Goal: Task Accomplishment & Management: Manage account settings

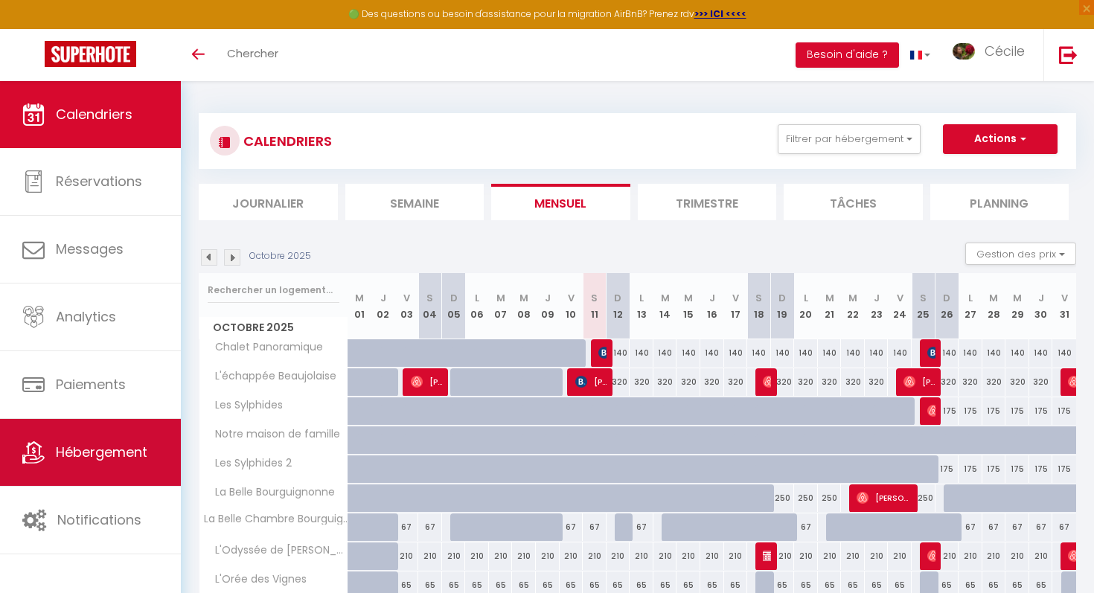
click at [115, 470] on link "Hébergement" at bounding box center [90, 452] width 181 height 67
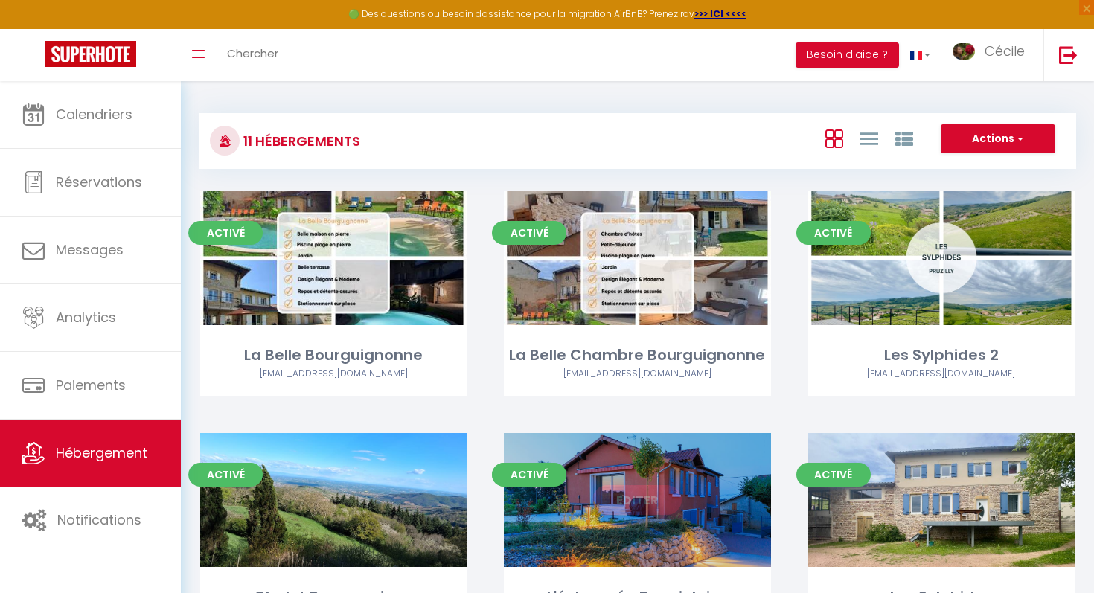
click at [562, 457] on div "Editer" at bounding box center [637, 500] width 266 height 134
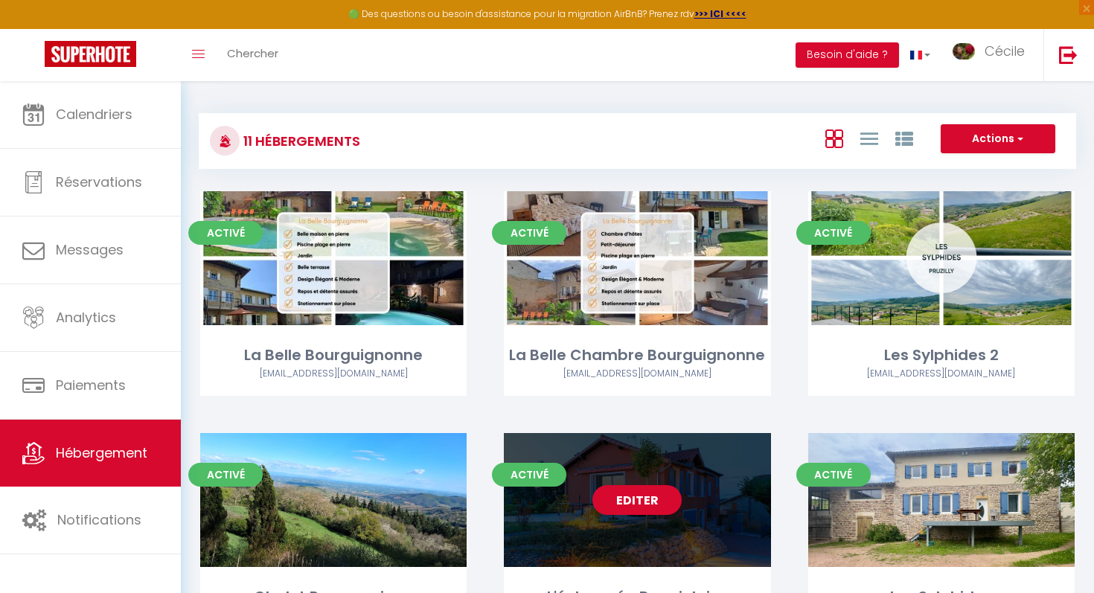
click at [620, 487] on link "Editer" at bounding box center [636, 500] width 89 height 30
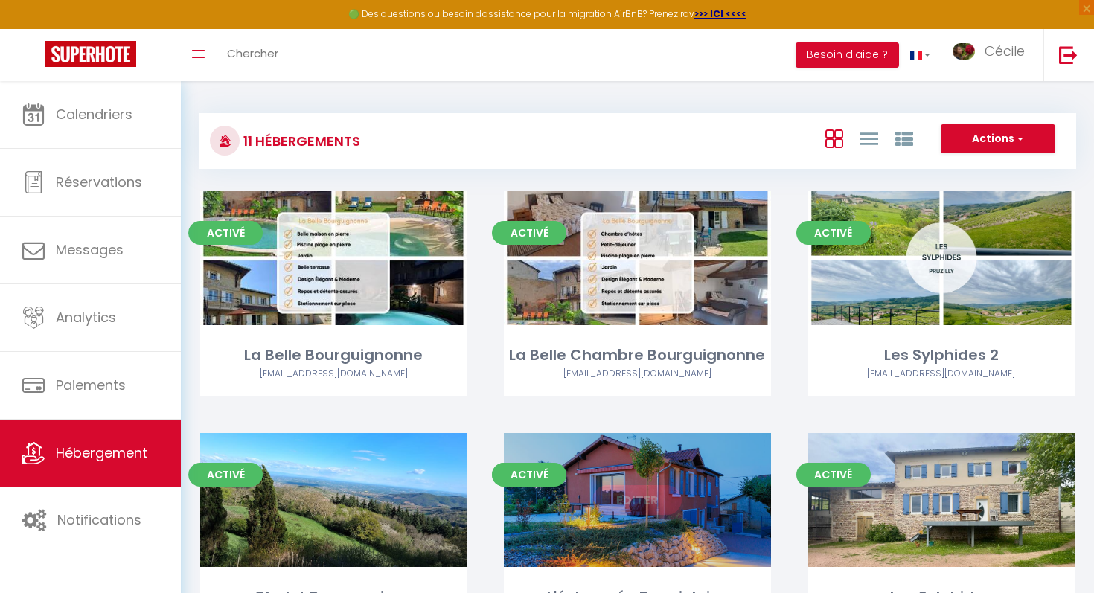
click at [615, 500] on link "Editer" at bounding box center [636, 500] width 89 height 30
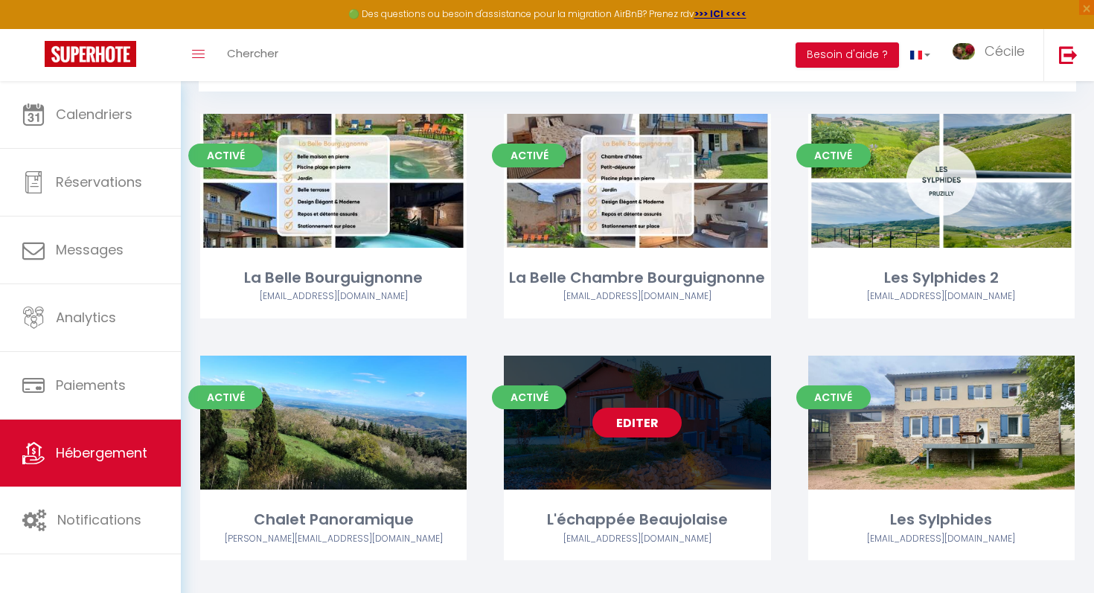
scroll to position [82, 0]
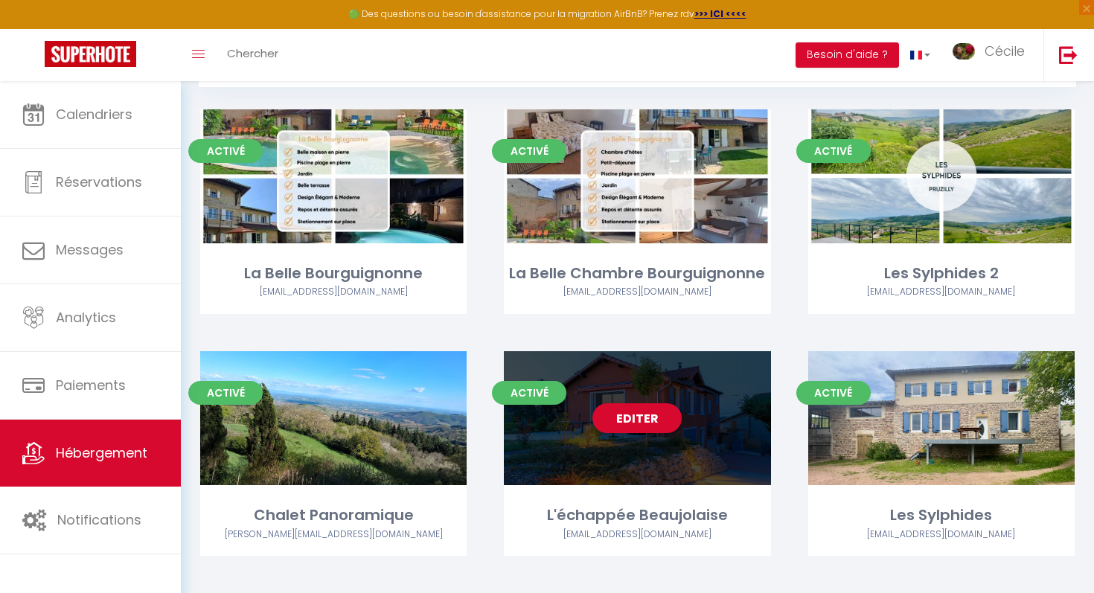
click at [611, 486] on div "Activé Editer L'échappée Beaujolaise erper@free.fr" at bounding box center [637, 453] width 266 height 205
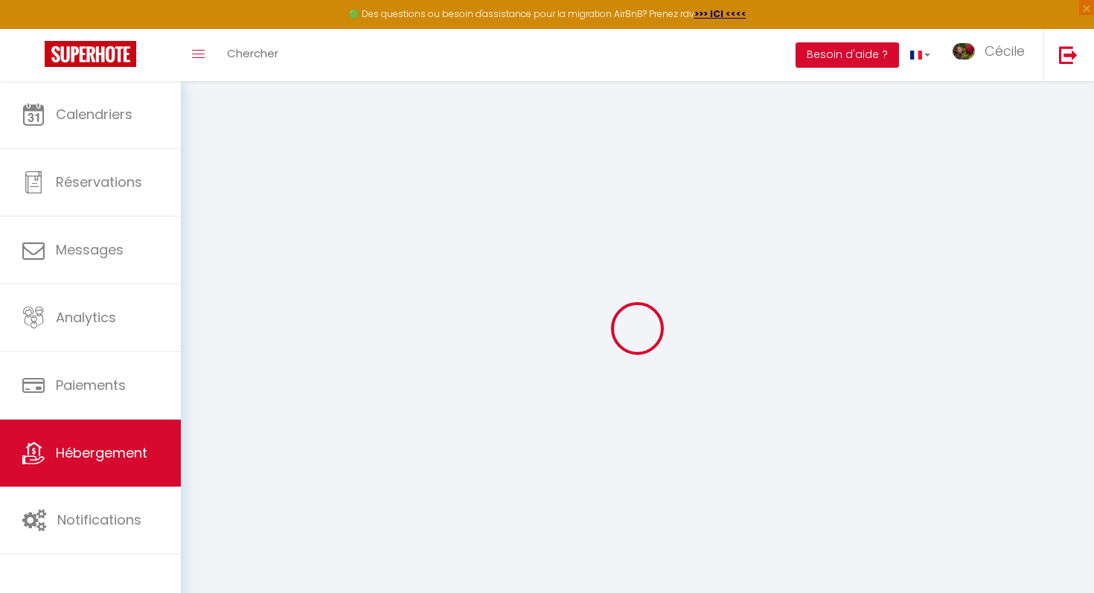
select select "+ 21 %"
select select "+ 25 %"
select select "+ 23 %"
select select "13684-1421532033948540135"
select select
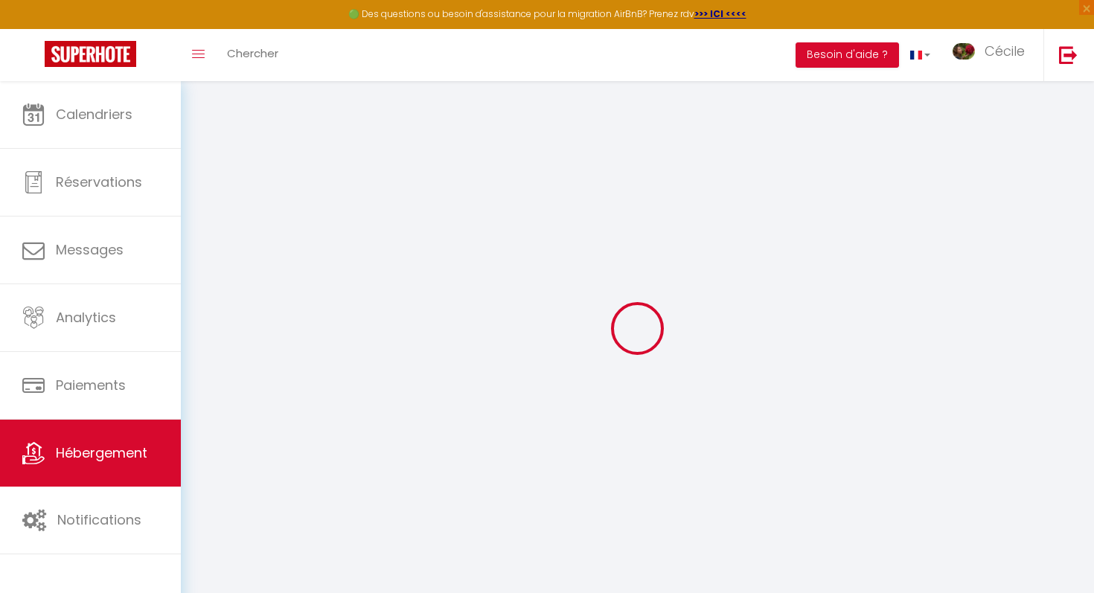
checkbox input "false"
select select "well_reviewed_guests"
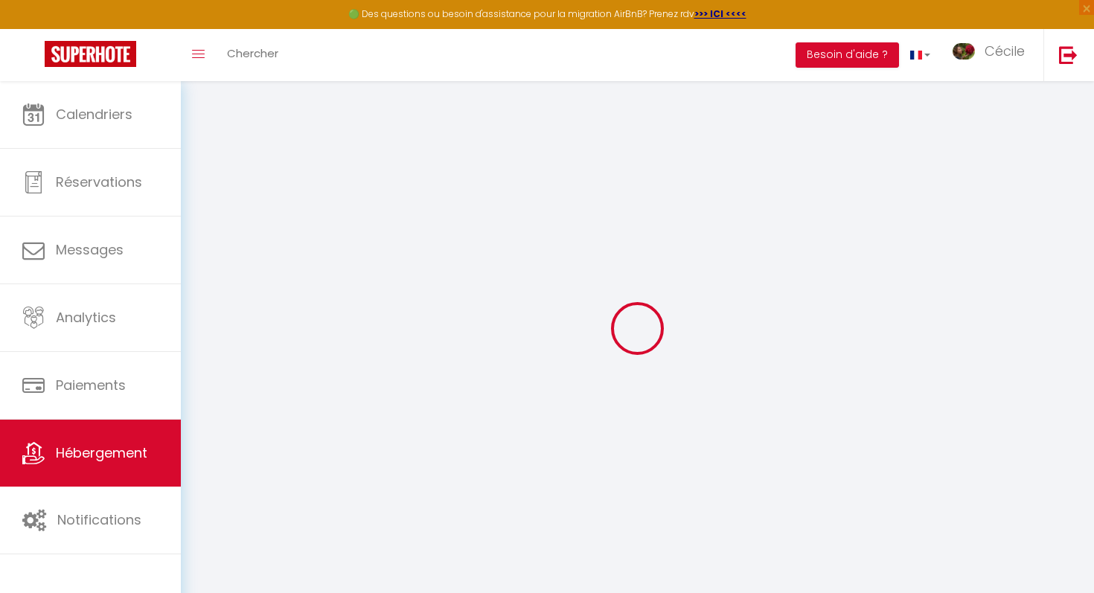
select select "EUR"
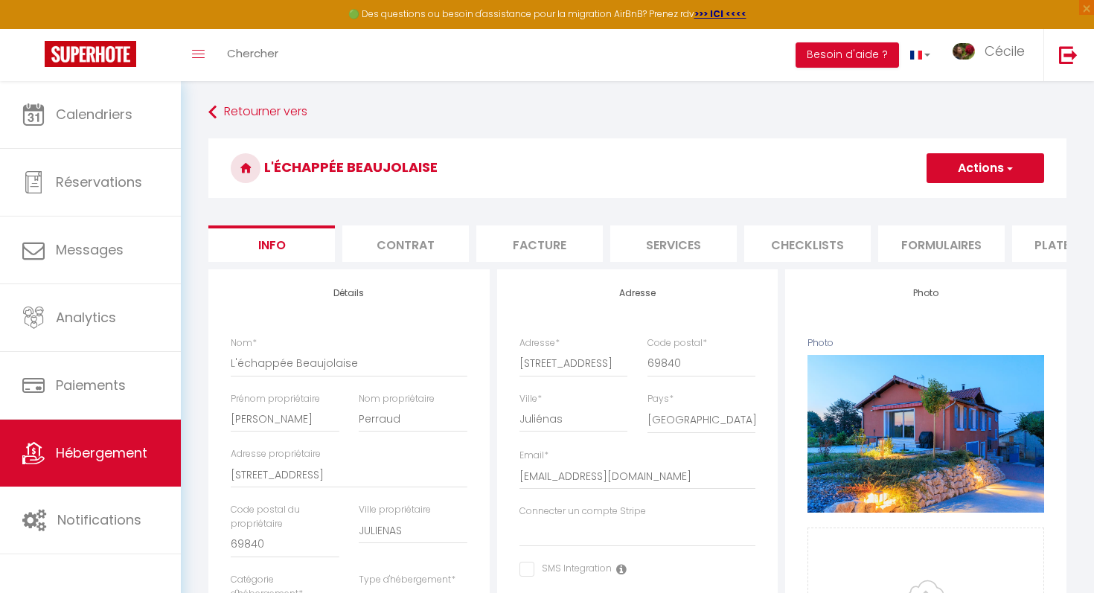
click at [1035, 250] on li "Plateformes" at bounding box center [1075, 243] width 126 height 36
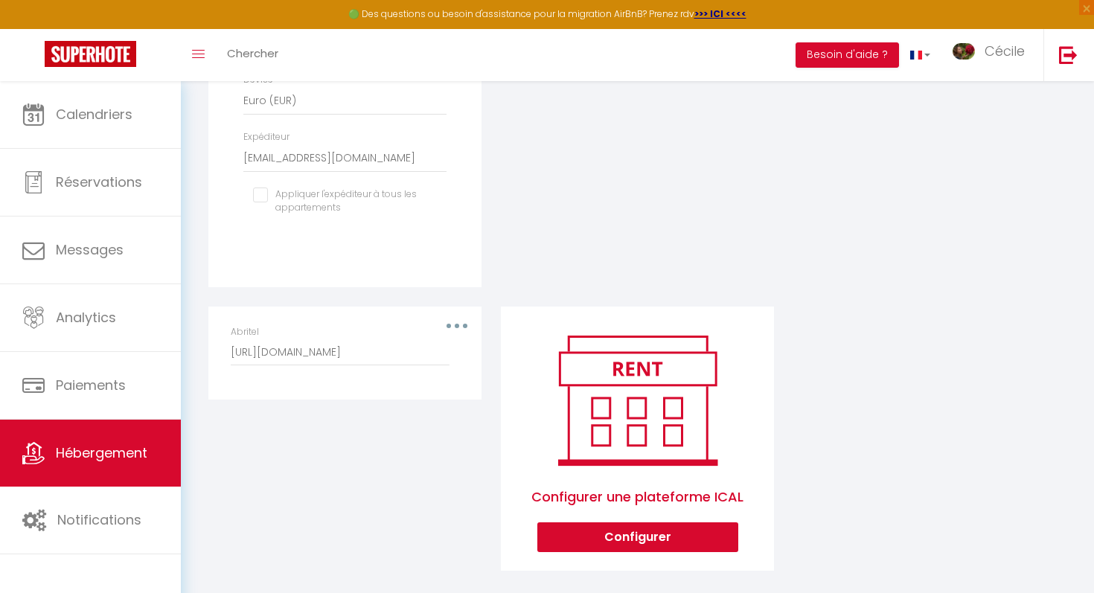
scroll to position [669, 0]
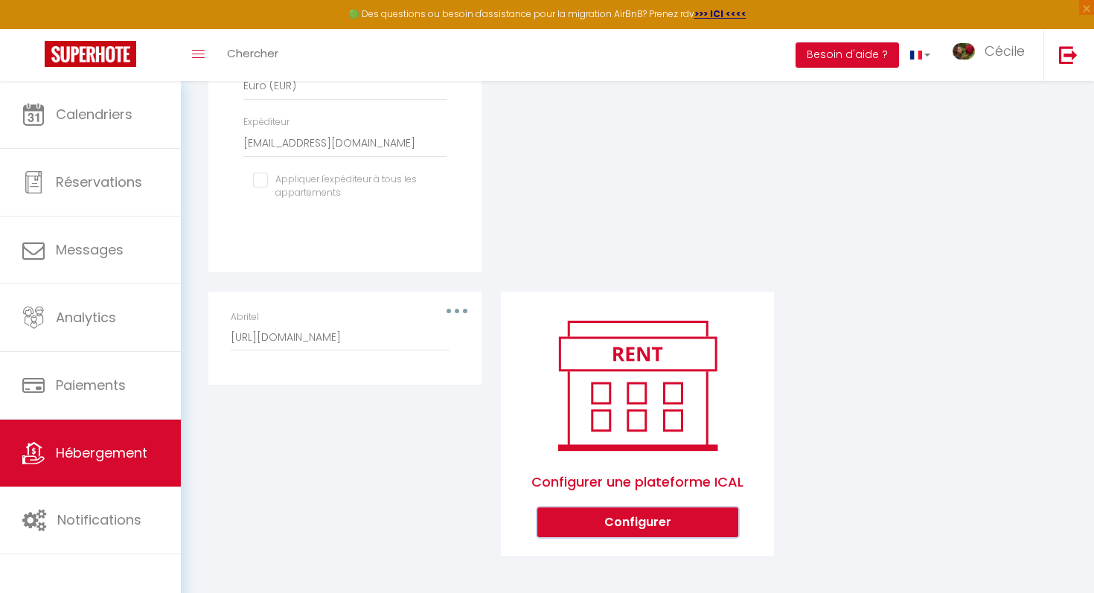
click at [623, 530] on button "Configurer" at bounding box center [637, 522] width 201 height 30
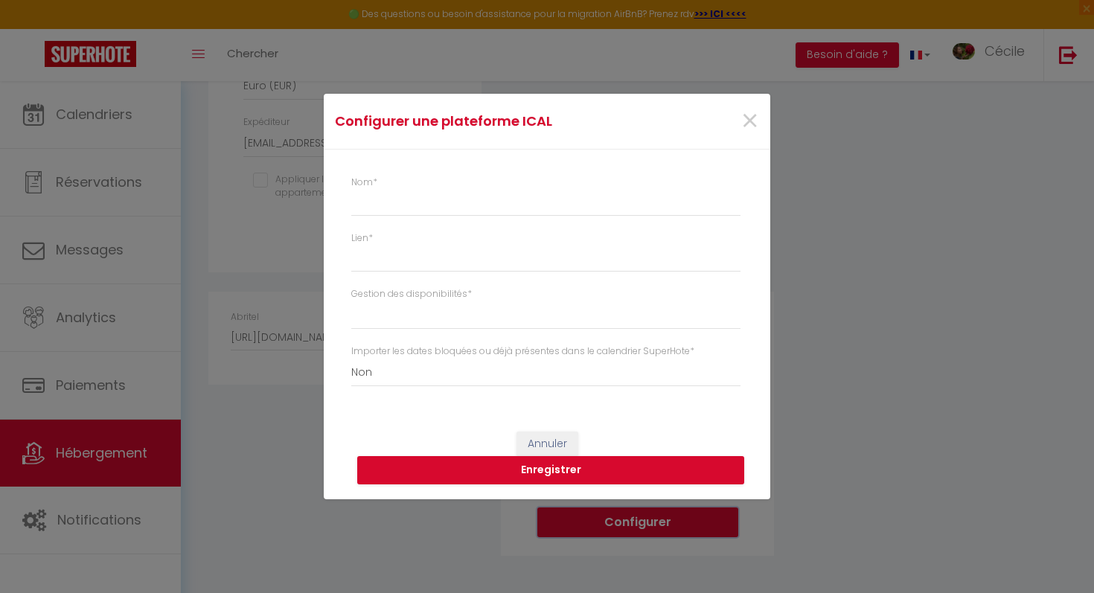
select select "1"
click at [741, 131] on span "×" at bounding box center [749, 121] width 19 height 45
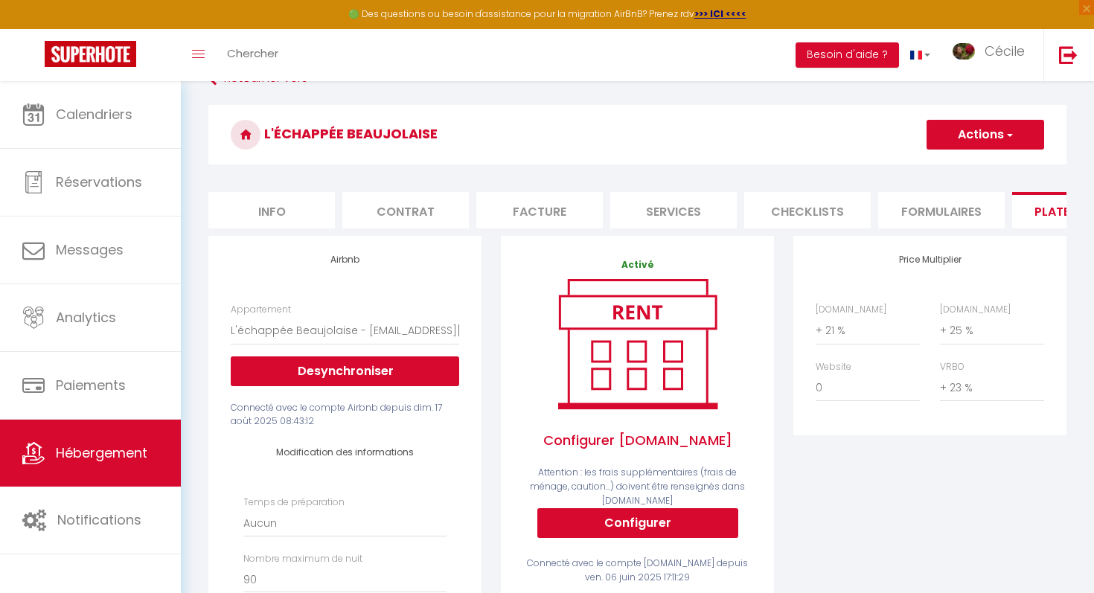
scroll to position [0, 0]
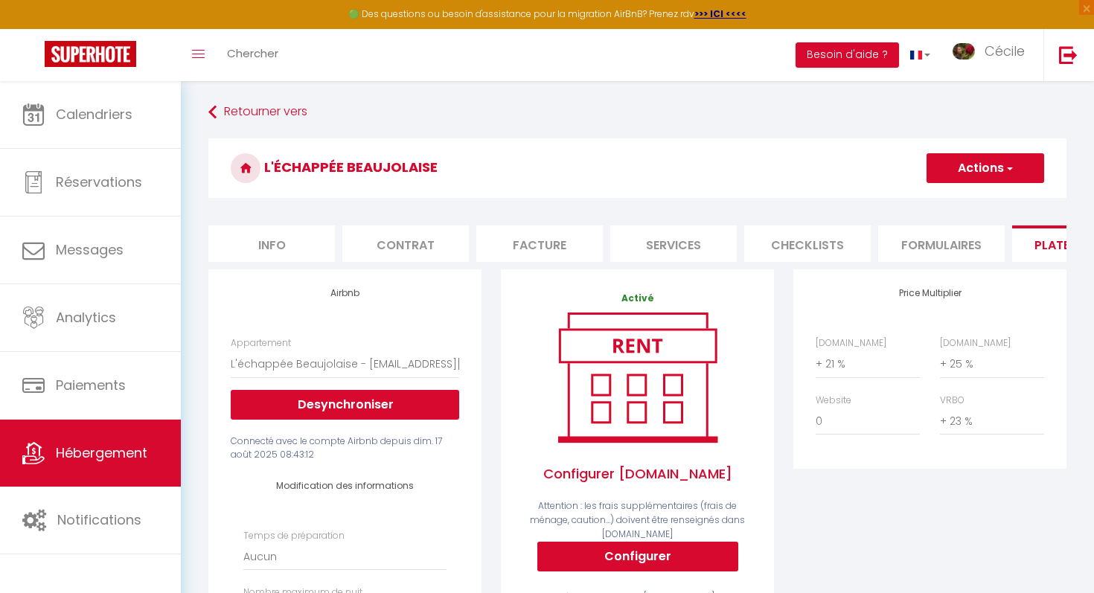
click at [397, 246] on li "Contrat" at bounding box center [405, 243] width 126 height 36
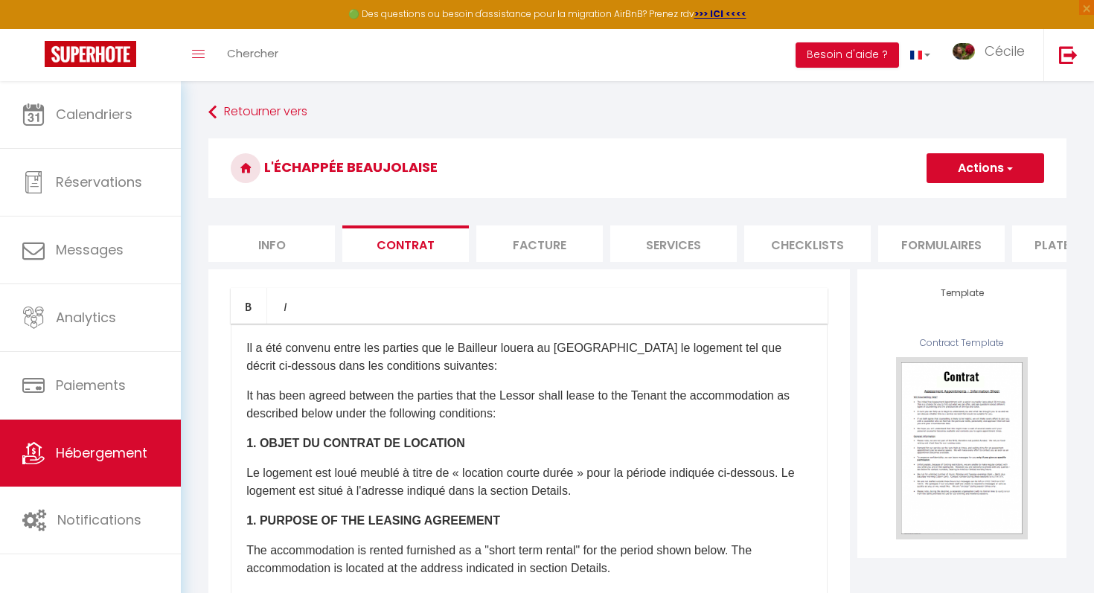
click at [551, 237] on li "Facture" at bounding box center [539, 243] width 126 height 36
select select
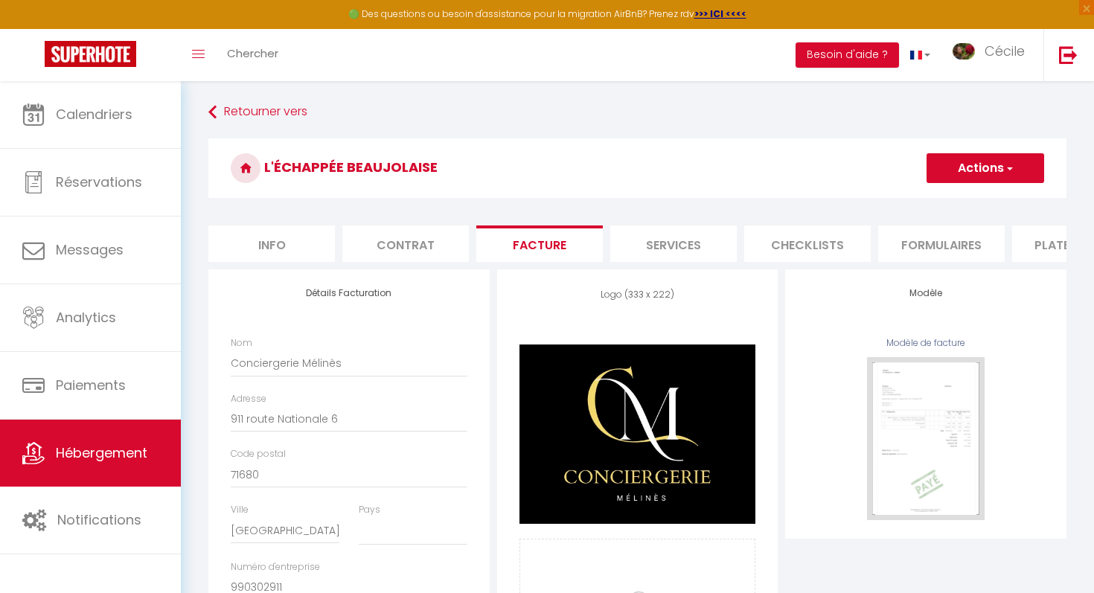
click at [696, 251] on li "Services" at bounding box center [673, 243] width 126 height 36
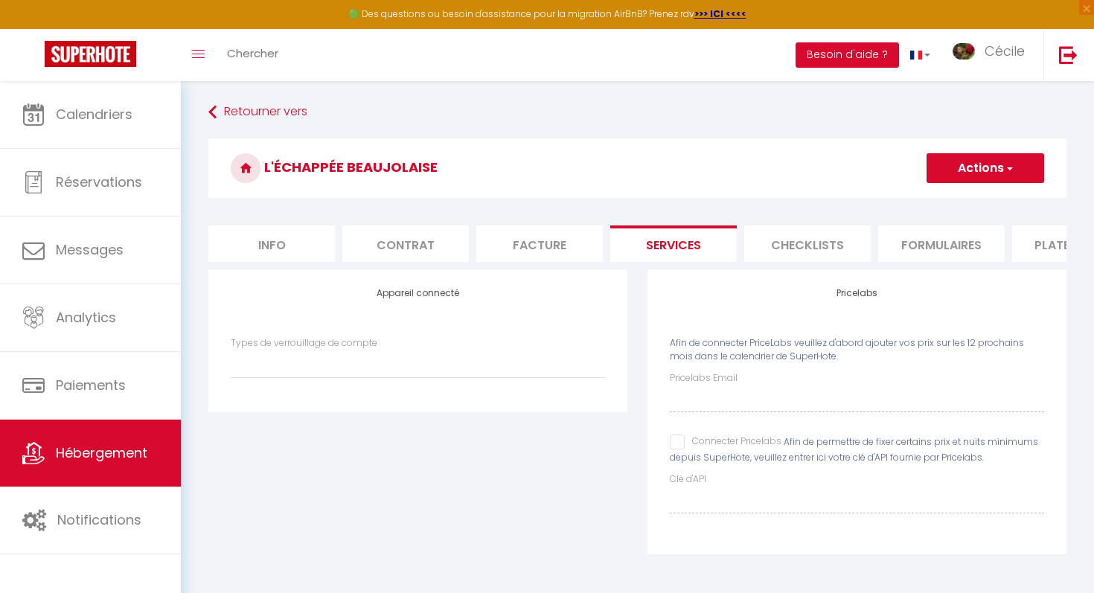
select select
click at [817, 247] on li "Checklists" at bounding box center [807, 243] width 126 height 36
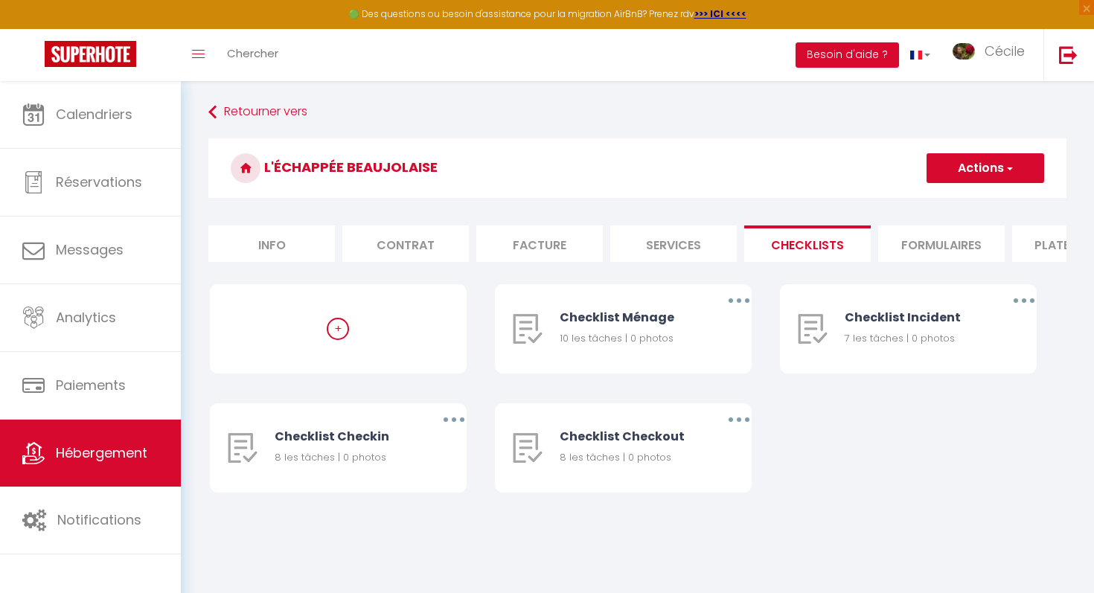
click at [928, 245] on li "Formulaires" at bounding box center [941, 243] width 126 height 36
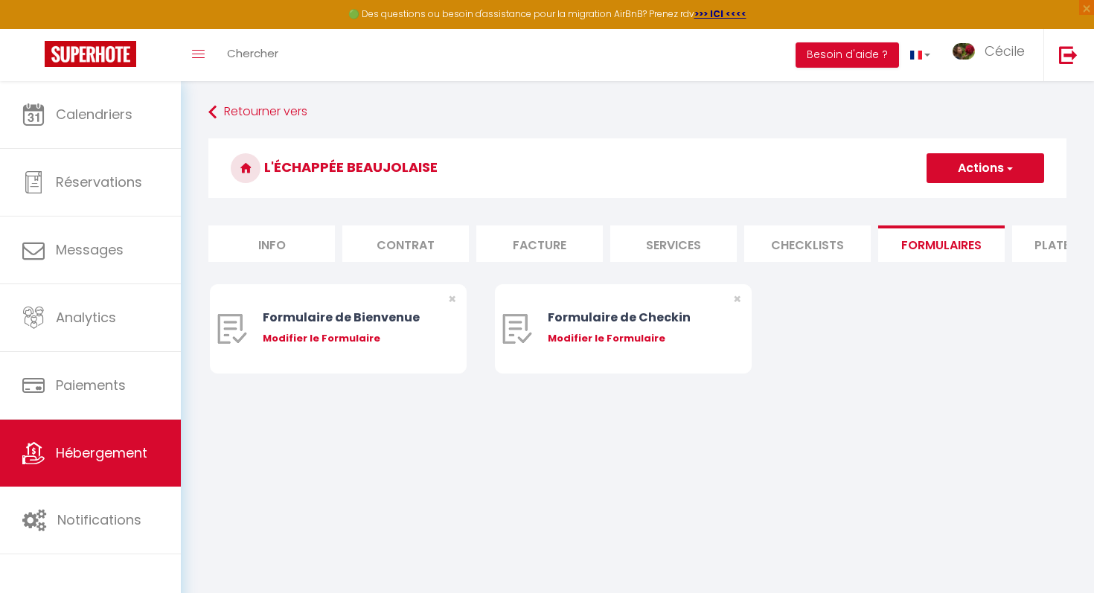
click at [1021, 248] on li "Plateformes" at bounding box center [1075, 243] width 126 height 36
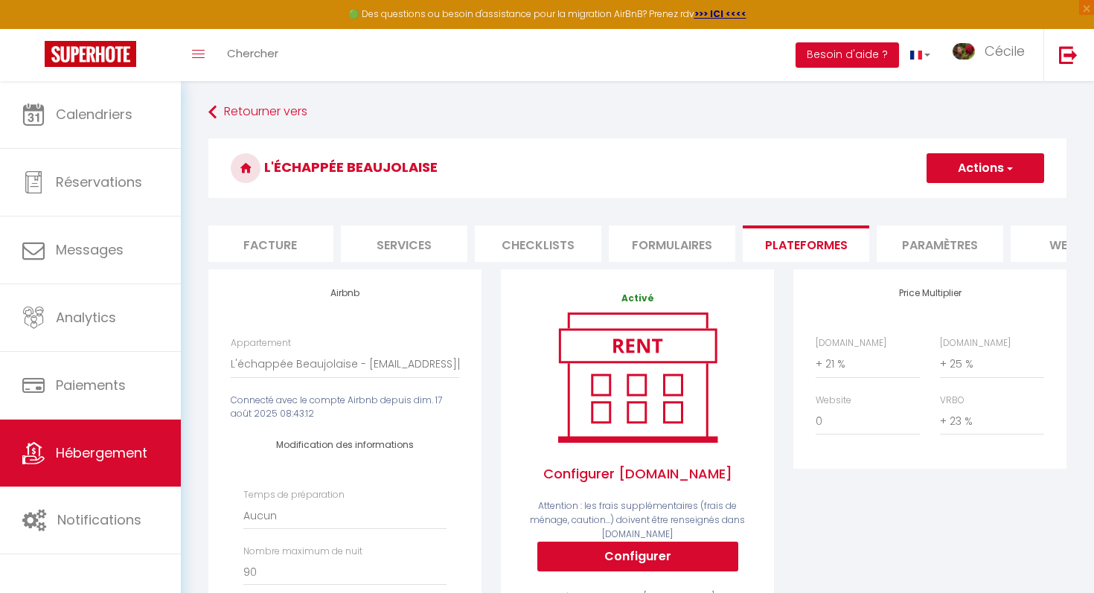
scroll to position [0, 311]
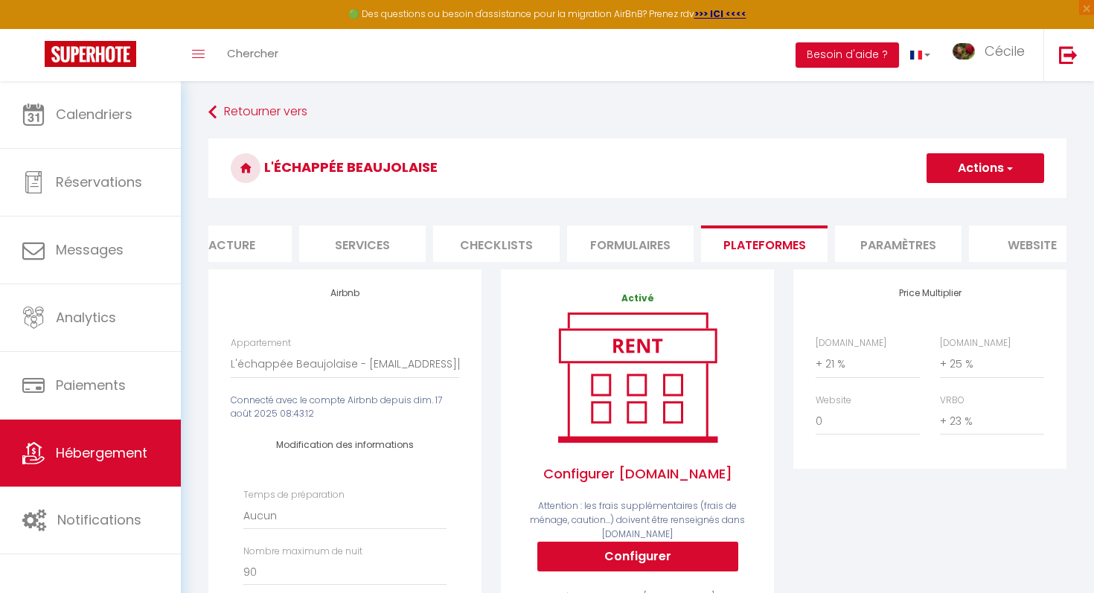
click at [933, 249] on li "Paramètres" at bounding box center [898, 243] width 126 height 36
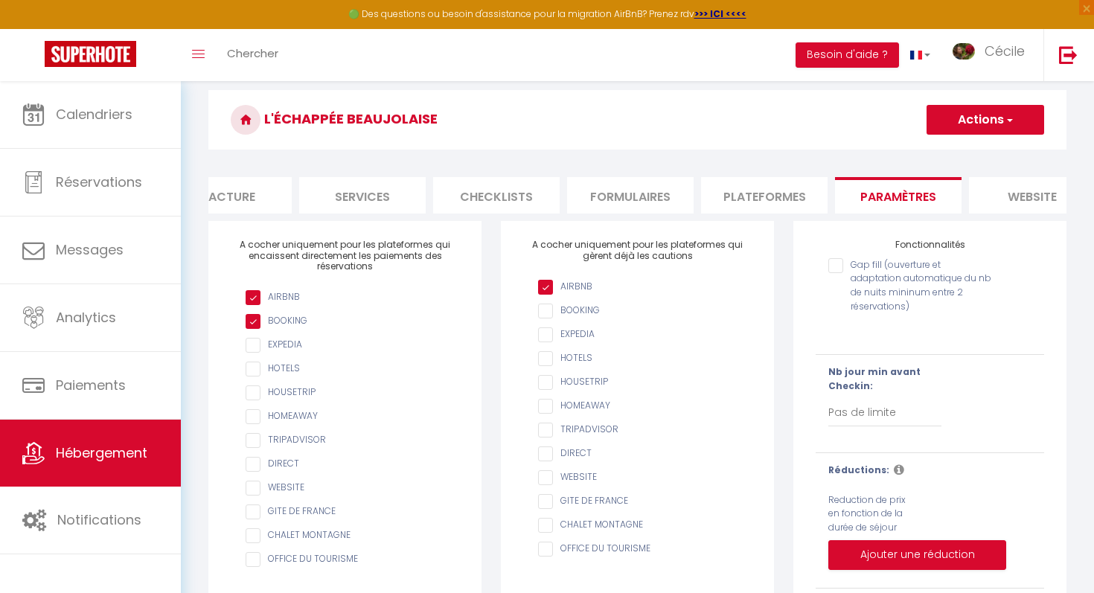
scroll to position [49, 0]
click at [1035, 196] on li "website" at bounding box center [1032, 194] width 126 height 36
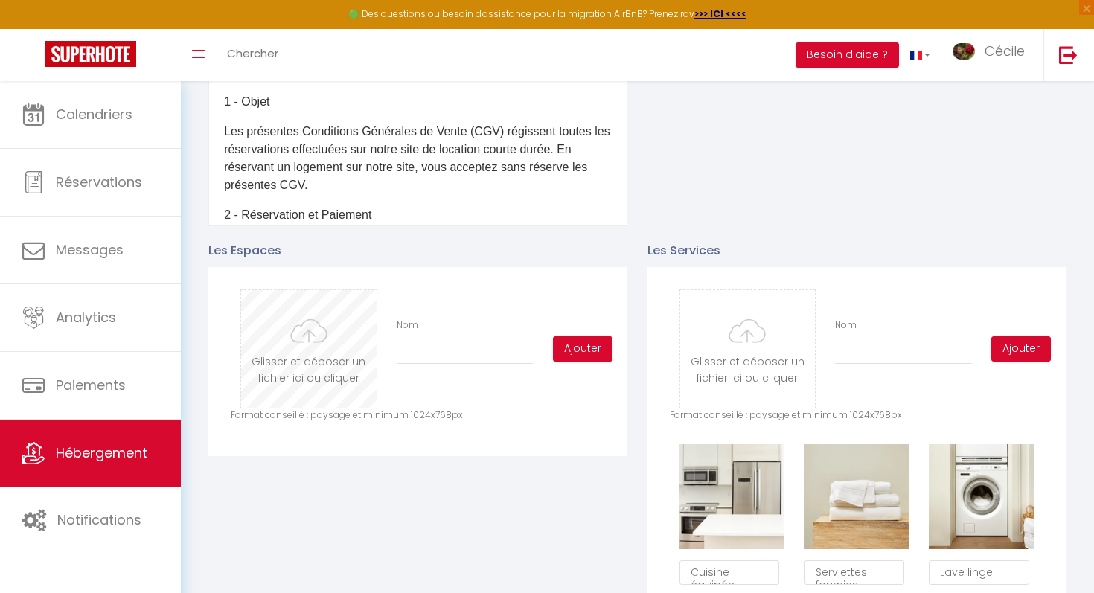
scroll to position [543, 0]
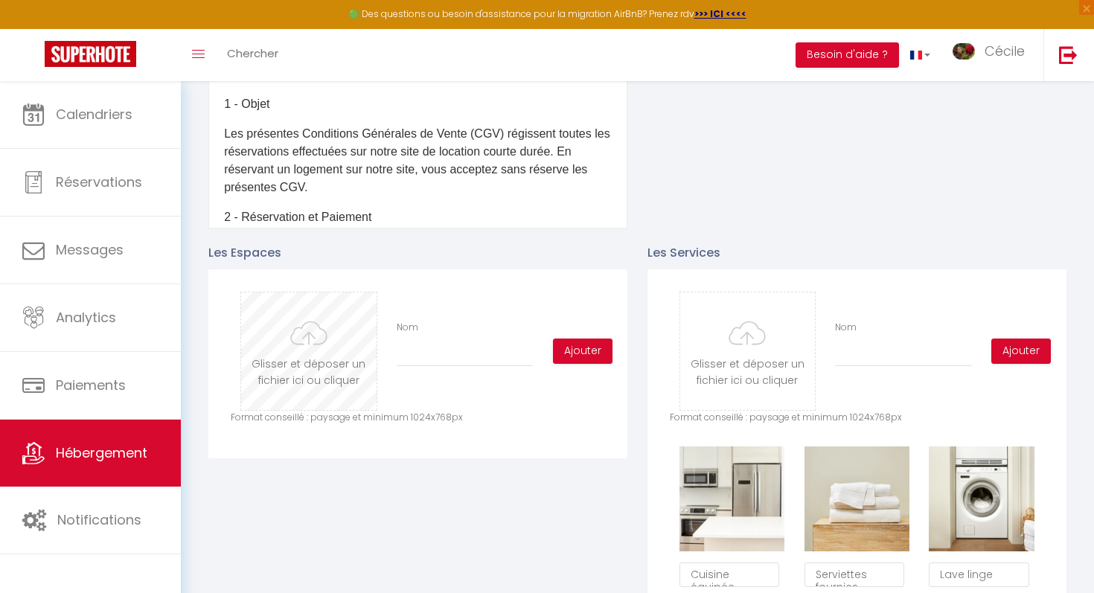
click at [315, 333] on input "file" at bounding box center [308, 351] width 135 height 118
type input "C:\fakepath\SC200525-1.jpg"
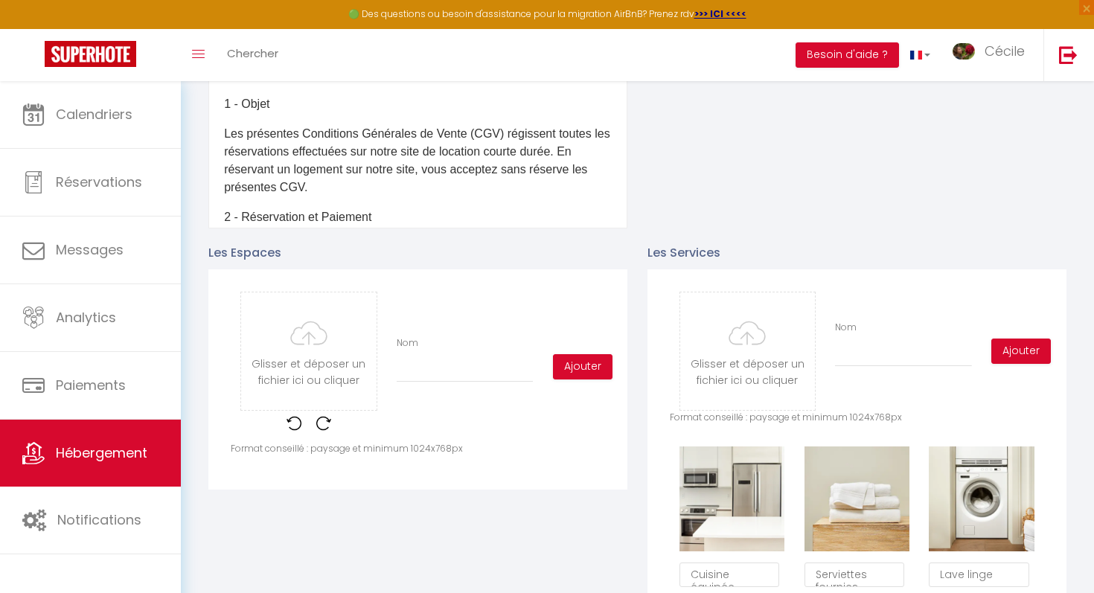
checkbox input "true"
checkbox input "false"
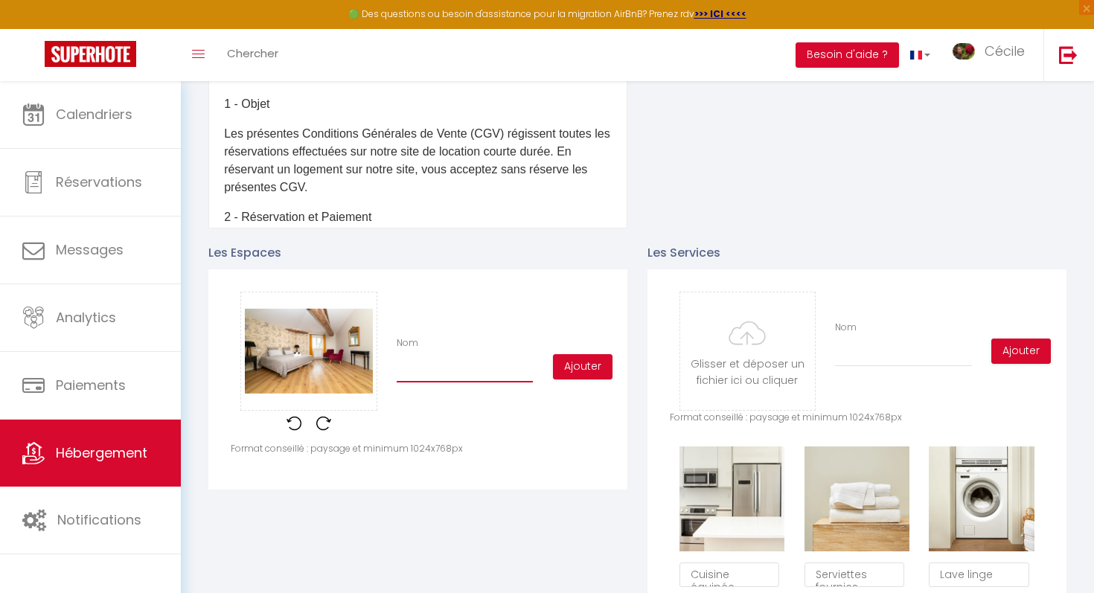
click at [513, 367] on input "Nom" at bounding box center [464, 369] width 136 height 27
type input "C"
checkbox input "true"
checkbox input "false"
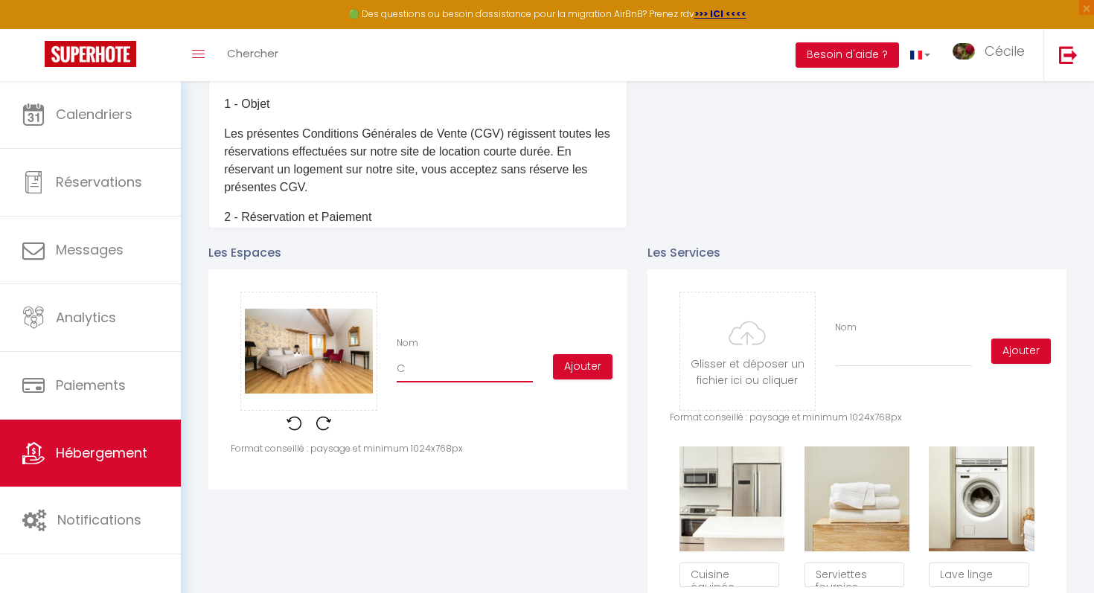
type input "Ch"
checkbox input "true"
checkbox input "false"
type input "Cha"
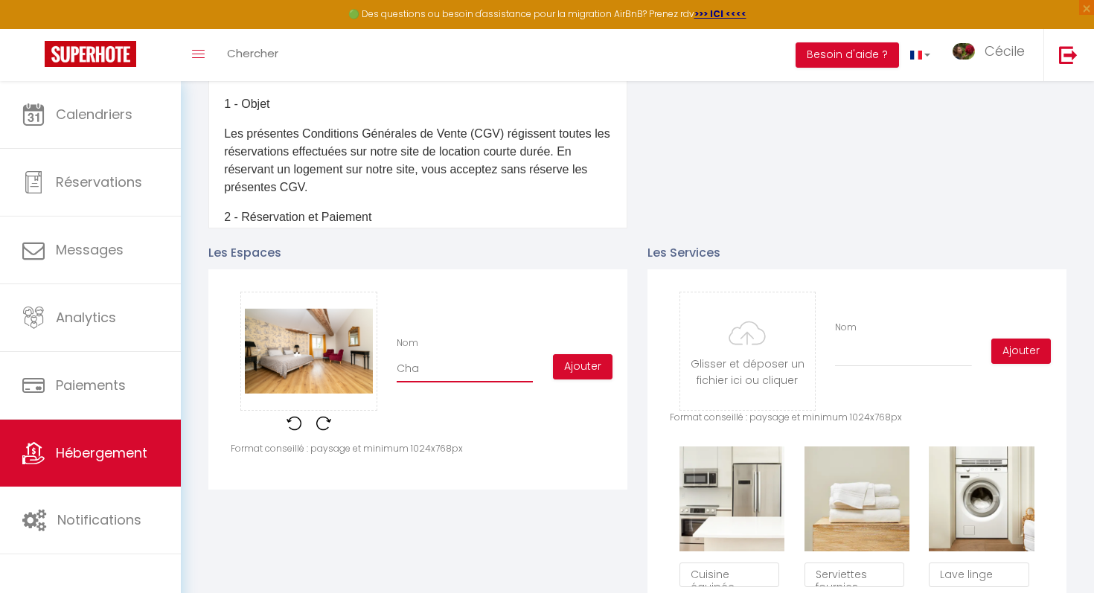
checkbox input "true"
checkbox input "false"
type input "Cham"
checkbox input "true"
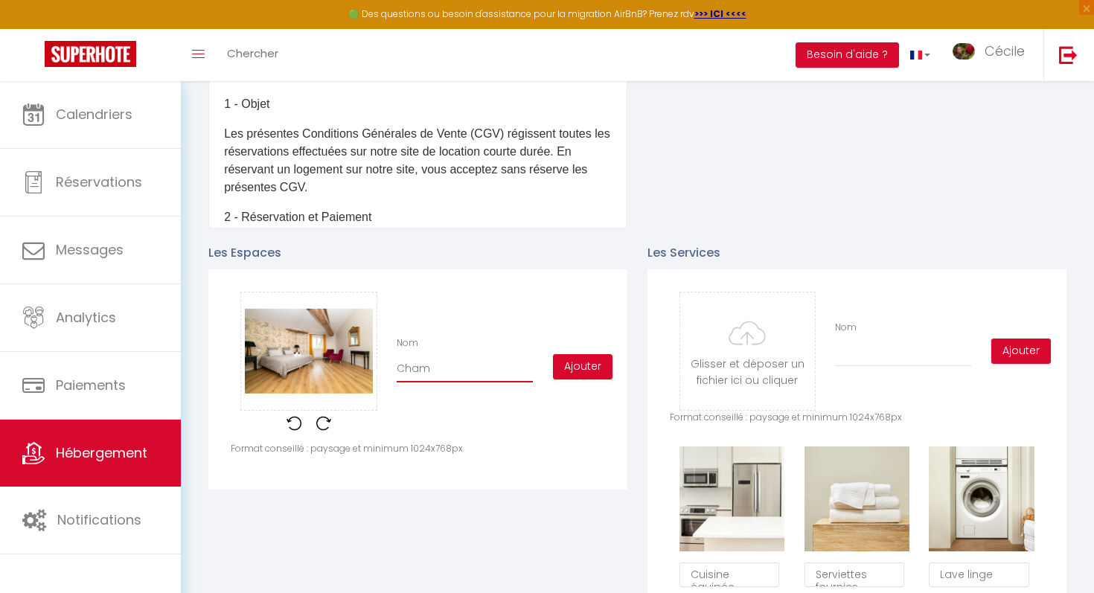
checkbox input "false"
type input "Chamb"
checkbox input "true"
checkbox input "false"
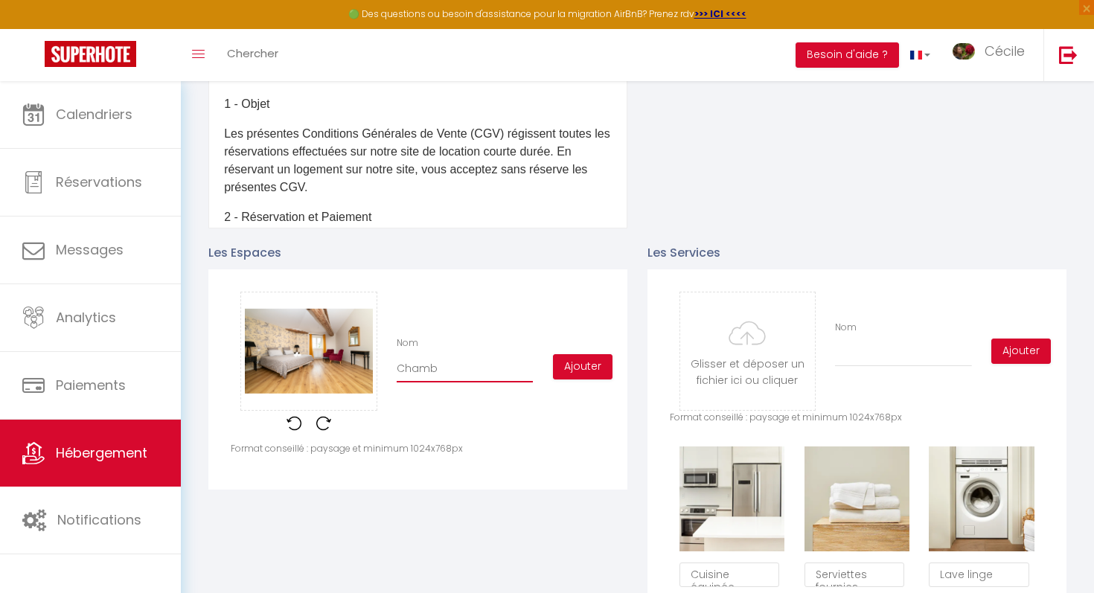
checkbox input "false"
type input "Chambr"
checkbox input "true"
checkbox input "false"
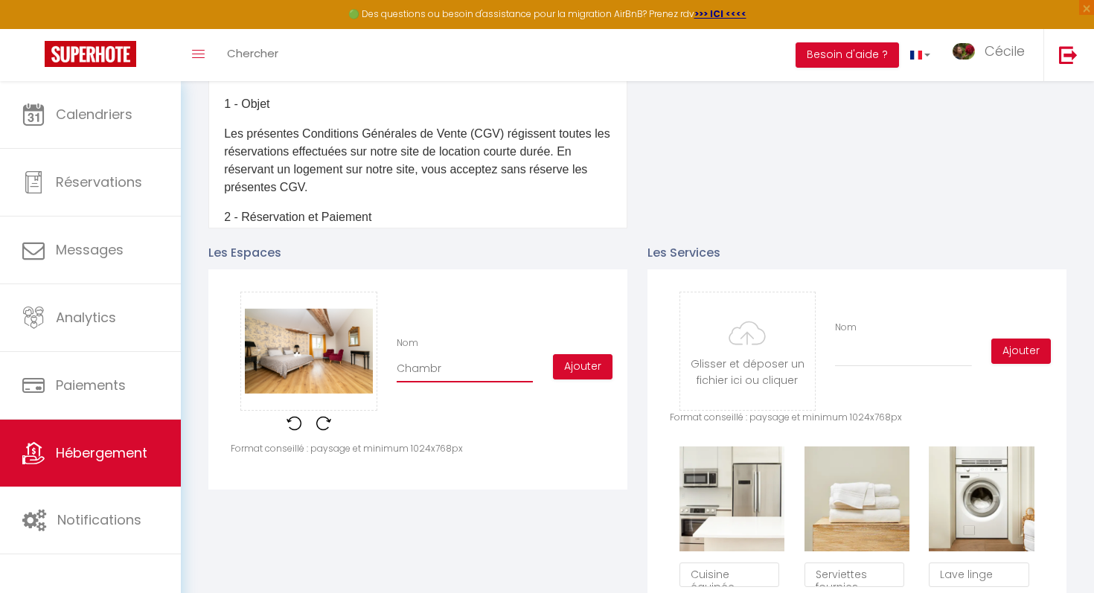
type input "Chambre"
checkbox input "true"
checkbox input "false"
type input "Chambre"
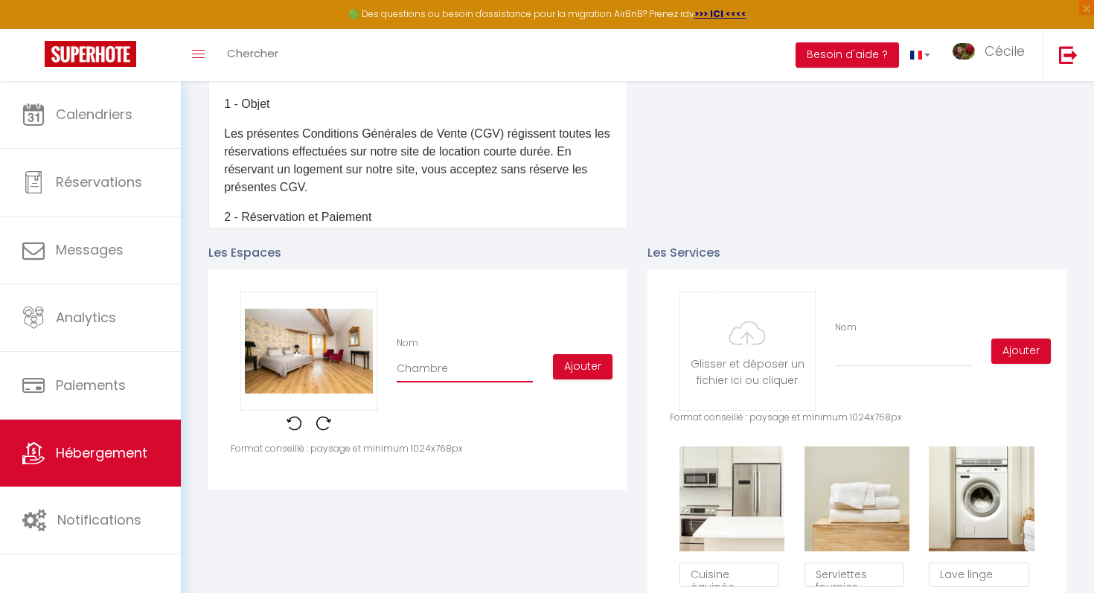
checkbox input "true"
checkbox input "false"
type input "Chambre p"
checkbox input "true"
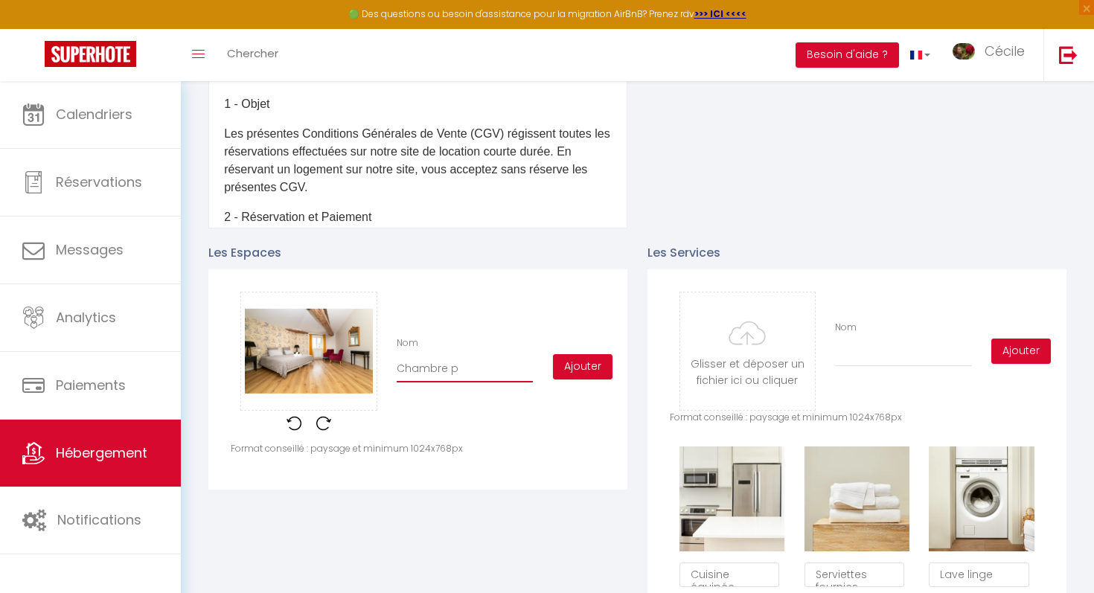
checkbox input "false"
type input "Chambre pa"
checkbox input "true"
checkbox input "false"
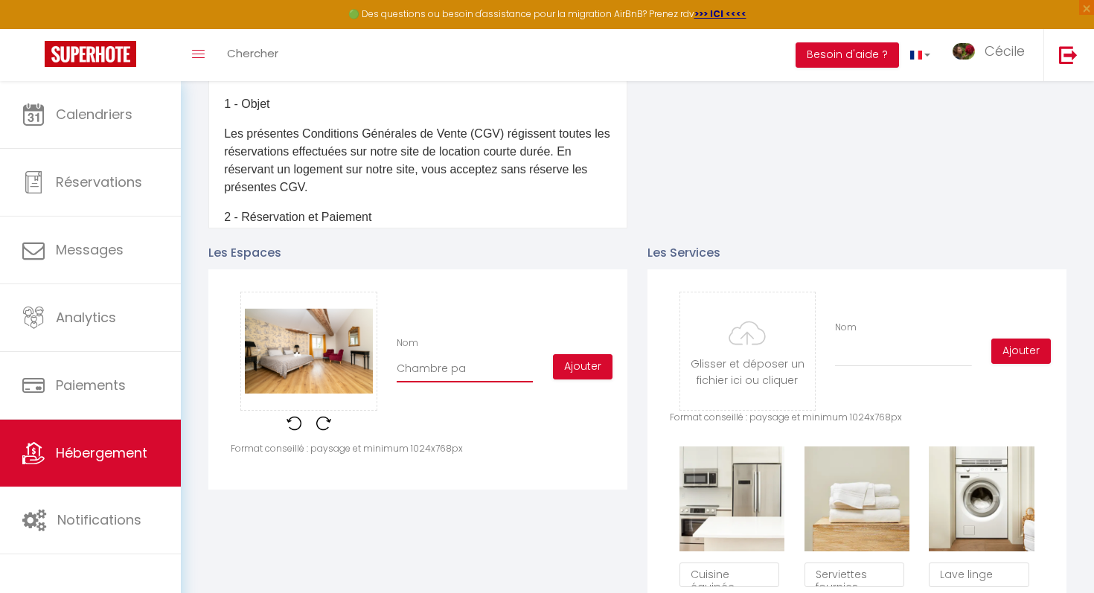
checkbox input "false"
type input "Chambre par"
checkbox input "true"
checkbox input "false"
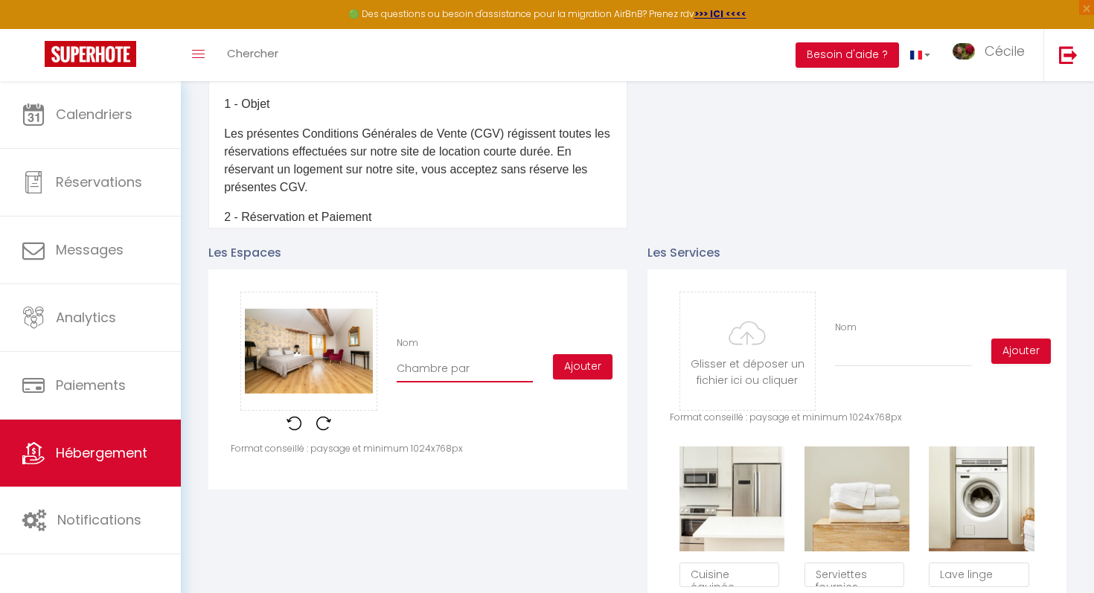
type input "Chambre pare"
checkbox input "true"
checkbox input "false"
type input "Chambre paren"
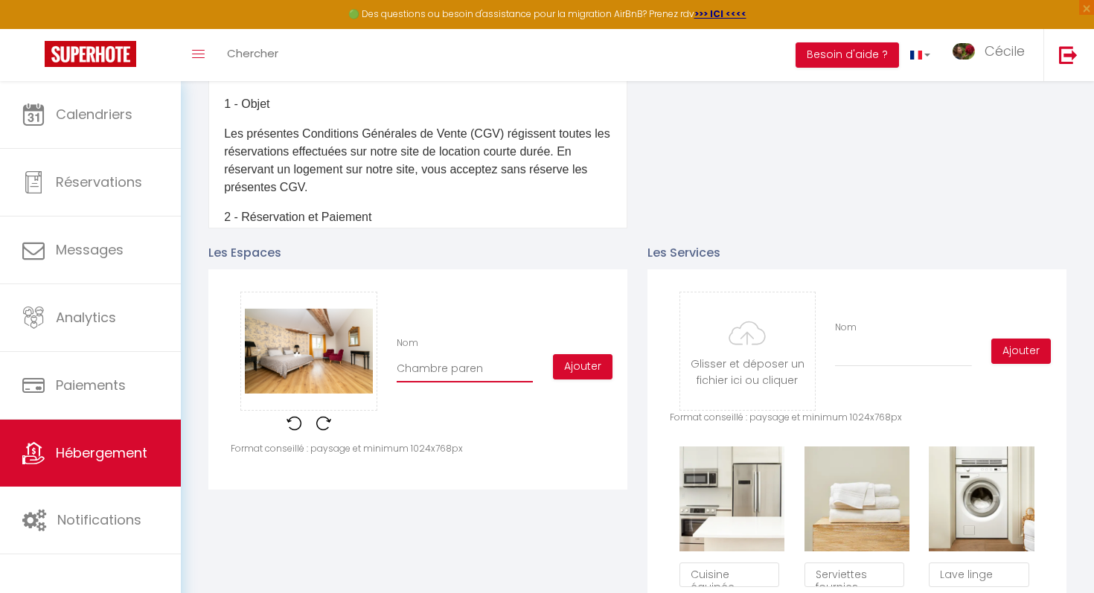
checkbox input "true"
checkbox input "false"
type input "Chambre parent"
checkbox input "true"
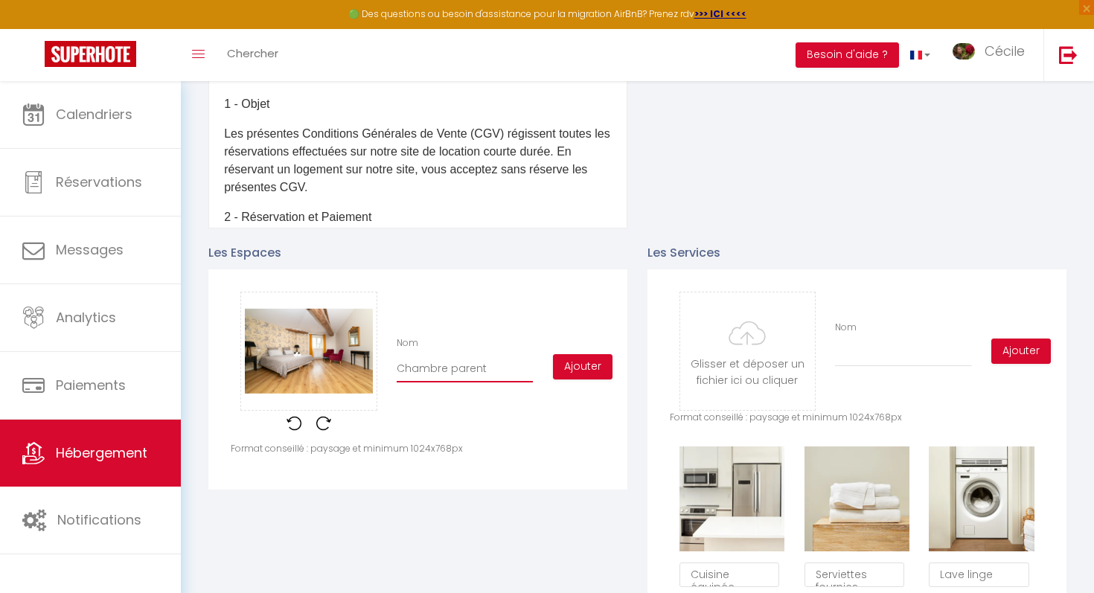
checkbox input "false"
type input "Chambre parenta"
checkbox input "true"
checkbox input "false"
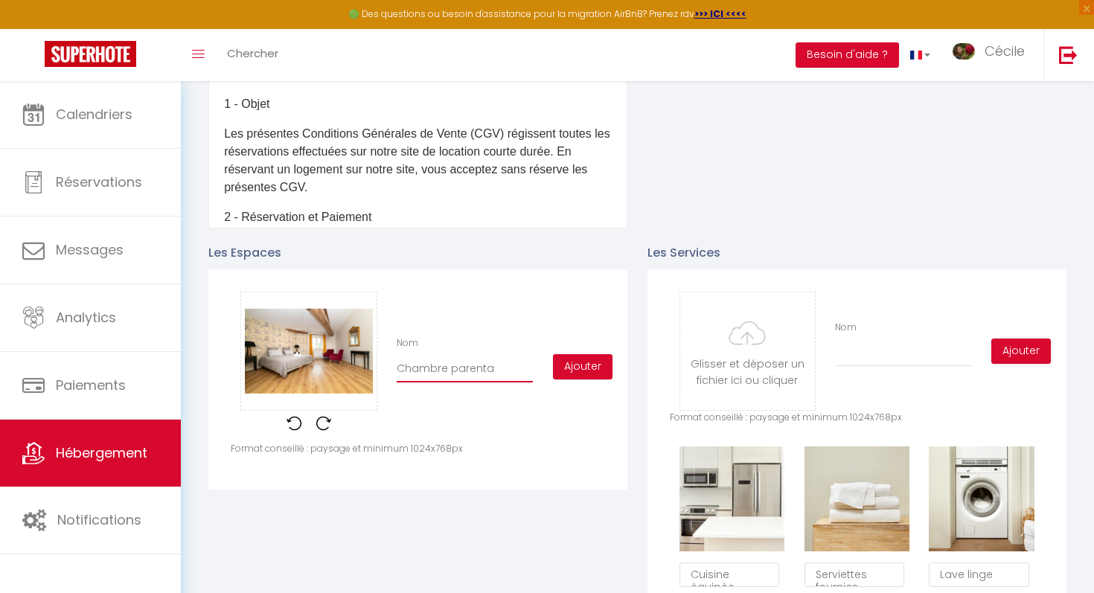
checkbox input "false"
type input "Chambre parental"
checkbox input "true"
checkbox input "false"
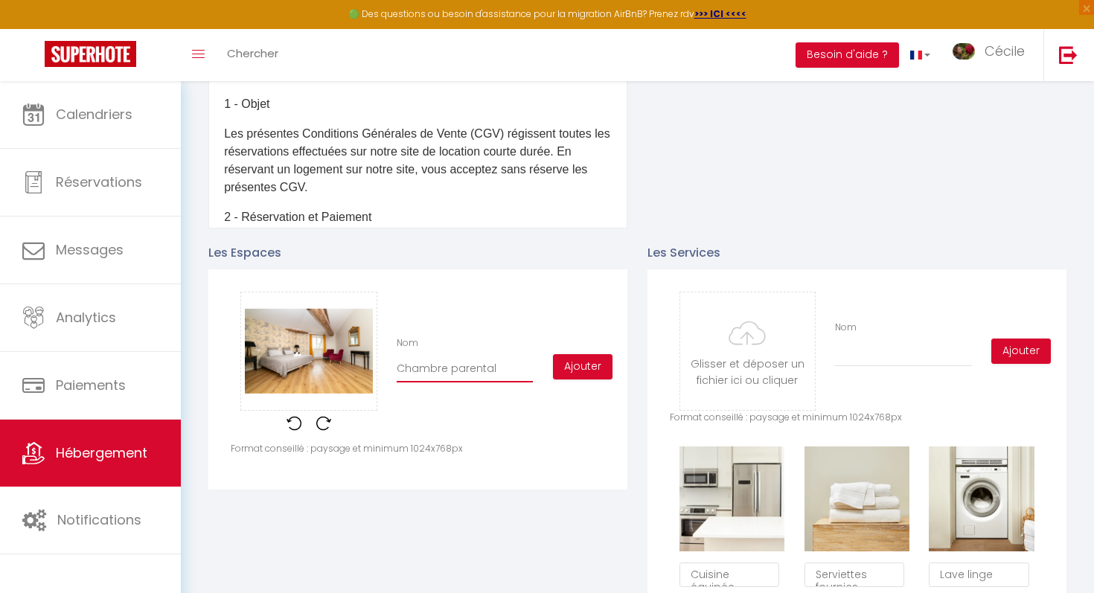
type input "Chambre parentale"
checkbox input "true"
checkbox input "false"
type input "Chambre parentale"
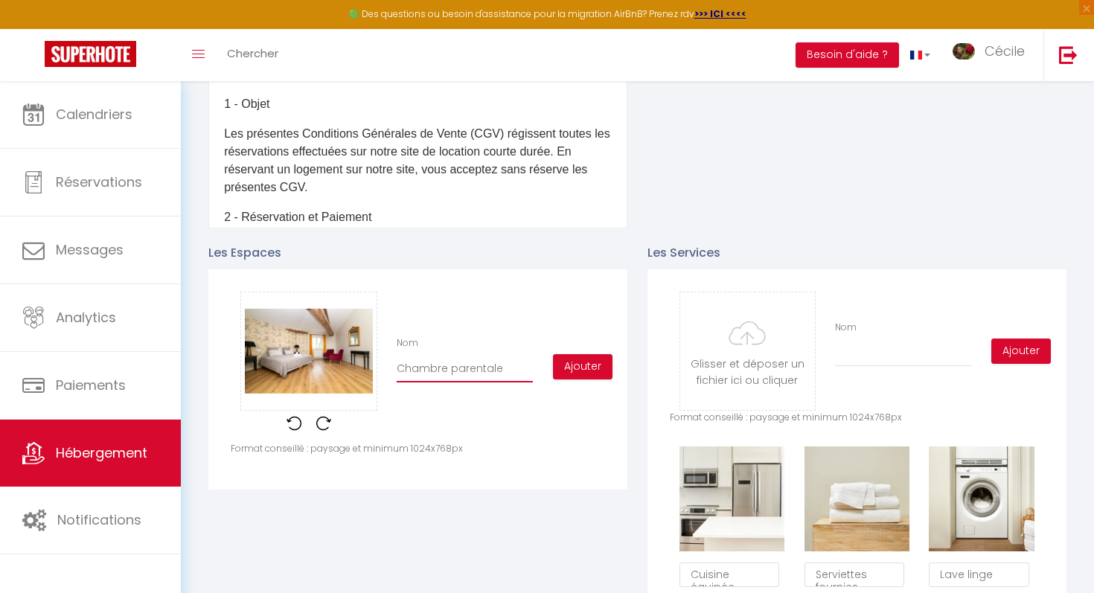
checkbox input "true"
checkbox input "false"
type input "Chambre parentale 1"
checkbox input "true"
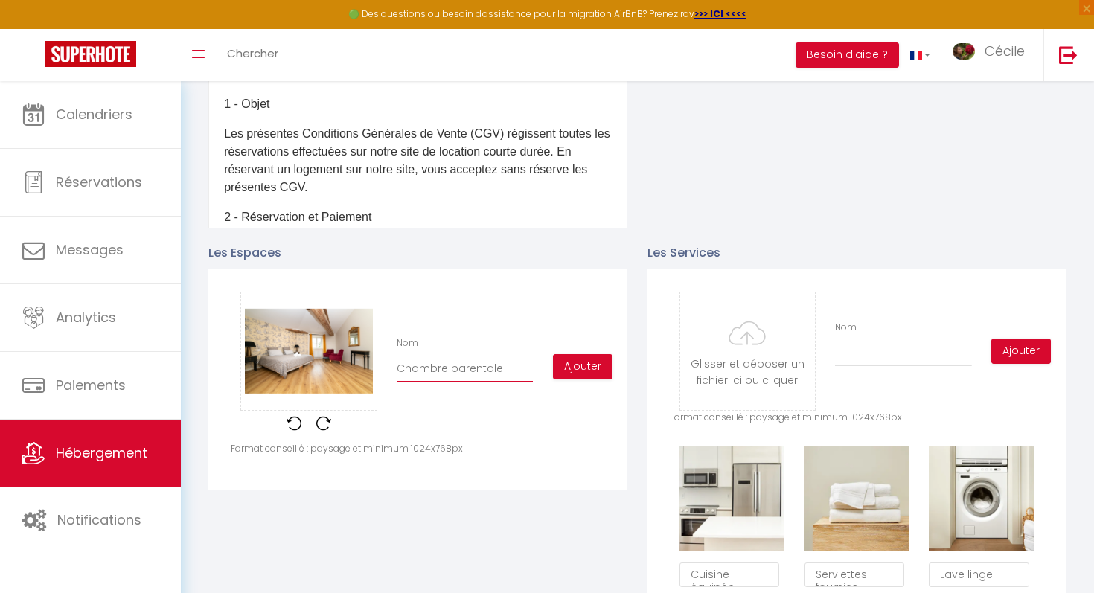
checkbox input "false"
type input "Chambre parentale 1"
click at [568, 368] on button "Ajouter" at bounding box center [583, 366] width 60 height 25
checkbox input "true"
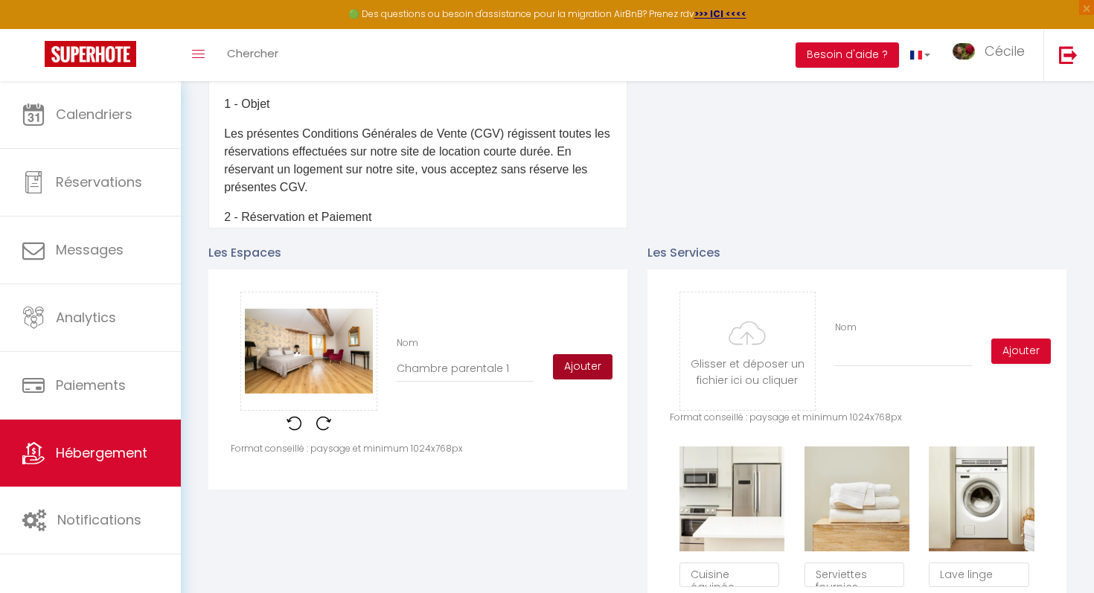
checkbox input "false"
checkbox input "true"
checkbox input "false"
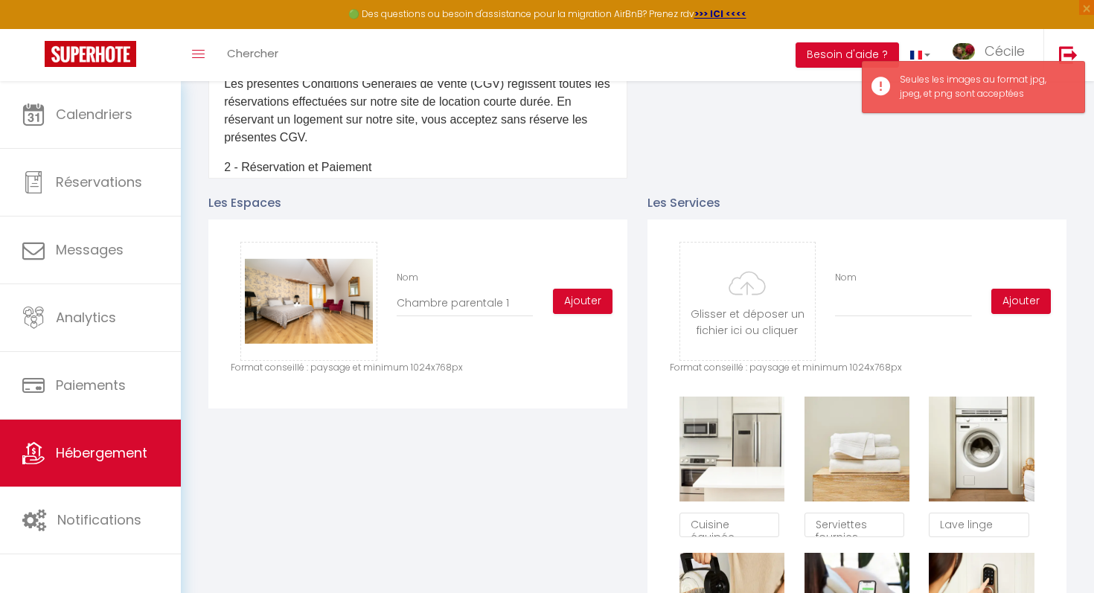
scroll to position [594, 0]
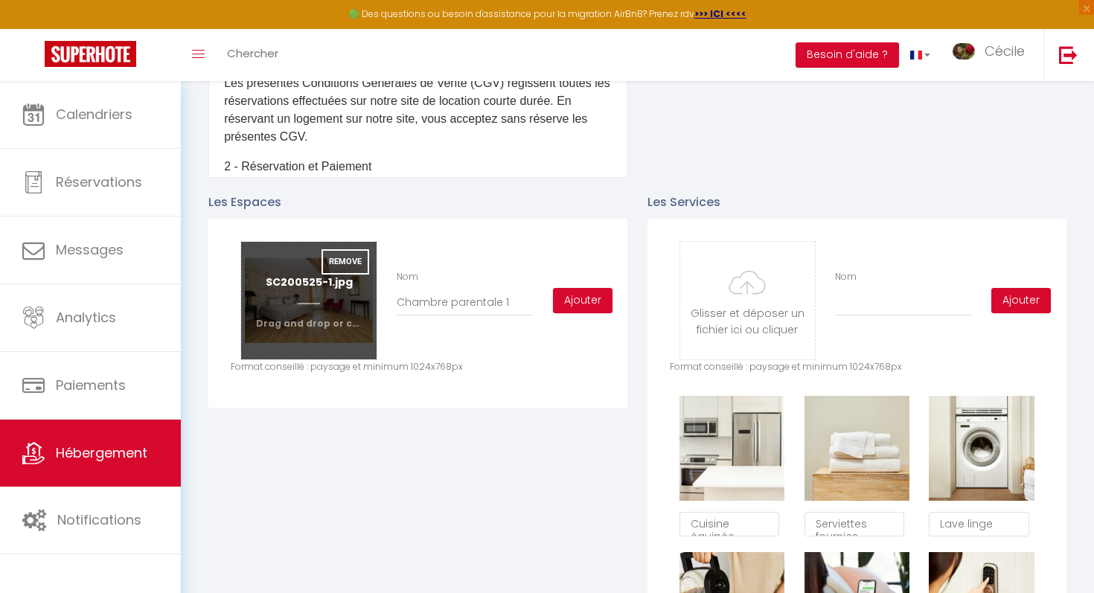
click at [330, 323] on input "file" at bounding box center [308, 301] width 135 height 118
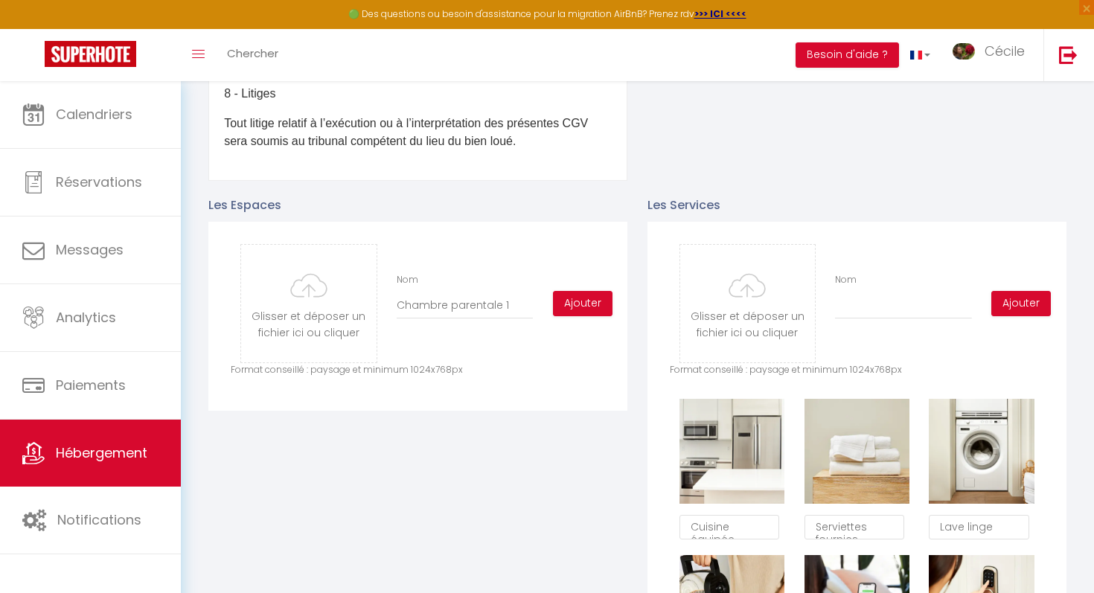
scroll to position [609, 0]
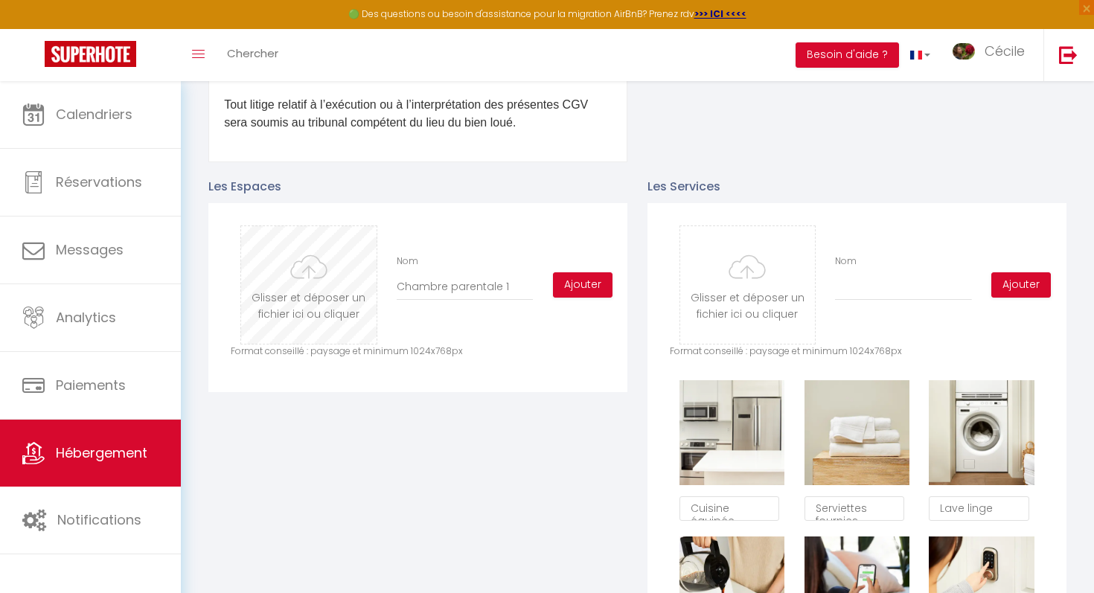
click at [356, 309] on input "file" at bounding box center [308, 285] width 135 height 118
type input "C:\fakepath\SC200525-1.jpg"
checkbox input "true"
checkbox input "false"
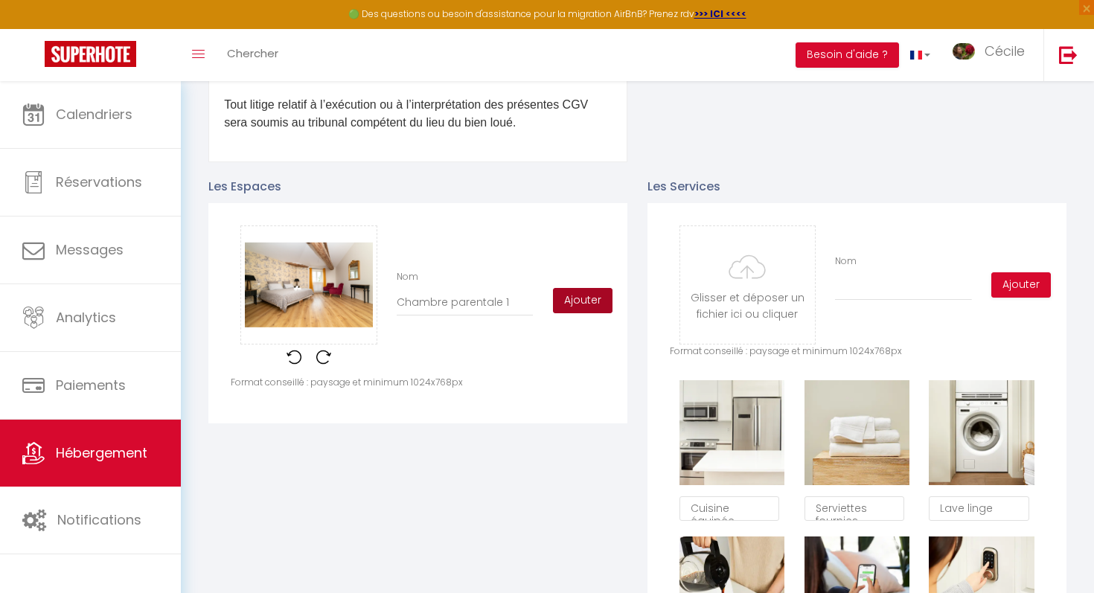
click at [584, 298] on button "Ajouter" at bounding box center [583, 300] width 60 height 25
checkbox input "true"
checkbox input "false"
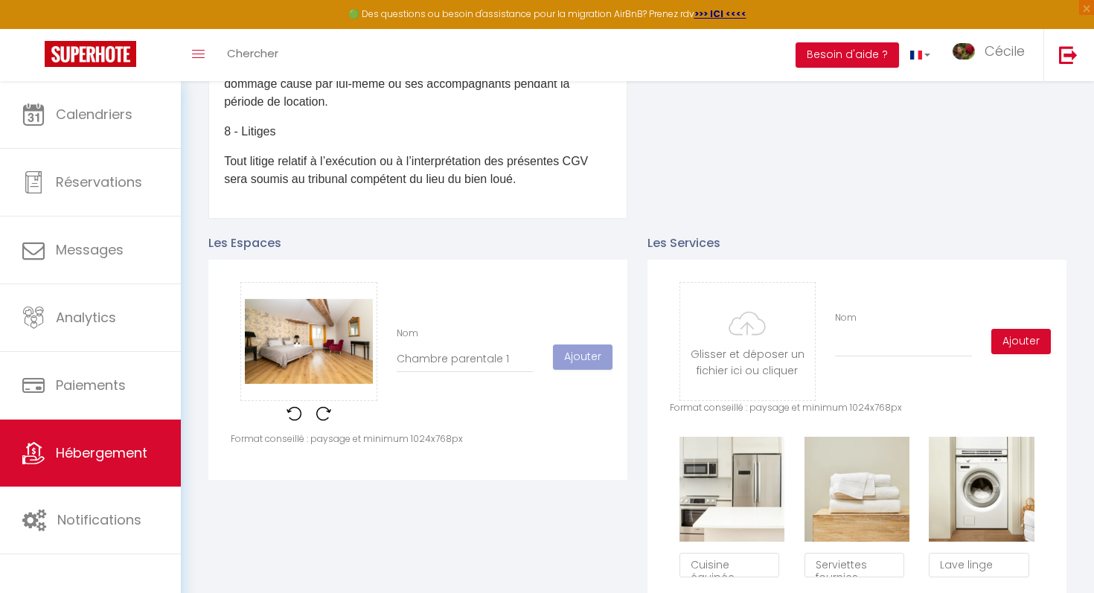
scroll to position [559, 0]
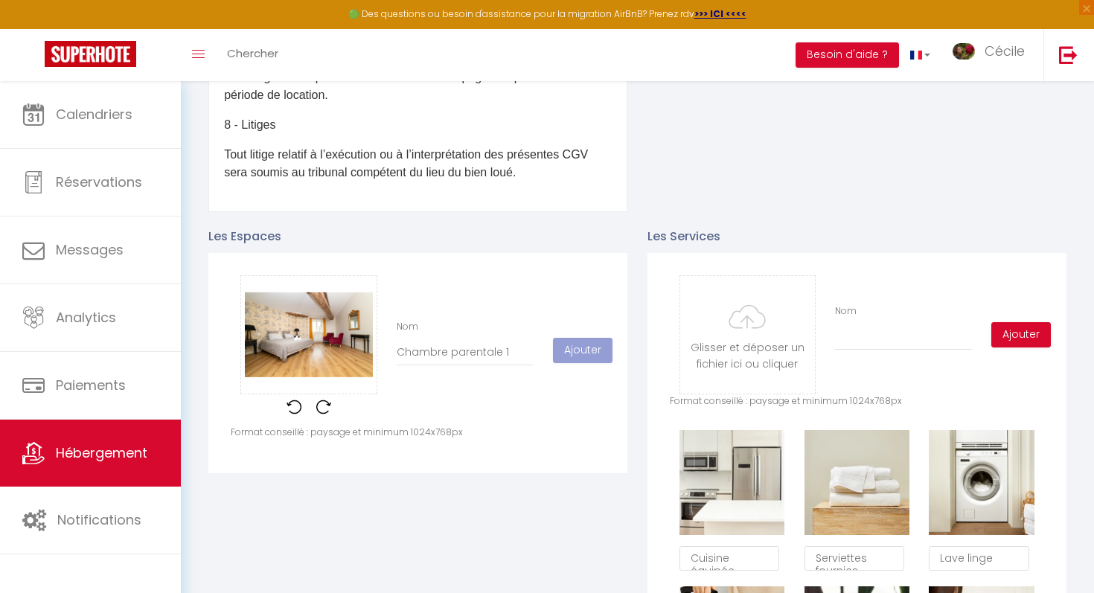
checkbox input "true"
checkbox input "false"
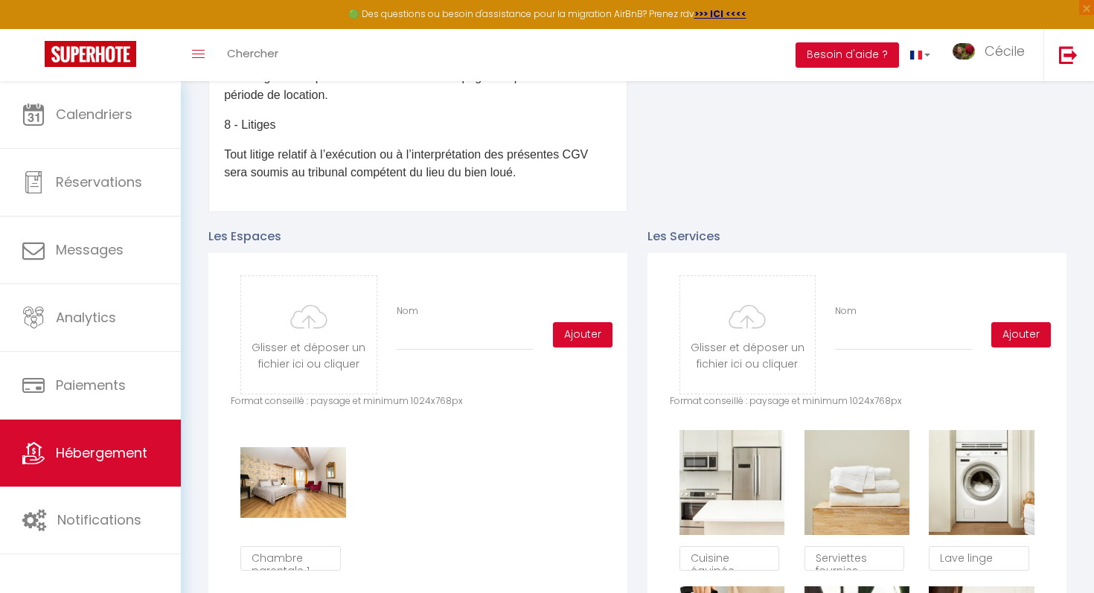
scroll to position [9, 0]
click at [327, 343] on input "file" at bounding box center [308, 335] width 135 height 118
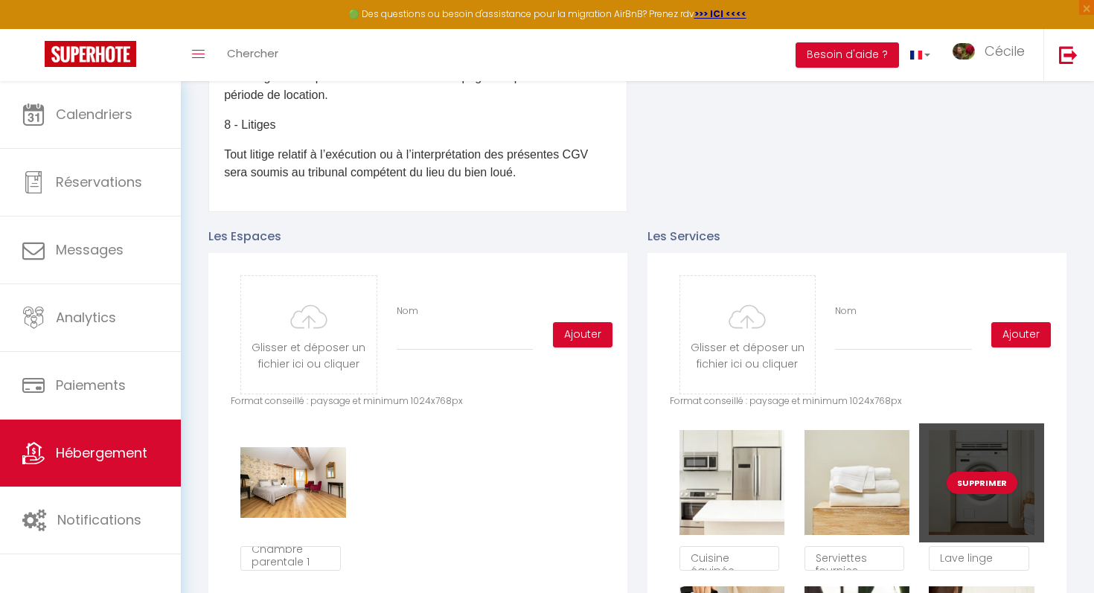
type input "C:\fakepath\SC200525-4.jpg"
checkbox input "true"
checkbox input "false"
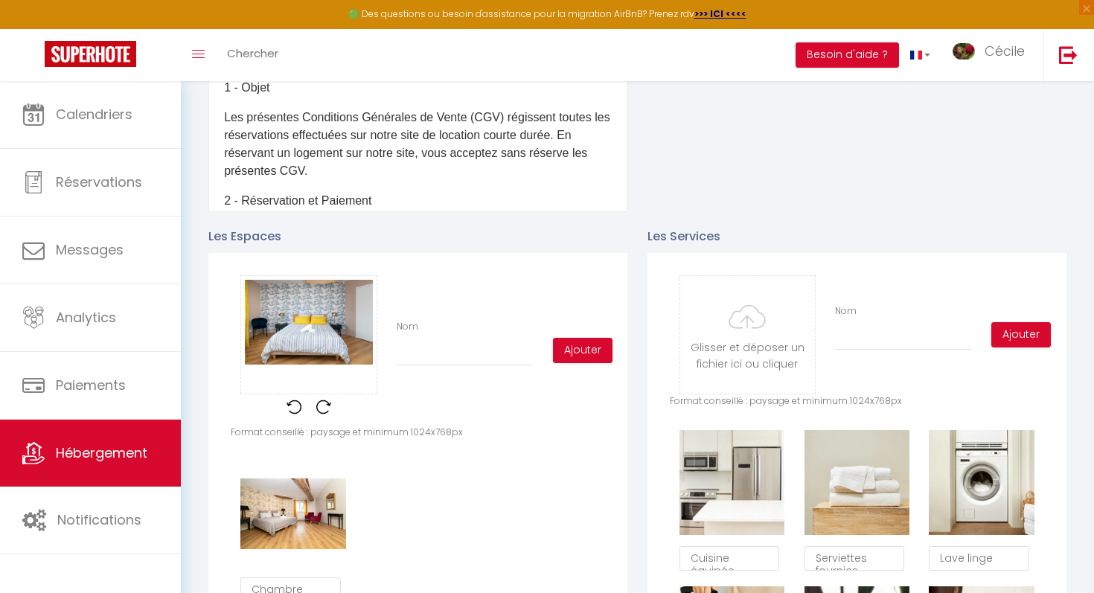
scroll to position [9, 0]
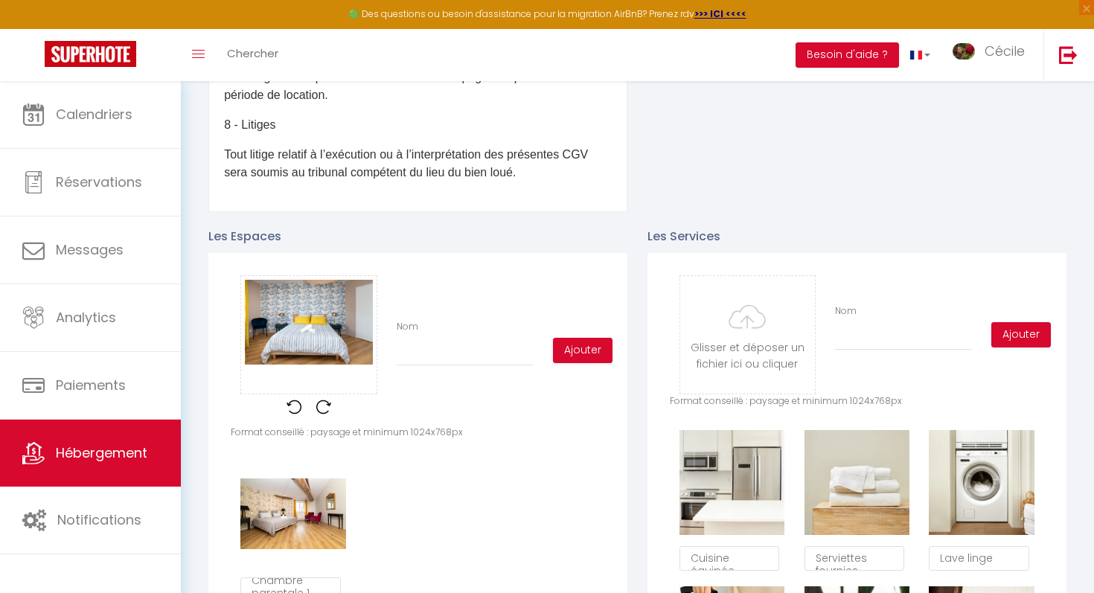
type input "C"
checkbox input "true"
checkbox input "false"
type input "Ch"
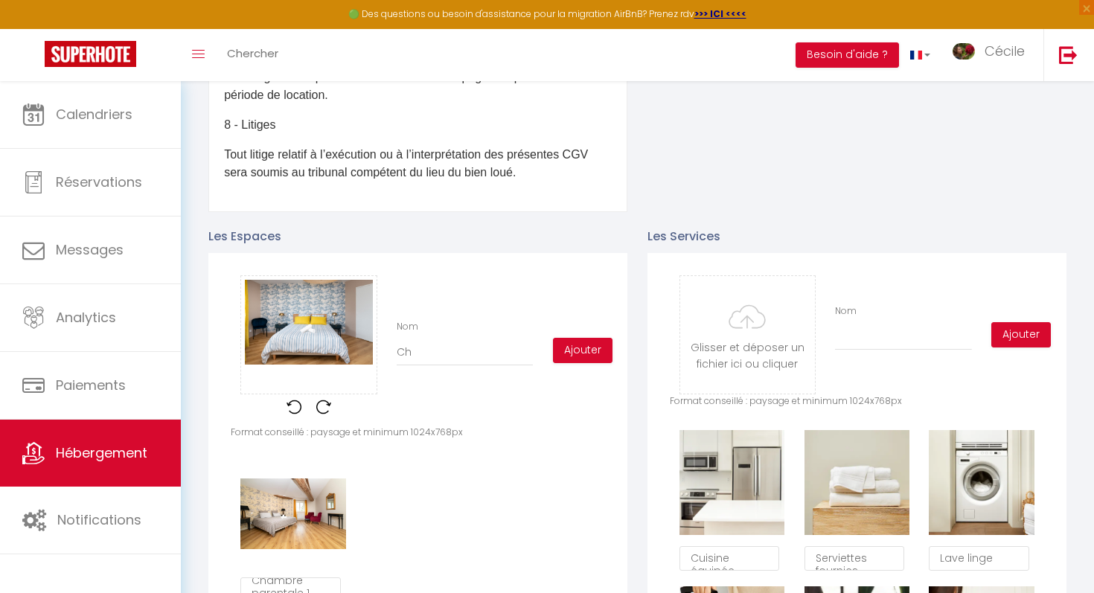
checkbox input "true"
checkbox input "false"
type input "Cha"
checkbox input "true"
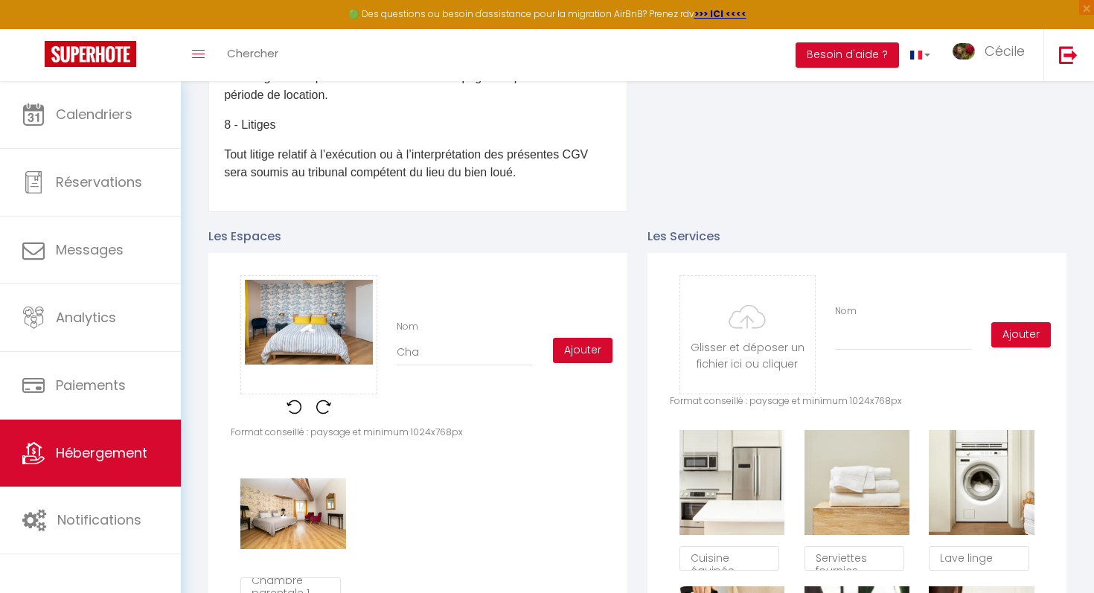
checkbox input "false"
type input "Cham"
checkbox input "true"
checkbox input "false"
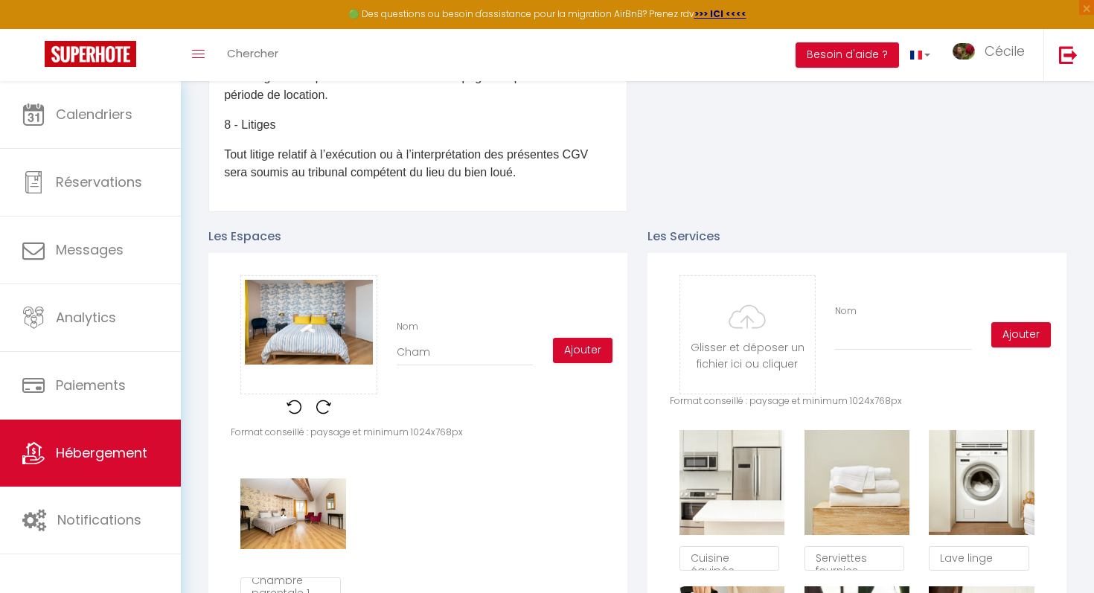
checkbox input "false"
type input "Chamb"
checkbox input "true"
checkbox input "false"
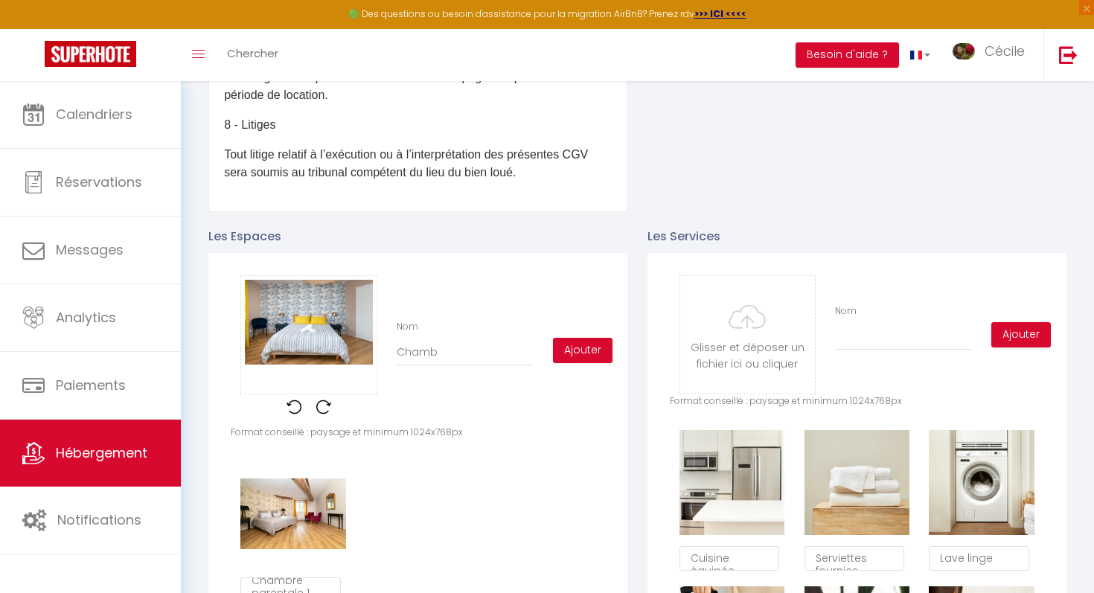
type input "Chambr"
checkbox input "true"
checkbox input "false"
type input "Chambre"
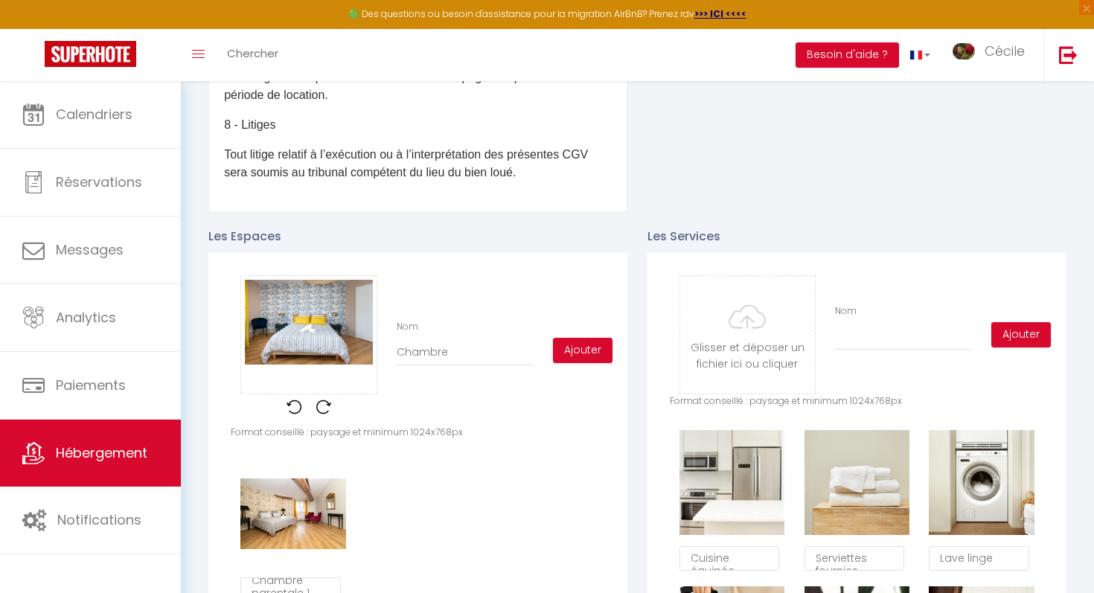
checkbox input "true"
checkbox input "false"
type input "Chambre"
checkbox input "true"
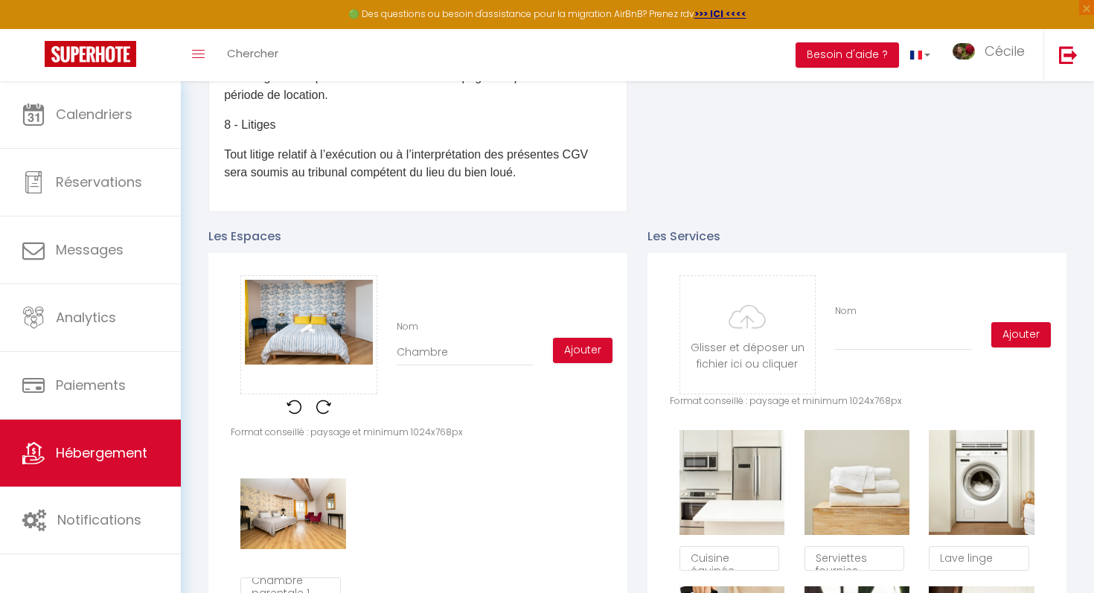
checkbox input "false"
type input "Chambre"
checkbox input "true"
checkbox input "false"
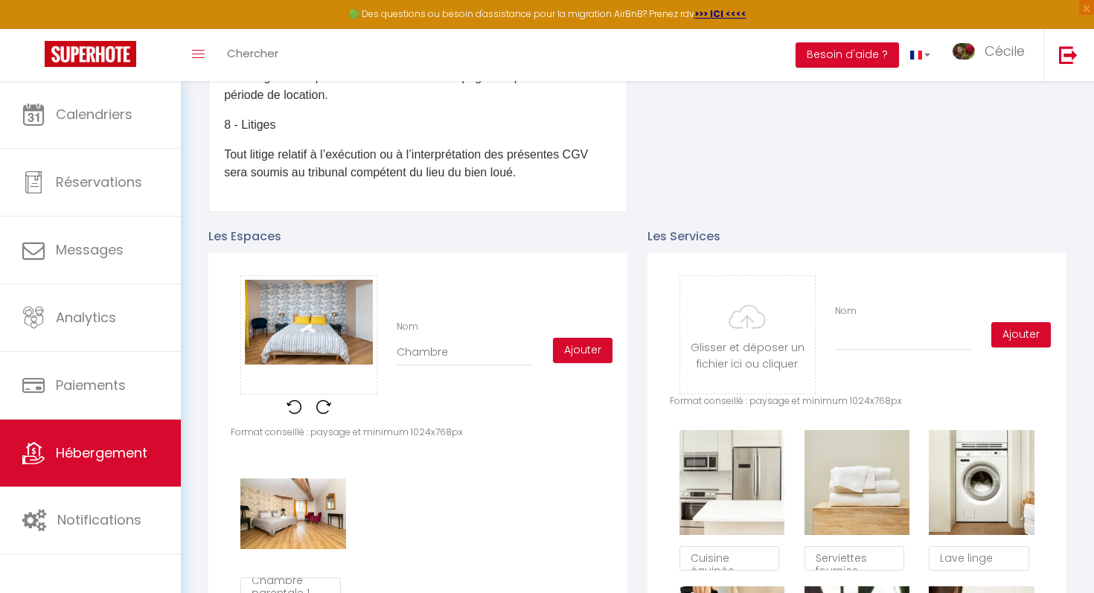
checkbox input "false"
type input "Chambr"
checkbox input "true"
checkbox input "false"
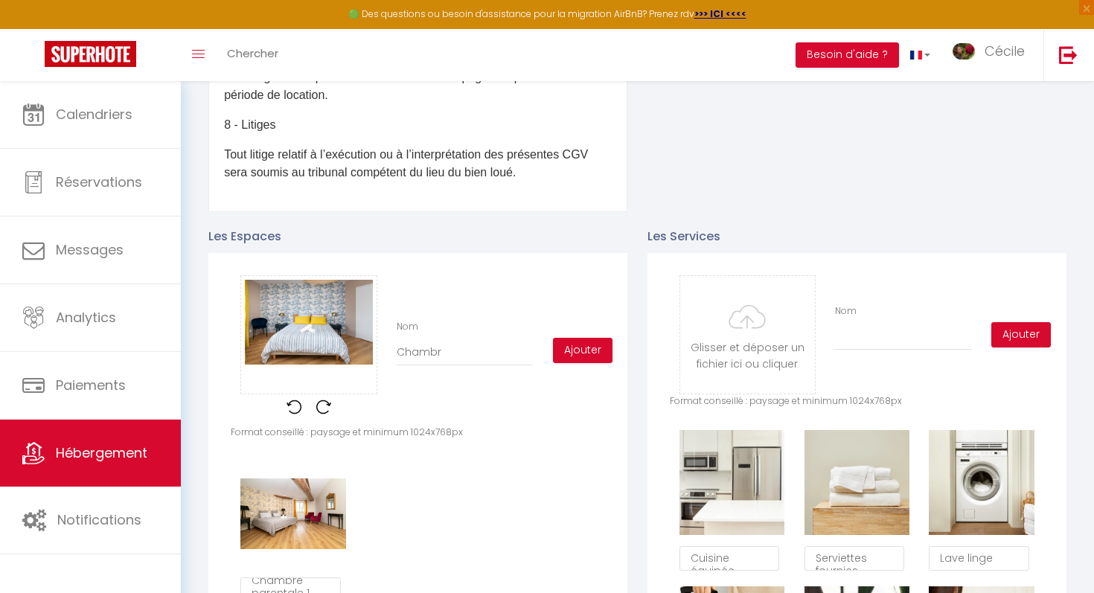
type input "Chamb"
checkbox input "true"
checkbox input "false"
type input "Cham"
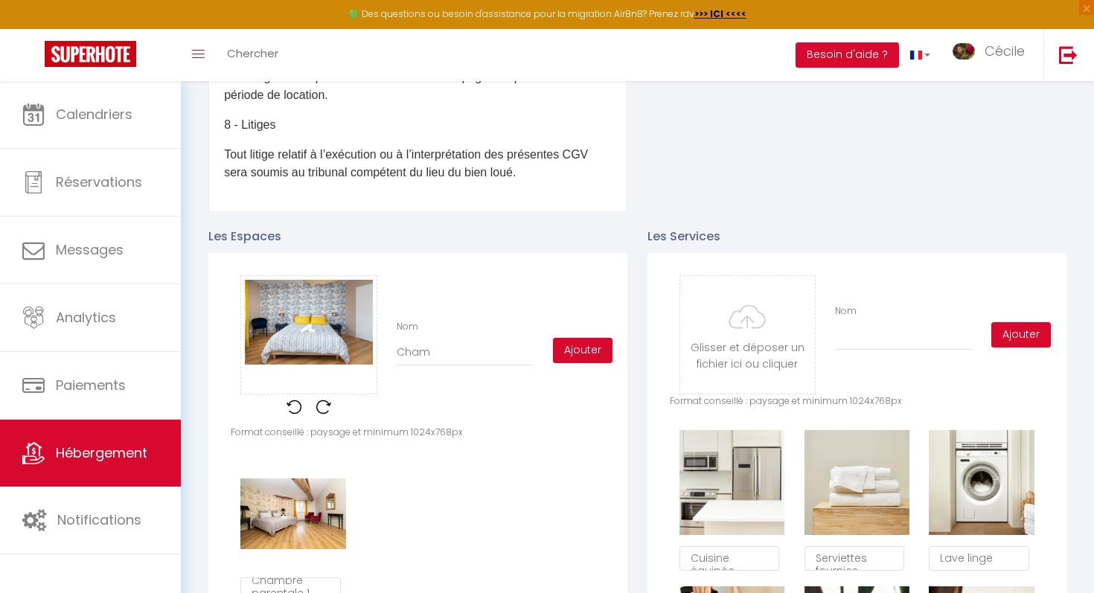
checkbox input "true"
checkbox input "false"
type input "Cha"
checkbox input "true"
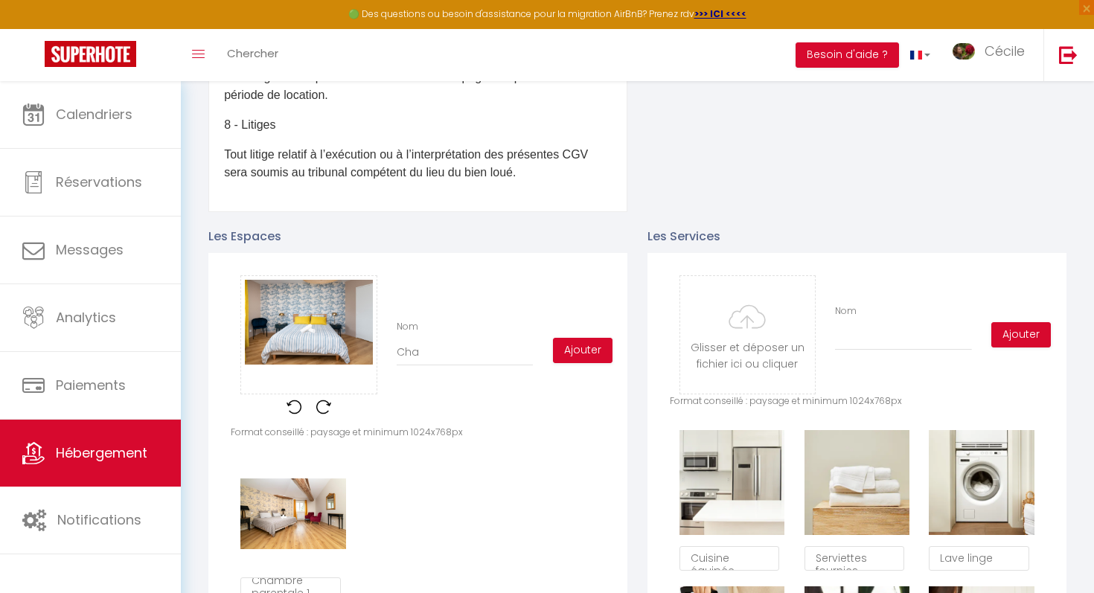
checkbox input "false"
type input "Ch"
checkbox input "true"
checkbox input "false"
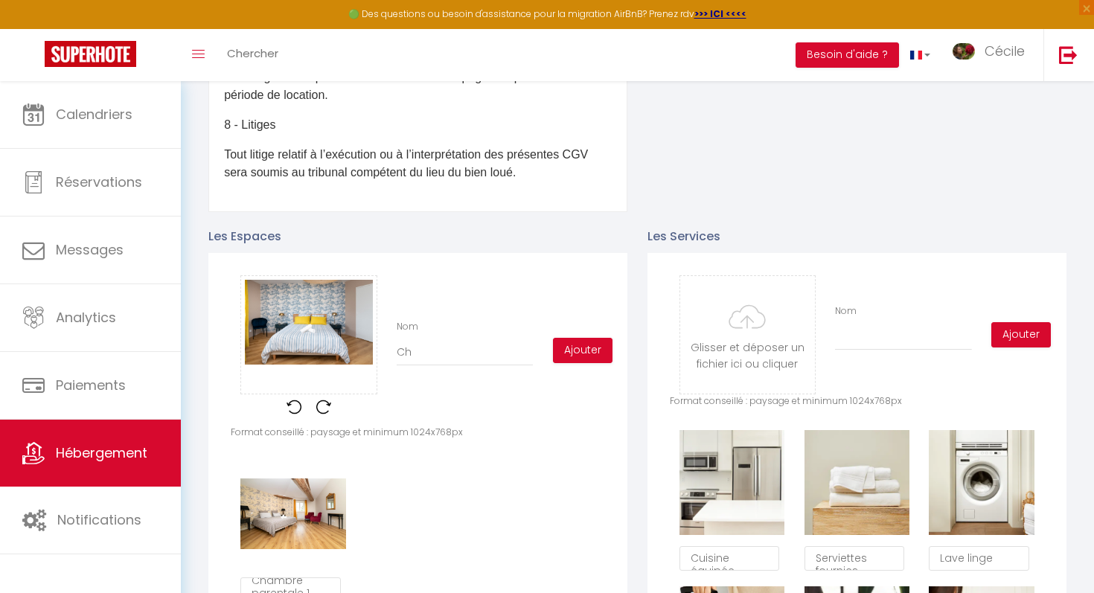
checkbox input "false"
type input "C"
checkbox input "true"
checkbox input "false"
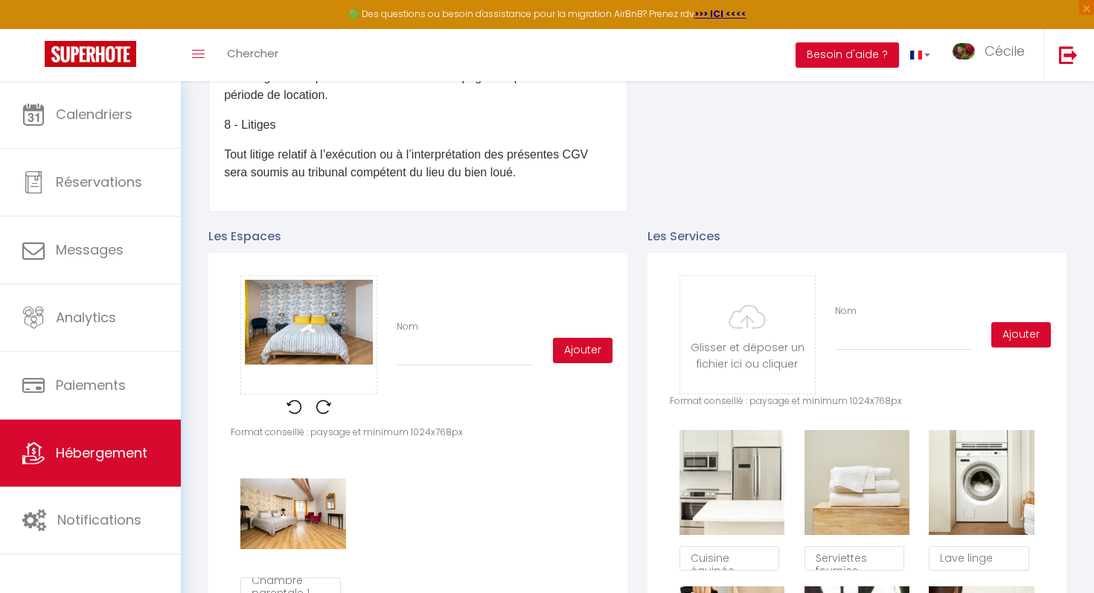
checkbox input "true"
checkbox input "false"
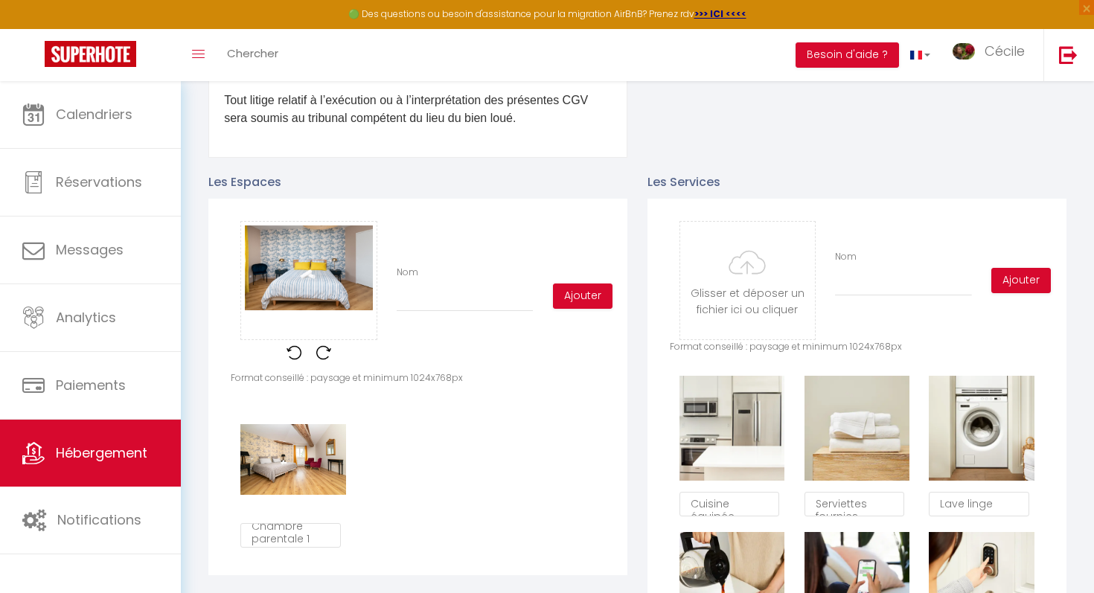
scroll to position [610, 0]
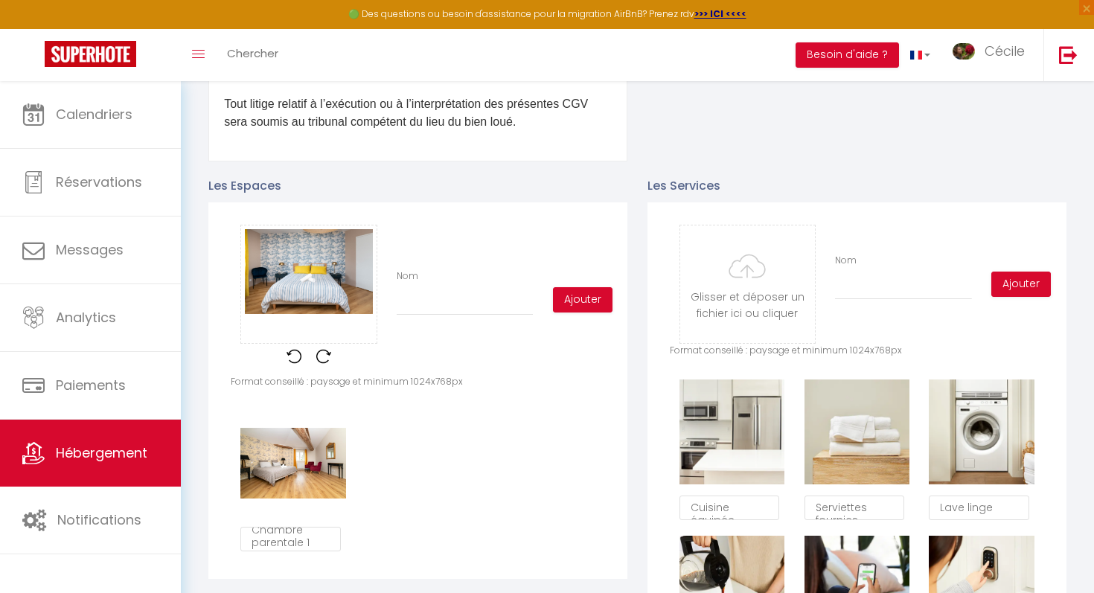
type input "C"
checkbox input "true"
checkbox input "false"
type input "Ch"
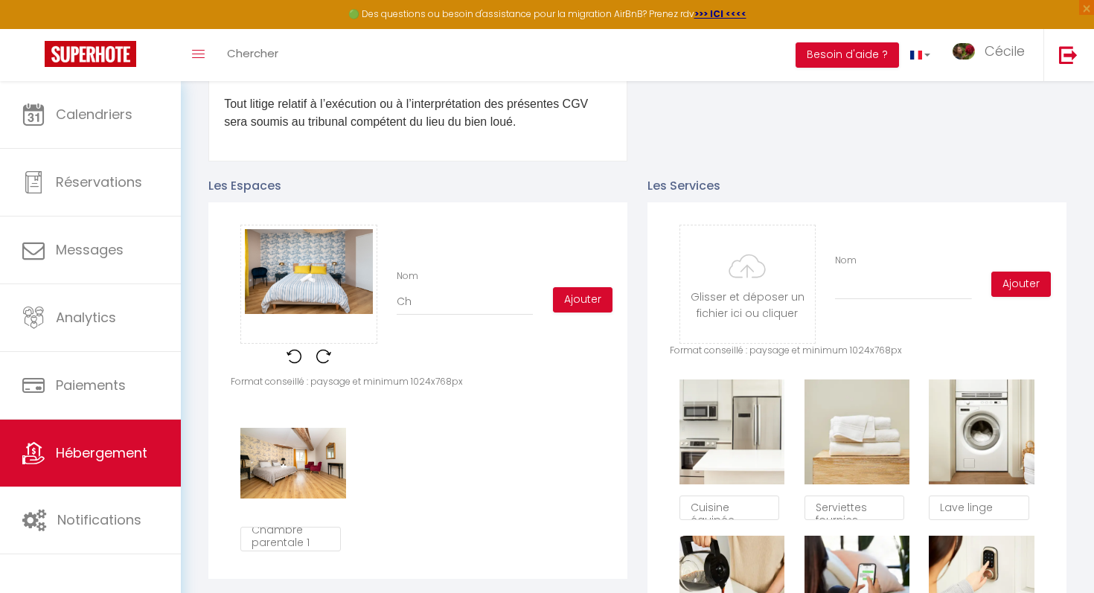
checkbox input "true"
checkbox input "false"
type input "Cha"
checkbox input "true"
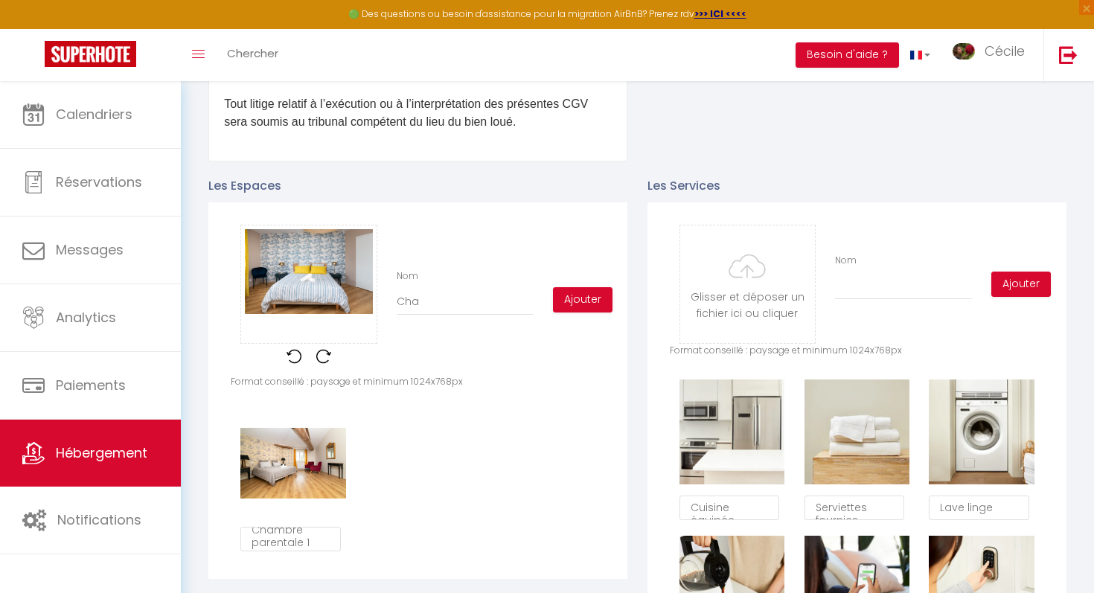
checkbox input "false"
type input "Cham"
checkbox input "true"
checkbox input "false"
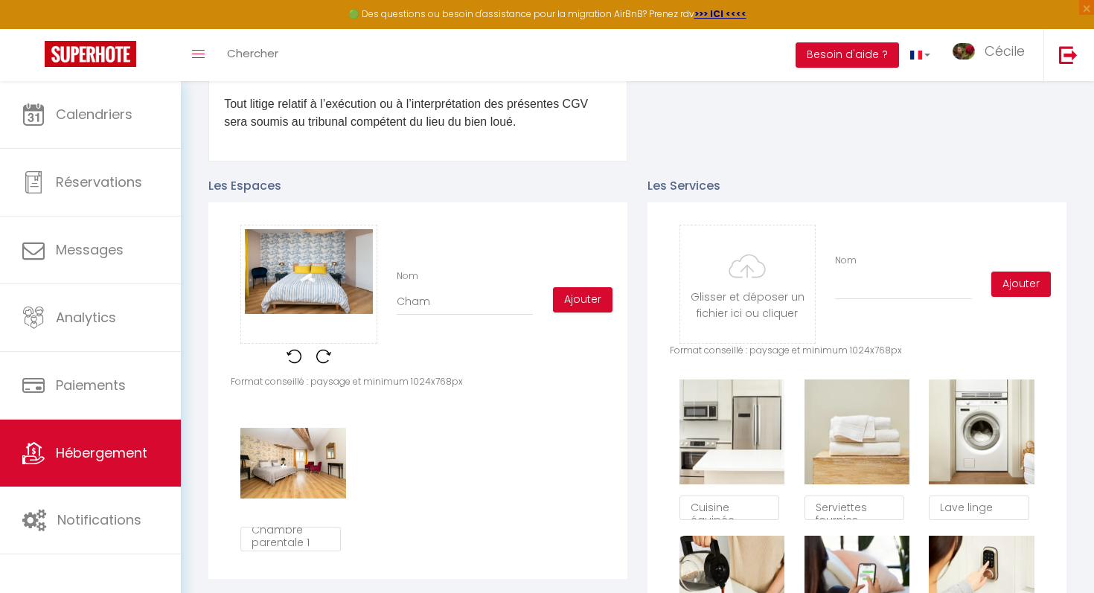
checkbox input "false"
type input "Champ"
checkbox input "true"
checkbox input "false"
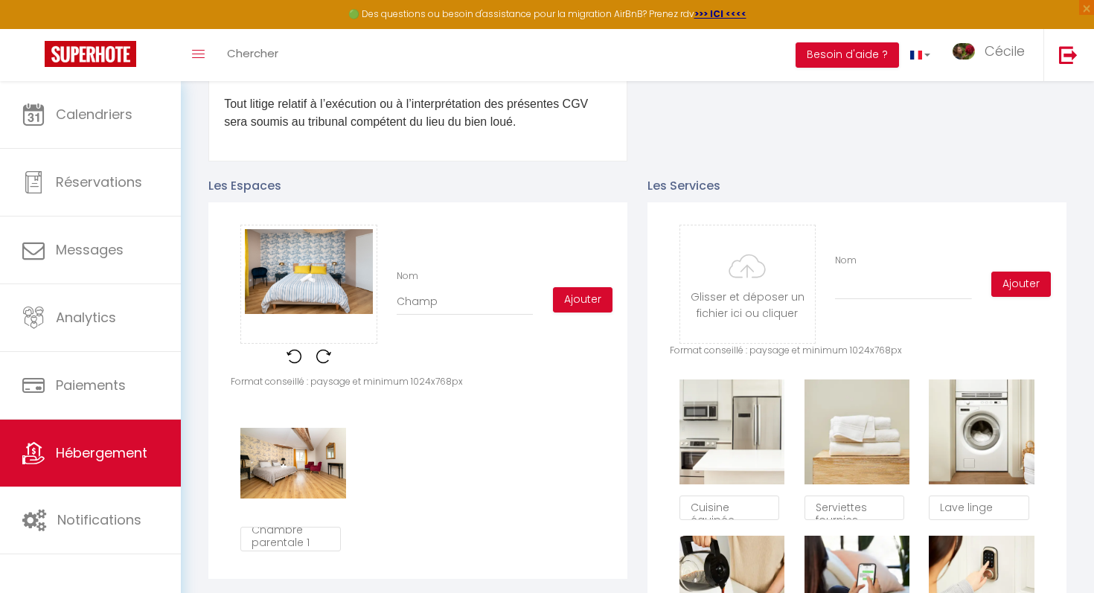
type input "Cham"
checkbox input "true"
checkbox input "false"
type input "Chamb"
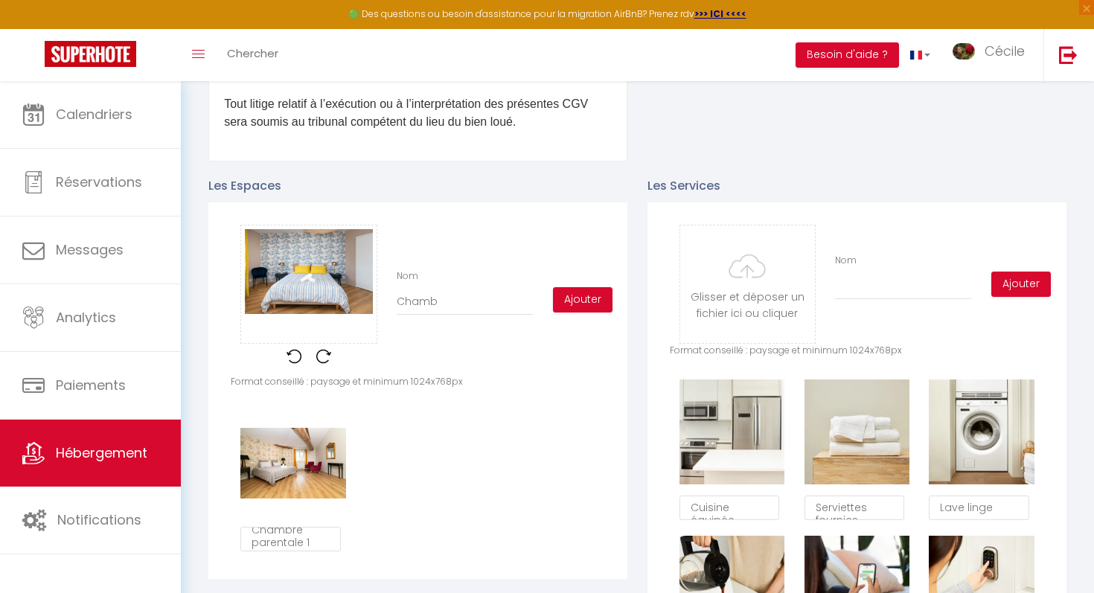
checkbox input "true"
checkbox input "false"
type input "Chambr"
checkbox input "true"
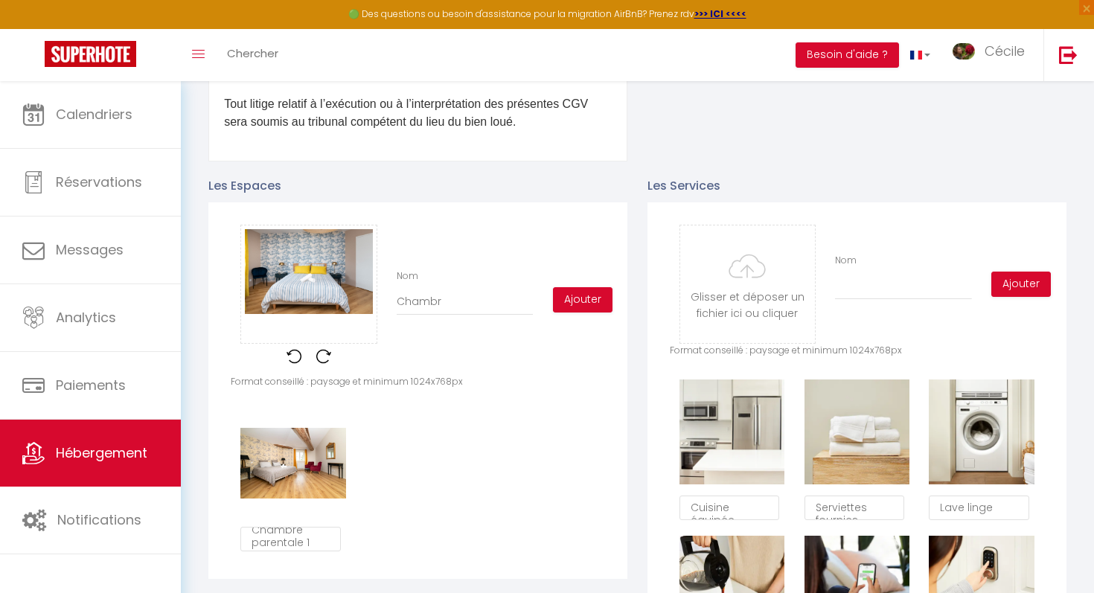
checkbox input "false"
type input "Chambre"
checkbox input "true"
checkbox input "false"
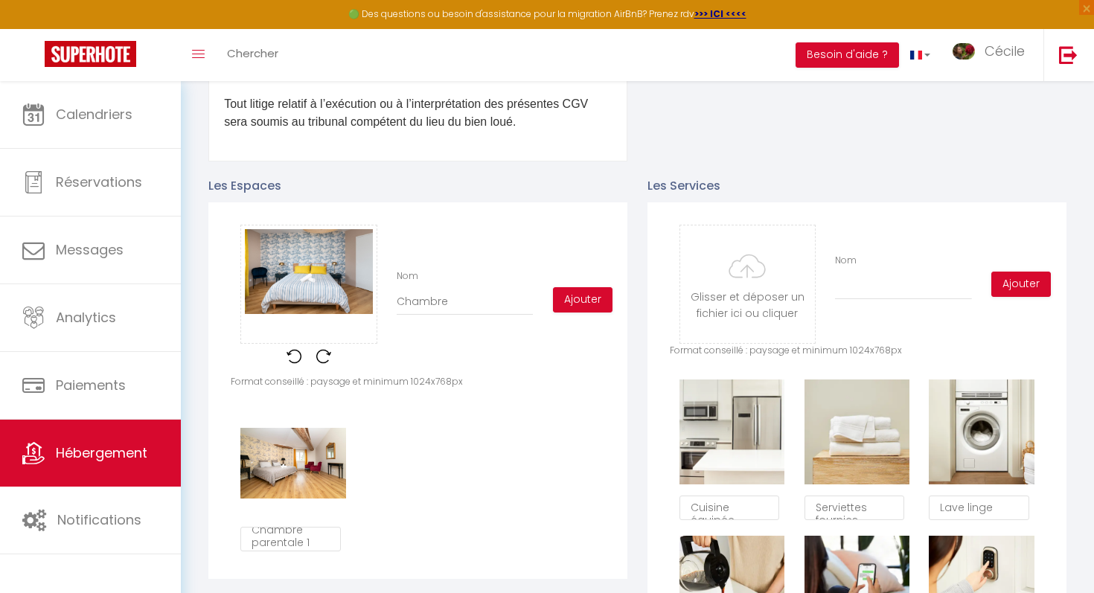
checkbox input "false"
type input "Chambre"
checkbox input "true"
checkbox input "false"
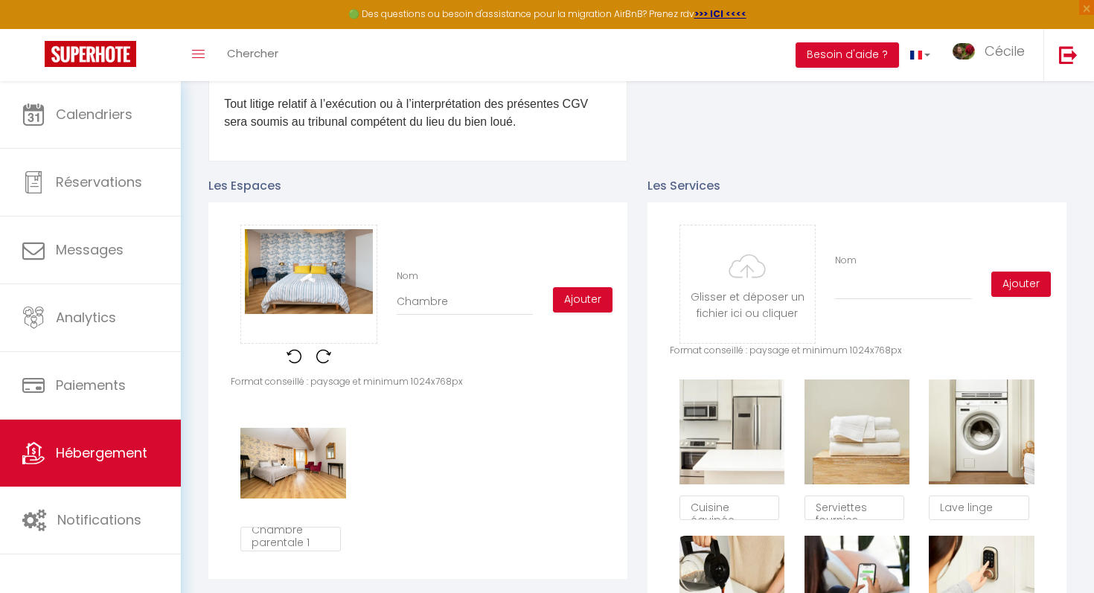
type input "Chambre p"
checkbox input "true"
checkbox input "false"
type input "Chambre pa"
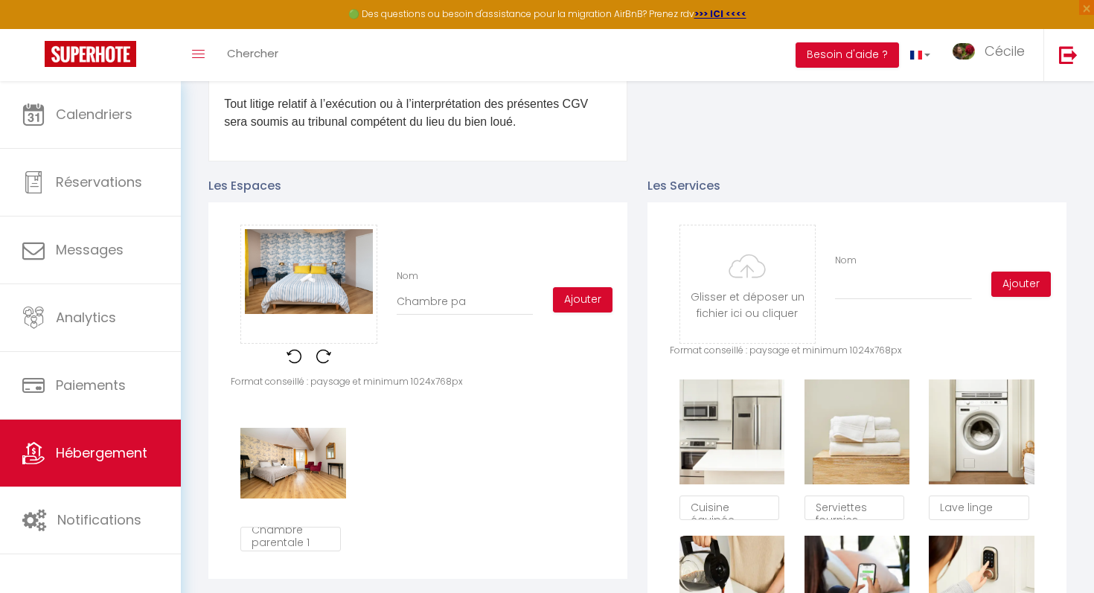
checkbox input "true"
checkbox input "false"
type input "Chambre par"
checkbox input "true"
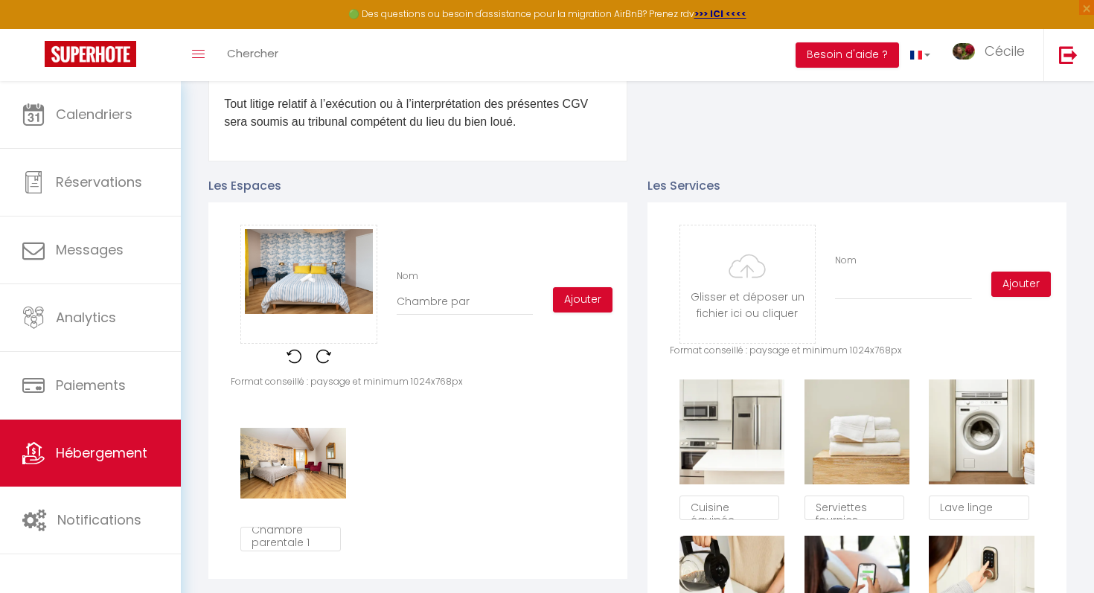
checkbox input "false"
type input "Chambre pare"
checkbox input "true"
checkbox input "false"
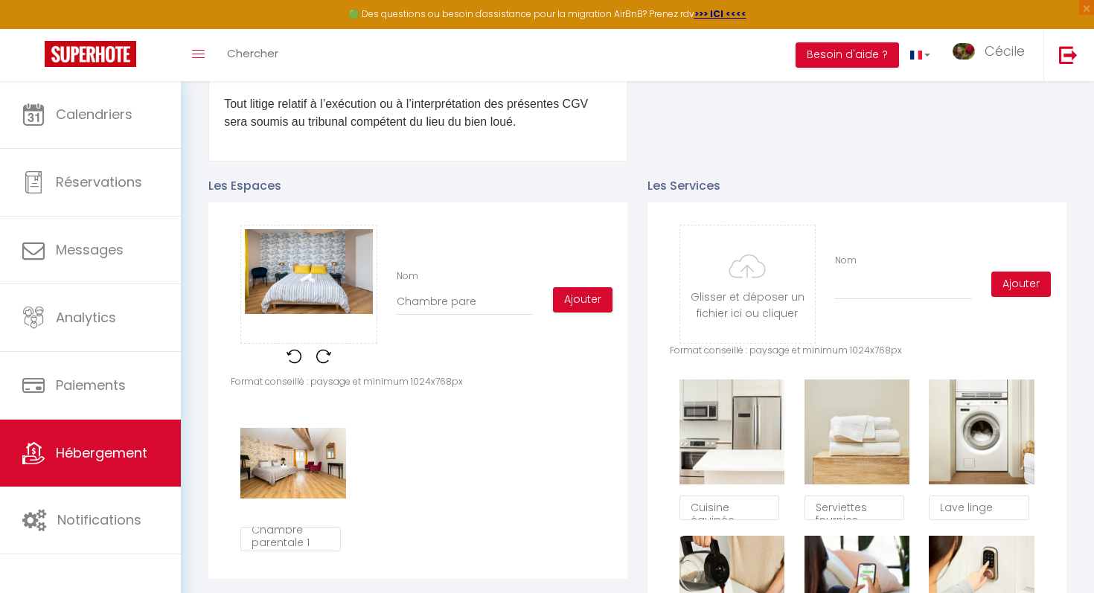
checkbox input "false"
type input "Chambre paren"
checkbox input "true"
checkbox input "false"
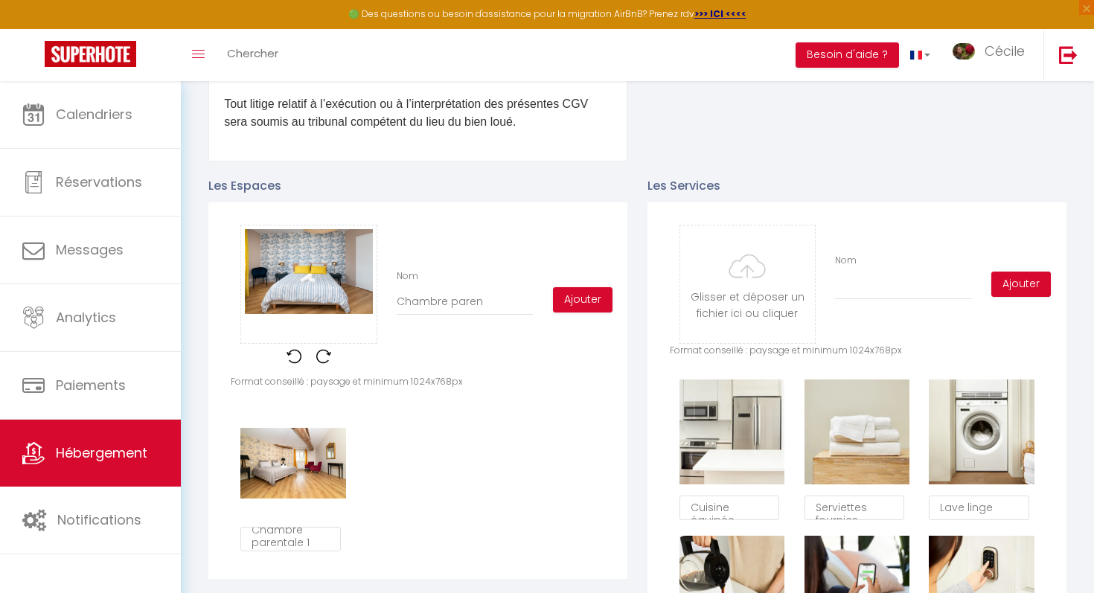
type input "Chambre parent"
checkbox input "true"
checkbox input "false"
type input "Chambre parenta"
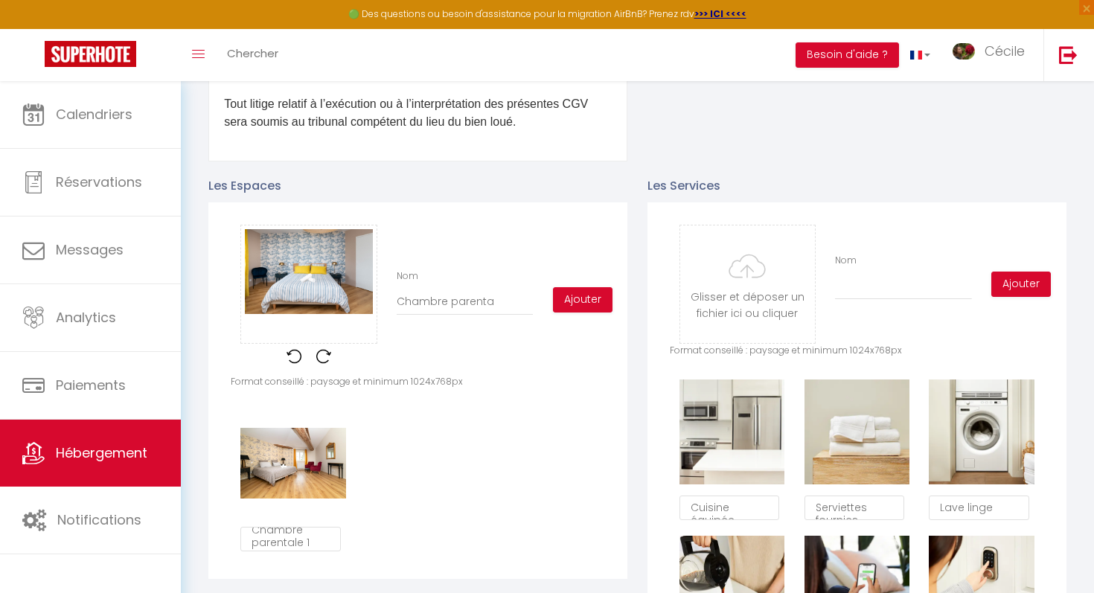
checkbox input "true"
checkbox input "false"
type input "Chambre parental"
checkbox input "true"
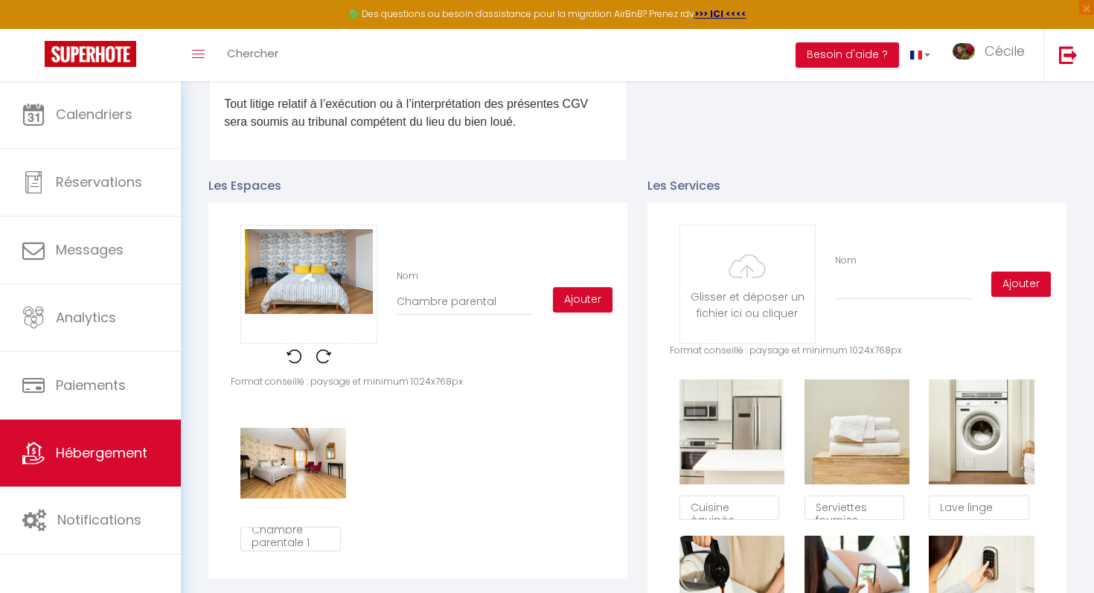
checkbox input "false"
type input "Chambre parentale"
checkbox input "true"
checkbox input "false"
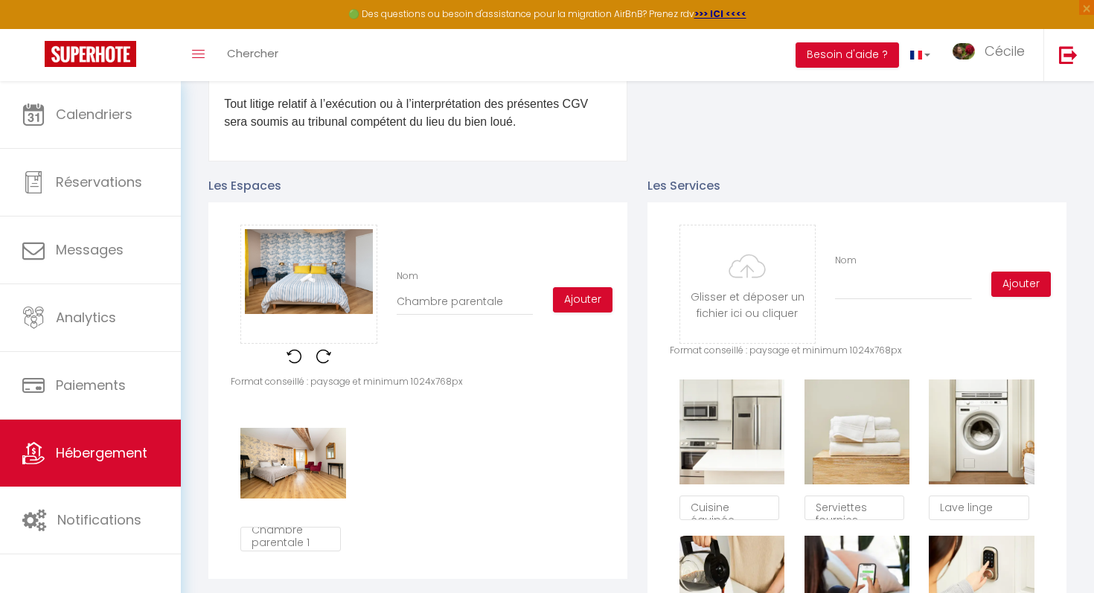
checkbox input "false"
type input "Chambre parentale"
checkbox input "true"
checkbox input "false"
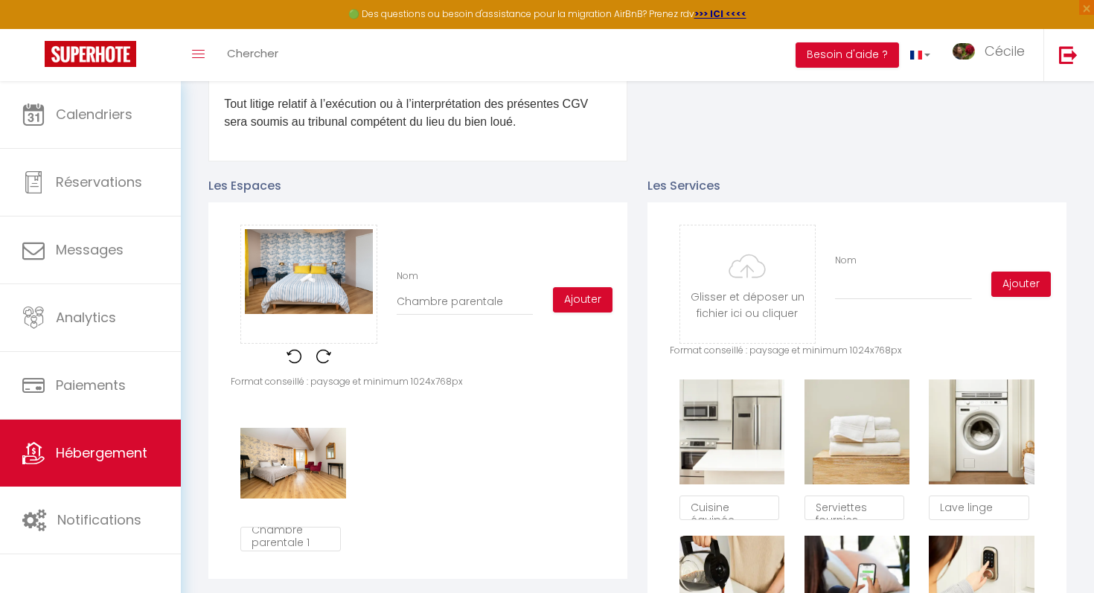
type input "Chambre parentale 2"
checkbox input "true"
checkbox input "false"
type input "Chambre parentale 2"
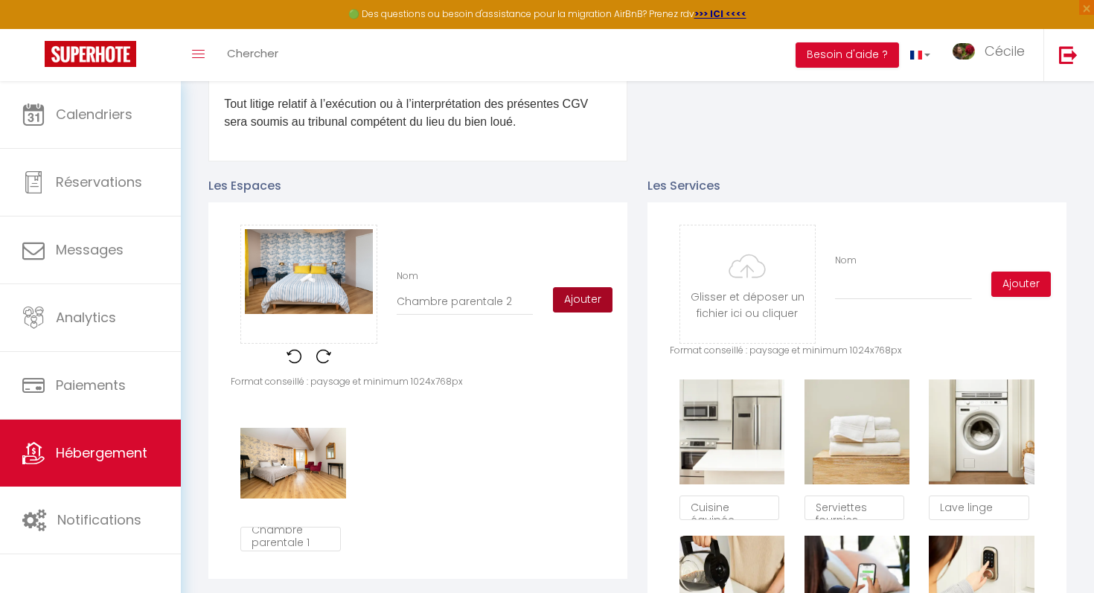
click at [568, 301] on button "Ajouter" at bounding box center [583, 299] width 60 height 25
checkbox input "true"
checkbox input "false"
checkbox input "true"
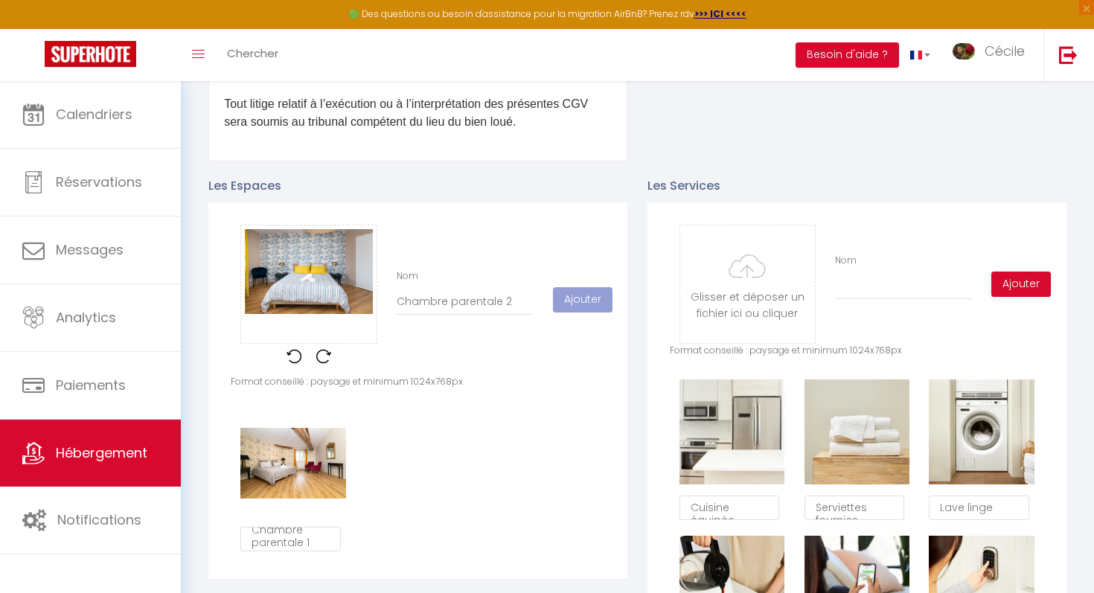
checkbox input "false"
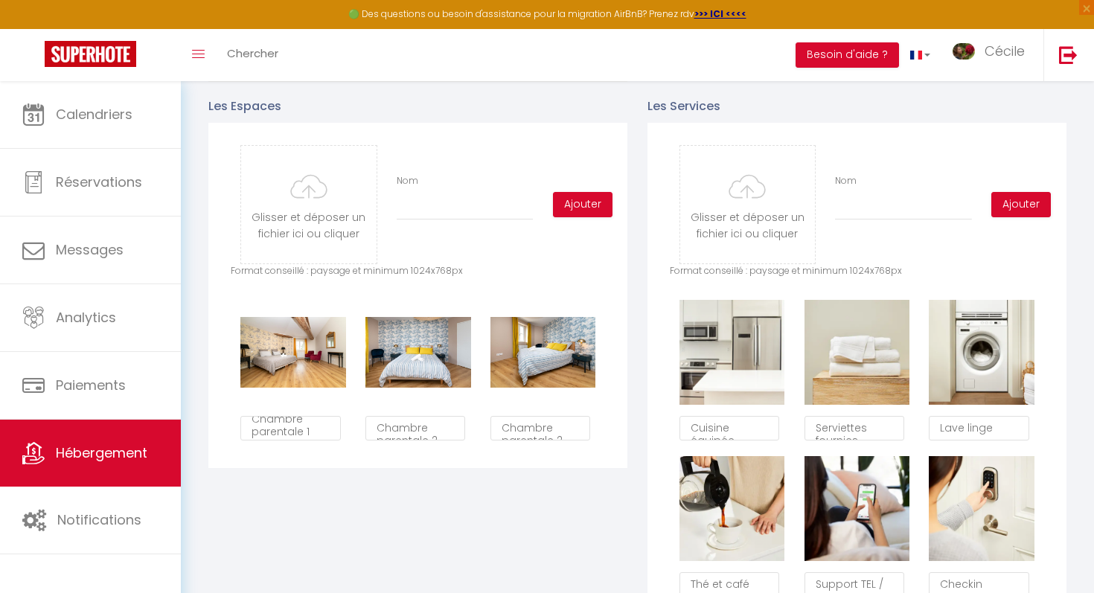
scroll to position [690, 0]
click at [312, 226] on input "file" at bounding box center [308, 204] width 135 height 118
type input "C:\fakepath\SC200525-2.jpg"
checkbox input "true"
checkbox input "false"
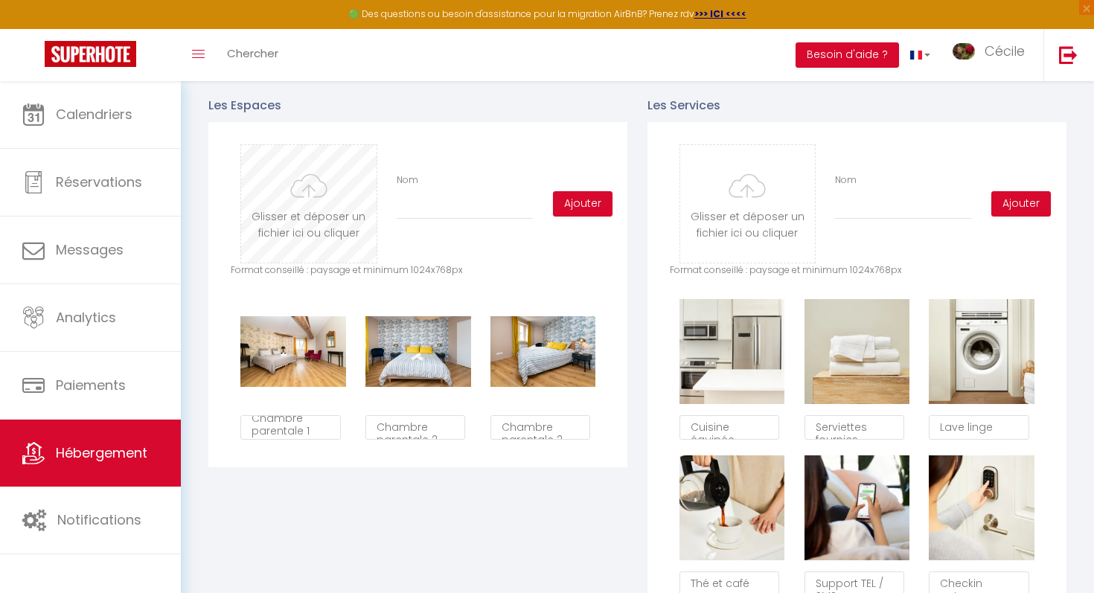
checkbox input "false"
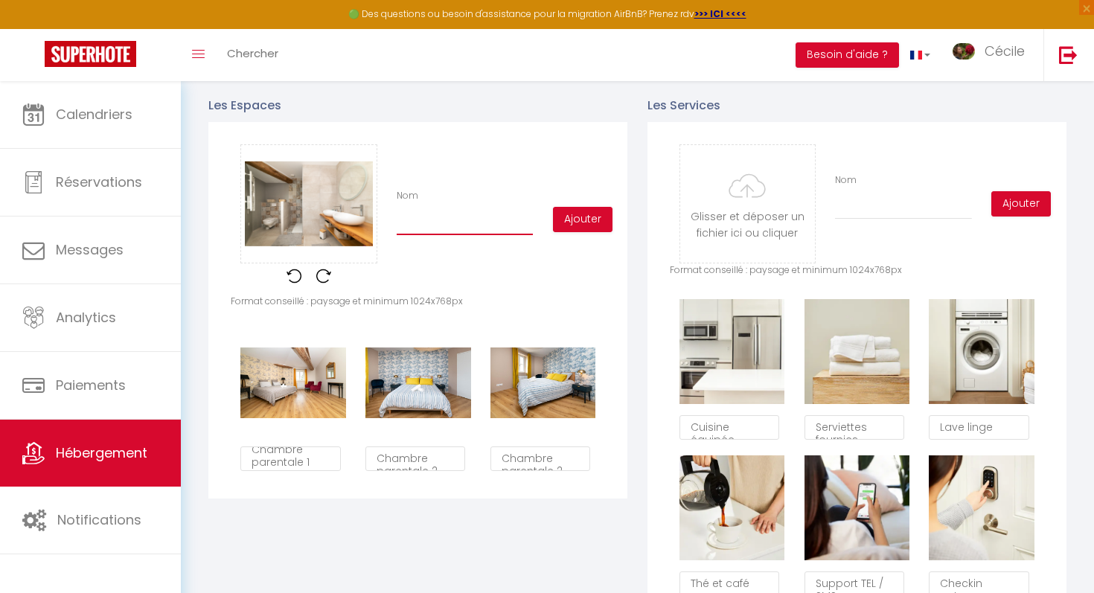
click at [431, 225] on input "Nom" at bounding box center [464, 221] width 136 height 27
type input "C"
checkbox input "true"
checkbox input "false"
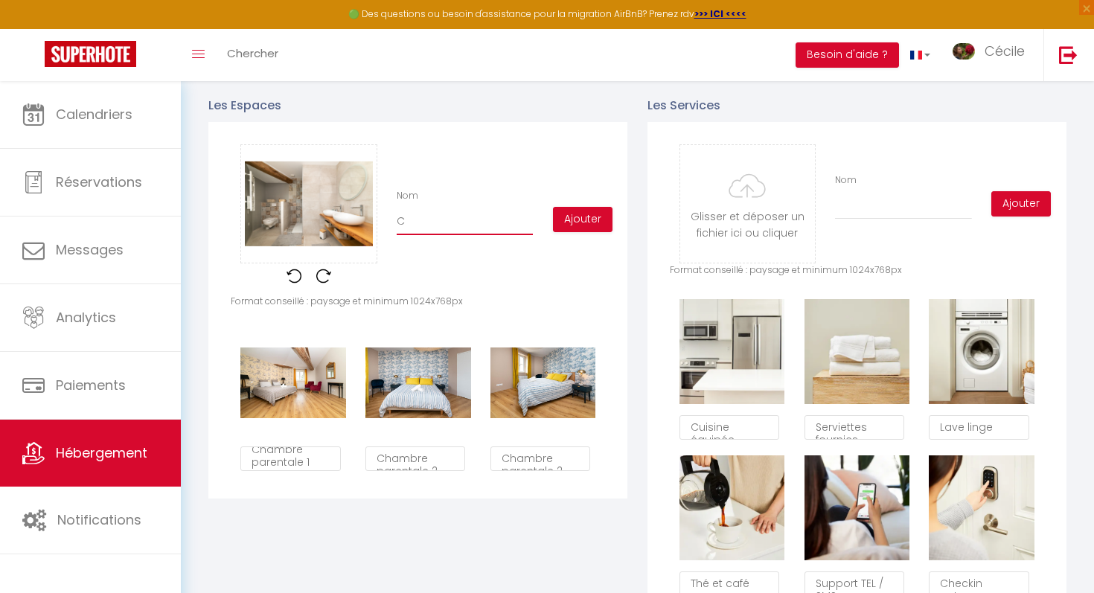
type input "Ch"
checkbox input "true"
checkbox input "false"
type input "Cha"
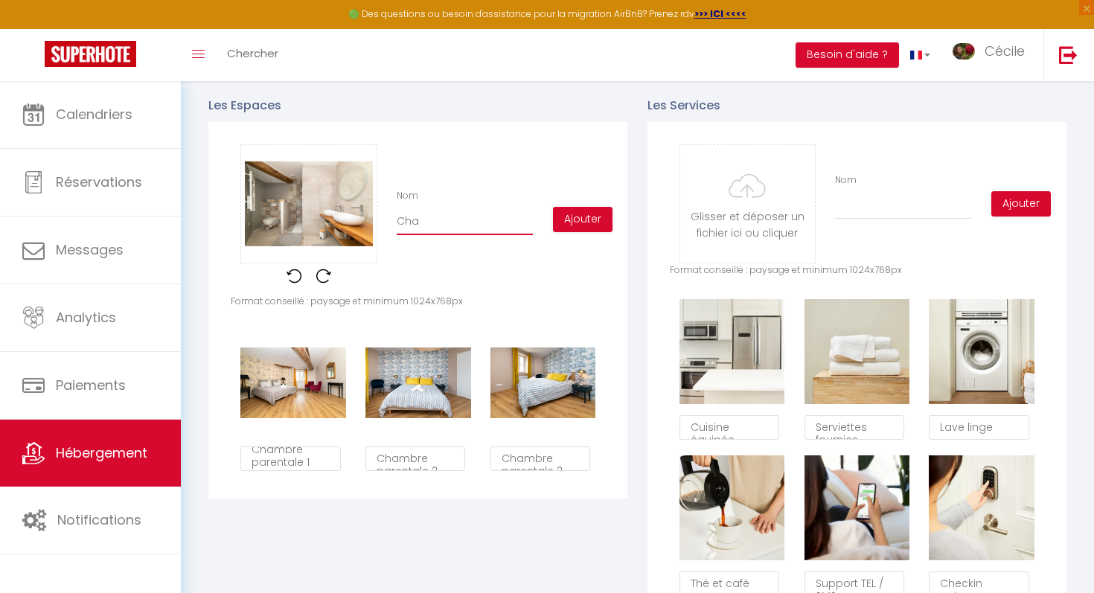
checkbox input "true"
checkbox input "false"
type input "Cham"
checkbox input "true"
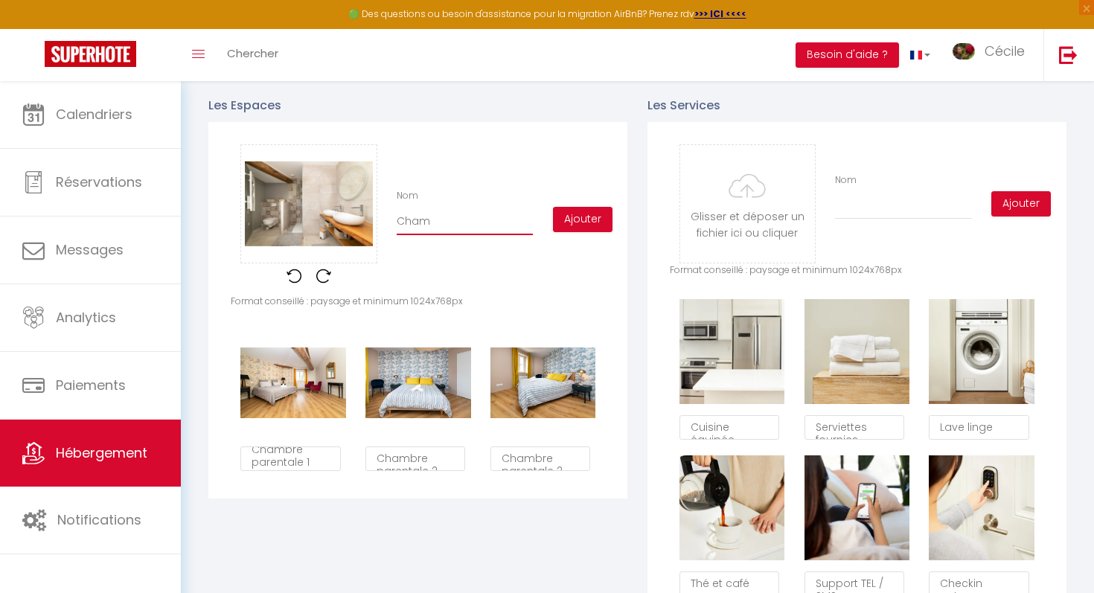
checkbox input "false"
type input "Chamb"
checkbox input "true"
checkbox input "false"
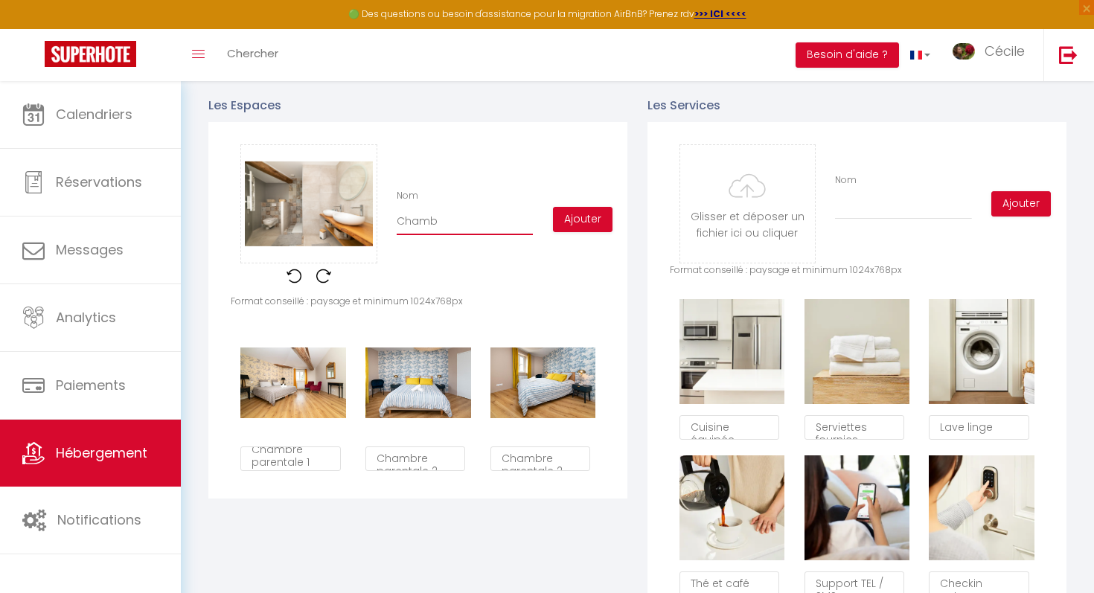
checkbox input "false"
type input "Chambr"
checkbox input "true"
checkbox input "false"
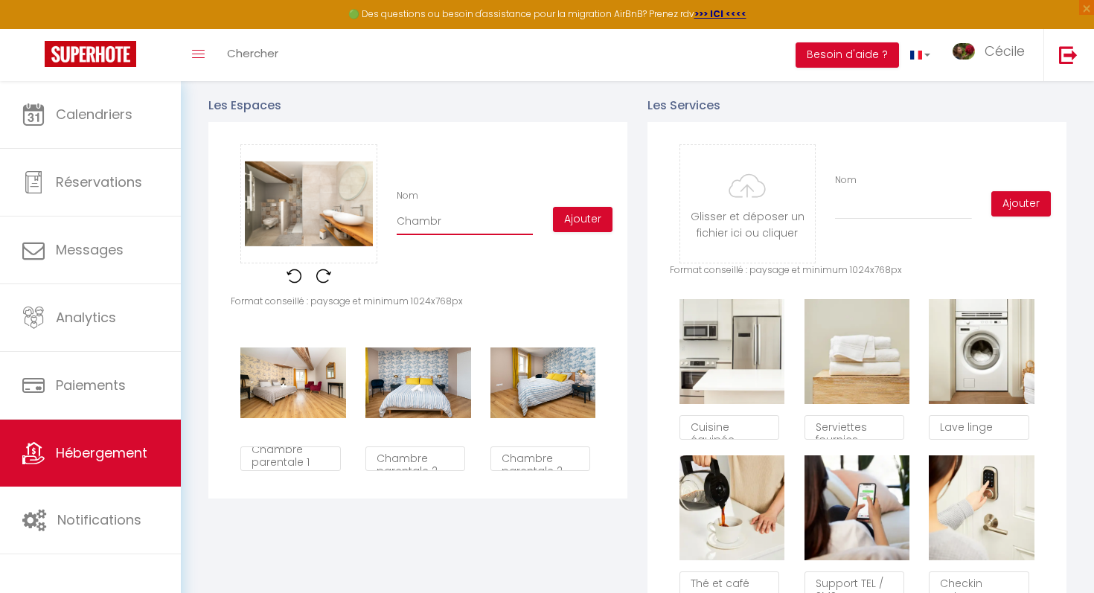
type input "Chambre"
checkbox input "true"
checkbox input "false"
type input "Chambre"
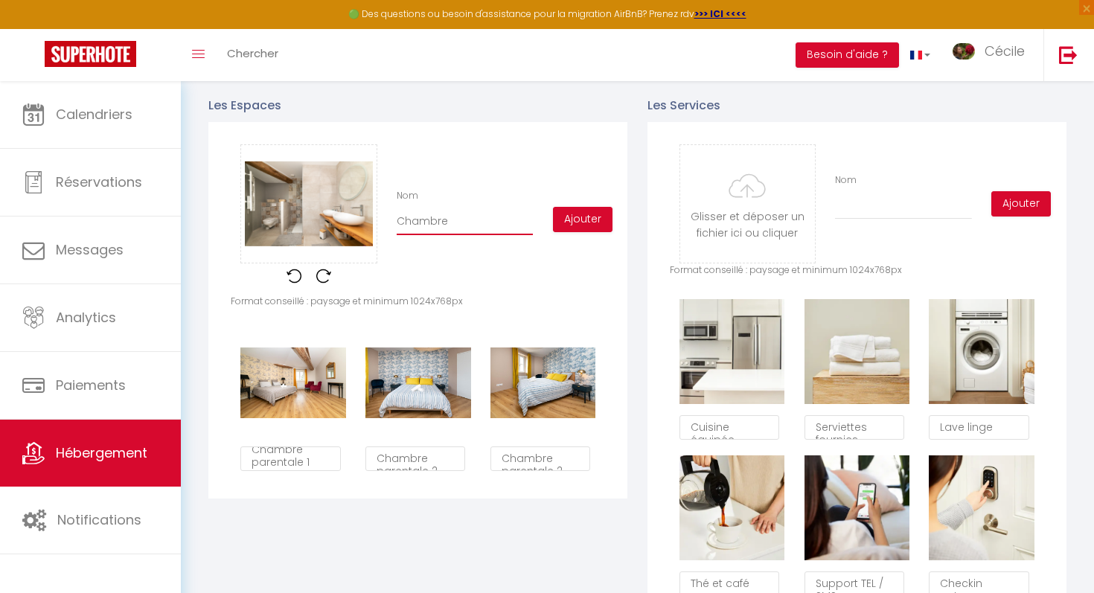
checkbox input "true"
checkbox input "false"
type input "Chambre p"
checkbox input "true"
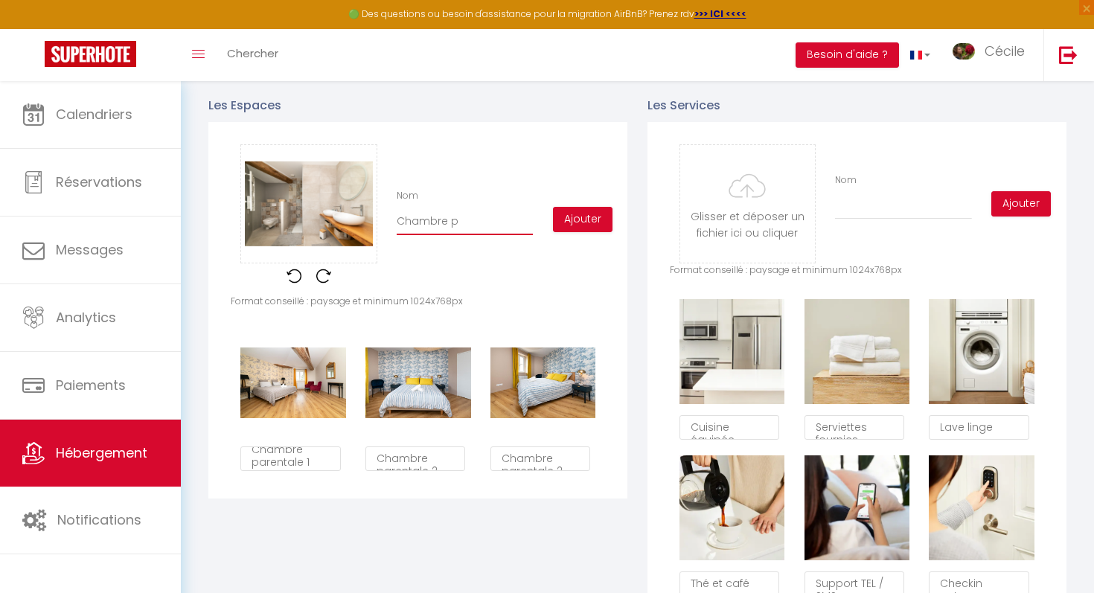
checkbox input "false"
type input "Chambre pa"
checkbox input "true"
checkbox input "false"
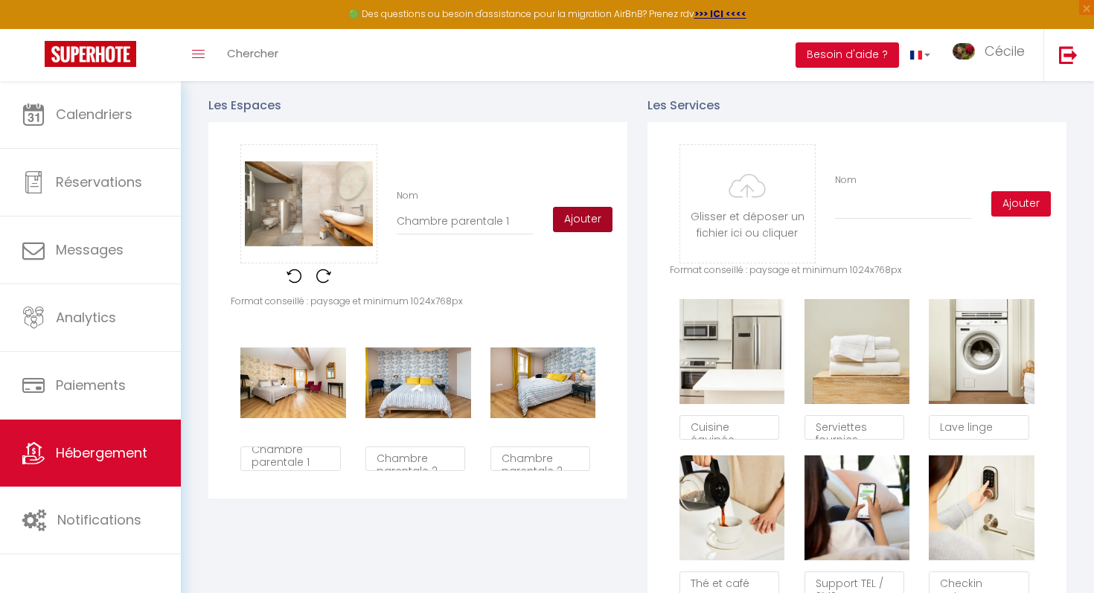
click at [582, 213] on button "Ajouter" at bounding box center [583, 219] width 60 height 25
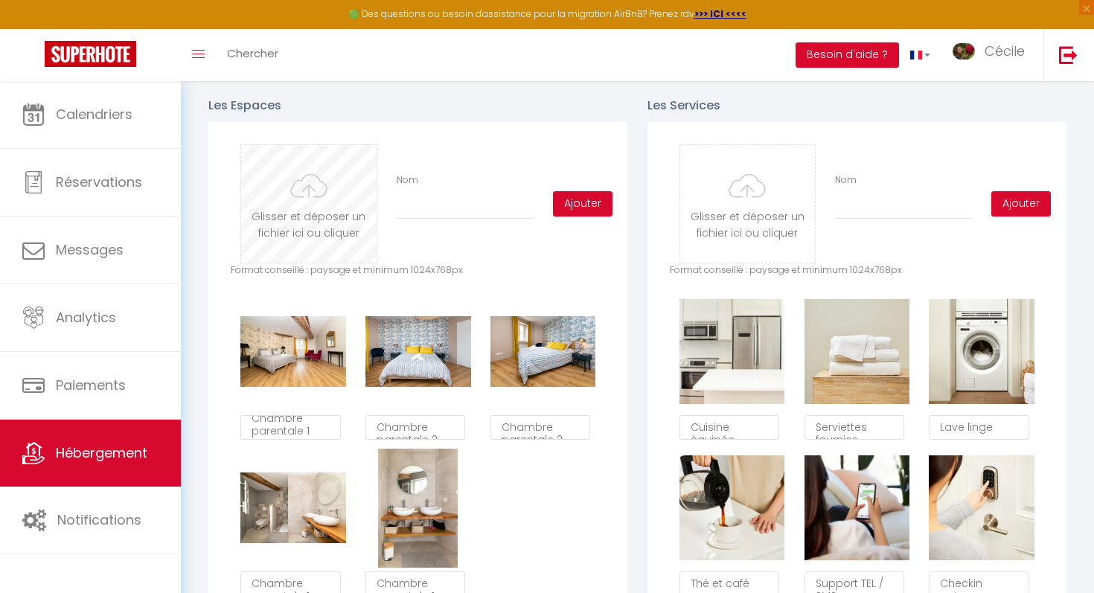
click at [337, 213] on input "file" at bounding box center [308, 204] width 135 height 118
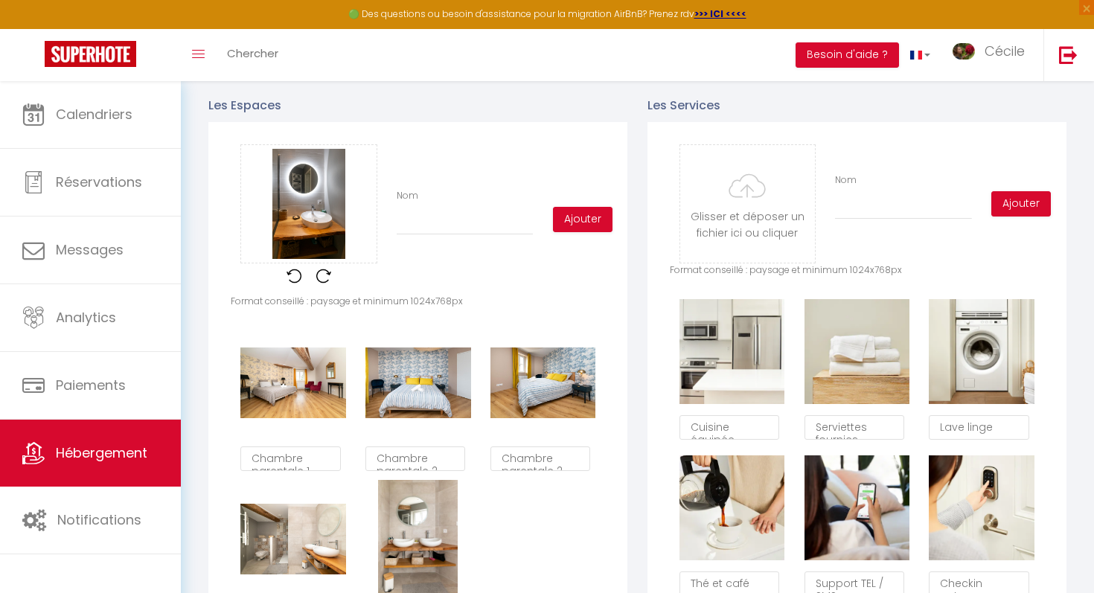
scroll to position [9, 0]
click at [514, 228] on input "Nom" at bounding box center [464, 221] width 136 height 27
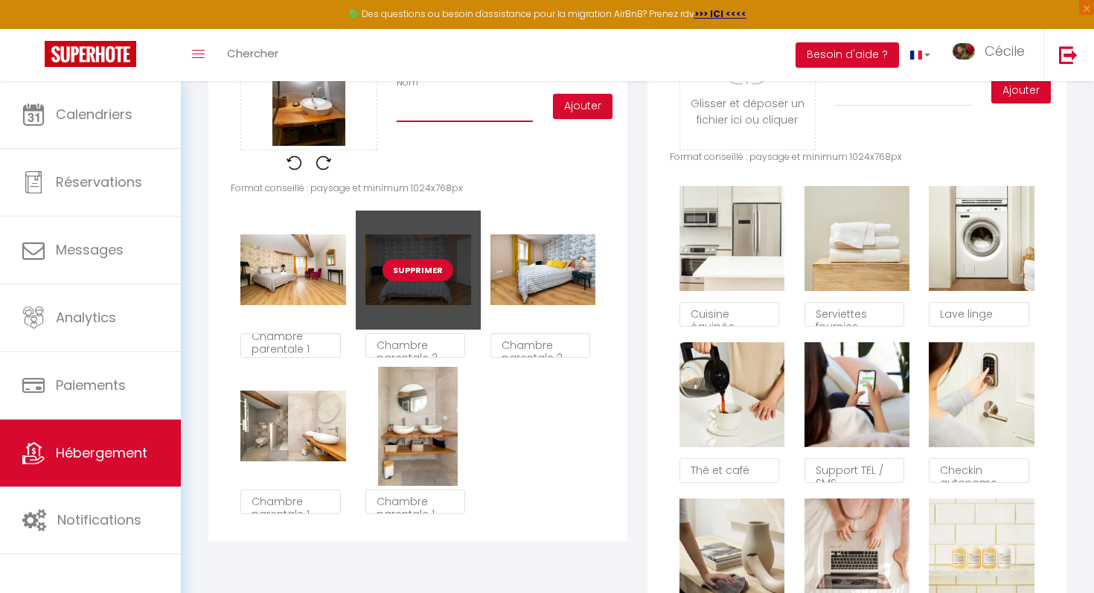
scroll to position [806, 0]
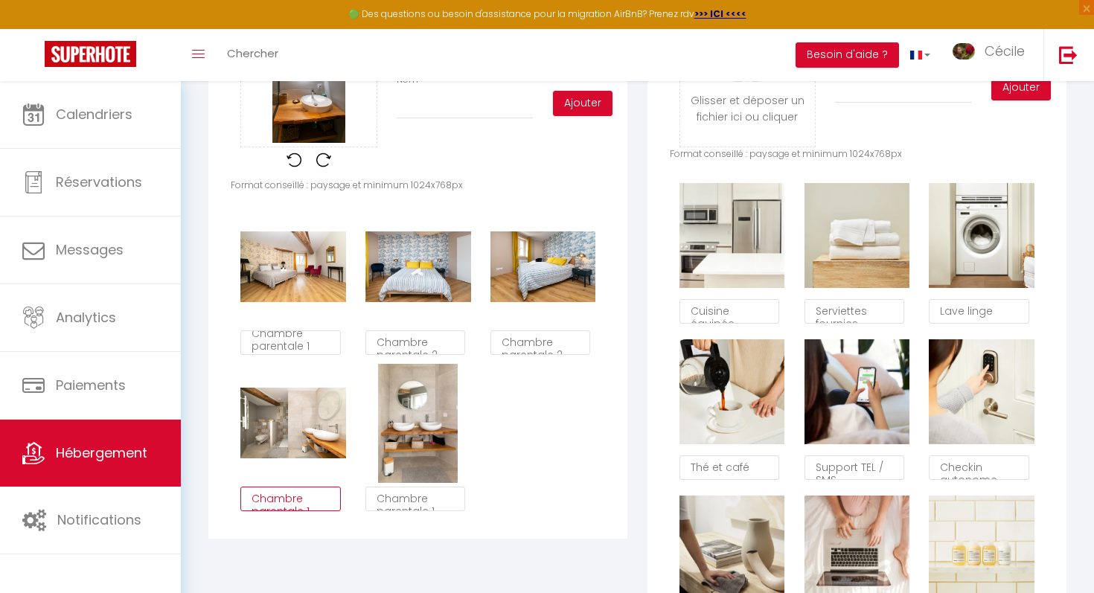
click at [289, 501] on textarea "Chambre parentale 1" at bounding box center [290, 499] width 100 height 25
click at [252, 498] on textarea "Chambre parentale 1" at bounding box center [290, 499] width 100 height 25
type textarea "Salle de bain Chambre parentale 1"
click at [375, 499] on textarea "Chambre parentale 1" at bounding box center [415, 499] width 100 height 25
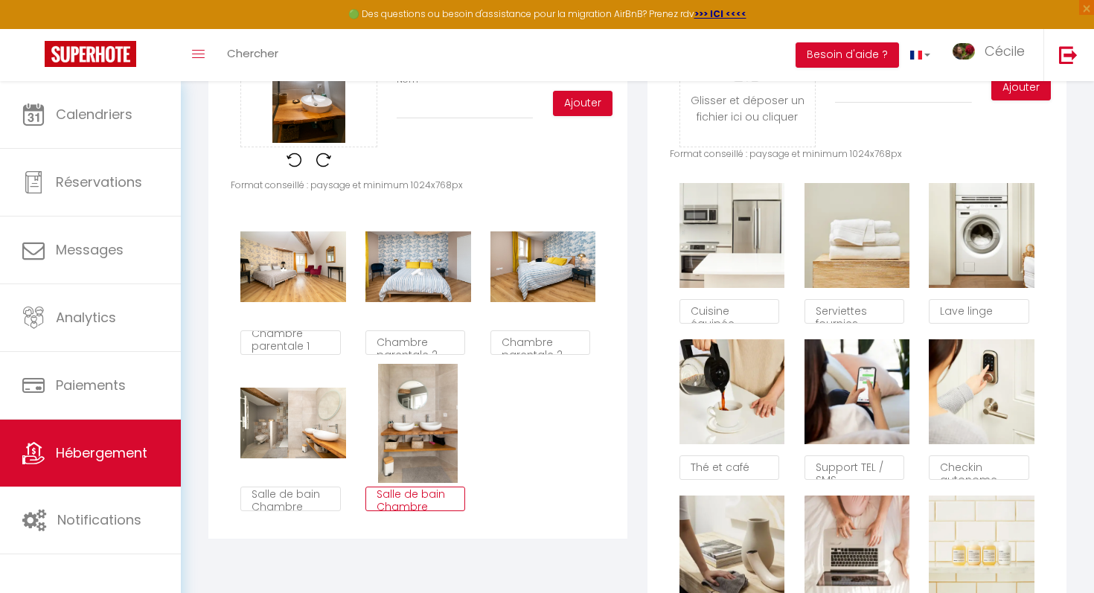
type textarea "Salle de bain Chambre parentale 1"
click at [442, 113] on input "Nom" at bounding box center [464, 105] width 136 height 27
type input "S"
checkbox input "true"
checkbox input "false"
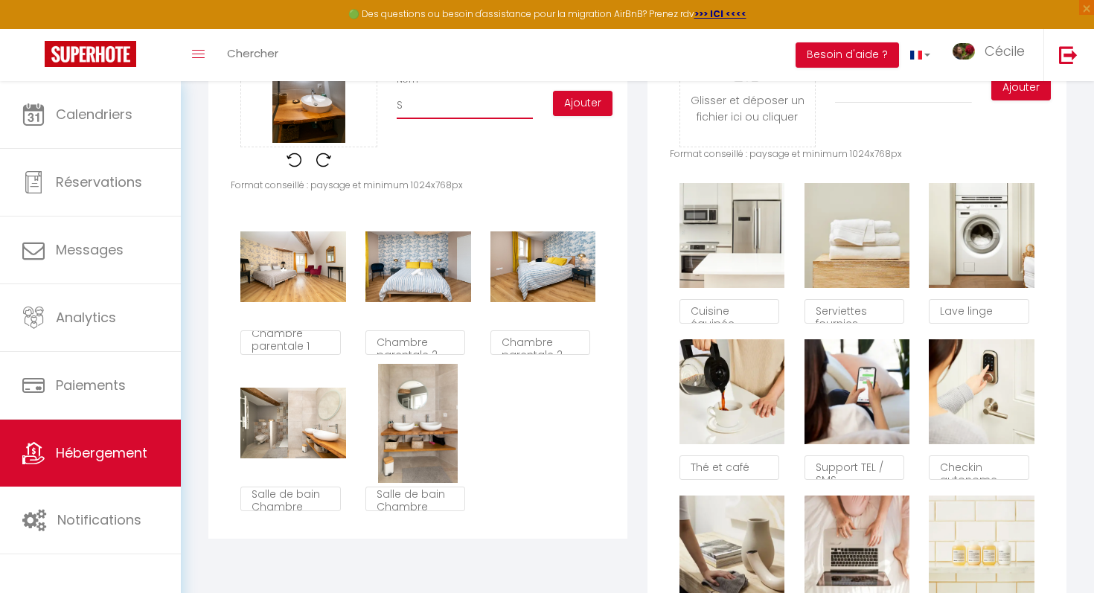
checkbox input "false"
type input "Sa"
checkbox input "true"
checkbox input "false"
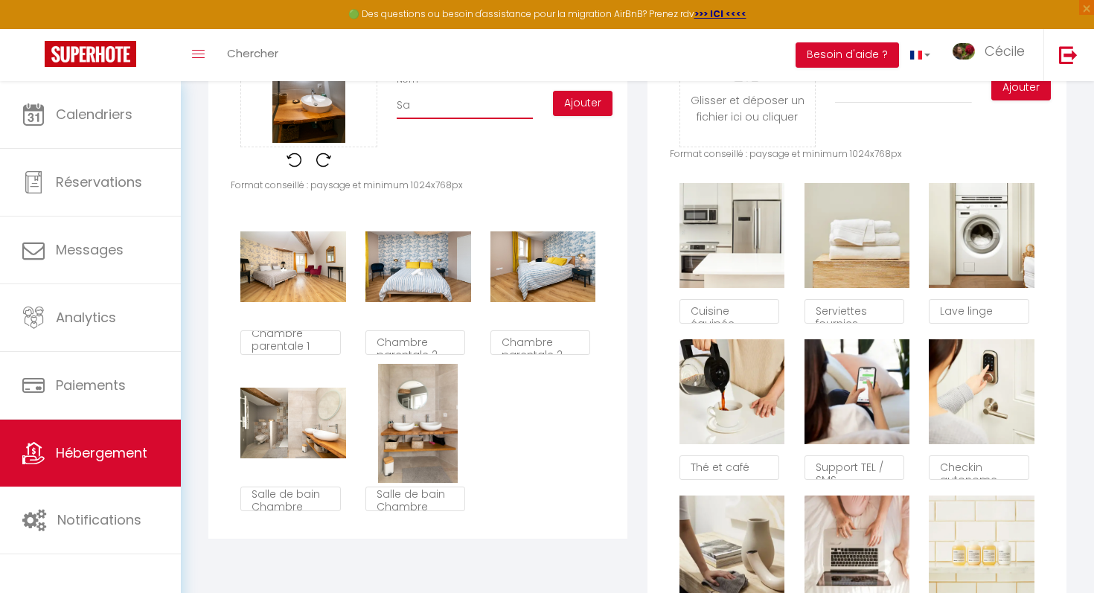
type input "Sal"
checkbox input "true"
checkbox input "false"
type input "Sall"
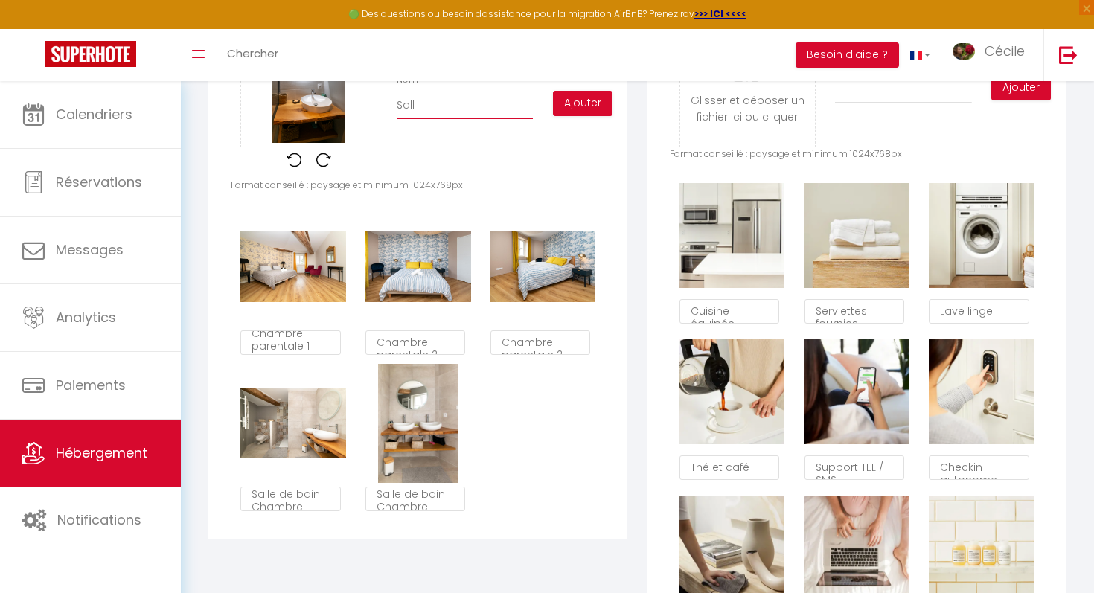
checkbox input "true"
checkbox input "false"
type input "Salle"
checkbox input "true"
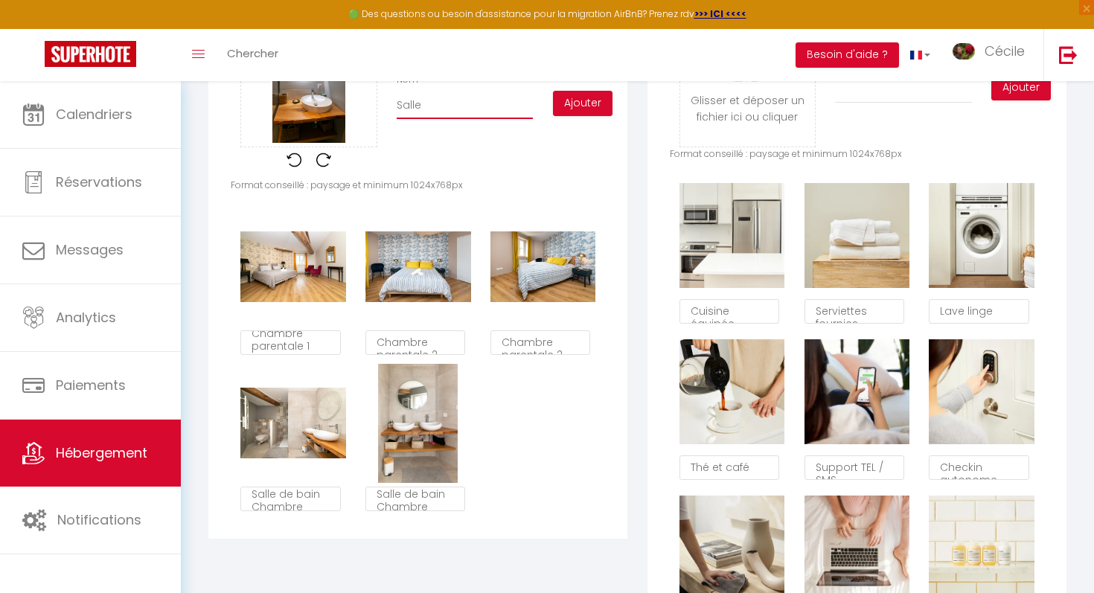
checkbox input "false"
type input "Salle"
checkbox input "true"
checkbox input "false"
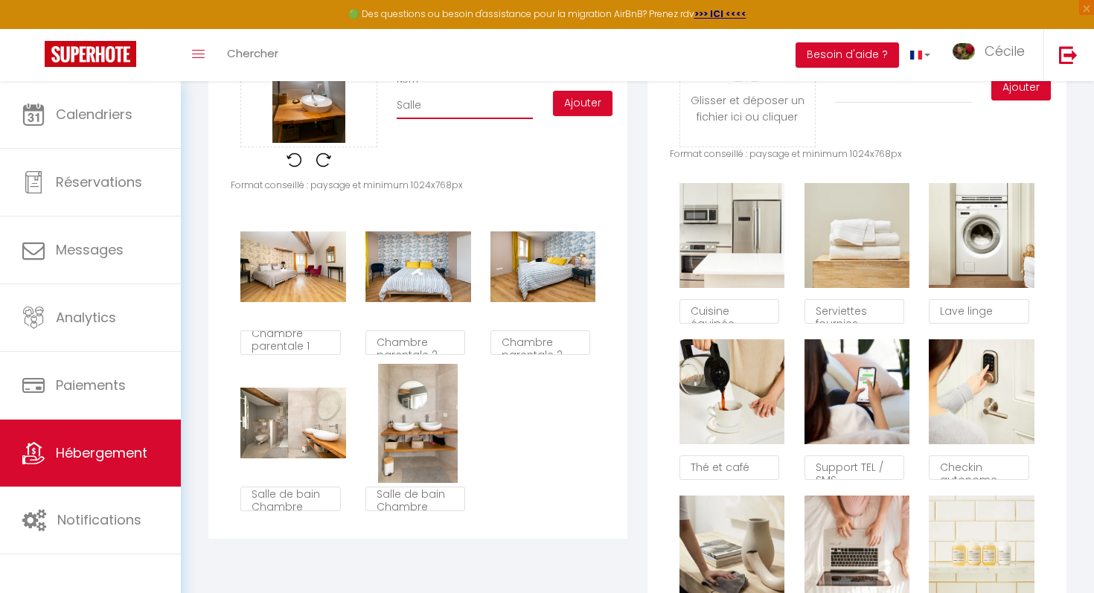
checkbox input "false"
type input "Salle d"
checkbox input "true"
checkbox input "false"
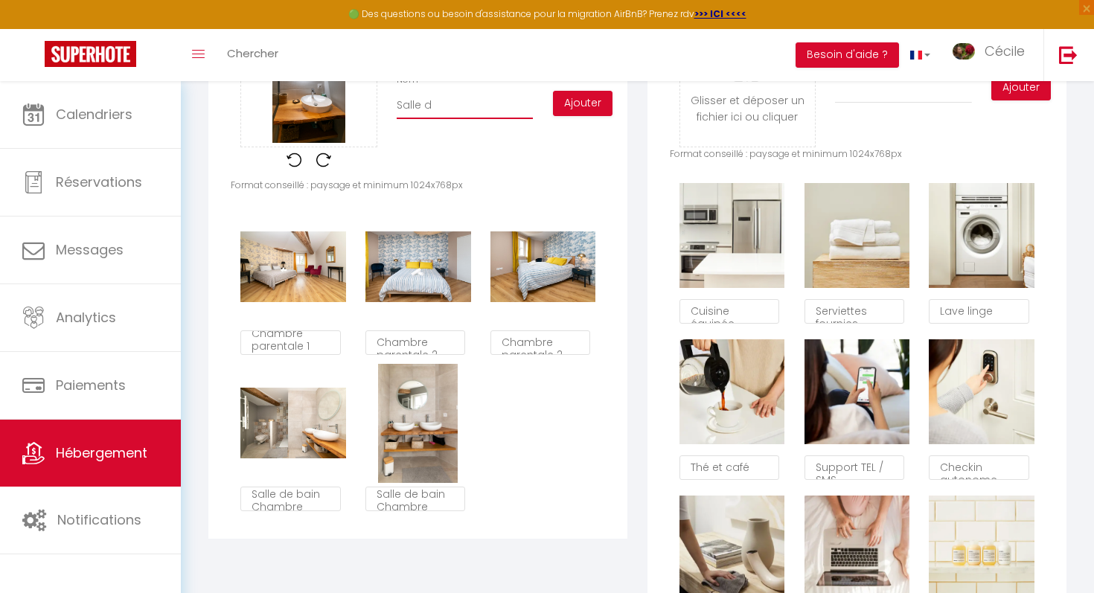
type input "Salle de"
checkbox input "true"
checkbox input "false"
type input "Salle de"
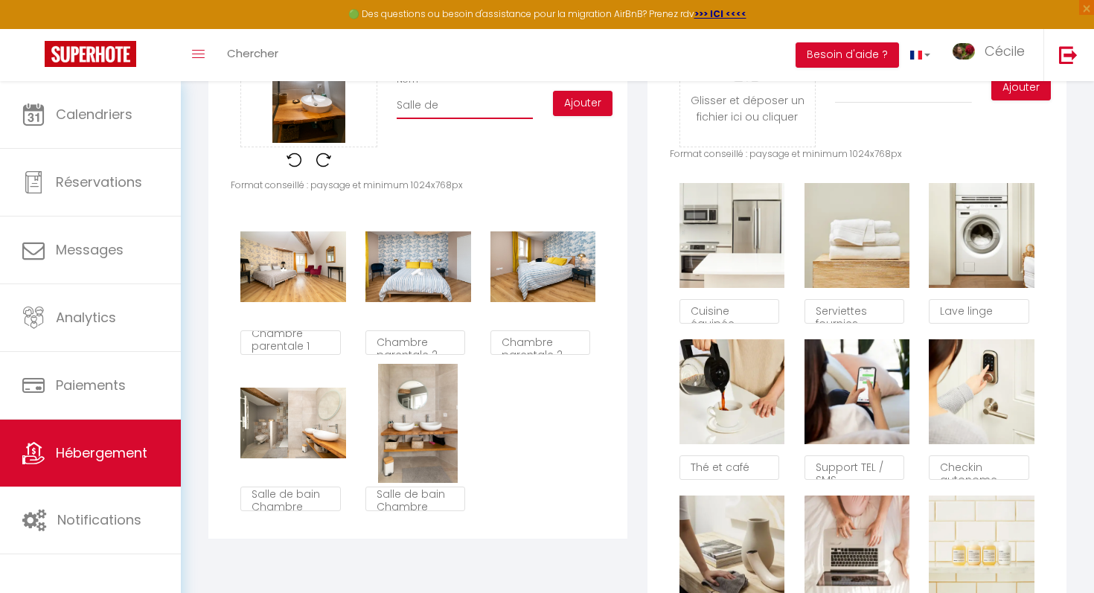
checkbox input "true"
checkbox input "false"
type input "Salle de b"
checkbox input "true"
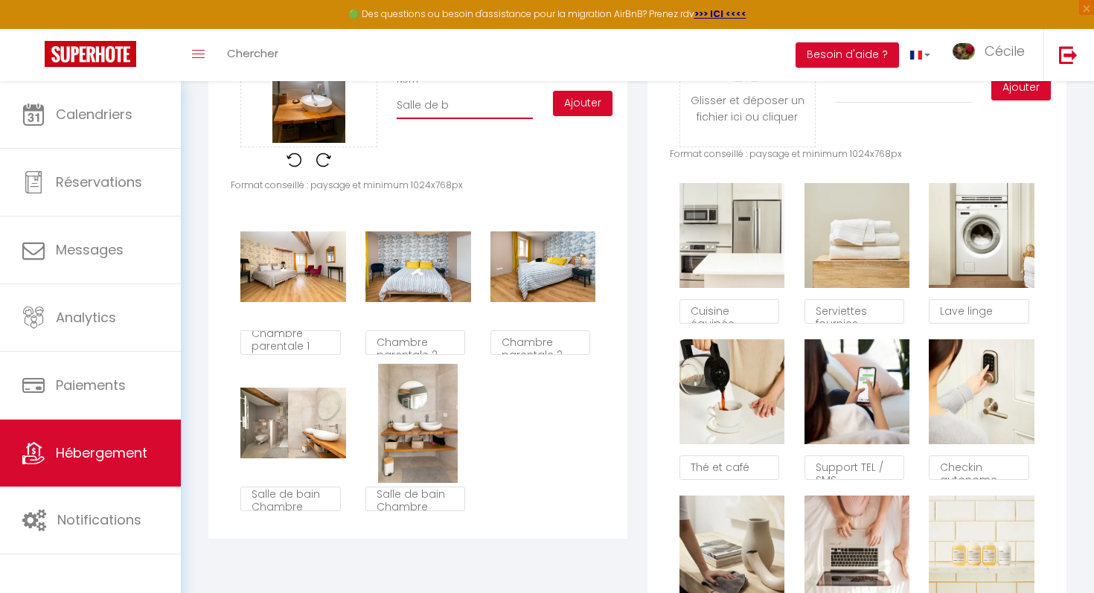
checkbox input "false"
type input "Salle de ba"
checkbox input "true"
checkbox input "false"
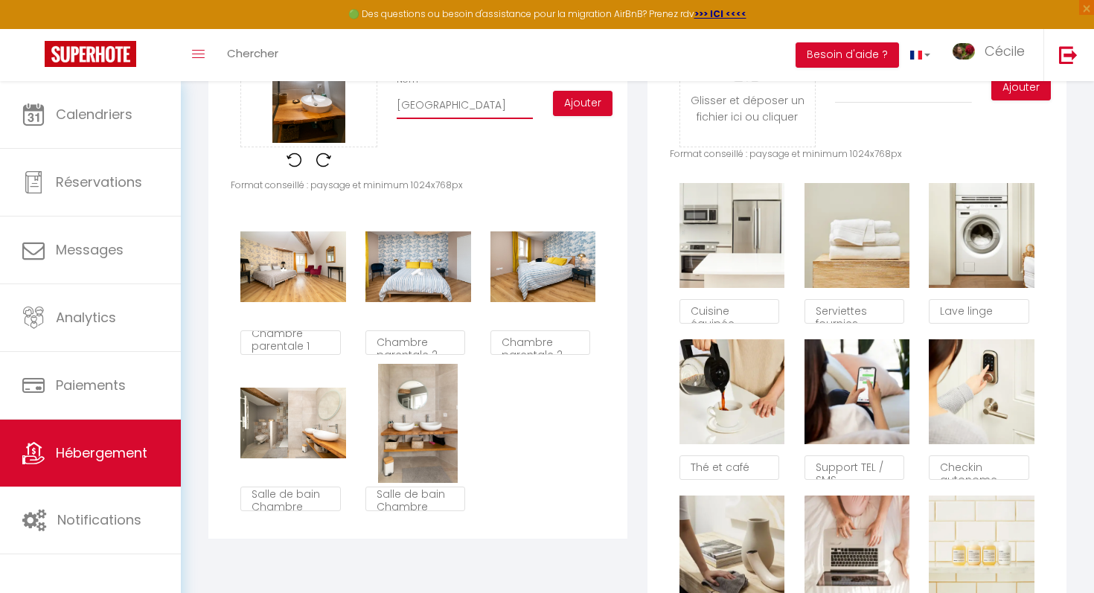
checkbox input "false"
type input "Salle de bai"
checkbox input "true"
checkbox input "false"
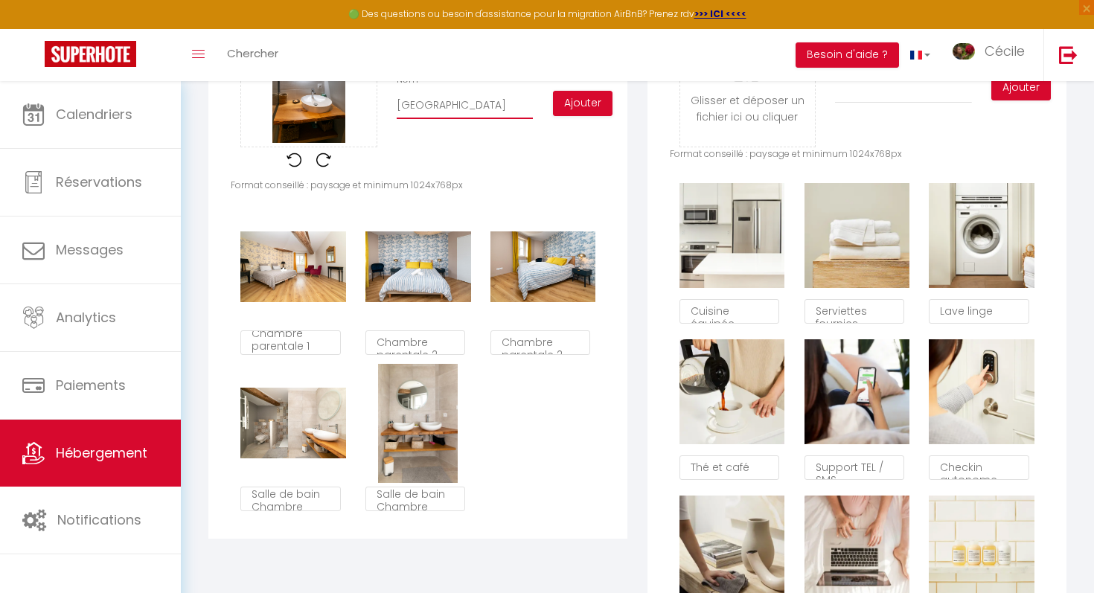
type input "Salle de bain"
checkbox input "true"
checkbox input "false"
type input "Salle de bain"
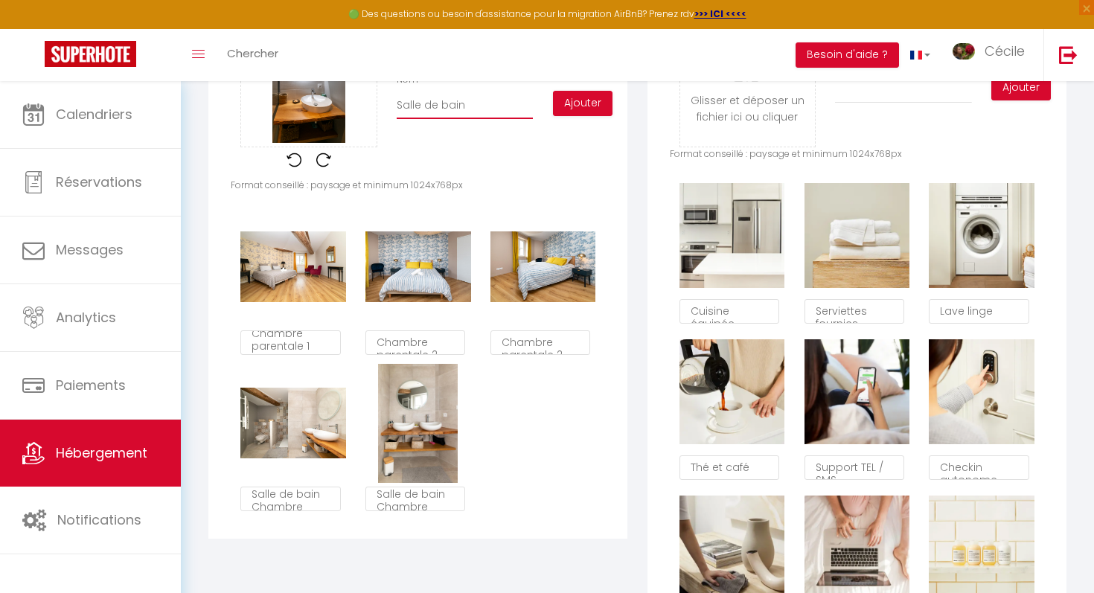
checkbox input "true"
checkbox input "false"
type input "Salle de bain C"
checkbox input "true"
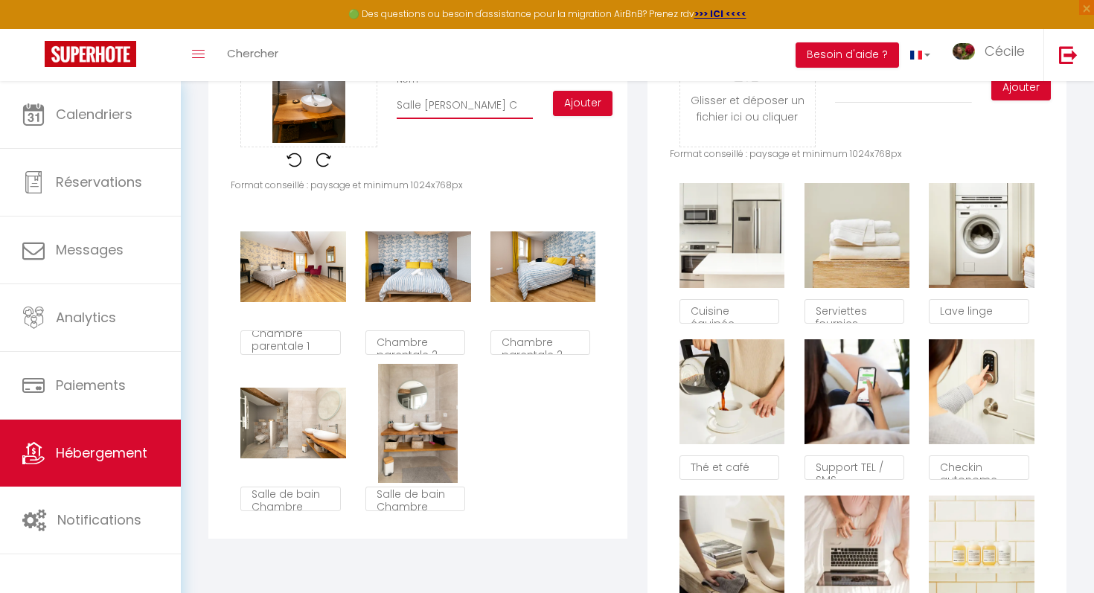
checkbox input "false"
type input "Salle de bain Ch"
checkbox input "true"
checkbox input "false"
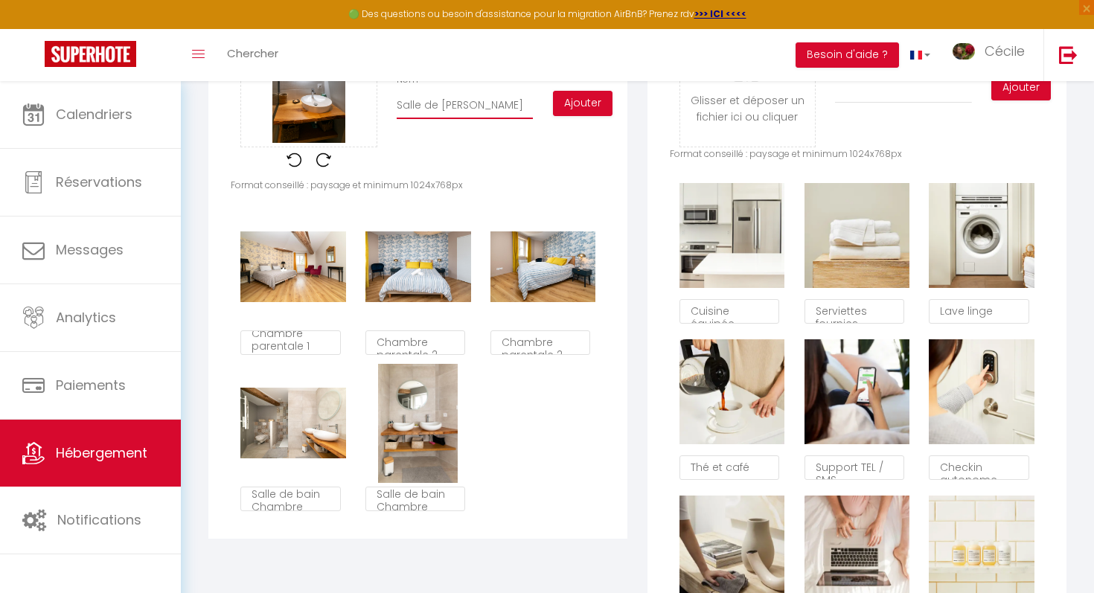
checkbox input "false"
type input "Salle de bain Cha"
checkbox input "true"
checkbox input "false"
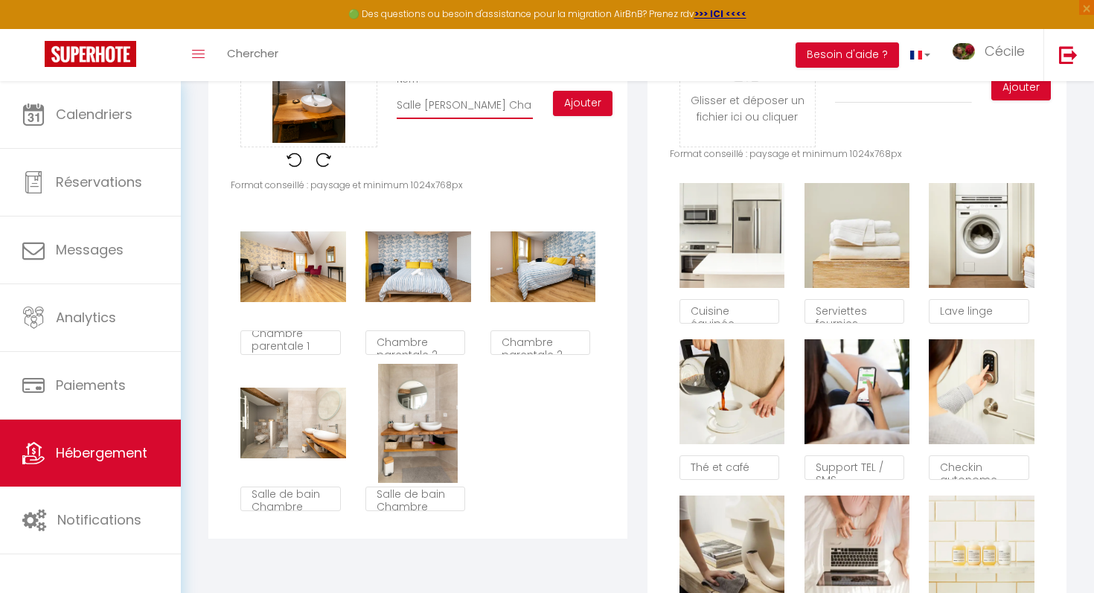
type input "Salle de bain Cham"
checkbox input "true"
checkbox input "false"
type input "Salle de bain Chamb"
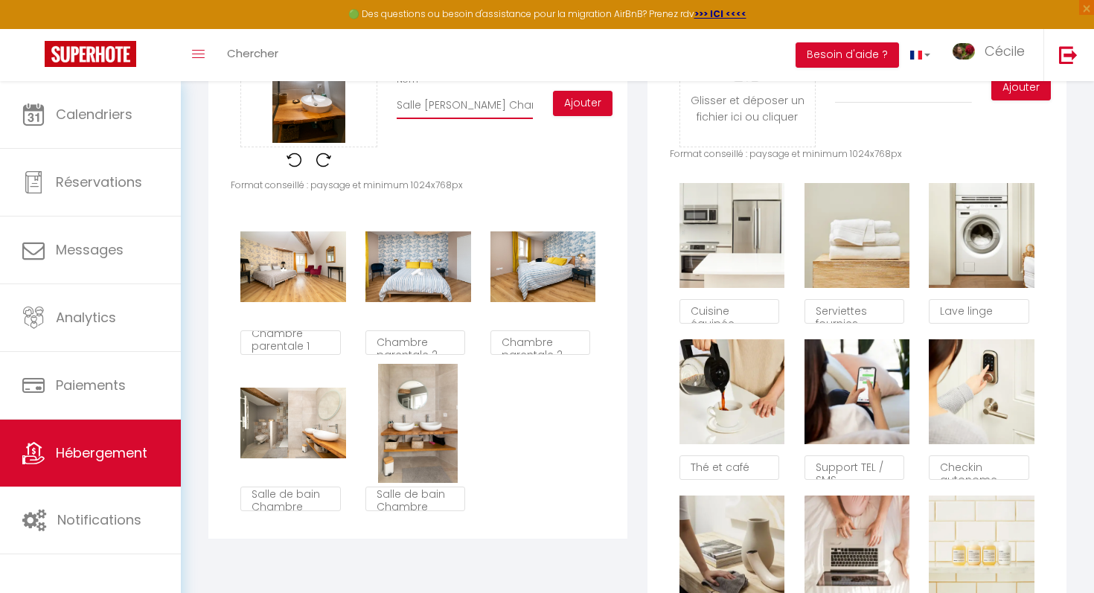
checkbox input "true"
checkbox input "false"
type input "Salle de bain Chambr"
checkbox input "true"
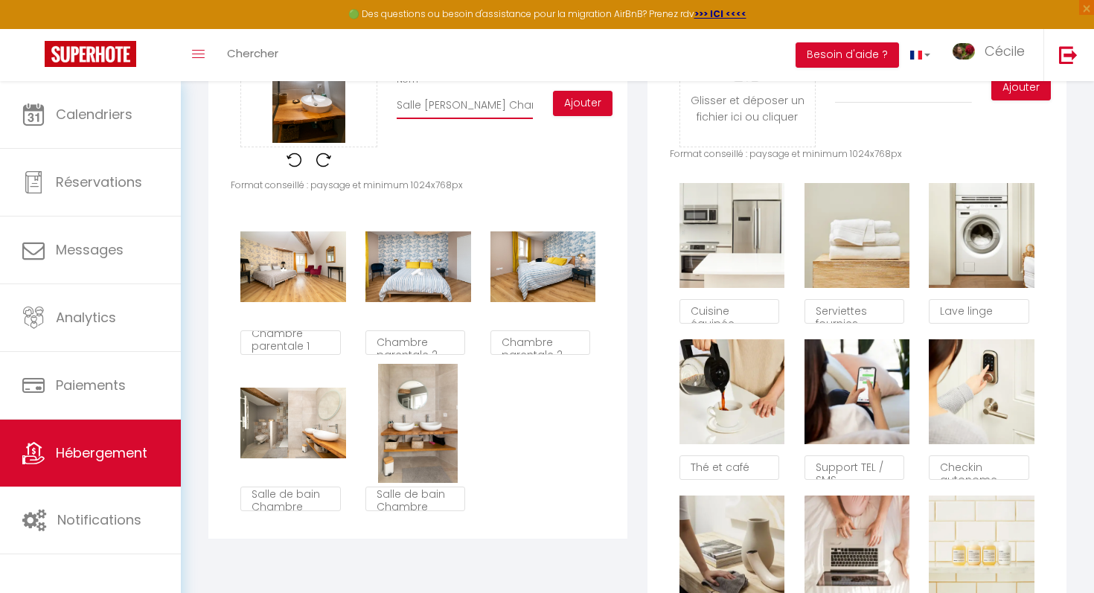
checkbox input "false"
type input "Salle de bain Chambre"
checkbox input "true"
checkbox input "false"
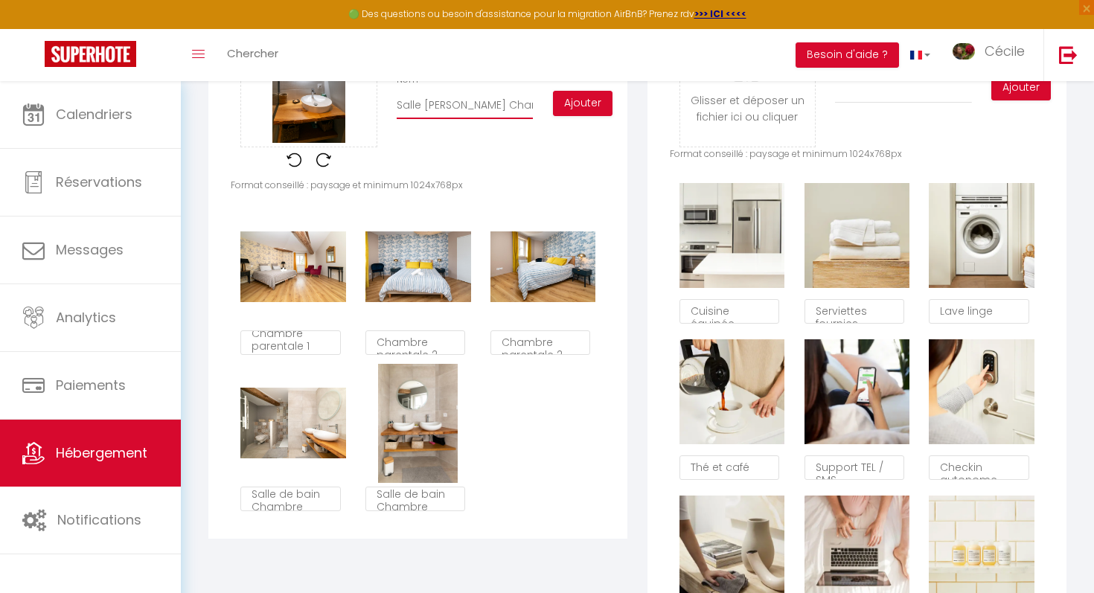
checkbox input "false"
type input "Salle de bain Chambre"
checkbox input "true"
checkbox input "false"
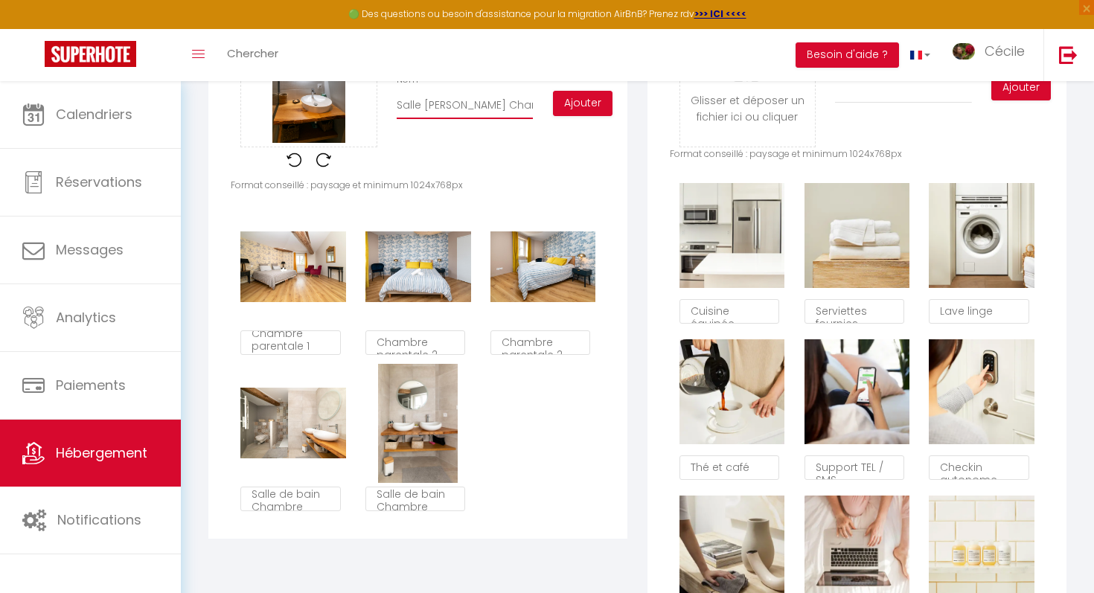
type input "Salle de bain Chambre p"
checkbox input "true"
checkbox input "false"
type input "Salle de bain Chambre pa"
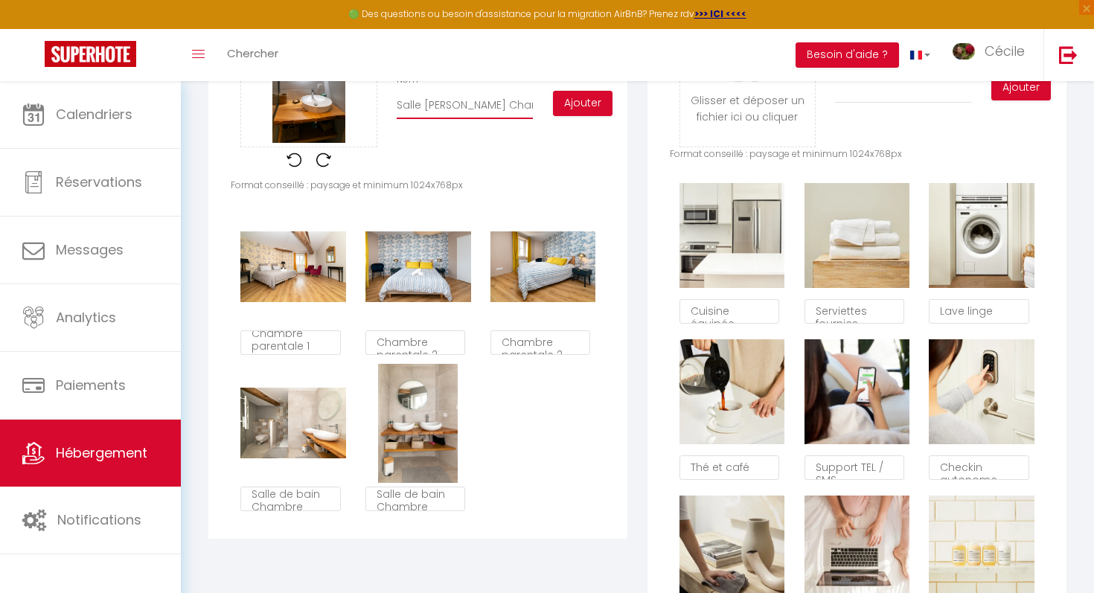
checkbox input "true"
checkbox input "false"
type input "Salle de bain Chambre par"
checkbox input "true"
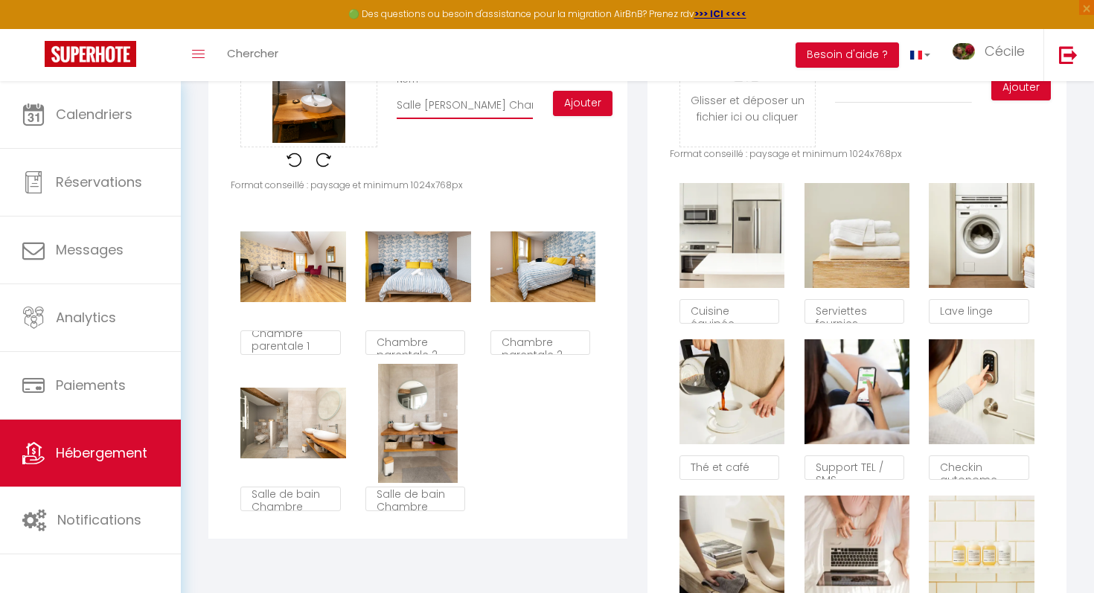
checkbox input "false"
type input "Salle de bain Chambre pare"
checkbox input "true"
checkbox input "false"
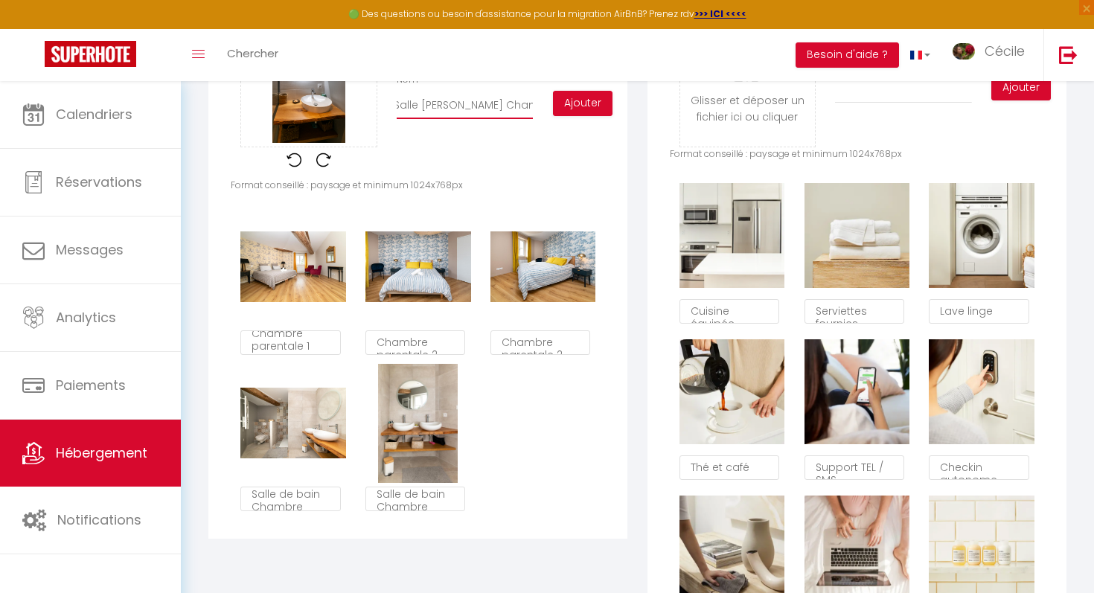
checkbox input "false"
type input "Salle de bain Chambre paren"
checkbox input "true"
checkbox input "false"
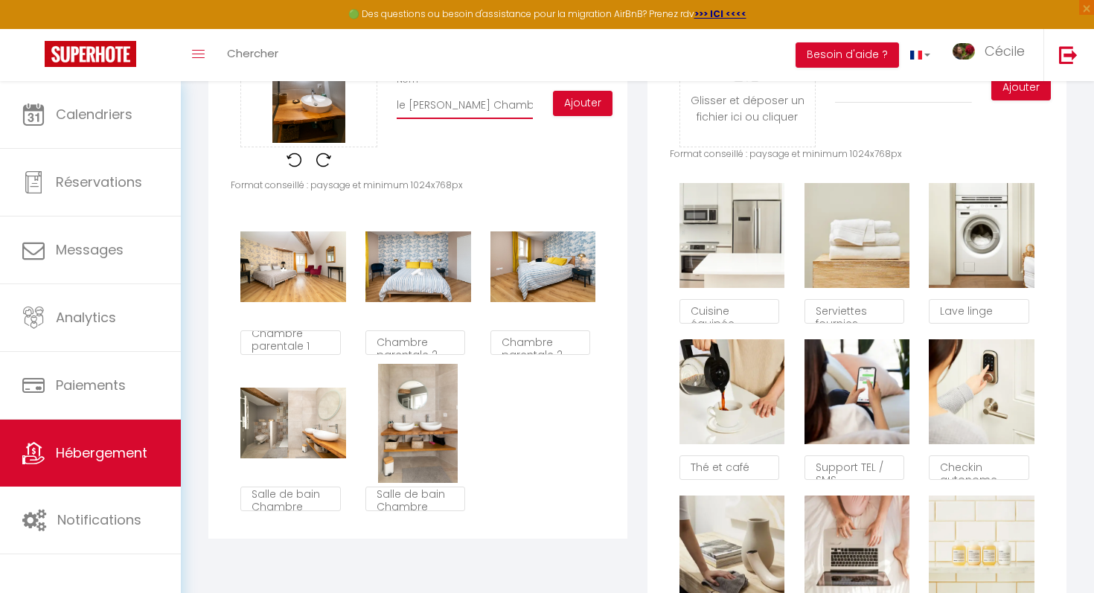
type input "Salle de bain Chambre parena"
checkbox input "true"
checkbox input "false"
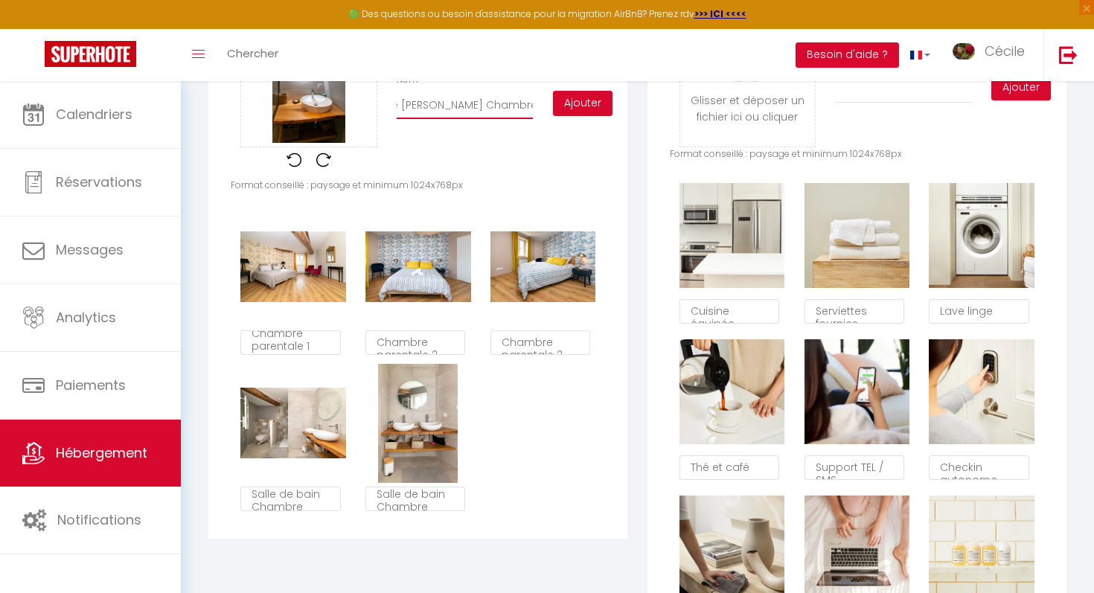
type input "Salle de bain Chambre paren"
checkbox input "true"
checkbox input "false"
type input "Salle de bain Chambre pare"
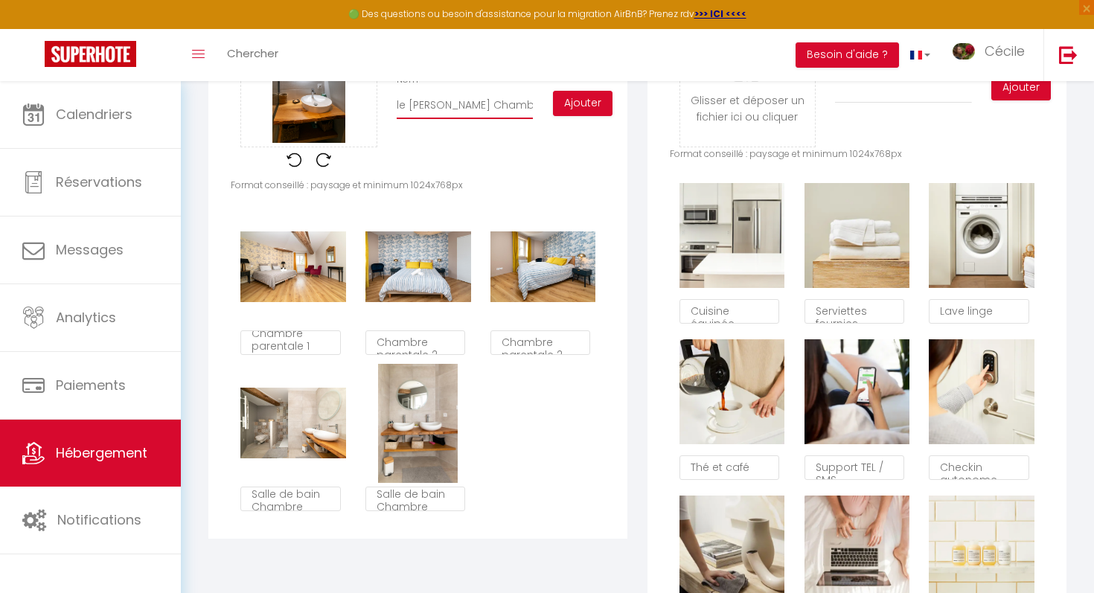
checkbox input "true"
checkbox input "false"
type input "Salle de bain Chambre paren"
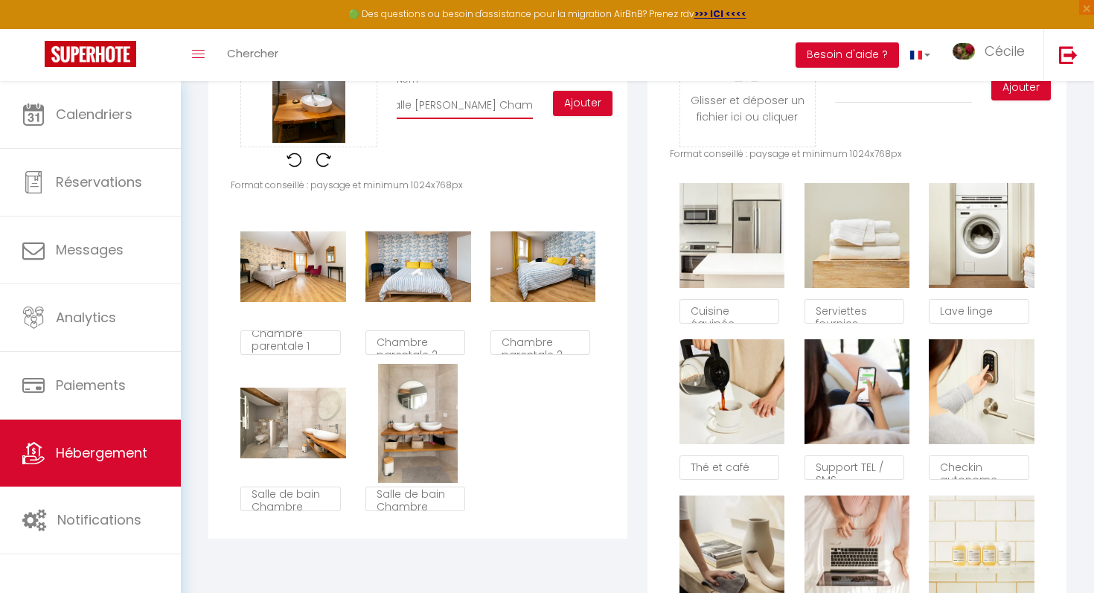
checkbox input "true"
checkbox input "false"
type input "Salle de bain Chambre parent"
checkbox input "true"
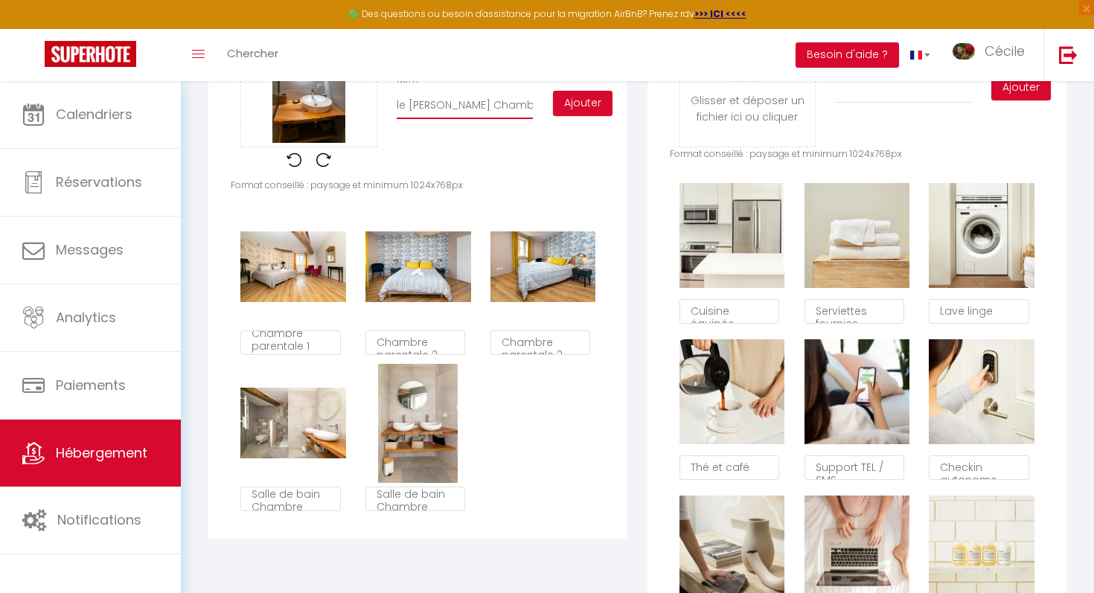
checkbox input "false"
type input "Salle de bain Chambre parenta"
checkbox input "true"
checkbox input "false"
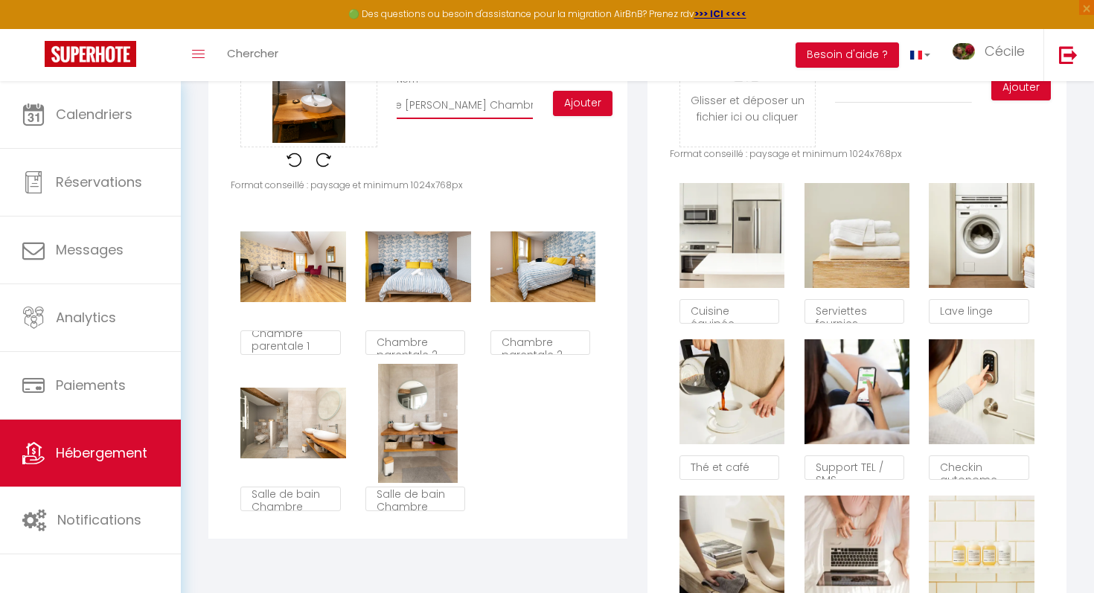
checkbox input "false"
type input "Salle de bain Chambre parental"
checkbox input "true"
checkbox input "false"
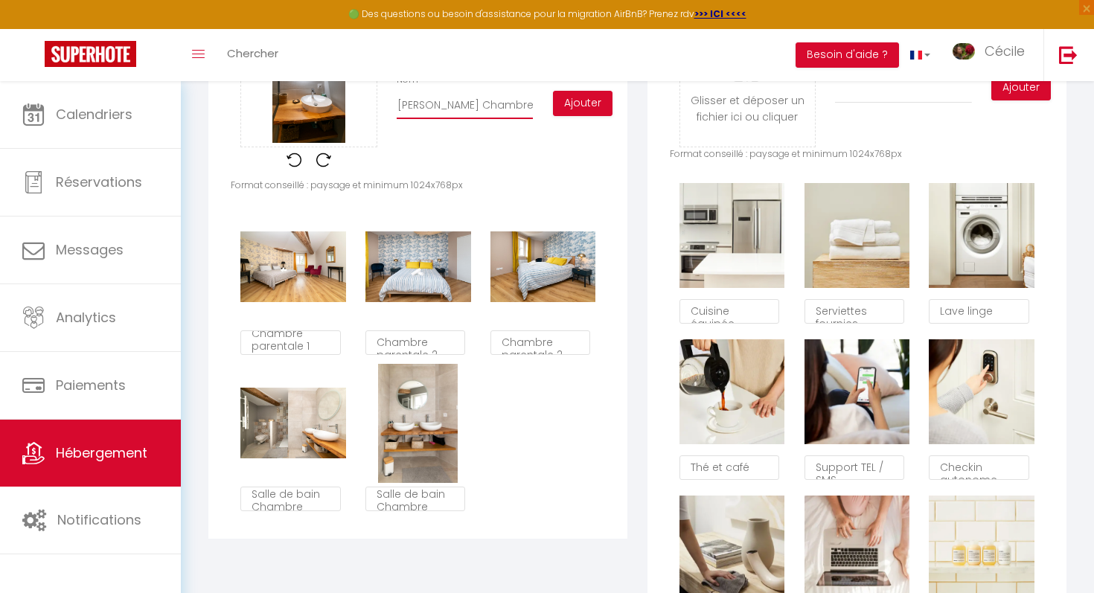
scroll to position [0, 29]
type input "Salle de bain Chambre parentale"
checkbox input "true"
checkbox input "false"
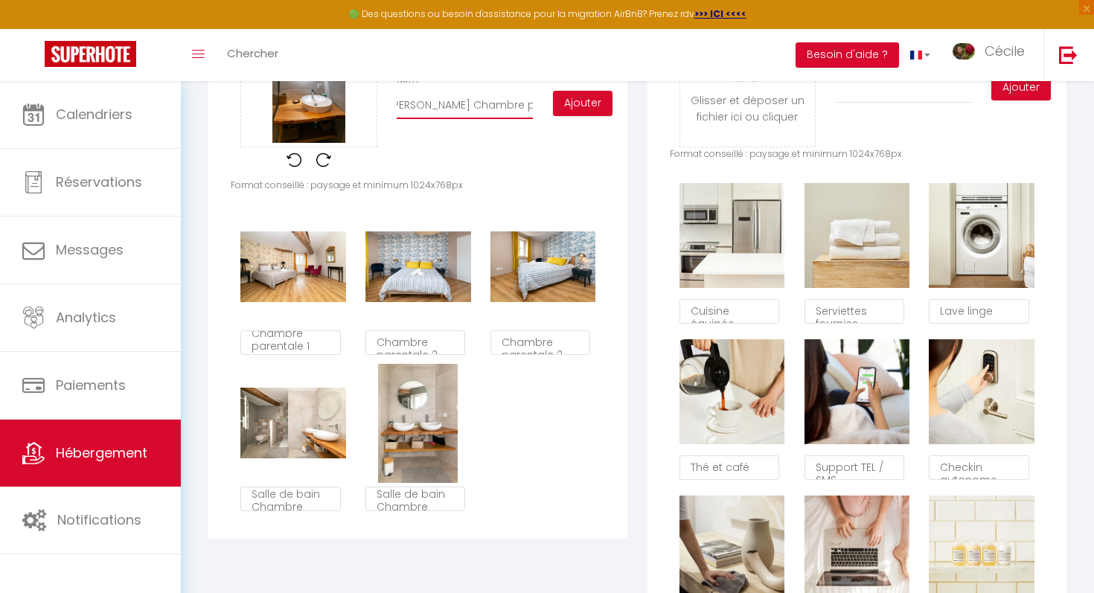
type input "Salle de bain Chambre parentale"
checkbox input "true"
checkbox input "false"
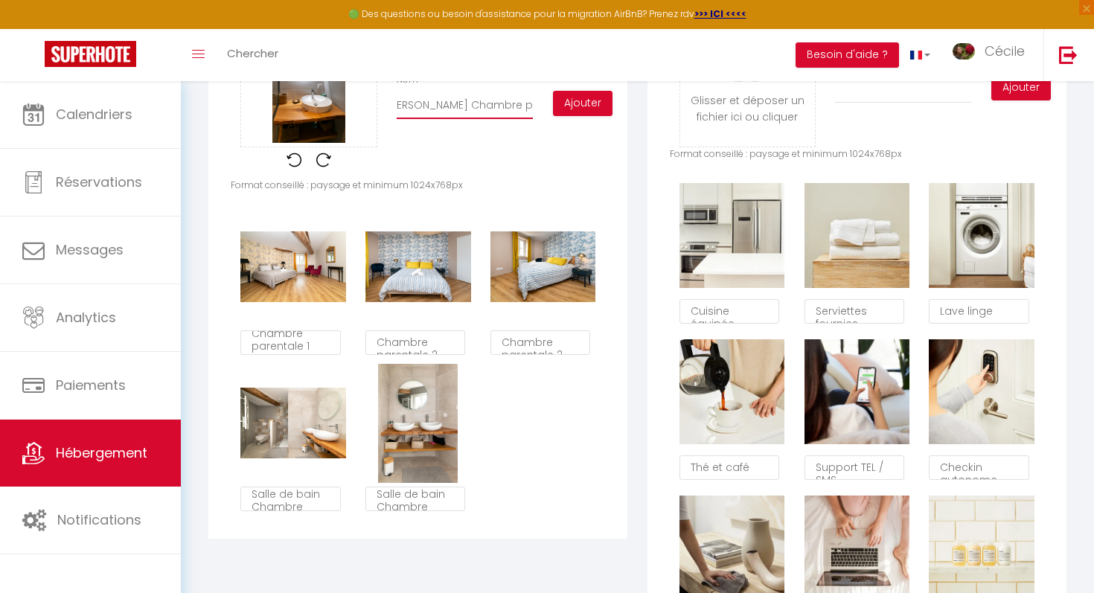
type input "Salle de bain Chambre parentale 2"
checkbox input "true"
checkbox input "false"
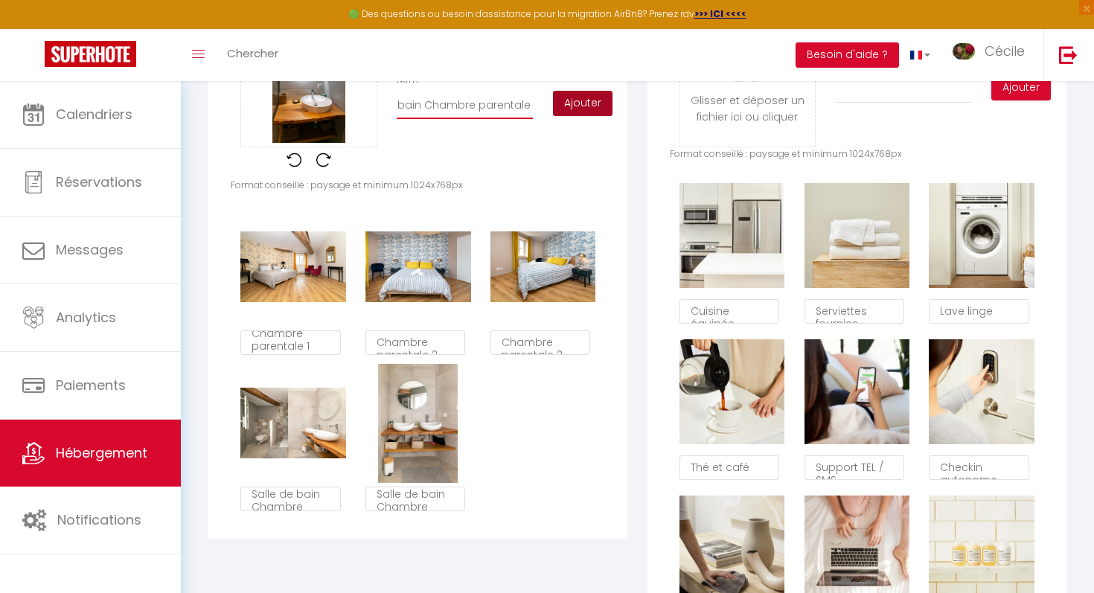
type input "Salle de bain Chambre parentale 2"
click at [579, 106] on button "Ajouter" at bounding box center [583, 103] width 60 height 25
checkbox input "true"
checkbox input "false"
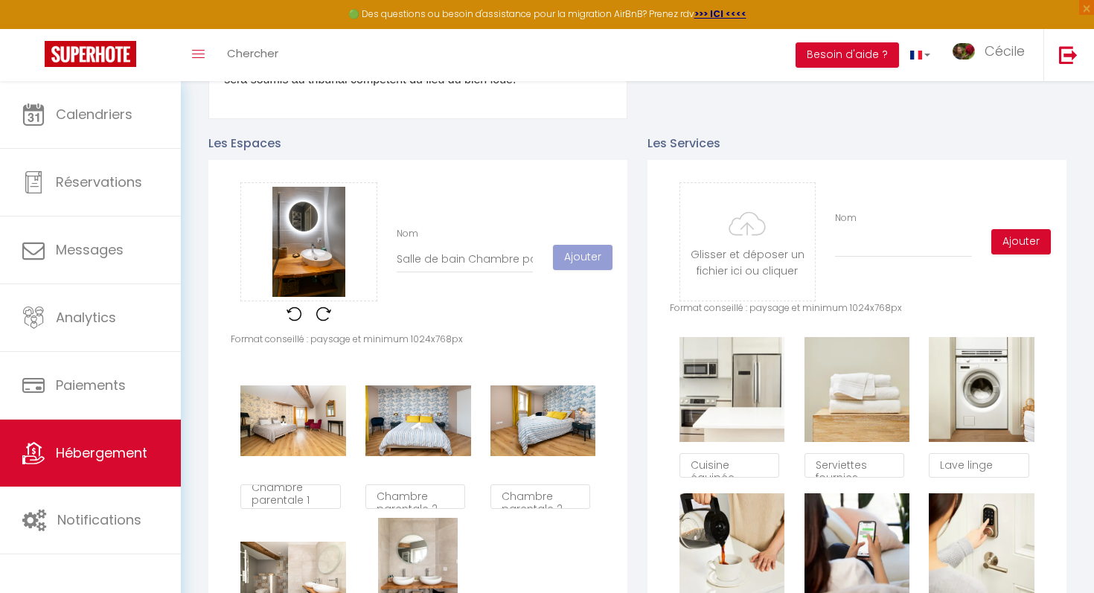
scroll to position [663, 0]
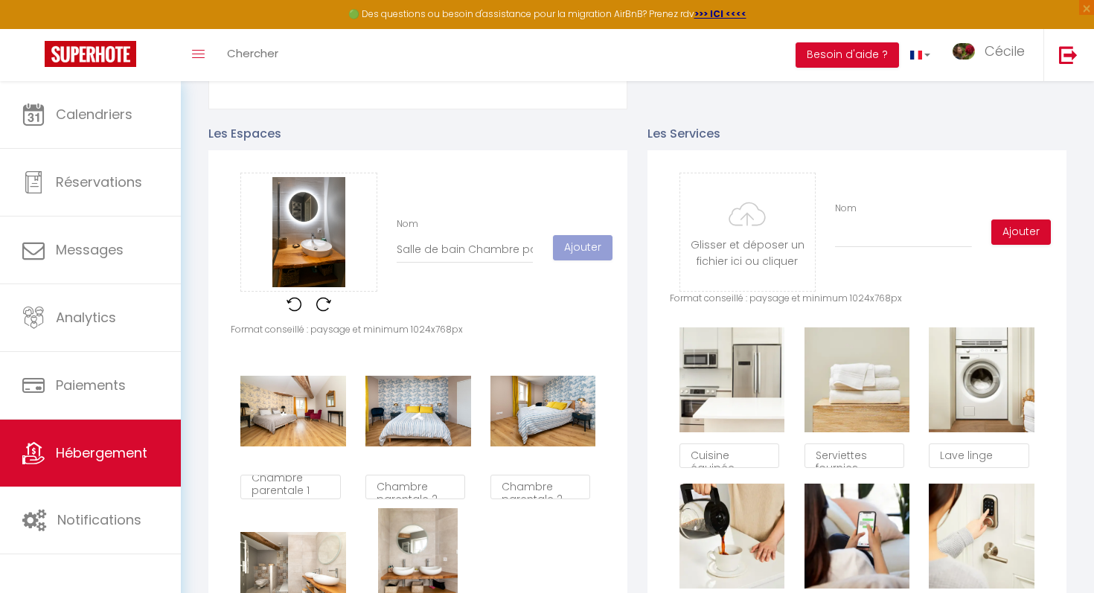
checkbox input "true"
checkbox input "false"
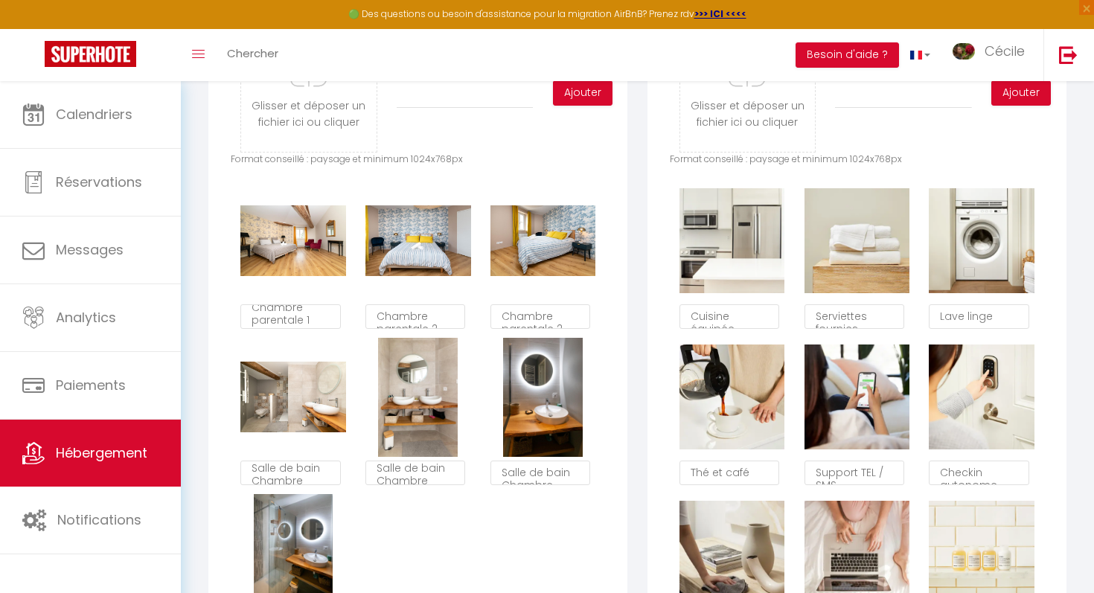
scroll to position [812, 0]
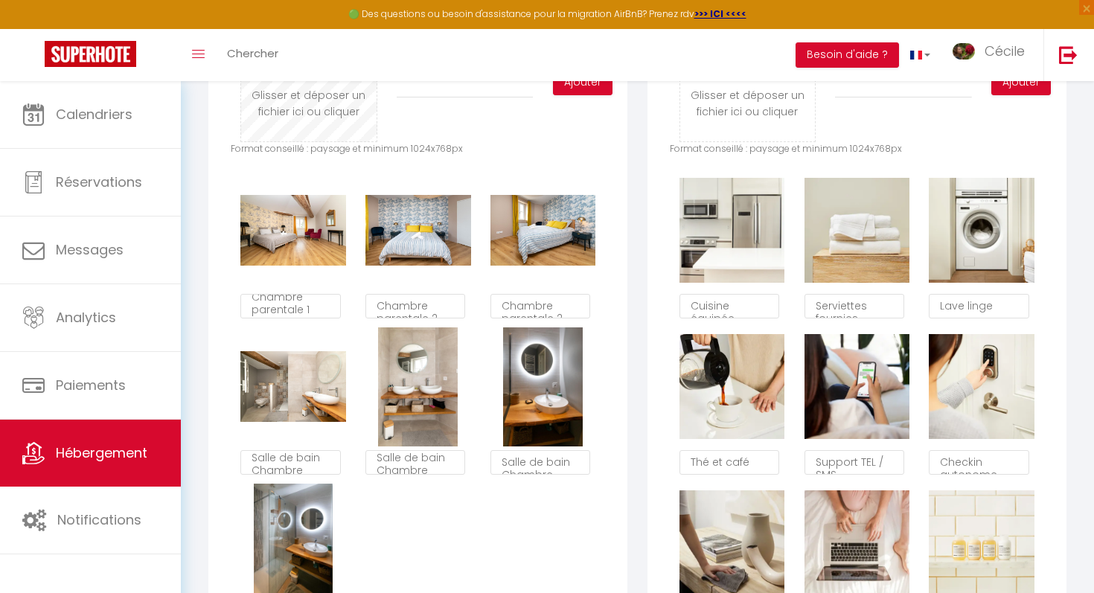
click at [277, 103] on input "file" at bounding box center [308, 83] width 135 height 118
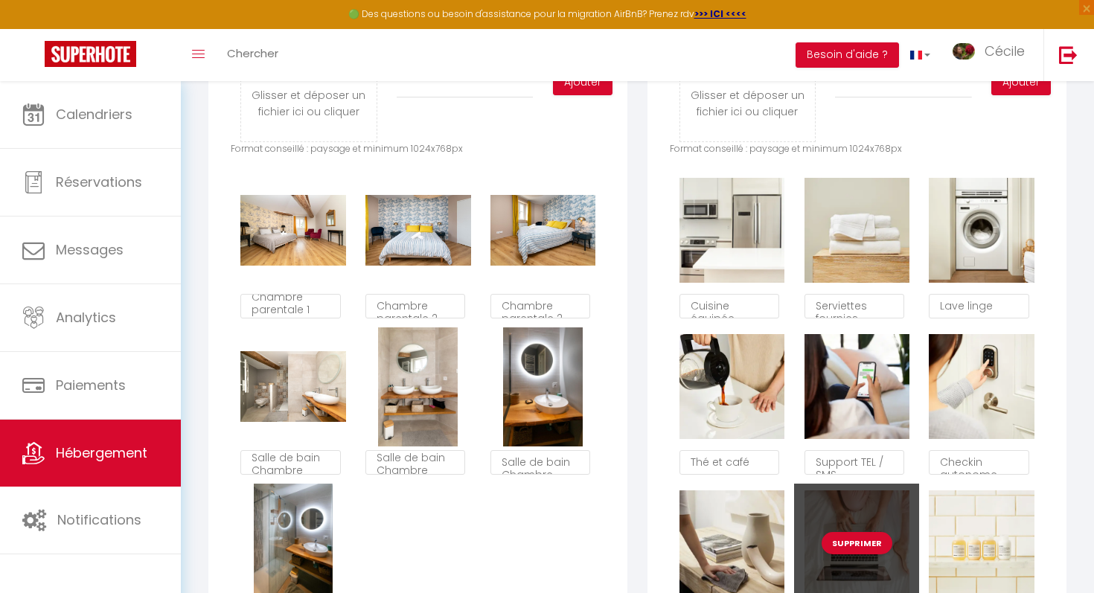
type input "C:\fakepath\SC200525-9.jpg"
checkbox input "true"
checkbox input "false"
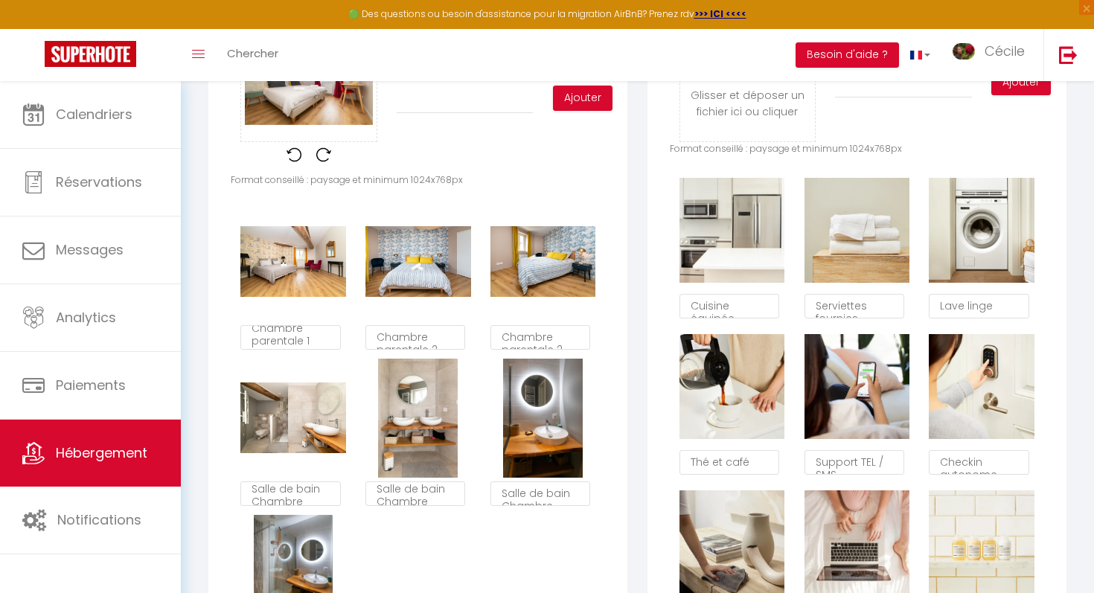
scroll to position [812, 0]
click at [525, 100] on input "Nom" at bounding box center [464, 99] width 136 height 27
type input "C"
checkbox input "true"
checkbox input "false"
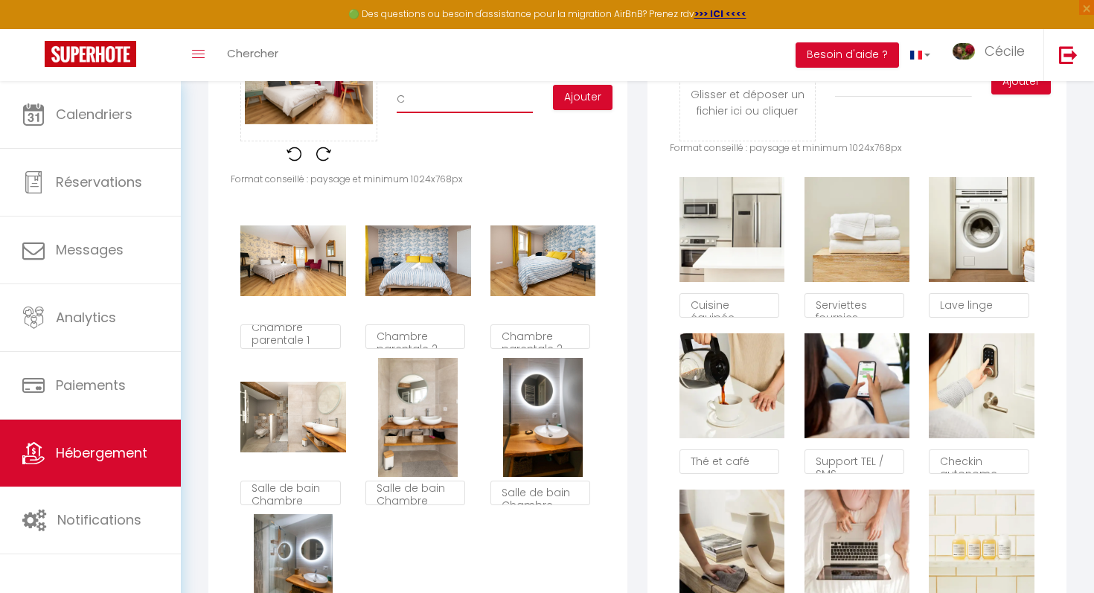
checkbox input "false"
type input "Ch"
checkbox input "true"
checkbox input "false"
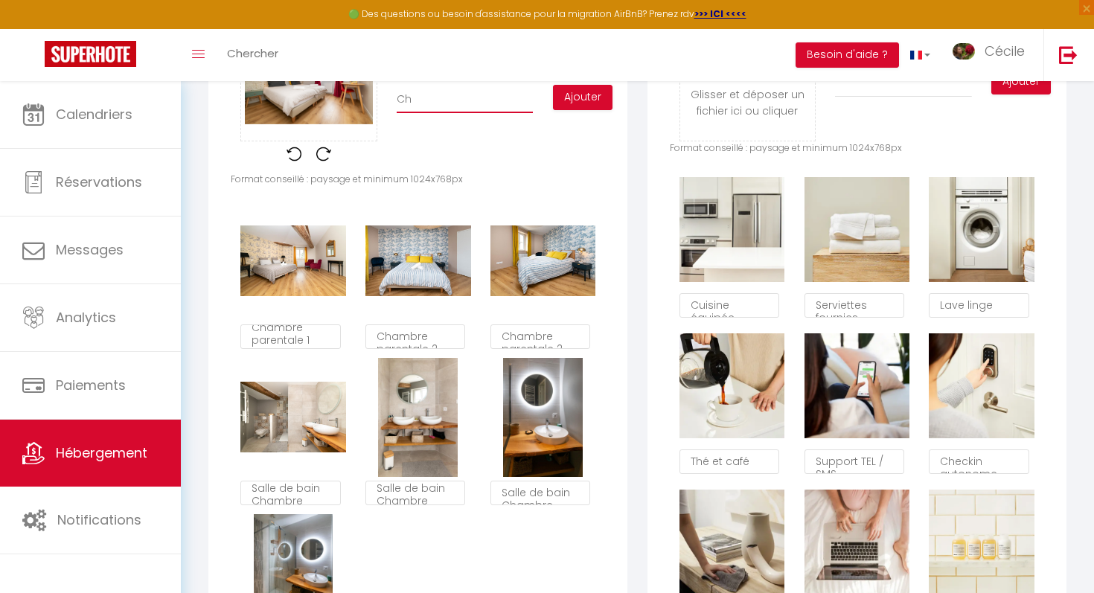
type input "Cha"
checkbox input "true"
checkbox input "false"
type input "Cham"
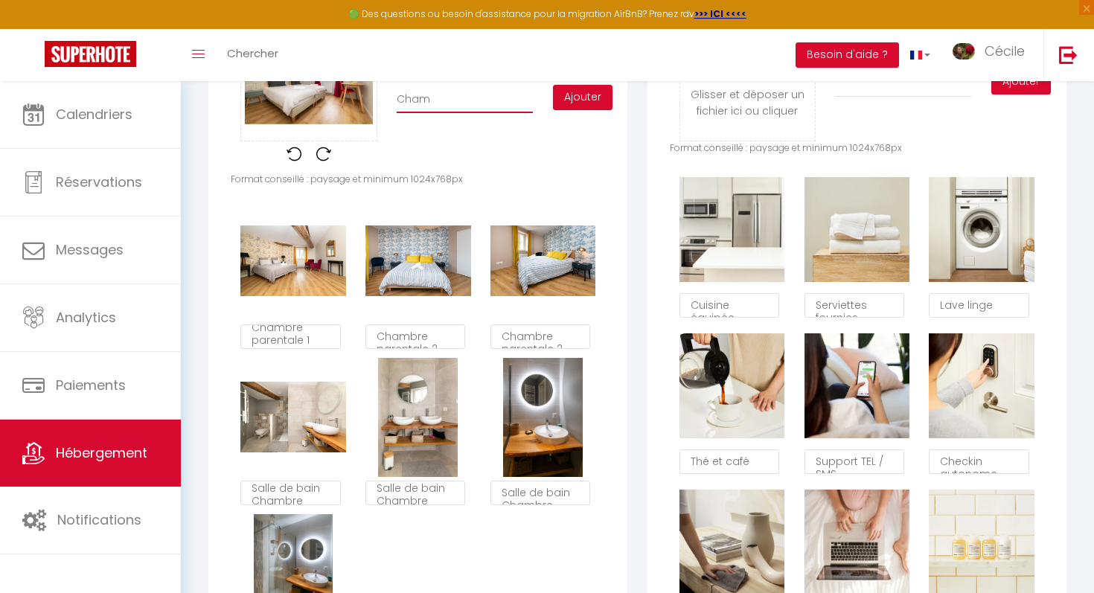
checkbox input "true"
checkbox input "false"
type input "Chamb"
checkbox input "true"
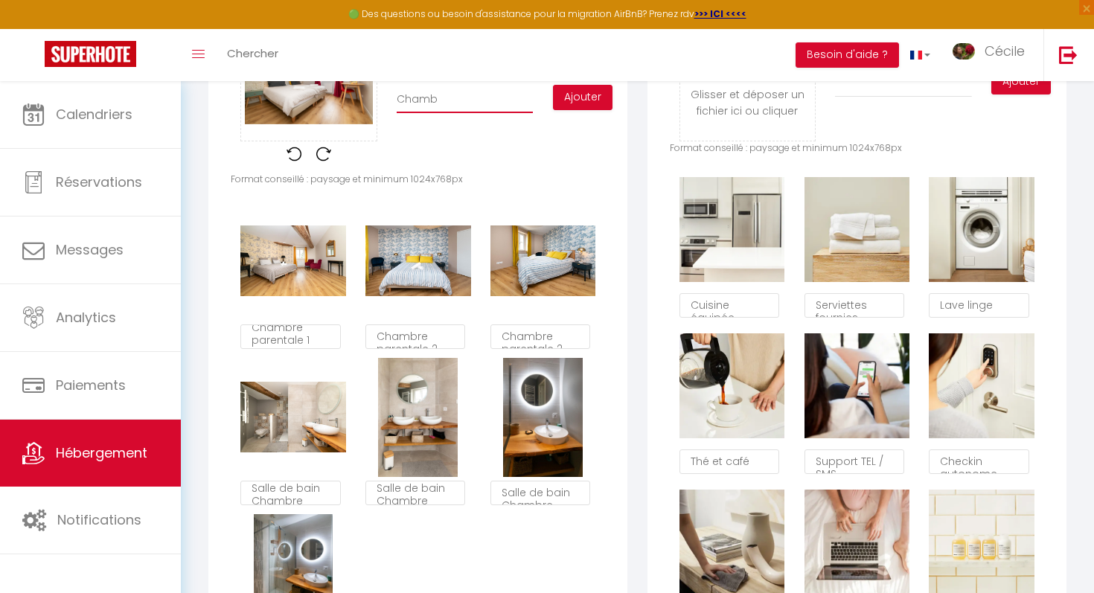
checkbox input "false"
type input "Chambr"
checkbox input "true"
checkbox input "false"
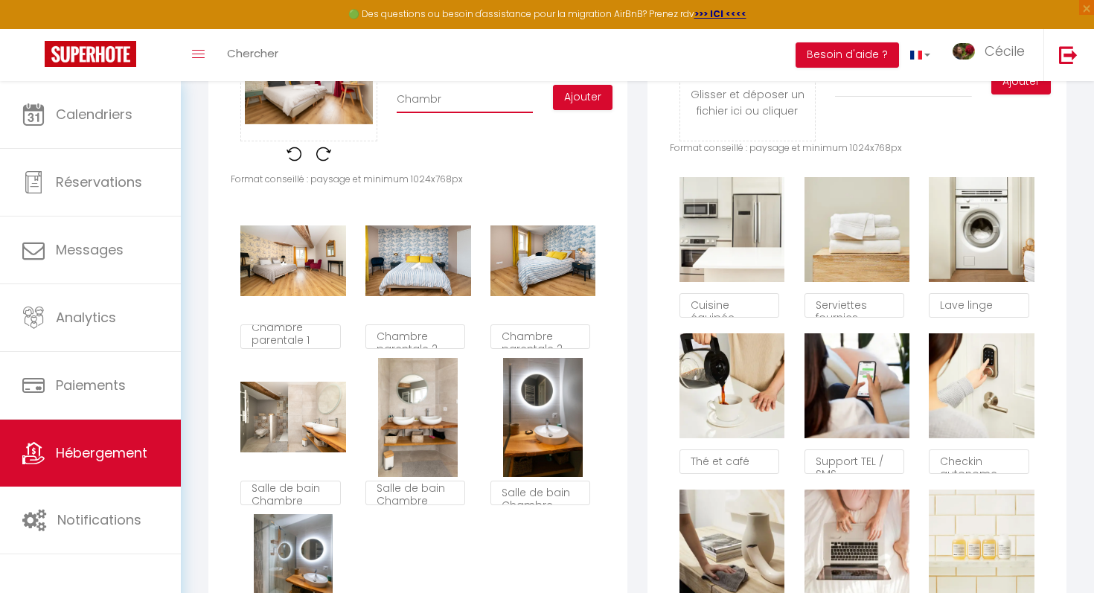
checkbox input "false"
type input "Chambre"
checkbox input "true"
checkbox input "false"
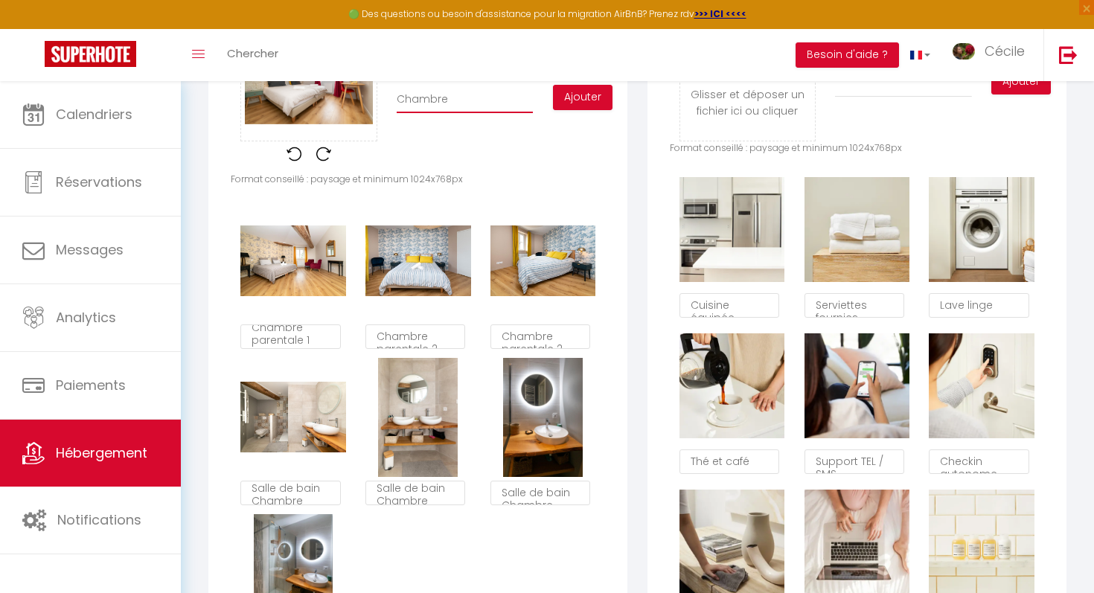
type input "Chambre"
checkbox input "true"
checkbox input "false"
type input "Chambre 4"
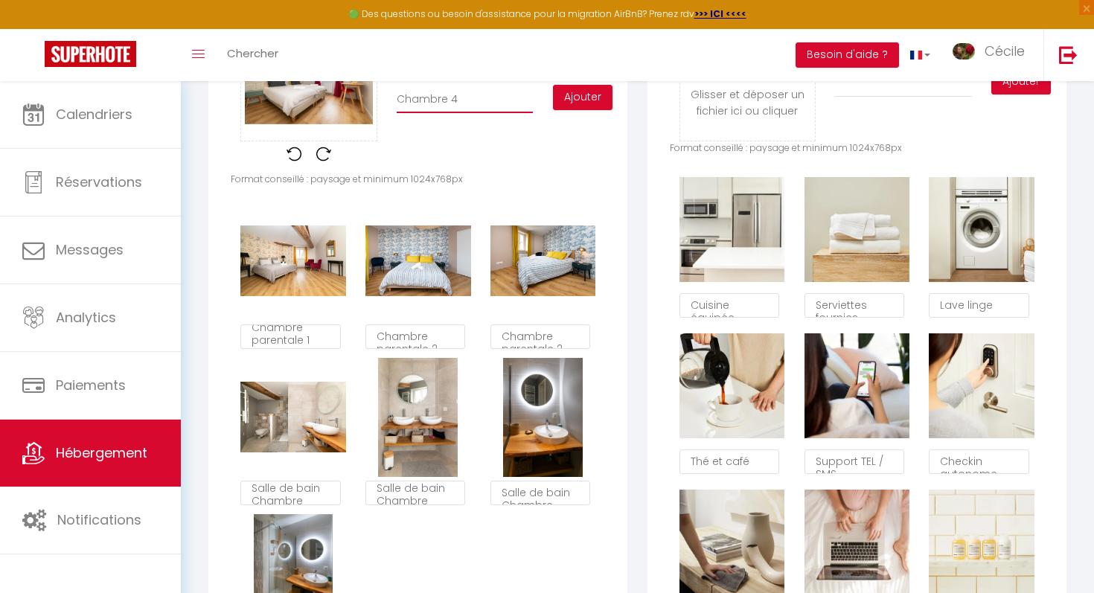
checkbox input "true"
checkbox input "false"
type input "Chambre 4"
click at [580, 97] on button "Ajouter" at bounding box center [583, 97] width 60 height 25
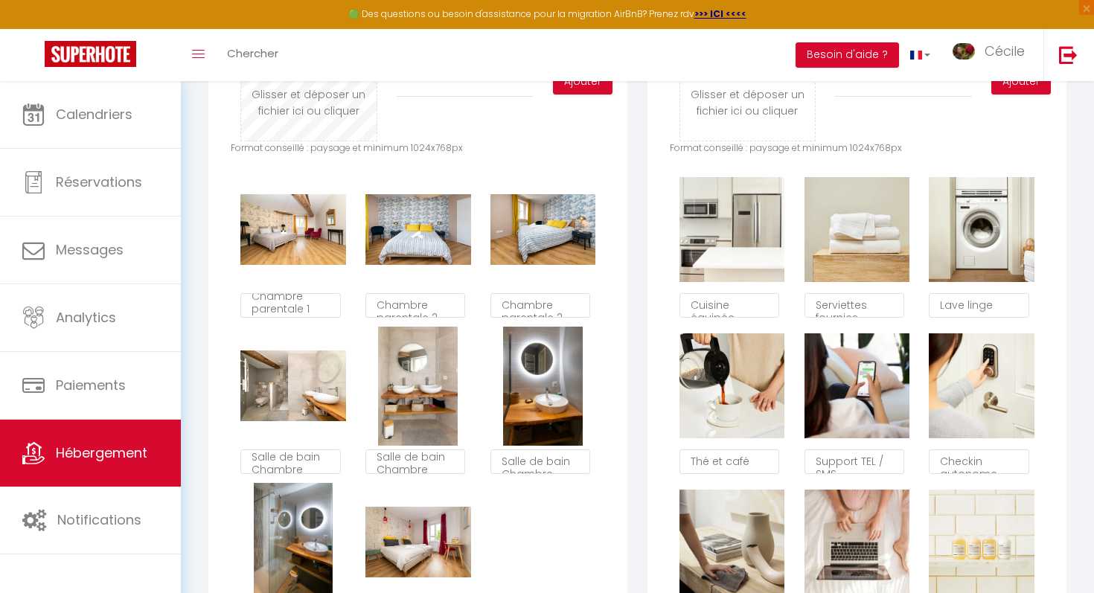
click at [325, 89] on input "file" at bounding box center [308, 82] width 135 height 118
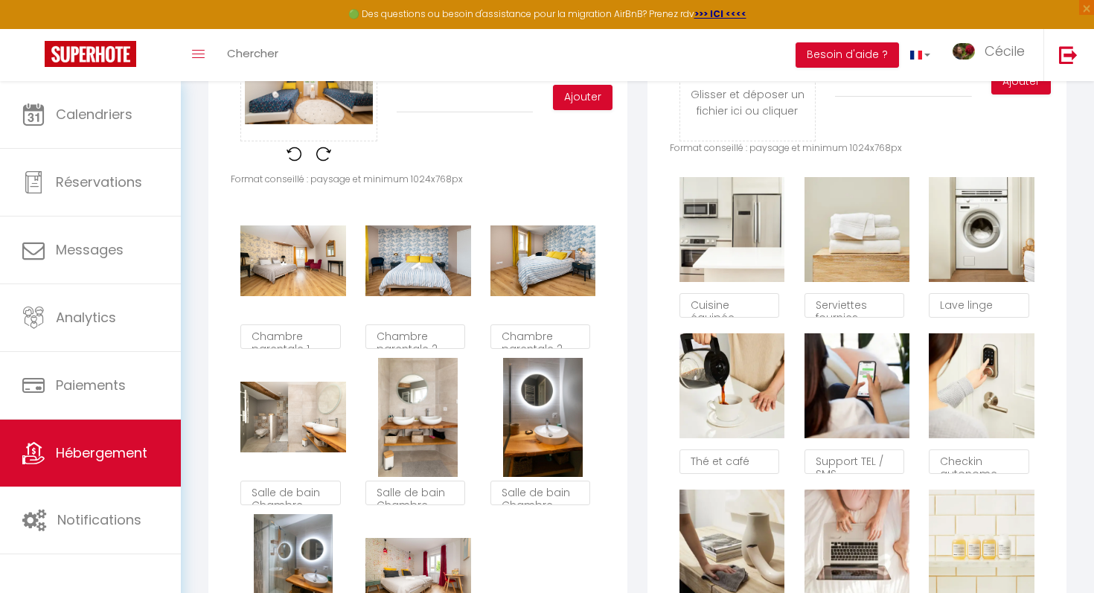
scroll to position [4, 0]
type input "C"
checkbox input "true"
checkbox input "false"
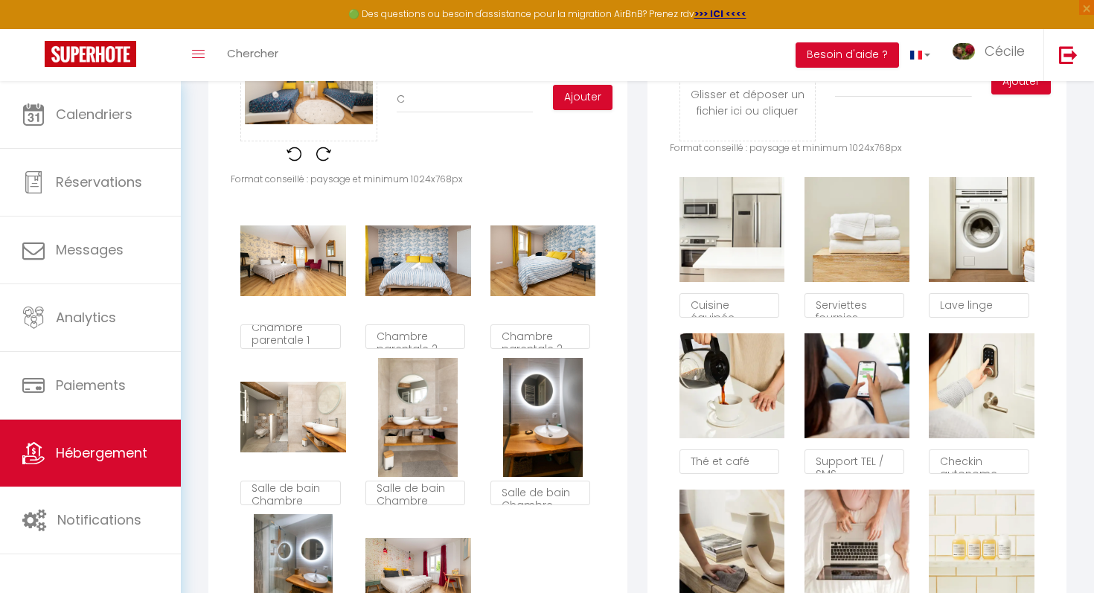
type input "Ch"
checkbox input "true"
checkbox input "false"
type input "Cha"
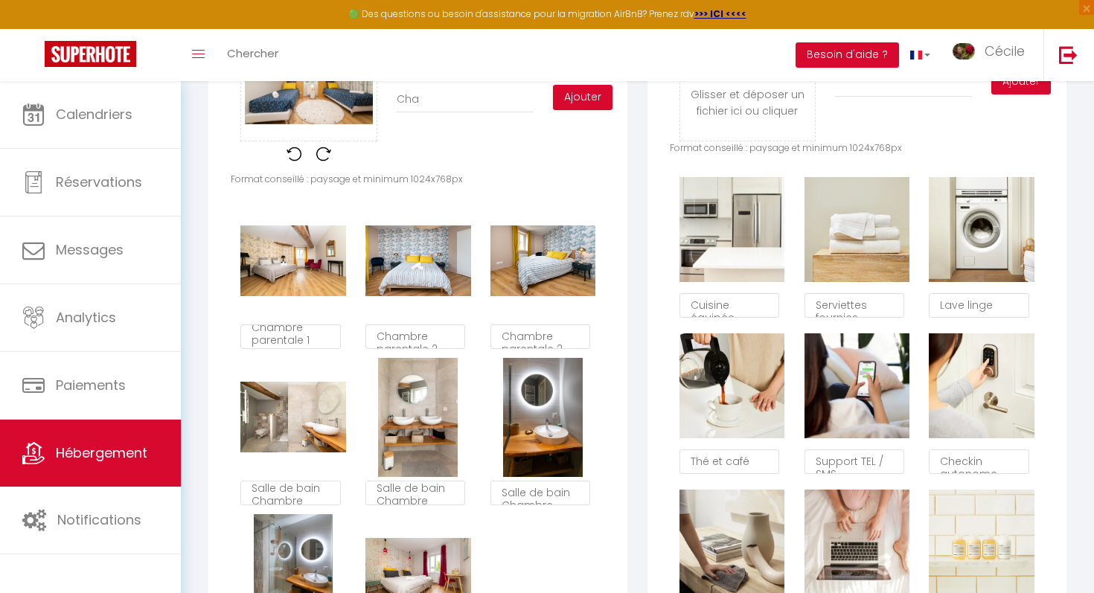
checkbox input "true"
checkbox input "false"
type input "Cham"
checkbox input "true"
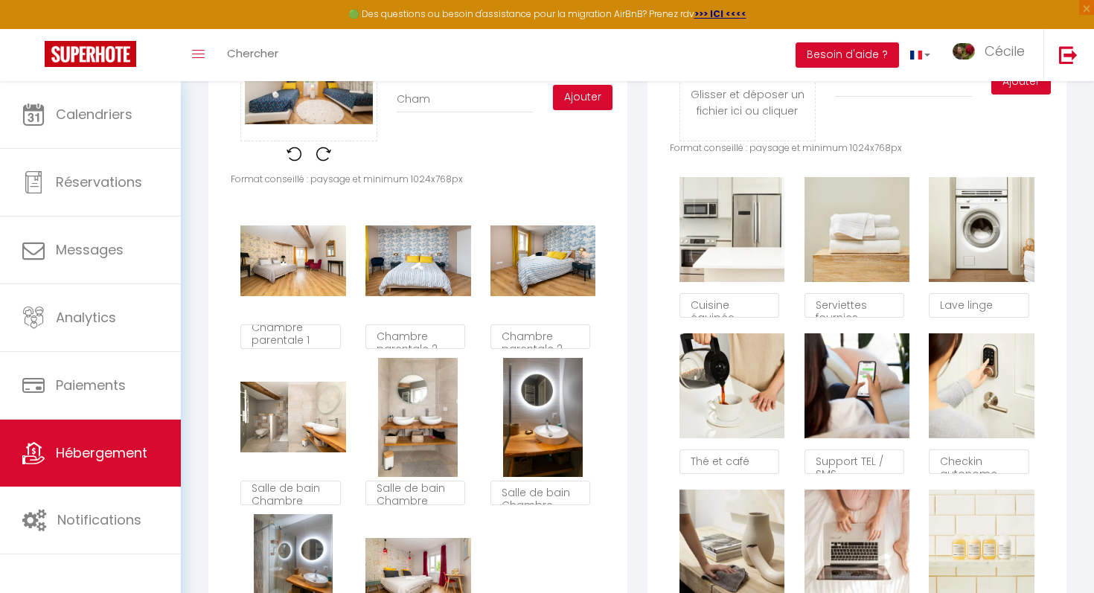
checkbox input "false"
type input "Chamb"
checkbox input "true"
checkbox input "false"
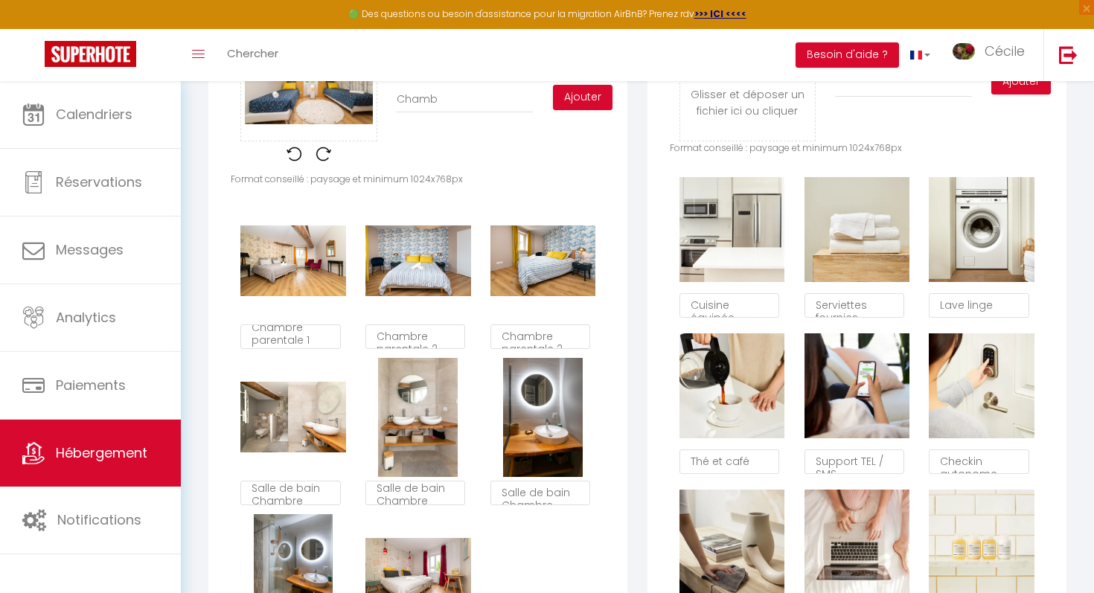
checkbox input "false"
type input "Chambr"
checkbox input "true"
checkbox input "false"
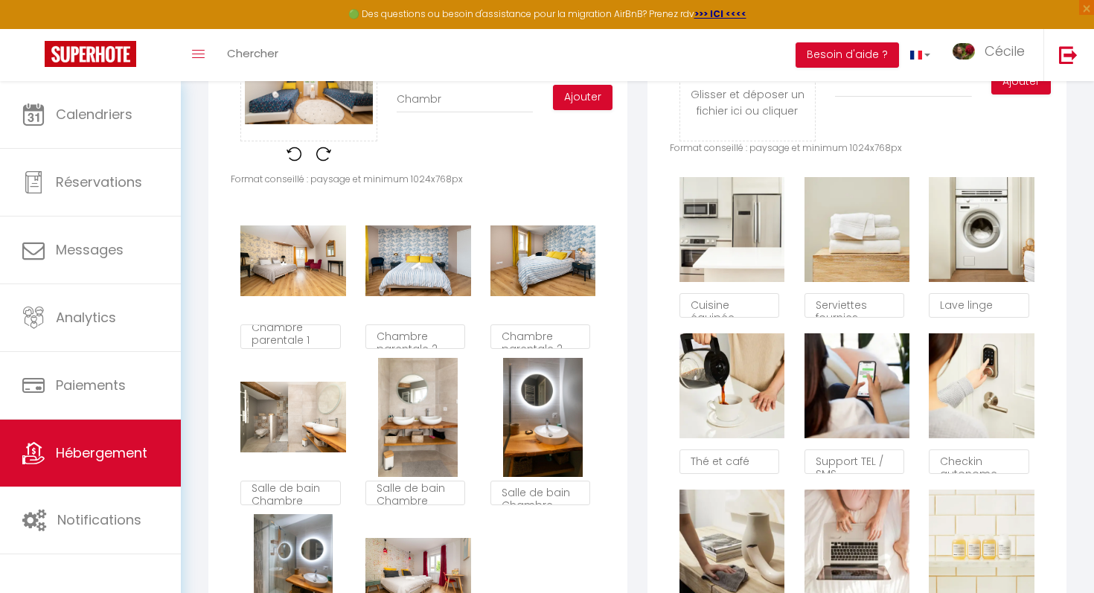
type input "Chambre"
checkbox input "true"
checkbox input "false"
type input "Chambre"
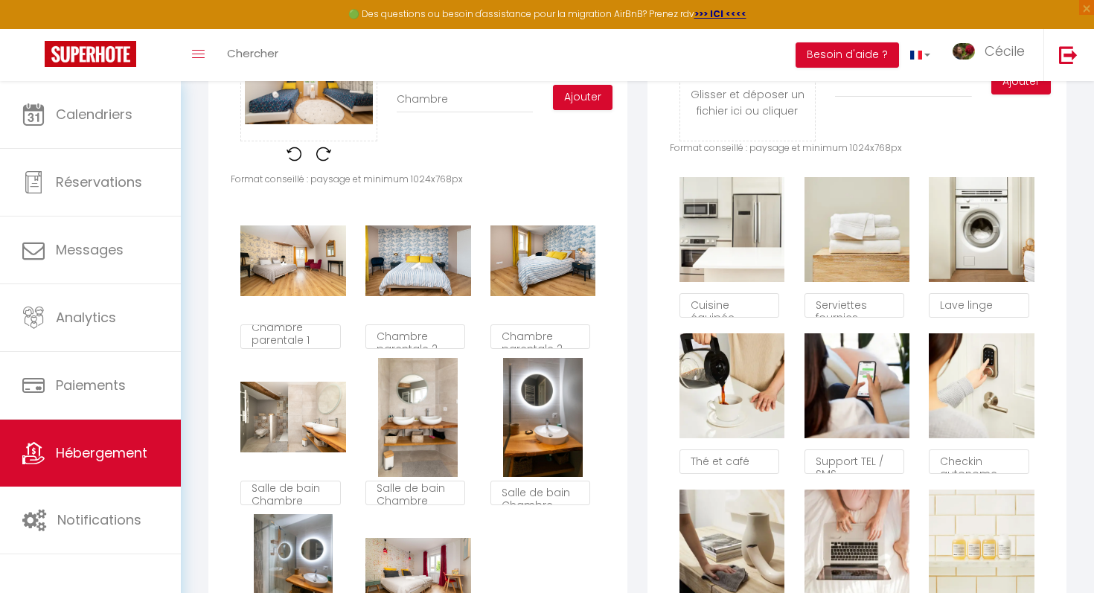
checkbox input "true"
checkbox input "false"
type input "Chambre 5"
checkbox input "true"
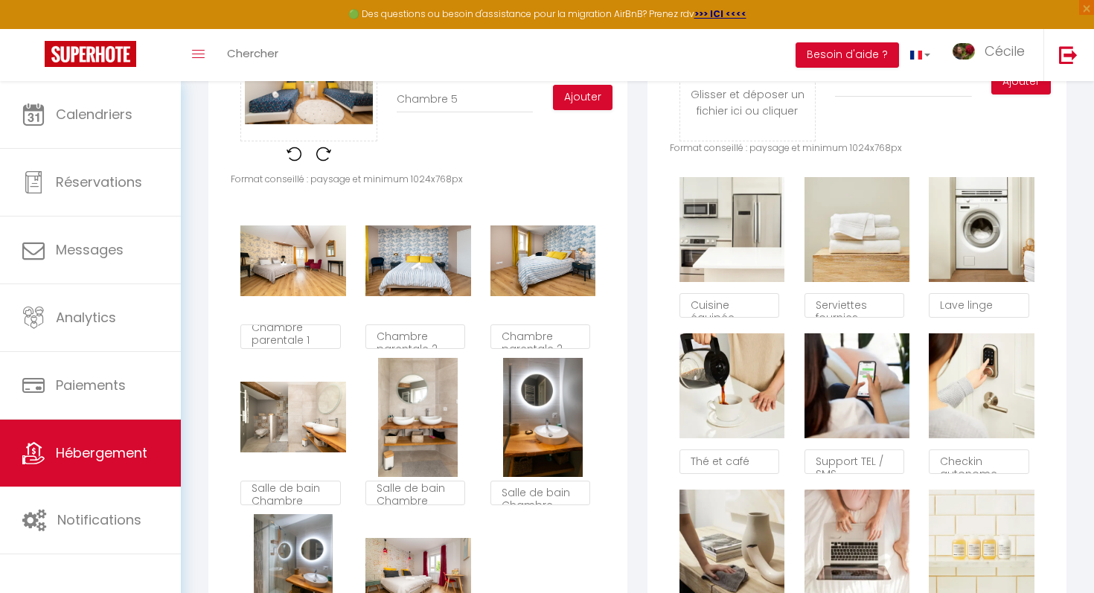
checkbox input "false"
type input "Chambre 5"
click at [586, 90] on button "Ajouter" at bounding box center [583, 97] width 60 height 25
checkbox input "true"
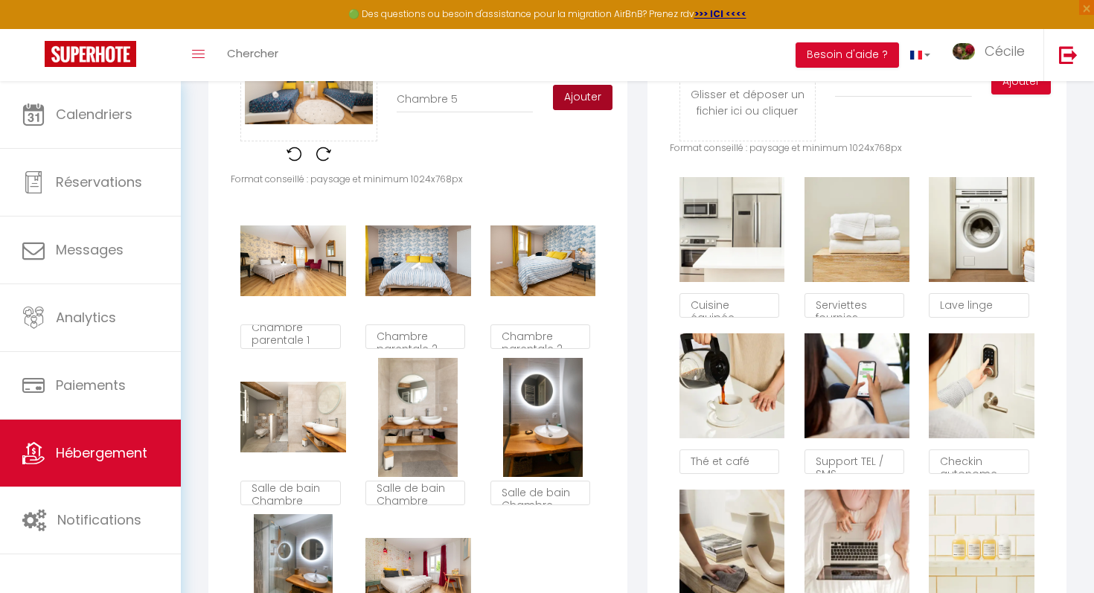
checkbox input "false"
checkbox input "true"
checkbox input "false"
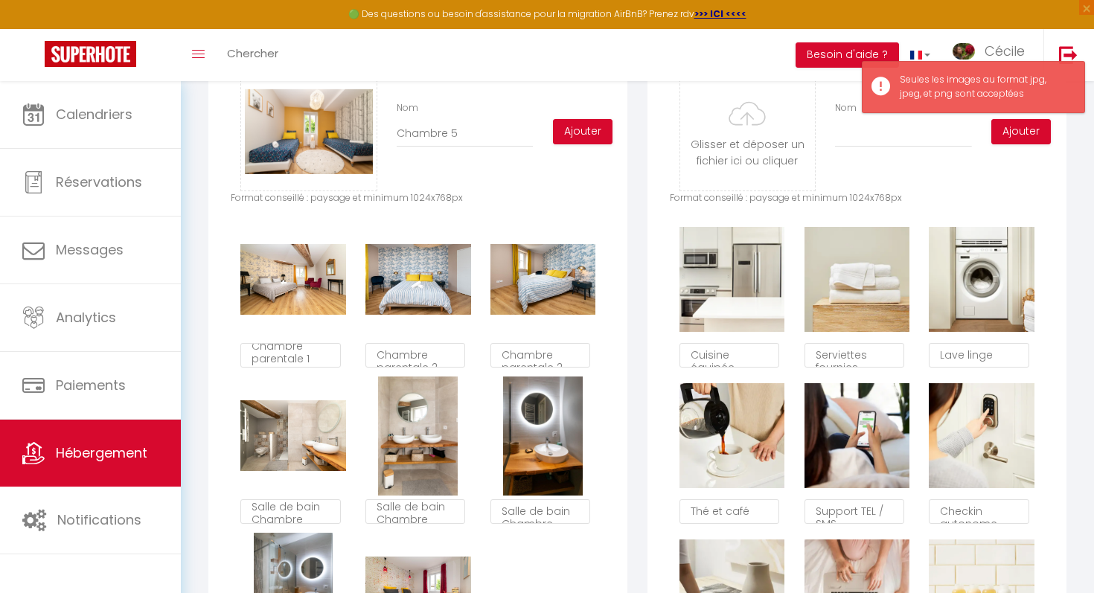
scroll to position [761, 0]
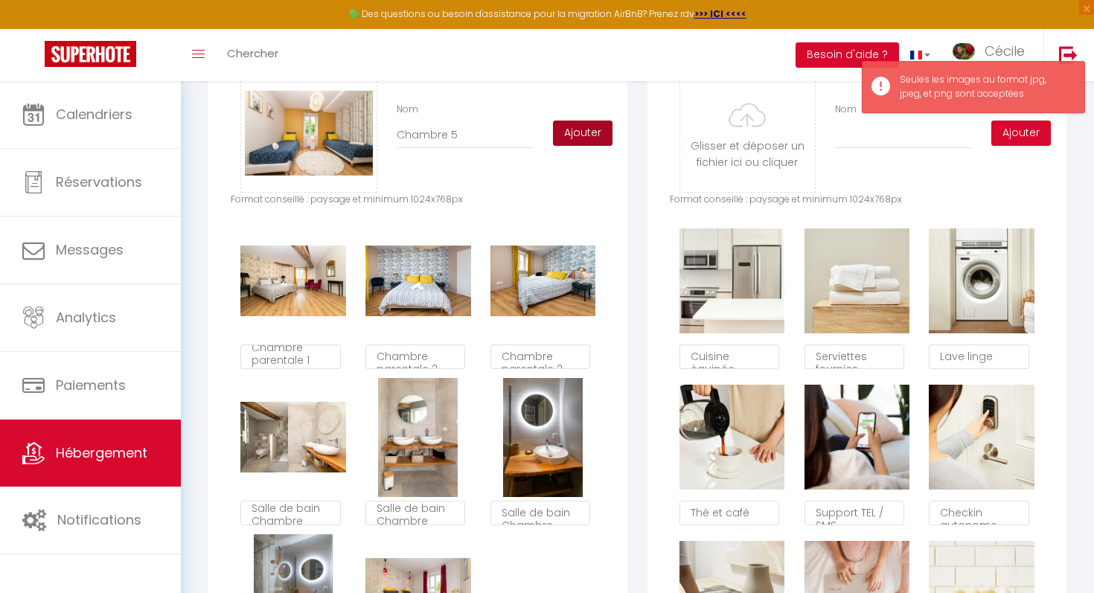
click at [591, 131] on button "Ajouter" at bounding box center [583, 133] width 60 height 25
checkbox input "true"
checkbox input "false"
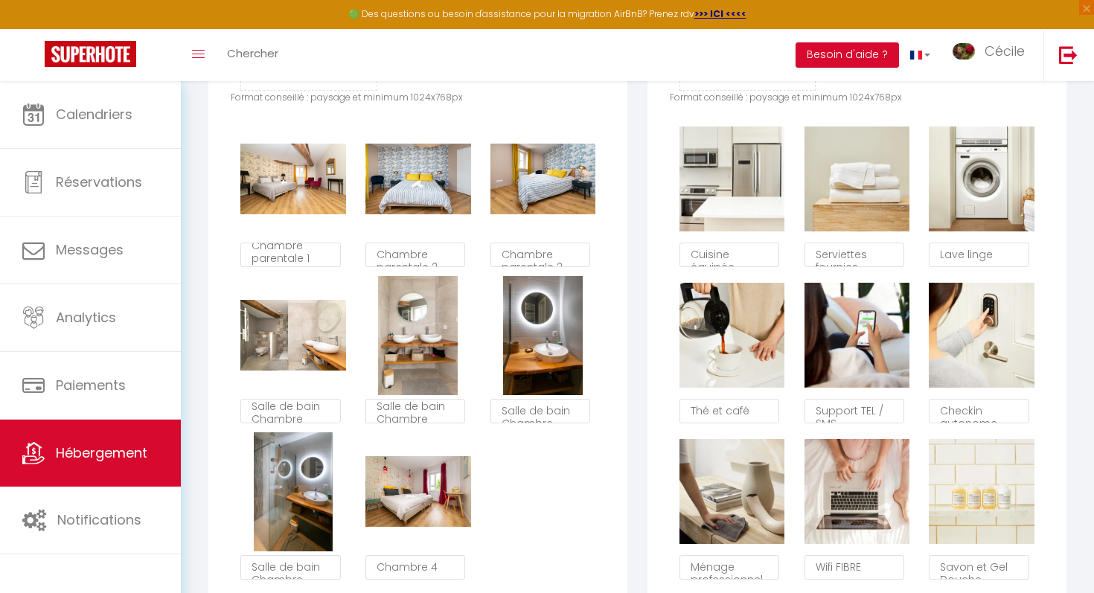
checkbox input "true"
checkbox input "false"
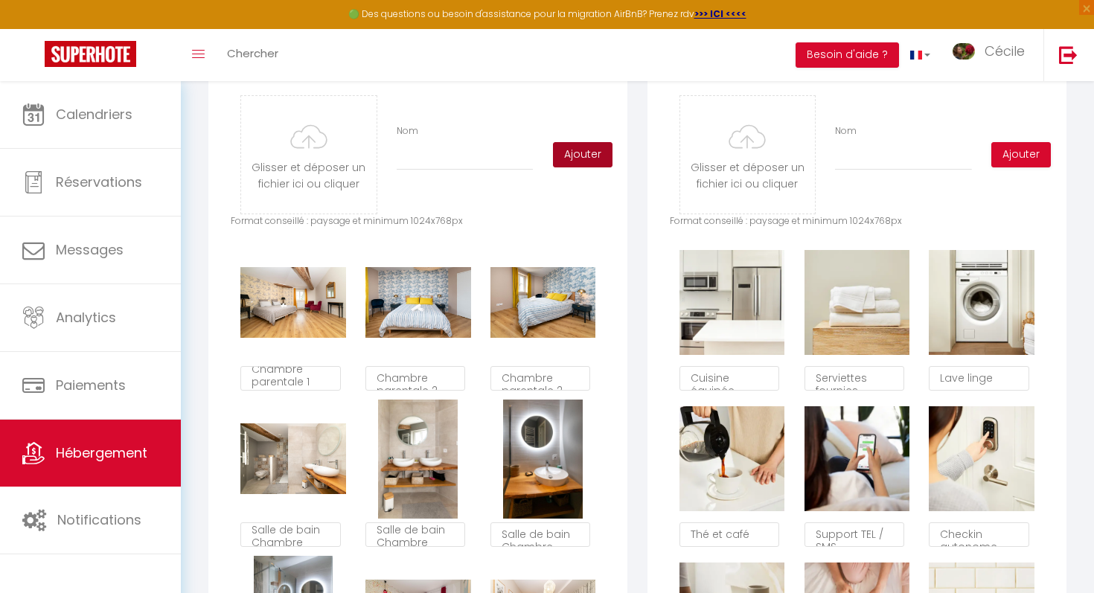
scroll to position [737, 0]
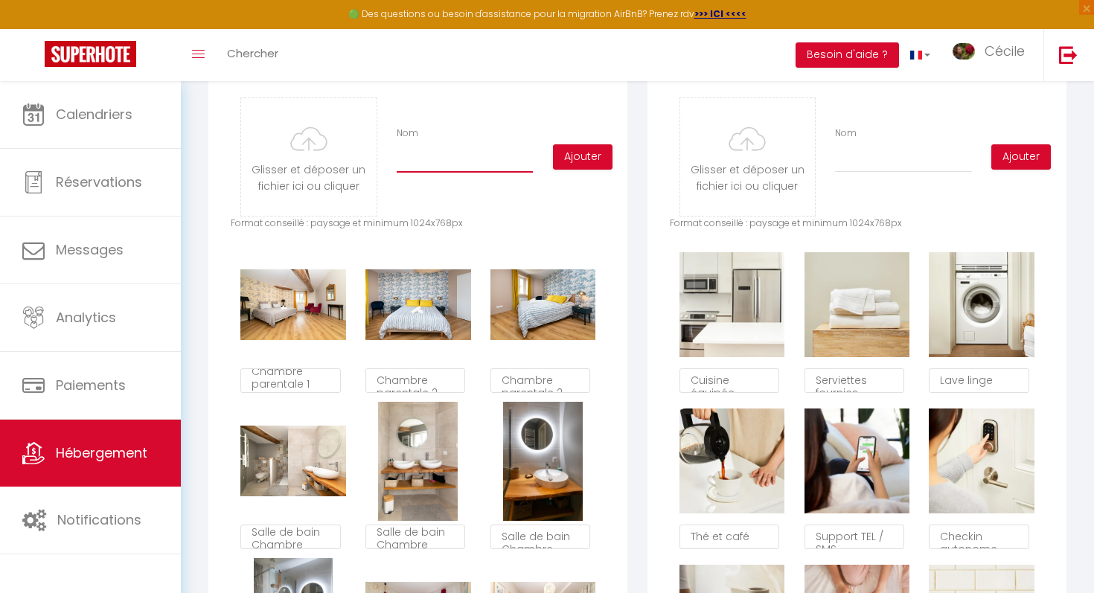
click at [497, 163] on input "Nom" at bounding box center [464, 159] width 136 height 27
click at [326, 147] on input "file" at bounding box center [308, 157] width 135 height 118
type input "C:\fakepath\SC200525-22.jpg"
checkbox input "true"
checkbox input "false"
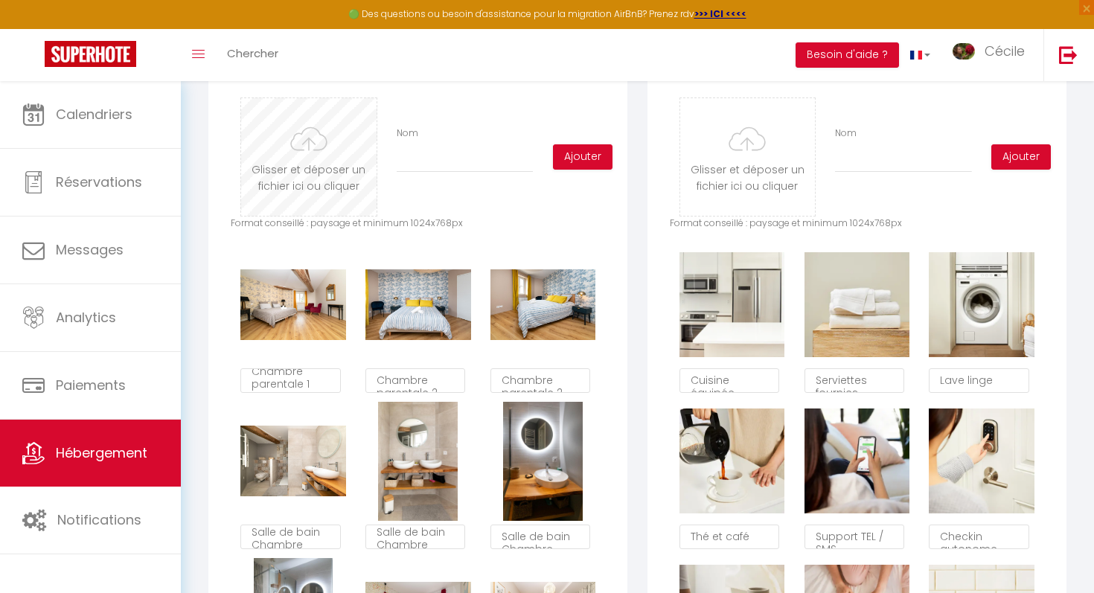
checkbox input "false"
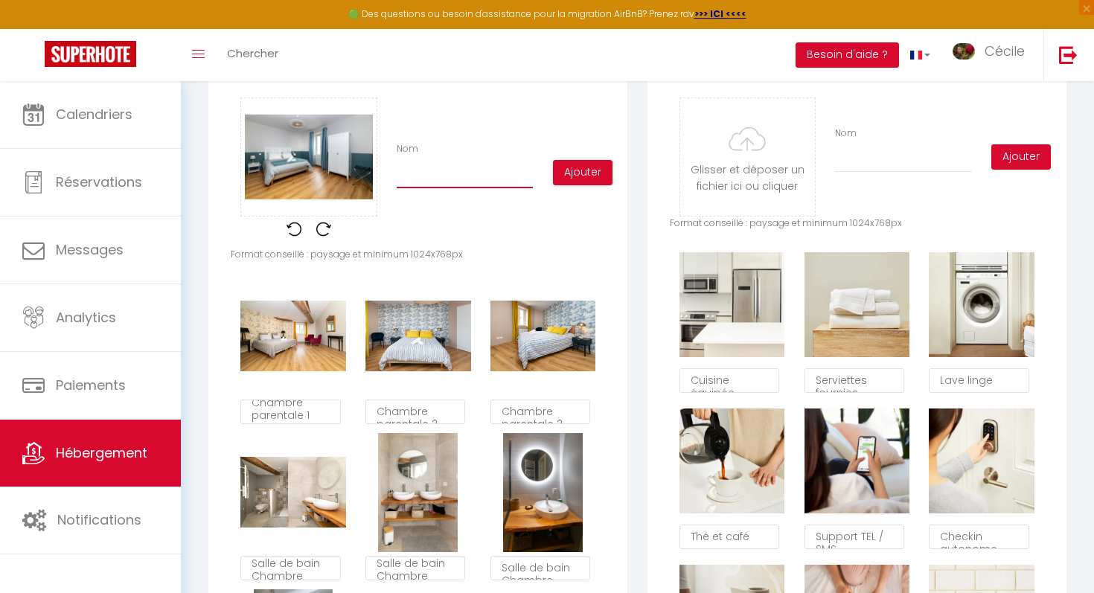
click at [431, 167] on input "Nom" at bounding box center [464, 174] width 136 height 27
type input "C"
checkbox input "true"
checkbox input "false"
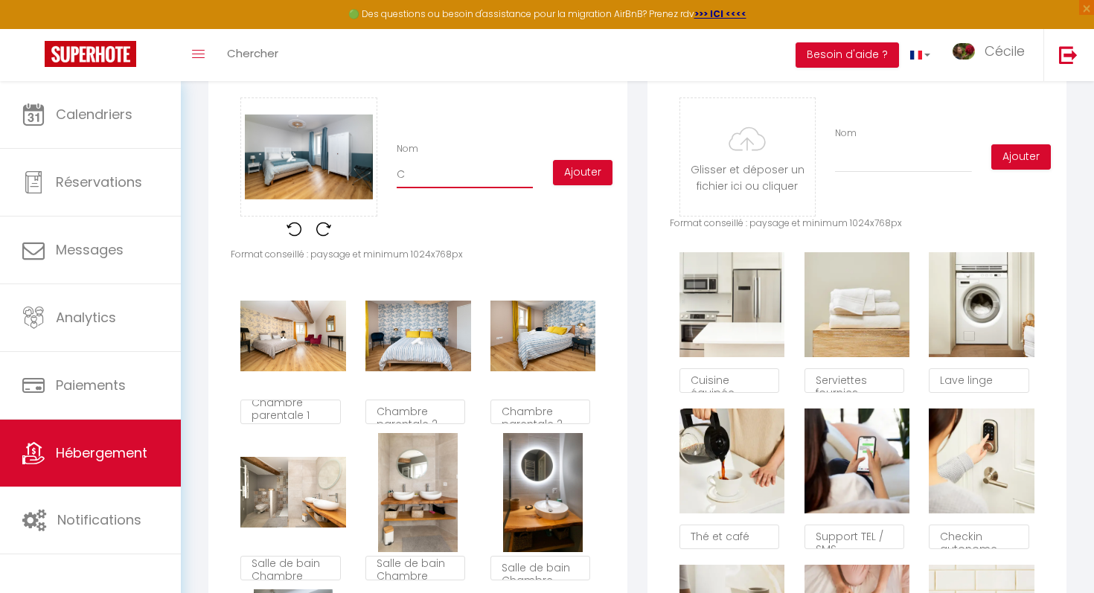
type input "Ch"
checkbox input "true"
checkbox input "false"
type input "Cha"
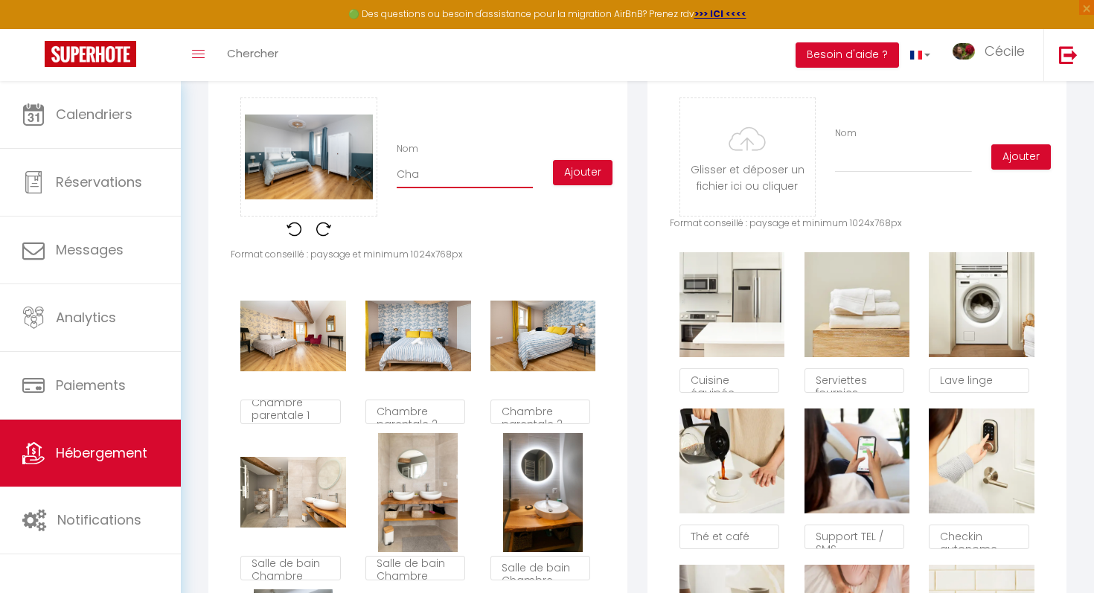
checkbox input "true"
checkbox input "false"
type input "Cham"
checkbox input "true"
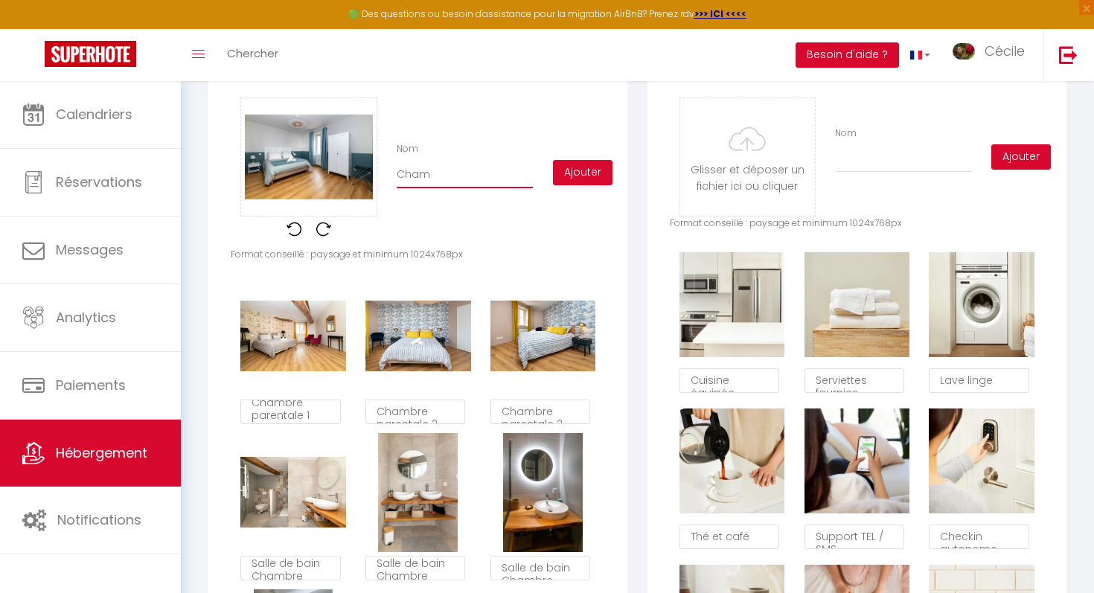
checkbox input "false"
type input "Chamb"
checkbox input "true"
checkbox input "false"
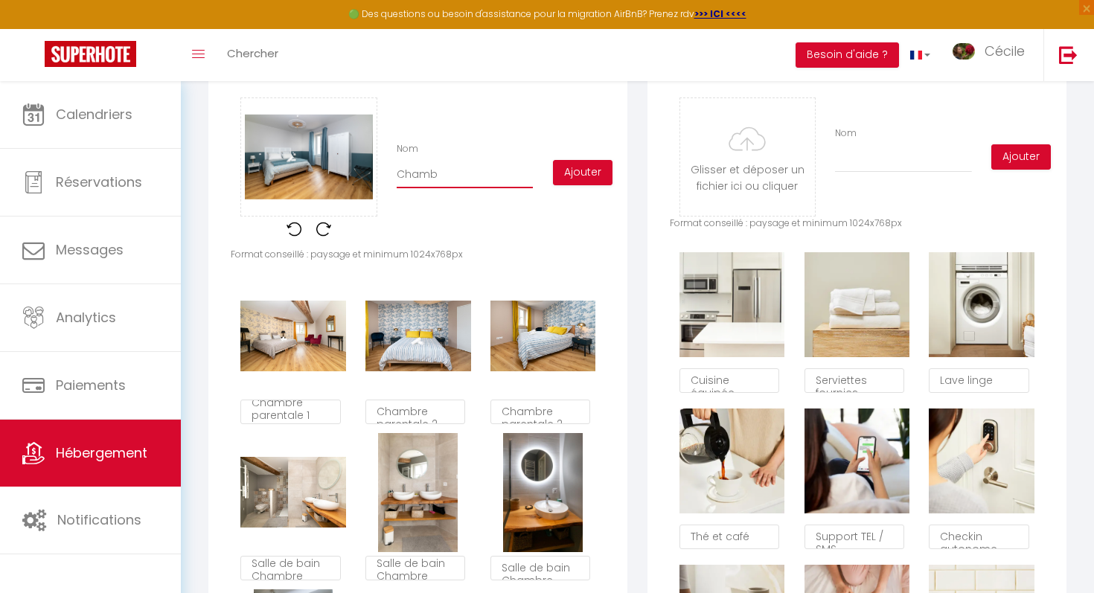
checkbox input "false"
type input "Chambr"
checkbox input "true"
checkbox input "false"
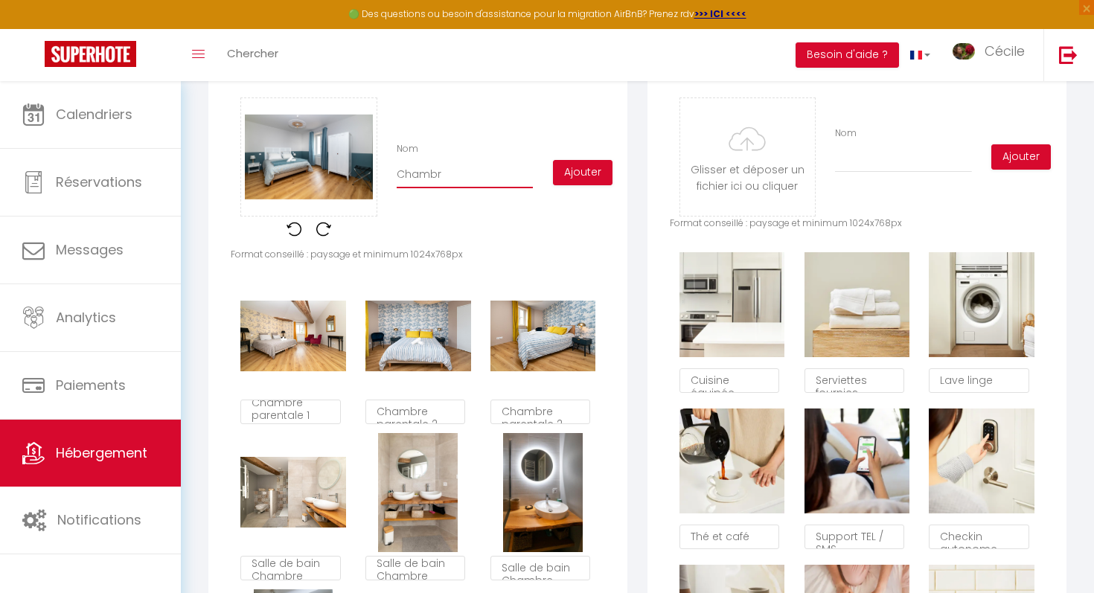
type input "Chambre"
checkbox input "true"
checkbox input "false"
type input "Chambre"
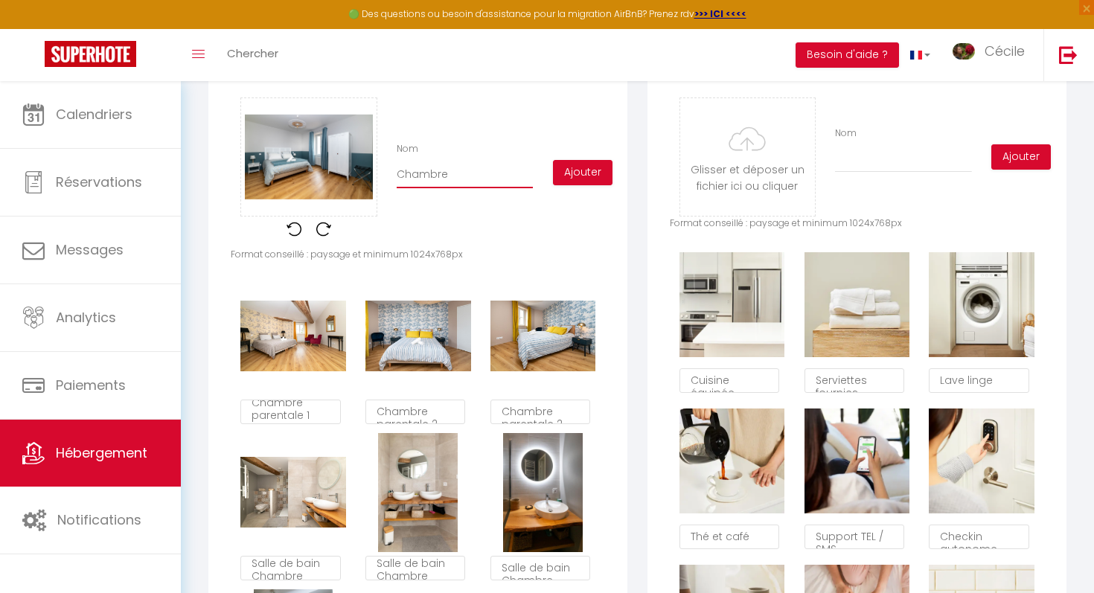
checkbox input "true"
checkbox input "false"
type input "Chambre p"
checkbox input "true"
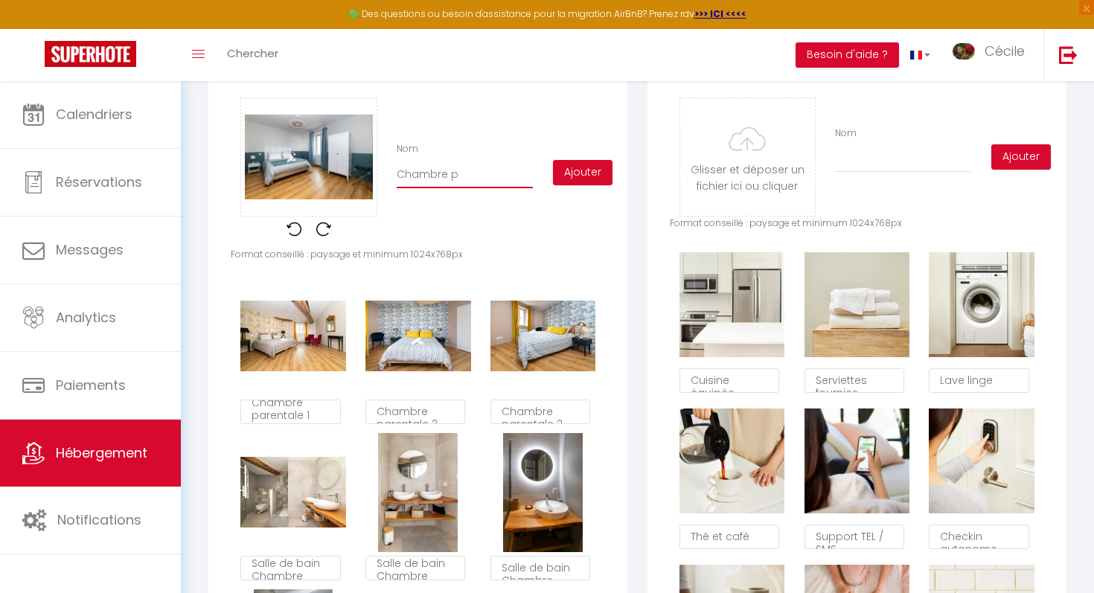
checkbox input "false"
type input "Chambre pa"
checkbox input "true"
checkbox input "false"
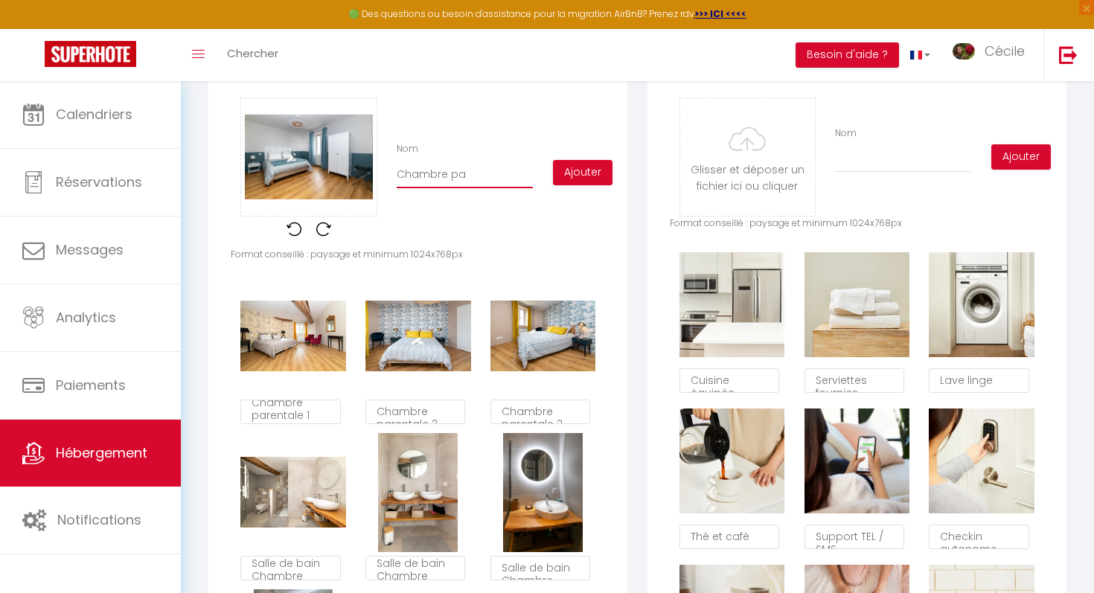
checkbox input "false"
type input "Chambre par"
checkbox input "true"
checkbox input "false"
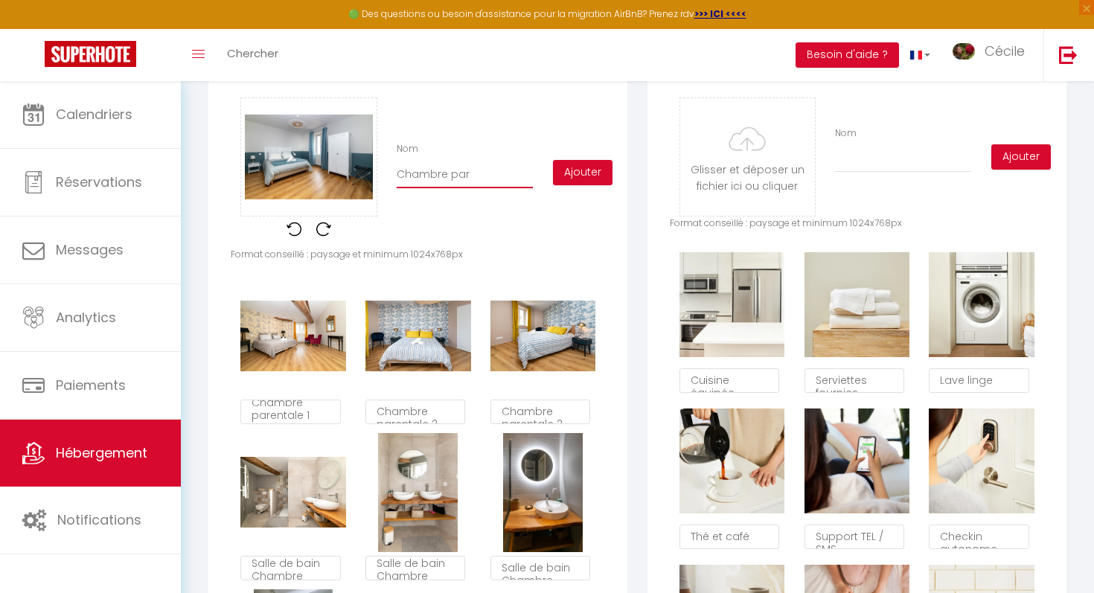
type input "Chambre pare"
checkbox input "true"
checkbox input "false"
type input "Chambre paren"
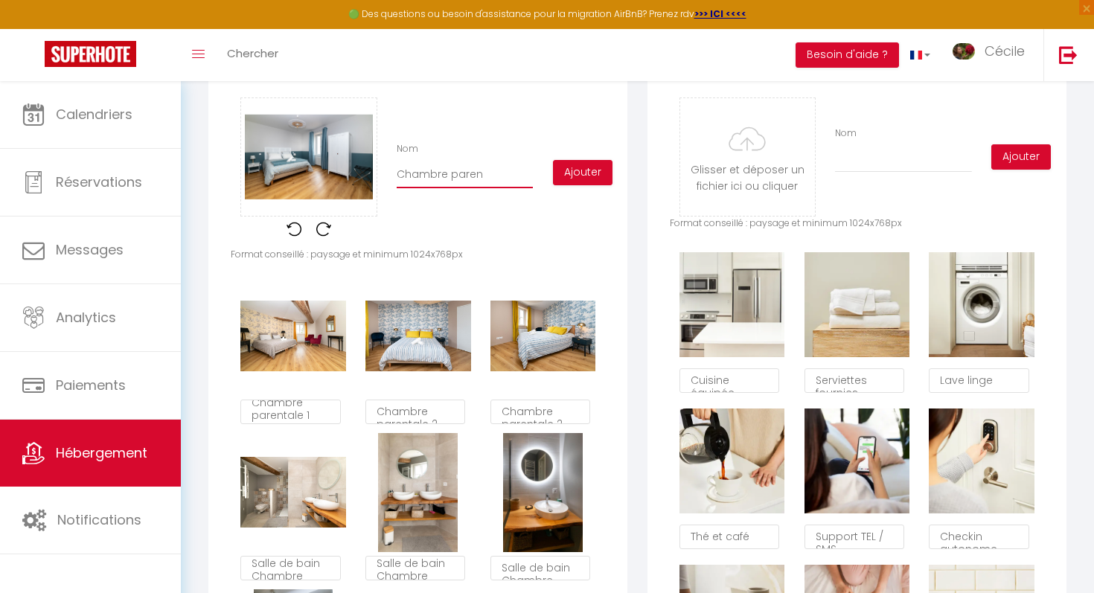
checkbox input "true"
checkbox input "false"
type input "Chambre parent"
checkbox input "true"
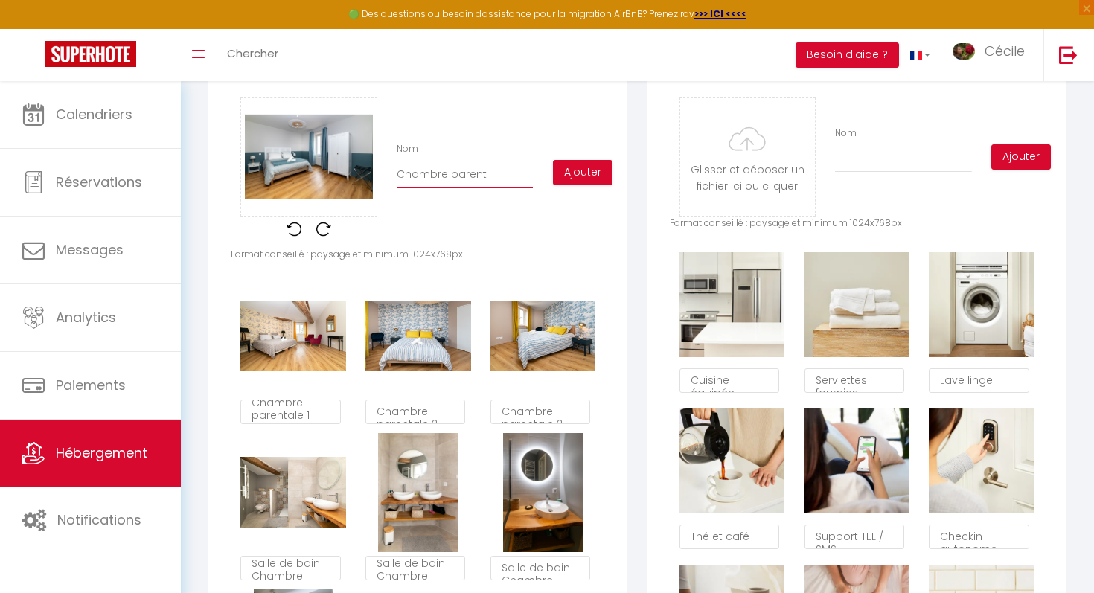
checkbox input "false"
type input "Chambre parenta"
checkbox input "true"
checkbox input "false"
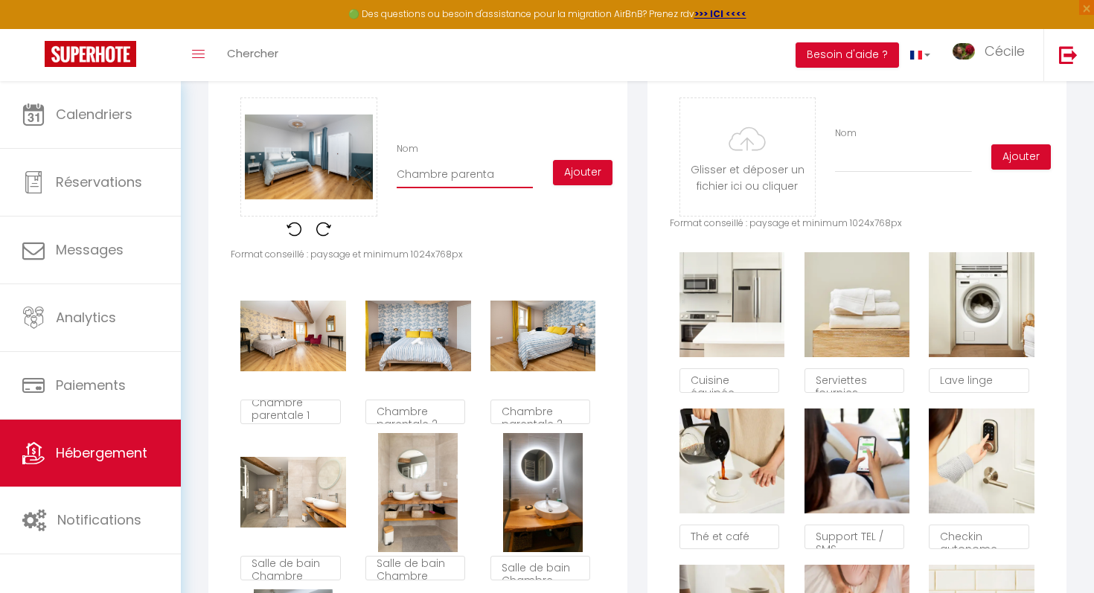
checkbox input "false"
type input "Chambre parental"
checkbox input "true"
checkbox input "false"
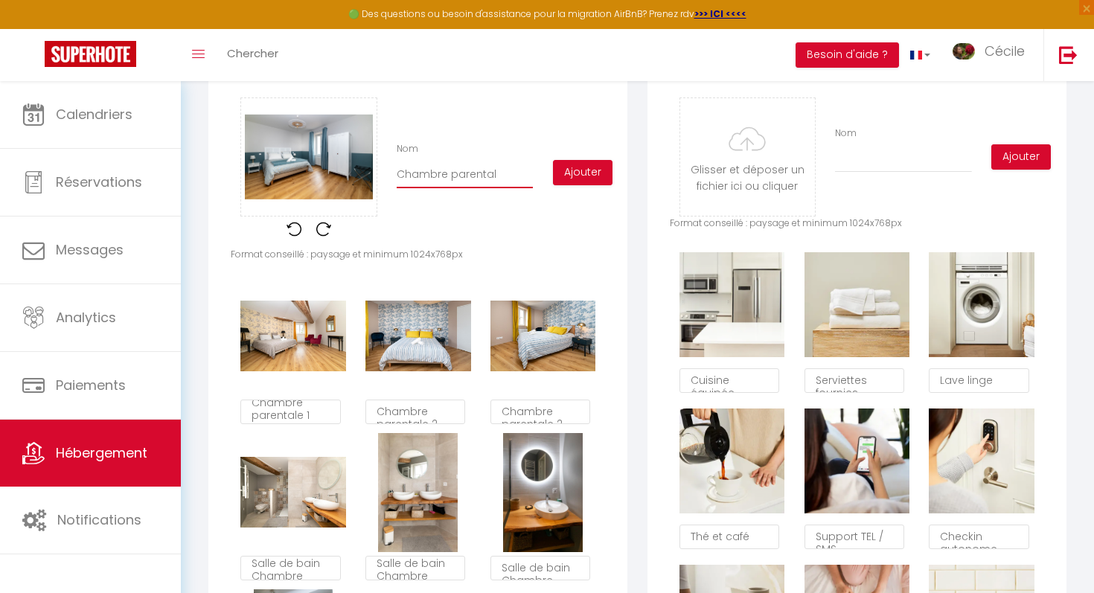
type input "Chambre parentale"
checkbox input "true"
checkbox input "false"
type input "Chambre parentale"
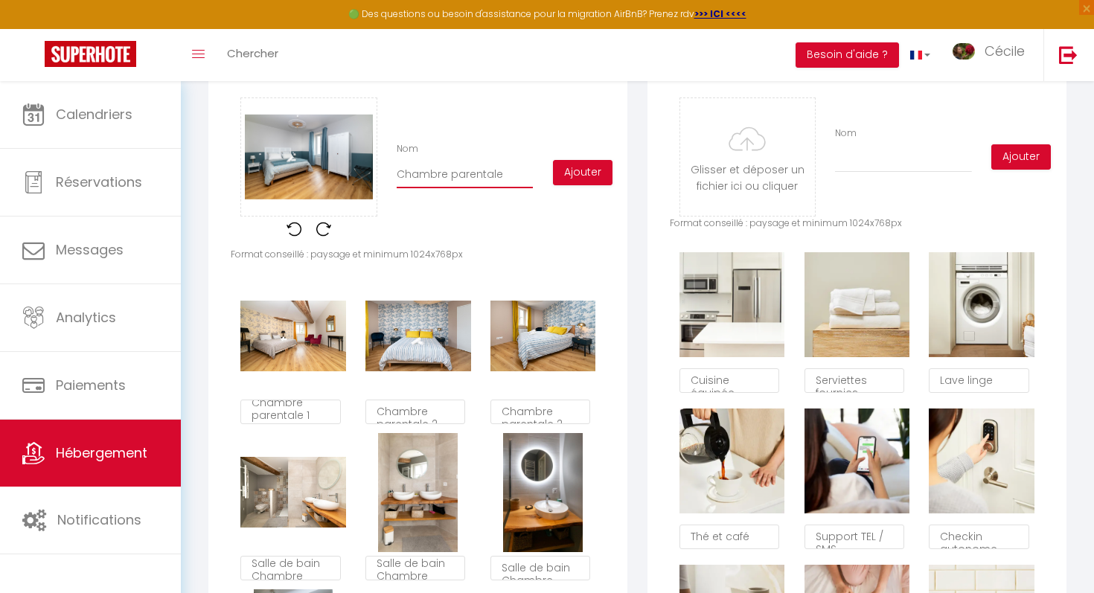
checkbox input "true"
checkbox input "false"
type input "Chambre parentale 3"
checkbox input "true"
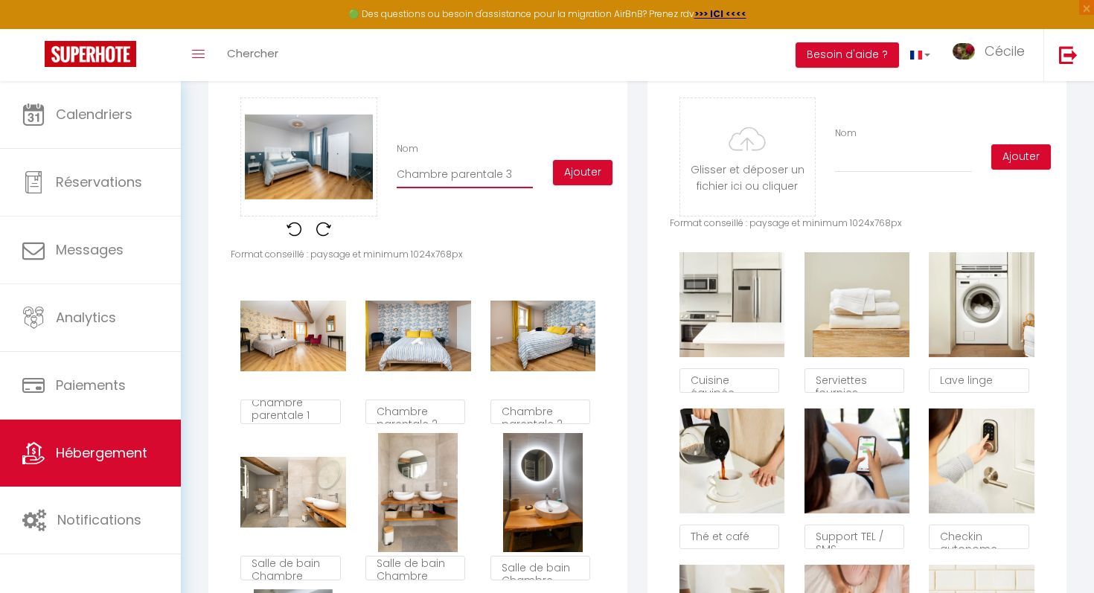
checkbox input "false"
type input "Chambre parentale 3"
click at [567, 187] on div "Glisser et déposer un fichier ici ou cliquer Ooops, something wrong happened. R…" at bounding box center [418, 172] width 374 height 150
click at [567, 177] on button "Ajouter" at bounding box center [583, 172] width 60 height 25
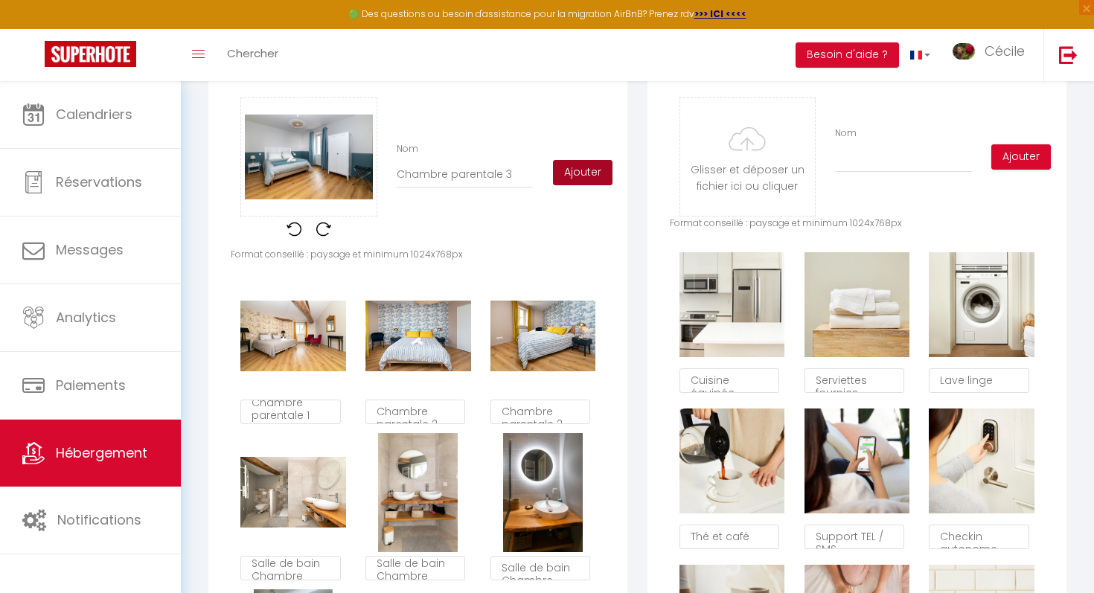
checkbox input "true"
checkbox input "false"
checkbox input "true"
checkbox input "false"
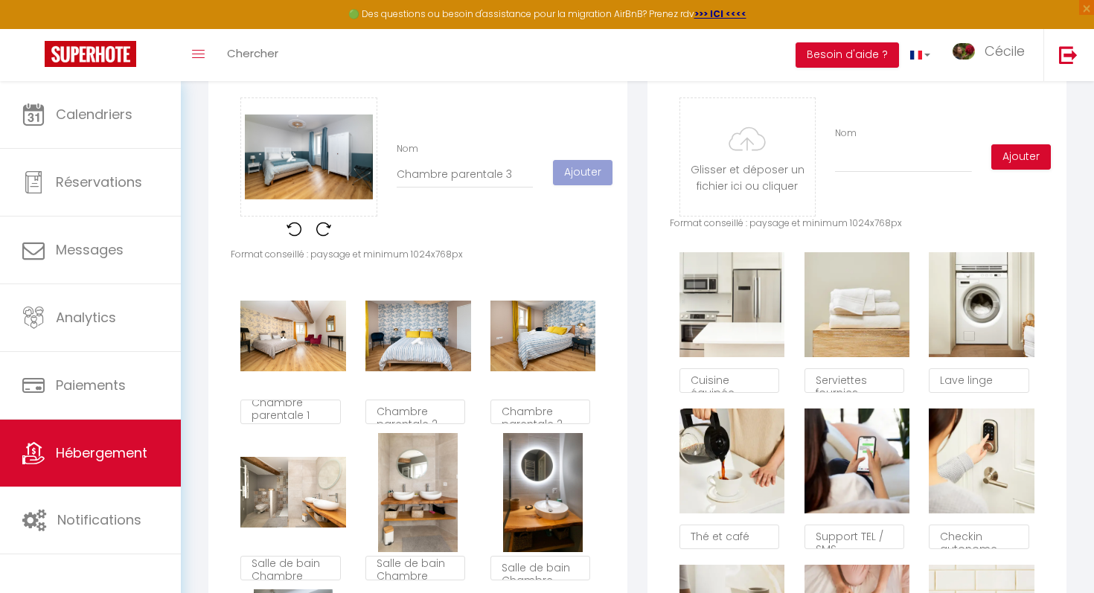
checkbox input "false"
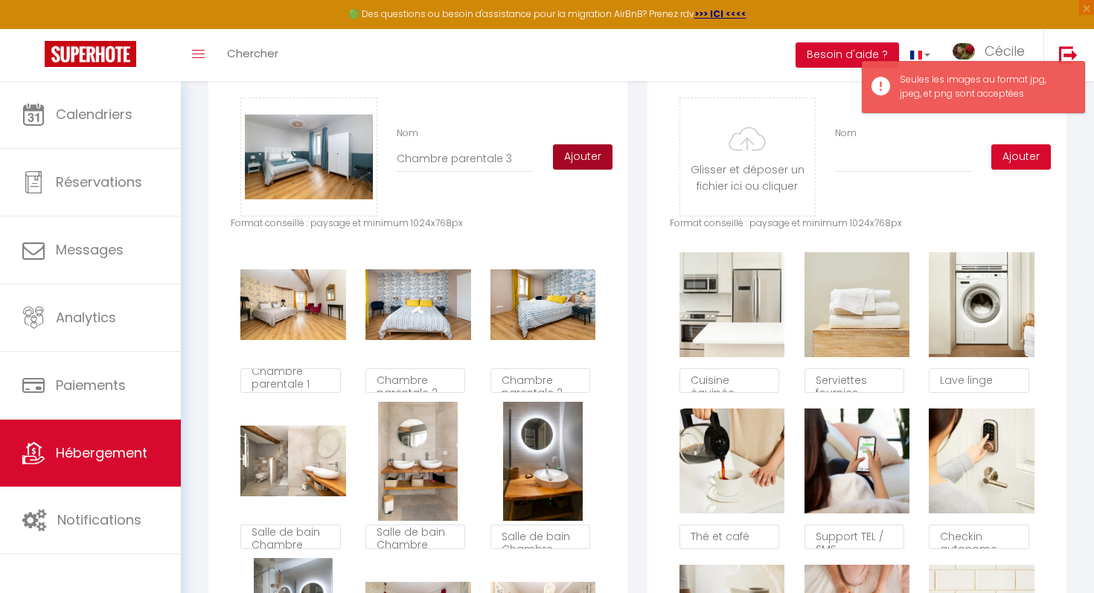
click at [594, 156] on button "Ajouter" at bounding box center [583, 156] width 60 height 25
checkbox input "true"
checkbox input "false"
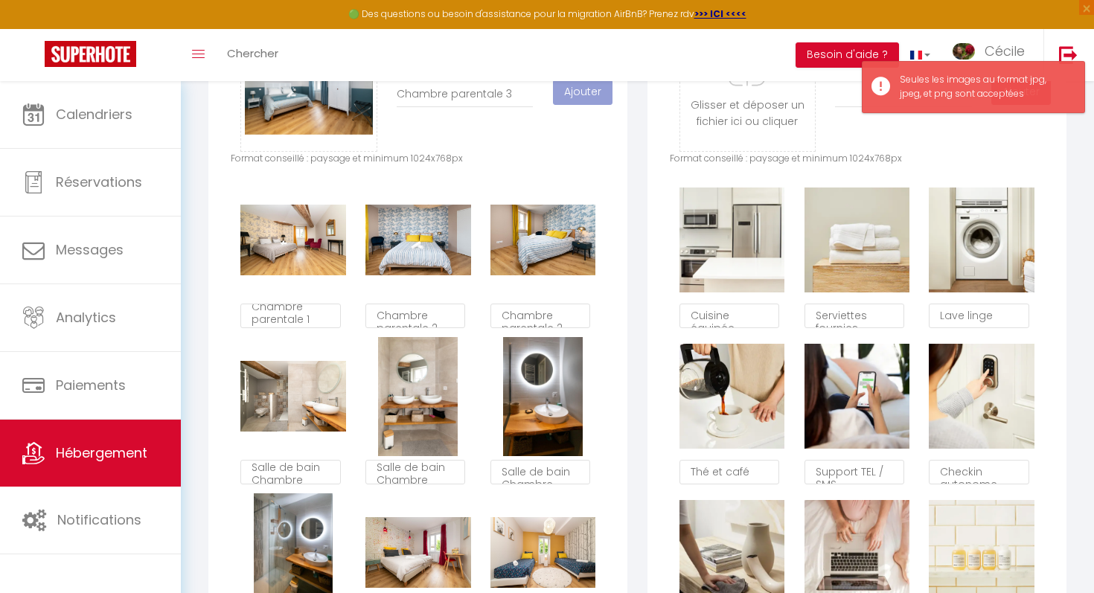
checkbox input "true"
checkbox input "false"
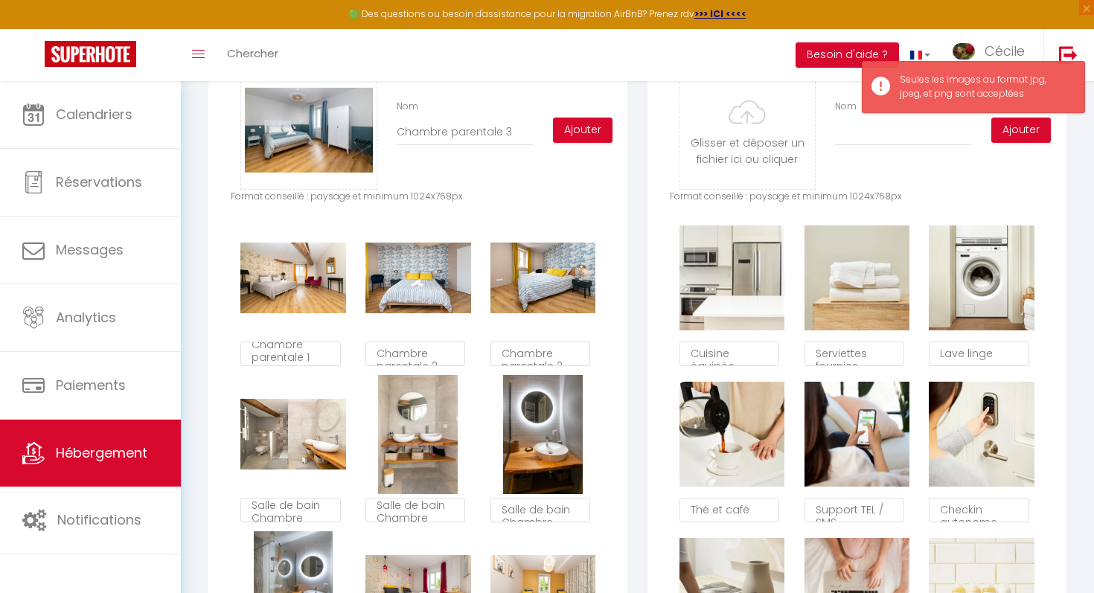
scroll to position [763, 0]
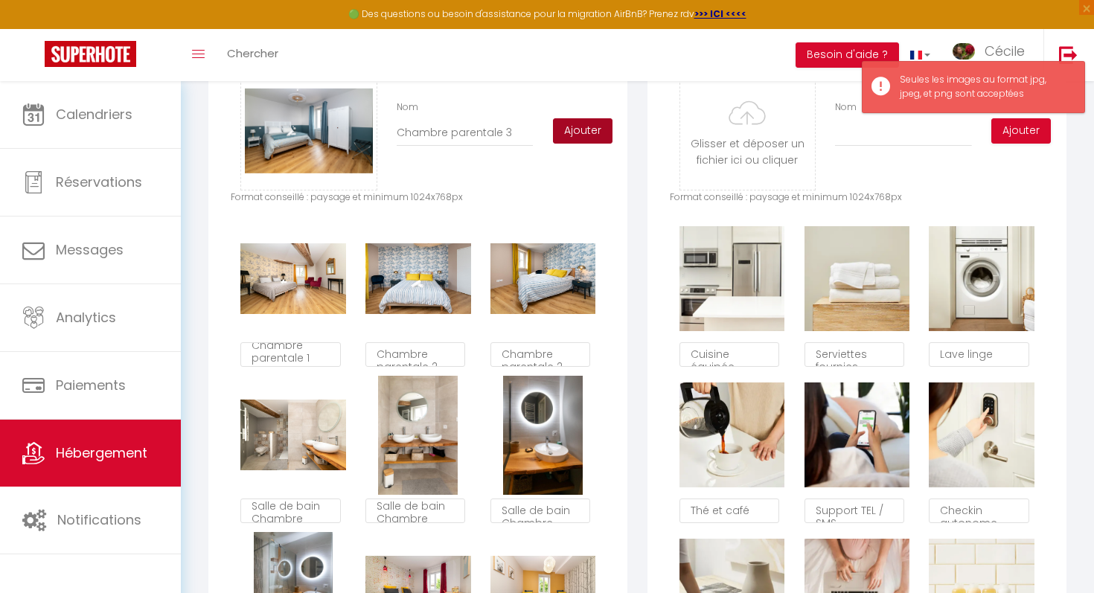
click at [565, 140] on button "Ajouter" at bounding box center [583, 130] width 60 height 25
checkbox input "true"
checkbox input "false"
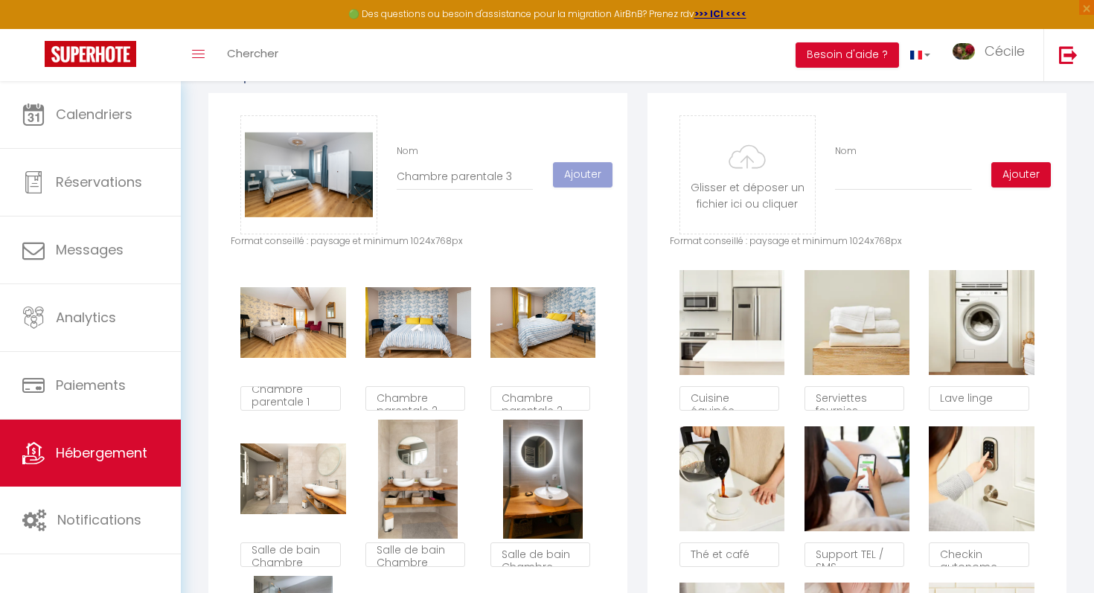
scroll to position [714, 0]
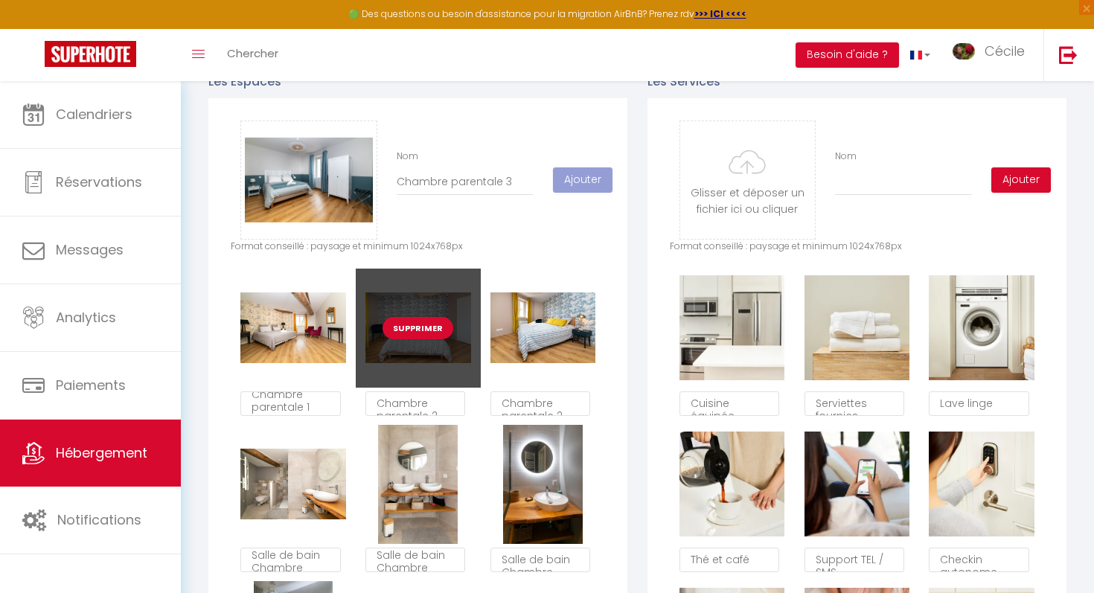
checkbox input "true"
checkbox input "false"
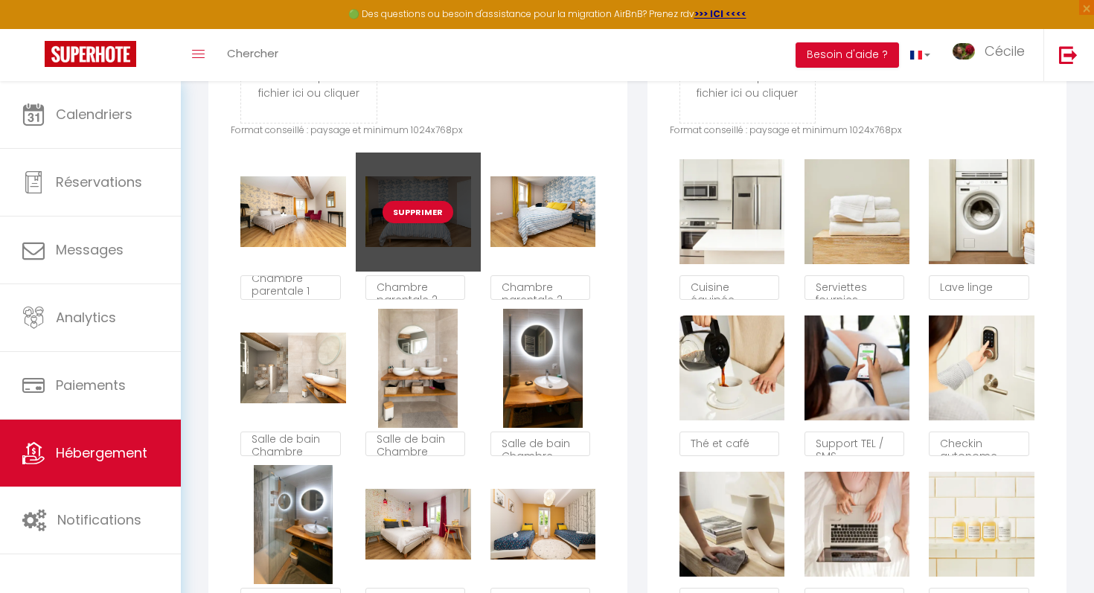
scroll to position [828, 0]
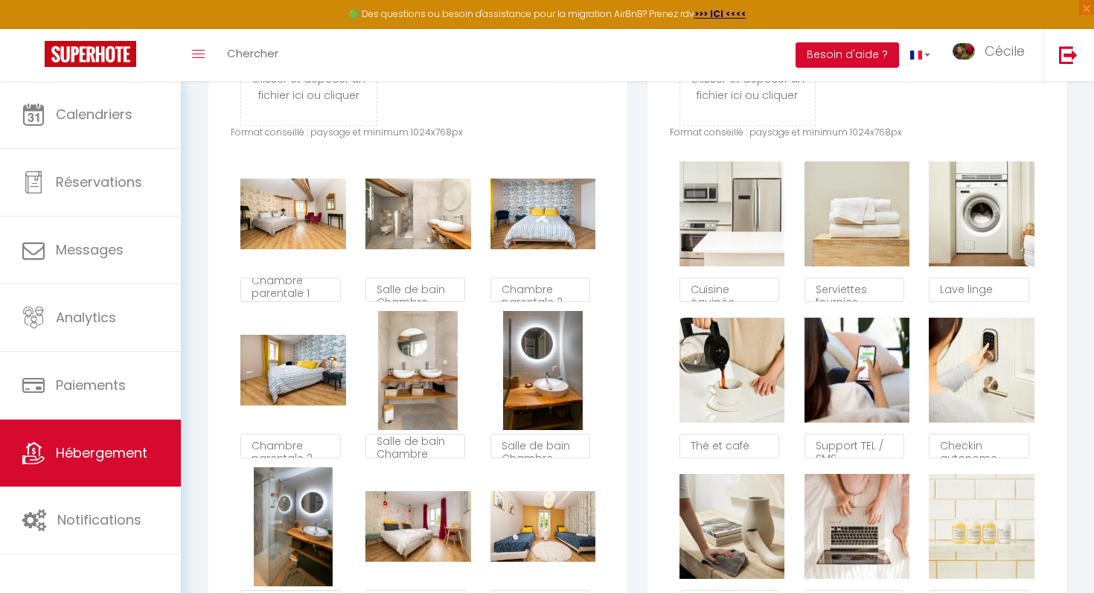
type textarea "Salle de bain Chambre parentale 1"
checkbox input "true"
checkbox input "false"
type textarea "Chambre parentale 2"
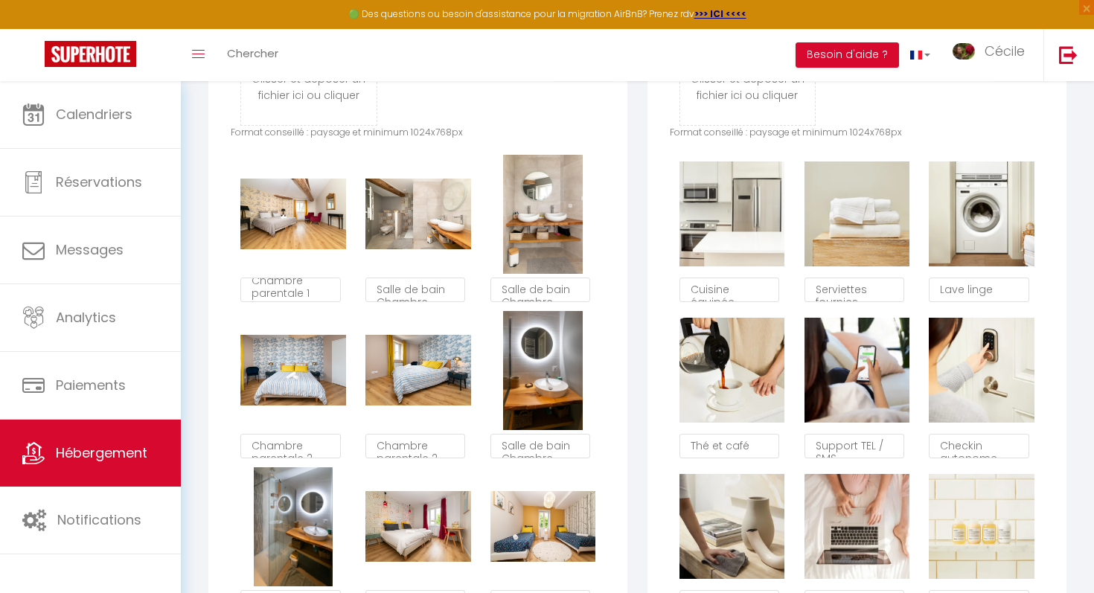
type textarea "Salle de bain Chambre parentale 1"
checkbox input "true"
checkbox input "false"
type textarea "Chambre parentale 2"
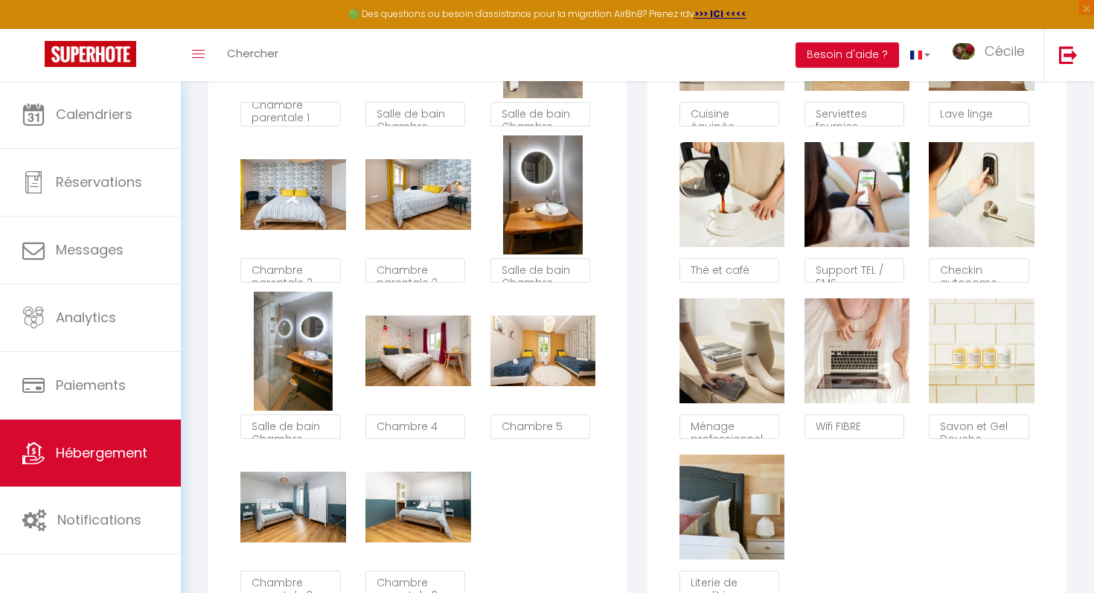
scroll to position [986, 0]
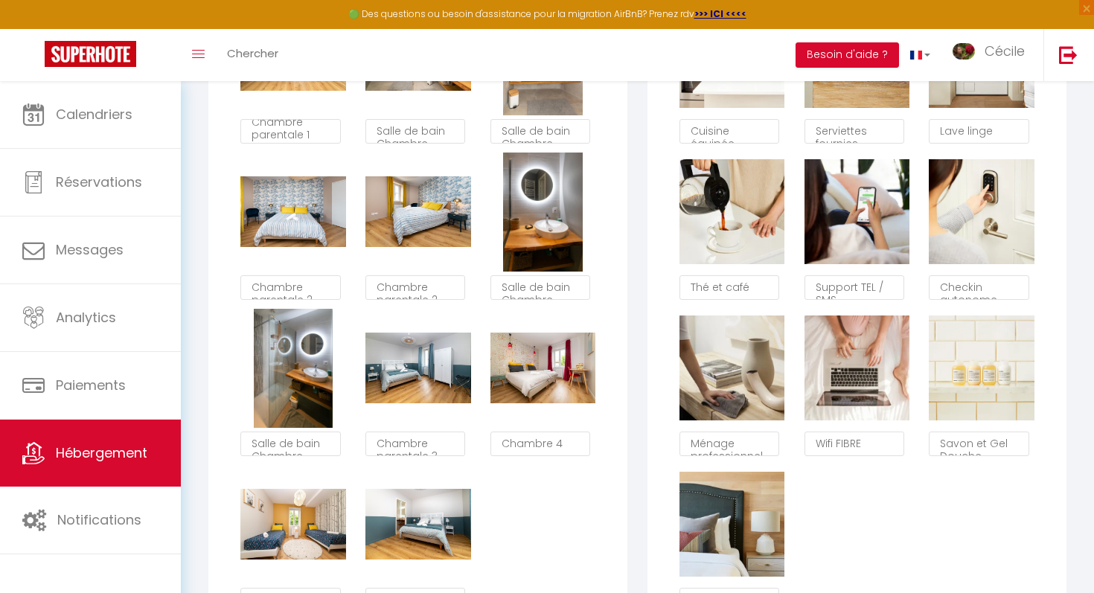
type textarea "Chambre parentale 3"
checkbox input "true"
checkbox input "false"
type textarea "Chambre 4"
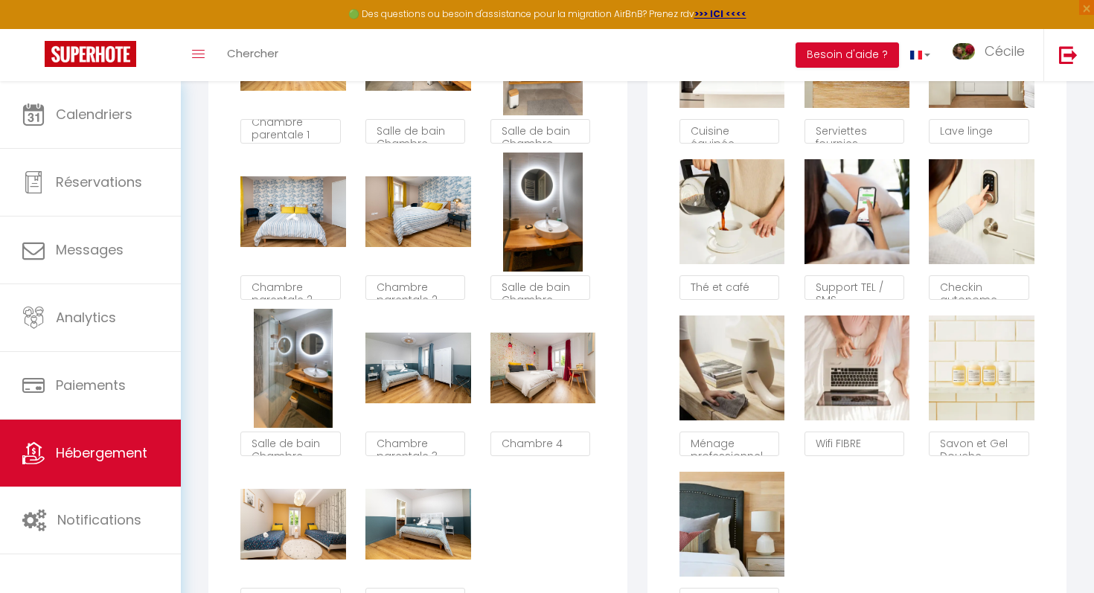
type textarea "Chambre 5"
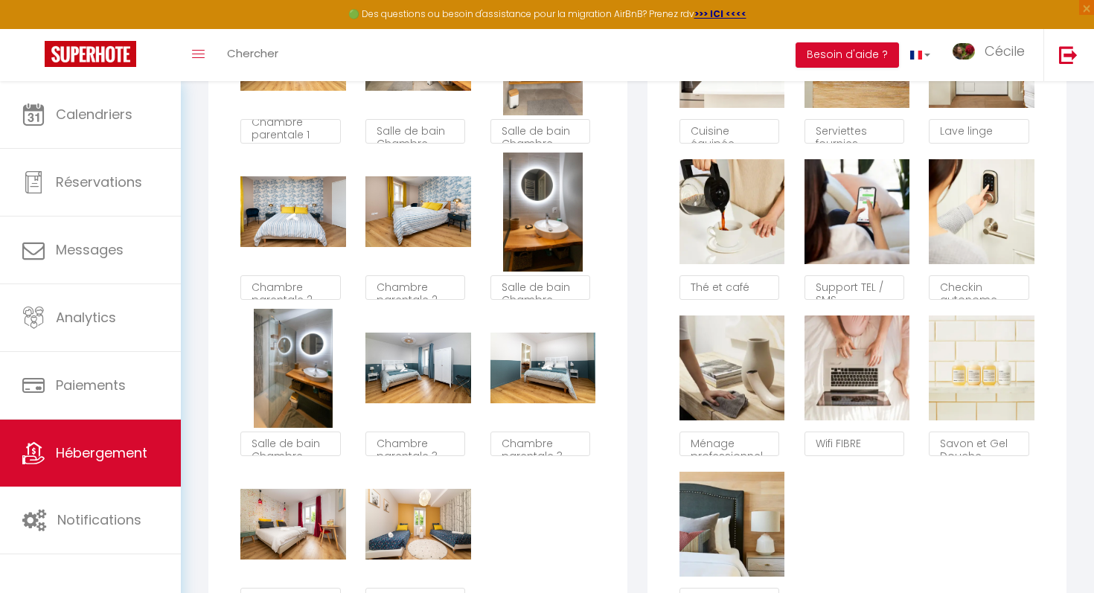
checkbox input "true"
checkbox input "false"
type textarea "Chambre parentale 3"
type textarea "Chambre 4"
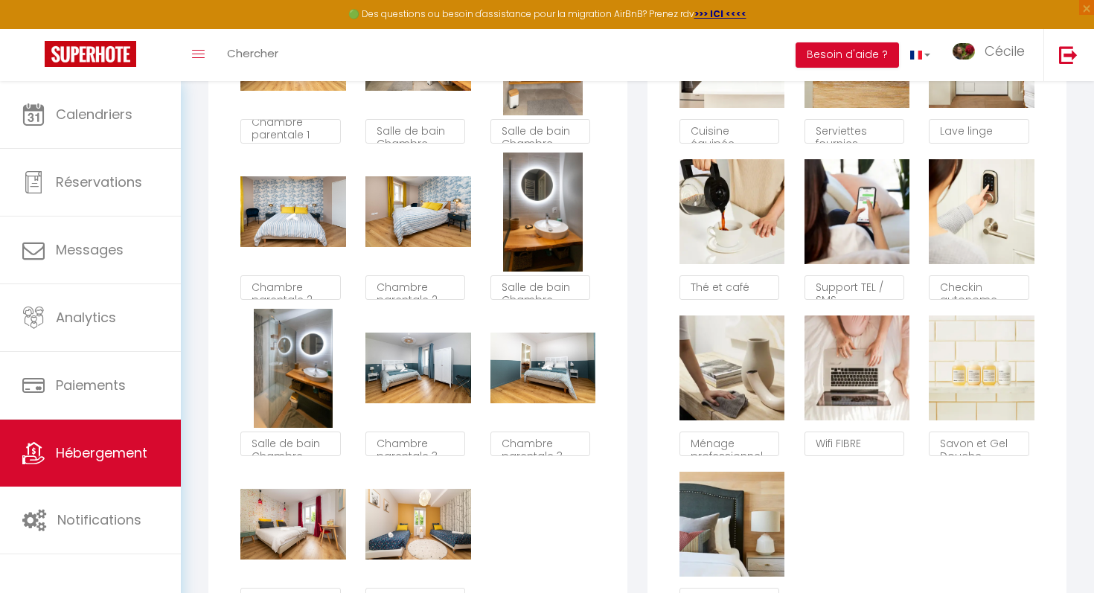
type textarea "Chambre 5"
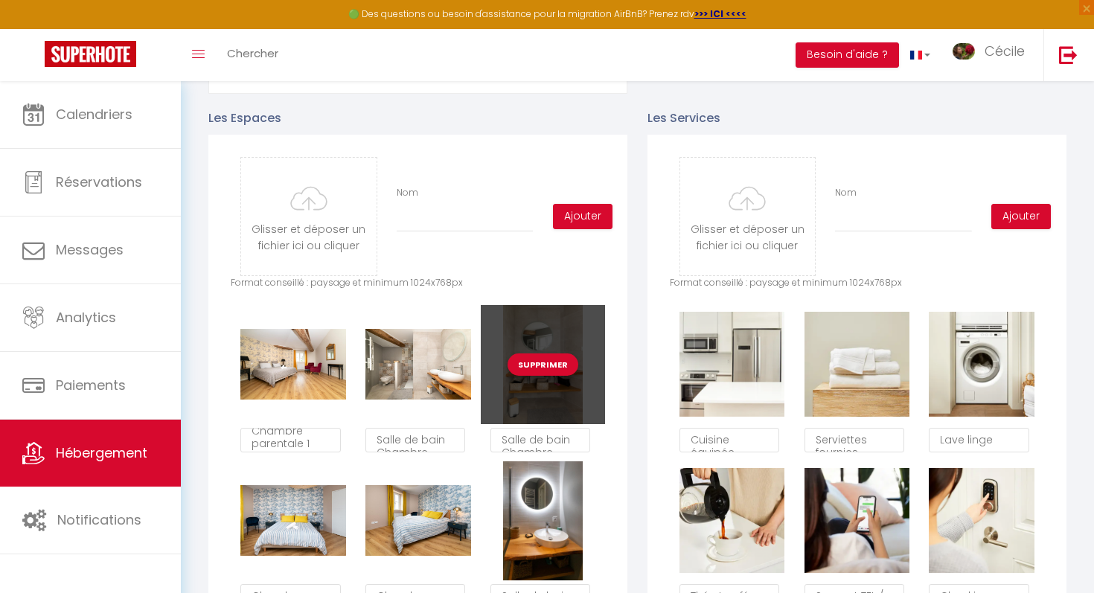
scroll to position [646, 0]
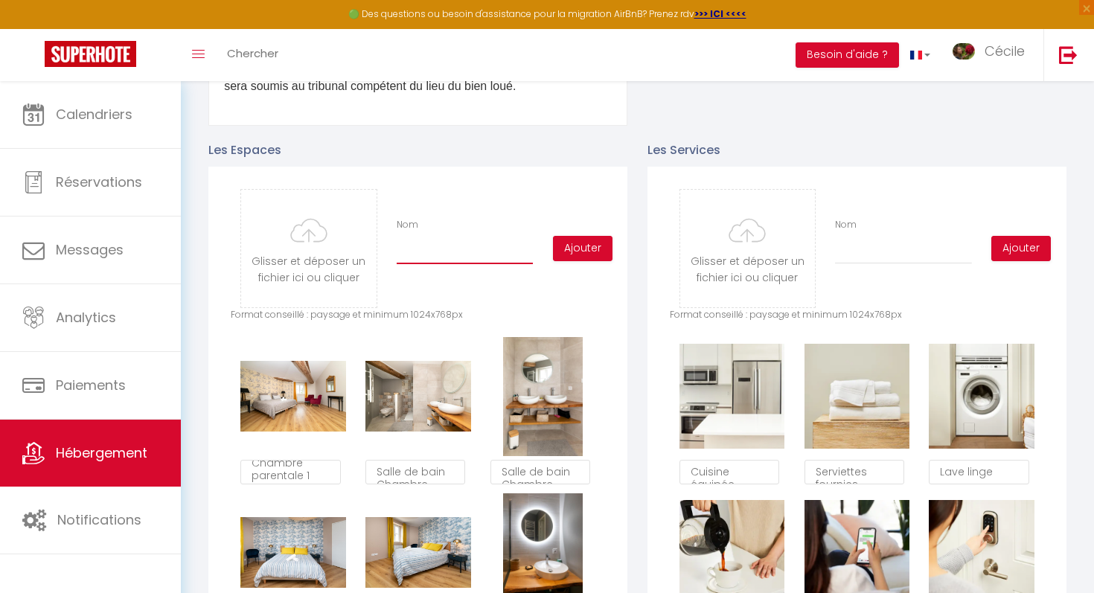
click at [460, 244] on input "Nom" at bounding box center [464, 250] width 136 height 27
type input "S"
checkbox input "true"
checkbox input "false"
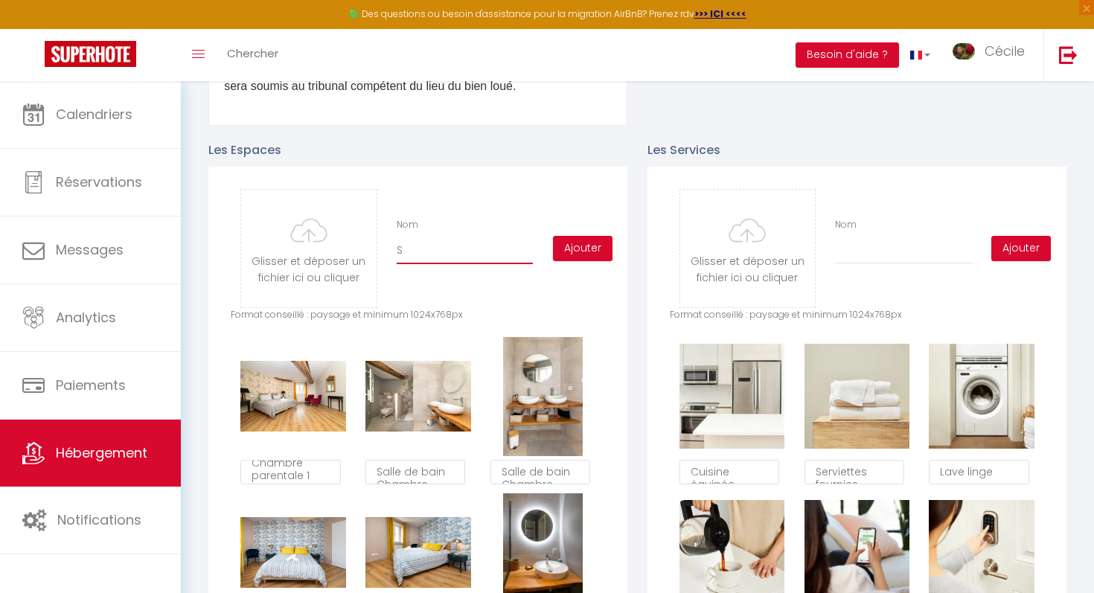
type input "Sa"
checkbox input "true"
checkbox input "false"
type input "Sal"
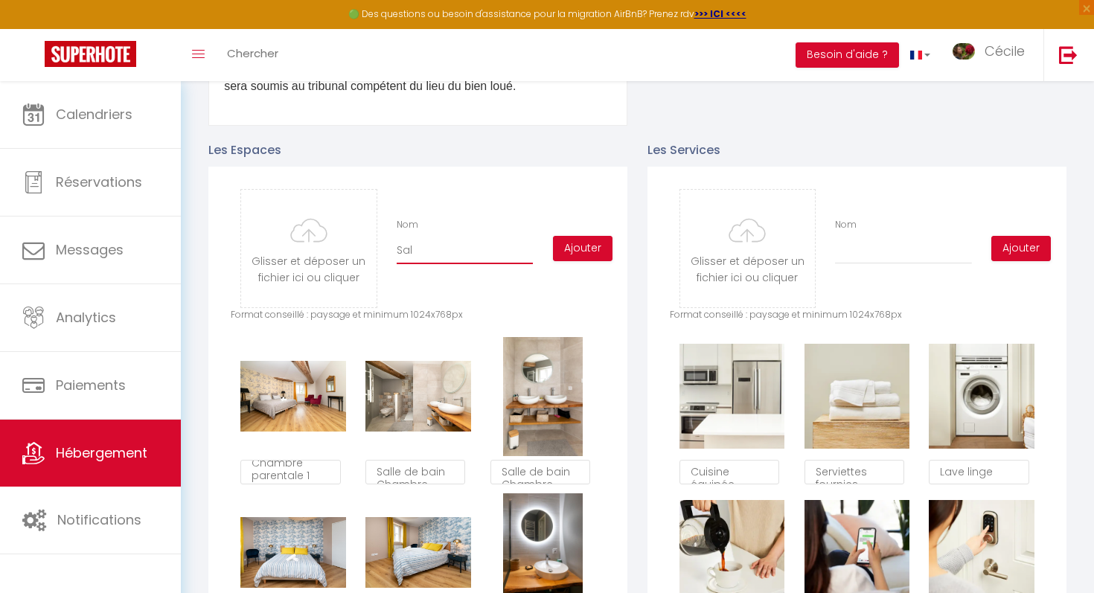
checkbox input "true"
checkbox input "false"
type input "Sall"
checkbox input "true"
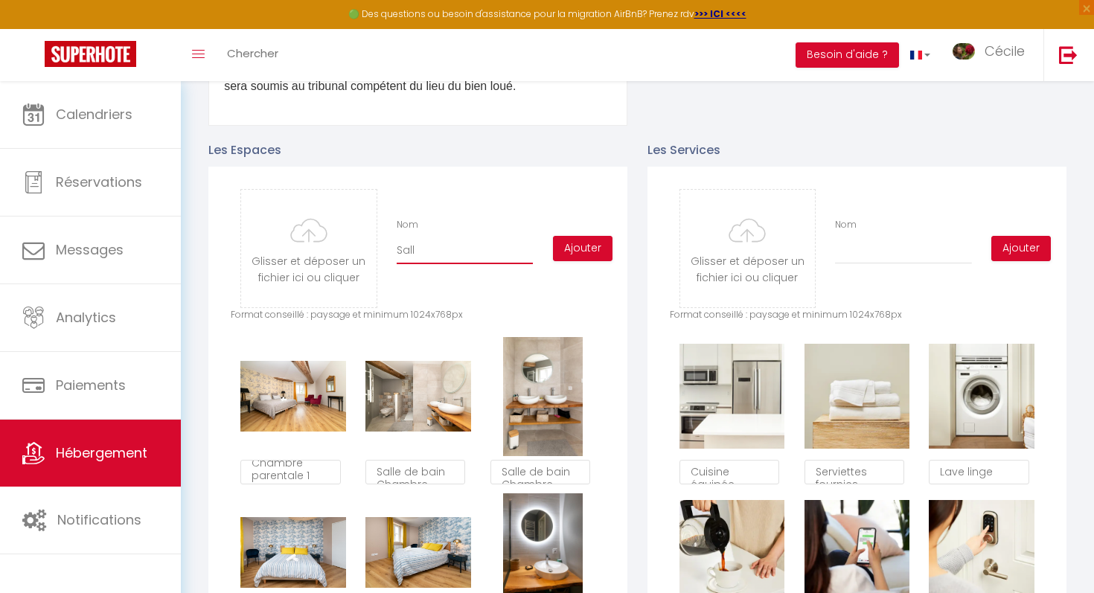
checkbox input "false"
type input "Salle"
checkbox input "true"
checkbox input "false"
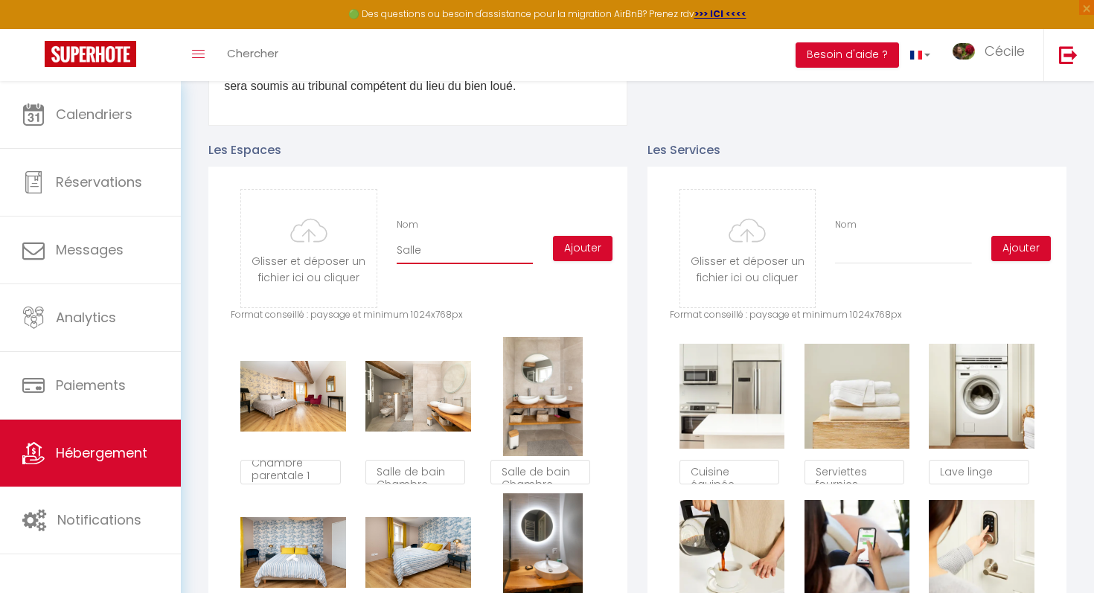
checkbox input "false"
type input "Salle"
checkbox input "true"
checkbox input "false"
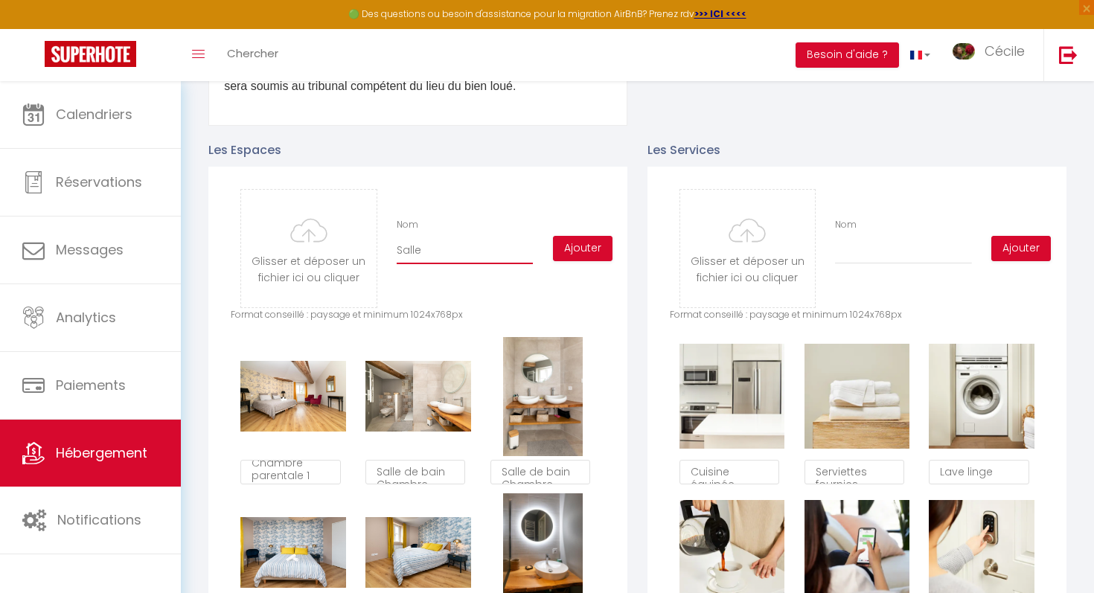
type input "Salle d"
click at [321, 249] on input "file" at bounding box center [308, 249] width 135 height 118
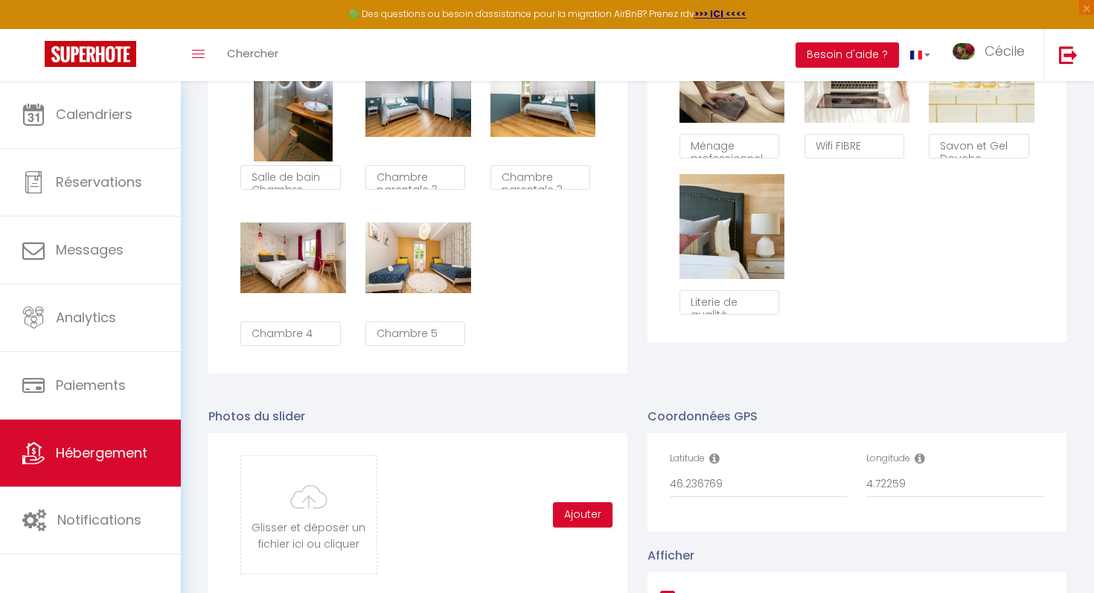
scroll to position [1377, 0]
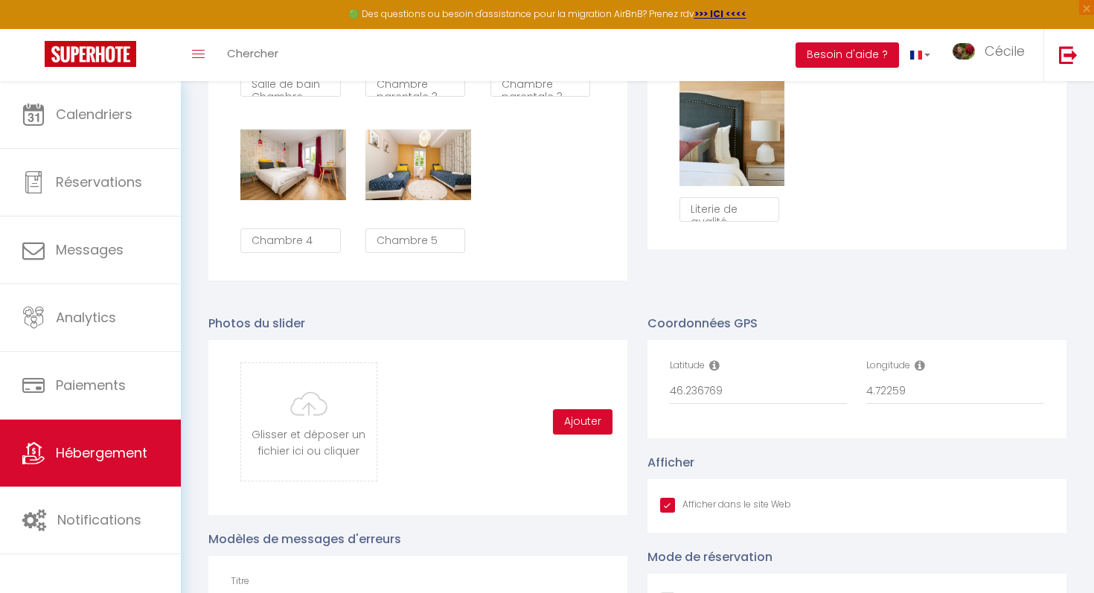
checkbox input "true"
checkbox input "false"
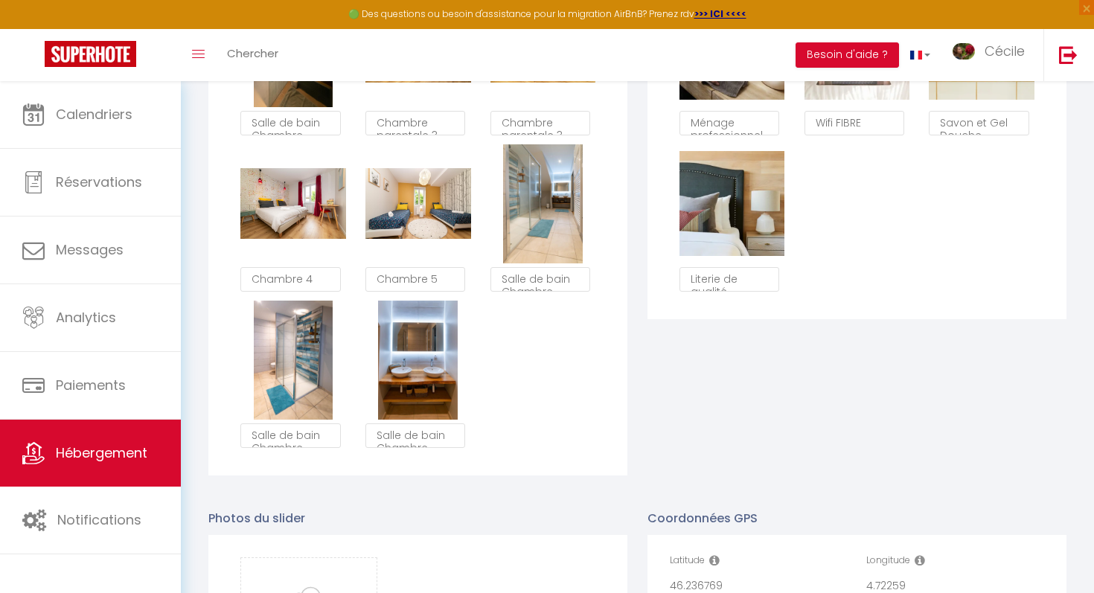
scroll to position [1295, 0]
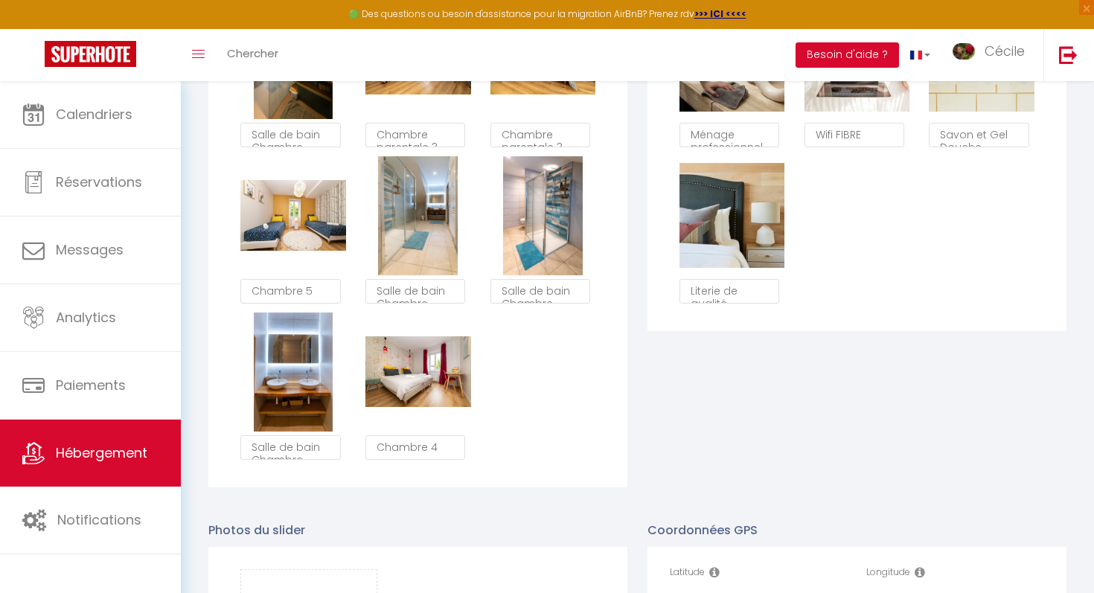
type textarea "Salle de bain Chambre parentale 3"
checkbox input "true"
checkbox input "false"
type textarea "Chambre 4"
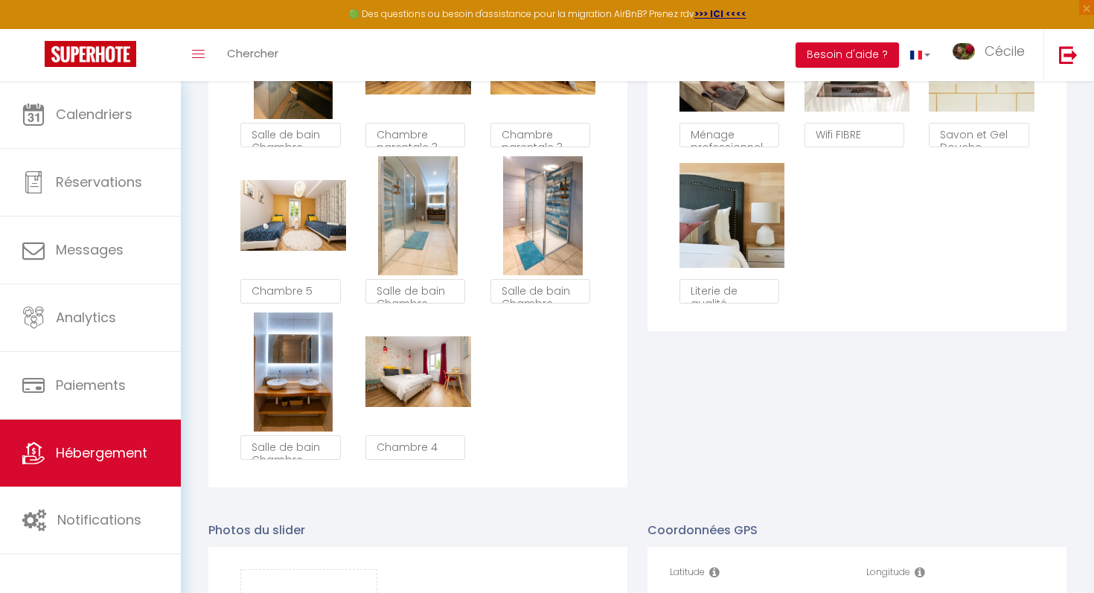
type textarea "Chambre 5"
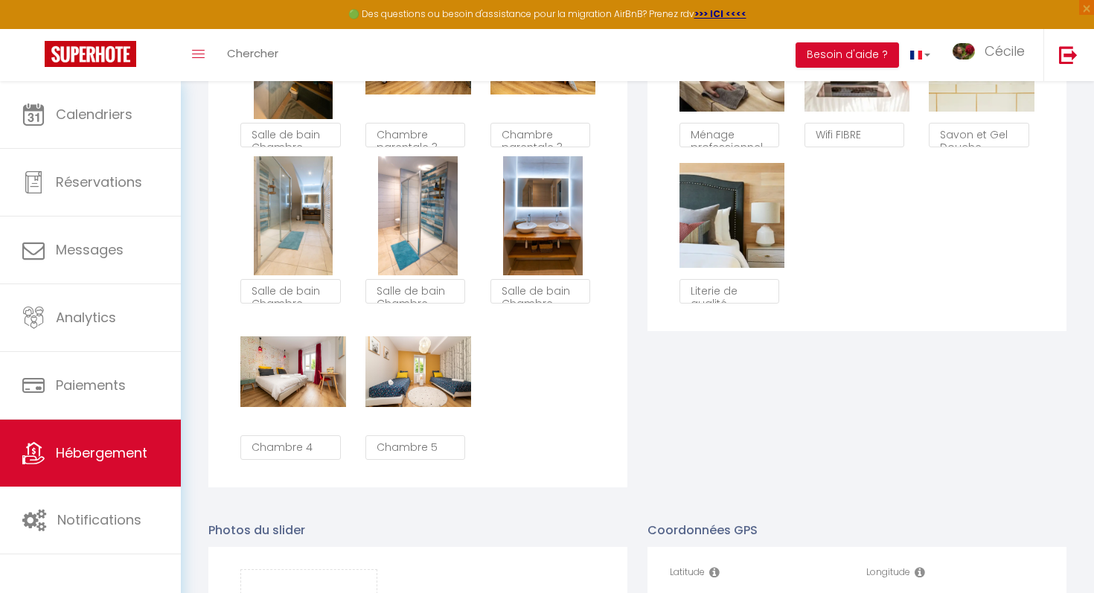
checkbox input "true"
checkbox input "false"
type textarea "Chambre 4"
type textarea "Chambre 5"
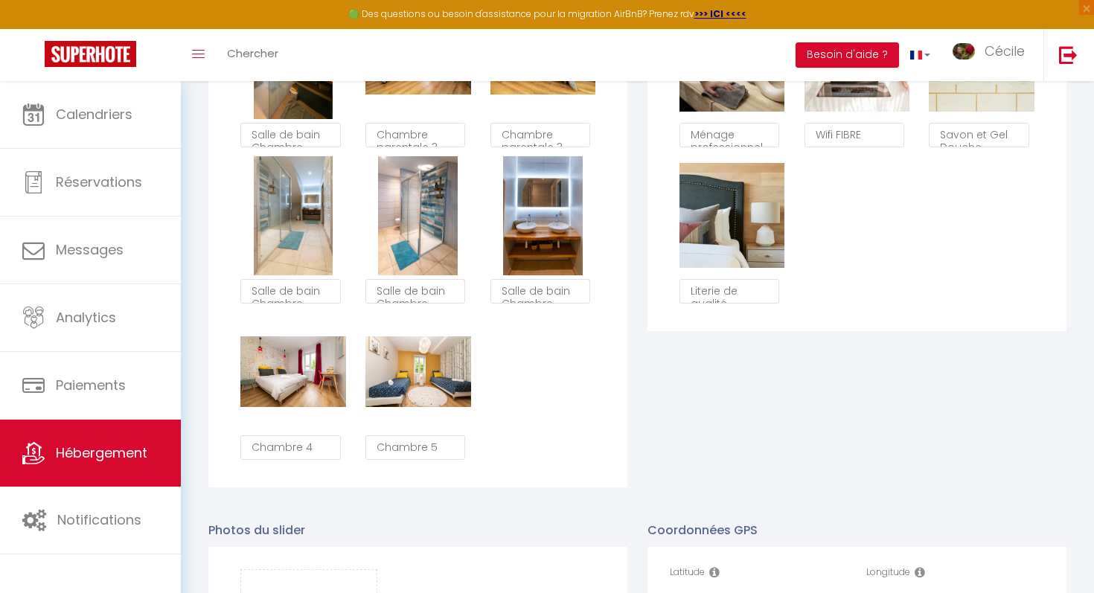
type textarea "Salle de bain Chambre parentale 3"
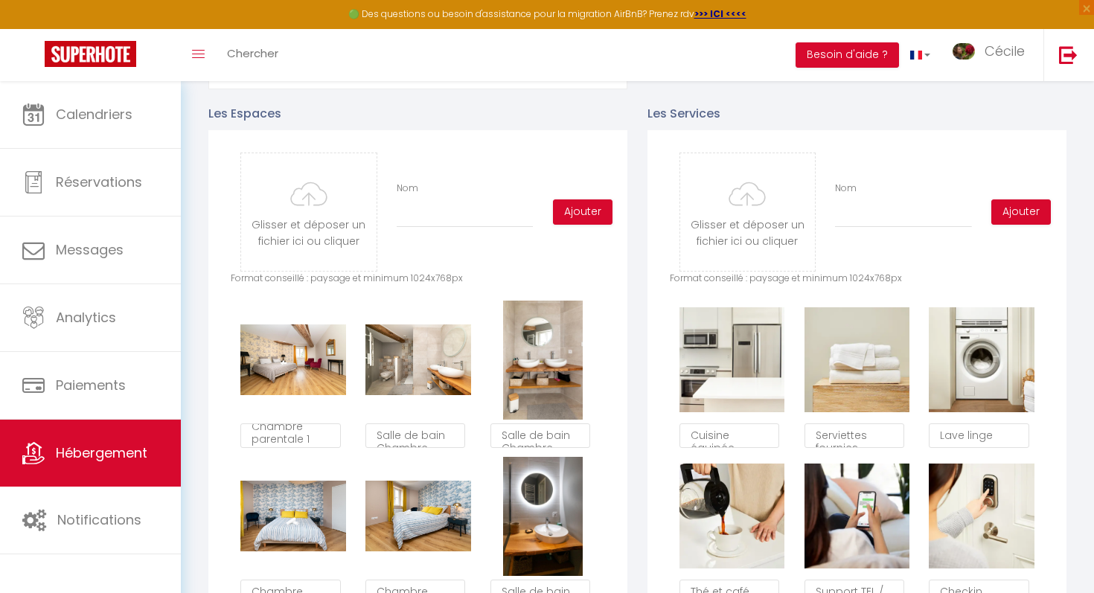
scroll to position [676, 0]
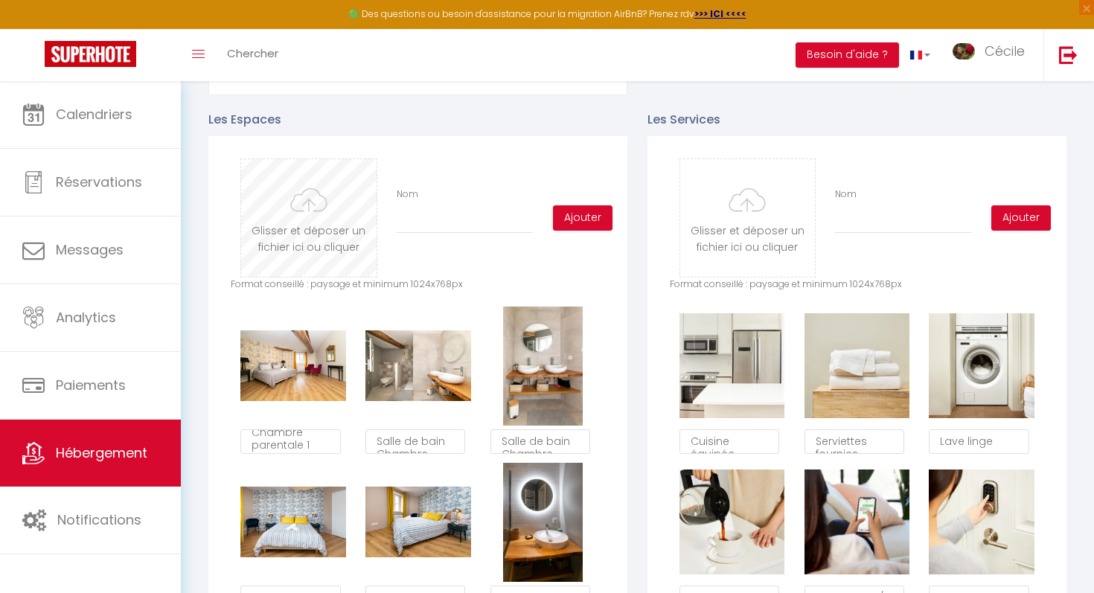
click at [318, 241] on input "file" at bounding box center [308, 218] width 135 height 118
type input "C:\fakepath\SC200525-24.jpg"
checkbox input "true"
checkbox input "false"
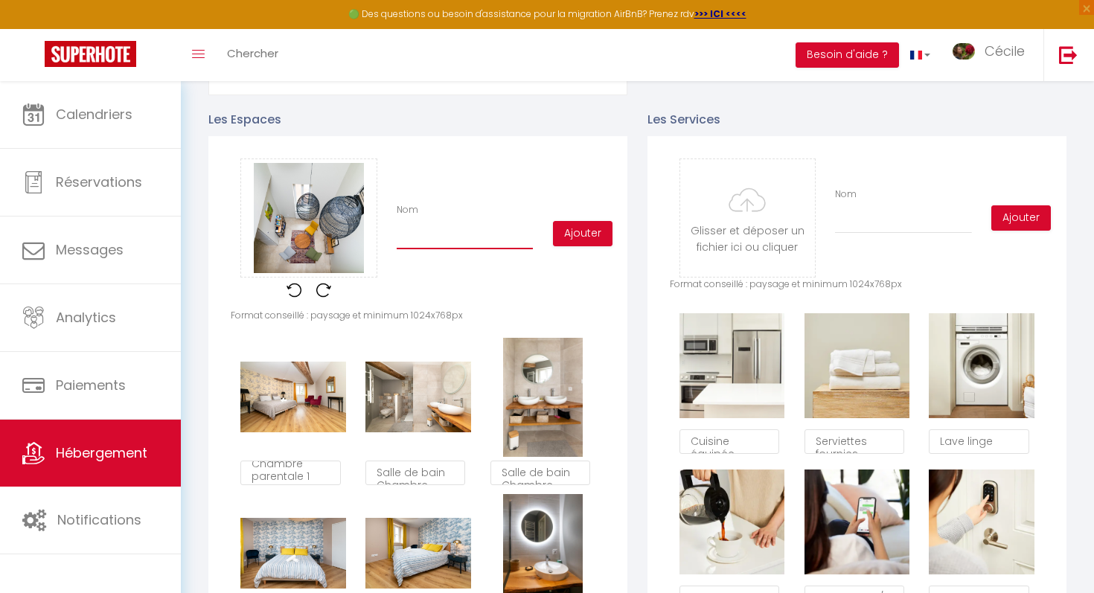
click at [437, 243] on input "Nom" at bounding box center [464, 235] width 136 height 27
type input "P"
checkbox input "true"
checkbox input "false"
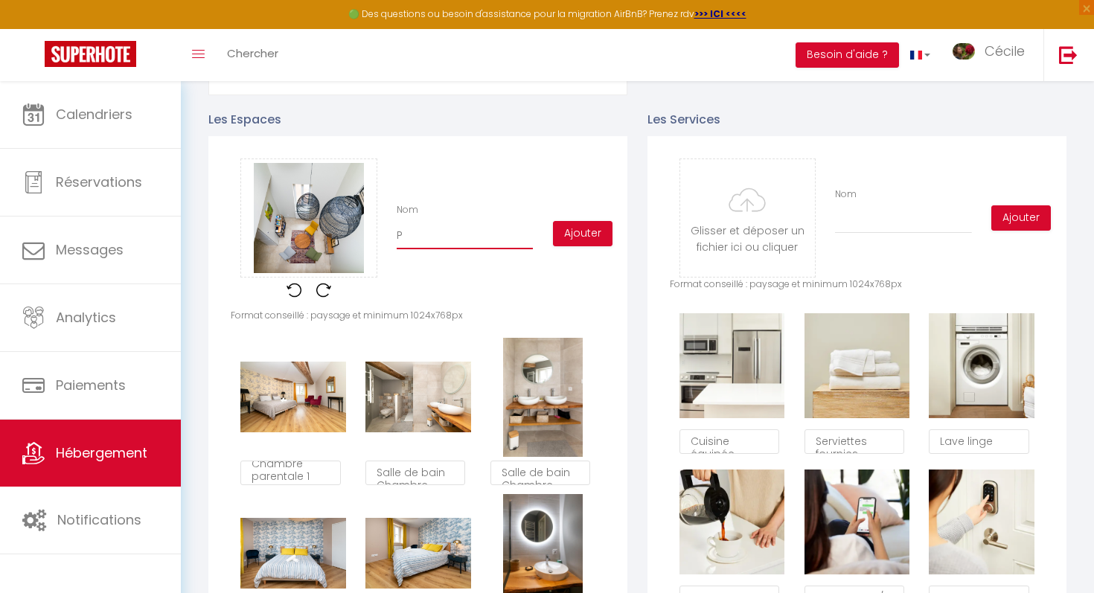
type input "Pe"
checkbox input "true"
checkbox input "false"
type input "Pet"
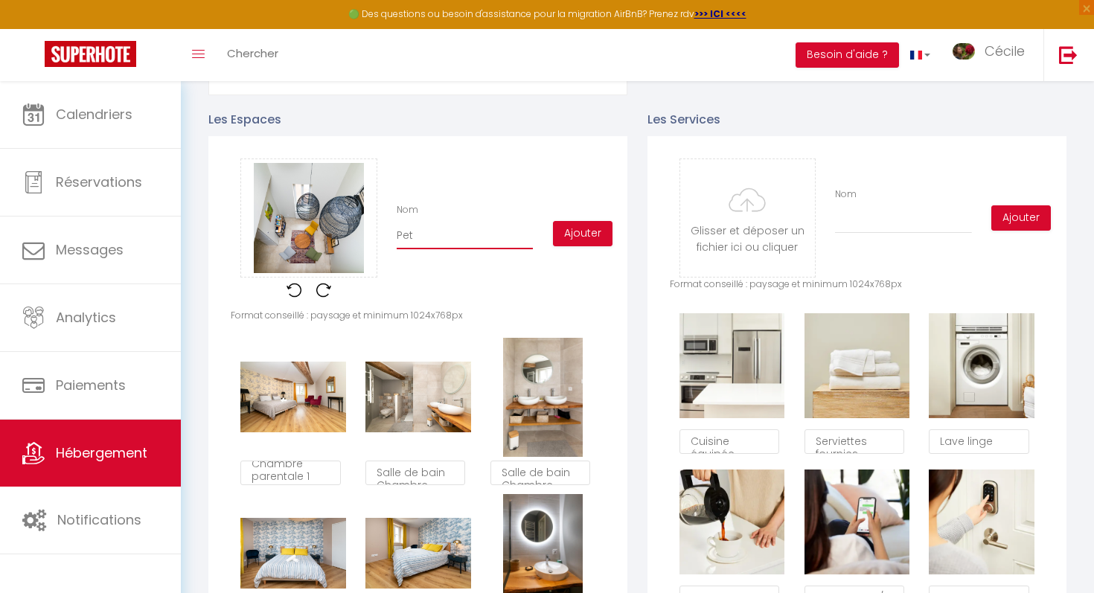
checkbox input "true"
checkbox input "false"
type input "Peti"
checkbox input "true"
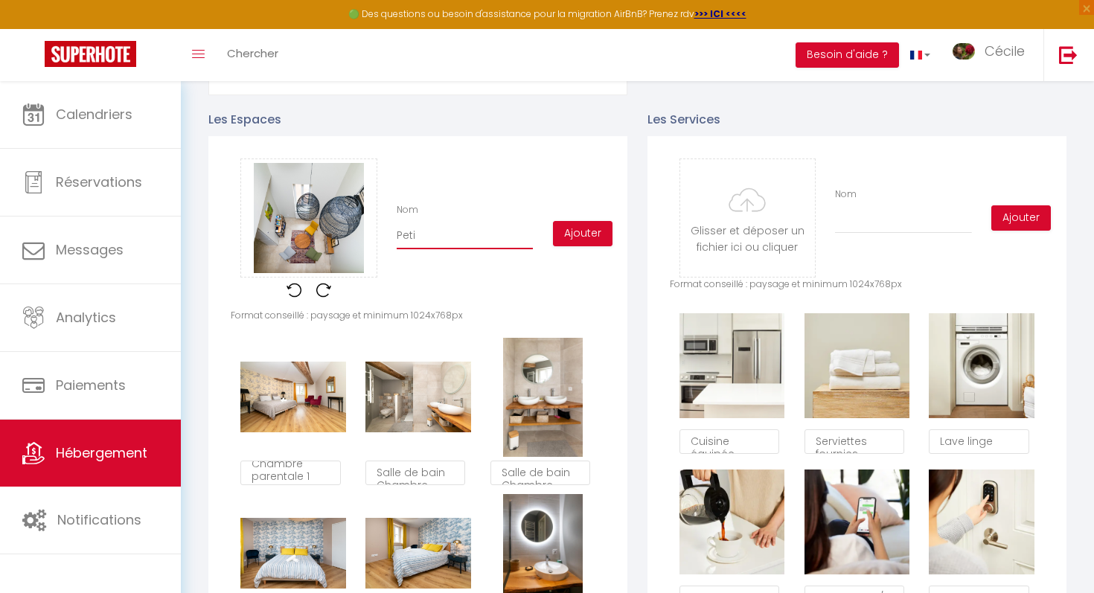
checkbox input "false"
type input "Petit"
checkbox input "true"
checkbox input "false"
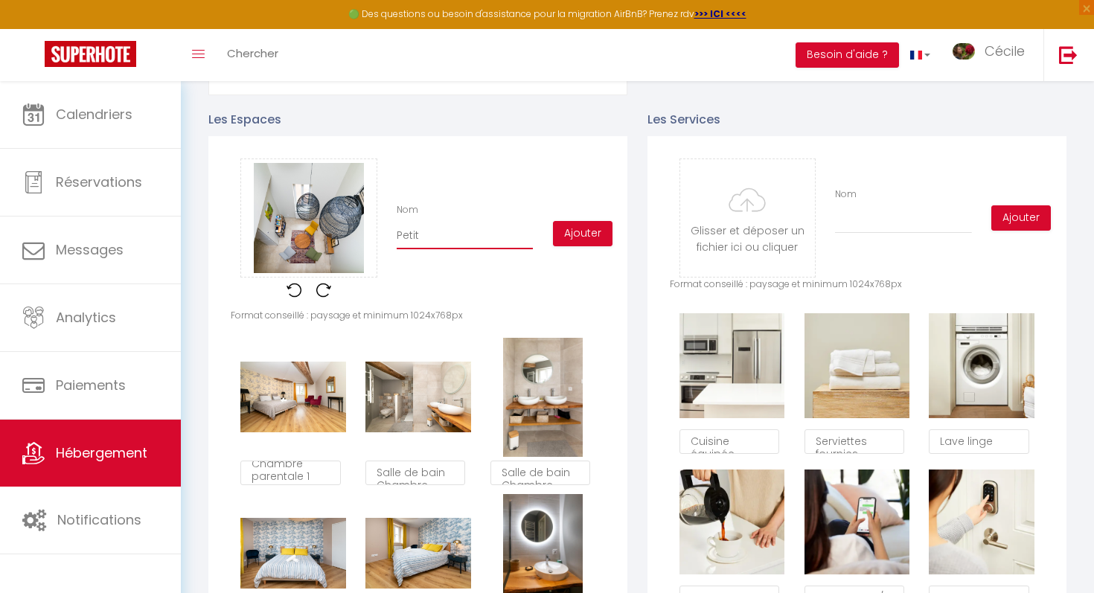
checkbox input "false"
type input "Petit"
checkbox input "true"
checkbox input "false"
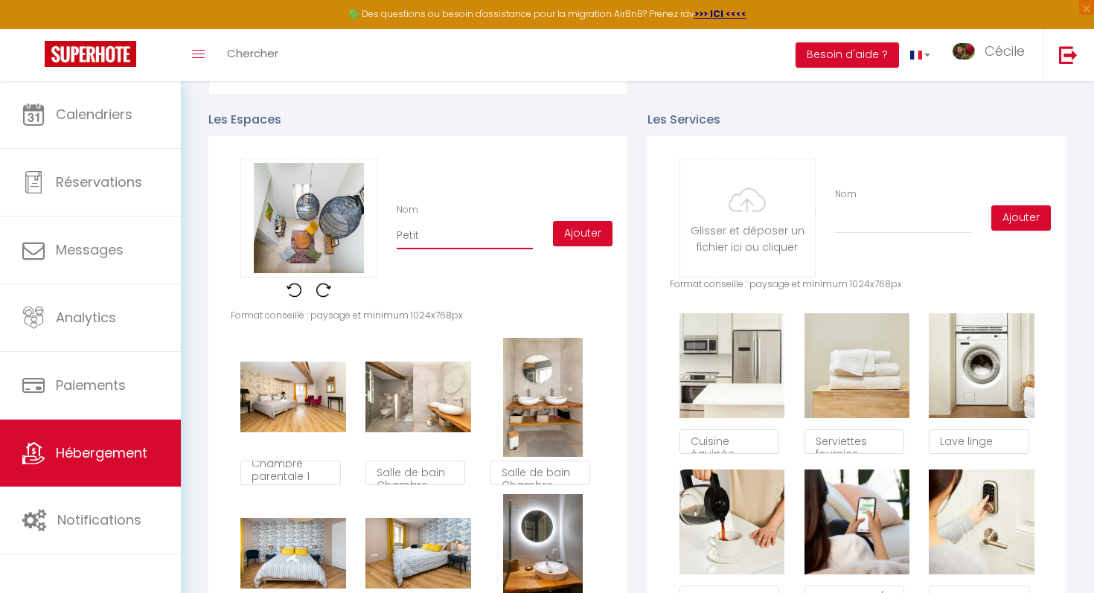
type input "Petit s"
checkbox input "true"
checkbox input "false"
type input "Petit sa"
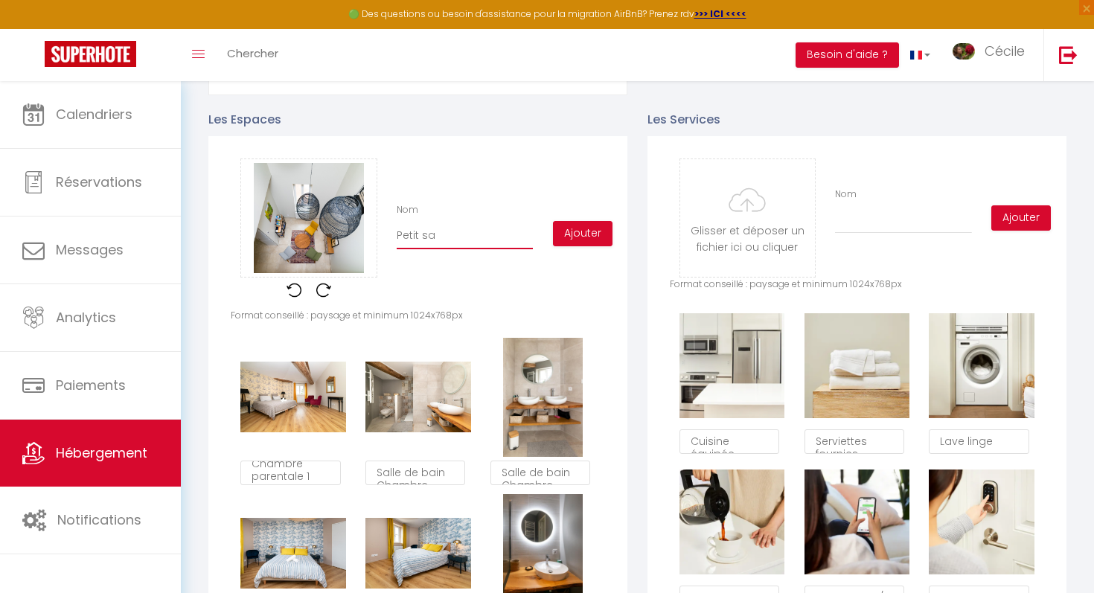
checkbox input "true"
checkbox input "false"
type input "[PERSON_NAME]"
checkbox input "true"
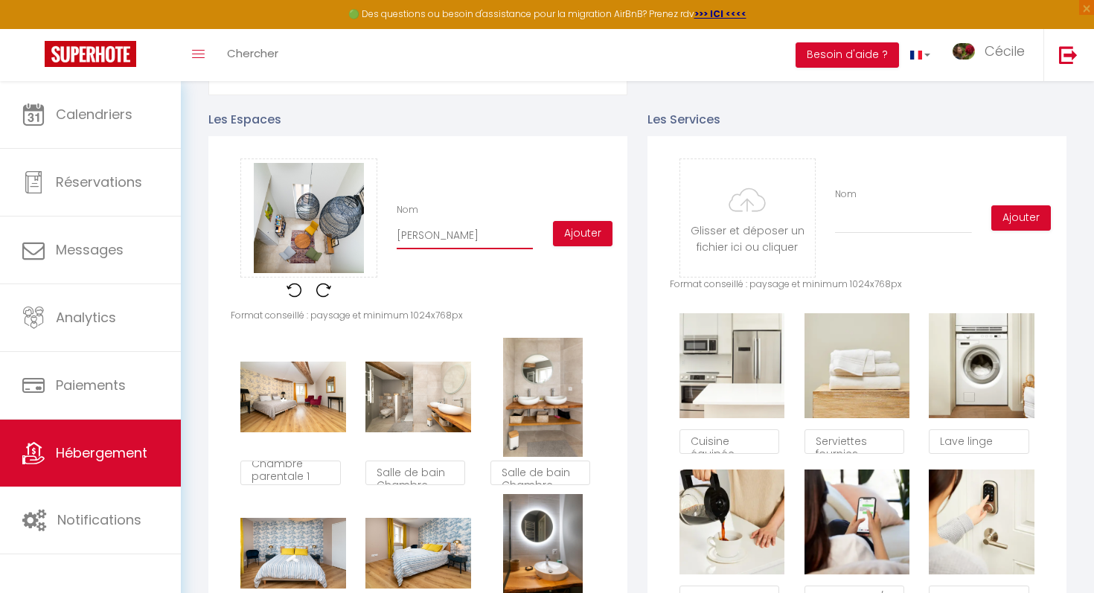
checkbox input "false"
type input "Petit [PERSON_NAME]"
checkbox input "true"
checkbox input "false"
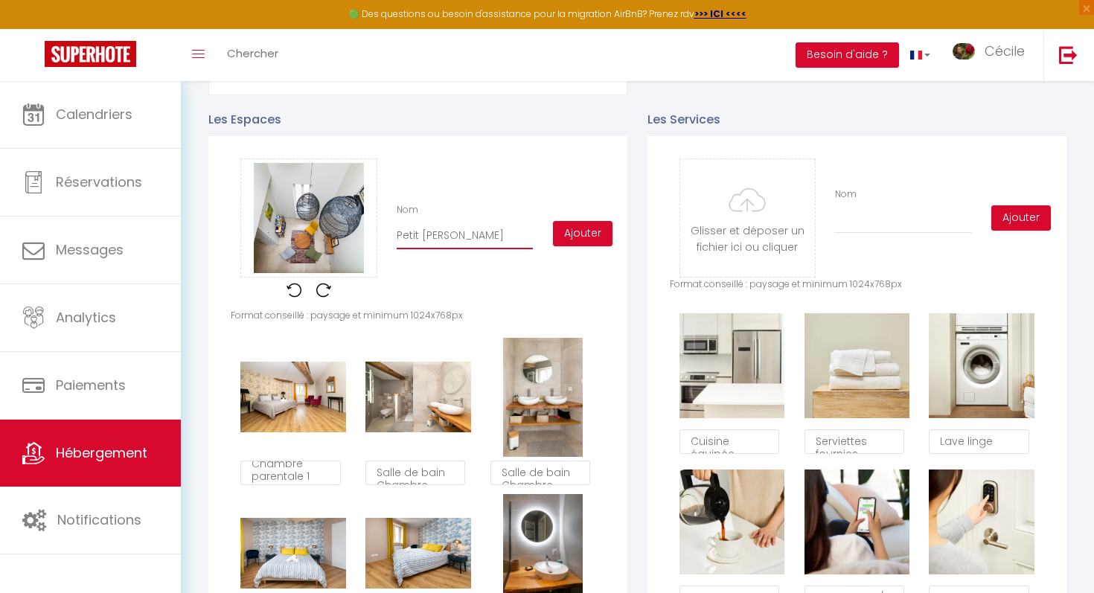
checkbox input "false"
type input "Petit salon"
checkbox input "true"
checkbox input "false"
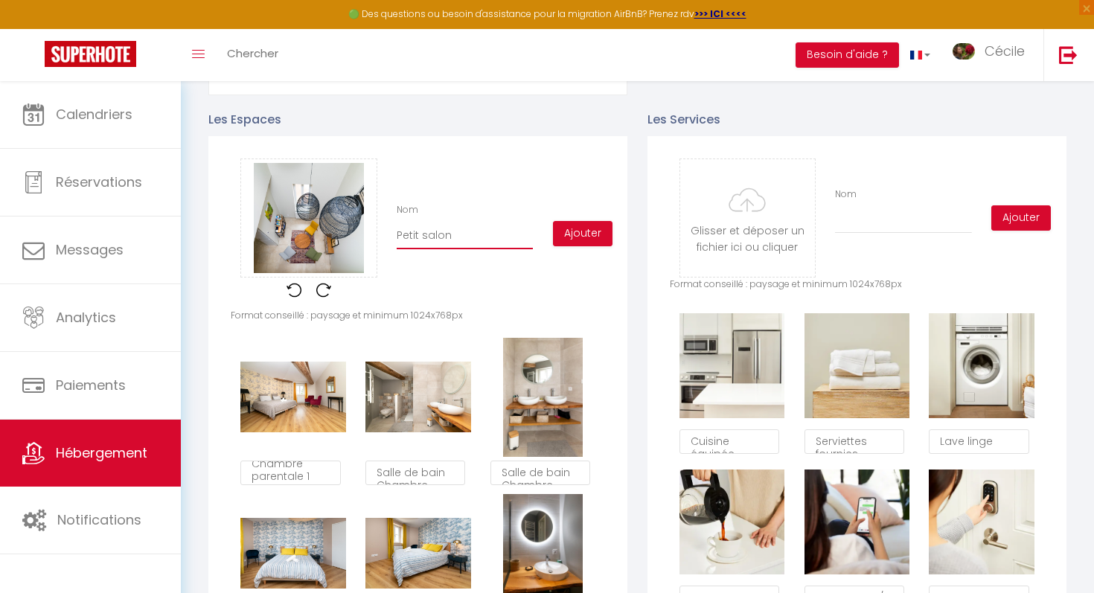
type input "Petit salon"
checkbox input "true"
checkbox input "false"
type input "Petit salon d"
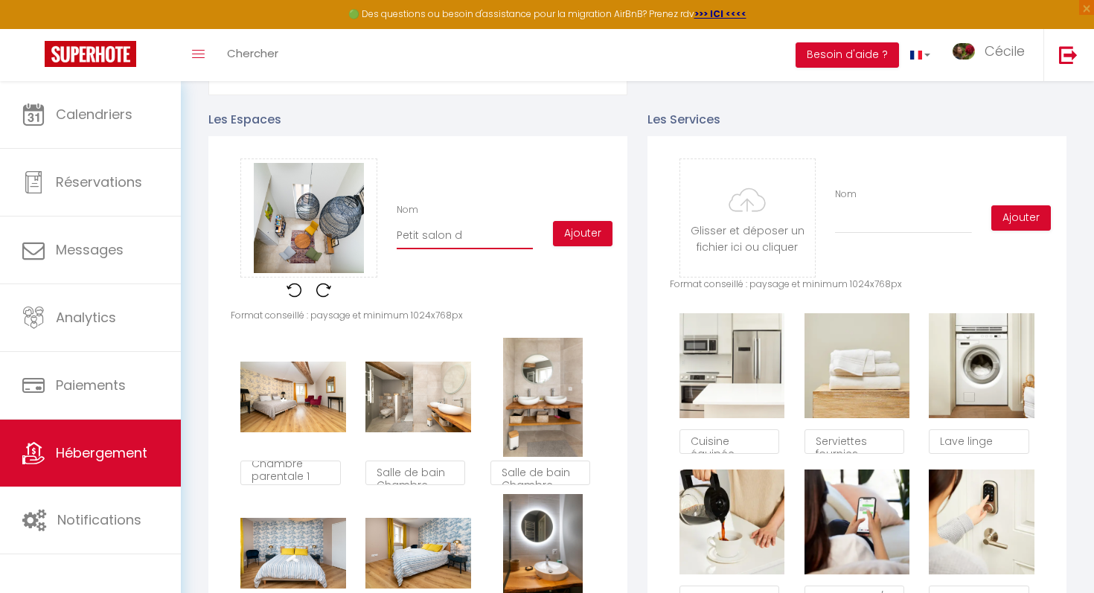
checkbox input "true"
checkbox input "false"
type input "Petit salon de"
checkbox input "true"
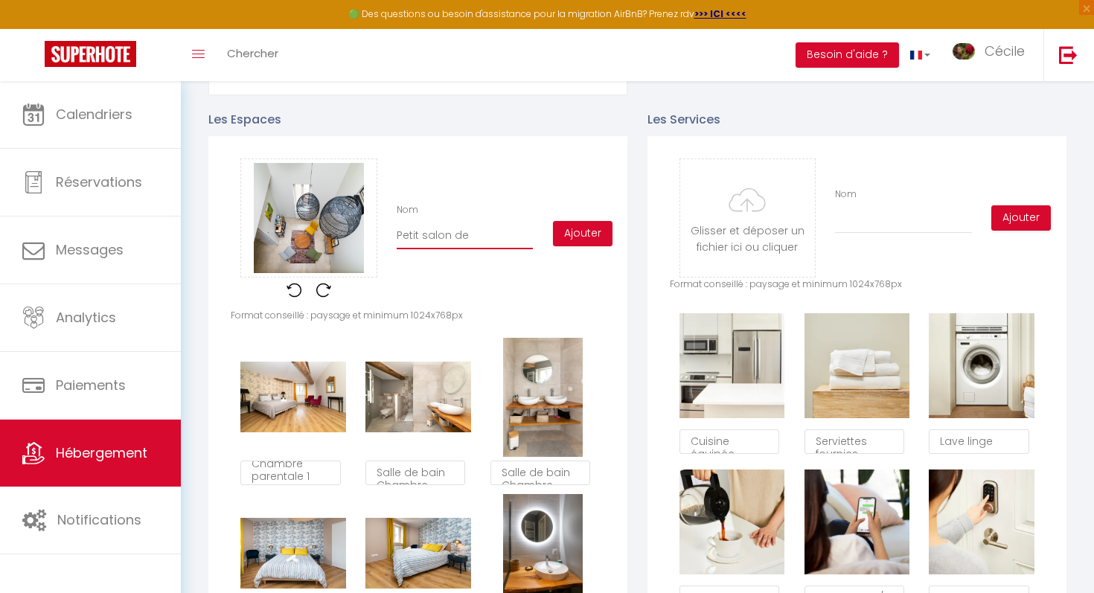
checkbox input "false"
type input "Petit salon de"
checkbox input "true"
checkbox input "false"
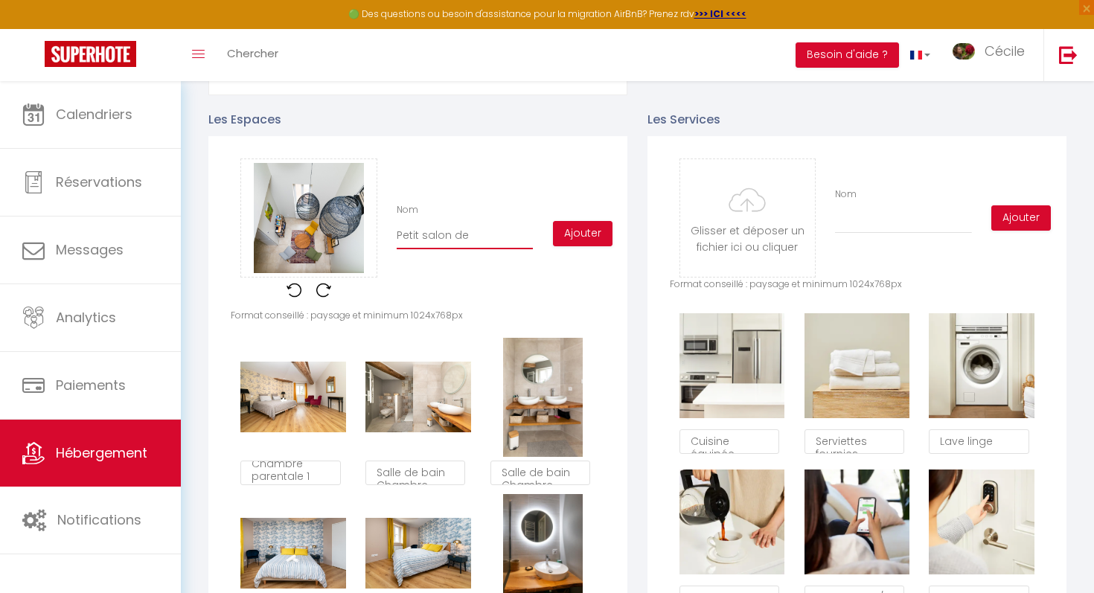
checkbox input "false"
type input "Petit salon de."
checkbox input "true"
checkbox input "false"
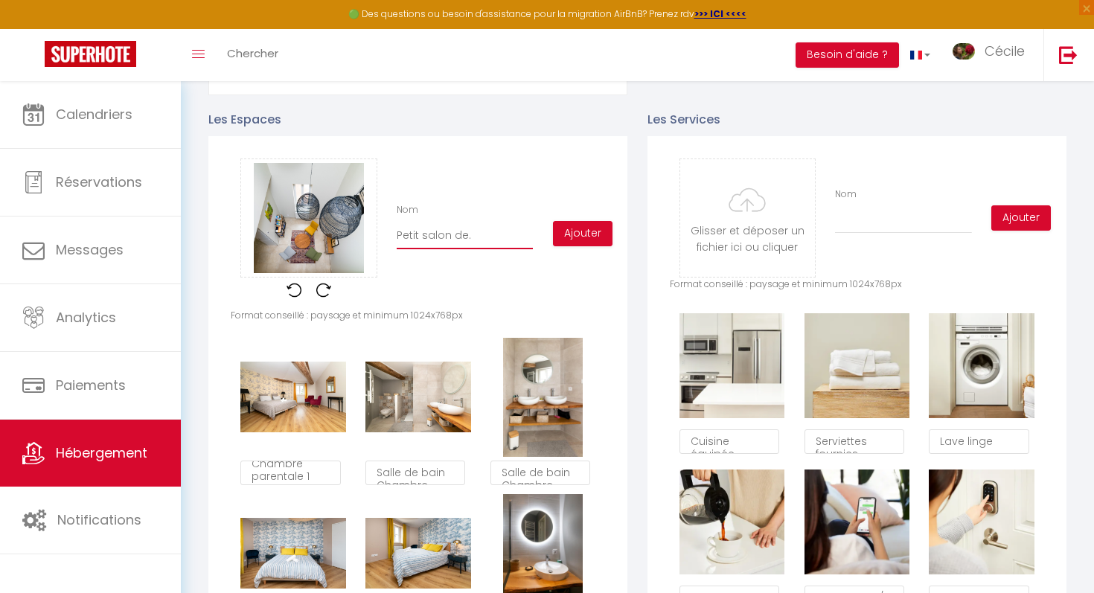
type input "Petit salon de. l"
checkbox input "true"
checkbox input "false"
type input "Petit salon de. l'"
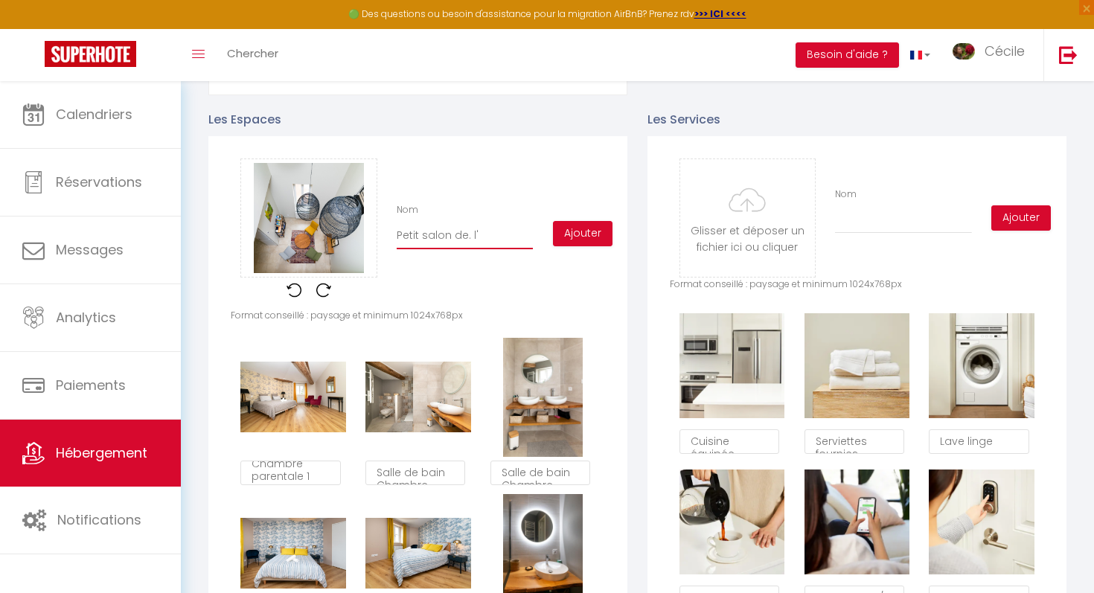
checkbox input "true"
checkbox input "false"
type input "Petit salon de. l"
checkbox input "true"
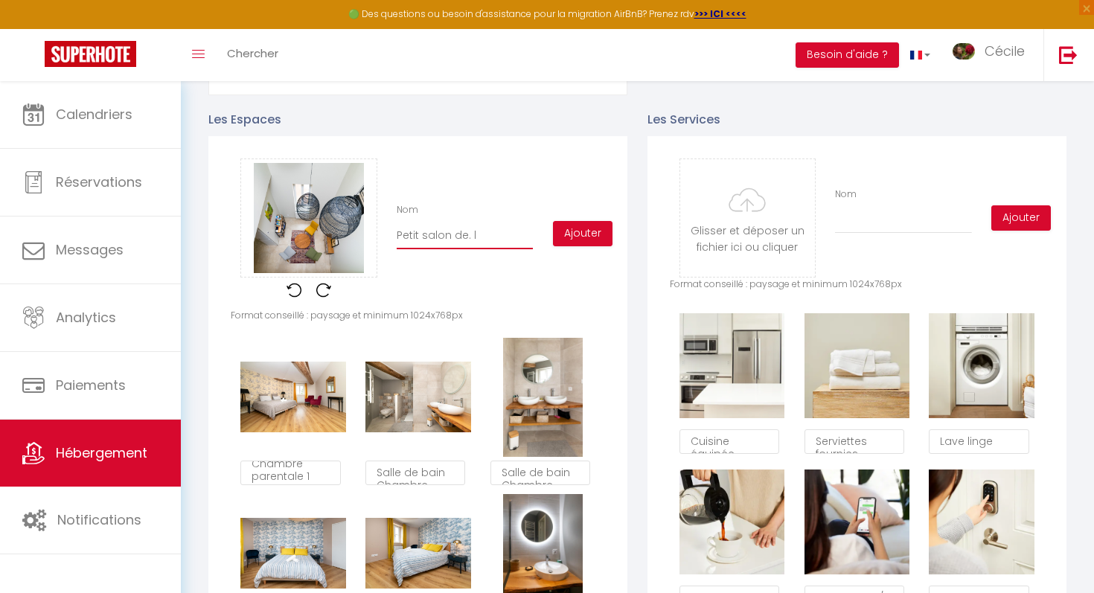
checkbox input "false"
type input "Petit salon de."
checkbox input "true"
checkbox input "false"
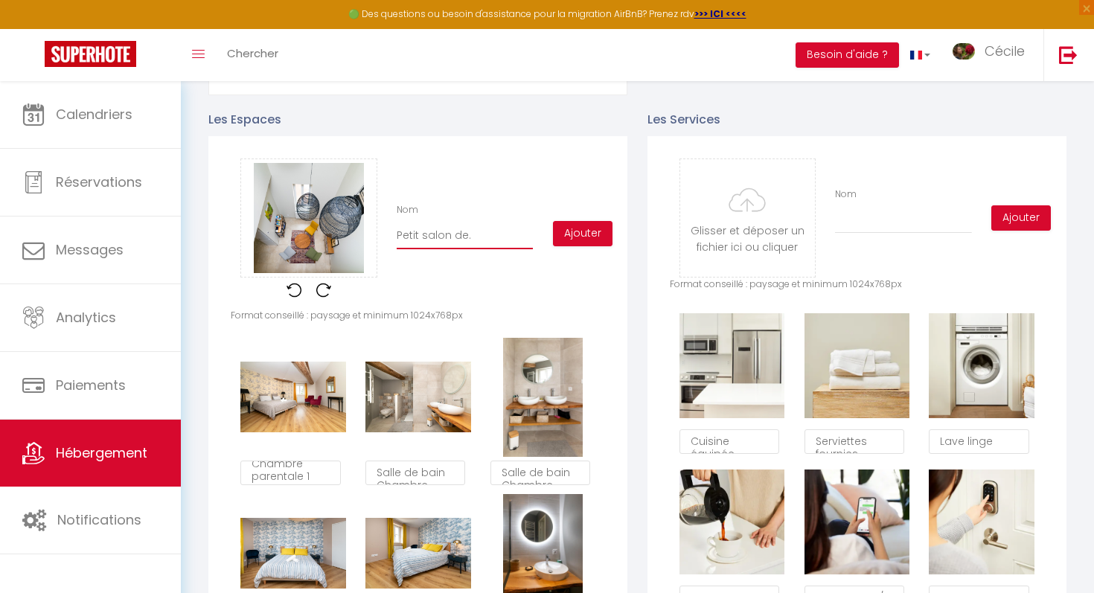
checkbox input "false"
type input "Petit salon de."
checkbox input "true"
checkbox input "false"
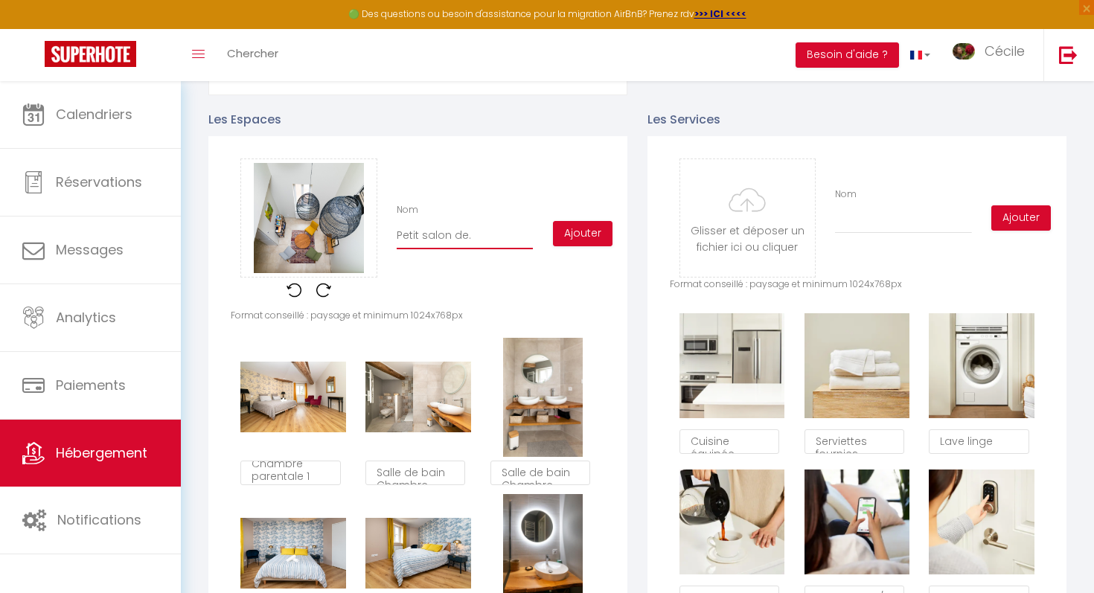
type input "Petit salon de"
checkbox input "true"
checkbox input "false"
type input "Petit salon de"
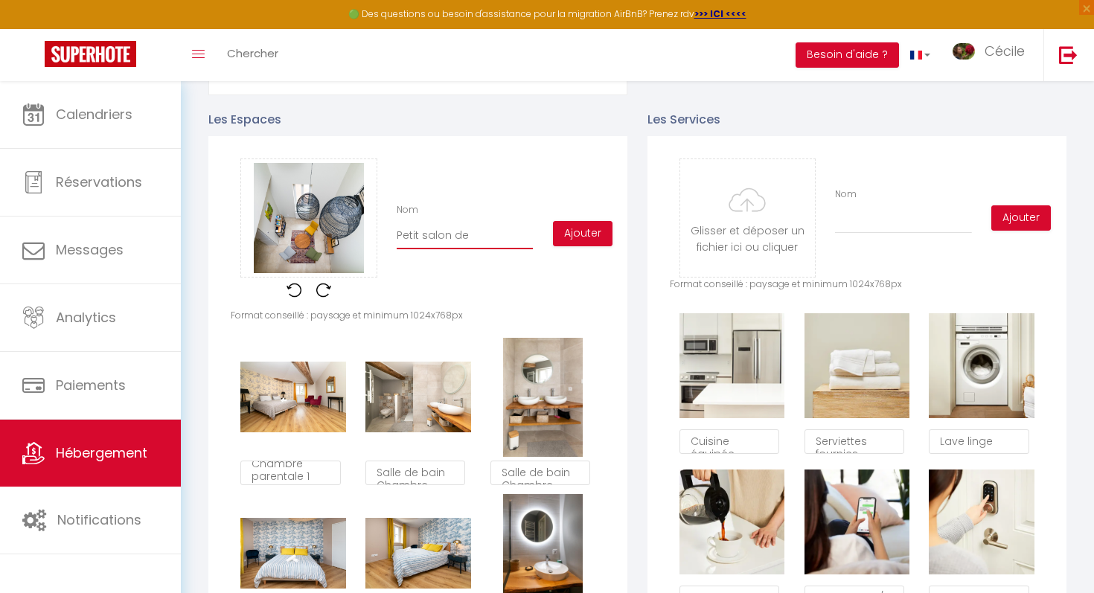
checkbox input "true"
checkbox input "false"
type input "Petit salon de l"
checkbox input "true"
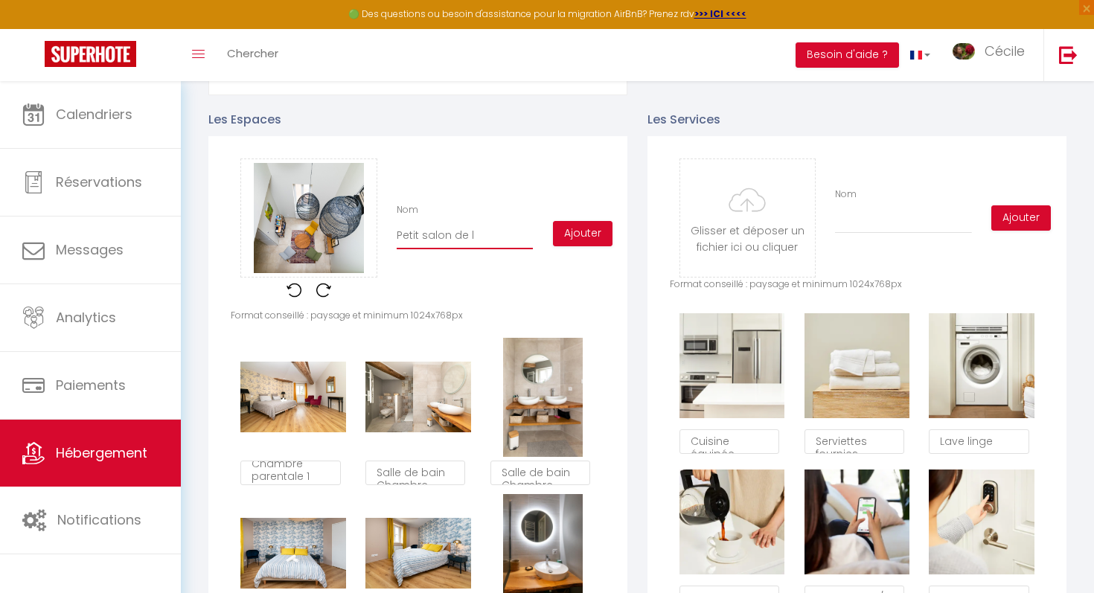
checkbox input "false"
type input "Petit salon de l'"
checkbox input "true"
checkbox input "false"
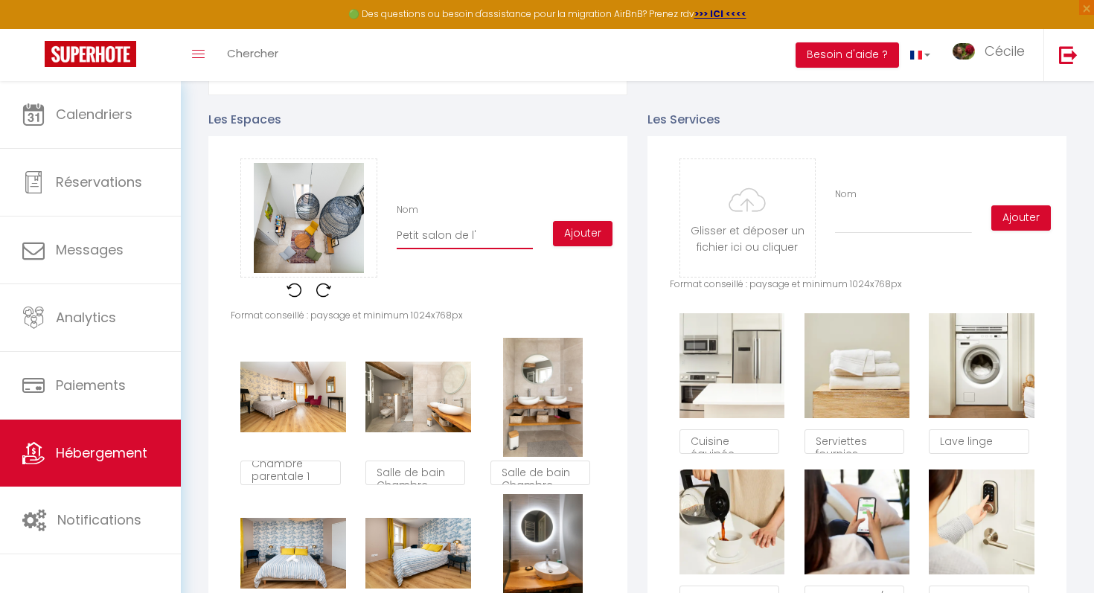
checkbox input "false"
type input "Petit salon de l'e"
checkbox input "true"
checkbox input "false"
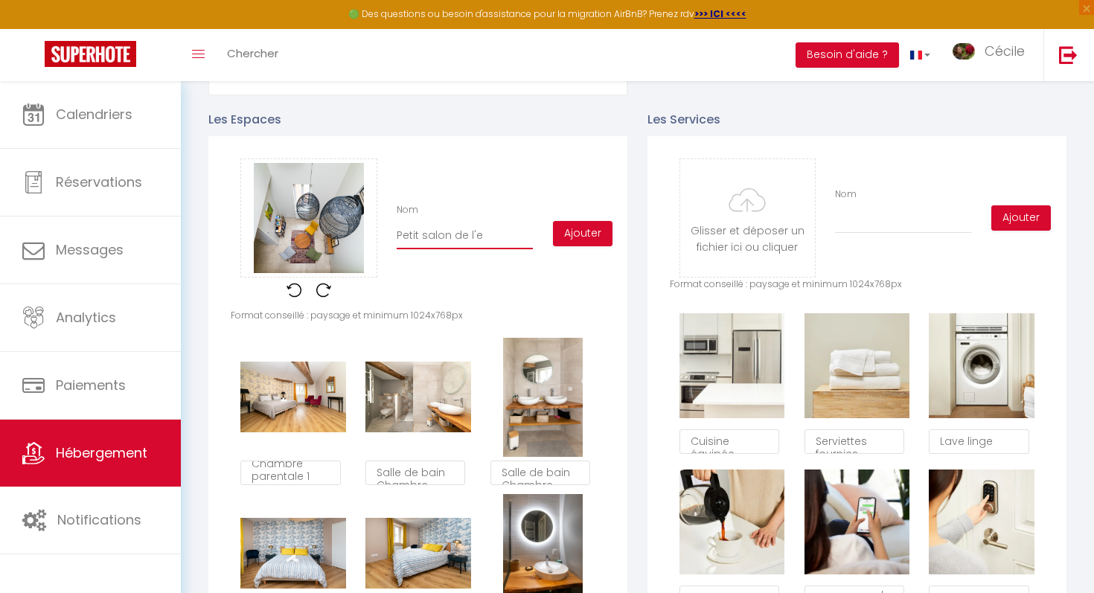
type input "Petit salon de l'en"
checkbox input "true"
checkbox input "false"
type input "Petit salon de l'ent"
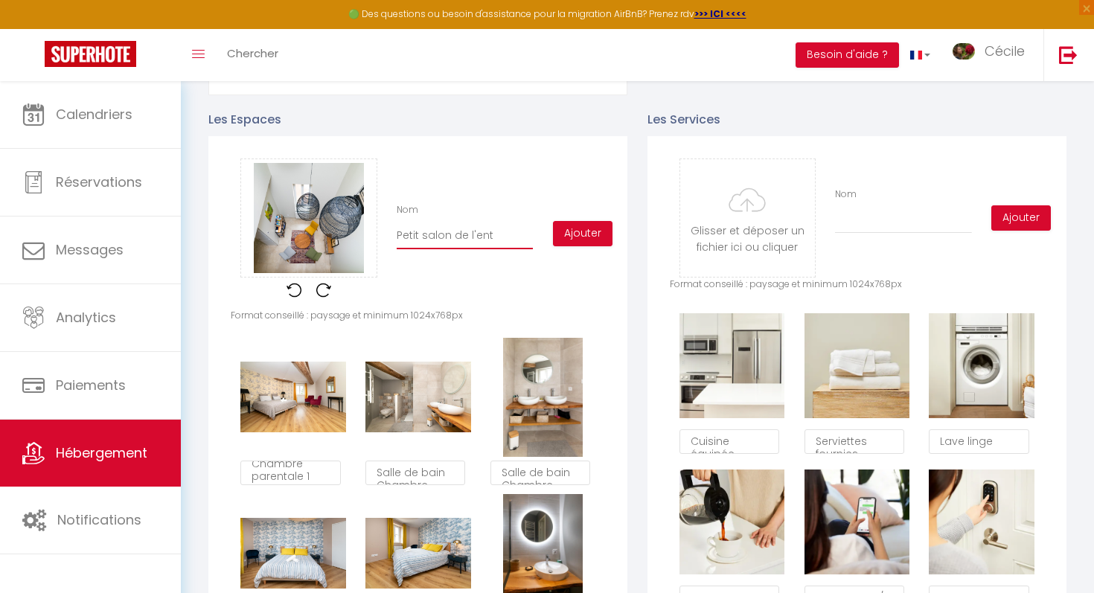
checkbox input "true"
checkbox input "false"
type input "Petit salon de l'entr"
checkbox input "true"
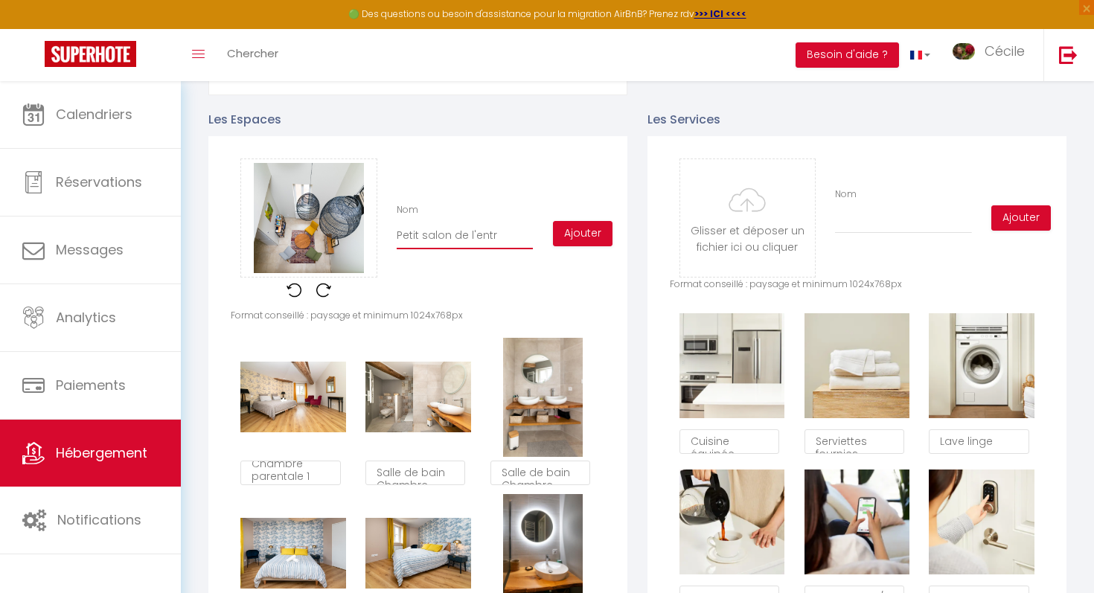
checkbox input "false"
type input "Petit salon de l'entré"
checkbox input "true"
checkbox input "false"
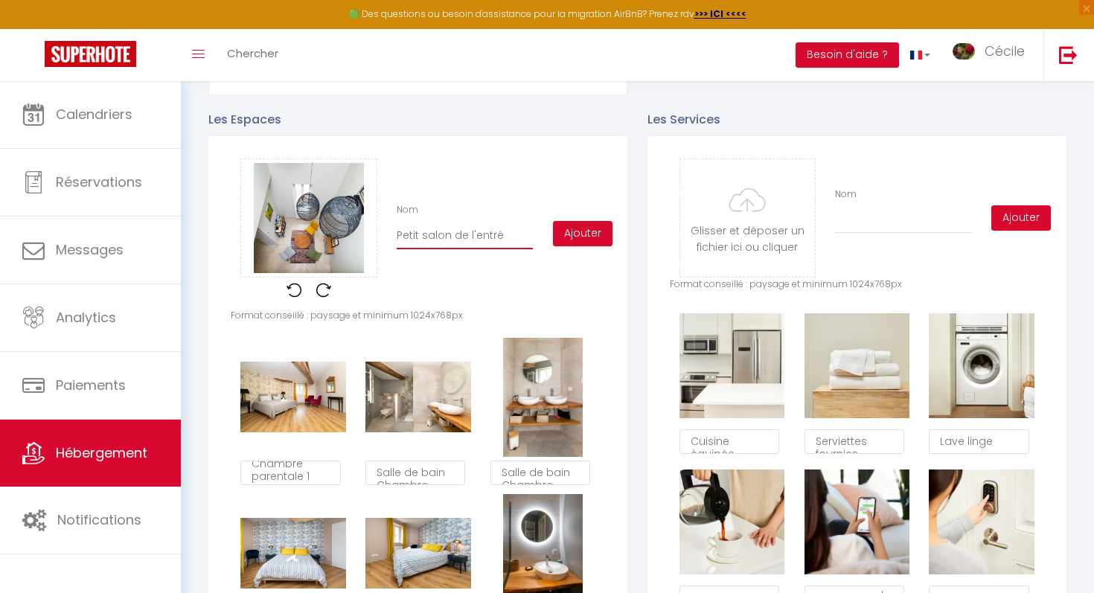
checkbox input "false"
type input "Petit salon de l'entrée"
checkbox input "true"
checkbox input "false"
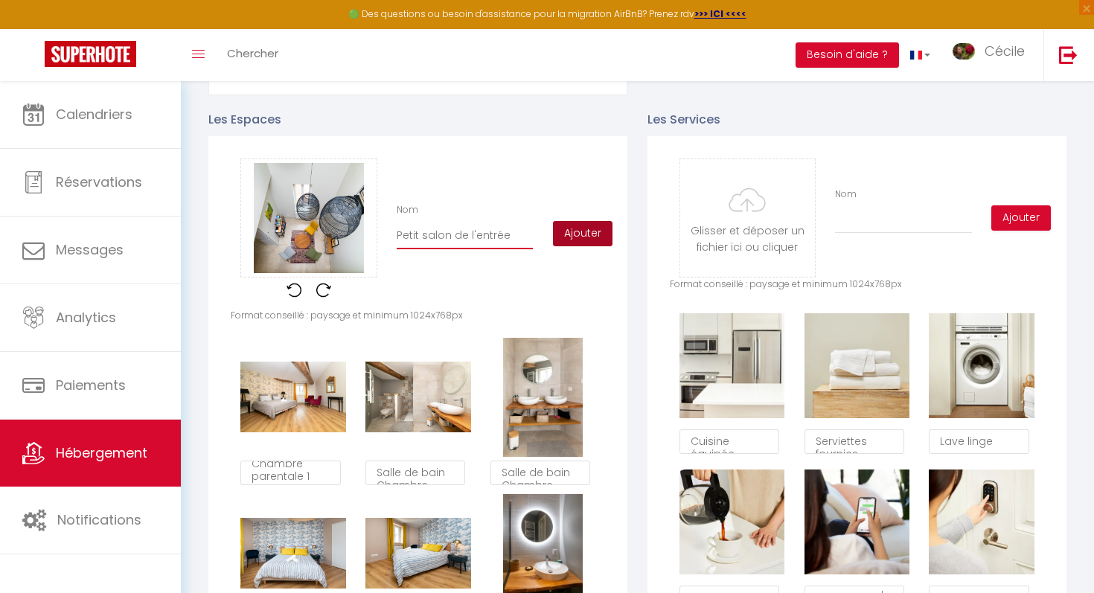
type input "Petit salon de l'entrée"
click at [589, 229] on button "Ajouter" at bounding box center [583, 233] width 60 height 25
checkbox input "true"
checkbox input "false"
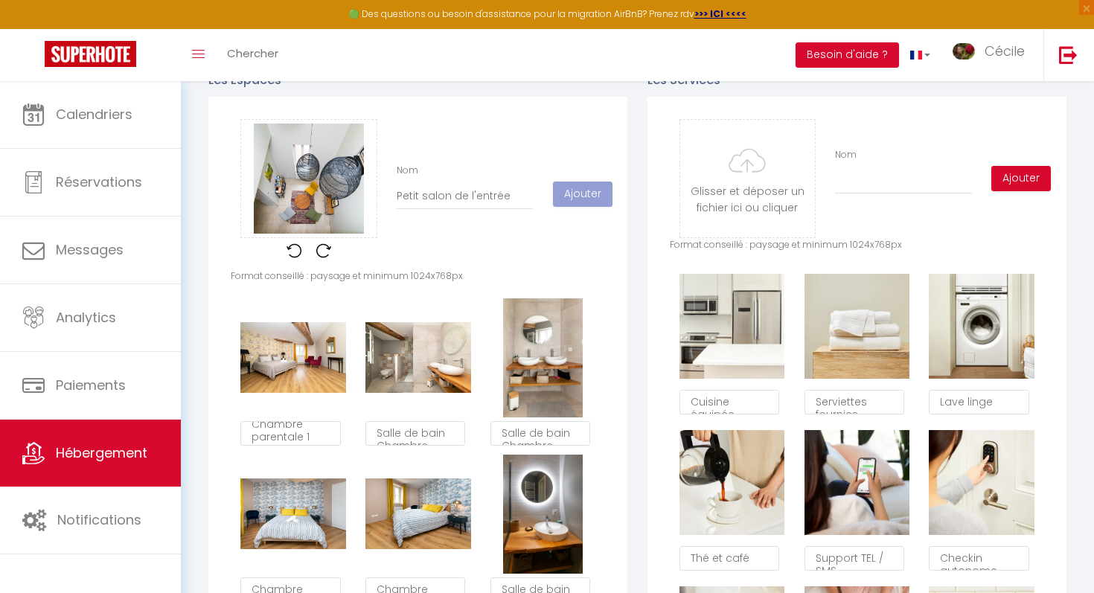
scroll to position [713, 0]
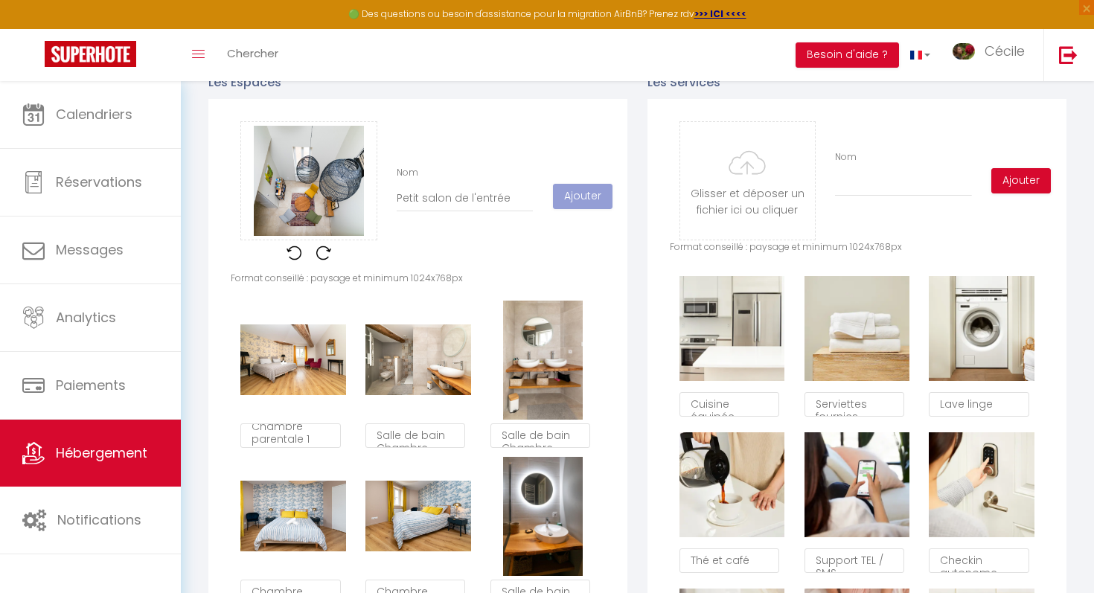
checkbox input "true"
checkbox input "false"
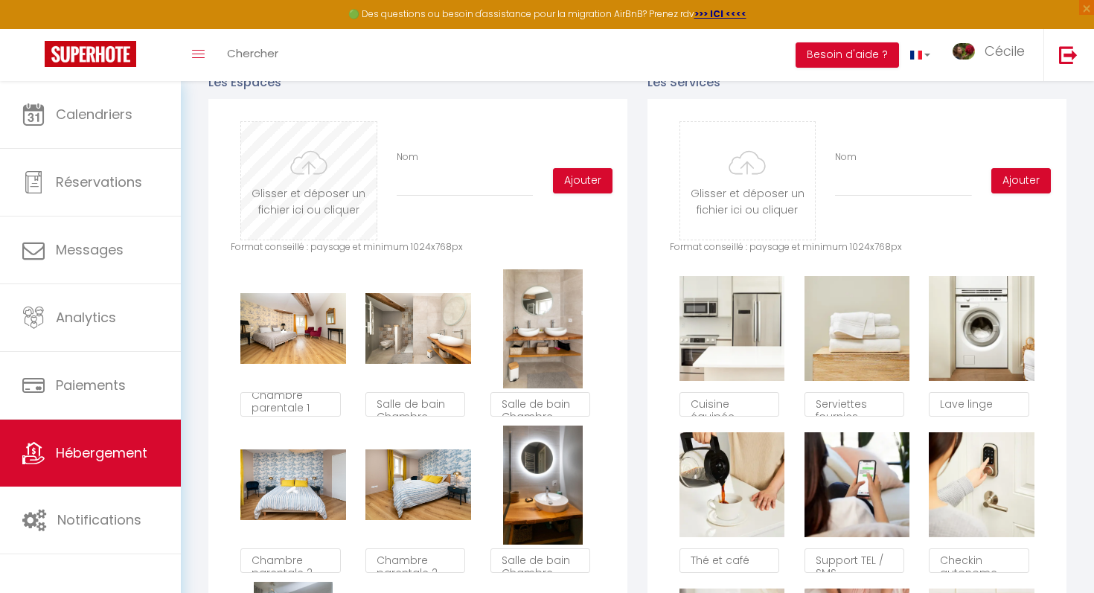
click at [309, 183] on input "file" at bounding box center [308, 181] width 135 height 118
type input "C:\fakepath\SC200525-16.jpg"
checkbox input "true"
checkbox input "false"
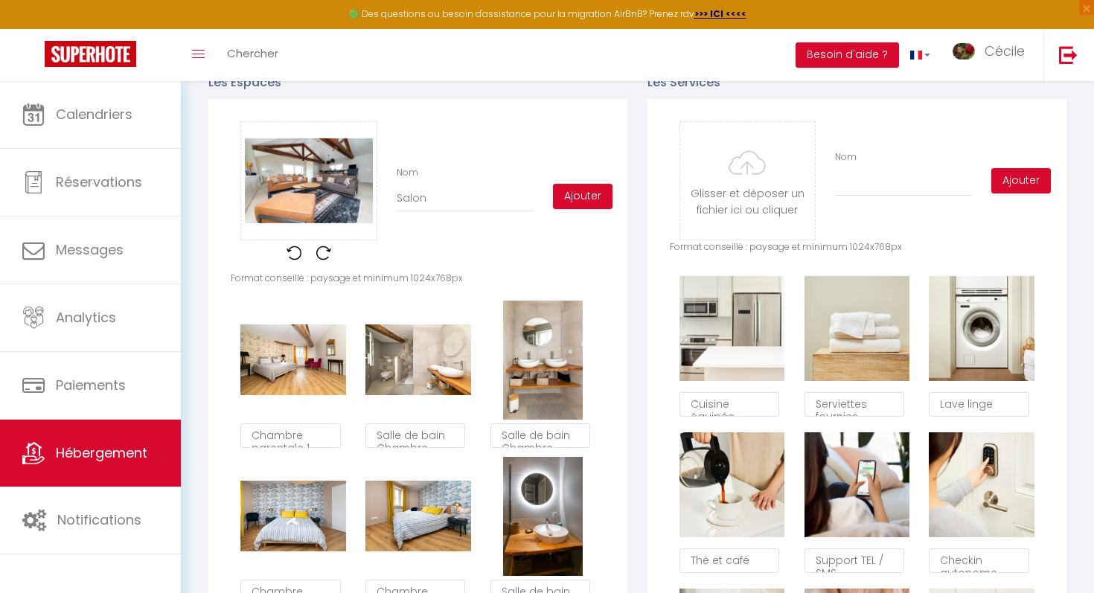
scroll to position [9, 0]
type input "Salon"
checkbox input "true"
checkbox input "false"
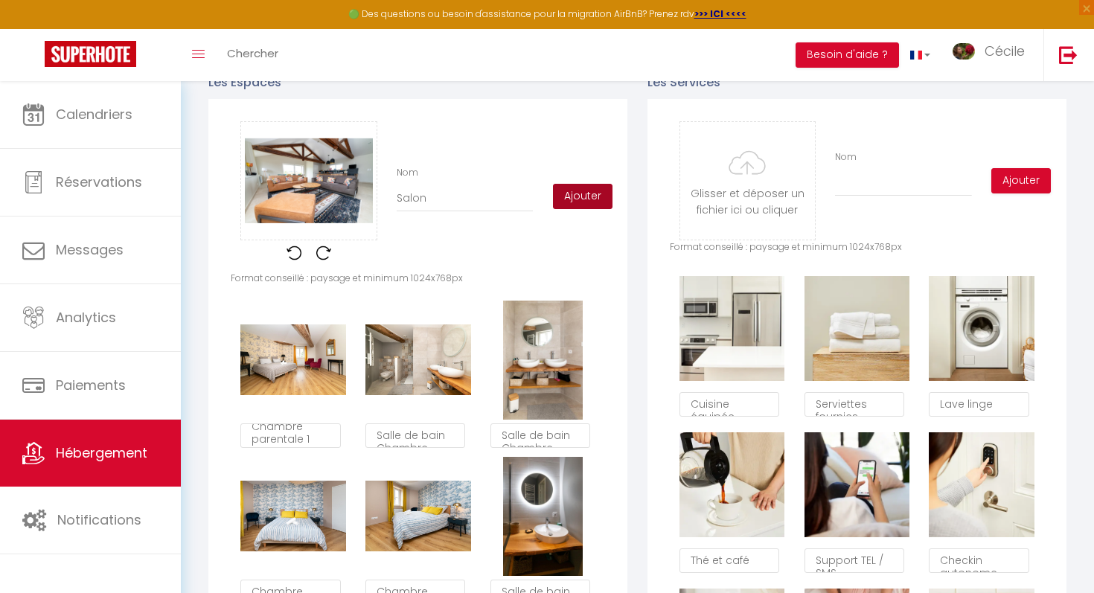
type input "Salon p"
checkbox input "true"
checkbox input "false"
type input "Salon pr"
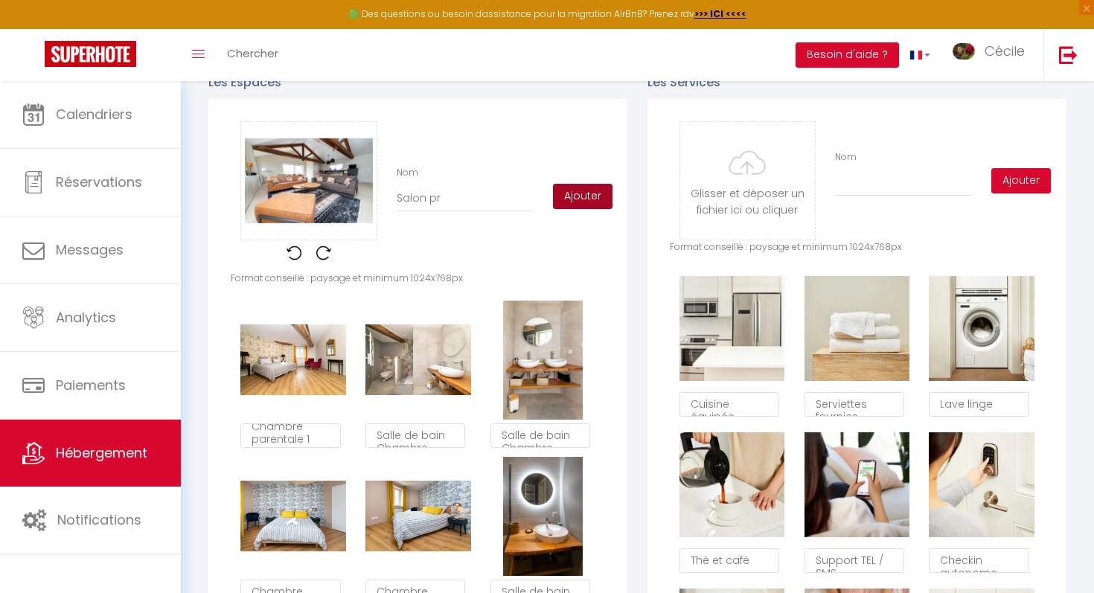
checkbox input "true"
checkbox input "false"
type input "Salon pri"
checkbox input "true"
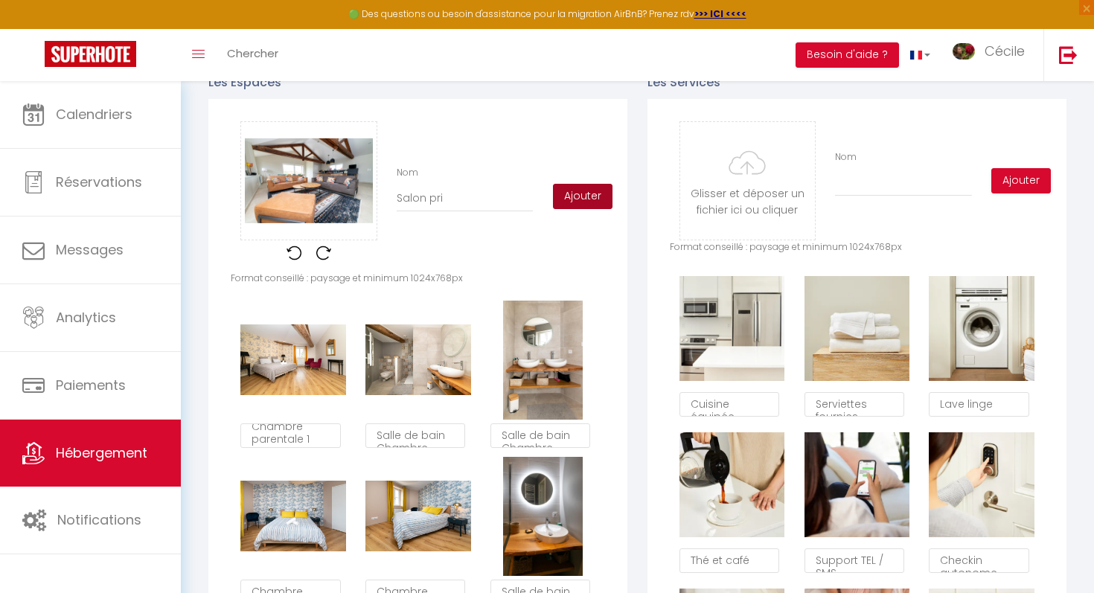
checkbox input "false"
type input "Salon prin"
checkbox input "true"
checkbox input "false"
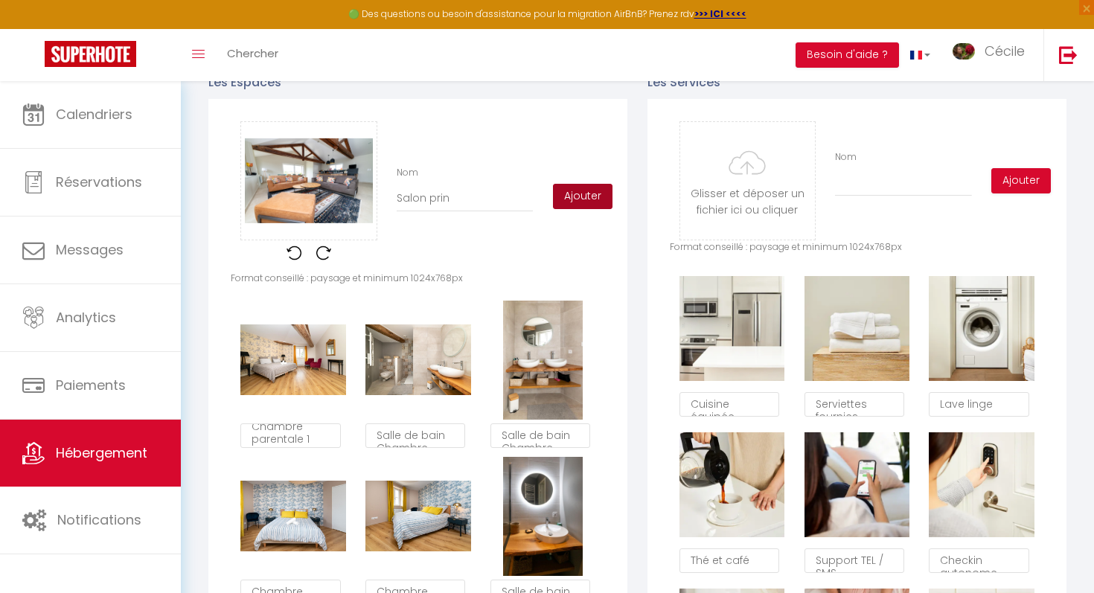
checkbox input "false"
type input "Salon princ"
checkbox input "true"
checkbox input "false"
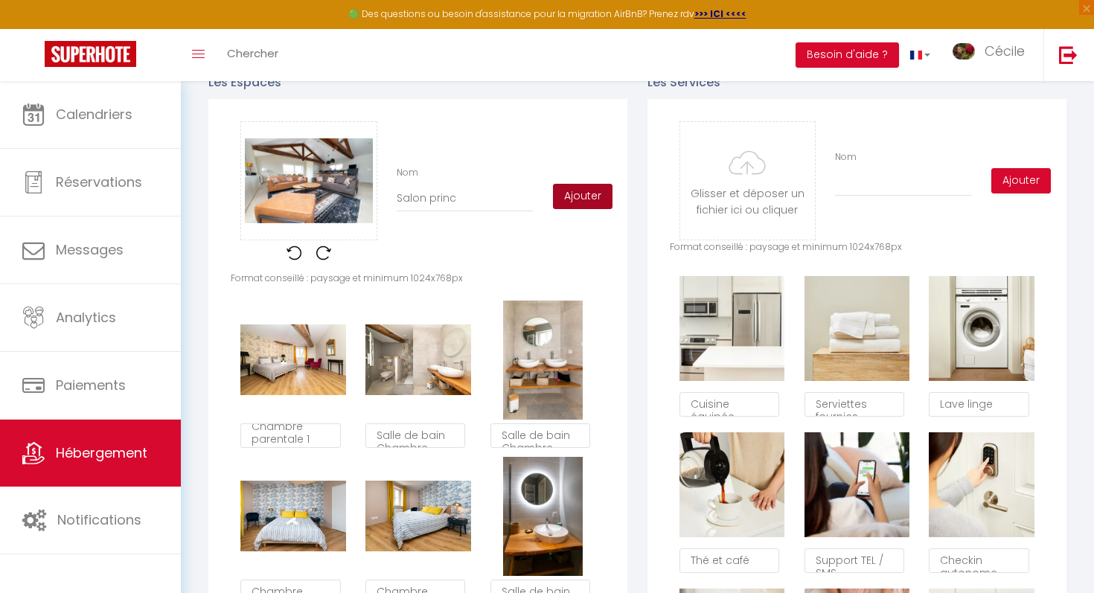
type input "Salon princi"
checkbox input "true"
checkbox input "false"
type input "Salon princip"
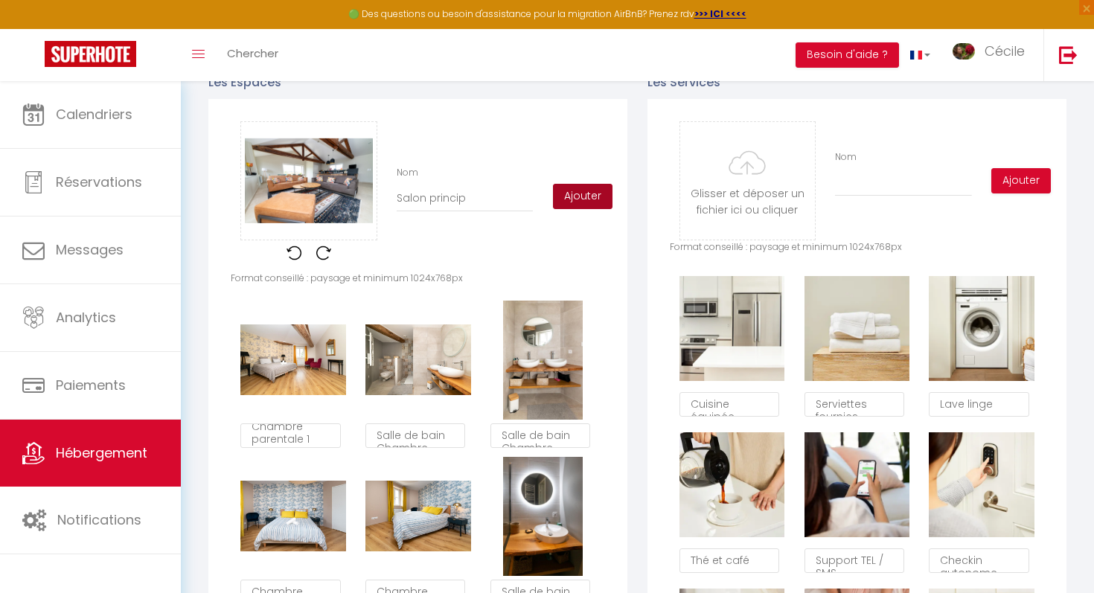
checkbox input "true"
checkbox input "false"
type input "Salon principa"
checkbox input "true"
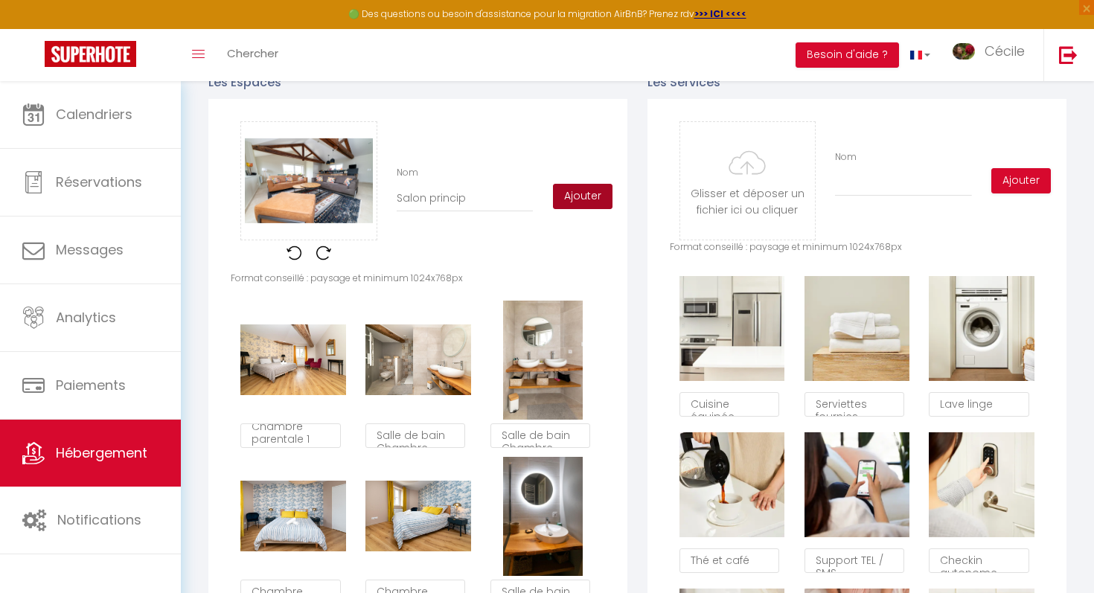
checkbox input "false"
type input "Salon principal"
checkbox input "true"
checkbox input "false"
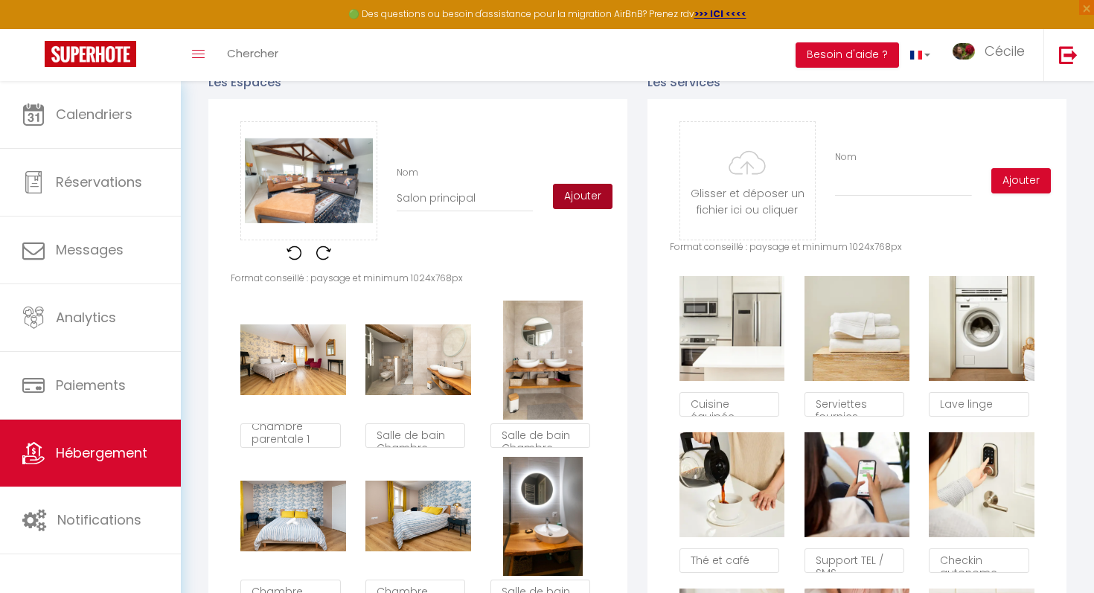
checkbox input "false"
type input "Salon principal"
click at [588, 187] on button "Ajouter" at bounding box center [583, 196] width 60 height 25
checkbox input "true"
checkbox input "false"
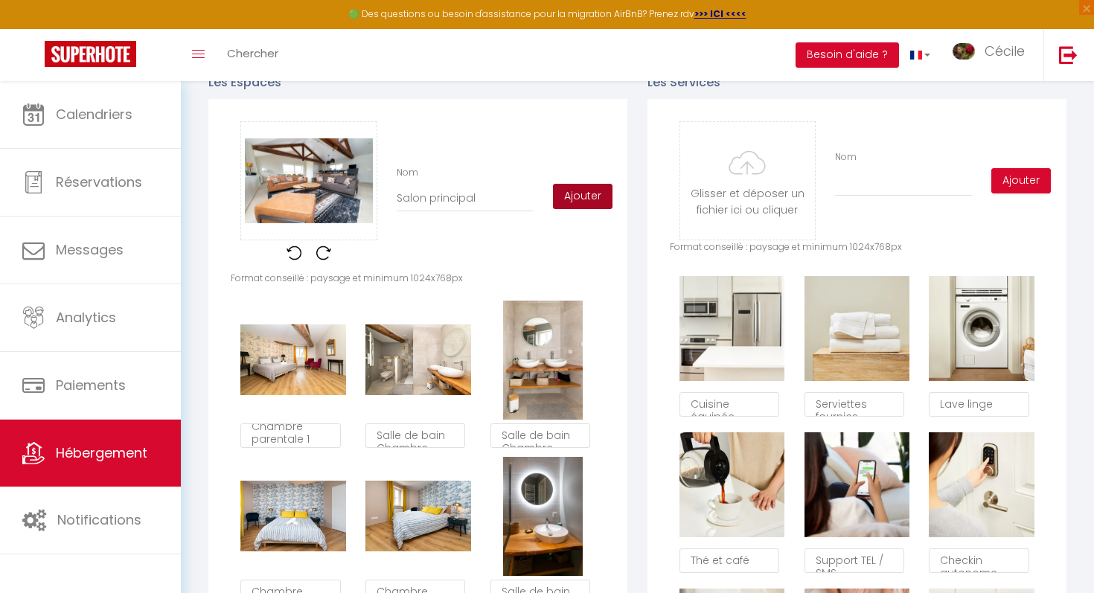
checkbox input "false"
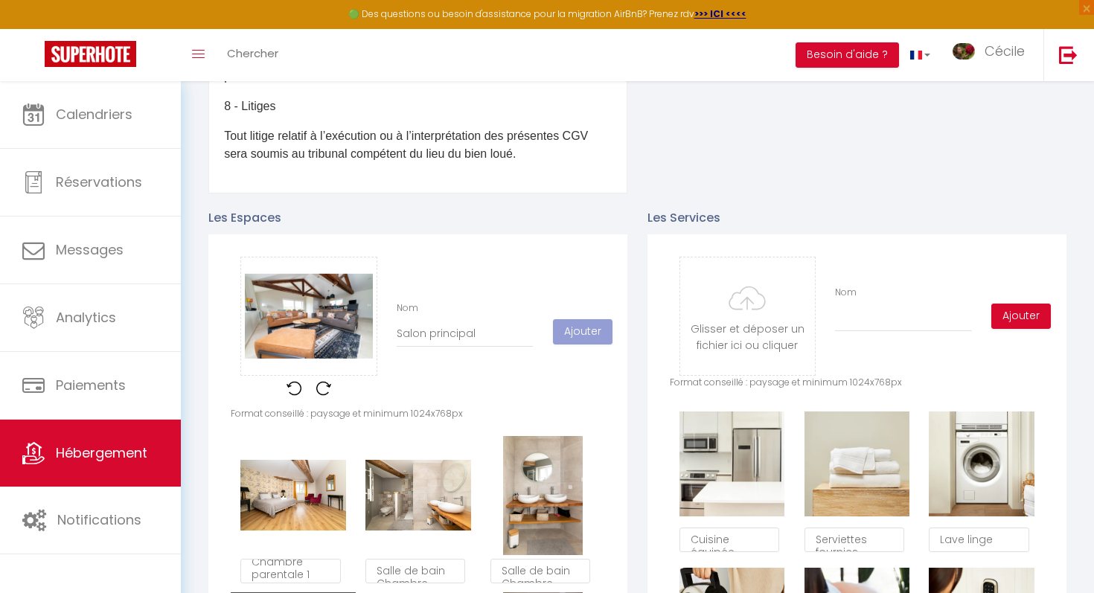
scroll to position [572, 0]
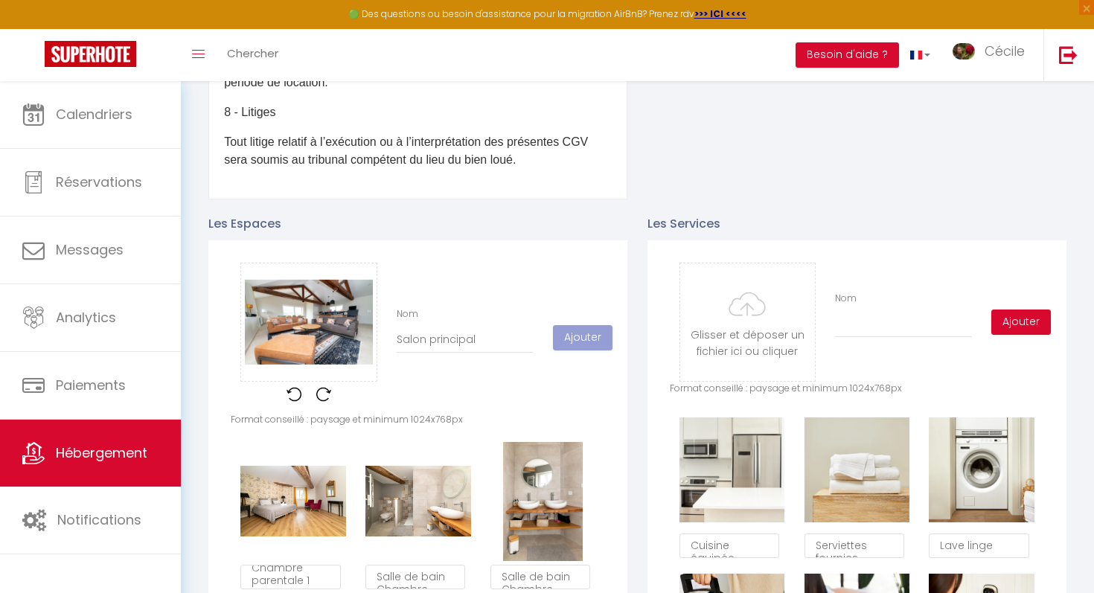
checkbox input "true"
checkbox input "false"
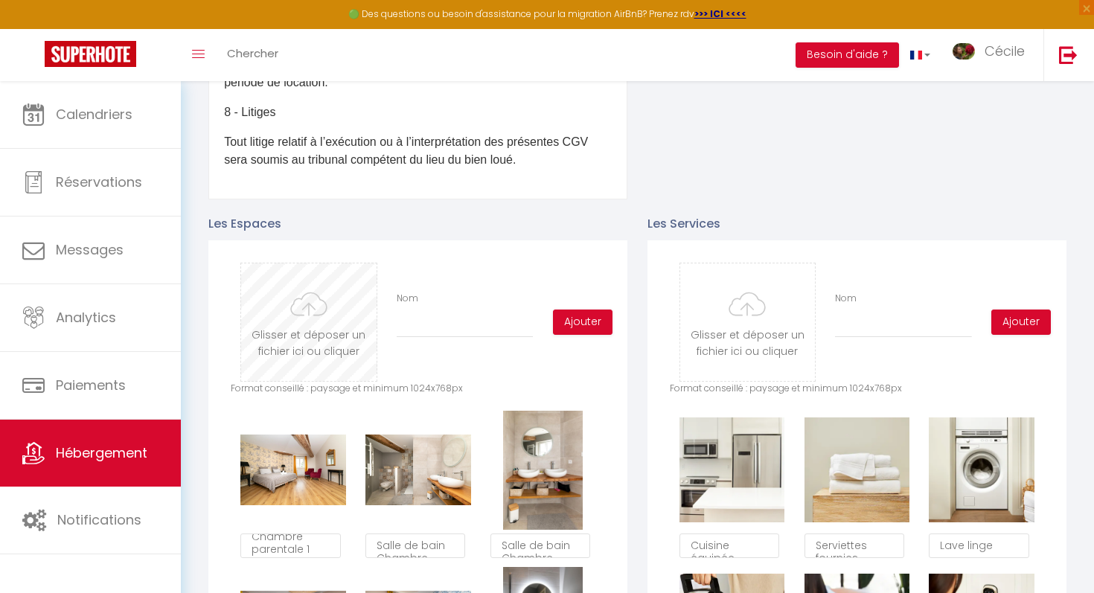
click at [306, 324] on input "file" at bounding box center [308, 322] width 135 height 118
type input "C:\fakepath\SC200525-14.jpg"
checkbox input "true"
checkbox input "false"
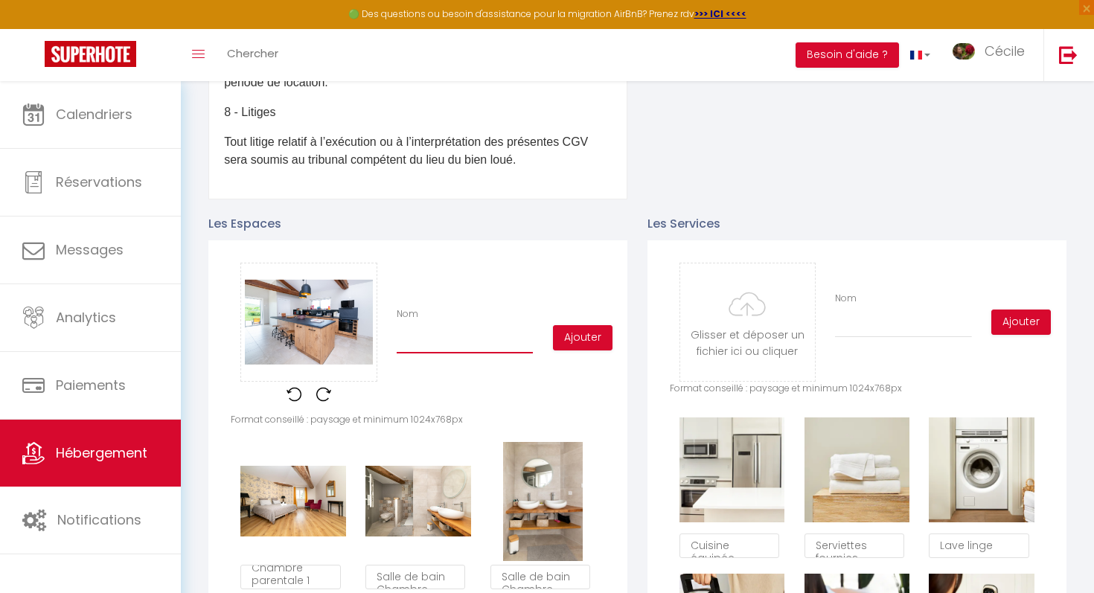
click at [488, 328] on input "Nom" at bounding box center [464, 340] width 136 height 27
type input "C"
checkbox input "true"
checkbox input "false"
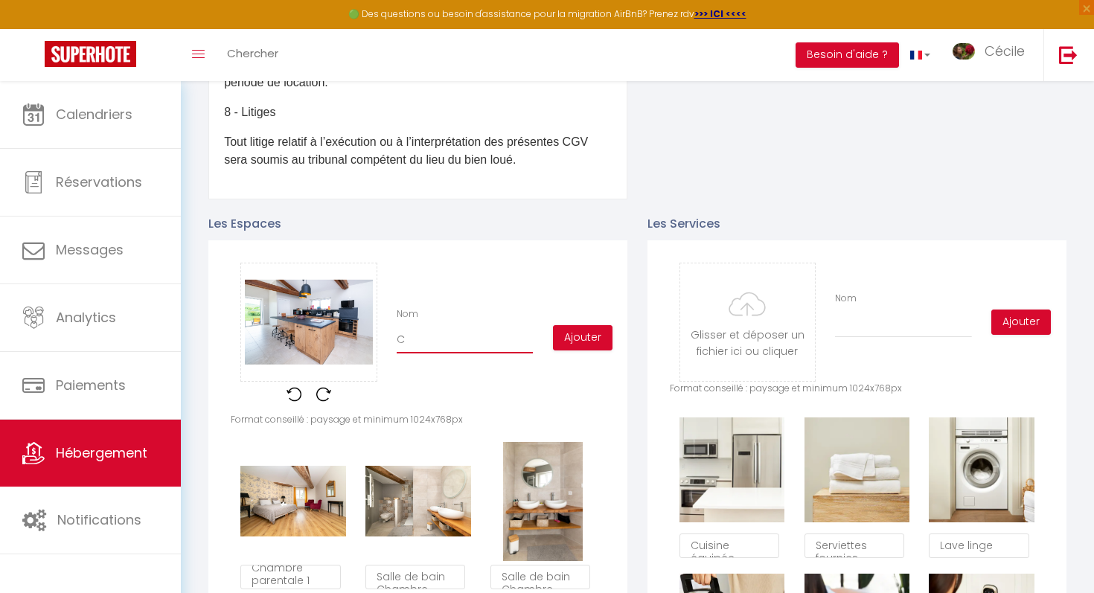
type input "Cu"
checkbox input "true"
checkbox input "false"
type input "Cui"
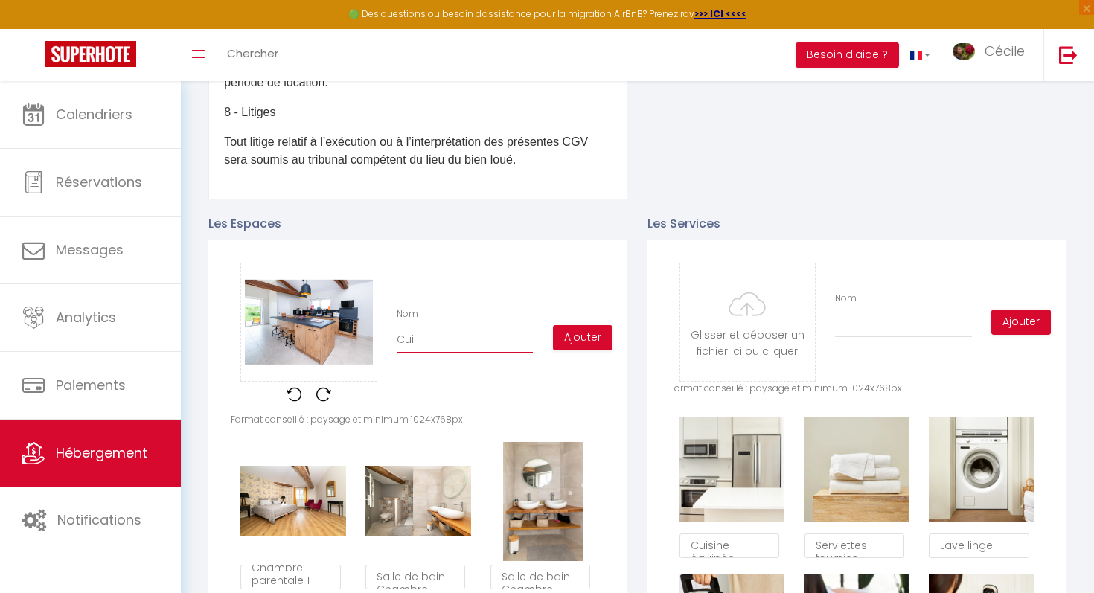
checkbox input "true"
checkbox input "false"
type input "Cuis"
checkbox input "true"
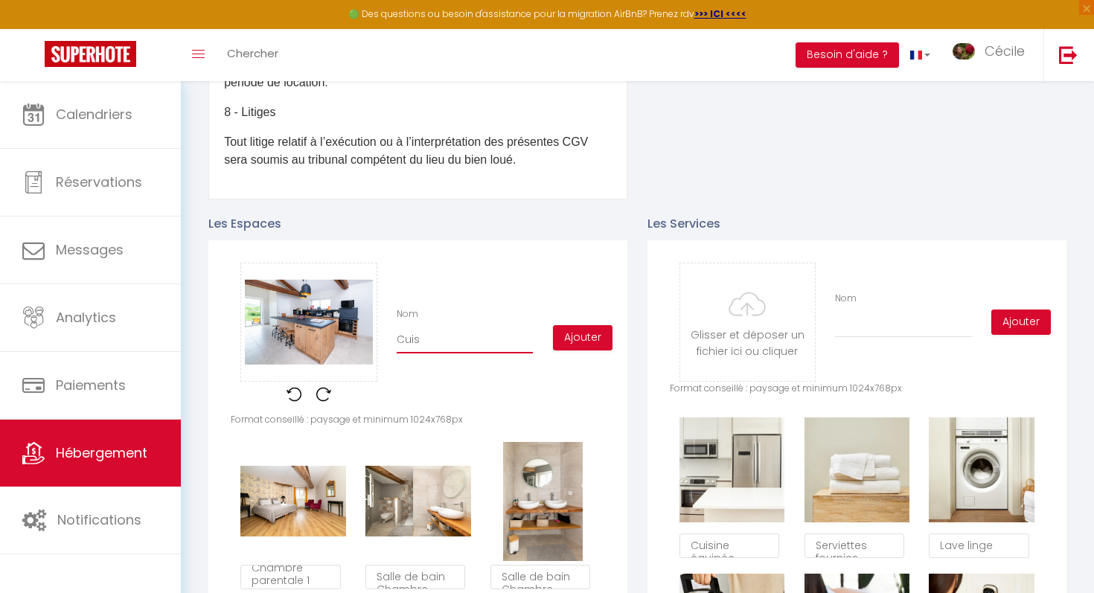
checkbox input "false"
type input "Cuisi"
checkbox input "true"
checkbox input "false"
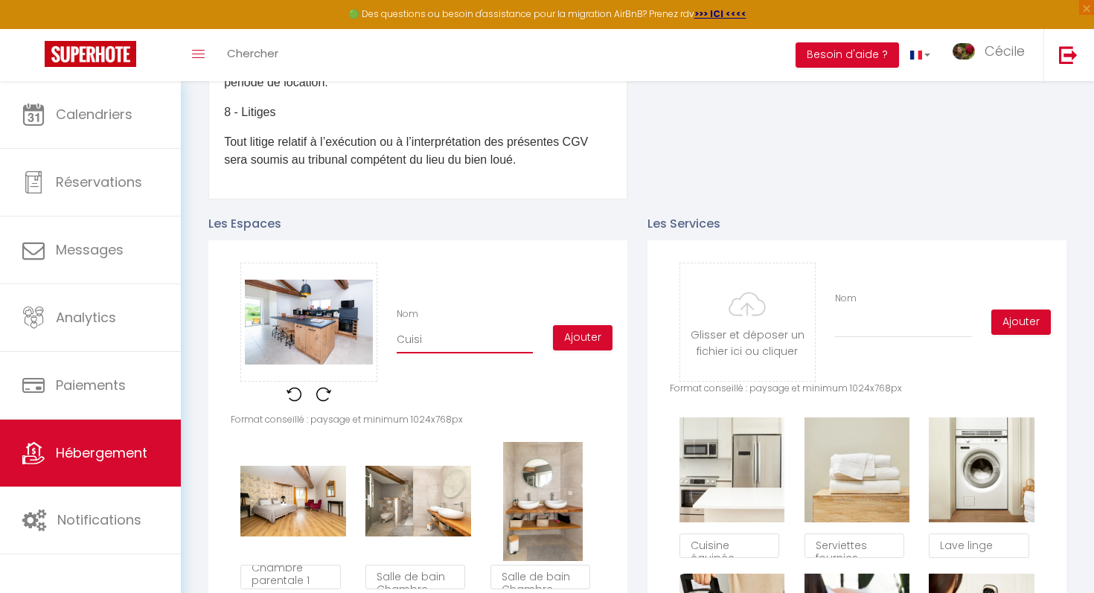
checkbox input "false"
type input "Cuisin"
checkbox input "true"
checkbox input "false"
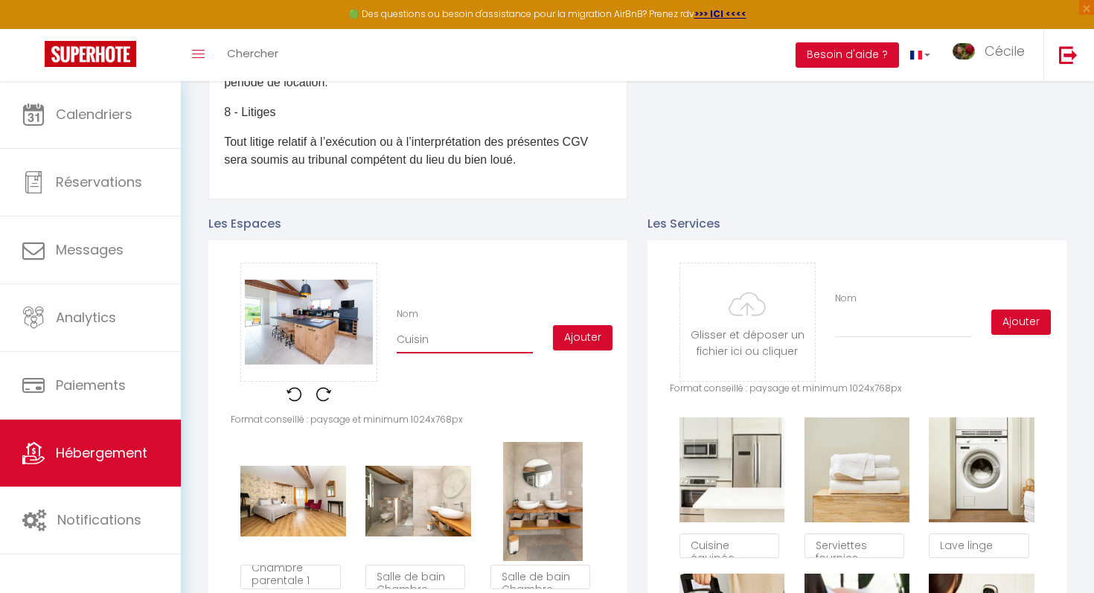
type input "Cuisine"
checkbox input "true"
checkbox input "false"
type input "Cuisine"
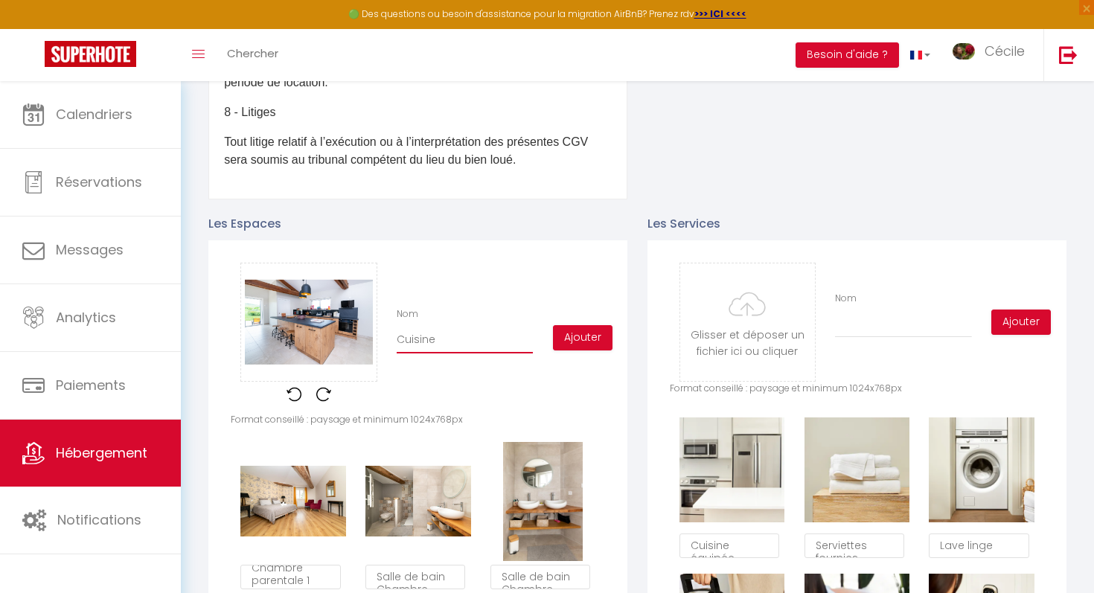
click button "Editer" at bounding box center [0, 0] width 0 height 0
type input "Abritel"
type input "[URL][DOMAIN_NAME]"
select select "true"
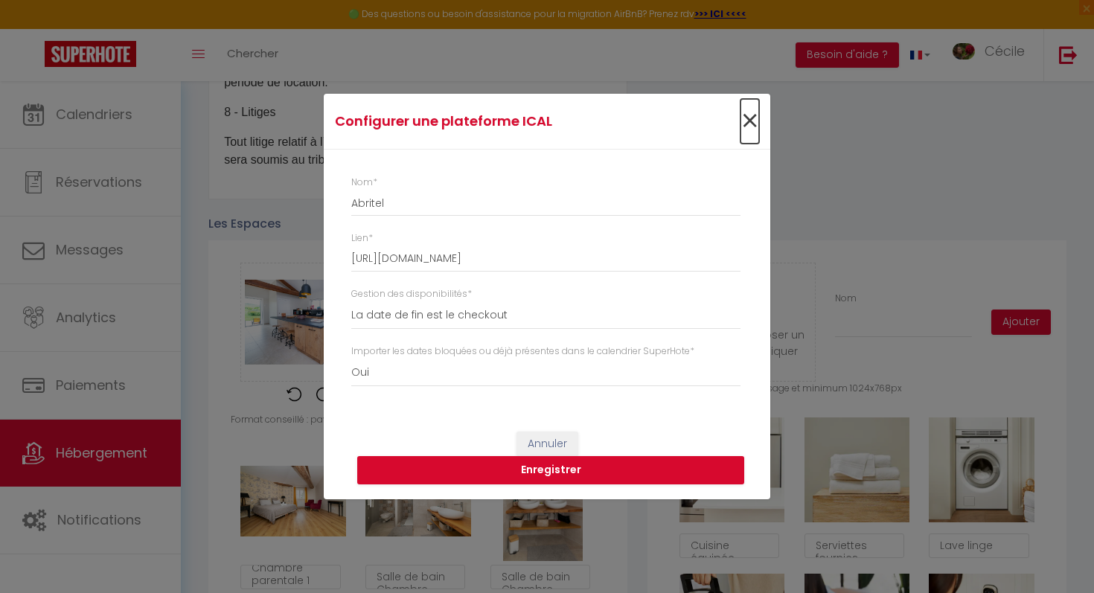
click at [746, 119] on span "×" at bounding box center [749, 121] width 19 height 45
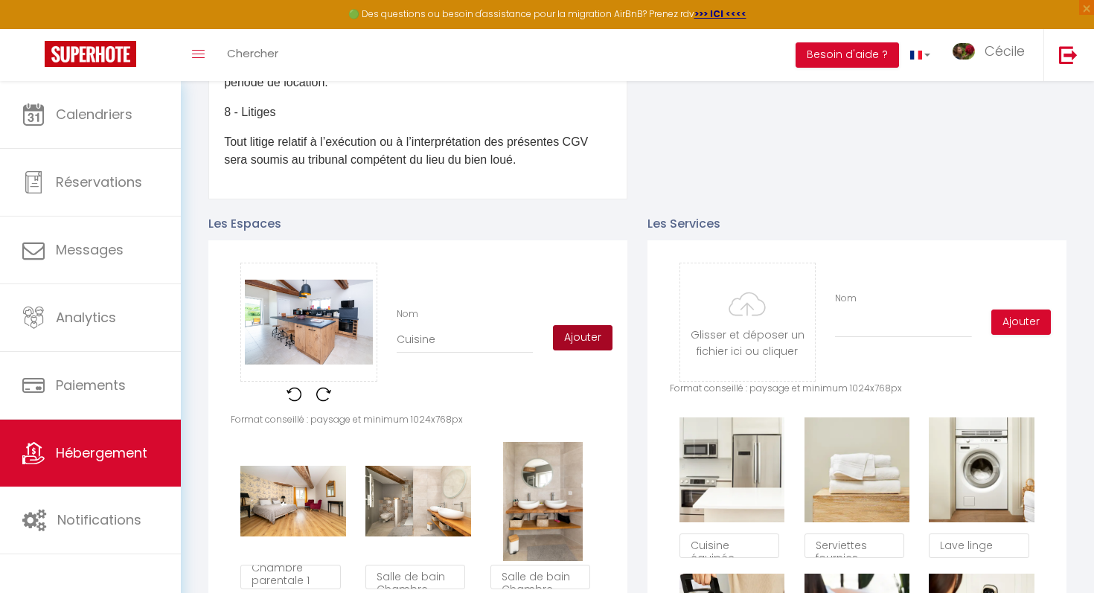
click at [577, 329] on button "Ajouter" at bounding box center [583, 337] width 60 height 25
checkbox input "true"
checkbox input "false"
checkbox input "true"
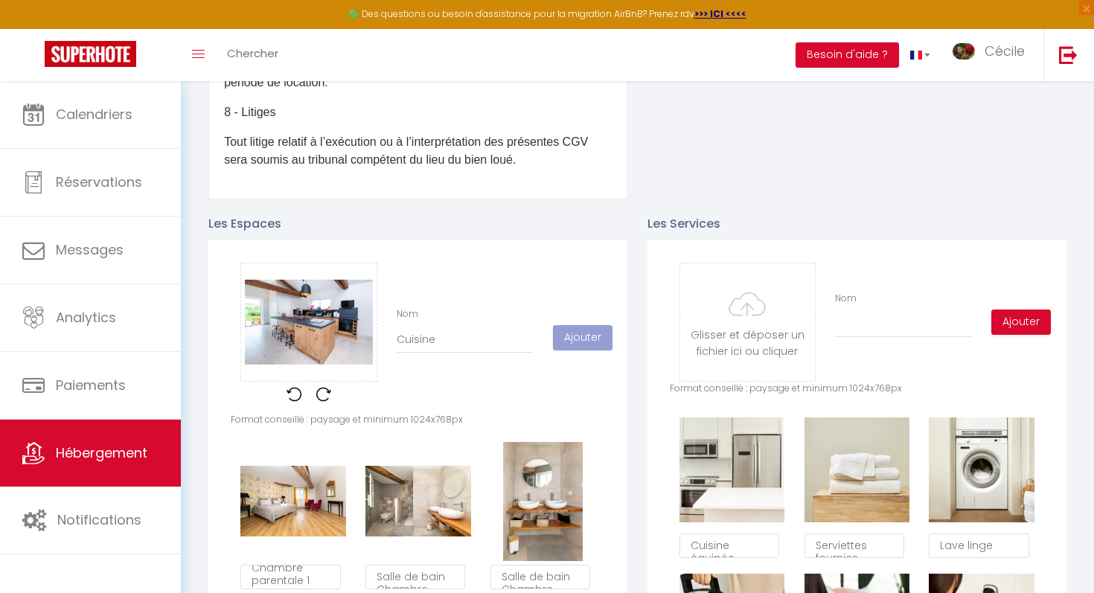
checkbox input "false"
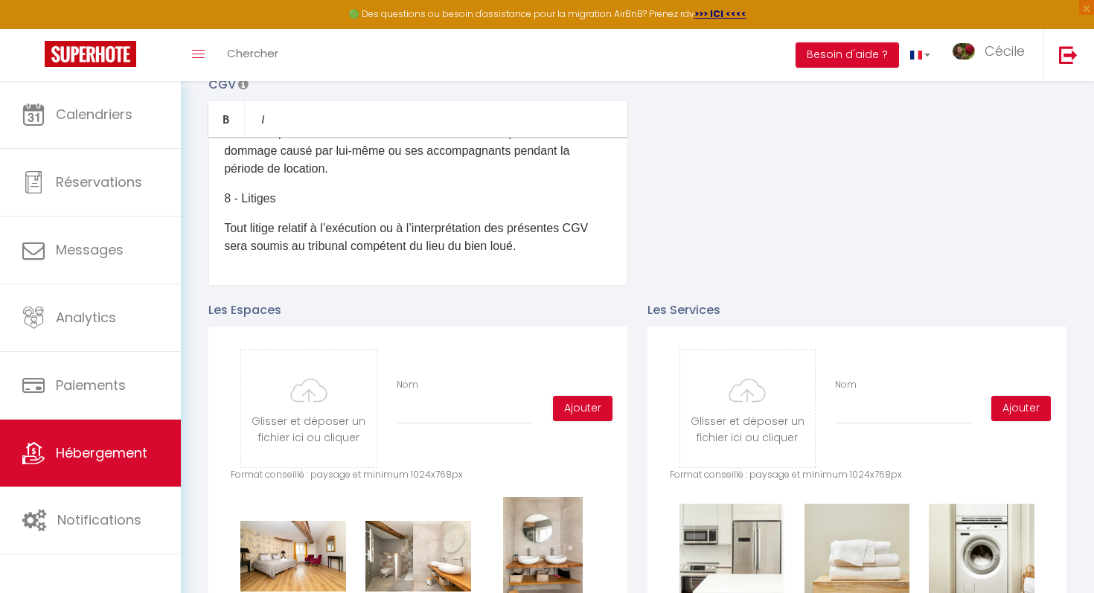
scroll to position [502, 0]
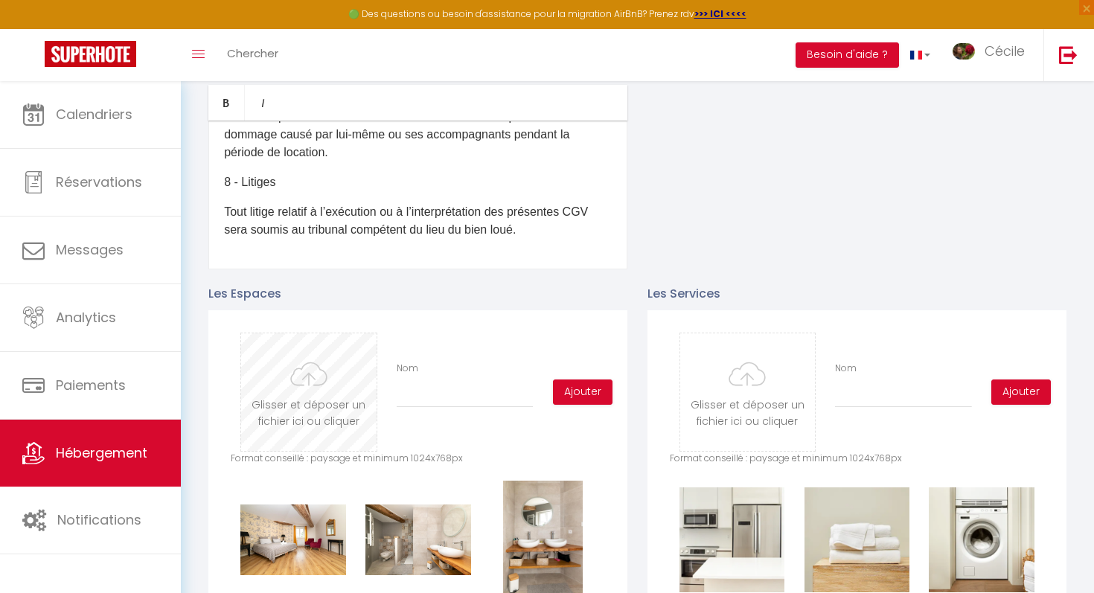
click at [348, 380] on input "file" at bounding box center [308, 392] width 135 height 118
type input "C:\fakepath\IMG_3349.jpeg"
checkbox input "true"
checkbox input "false"
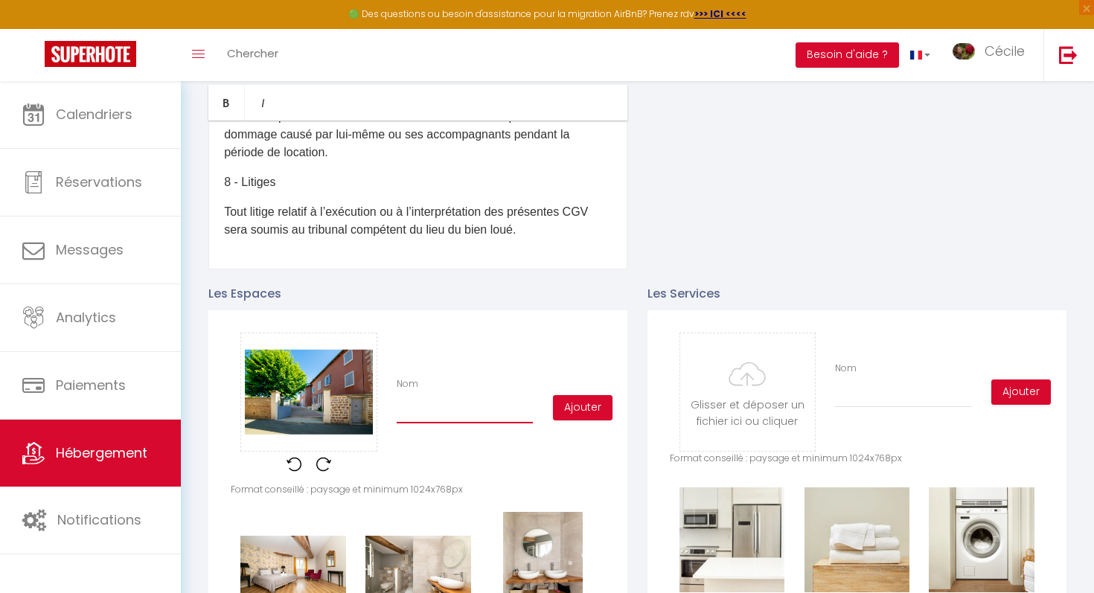
click at [452, 405] on input "Nom" at bounding box center [464, 409] width 136 height 27
type input "E"
checkbox input "true"
checkbox input "false"
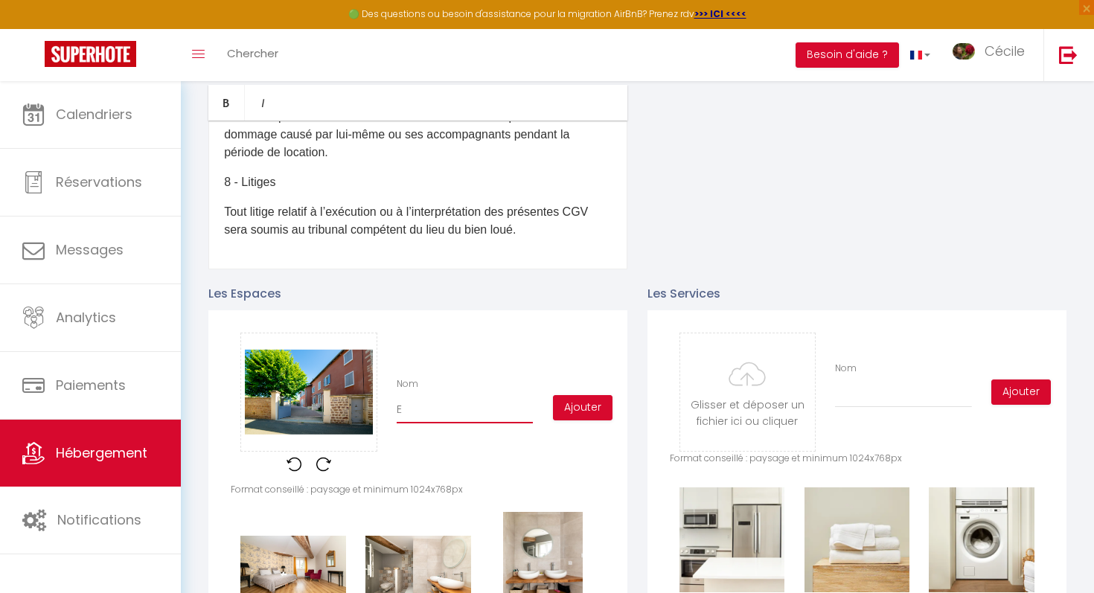
type input "Ex"
checkbox input "true"
checkbox input "false"
type input "Ext"
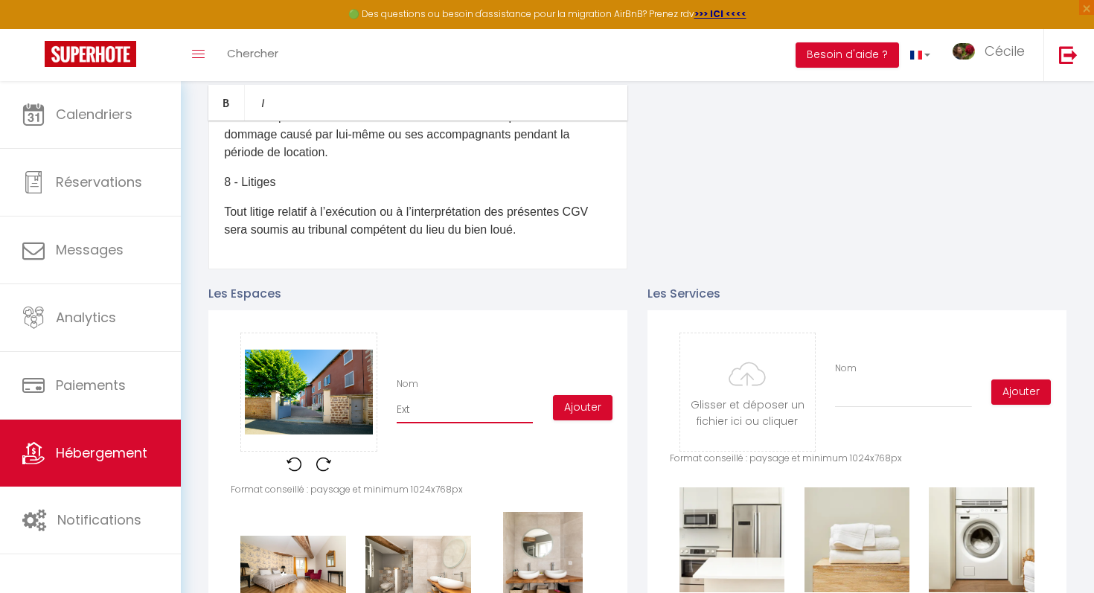
checkbox input "true"
checkbox input "false"
type input "Exte"
checkbox input "true"
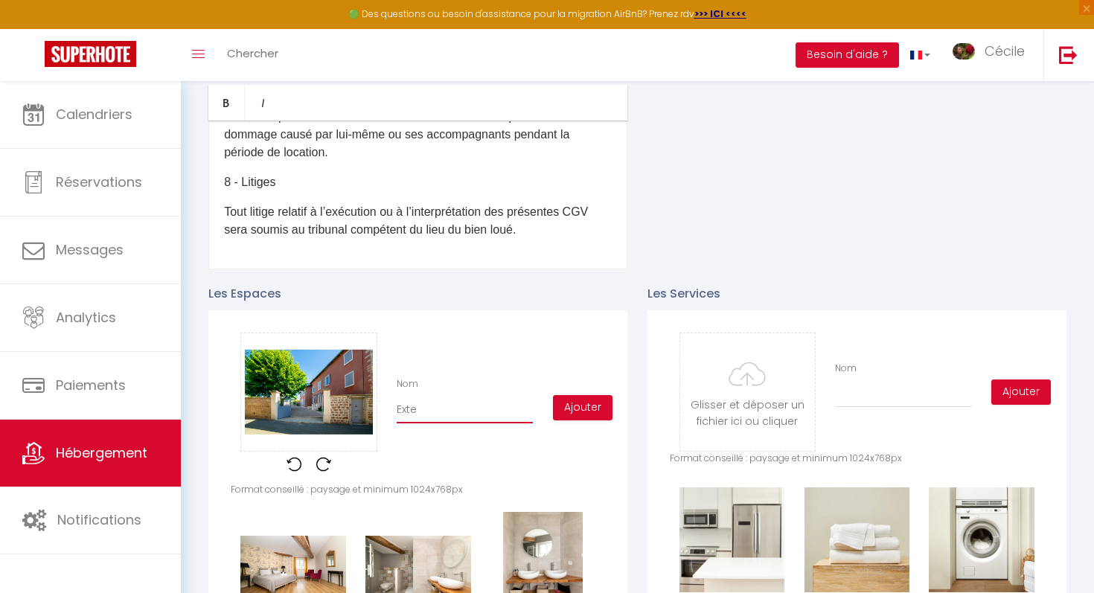
checkbox input "false"
type input "Ext"
checkbox input "true"
checkbox input "false"
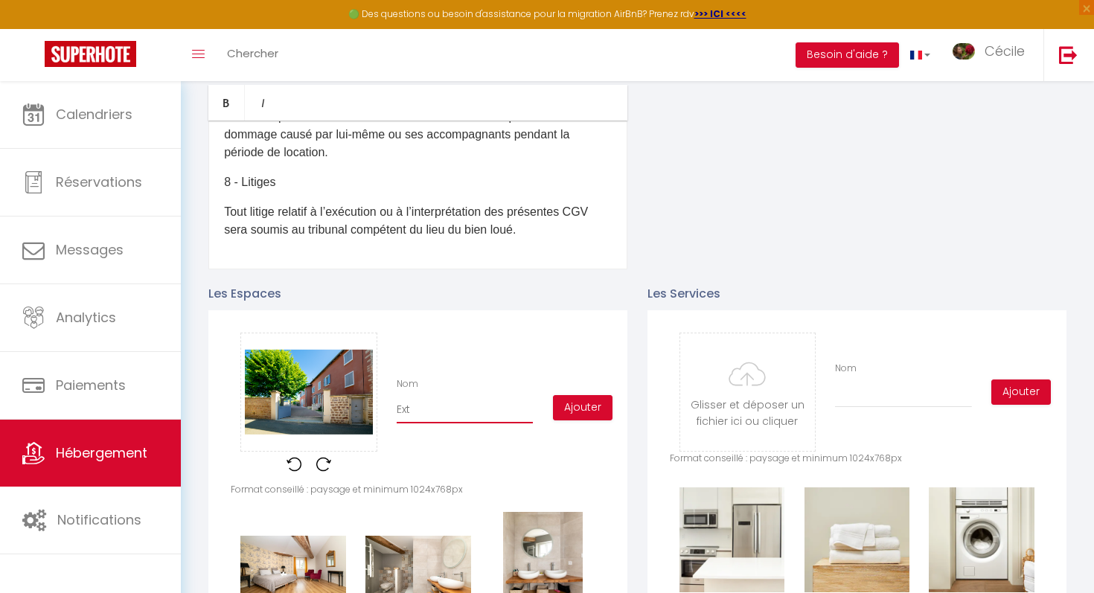
checkbox input "false"
type input "Exté"
checkbox input "true"
checkbox input "false"
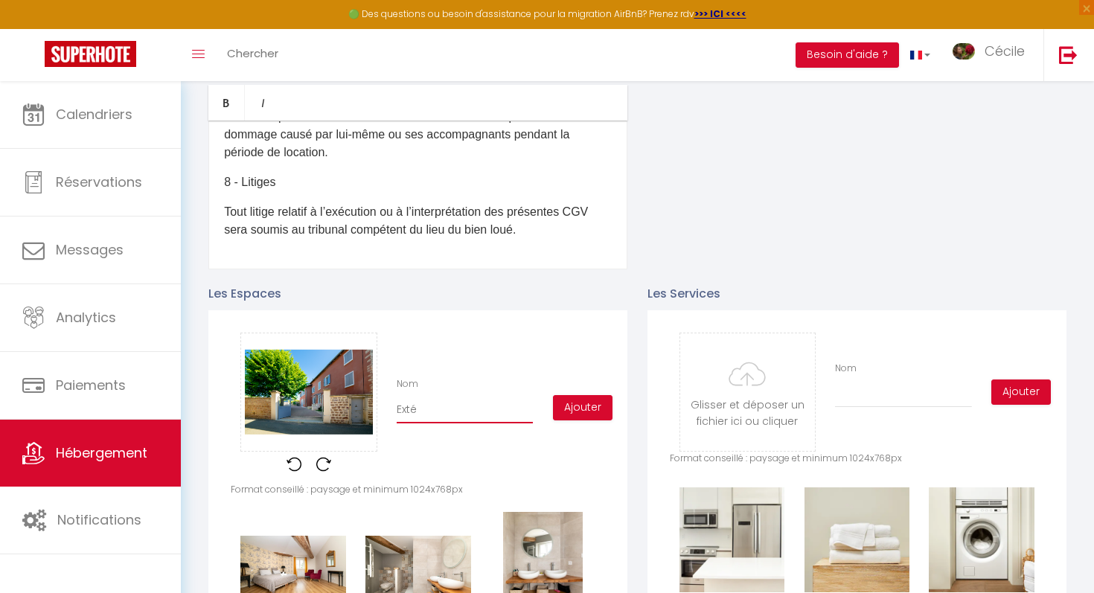
type input "Extét"
checkbox input "true"
checkbox input "false"
type input "Exté"
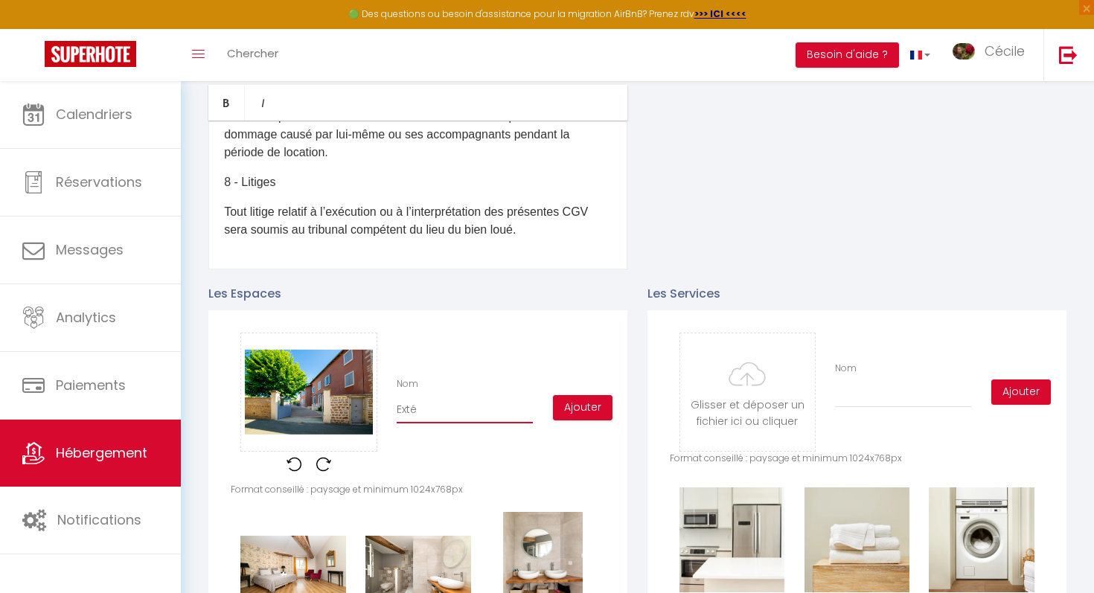
checkbox input "true"
checkbox input "false"
type input "Extér"
checkbox input "true"
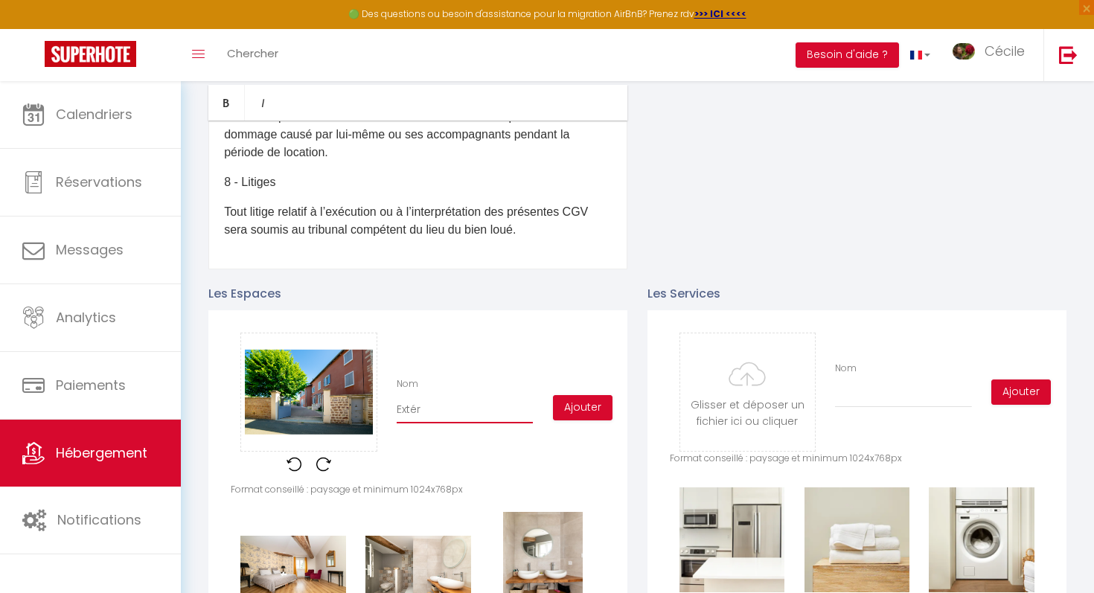
checkbox input "false"
type input "Extéri"
checkbox input "true"
checkbox input "false"
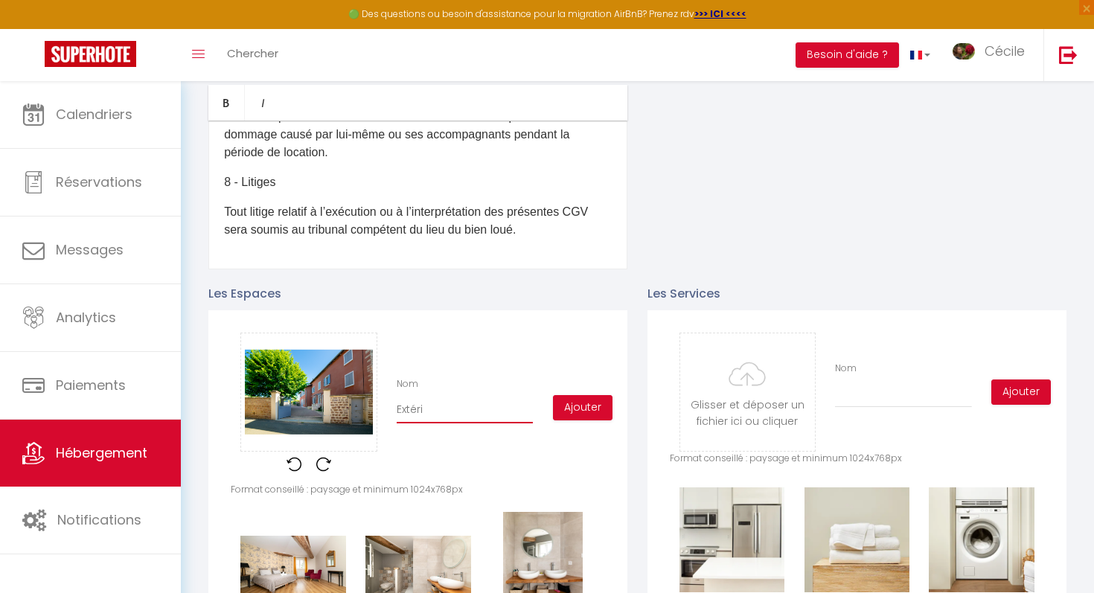
checkbox input "false"
type input "Extérie"
checkbox input "true"
checkbox input "false"
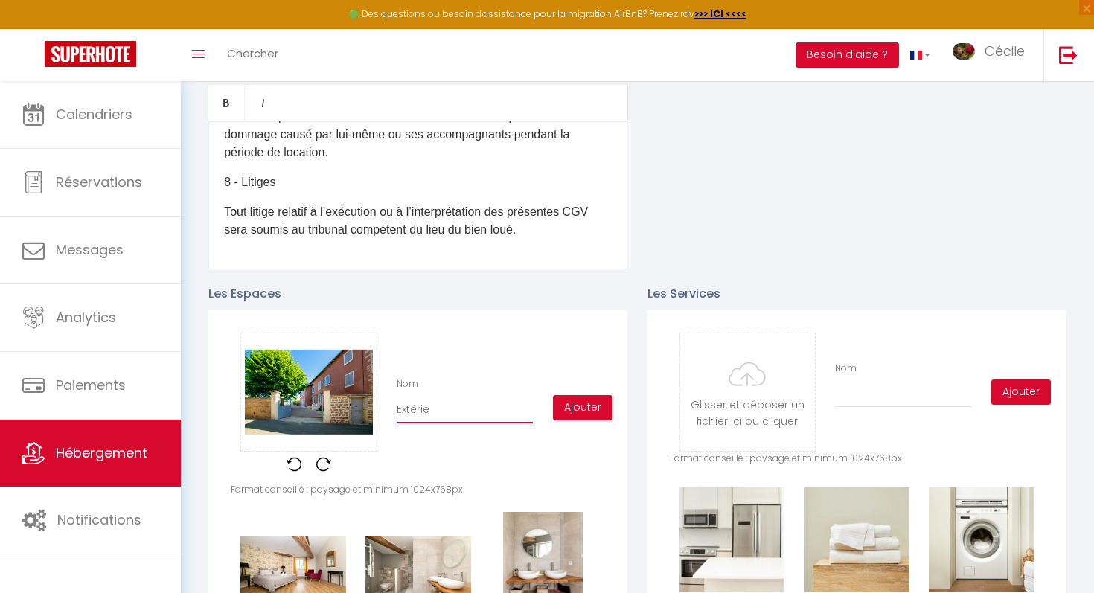
type input "Extérieu"
checkbox input "true"
checkbox input "false"
type input "Extérieur"
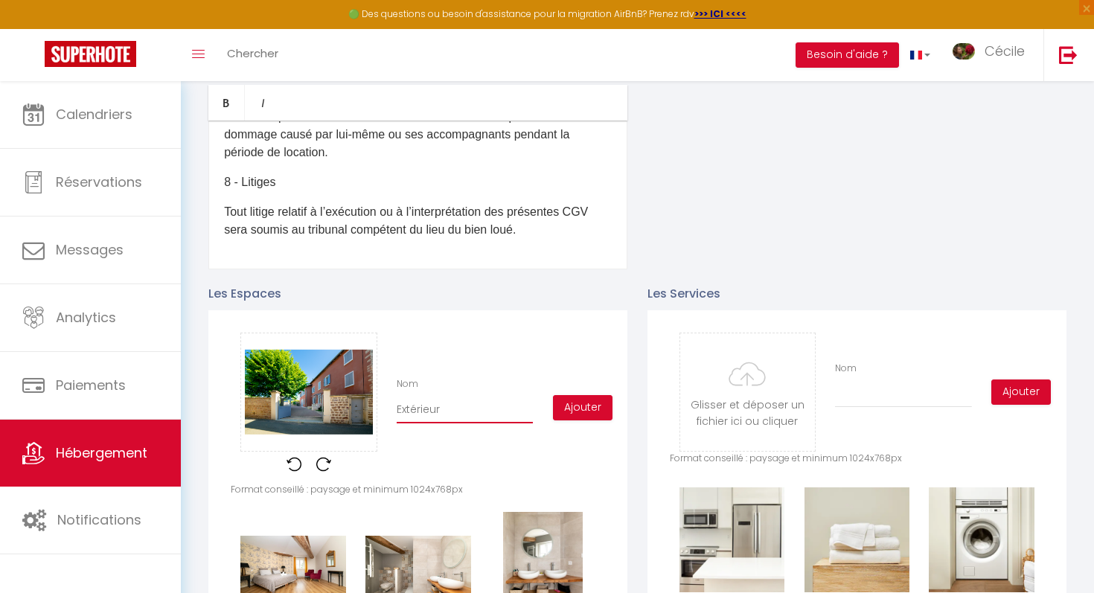
checkbox input "true"
checkbox input "false"
type input "Extérieur"
checkbox input "true"
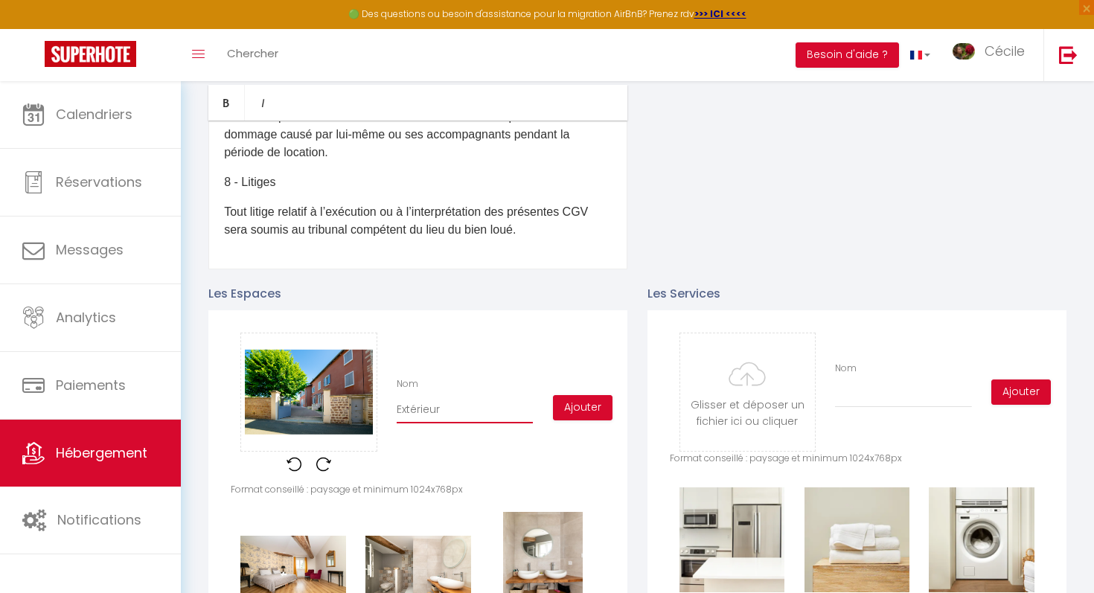
checkbox input "false"
type input "Extérieur d"
checkbox input "true"
checkbox input "false"
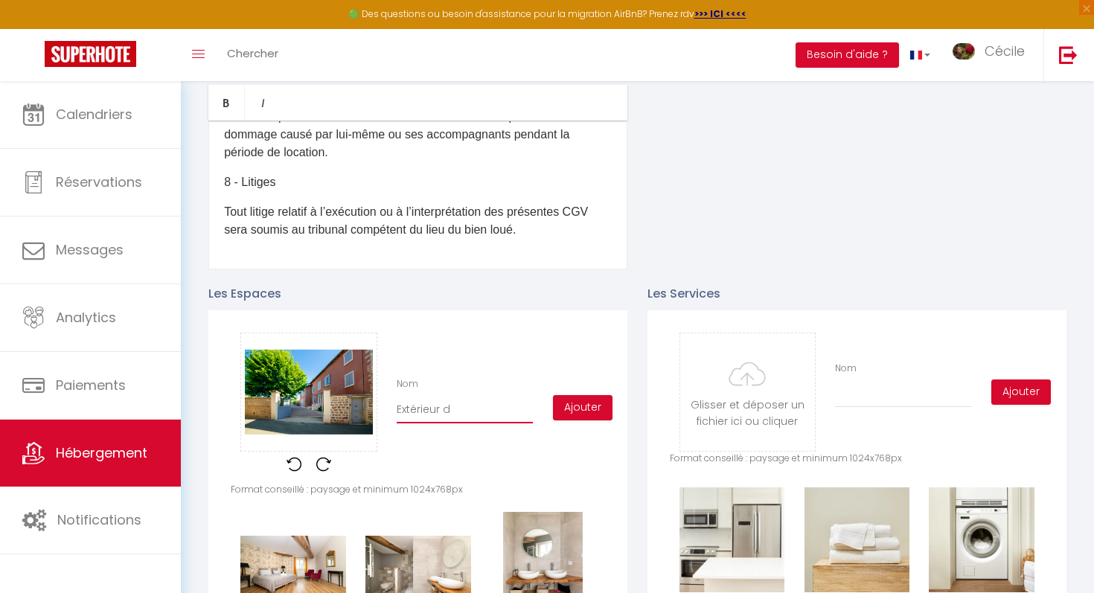
checkbox input "false"
type input "Extérieur de"
checkbox input "true"
checkbox input "false"
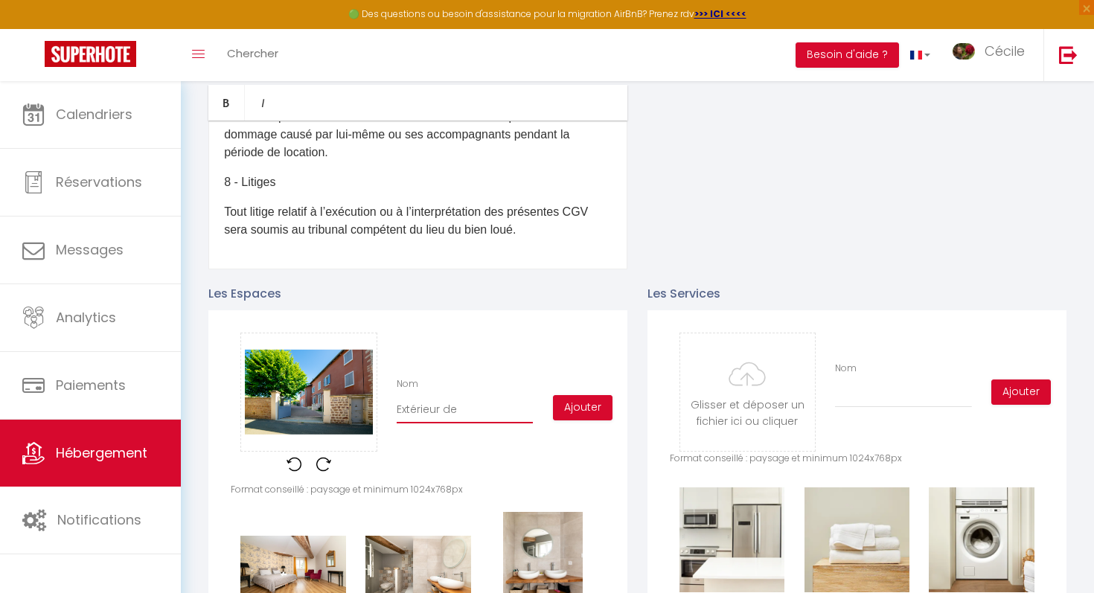
type input "Extérieur de"
checkbox input "true"
checkbox input "false"
type input "Extérieur de l"
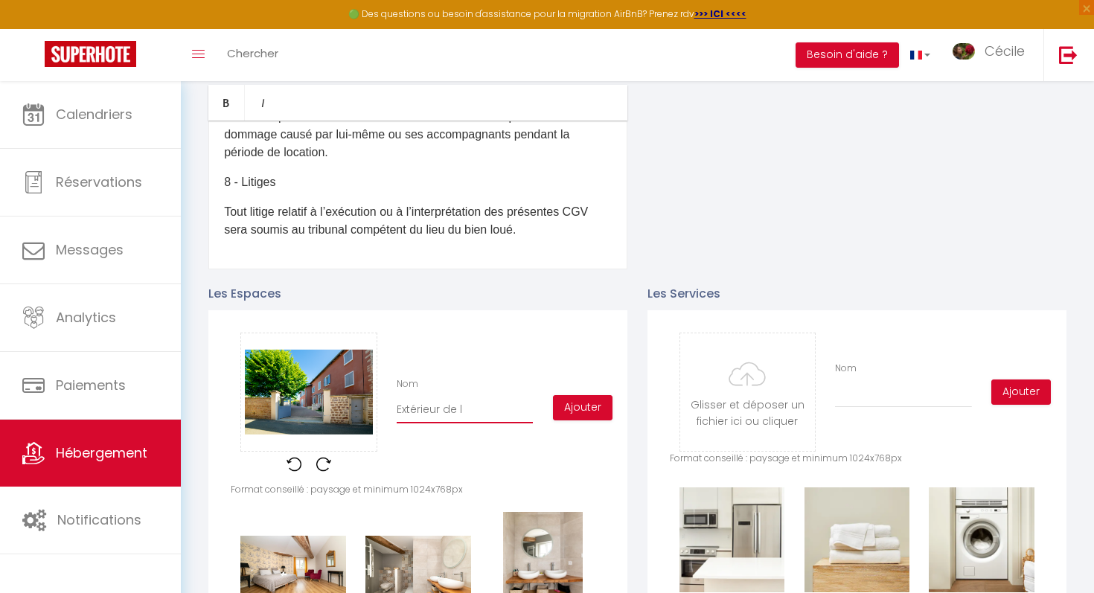
checkbox input "true"
checkbox input "false"
type input "Extérieur de la"
checkbox input "true"
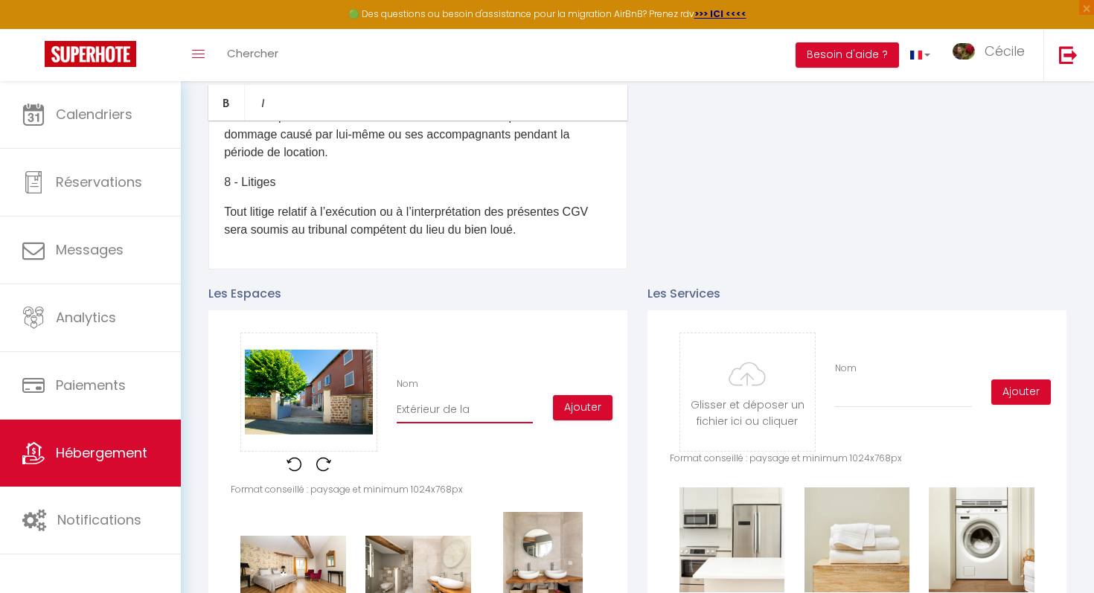
checkbox input "false"
type input "Extérieur de la"
checkbox input "true"
checkbox input "false"
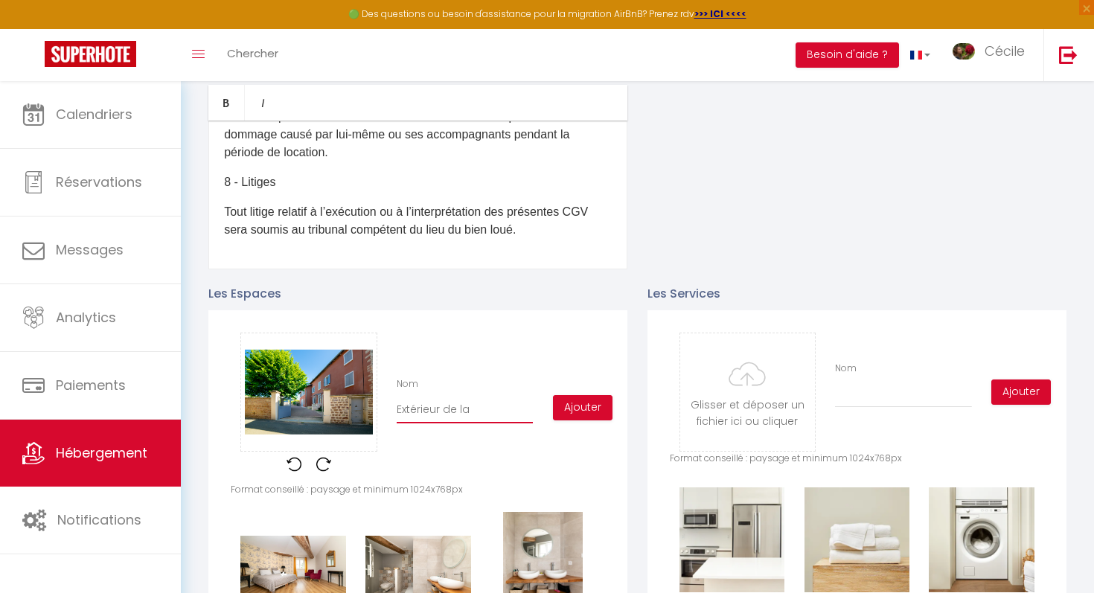
checkbox input "false"
type input "Extérieur de la m"
checkbox input "true"
checkbox input "false"
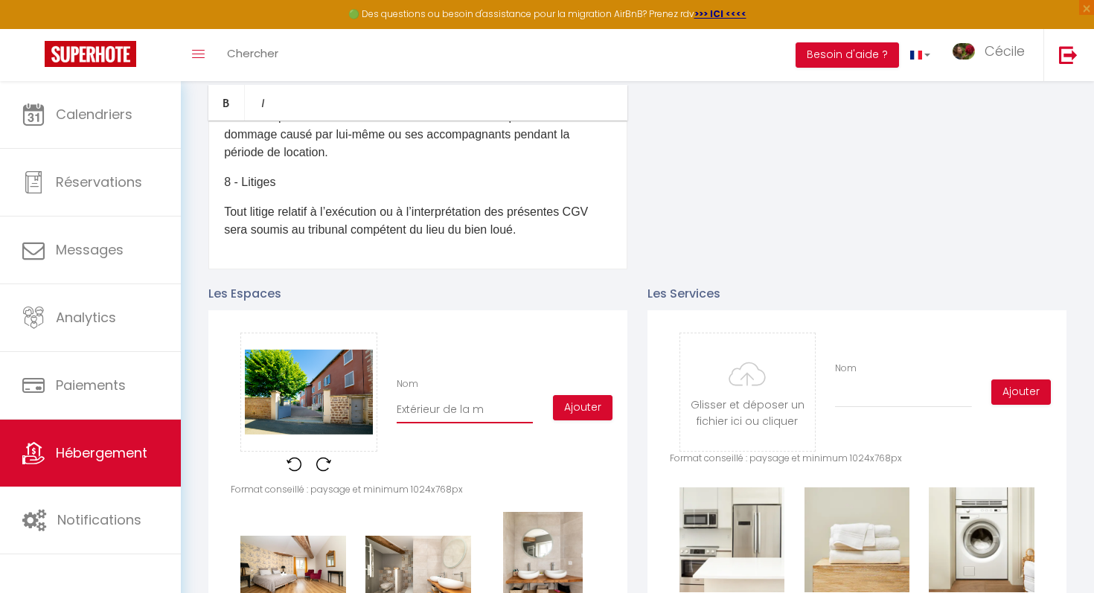
type input "Extérieur de la ma"
checkbox input "true"
checkbox input "false"
type input "Extérieur de la mai"
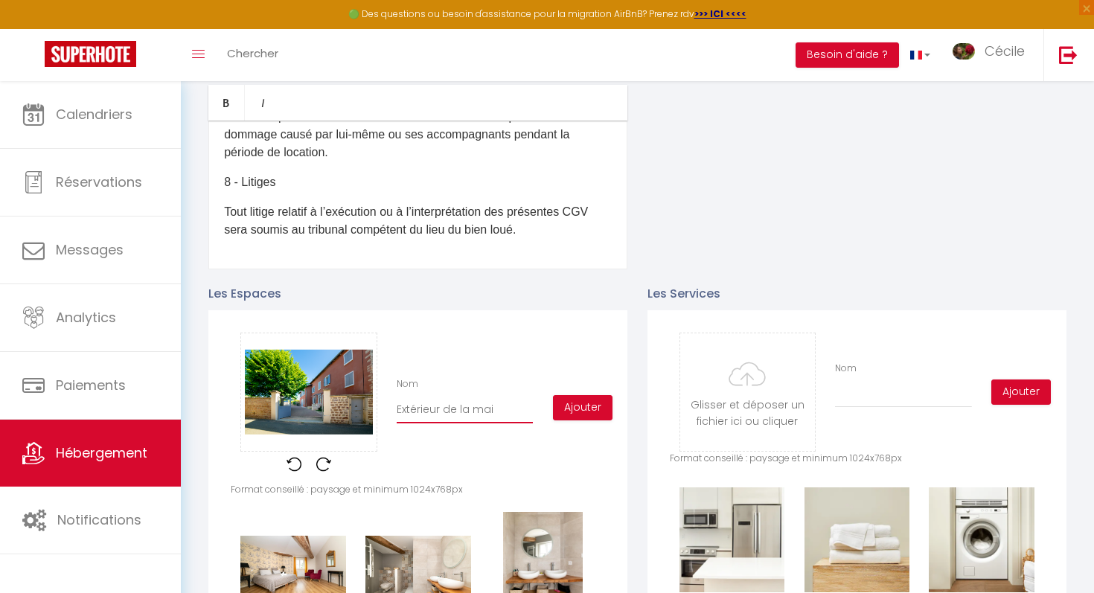
checkbox input "true"
checkbox input "false"
type input "Extérieur de la mais"
checkbox input "true"
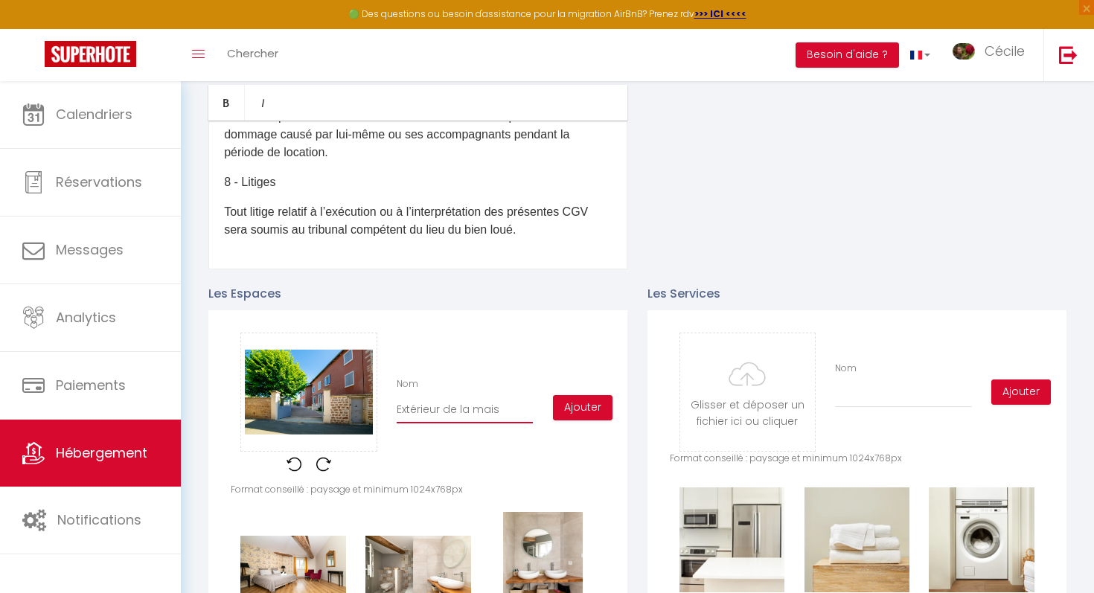
checkbox input "false"
type input "Extérieur de la maiso"
checkbox input "true"
checkbox input "false"
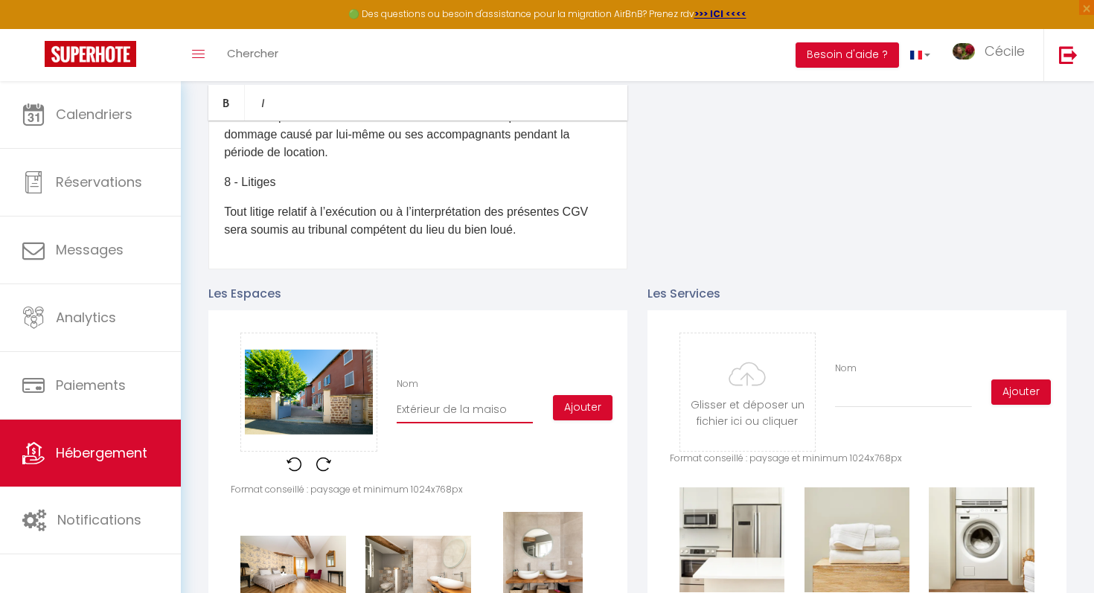
checkbox input "false"
type input "Extérieur de la maison"
checkbox input "true"
checkbox input "false"
click at [575, 417] on button "Ajouter" at bounding box center [583, 407] width 60 height 25
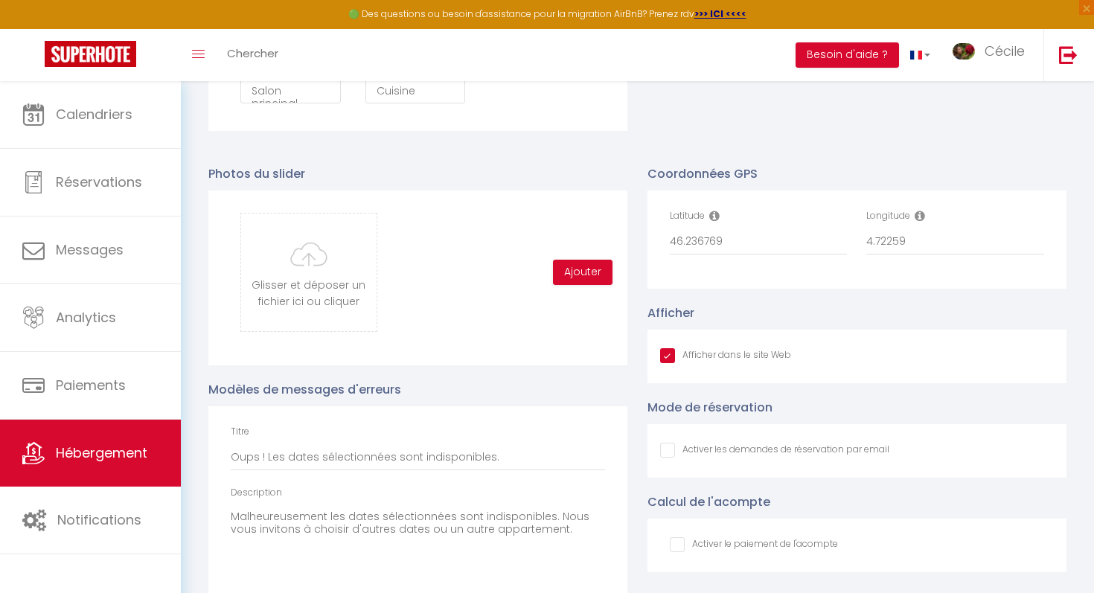
scroll to position [1997, 0]
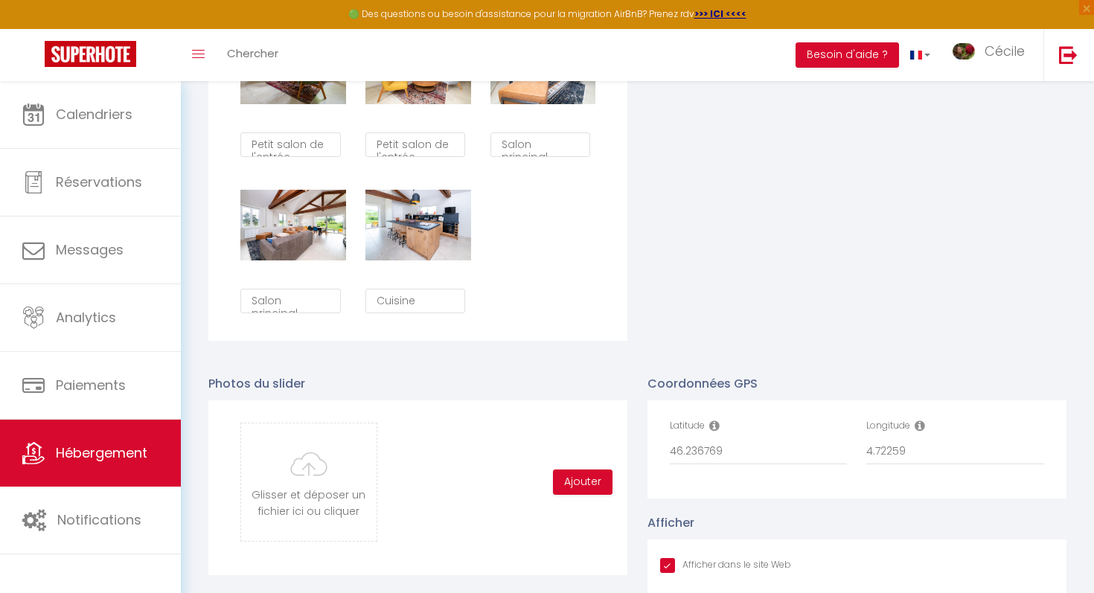
scroll to position [1796, 0]
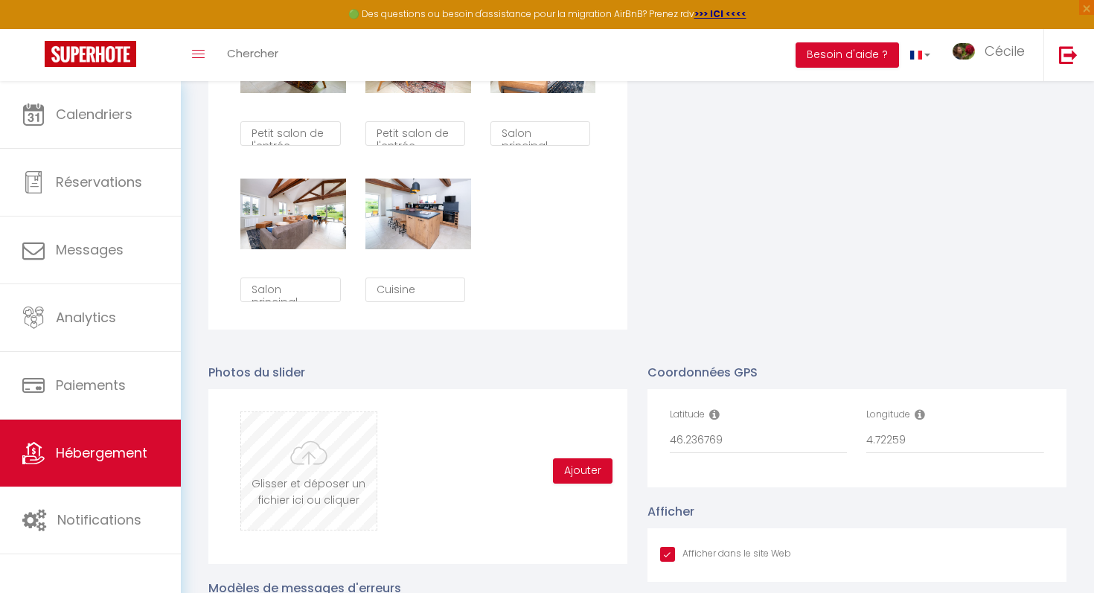
click at [297, 446] on input "file" at bounding box center [308, 471] width 135 height 118
type input "C:\fakepath\IMG_3349.jpeg"
checkbox input "true"
checkbox input "false"
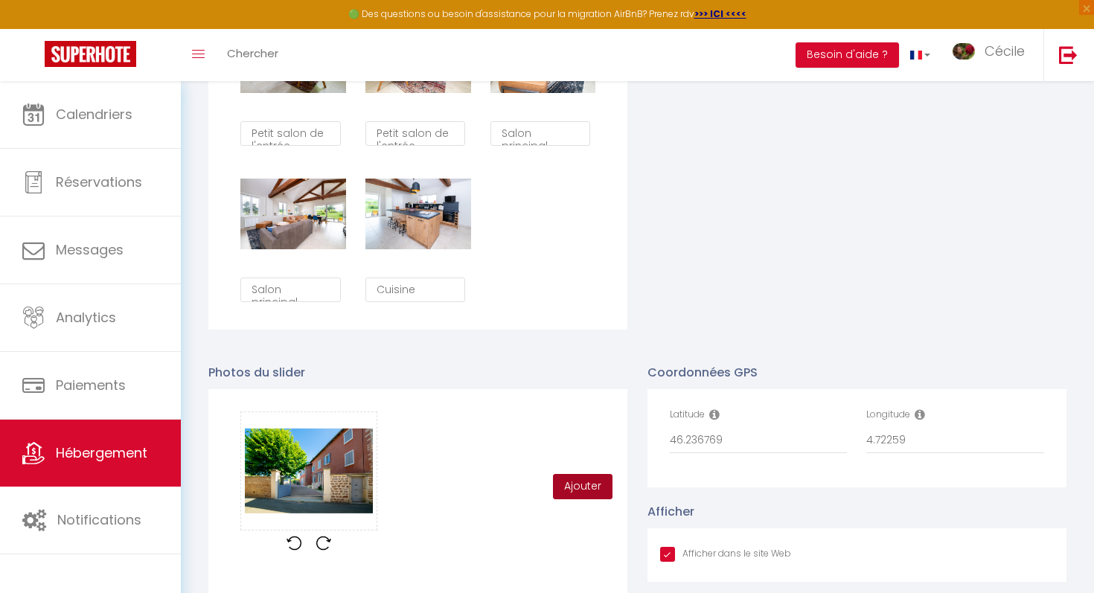
click at [588, 478] on button "Ajouter" at bounding box center [583, 486] width 60 height 25
checkbox input "true"
checkbox input "false"
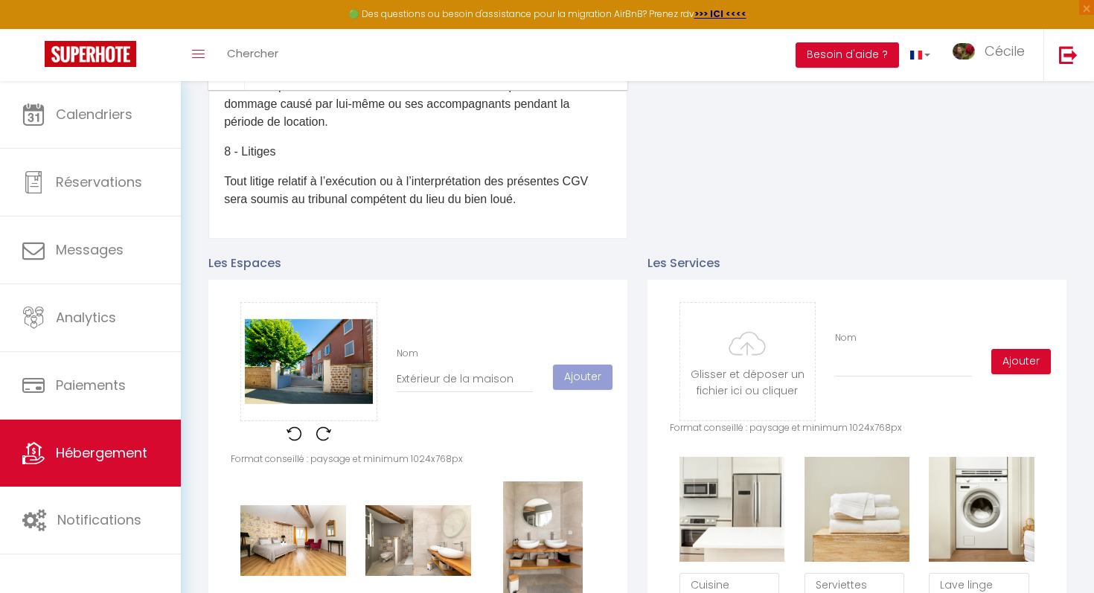
scroll to position [530, 0]
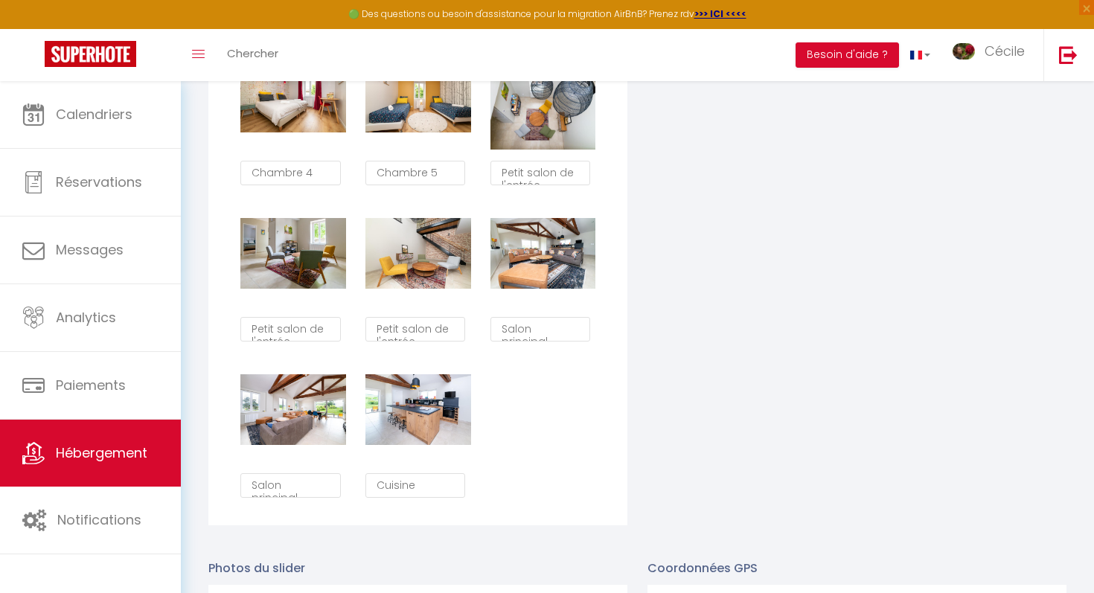
checkbox input "true"
checkbox input "false"
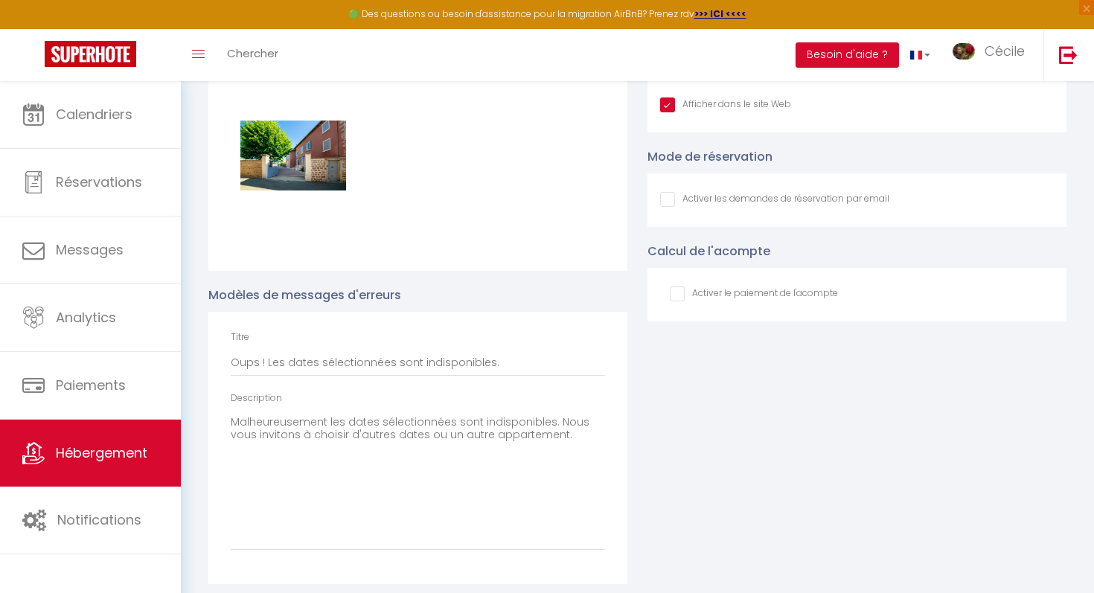
checkbox input "true"
checkbox input "false"
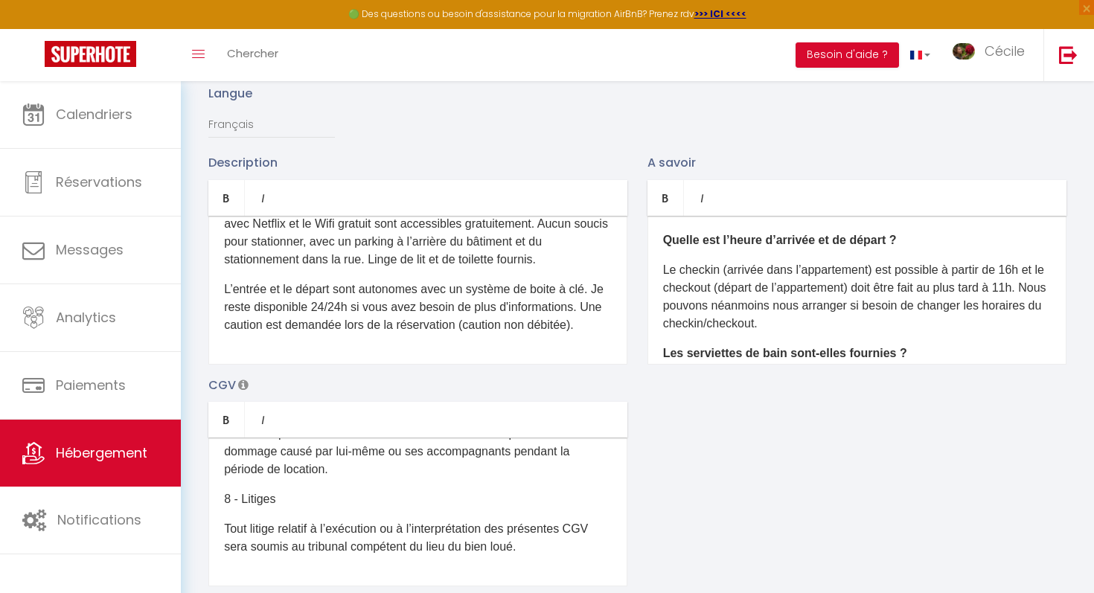
scroll to position [0, 0]
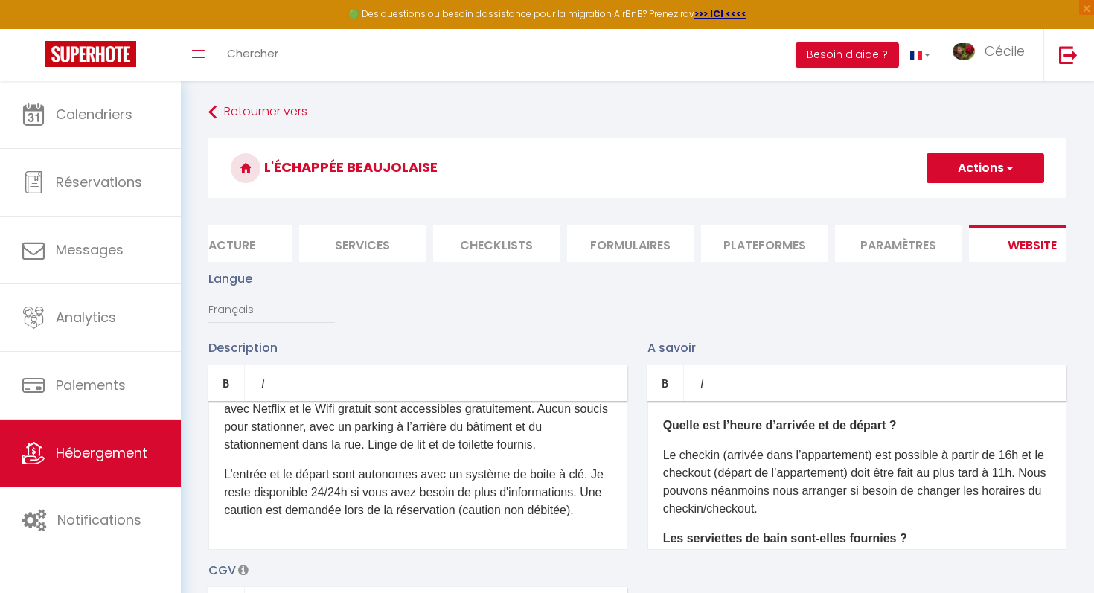
click at [972, 173] on button "Actions" at bounding box center [985, 168] width 118 height 30
click at [968, 199] on input "Enregistrer" at bounding box center [967, 200] width 55 height 15
checkbox input "true"
checkbox input "false"
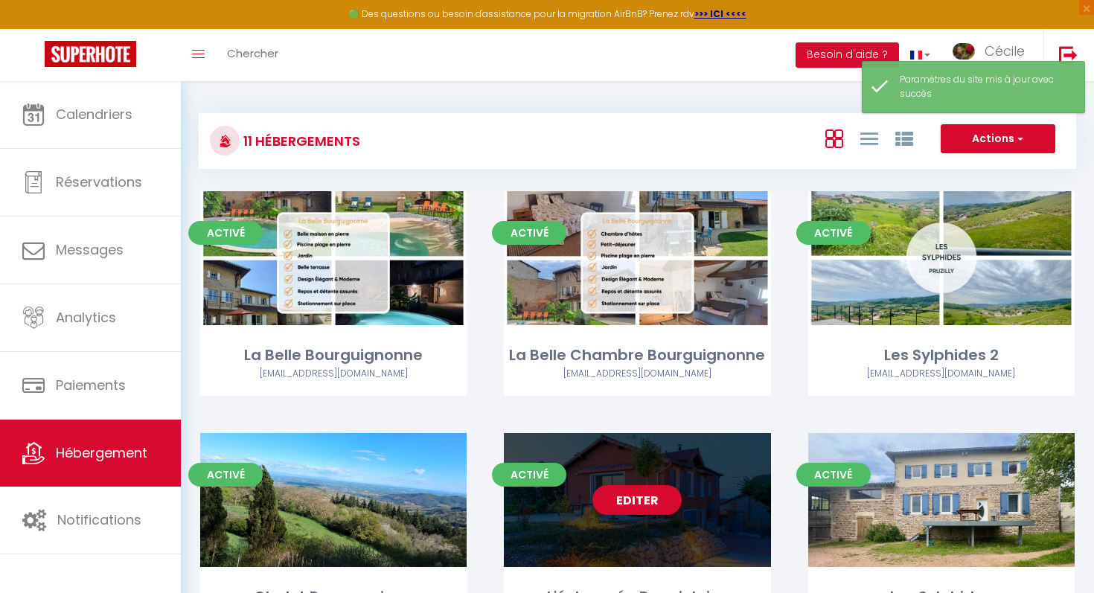
click at [698, 433] on div "Editer" at bounding box center [637, 500] width 266 height 134
select select "3"
select select "2"
select select "1"
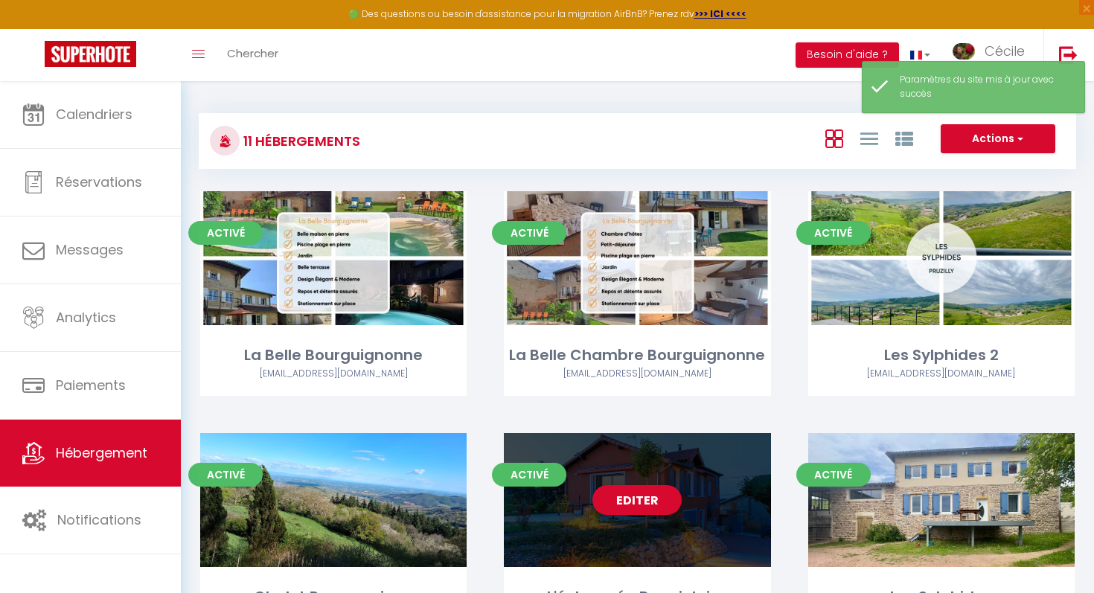
select select
select select "28"
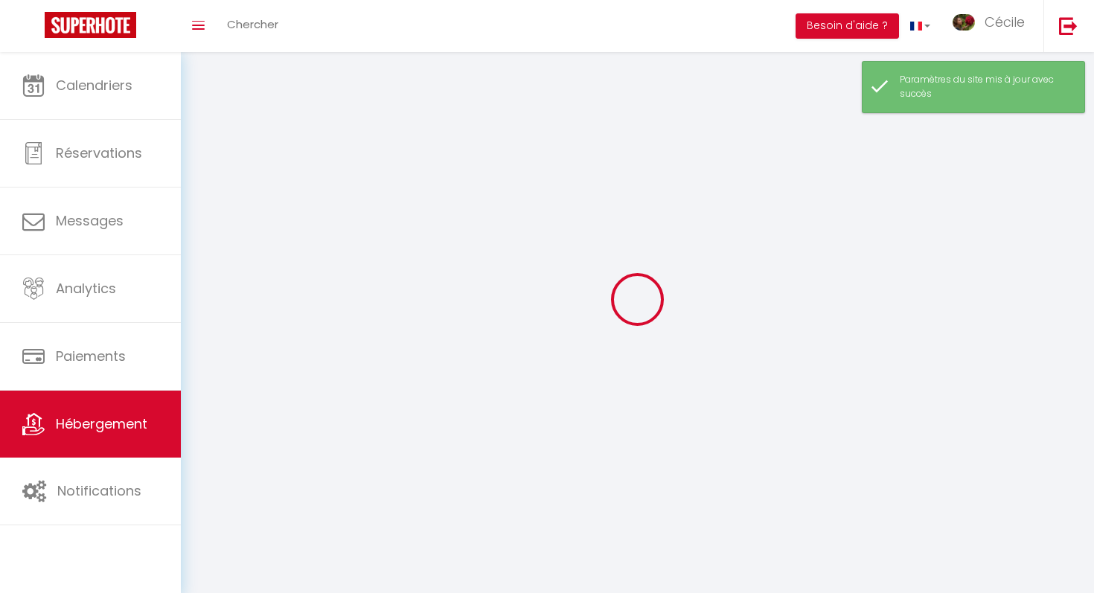
select select
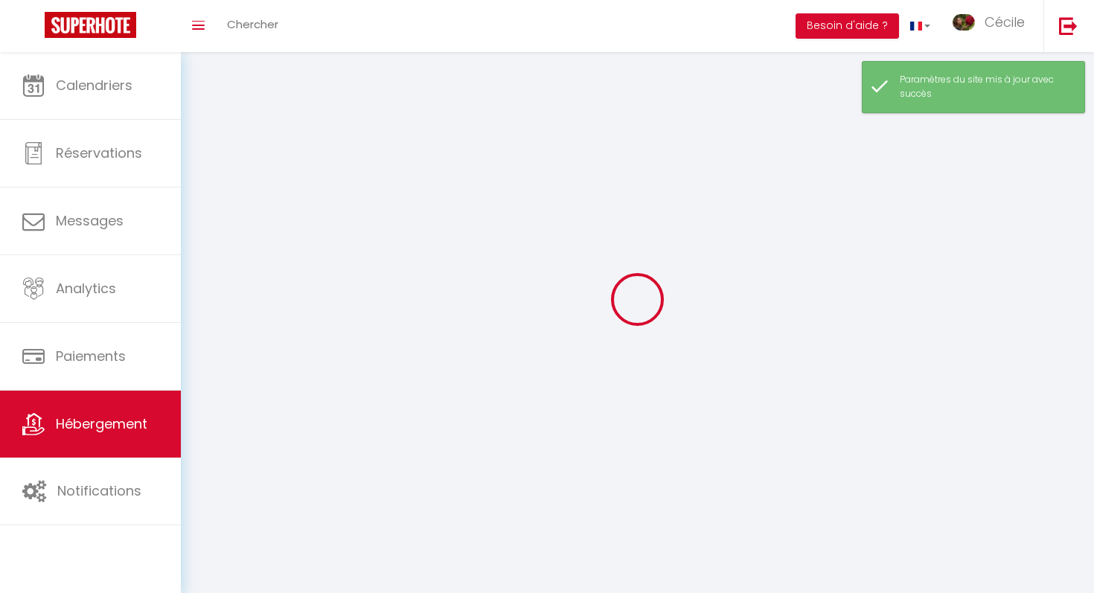
select select
checkbox input "false"
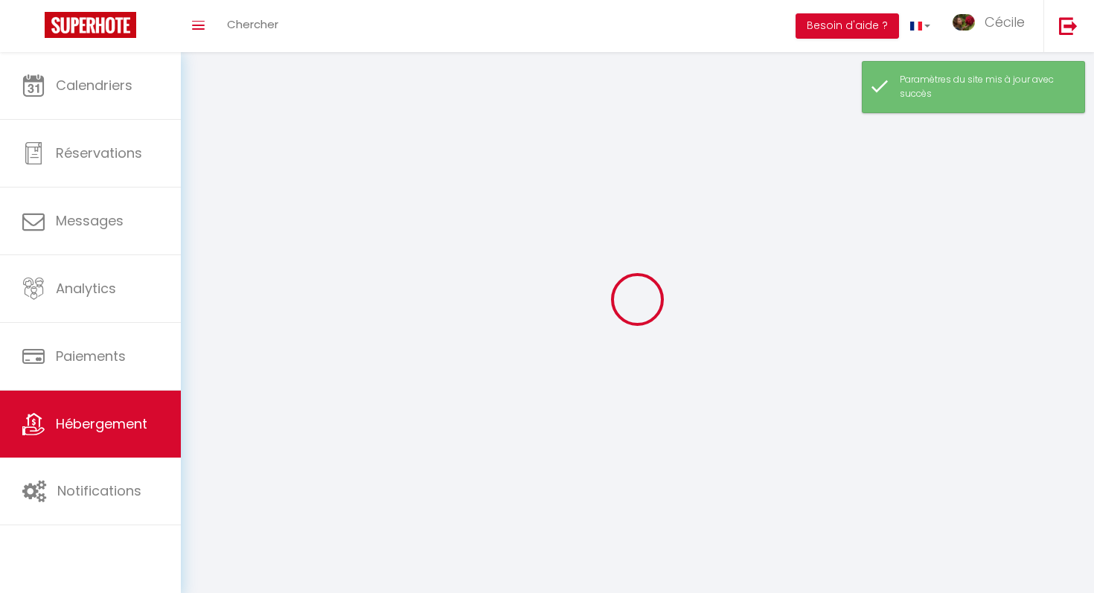
checkbox input "false"
select select
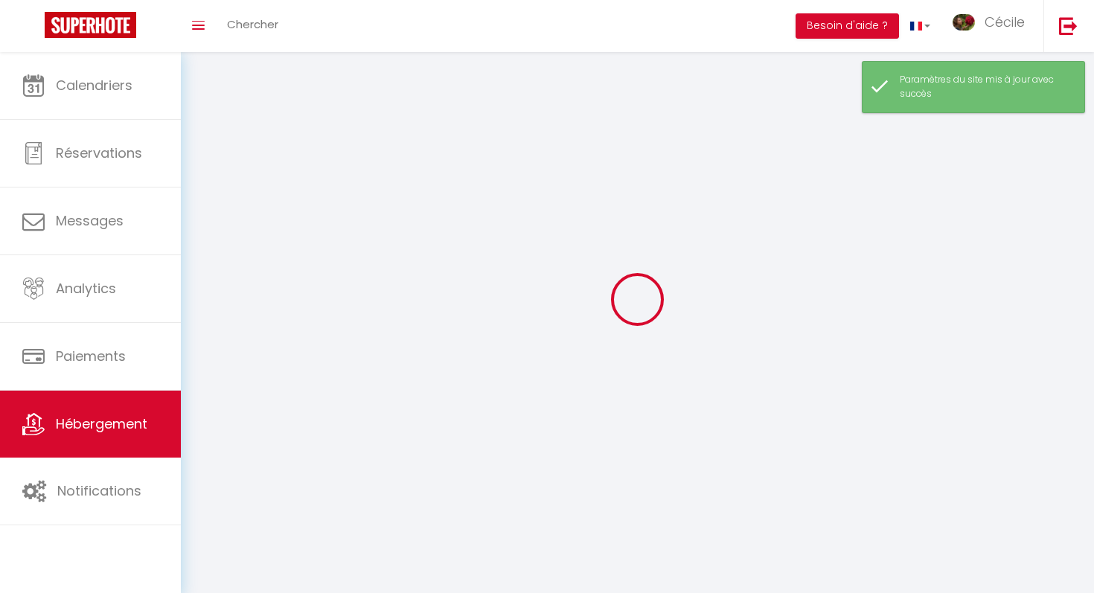
select select
checkbox input "false"
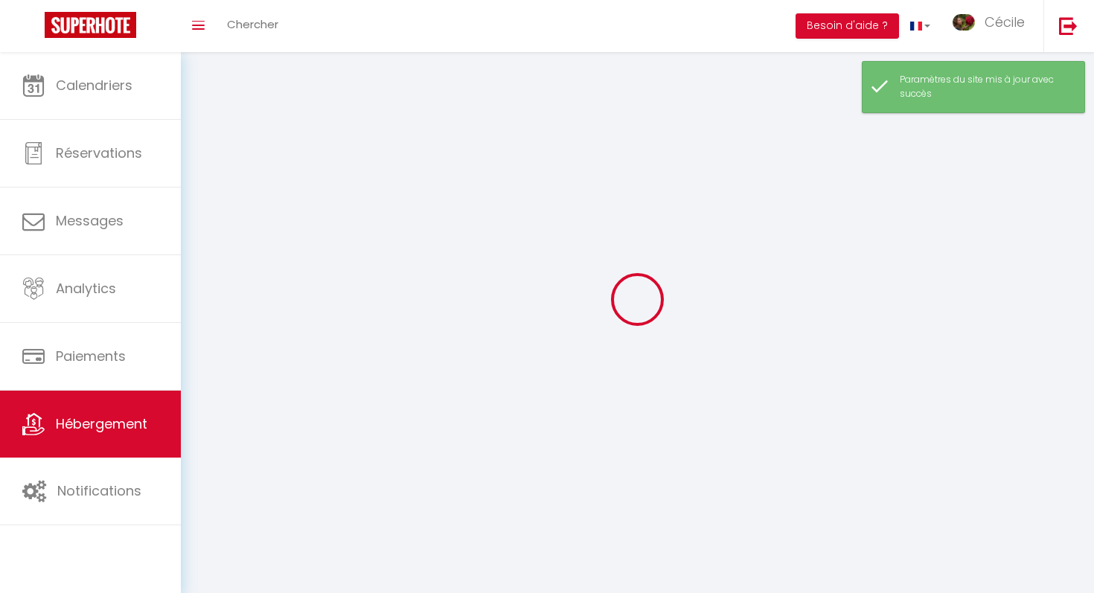
checkbox input "false"
select select
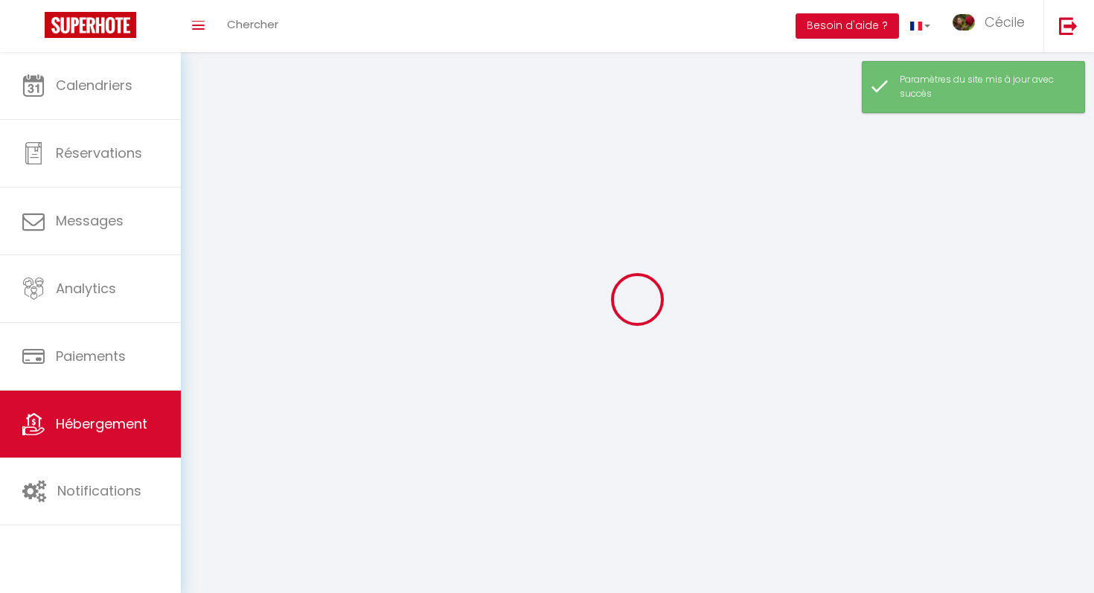
select select
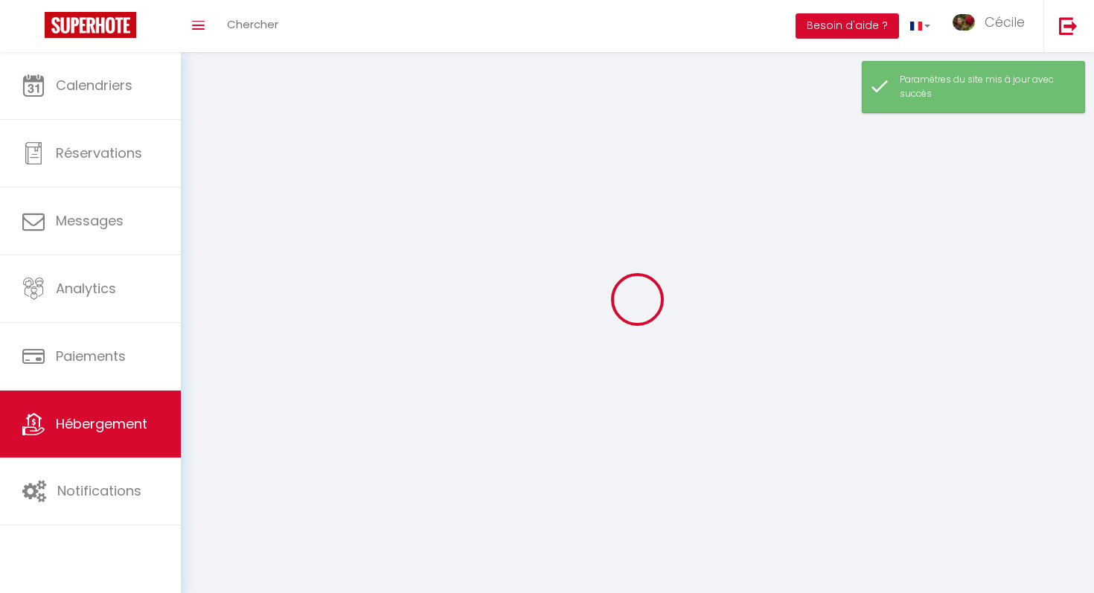
select select
checkbox input "false"
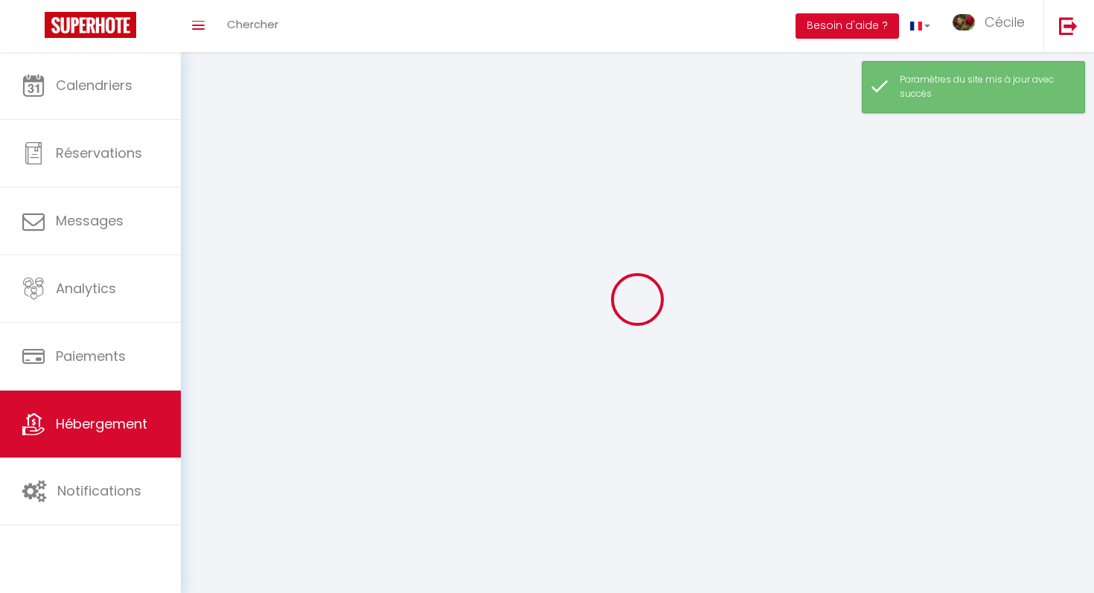
select select
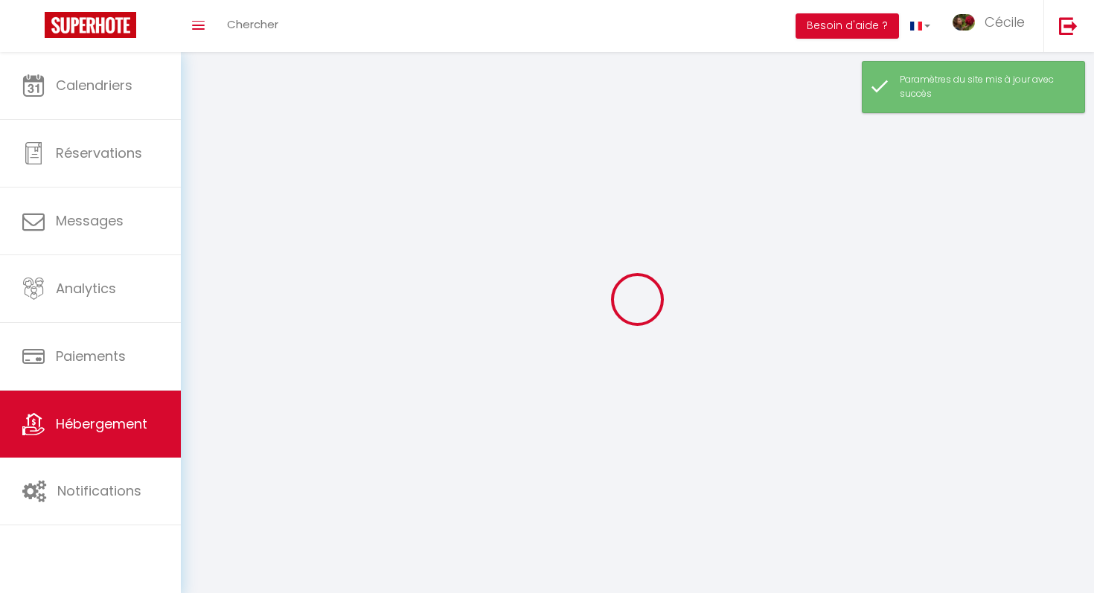
select select
checkbox input "false"
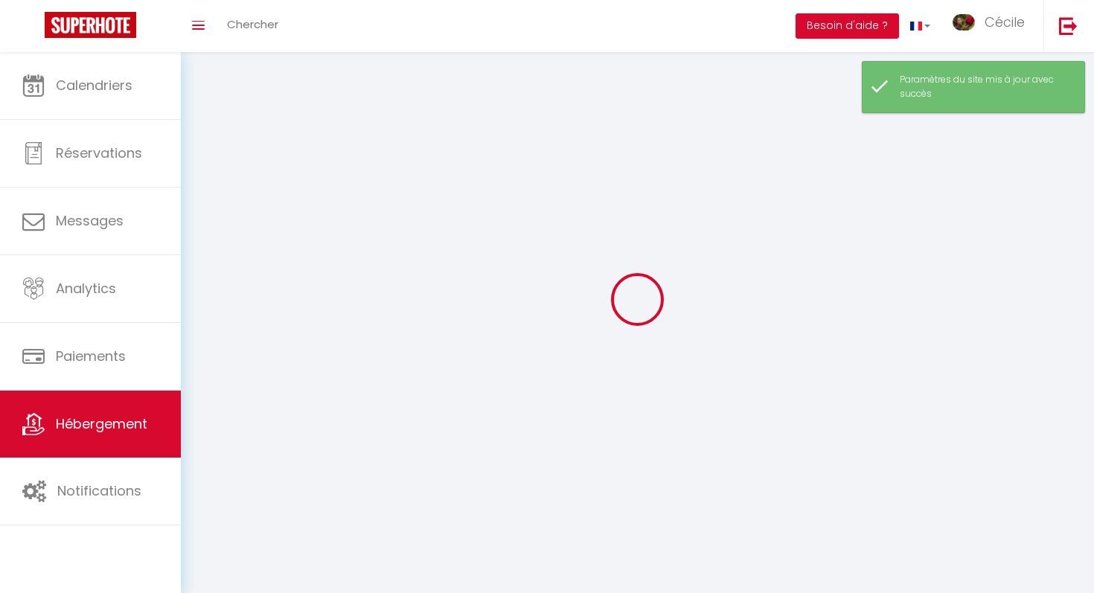
checkbox input "false"
select select
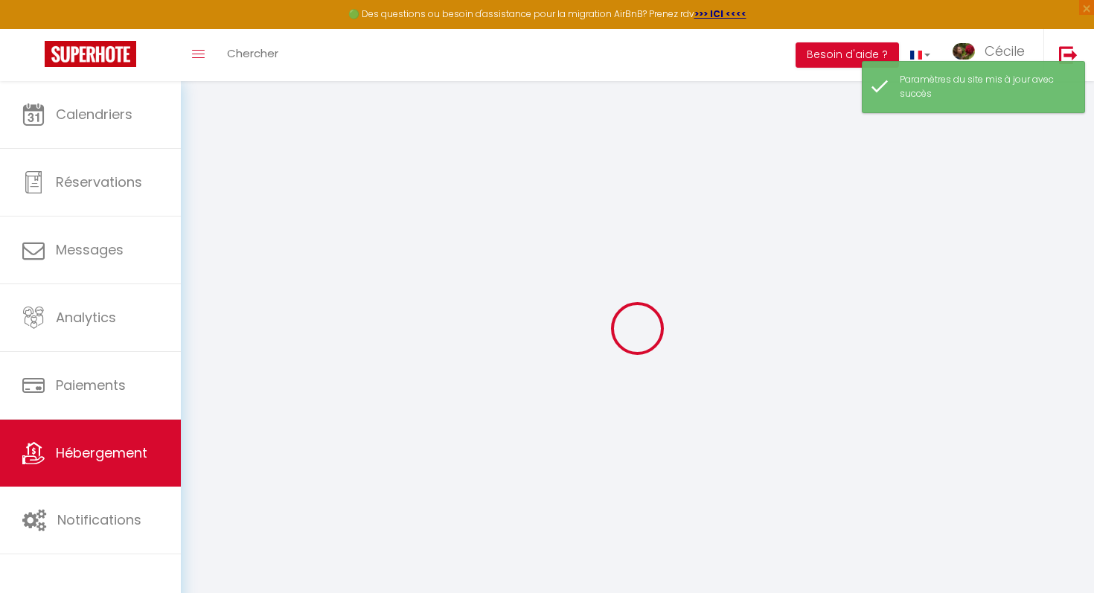
select select
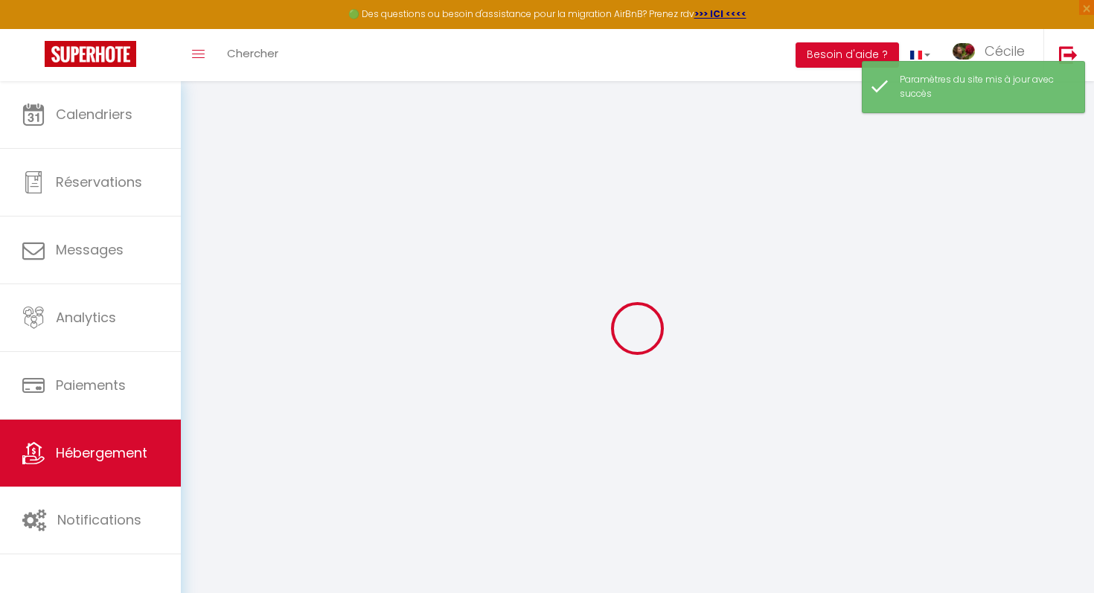
select select
checkbox input "false"
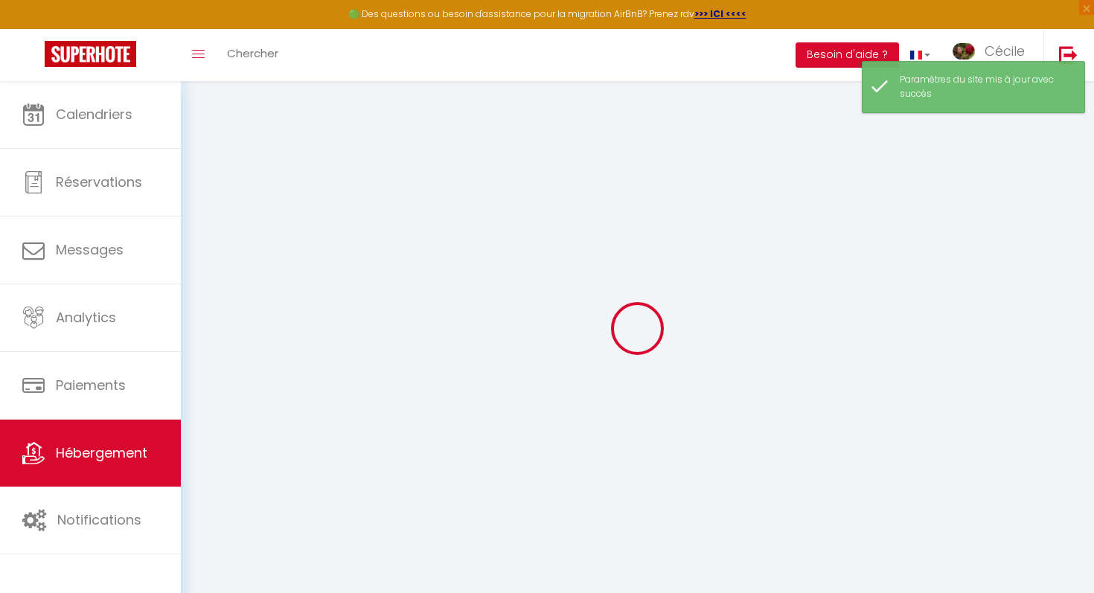
select select
type input "L'échappée Beaujolaise"
type input "[PERSON_NAME]"
type input "Perraud"
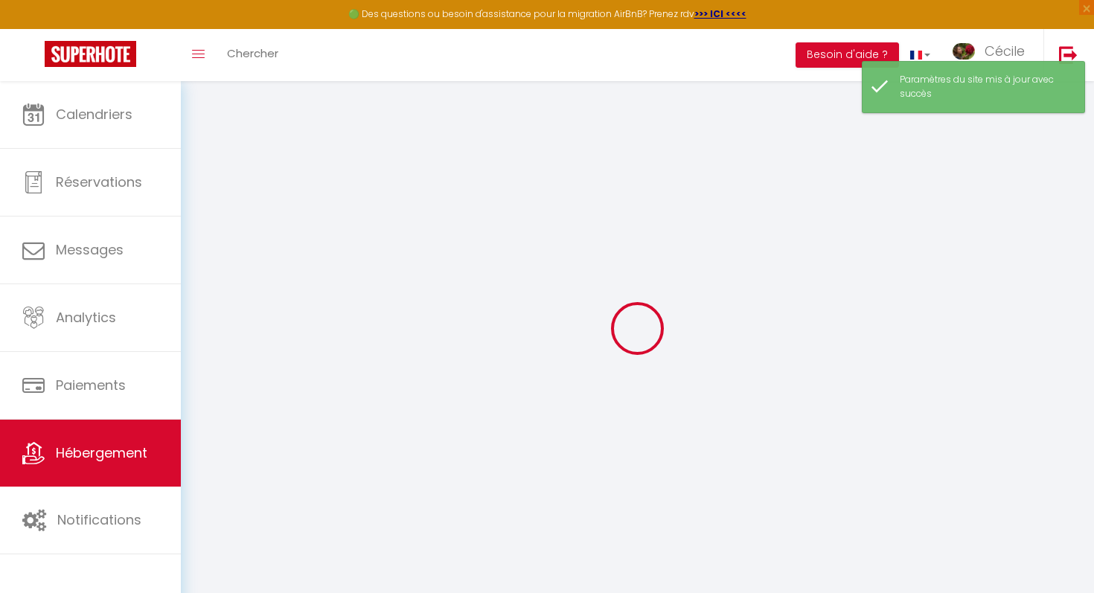
type input "[STREET_ADDRESS]"
type input "69840"
type input "JULIENAS"
select select "houses"
select select "10"
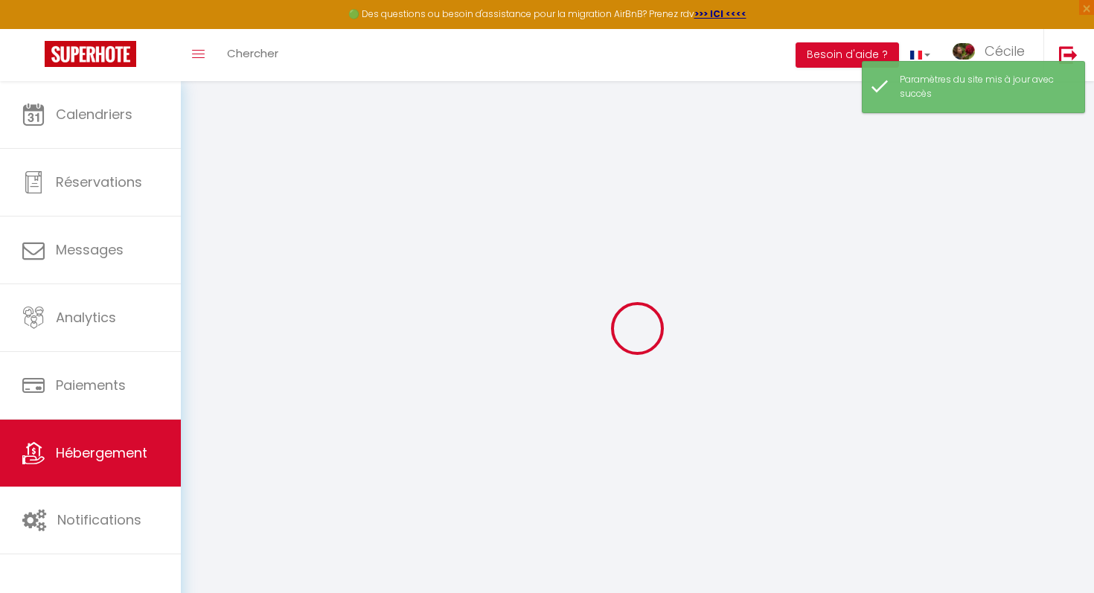
select select "10"
select select "5"
select select "4"
type input "370"
type input "180"
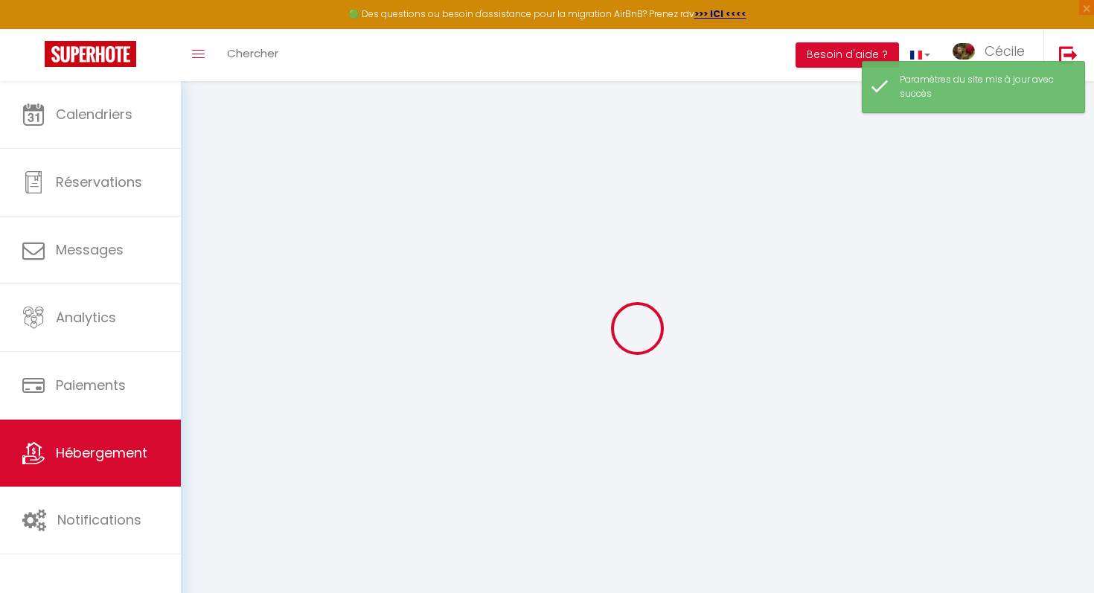
type input "500"
select select
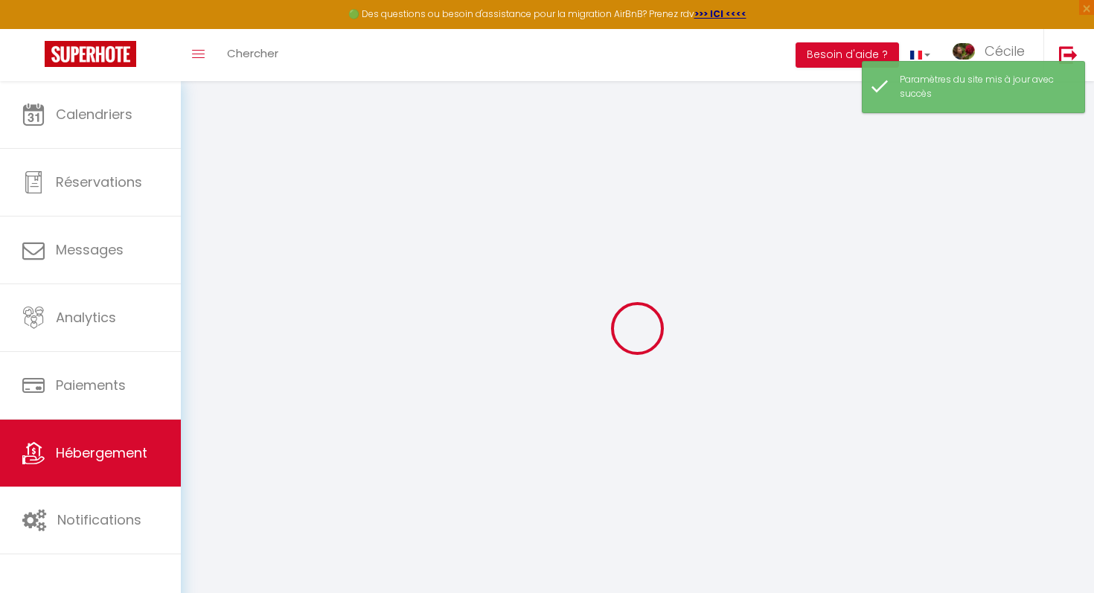
select select
type input "[STREET_ADDRESS]"
type input "69840"
type input "Juliénas"
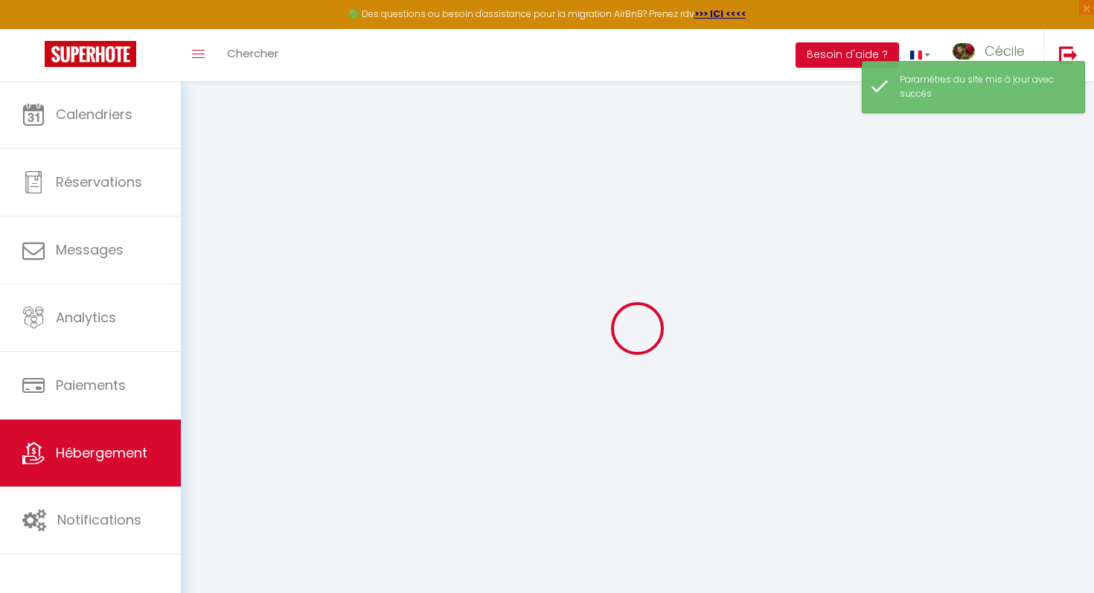
type input "[EMAIL_ADDRESS][DOMAIN_NAME]"
select select
checkbox input "false"
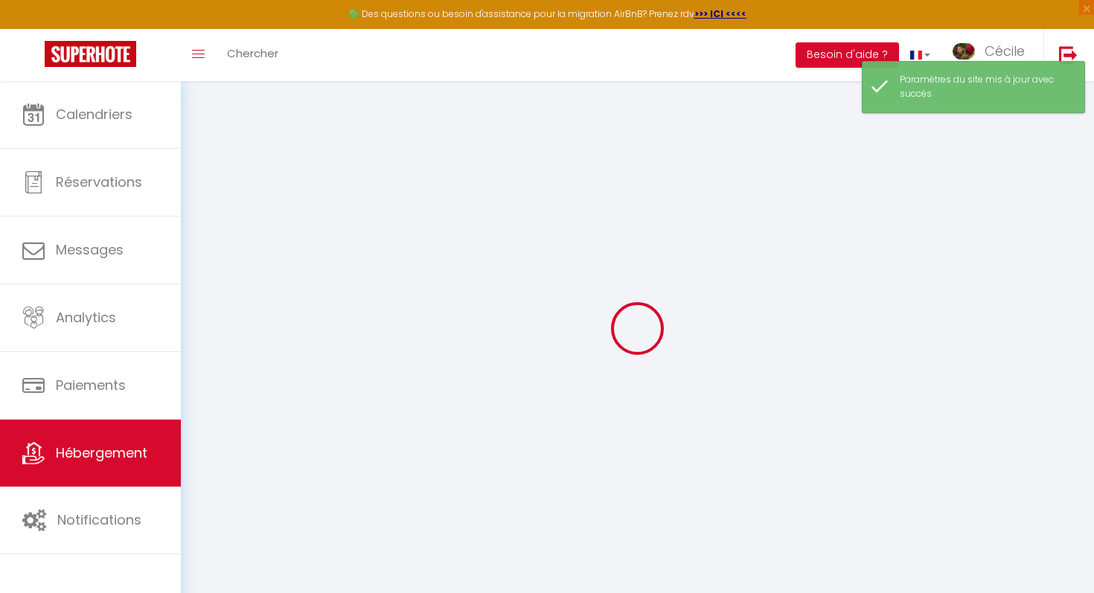
checkbox input "false"
type input "25"
type input "184"
type input "0"
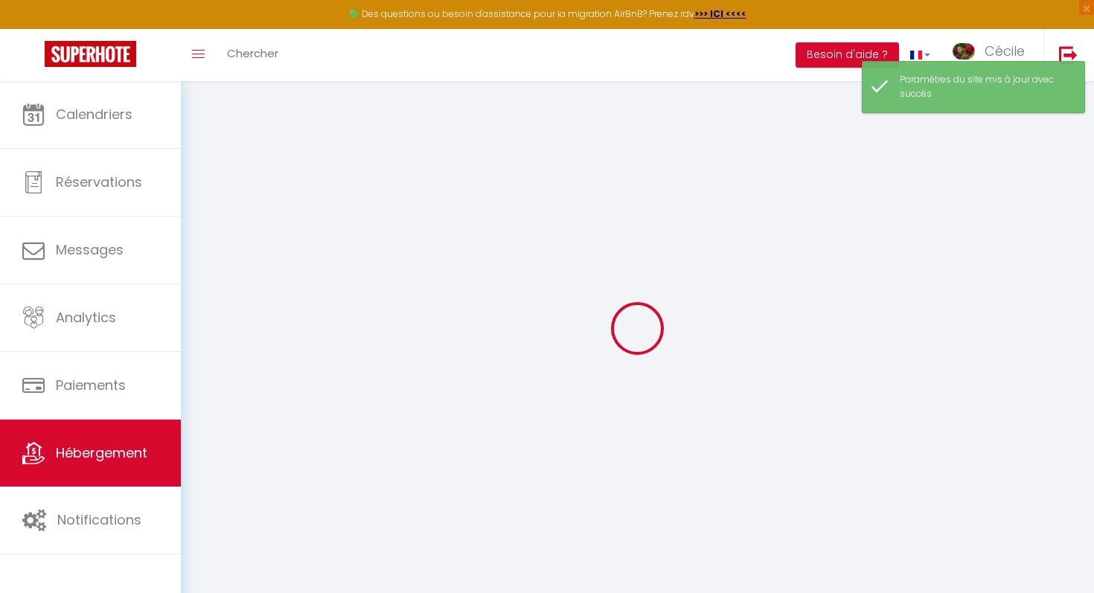
type input "0"
select select
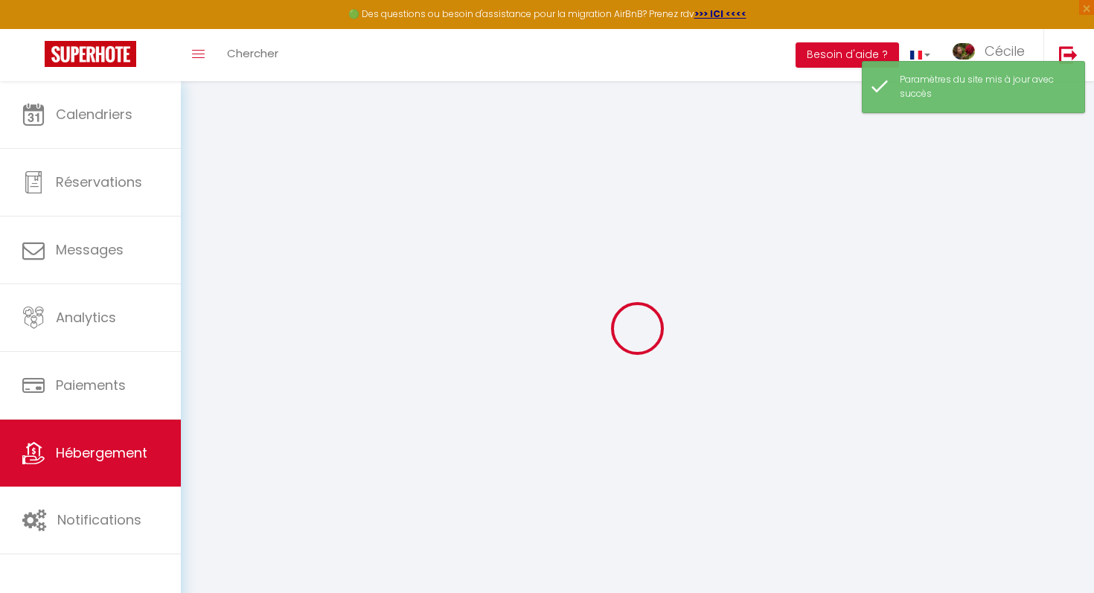
select select
checkbox input "false"
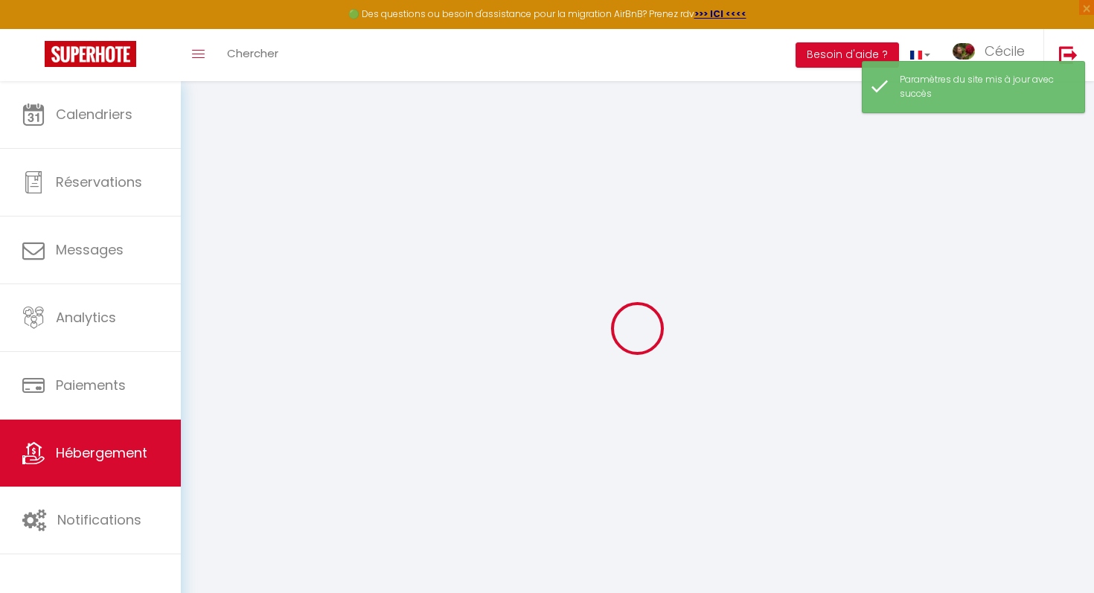
checkbox input "false"
select select
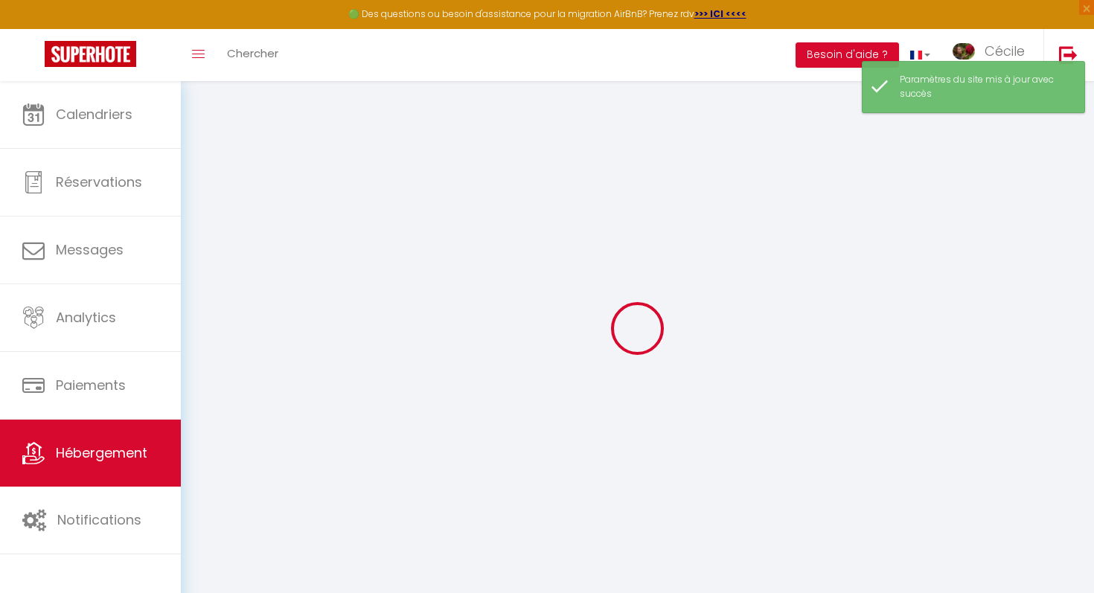
select select
checkbox input "false"
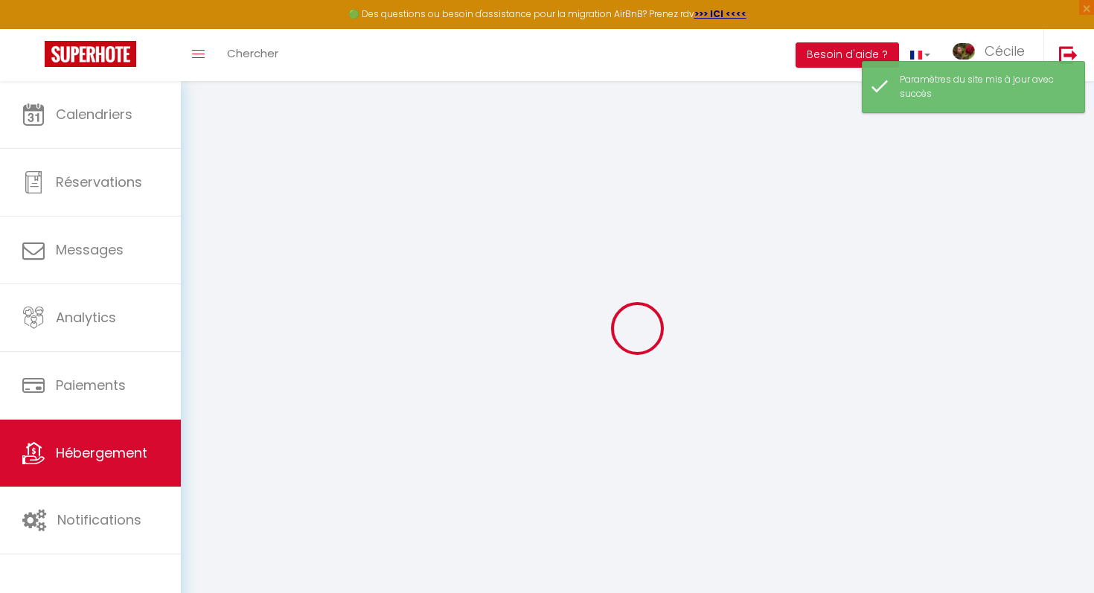
checkbox input "false"
select select
checkbox input "false"
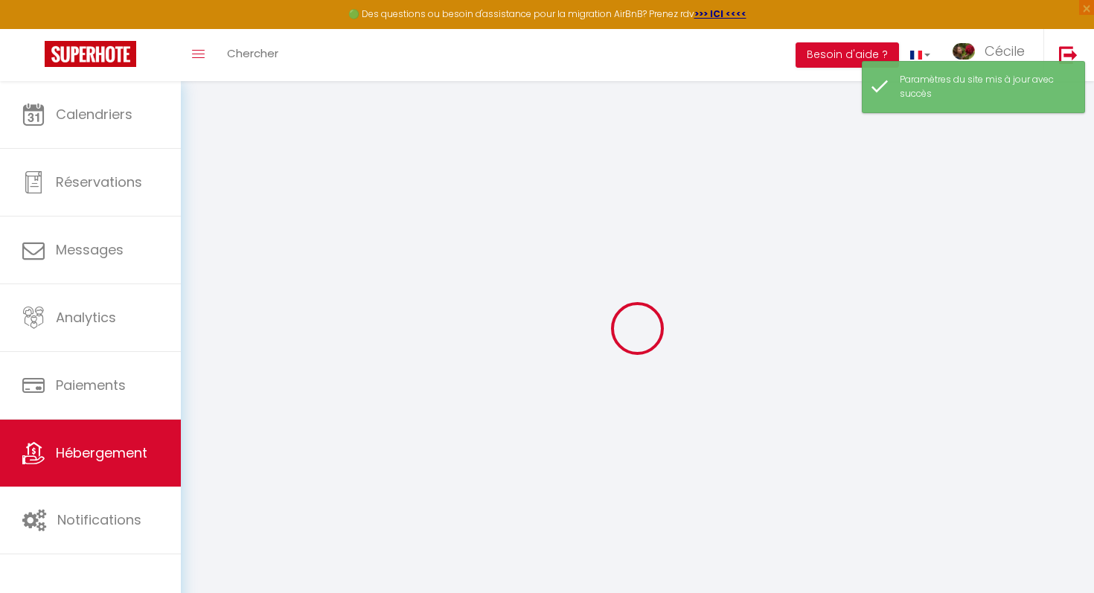
checkbox input "false"
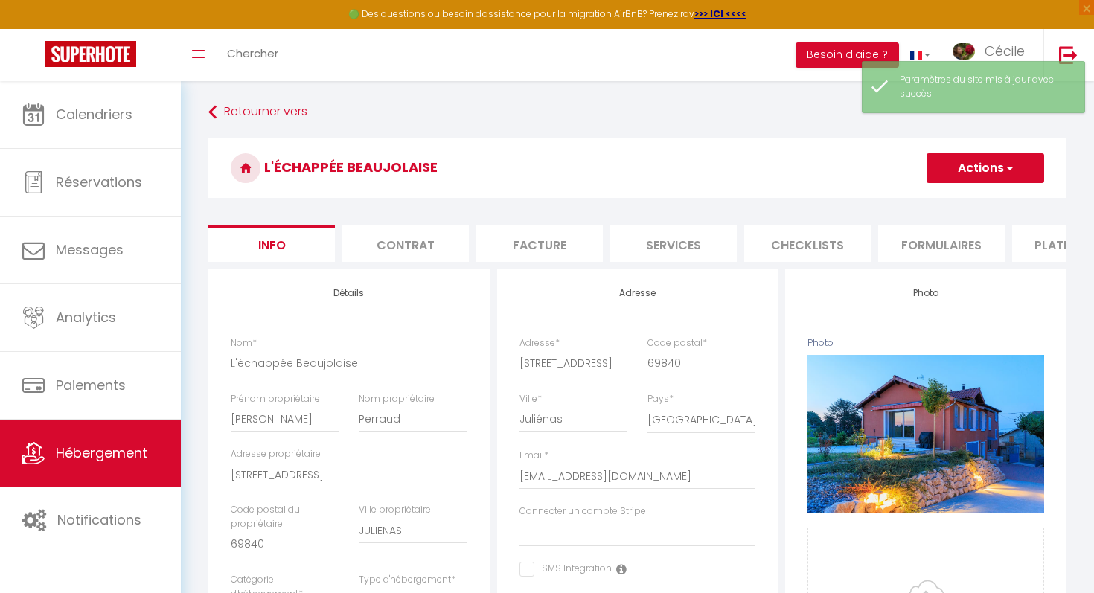
select select
checkbox input "false"
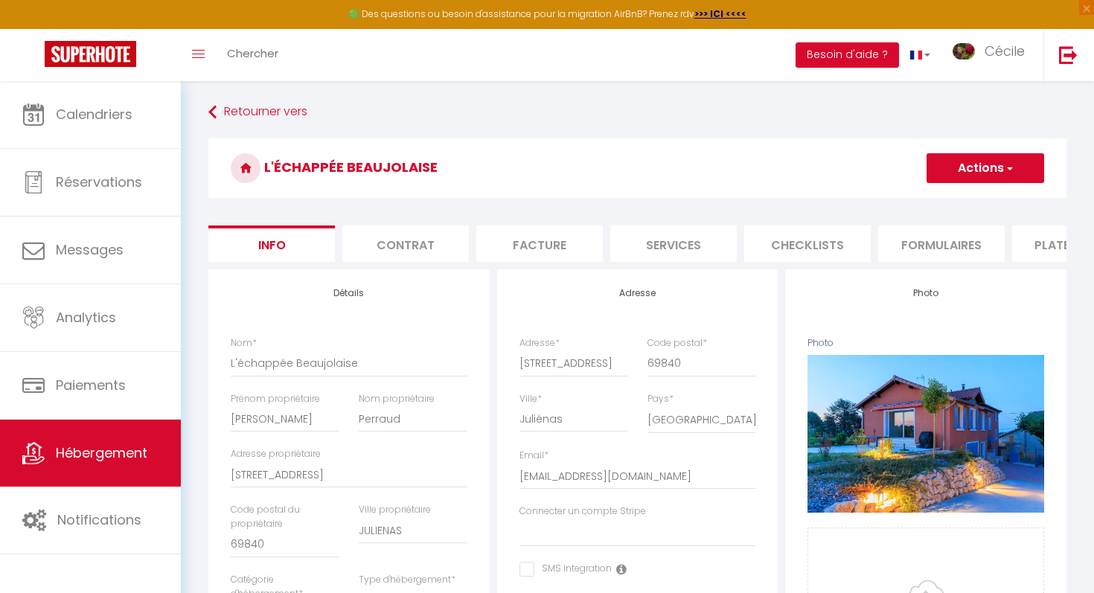
click at [1034, 234] on li "Plateformes" at bounding box center [1075, 243] width 126 height 36
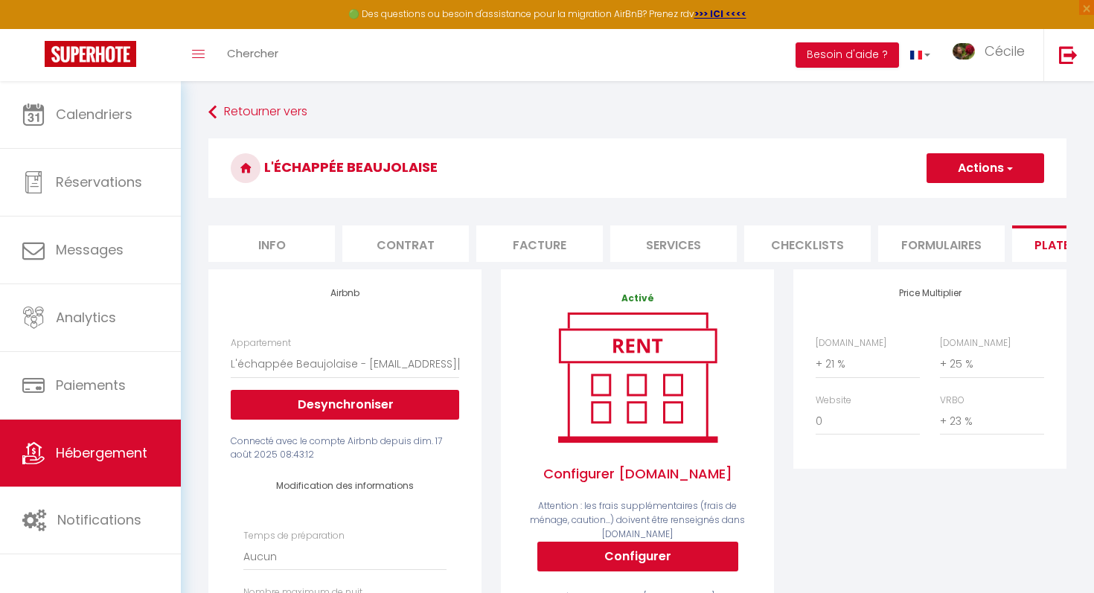
click at [524, 243] on li "Facture" at bounding box center [539, 243] width 126 height 36
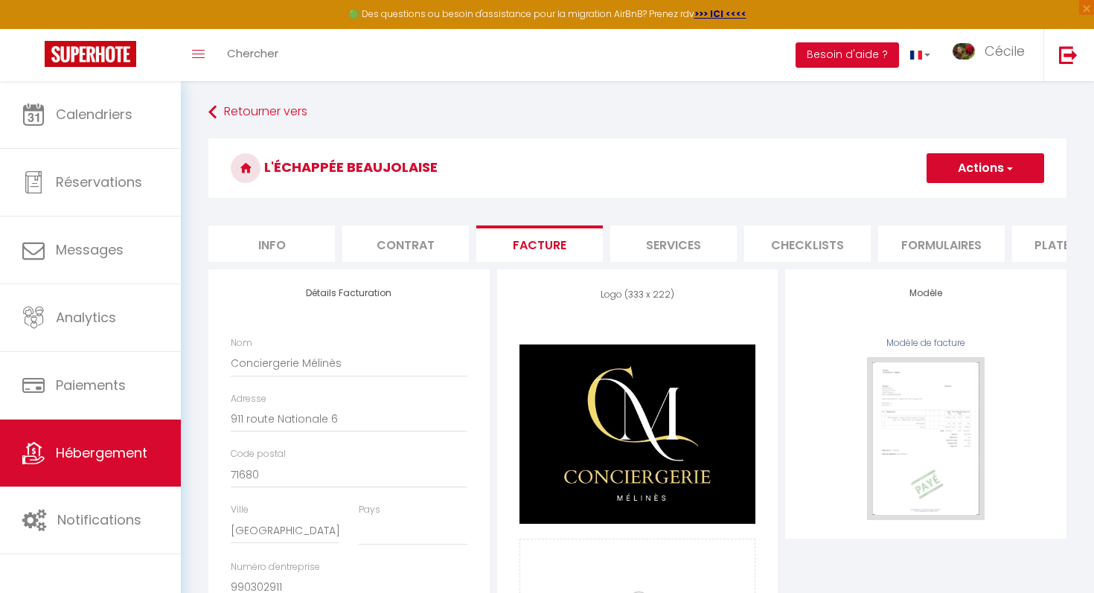
click at [396, 234] on li "Contrat" at bounding box center [405, 243] width 126 height 36
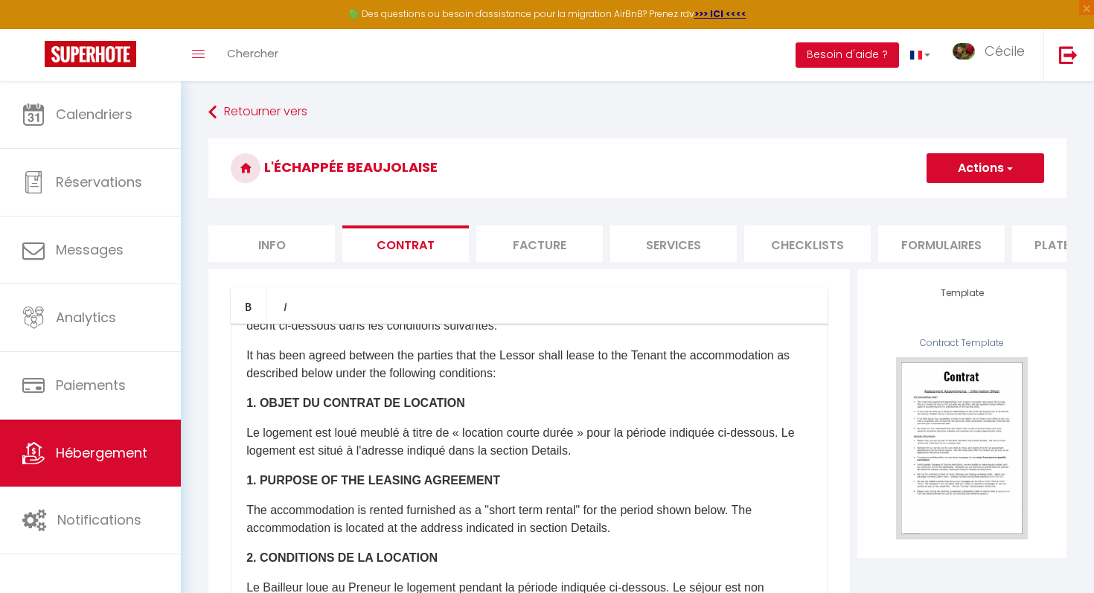
scroll to position [56, 0]
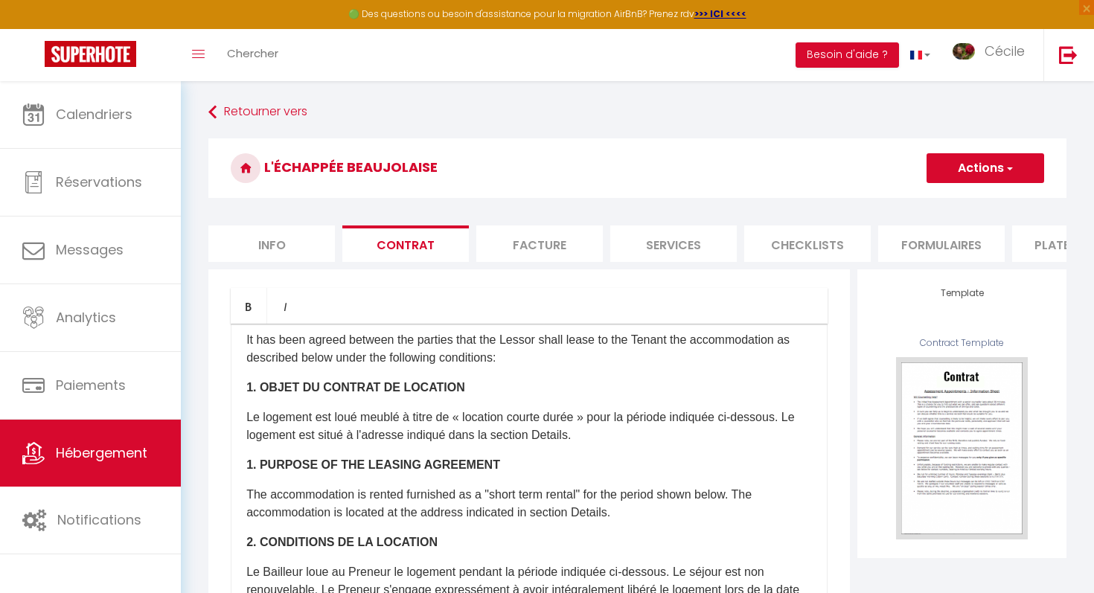
click at [530, 233] on li "Facture" at bounding box center [539, 243] width 126 height 36
select select
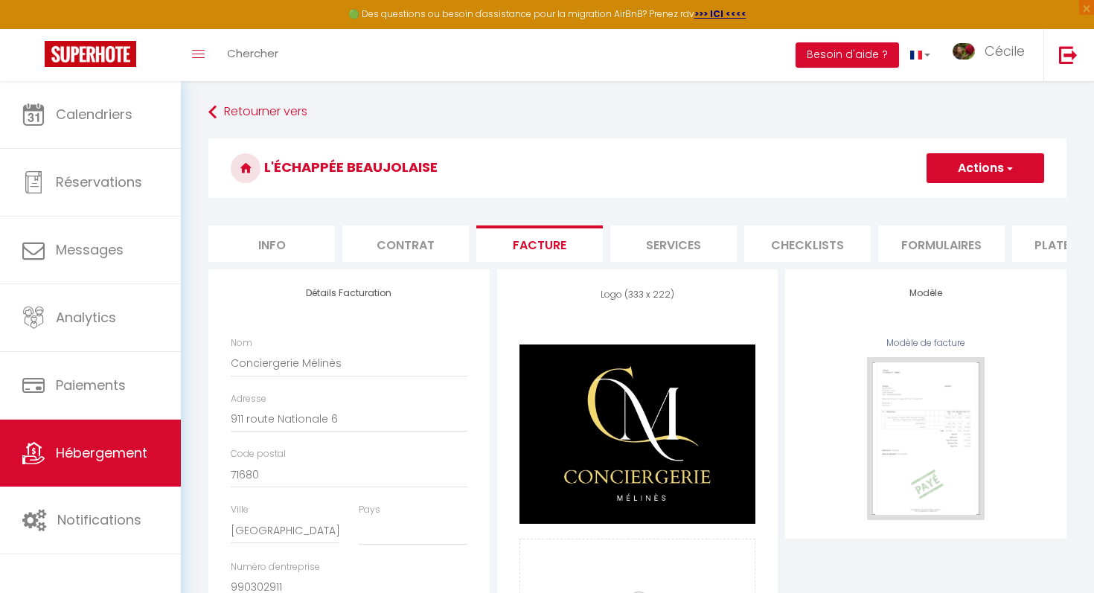
select select
click at [696, 236] on li "Services" at bounding box center [673, 243] width 126 height 36
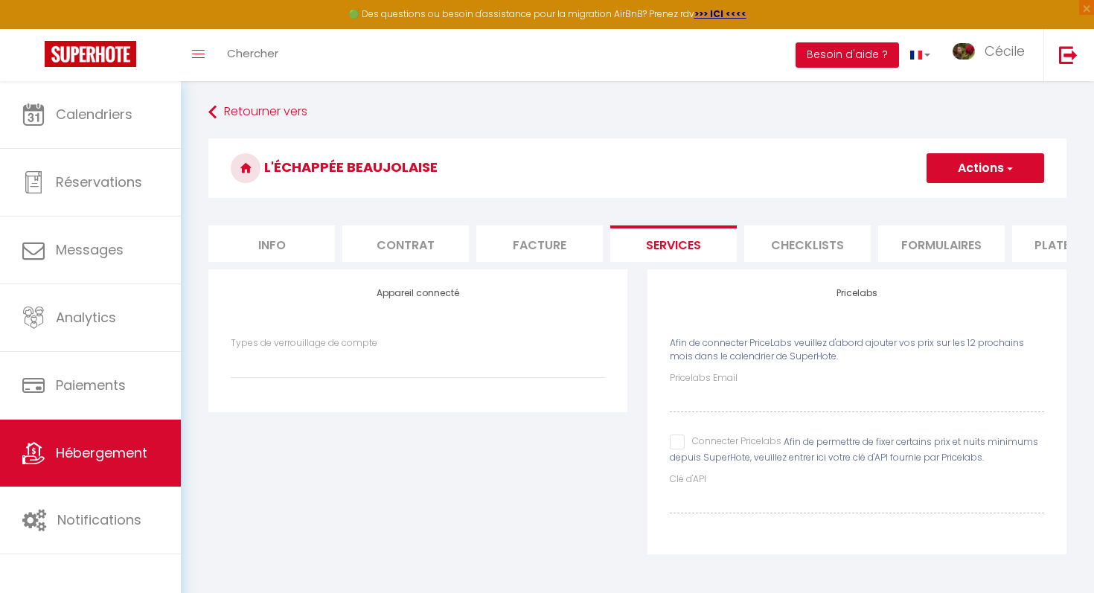
select select
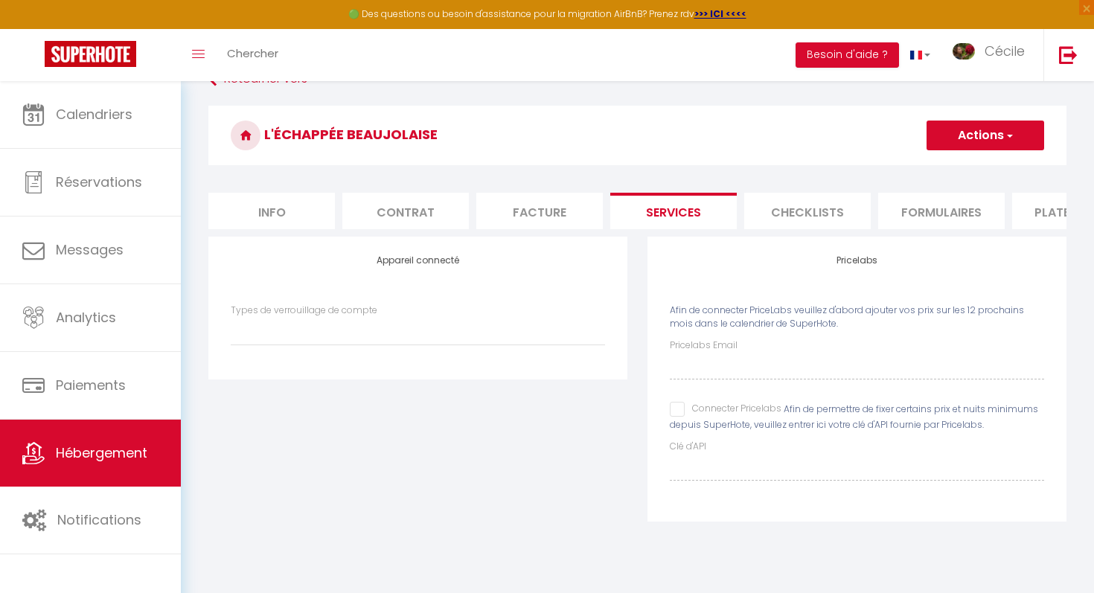
scroll to position [36, 0]
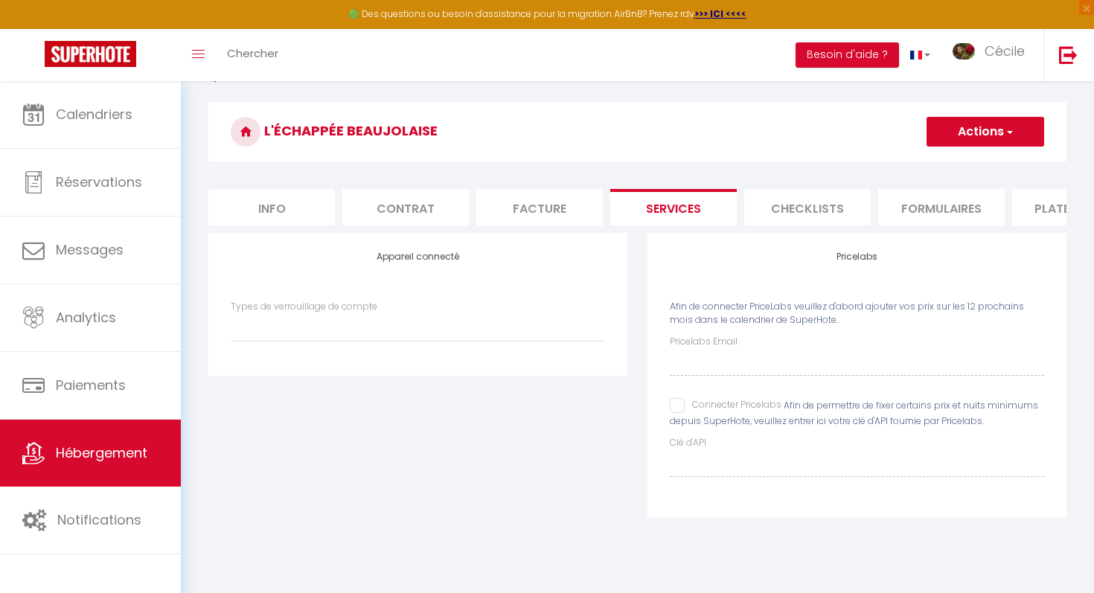
click at [800, 211] on li "Checklists" at bounding box center [807, 207] width 126 height 36
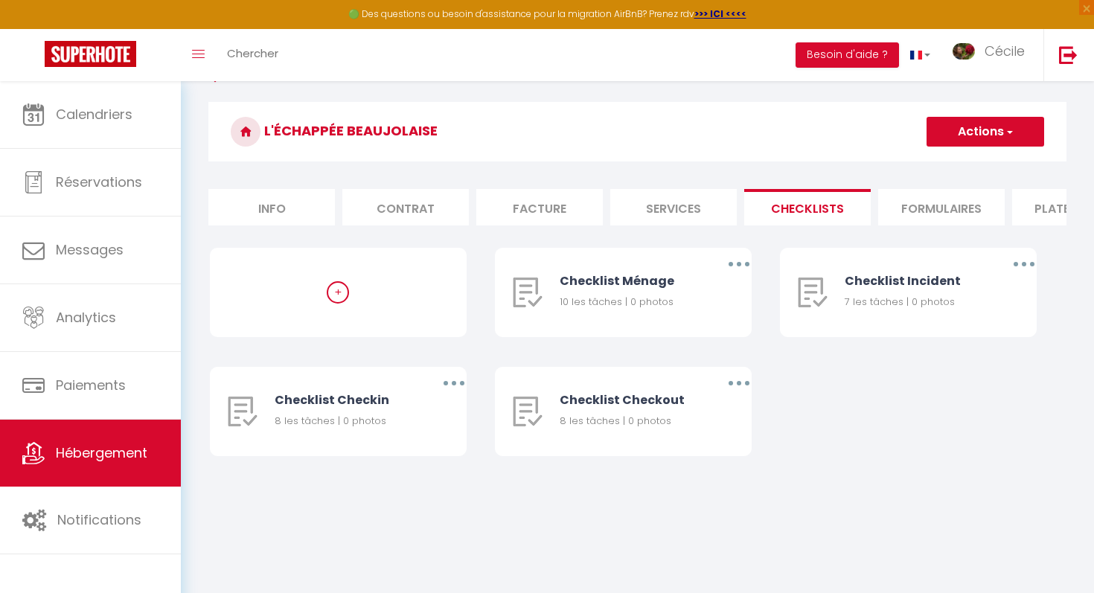
click at [895, 206] on li "Formulaires" at bounding box center [941, 207] width 126 height 36
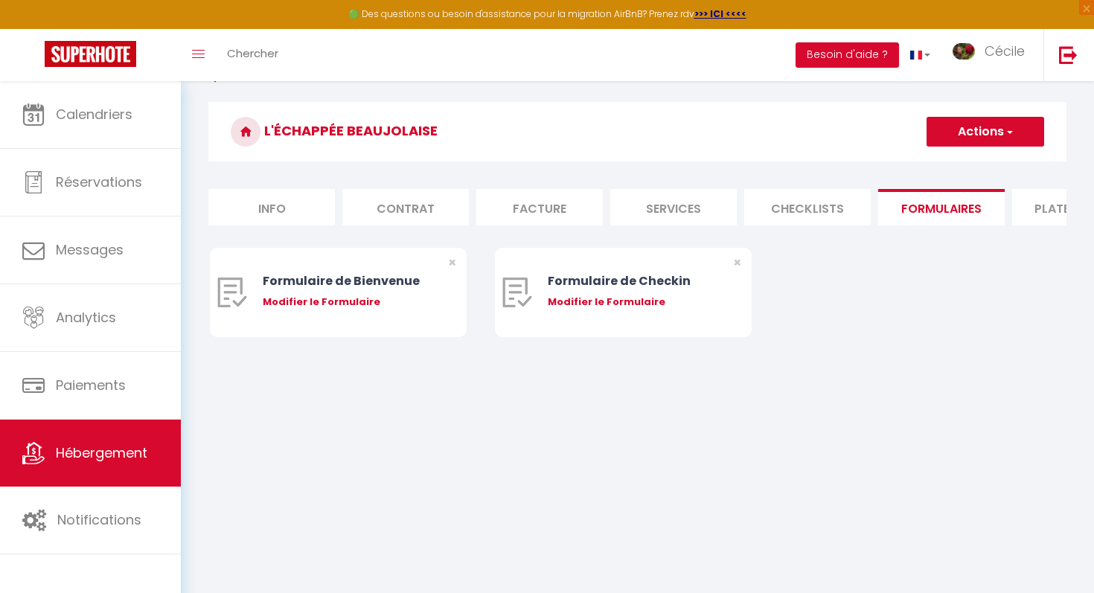
scroll to position [37, 0]
click at [1029, 214] on li "Plateformes" at bounding box center [1075, 206] width 126 height 36
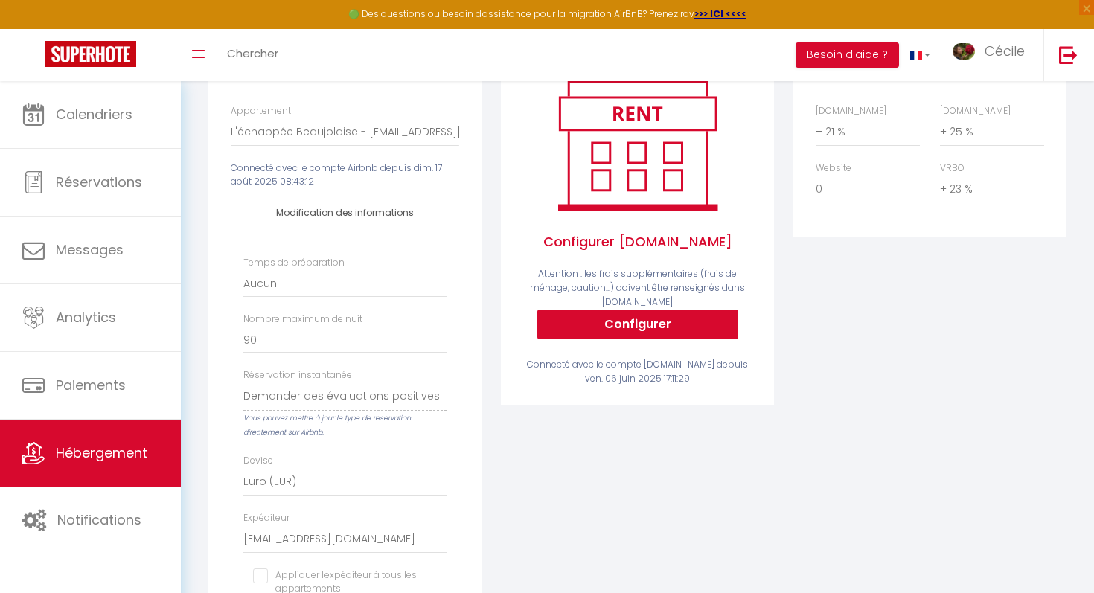
scroll to position [233, 0]
click at [385, 538] on select "contact@lalliancedessoeurs.com fabricepaget54@gmail.com sylviejul@wanadoo.fr er…" at bounding box center [344, 538] width 203 height 28
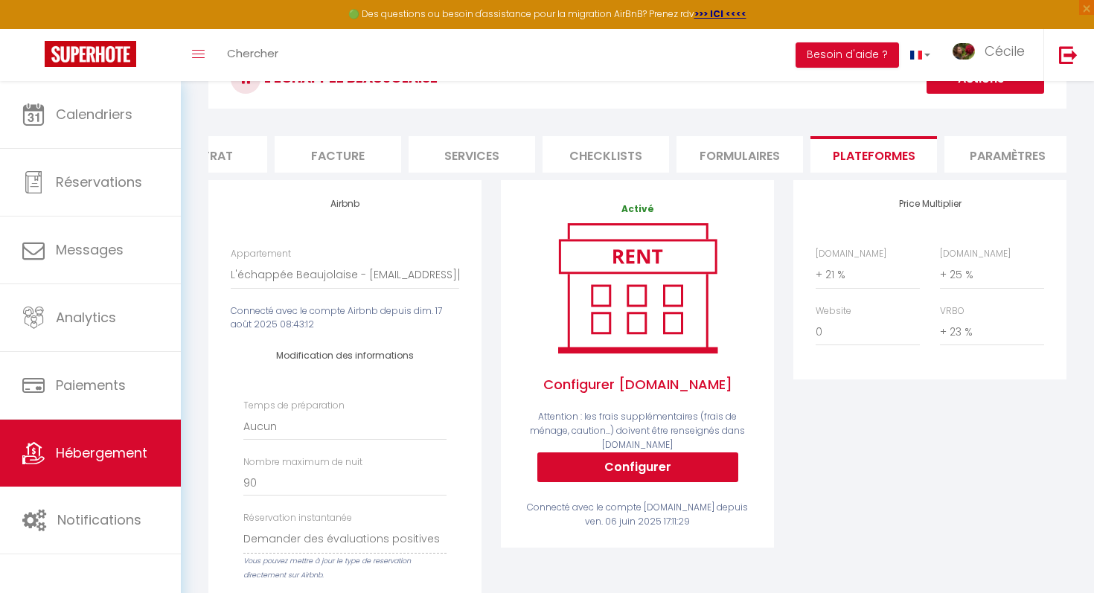
scroll to position [0, 0]
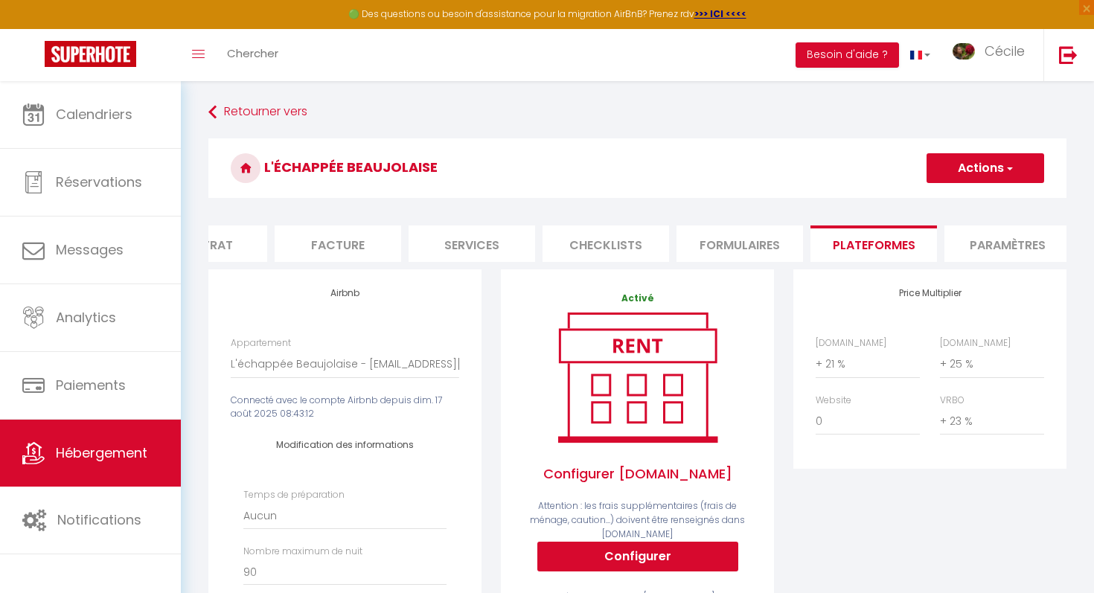
click at [981, 243] on li "Paramètres" at bounding box center [1007, 243] width 126 height 36
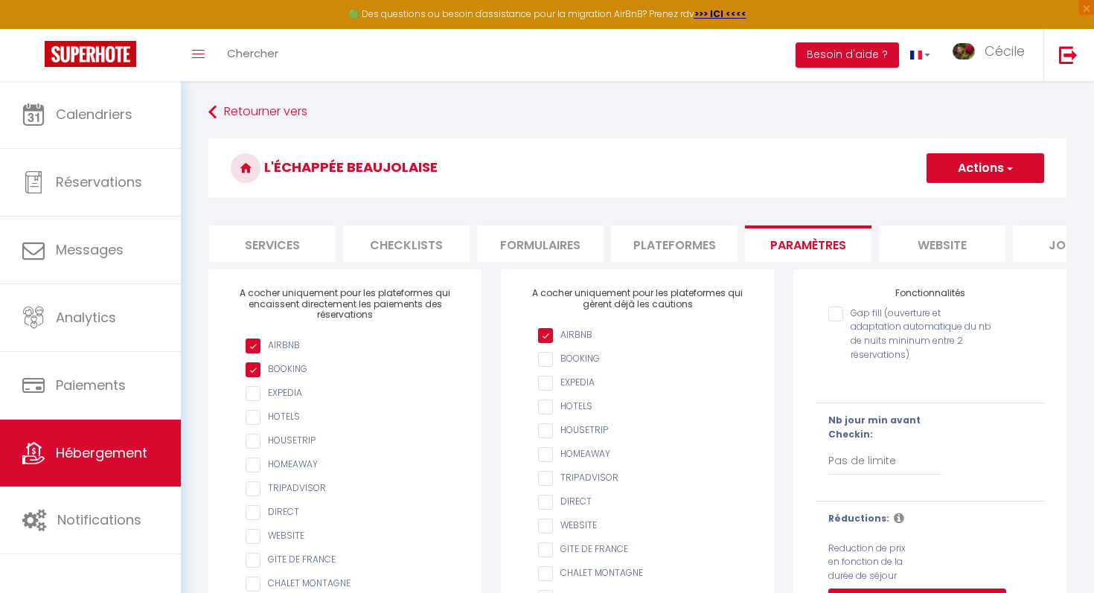
scroll to position [0, 421]
click at [934, 240] on li "website" at bounding box center [921, 243] width 126 height 36
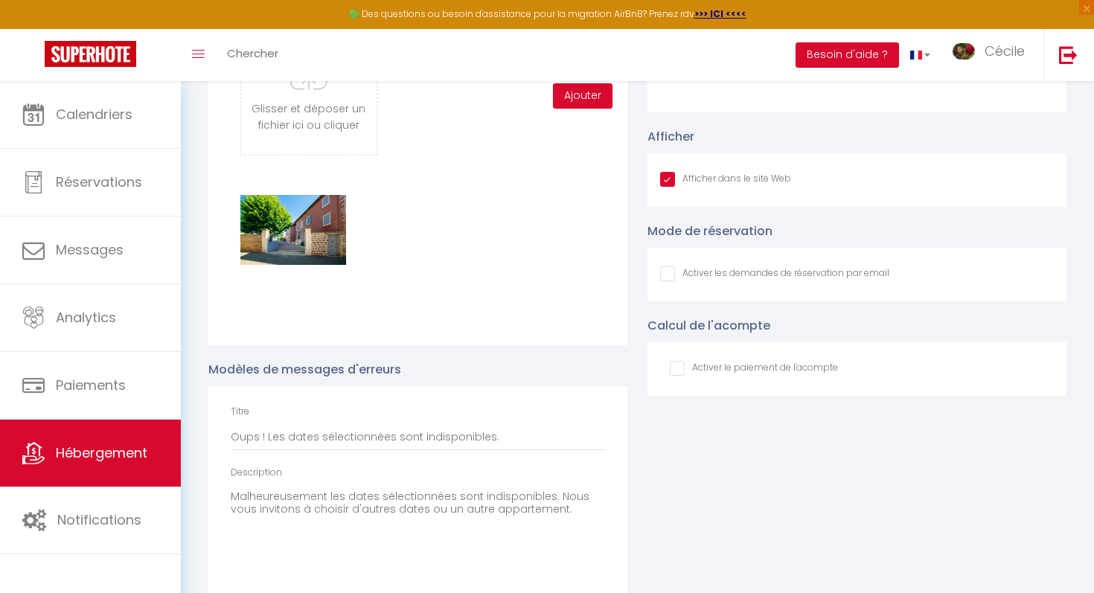
scroll to position [2452, 0]
click at [771, 274] on input "Afficher dans le site Web" at bounding box center [774, 274] width 229 height 15
checkbox input "true"
checkbox input "false"
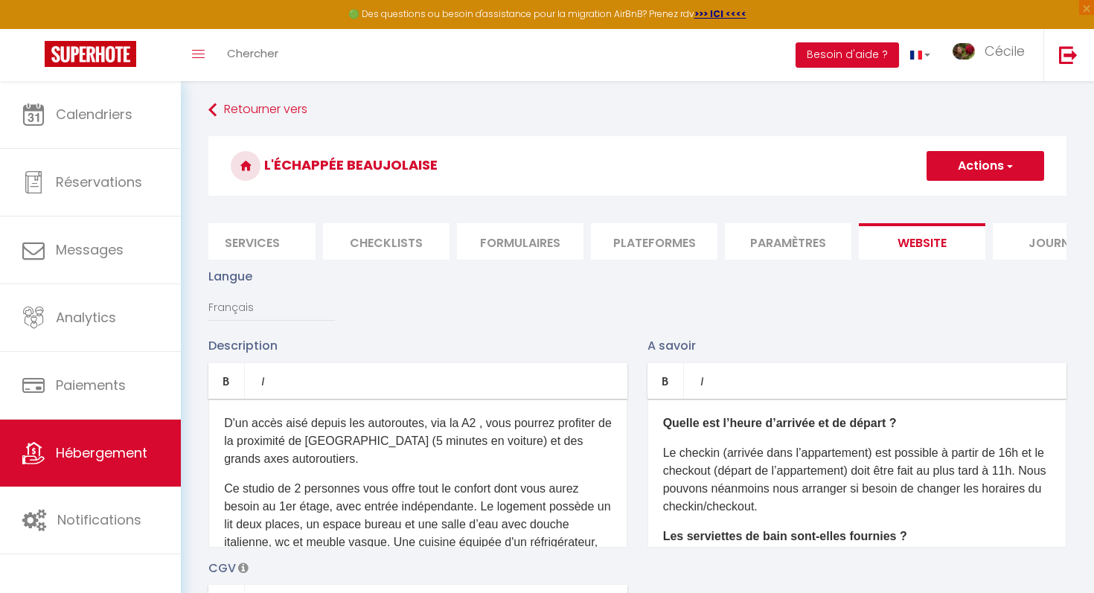
scroll to position [0, 0]
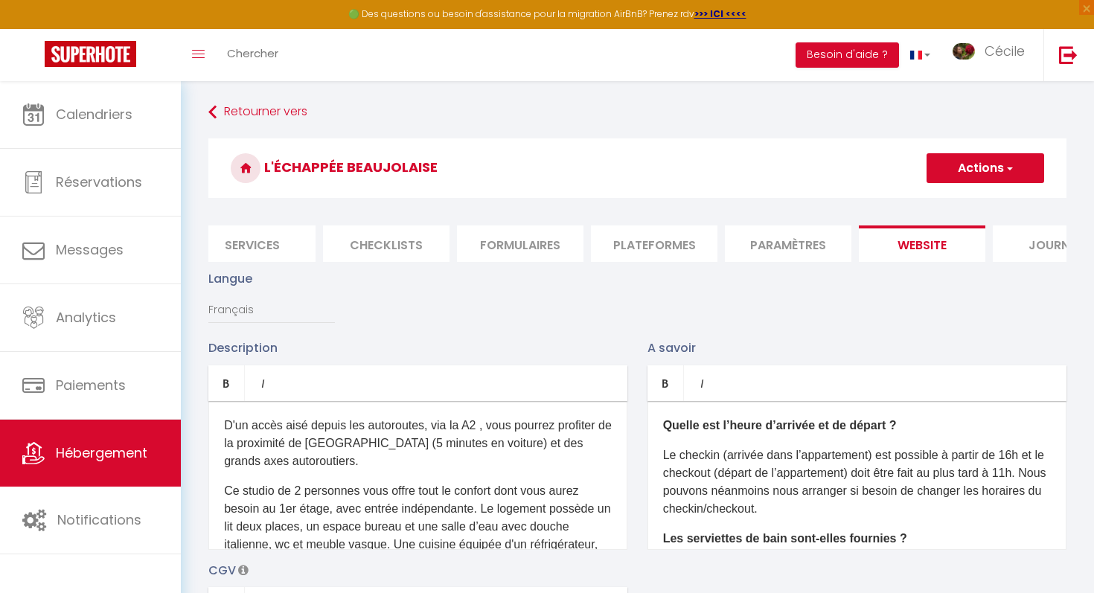
click at [989, 155] on button "Actions" at bounding box center [985, 168] width 118 height 30
click at [970, 194] on input "Enregistrer" at bounding box center [967, 200] width 55 height 15
checkbox input "true"
checkbox input "false"
click at [970, 211] on ul "Enregistrer" at bounding box center [984, 201] width 119 height 28
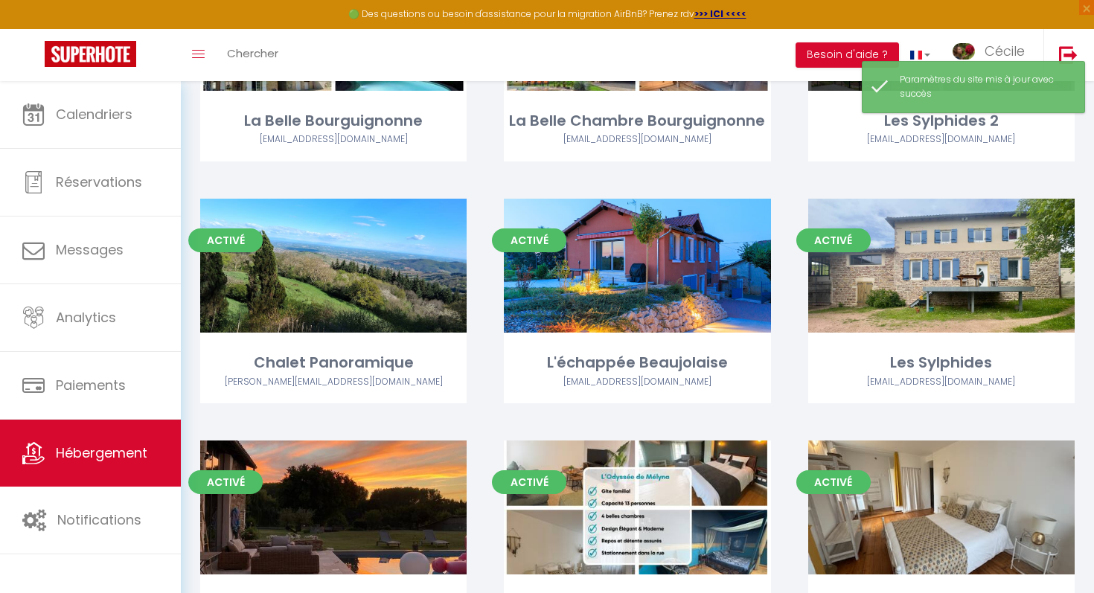
scroll to position [229, 0]
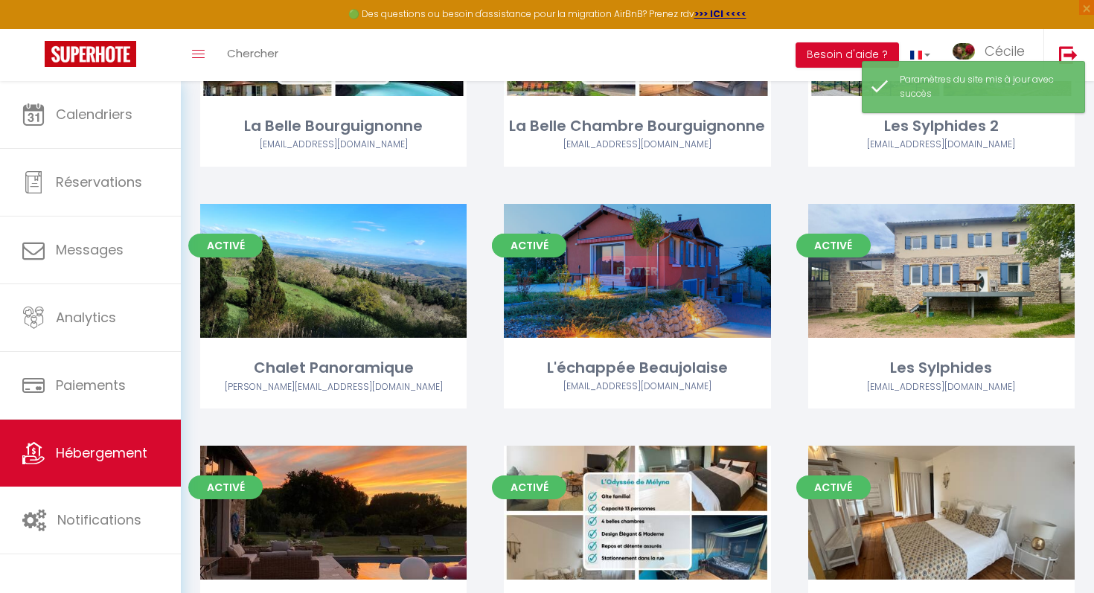
click at [754, 276] on div "Editer" at bounding box center [637, 271] width 266 height 134
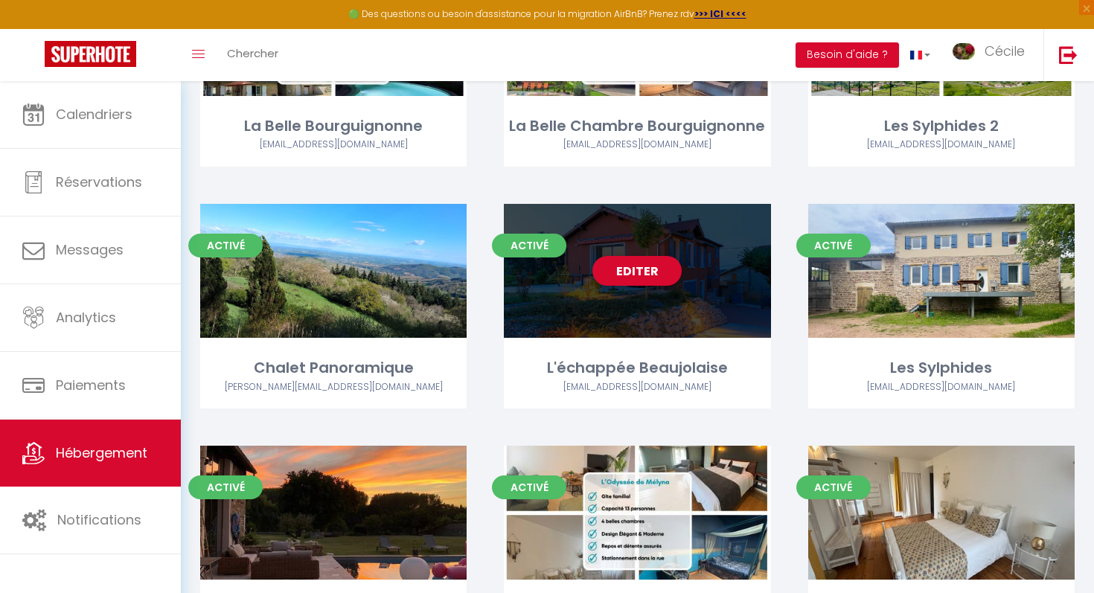
click at [745, 249] on div "Editer" at bounding box center [637, 271] width 266 height 134
click at [665, 263] on link "Editer" at bounding box center [636, 271] width 89 height 30
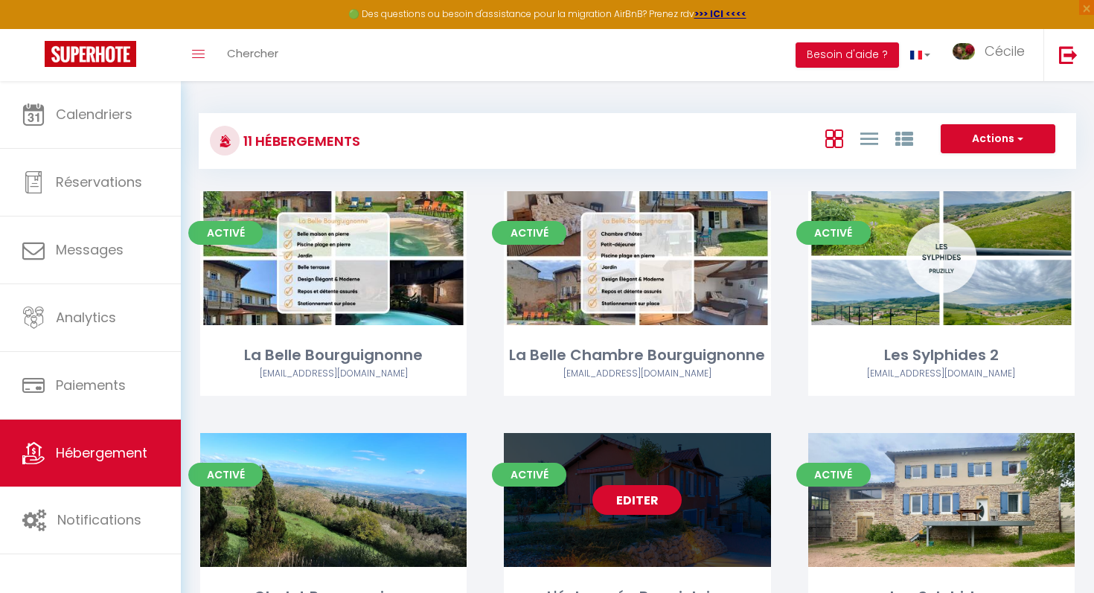
select select "3"
select select "2"
select select "1"
select select
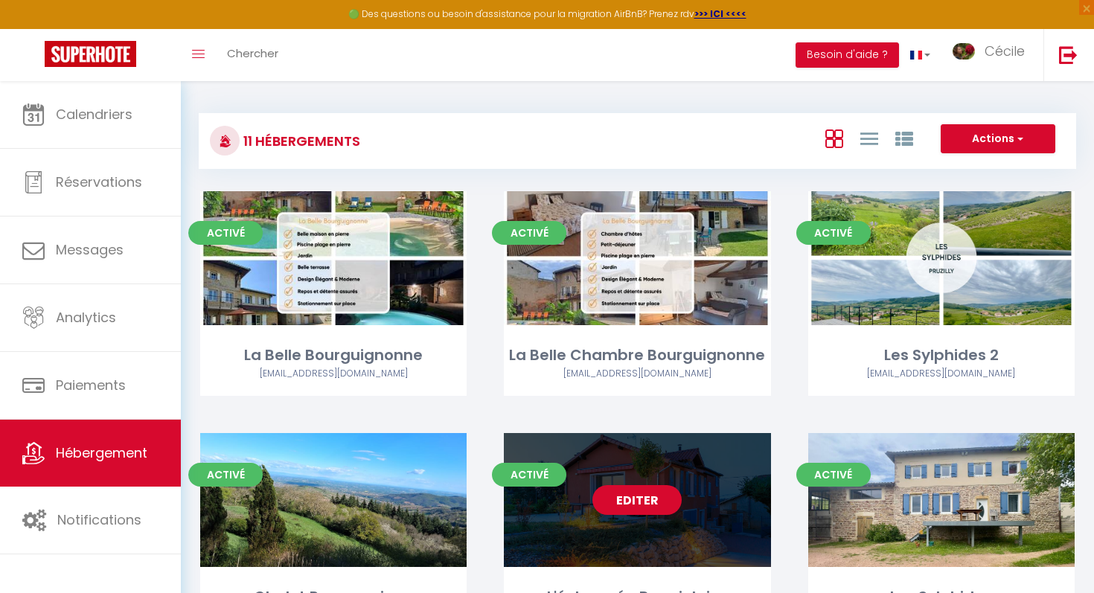
select select "28"
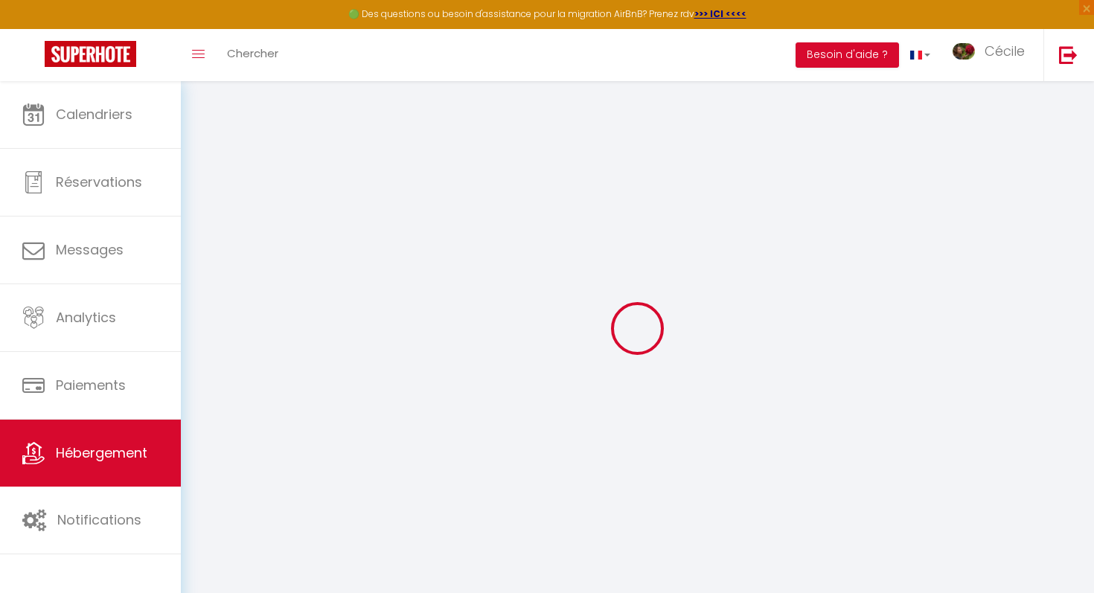
select select
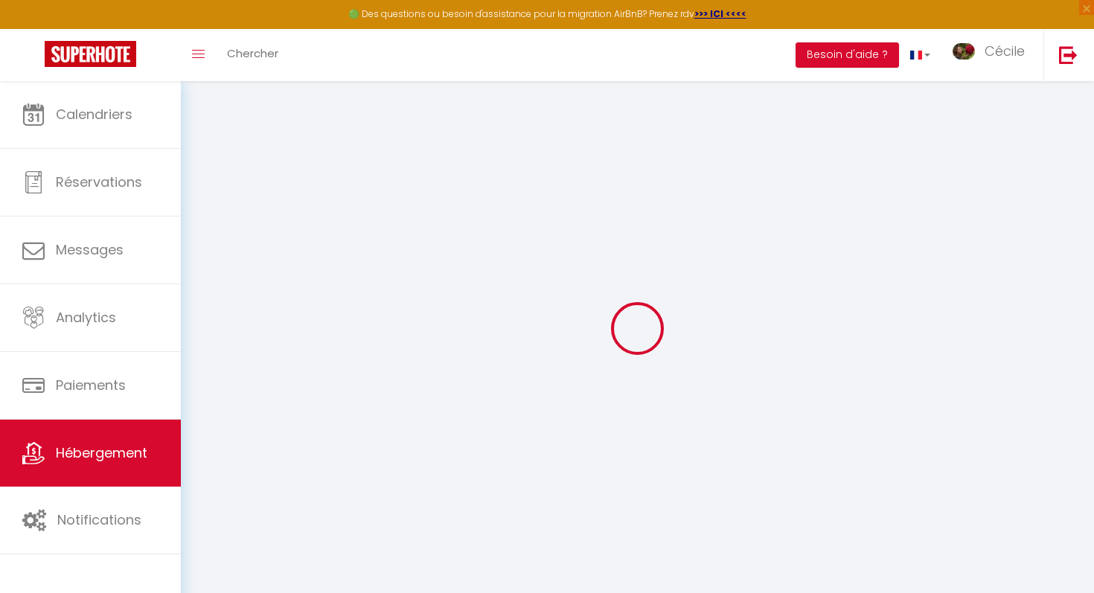
select select
checkbox input "false"
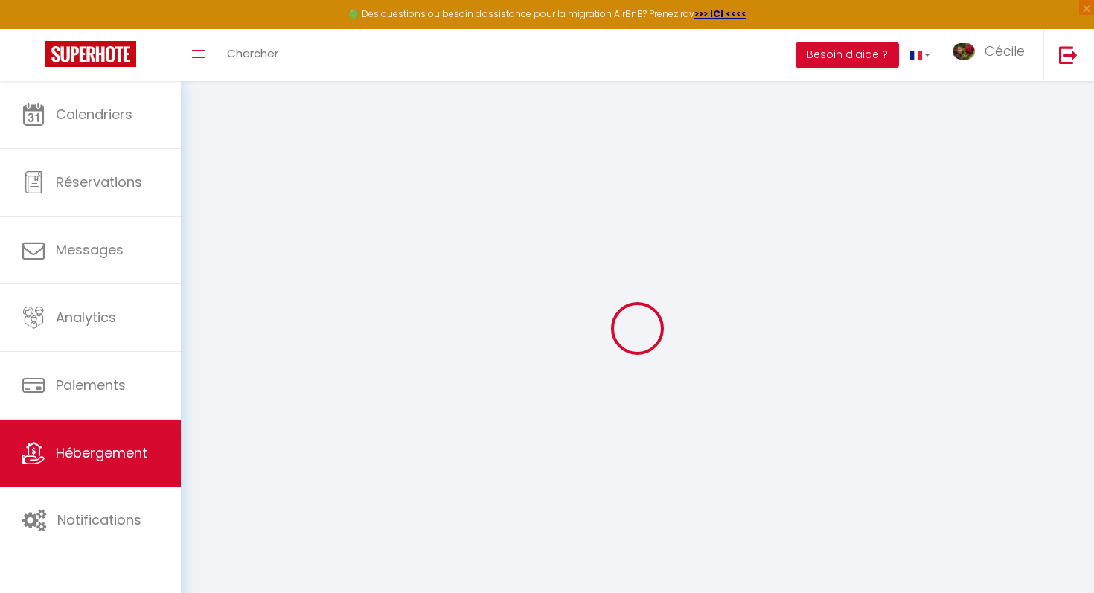
select select
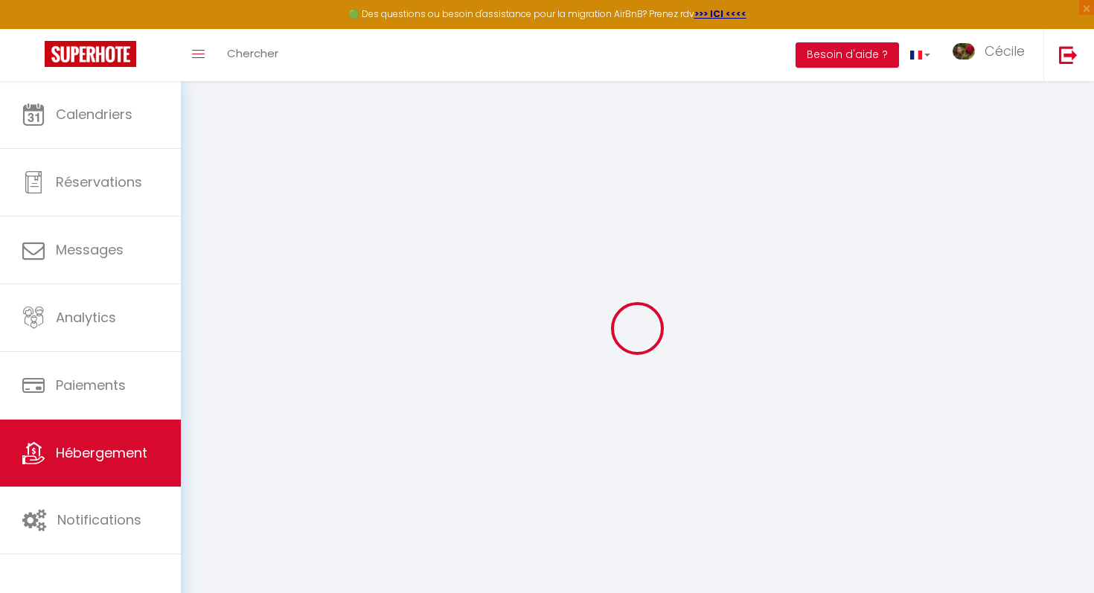
select select
checkbox input "false"
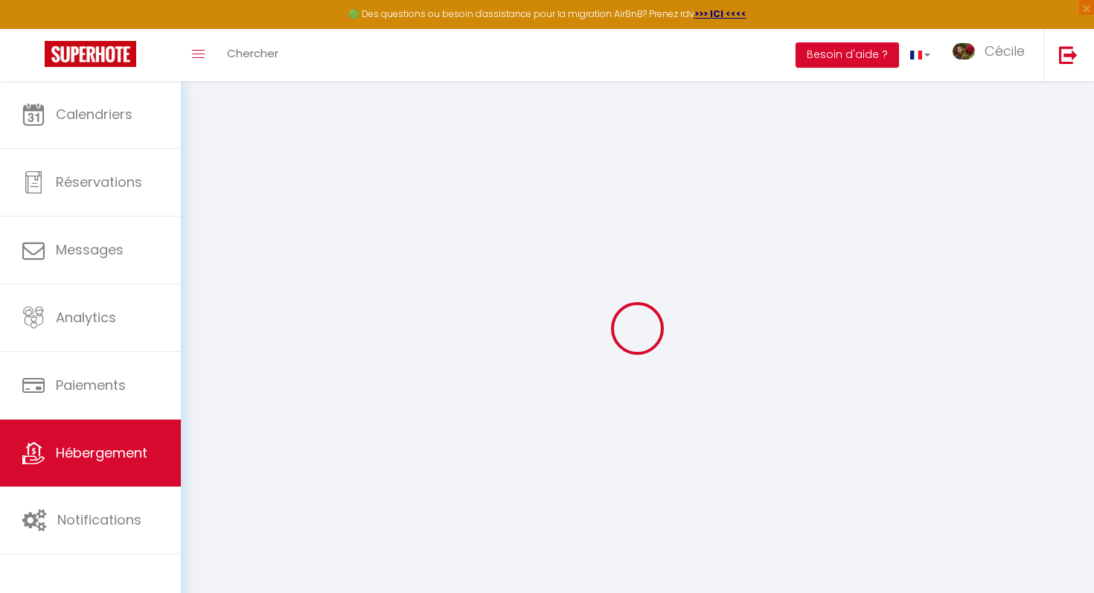
checkbox input "false"
select select
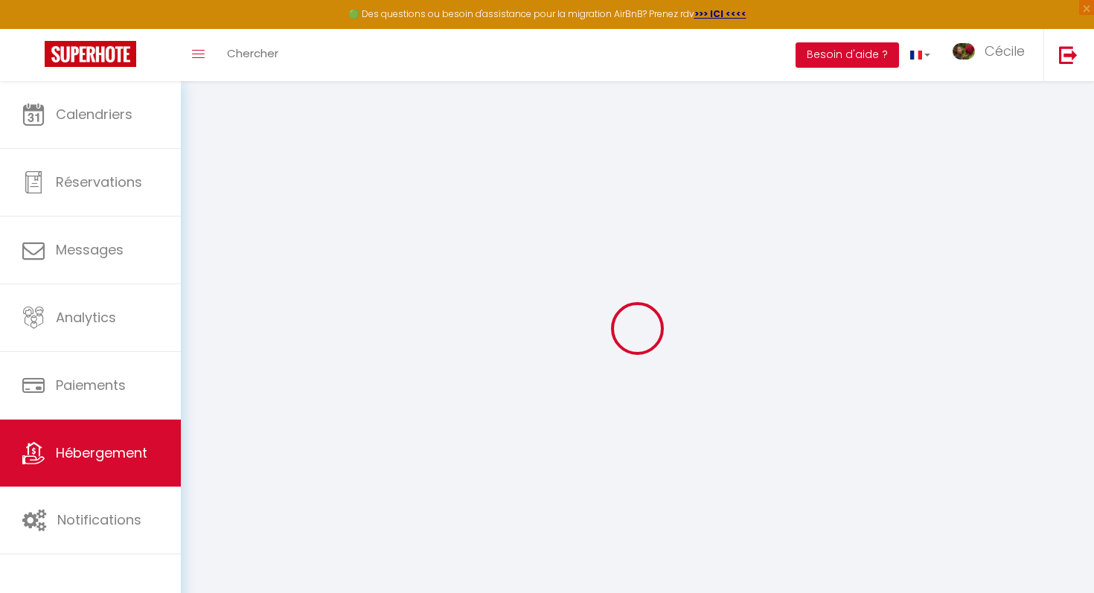
select select
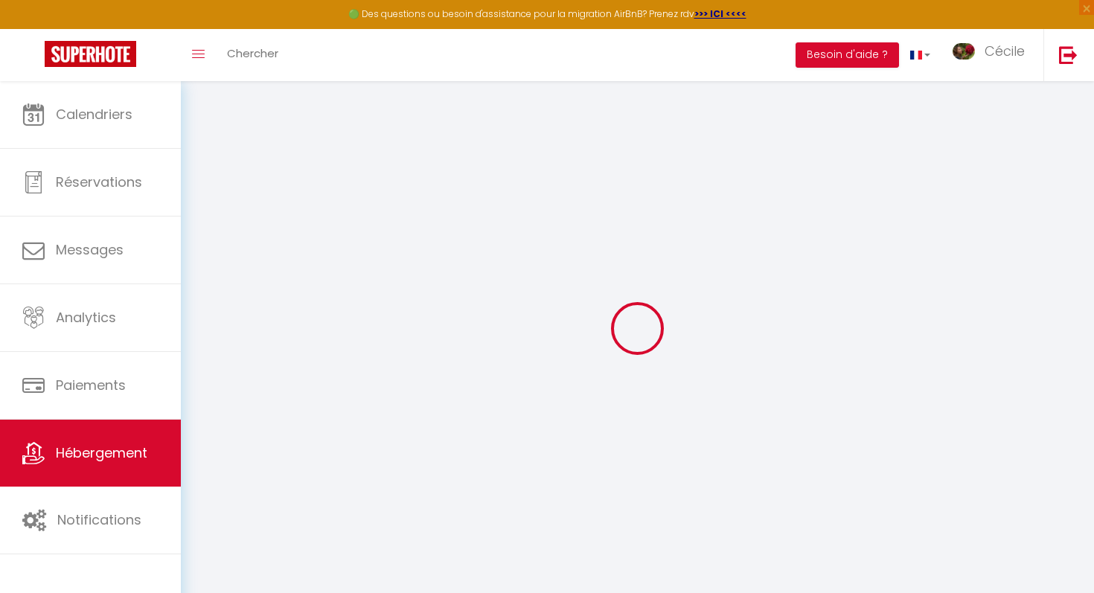
checkbox input "false"
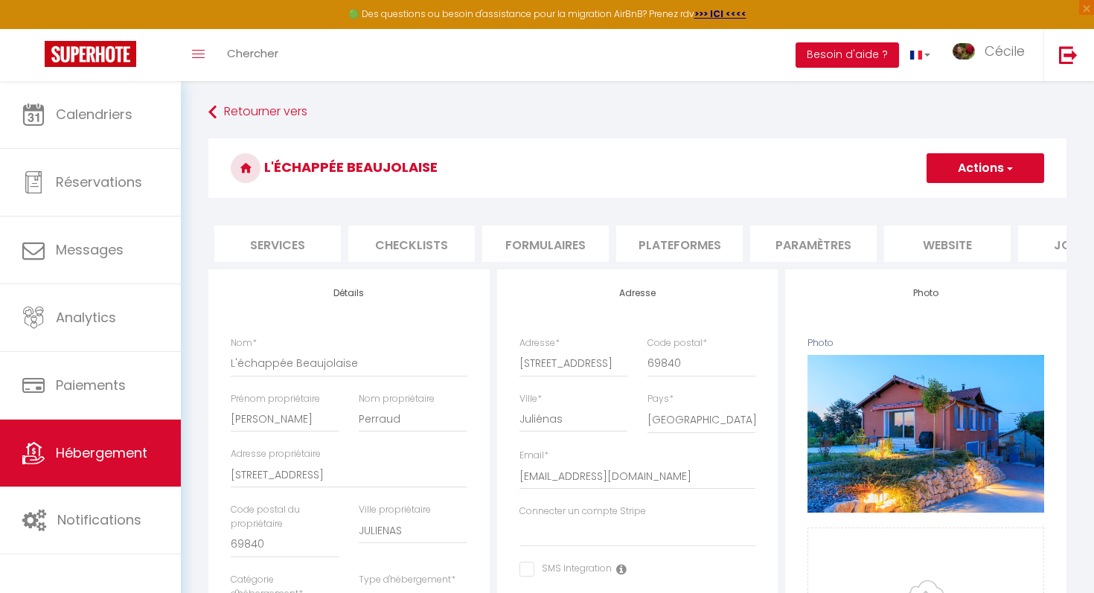
scroll to position [0, 481]
click at [1007, 247] on li "Journal" at bounding box center [995, 243] width 126 height 36
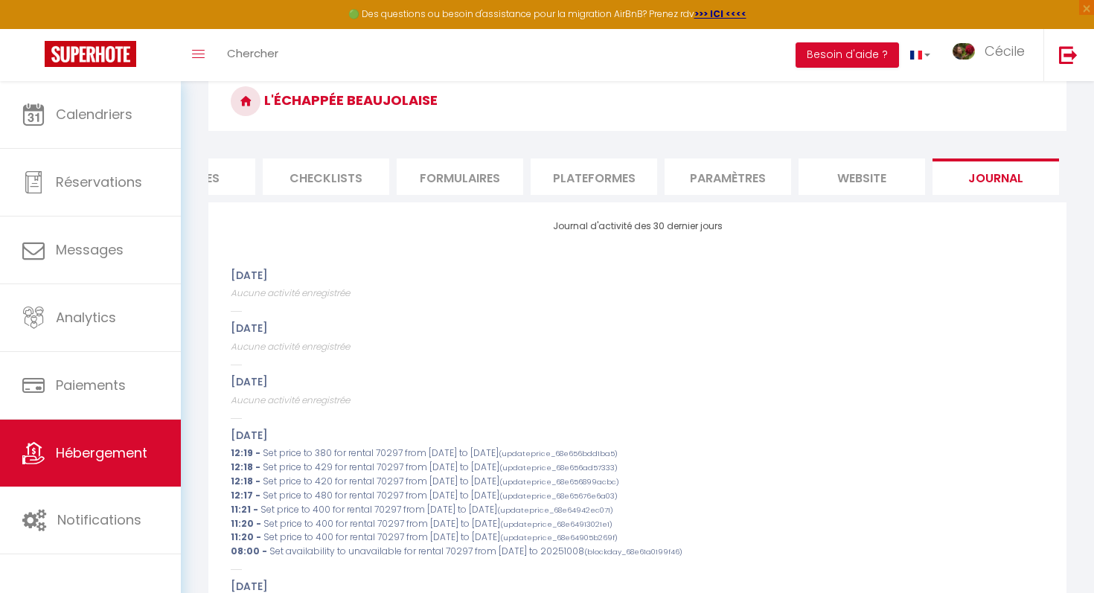
scroll to position [69, 0]
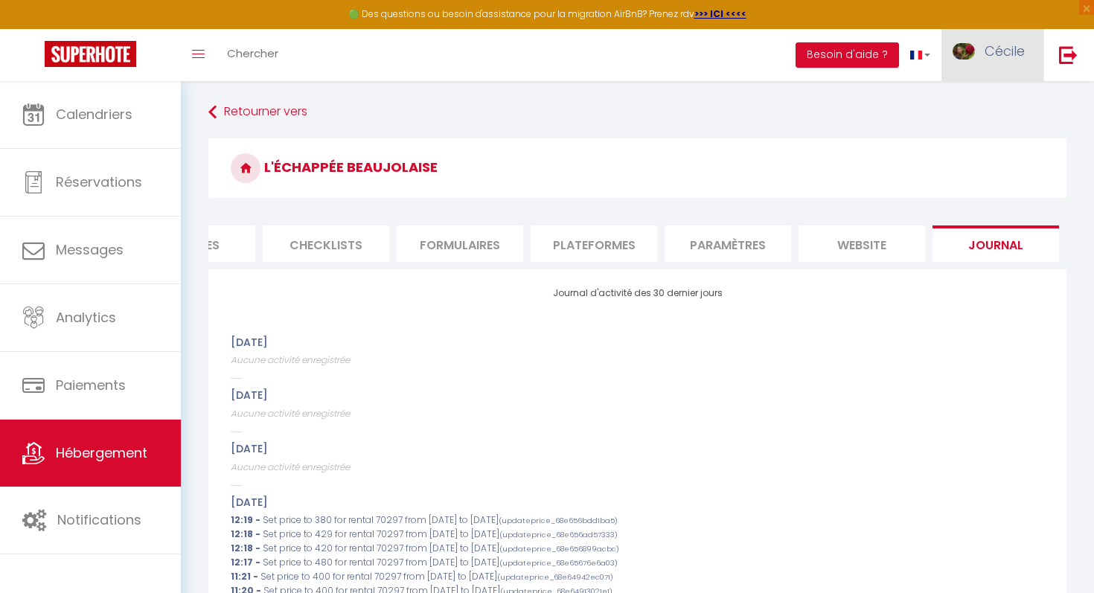
click at [982, 55] on link "Cécile" at bounding box center [992, 55] width 102 height 52
click at [960, 100] on link "Paramètres" at bounding box center [983, 103] width 110 height 25
select select "28"
select select "fr"
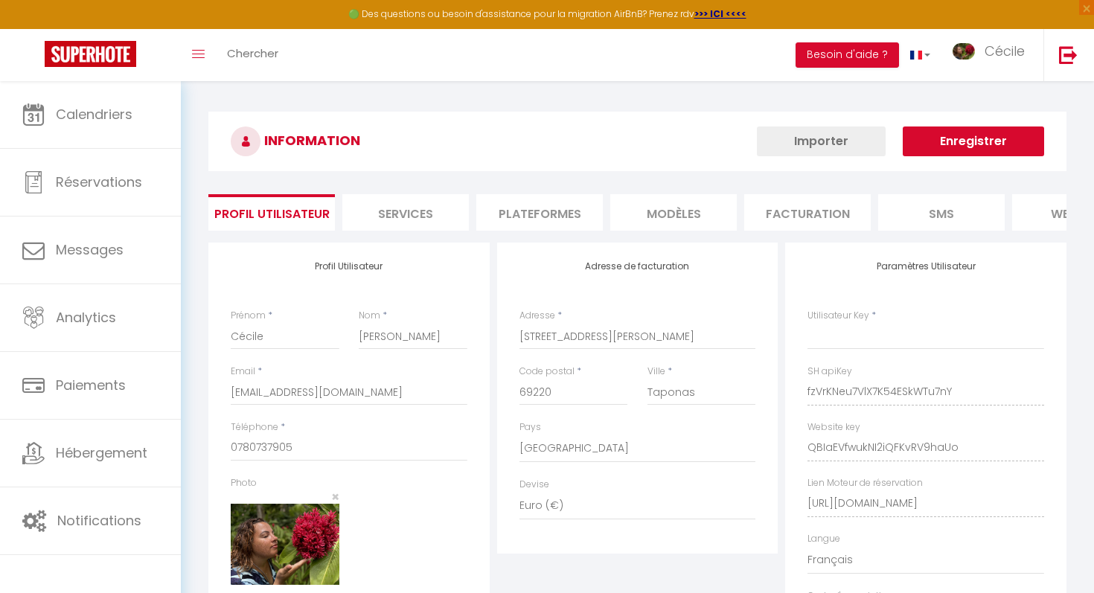
type input "fzVrKNeu7VlX7K54ESkWTu7nY"
type input "QBIaEVfwukNI2iQFKvRV9haUo"
type input "[URL][DOMAIN_NAME]"
select select "fr"
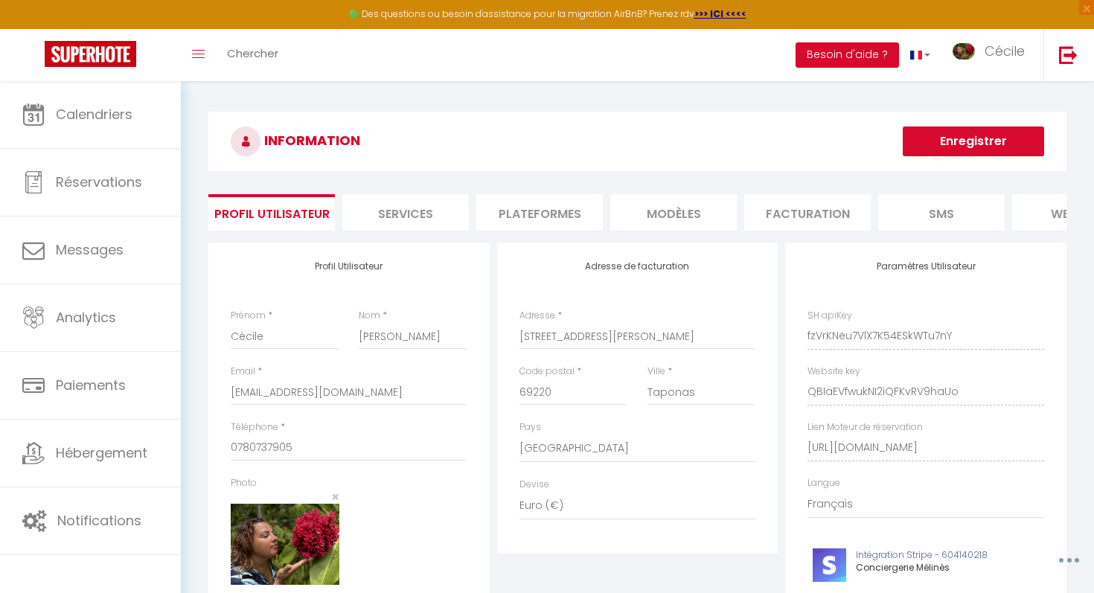
click at [1045, 221] on li "website" at bounding box center [1075, 212] width 126 height 36
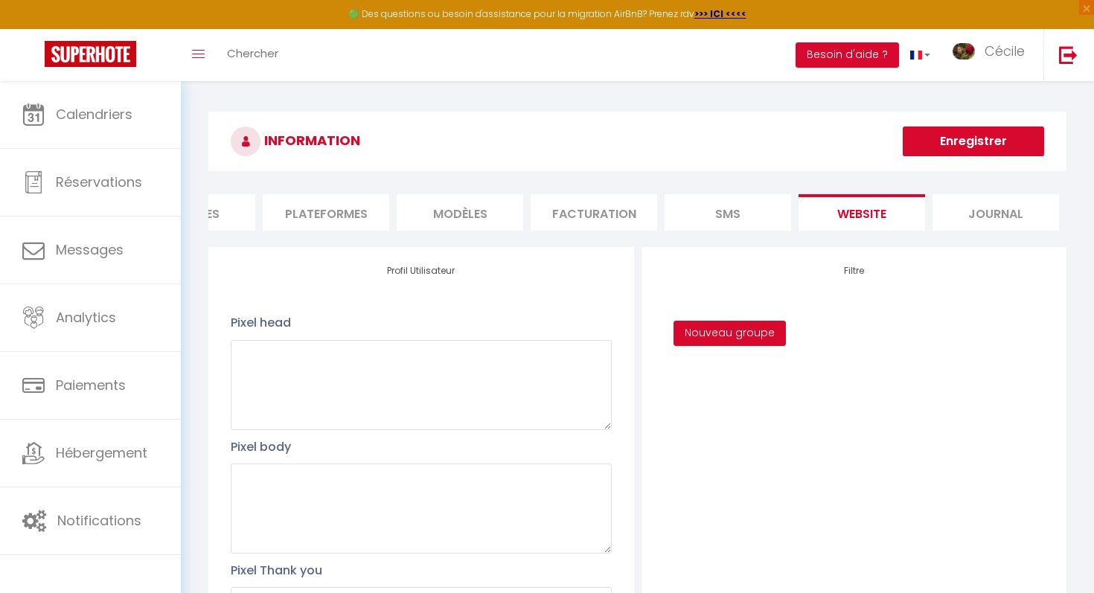
click at [715, 335] on button "Nouveau groupe" at bounding box center [729, 333] width 112 height 25
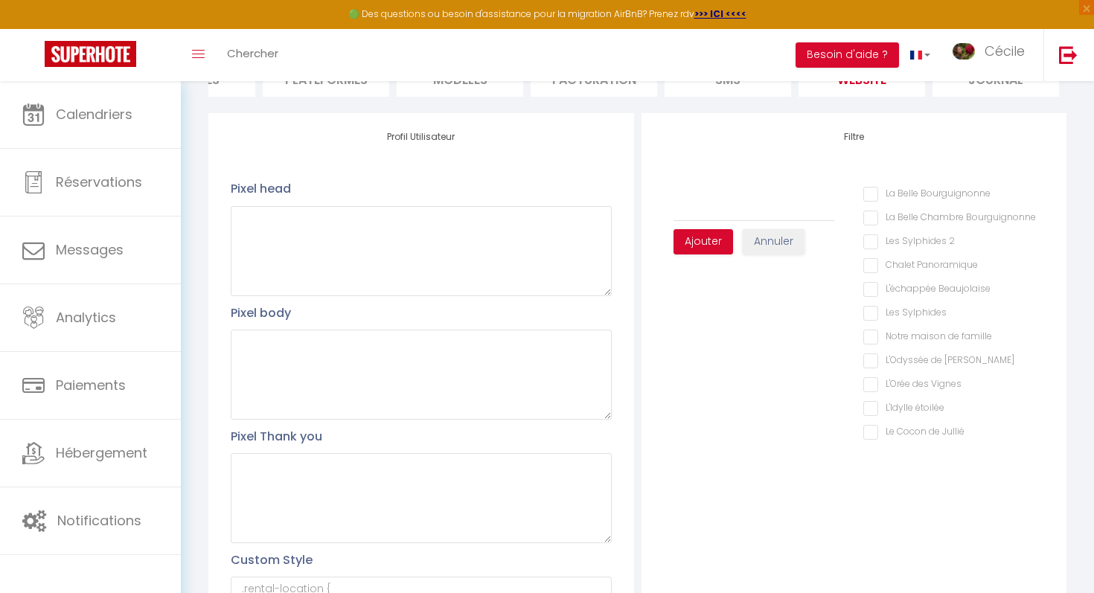
scroll to position [157, 0]
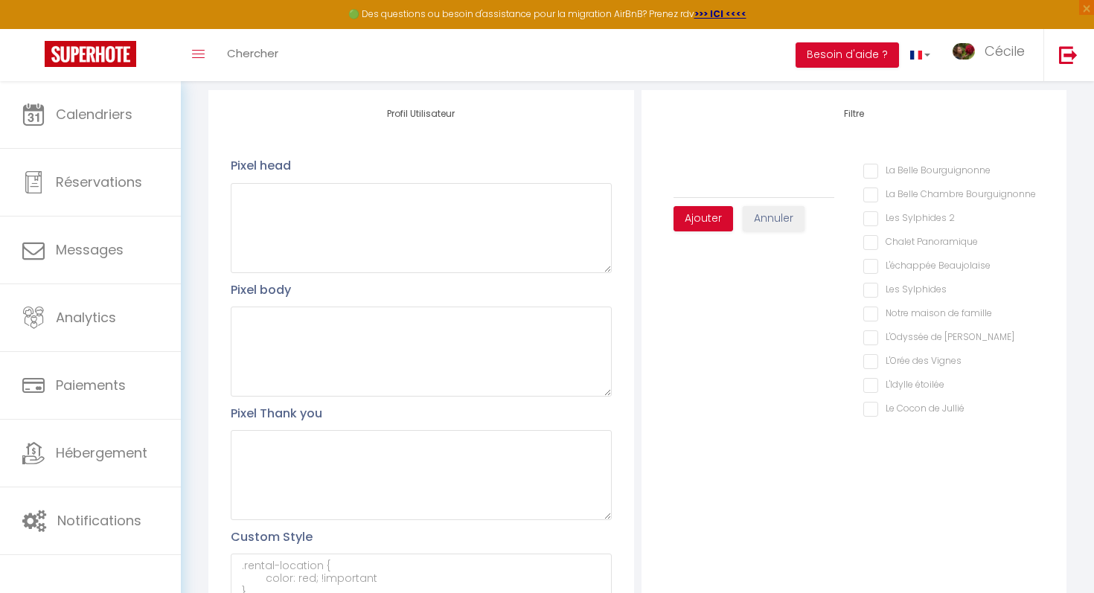
click at [895, 265] on Beaujolaise "L'échappée Beaujolaise" at bounding box center [953, 266] width 181 height 15
checkbox Beaujolaise "true"
checkbox Bourguignonne "false"
checkbox 2 "false"
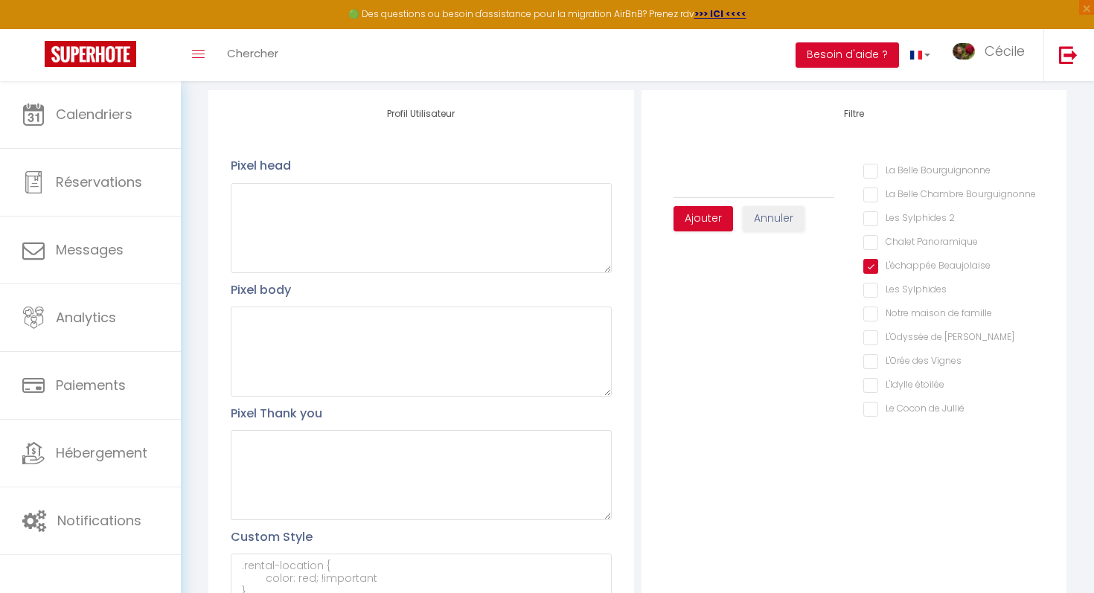
checkbox Panoramique "false"
checkbox Sylphides "false"
checkbox famille "false"
checkbox Mélyna "false"
checkbox Vignes "false"
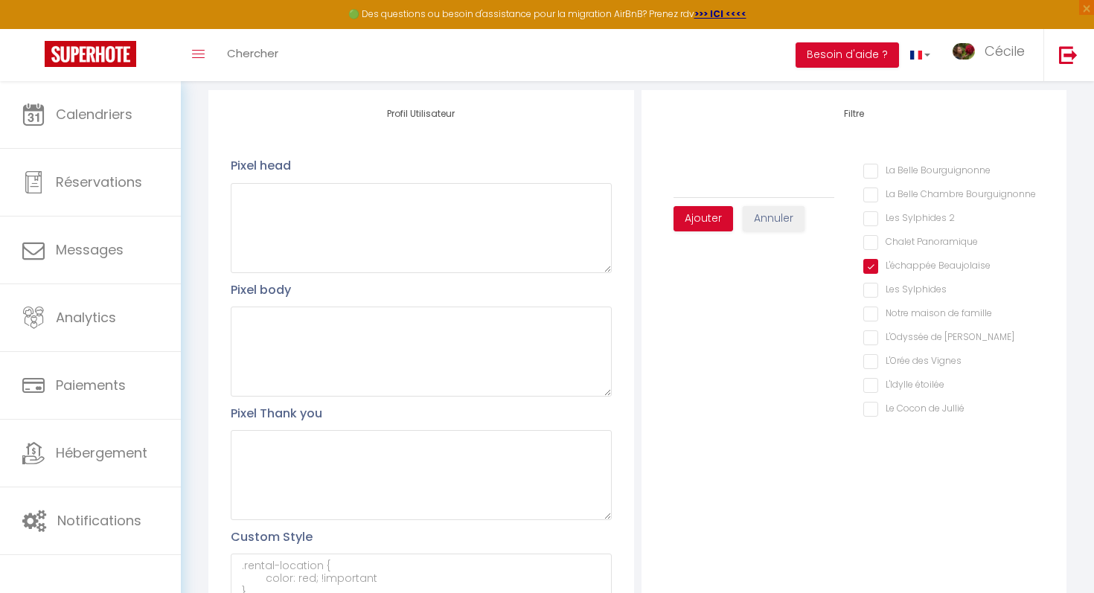
checkbox étoilée "false"
checkbox Jullié "false"
click at [713, 228] on button "Ajouter" at bounding box center [703, 218] width 60 height 25
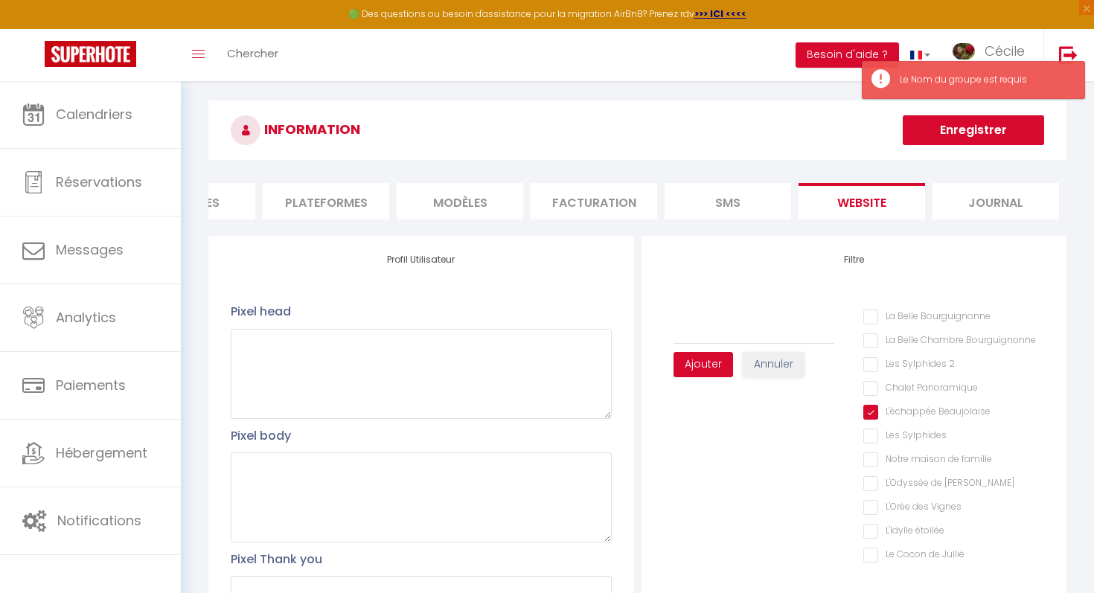
scroll to position [8, 0]
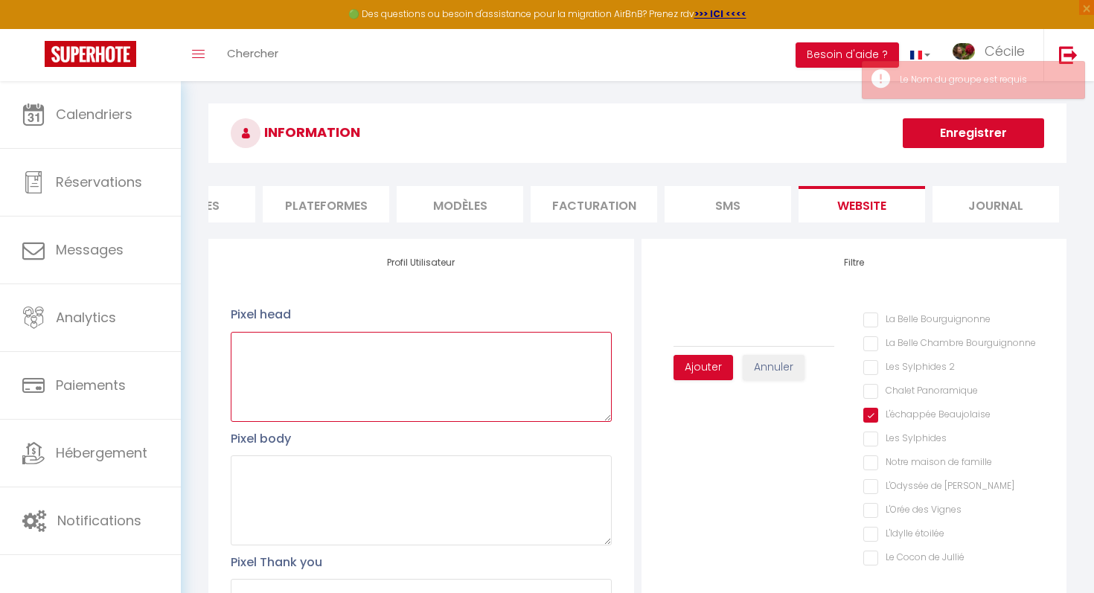
click at [460, 359] on textarea at bounding box center [421, 377] width 380 height 90
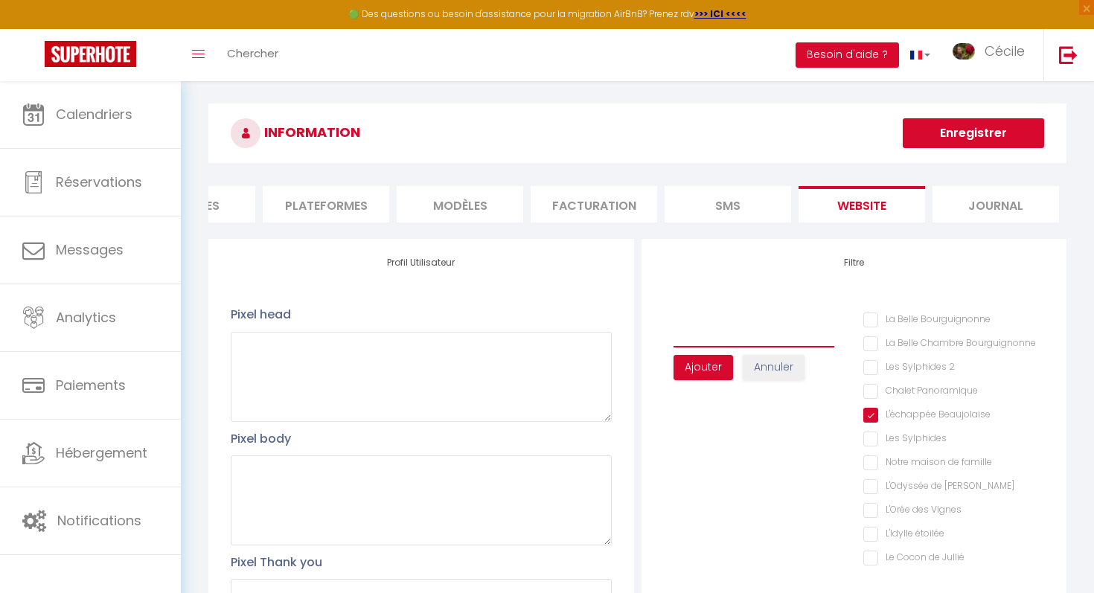
click at [738, 335] on input "text" at bounding box center [753, 334] width 161 height 27
type input "L"
checkbox Bourguignonne "false"
checkbox 2 "false"
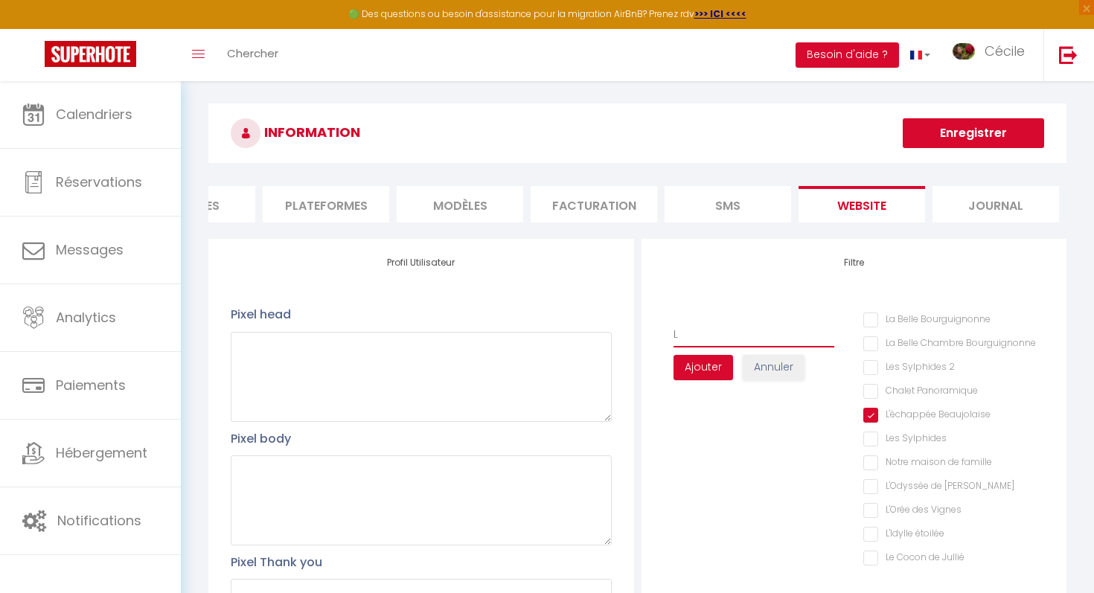
checkbox Panoramique "false"
checkbox Sylphides "false"
checkbox famille "false"
checkbox Mélyna "false"
checkbox Vignes "false"
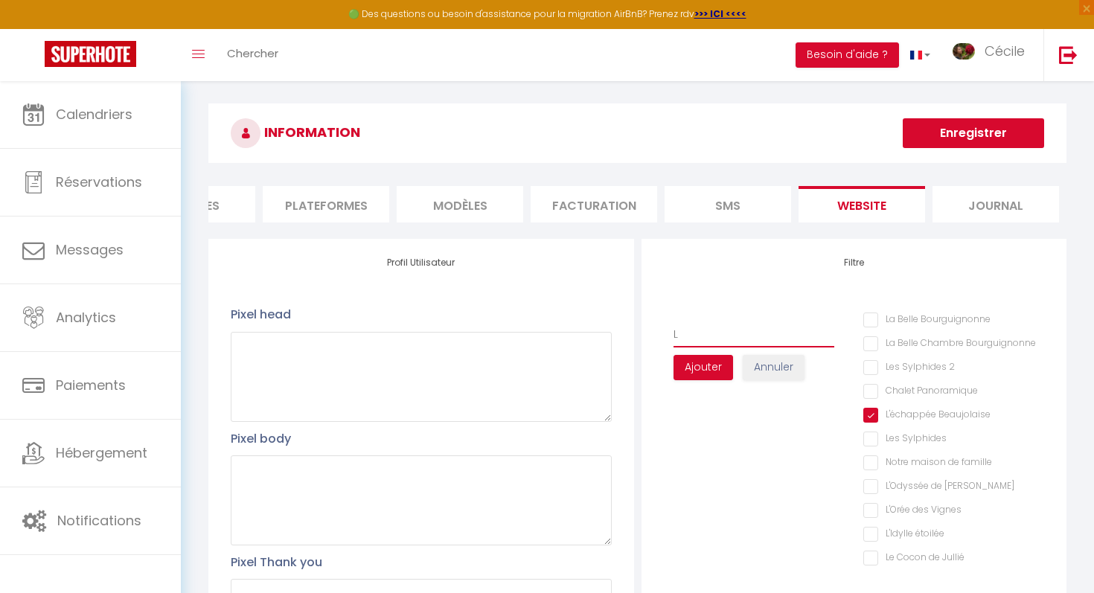
checkbox étoilée "false"
checkbox Jullié "false"
type input "L'"
checkbox Bourguignonne "false"
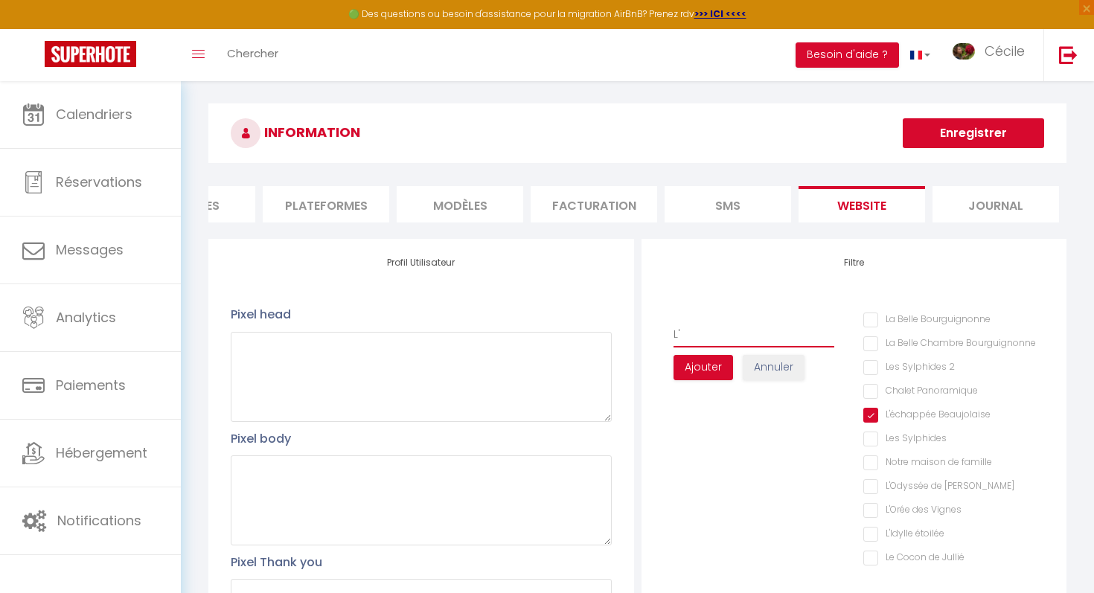
checkbox 2 "false"
checkbox Panoramique "false"
checkbox Sylphides "false"
checkbox famille "false"
checkbox Mélyna "false"
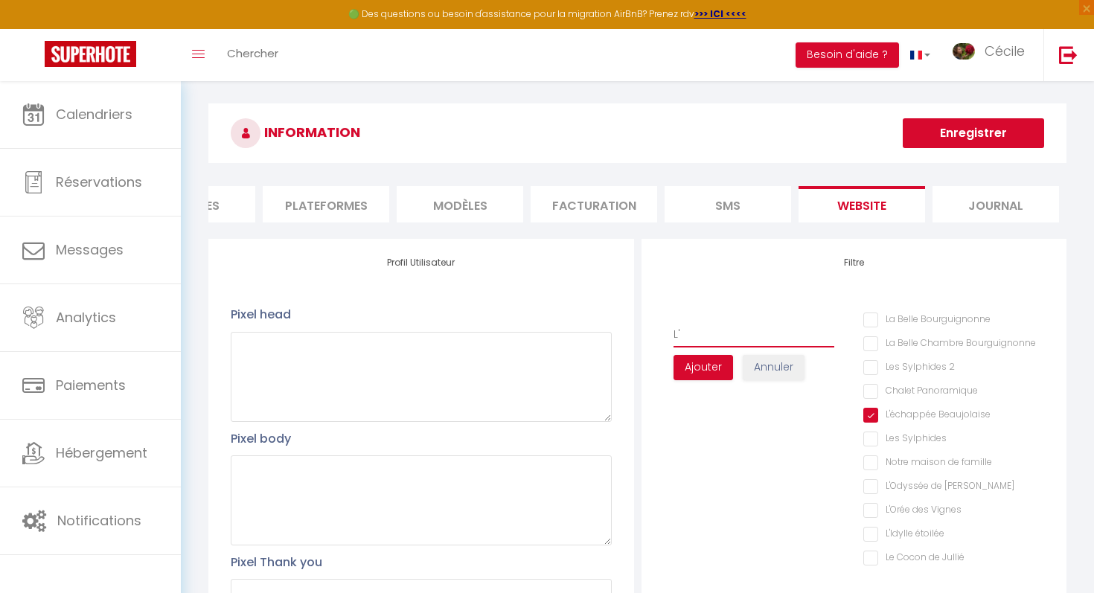
checkbox Vignes "false"
checkbox étoilée "false"
checkbox Jullié "false"
type input "L'é"
checkbox Bourguignonne "false"
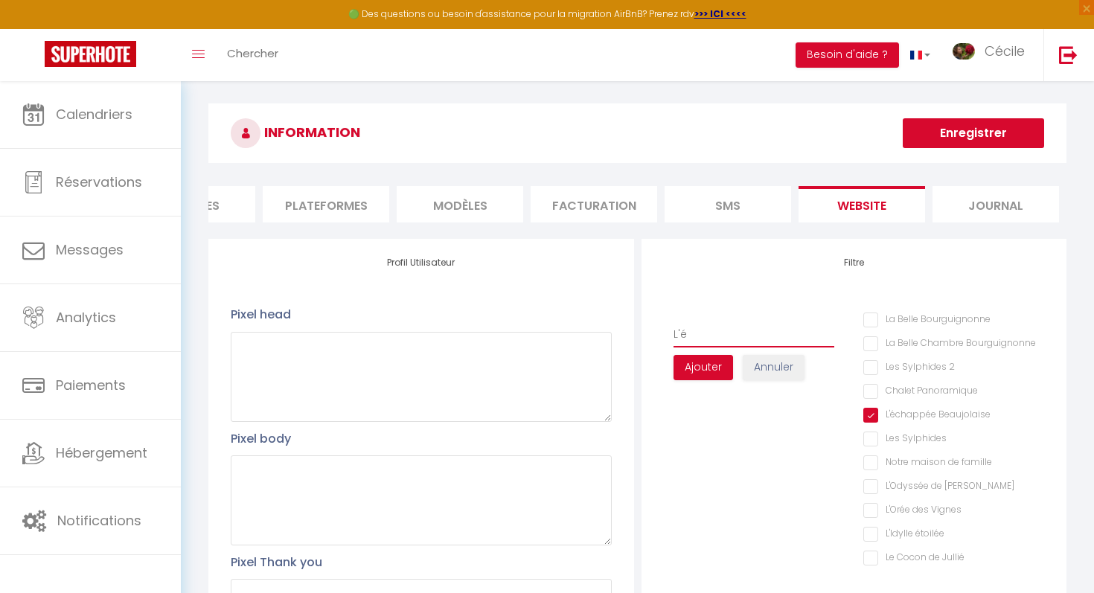
checkbox Bourguignonne "false"
checkbox 2 "false"
checkbox Panoramique "false"
checkbox Sylphides "false"
checkbox famille "false"
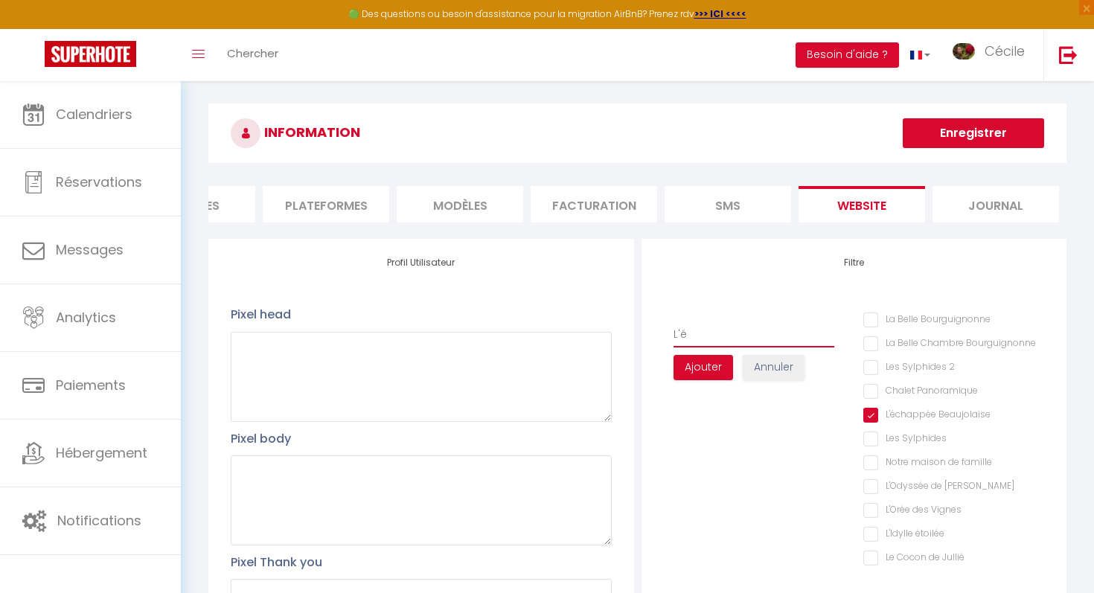
checkbox Mélyna "false"
checkbox Vignes "false"
checkbox étoilée "false"
checkbox Jullié "false"
type input "L'éc"
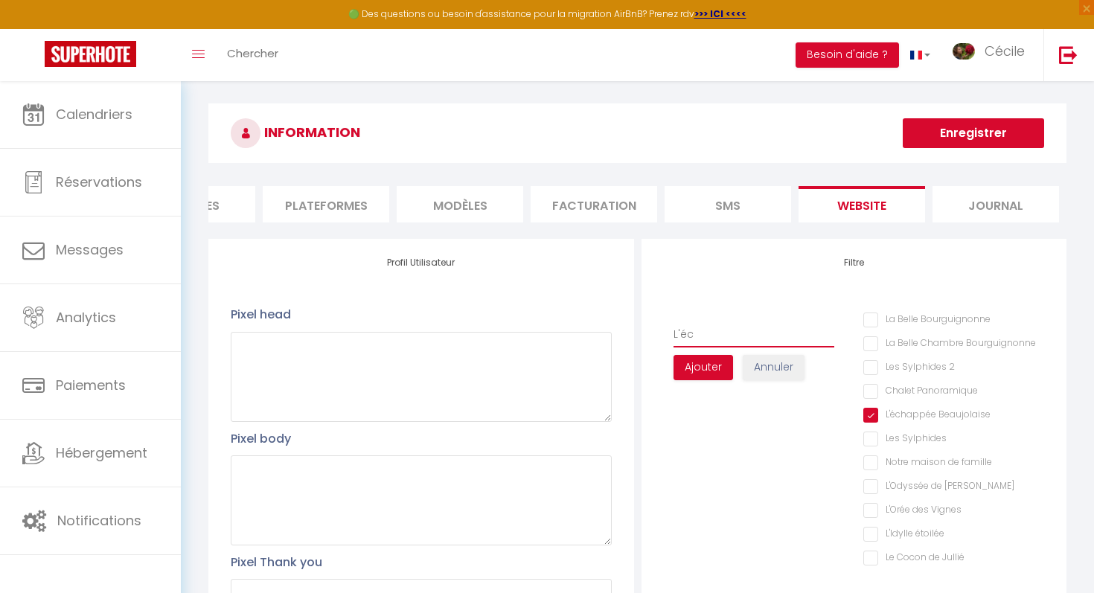
checkbox Bourguignonne "false"
checkbox 2 "false"
checkbox Panoramique "false"
checkbox Sylphides "false"
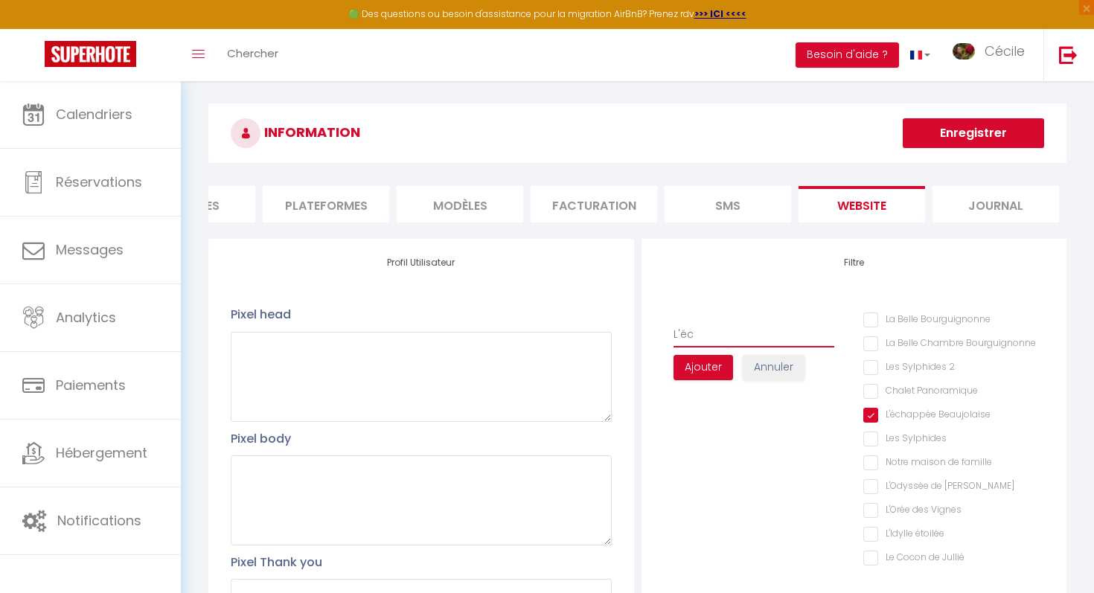
checkbox famille "false"
checkbox Mélyna "false"
checkbox Vignes "false"
checkbox étoilée "false"
checkbox Jullié "false"
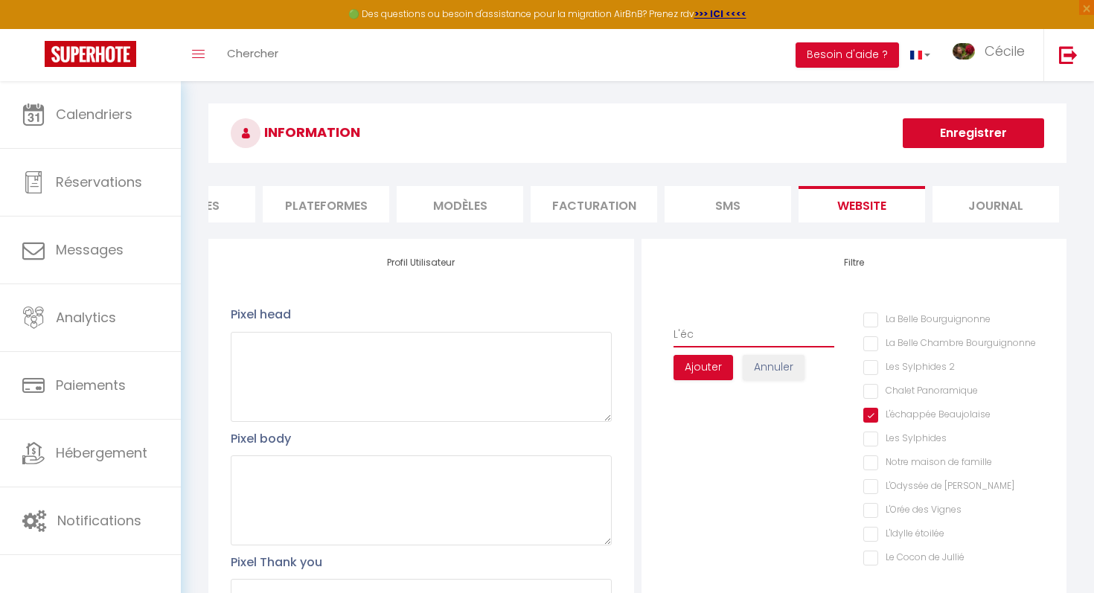
type input "L'éch"
checkbox Bourguignonne "false"
checkbox 2 "false"
checkbox Panoramique "false"
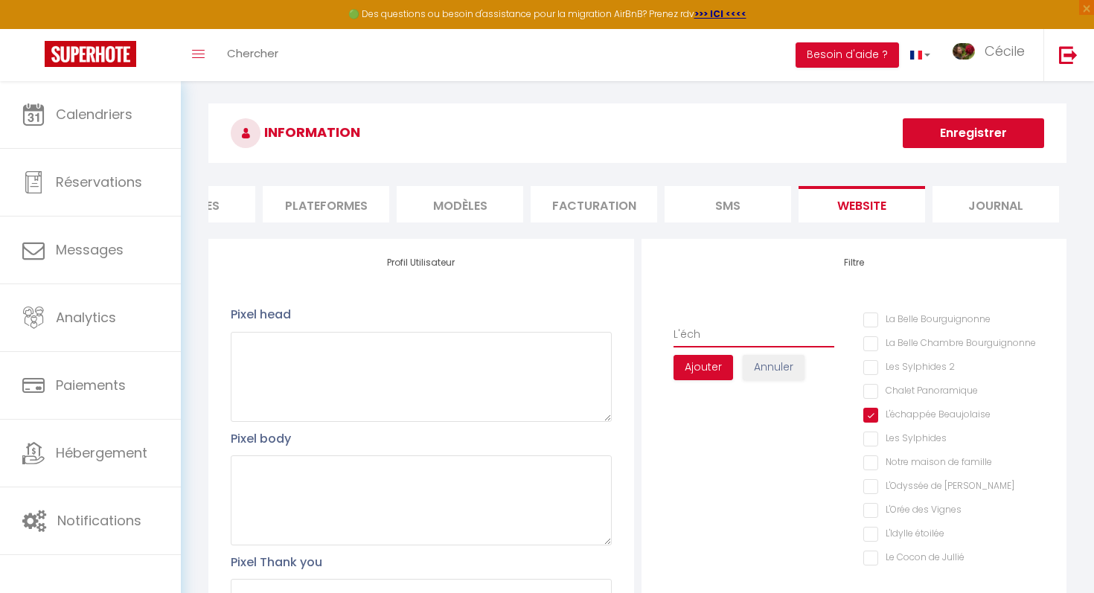
checkbox Sylphides "false"
checkbox famille "false"
checkbox Mélyna "false"
checkbox Vignes "false"
checkbox étoilée "false"
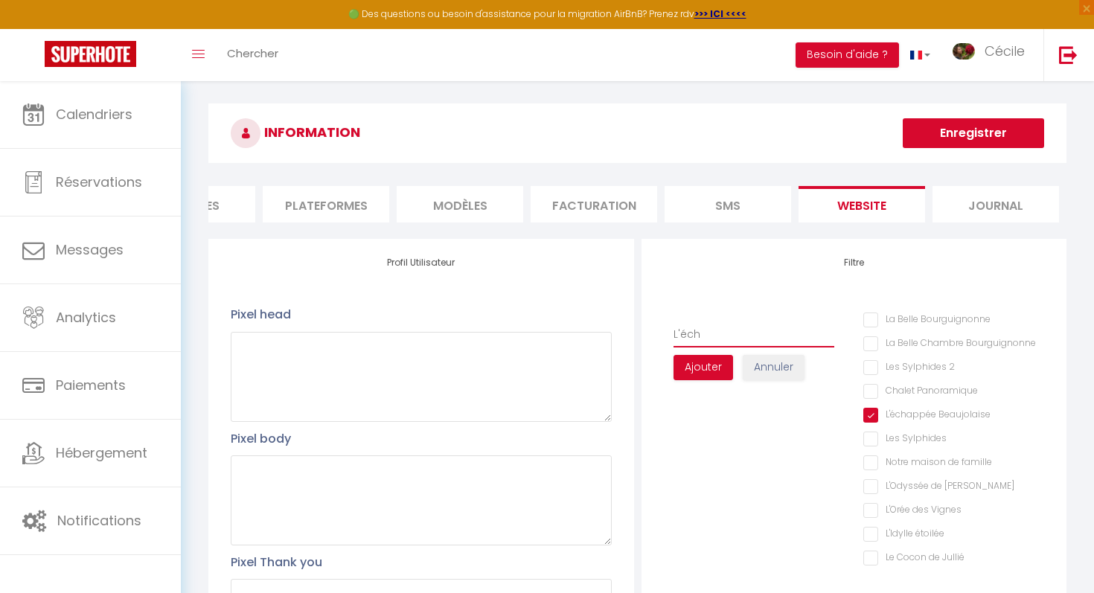
checkbox Jullié "false"
type input "L'écha"
checkbox Bourguignonne "false"
checkbox 2 "false"
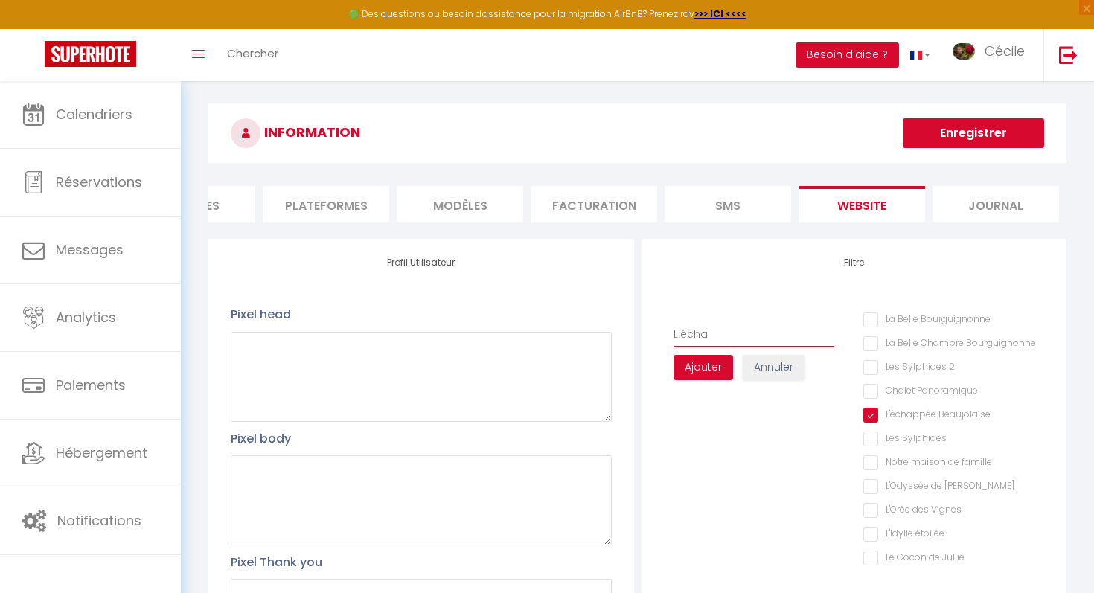
checkbox Panoramique "false"
checkbox Sylphides "false"
checkbox famille "false"
checkbox Mélyna "false"
checkbox Vignes "false"
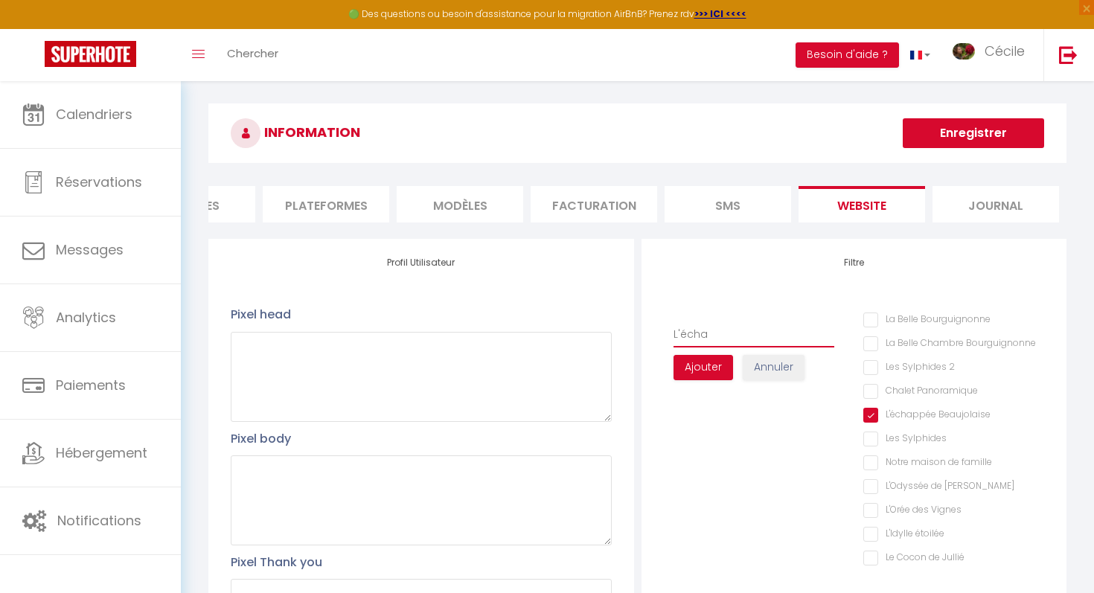
checkbox étoilée "false"
checkbox Jullié "false"
type input "L'échap"
checkbox Bourguignonne "false"
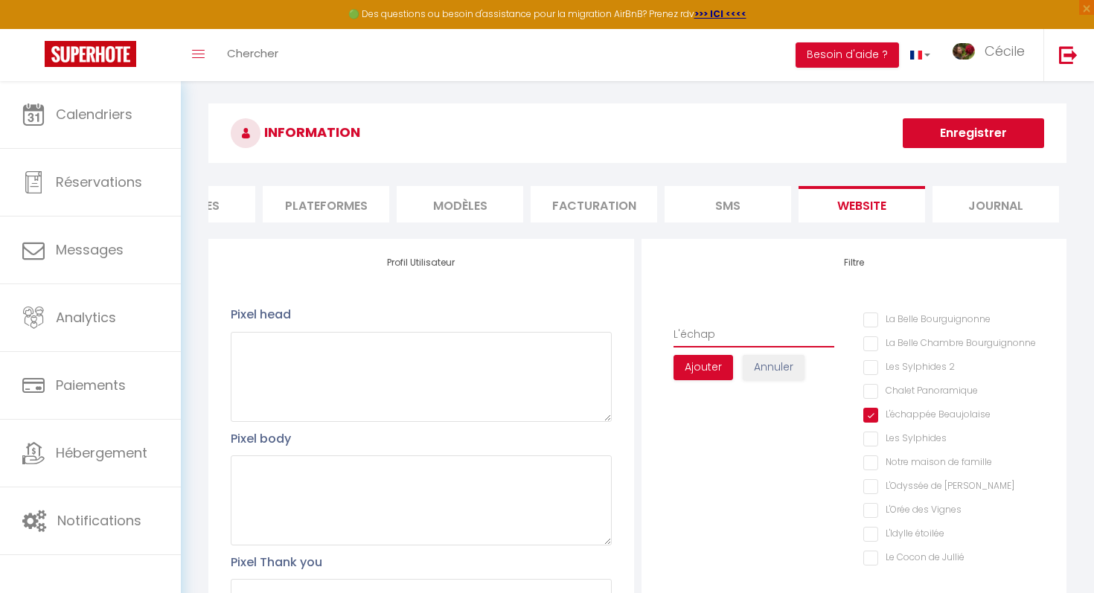
checkbox 2 "false"
checkbox Panoramique "false"
checkbox Sylphides "false"
checkbox famille "false"
checkbox Mélyna "false"
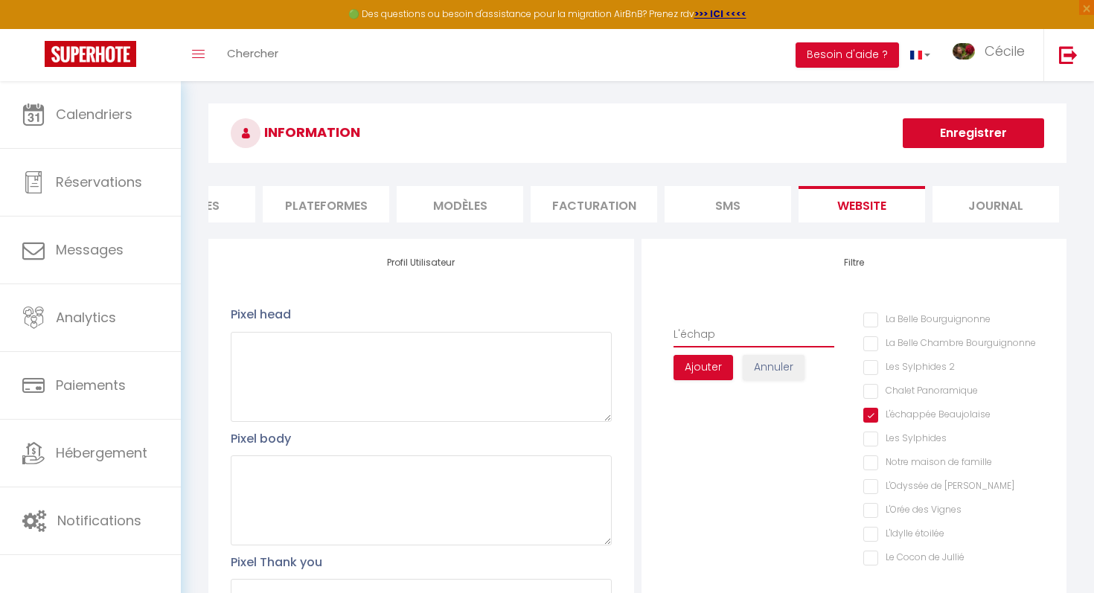
checkbox Vignes "false"
checkbox étoilée "false"
checkbox Jullié "false"
type input "L'échapp"
checkbox Bourguignonne "false"
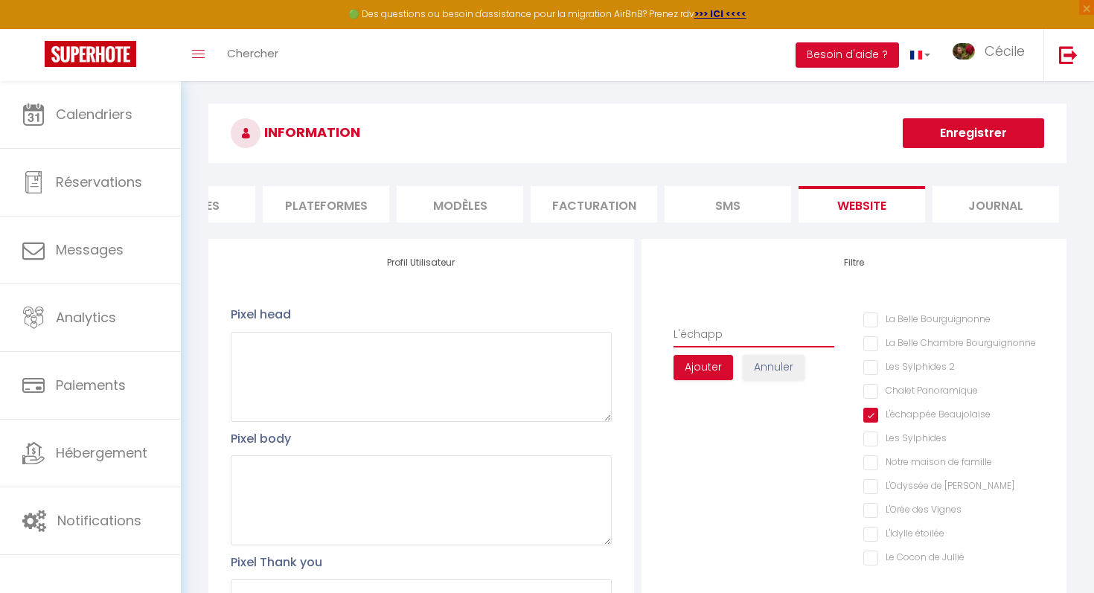
checkbox Bourguignonne "false"
checkbox 2 "false"
checkbox Panoramique "false"
checkbox Sylphides "false"
checkbox famille "false"
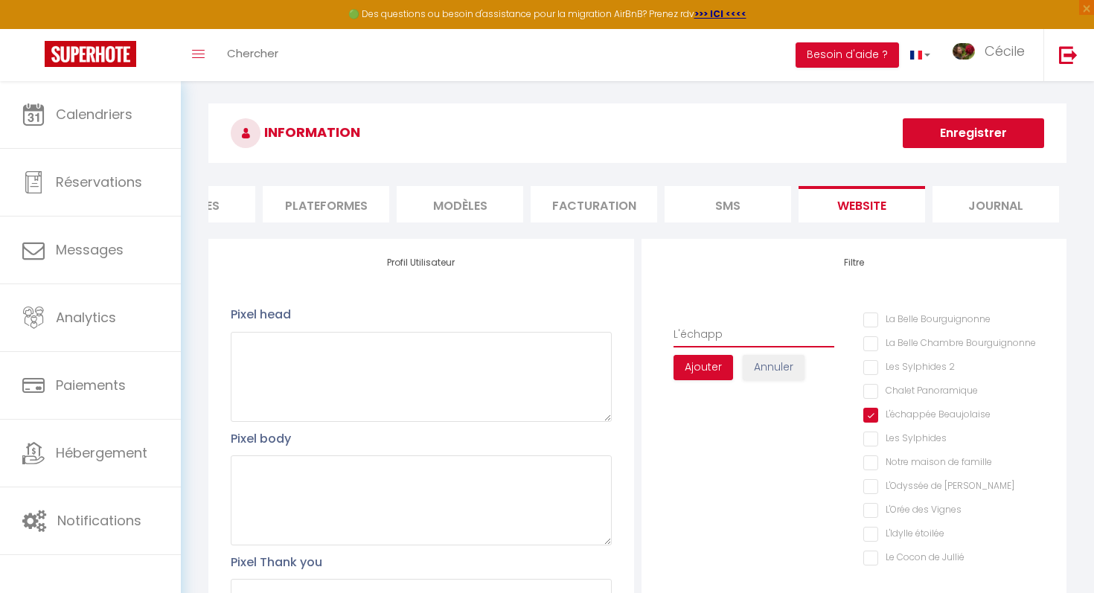
checkbox Mélyna "false"
checkbox Vignes "false"
checkbox étoilée "false"
checkbox Jullié "false"
type input "L'échappe"
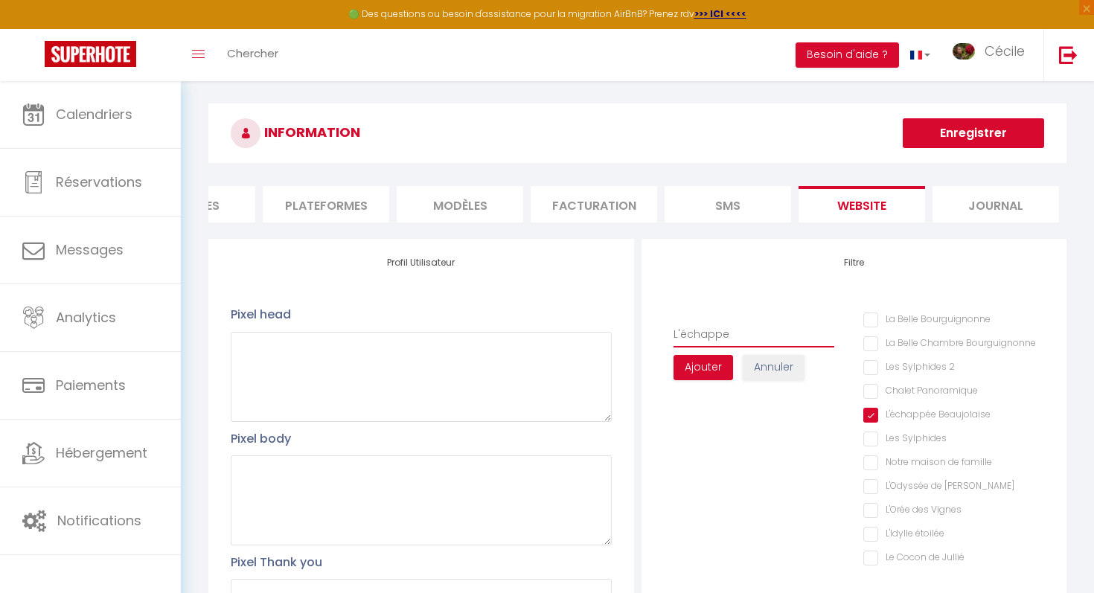
checkbox Bourguignonne "false"
checkbox 2 "false"
checkbox Panoramique "false"
checkbox Sylphides "false"
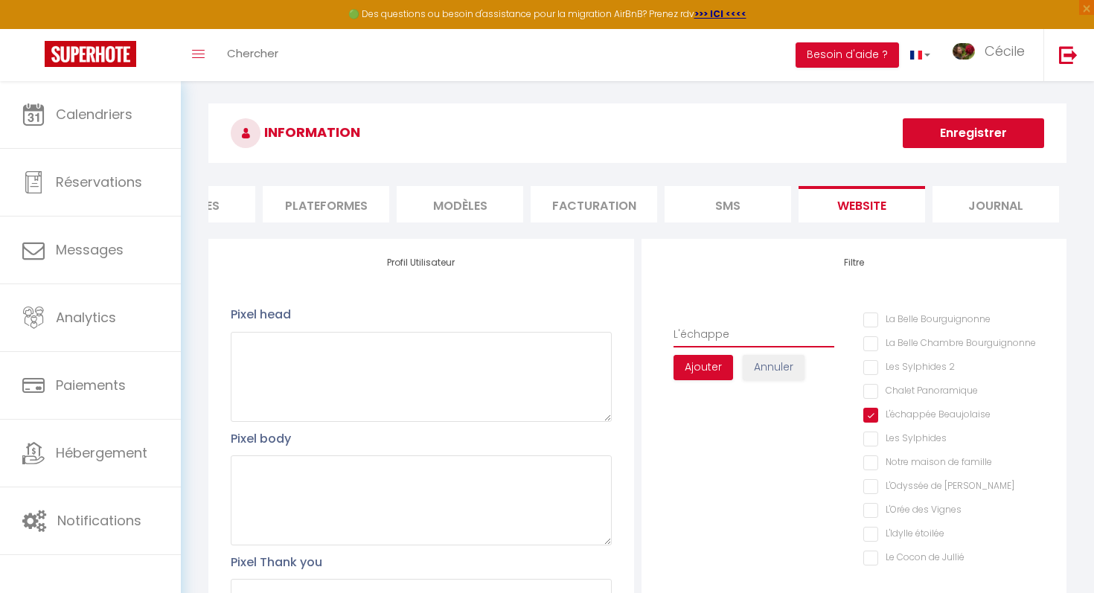
checkbox famille "false"
checkbox Mélyna "false"
checkbox Vignes "false"
checkbox étoilée "false"
checkbox Jullié "false"
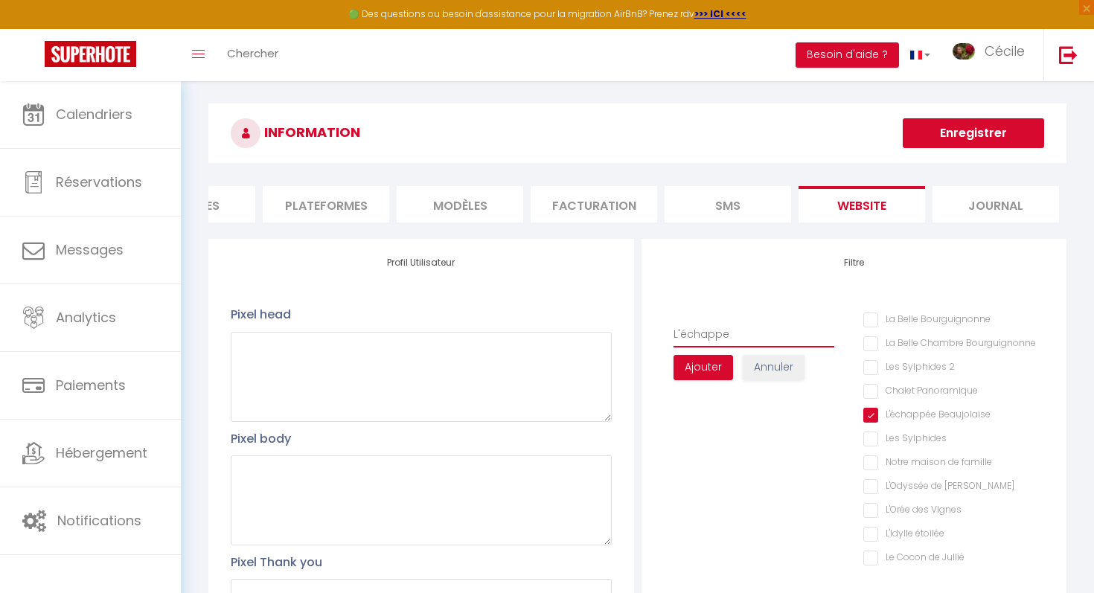
type input "L'échappeé"
checkbox Bourguignonne "false"
checkbox 2 "false"
checkbox Panoramique "false"
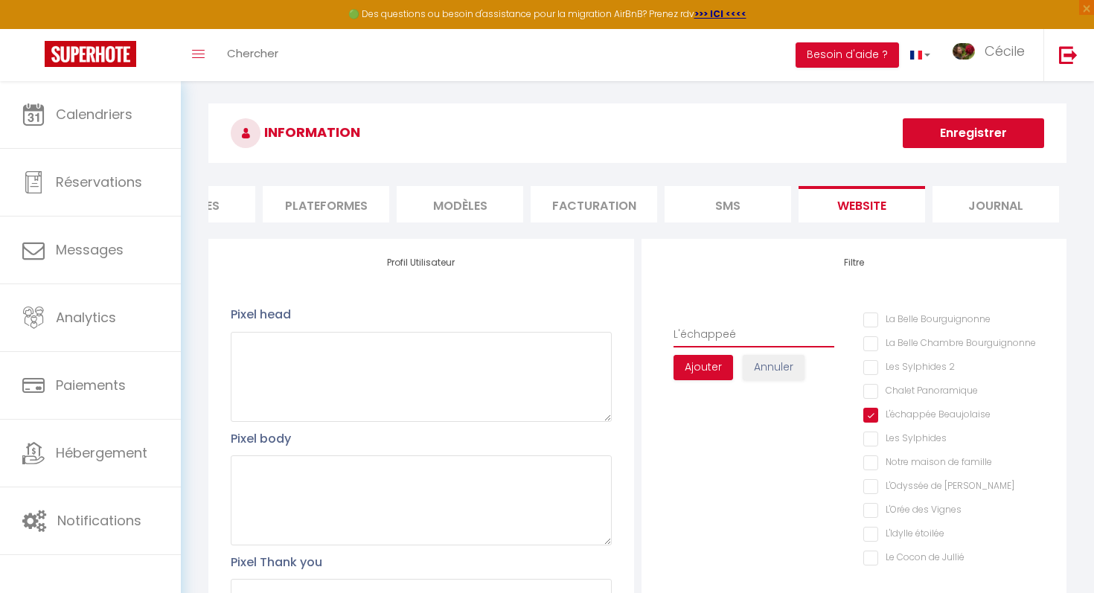
checkbox Sylphides "false"
checkbox famille "false"
checkbox Mélyna "false"
checkbox Vignes "false"
checkbox étoilée "false"
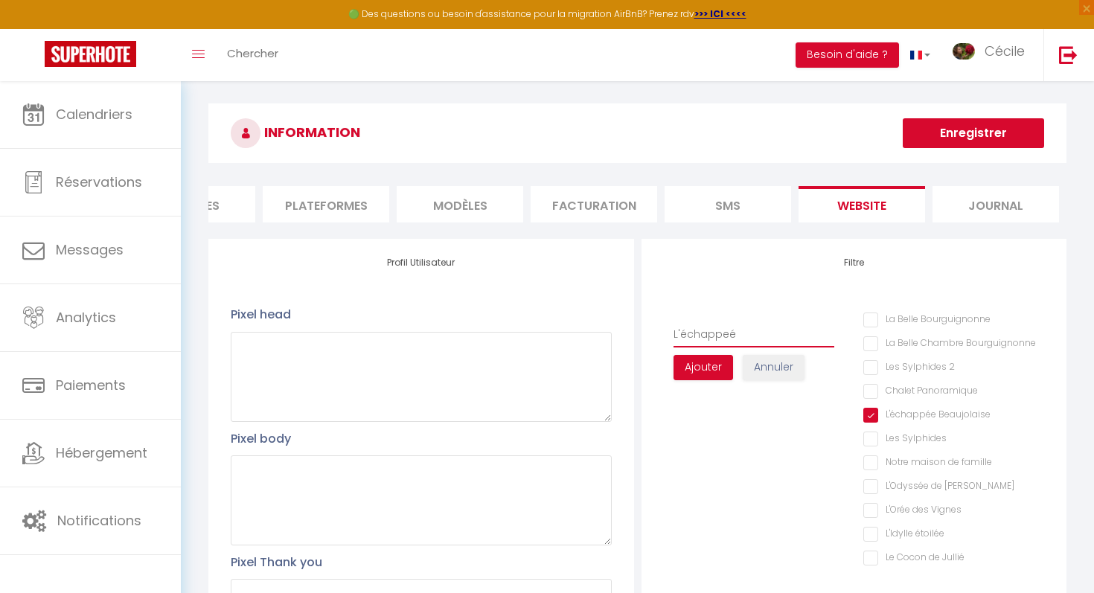
checkbox Jullié "false"
type input "L'échappe"
checkbox Bourguignonne "false"
checkbox 2 "false"
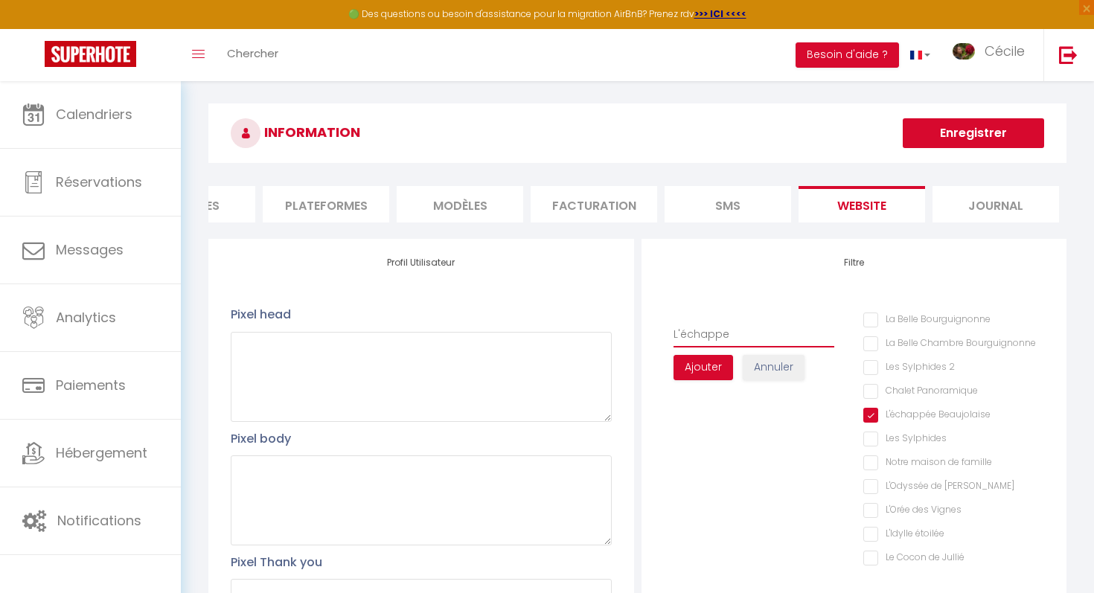
checkbox Panoramique "false"
checkbox Sylphides "false"
checkbox famille "false"
checkbox Mélyna "false"
checkbox Vignes "false"
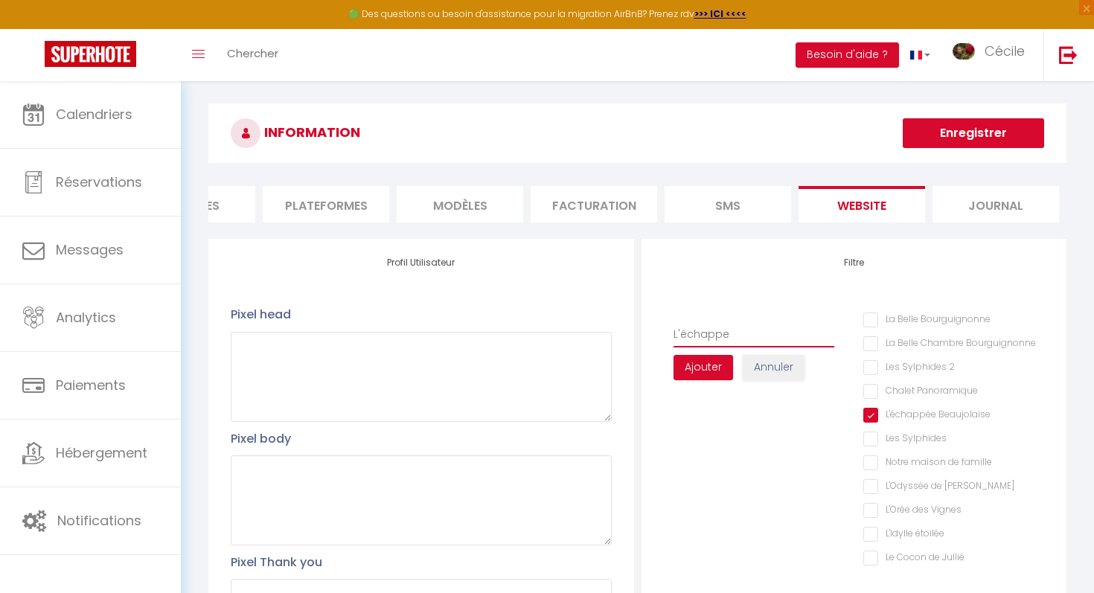
checkbox étoilée "false"
checkbox Jullié "false"
type input "L'échapp"
checkbox Bourguignonne "false"
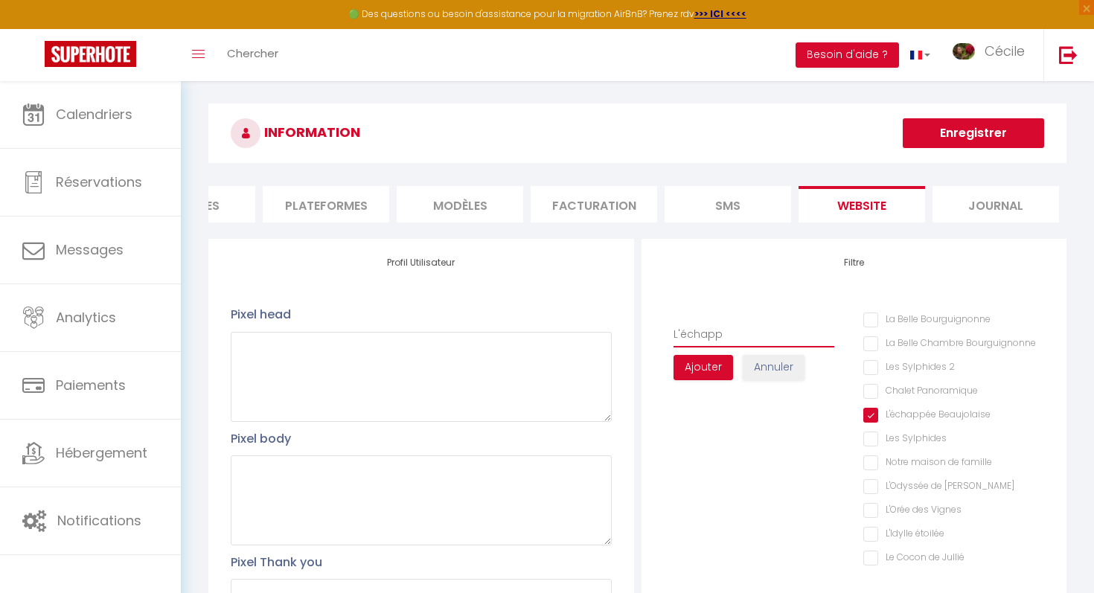
checkbox 2 "false"
checkbox Panoramique "false"
checkbox Sylphides "false"
checkbox famille "false"
checkbox Mélyna "false"
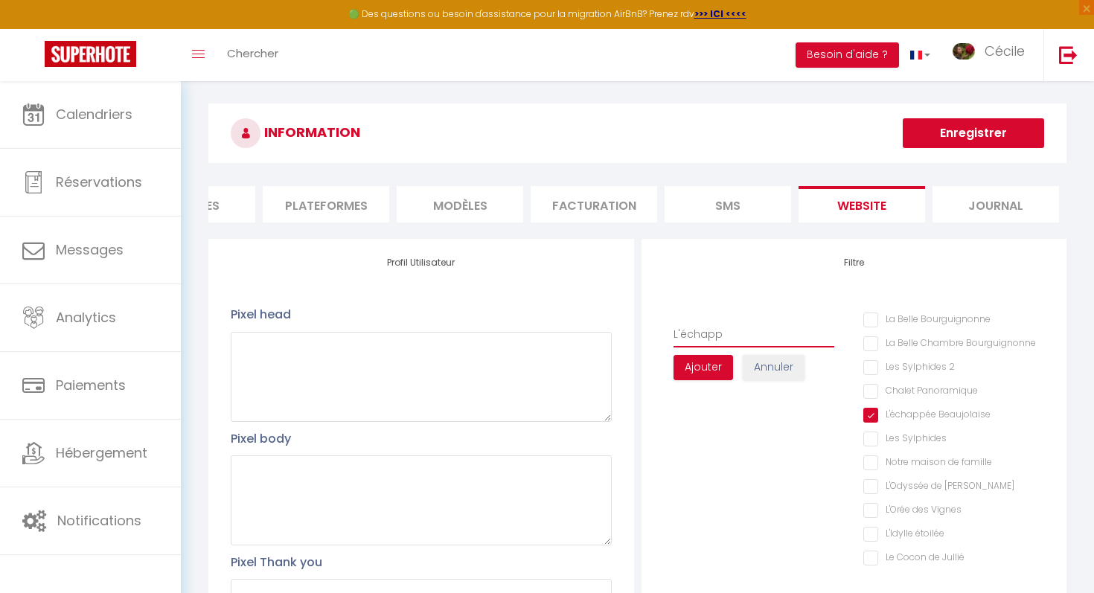
checkbox Vignes "false"
checkbox étoilée "false"
checkbox Jullié "false"
type input "L'échappé"
checkbox Bourguignonne "false"
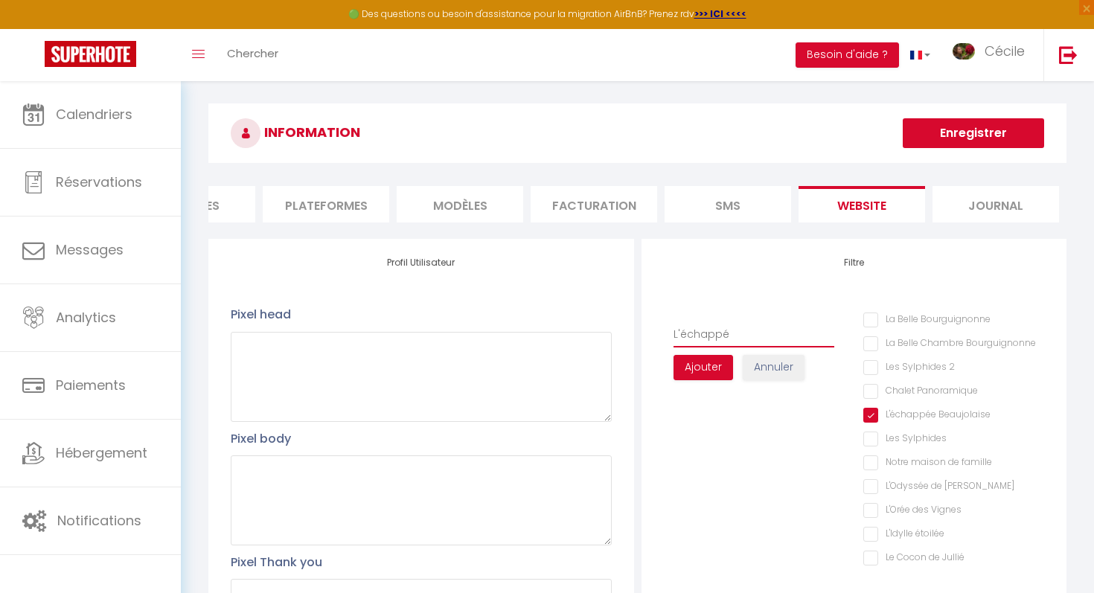
checkbox Bourguignonne "false"
checkbox 2 "false"
checkbox Panoramique "false"
checkbox Sylphides "false"
checkbox famille "false"
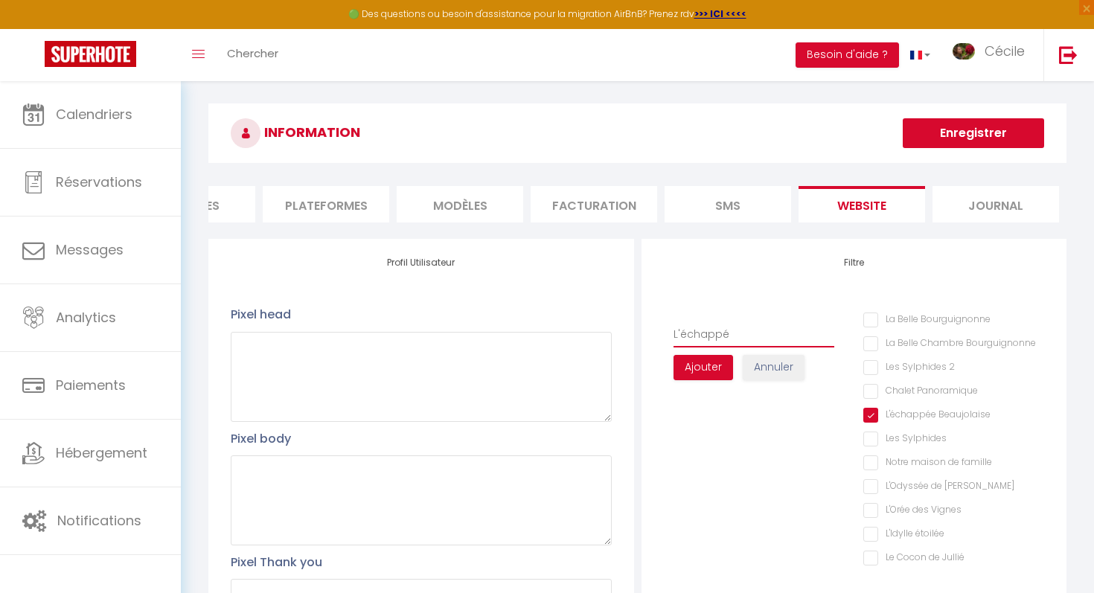
checkbox Mélyna "false"
checkbox Vignes "false"
checkbox étoilée "false"
checkbox Jullié "false"
type input "L'échappée"
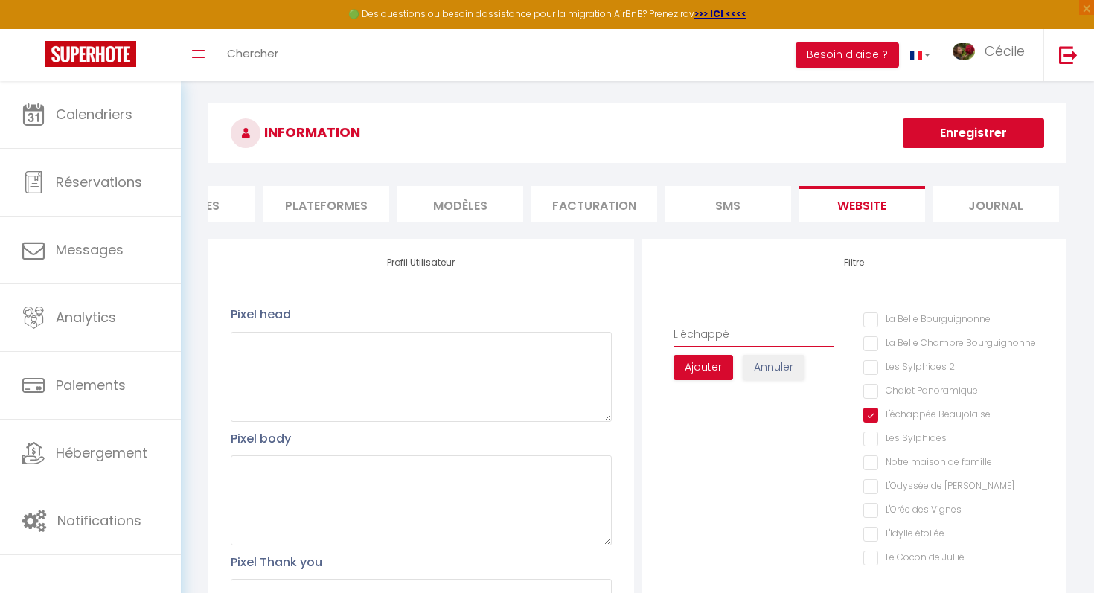
checkbox Bourguignonne "false"
checkbox 2 "false"
checkbox Panoramique "false"
checkbox Sylphides "false"
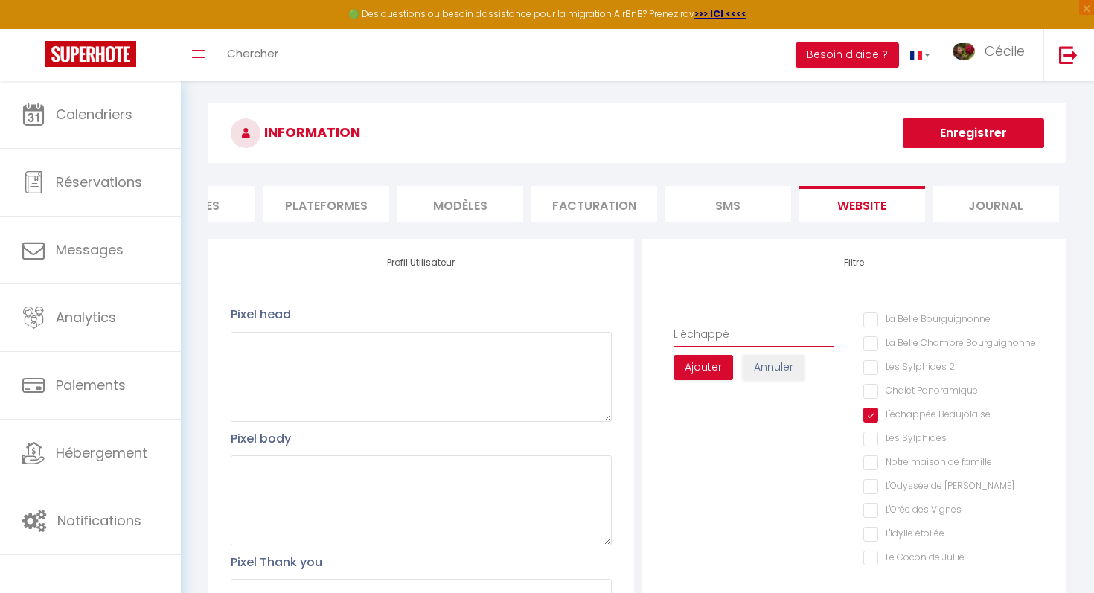
checkbox famille "false"
checkbox Mélyna "false"
checkbox Vignes "false"
checkbox étoilée "false"
checkbox Jullié "false"
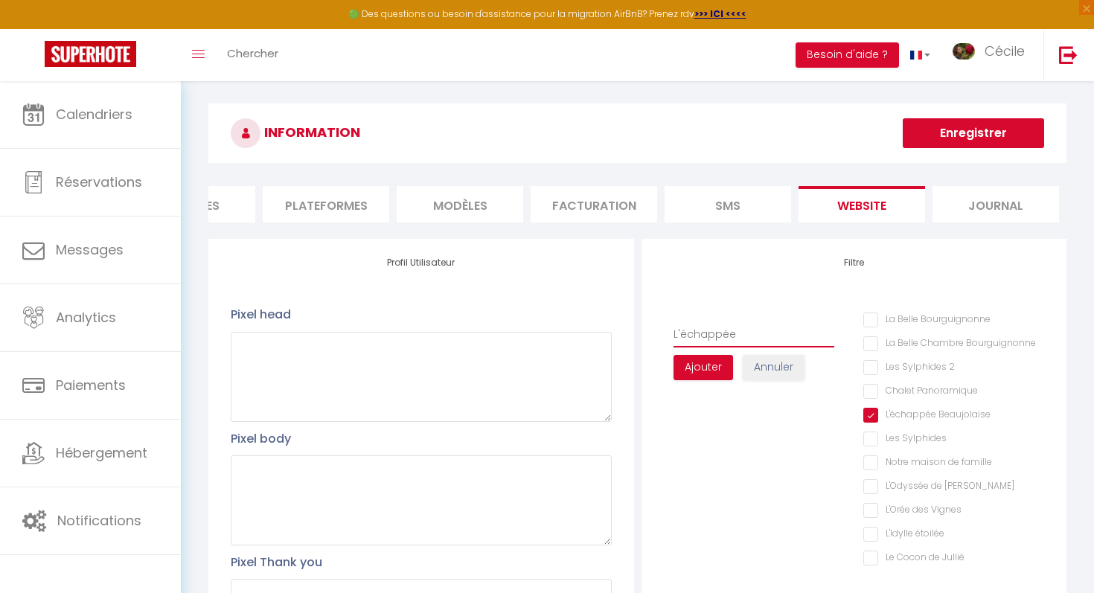
type input "L'échappée"
checkbox Bourguignonne "false"
checkbox 2 "false"
checkbox Panoramique "false"
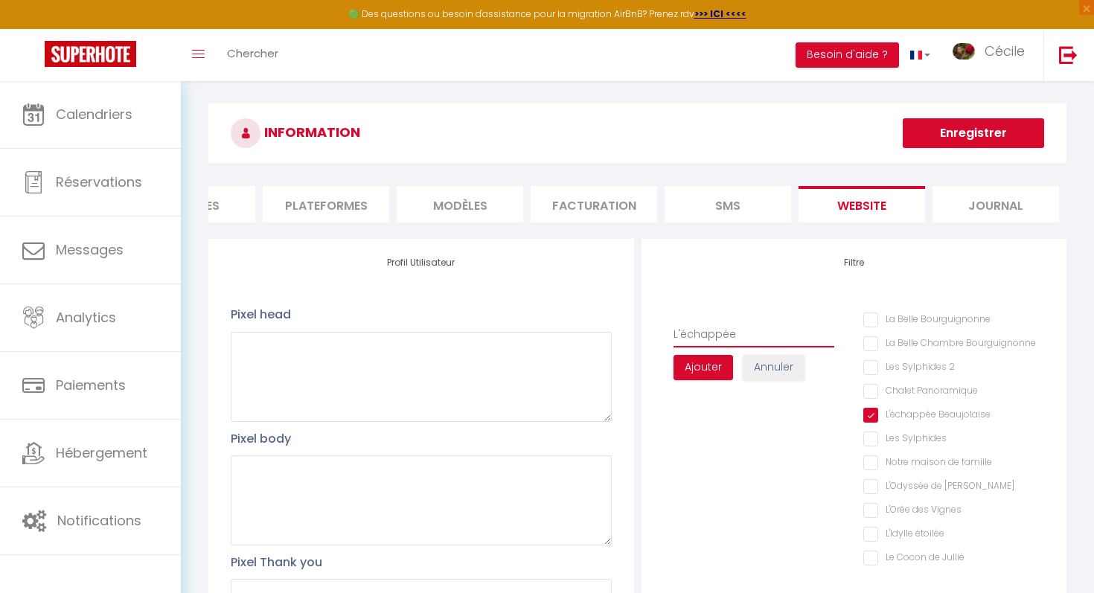
checkbox Sylphides "false"
checkbox famille "false"
checkbox Mélyna "false"
checkbox Vignes "false"
checkbox étoilée "false"
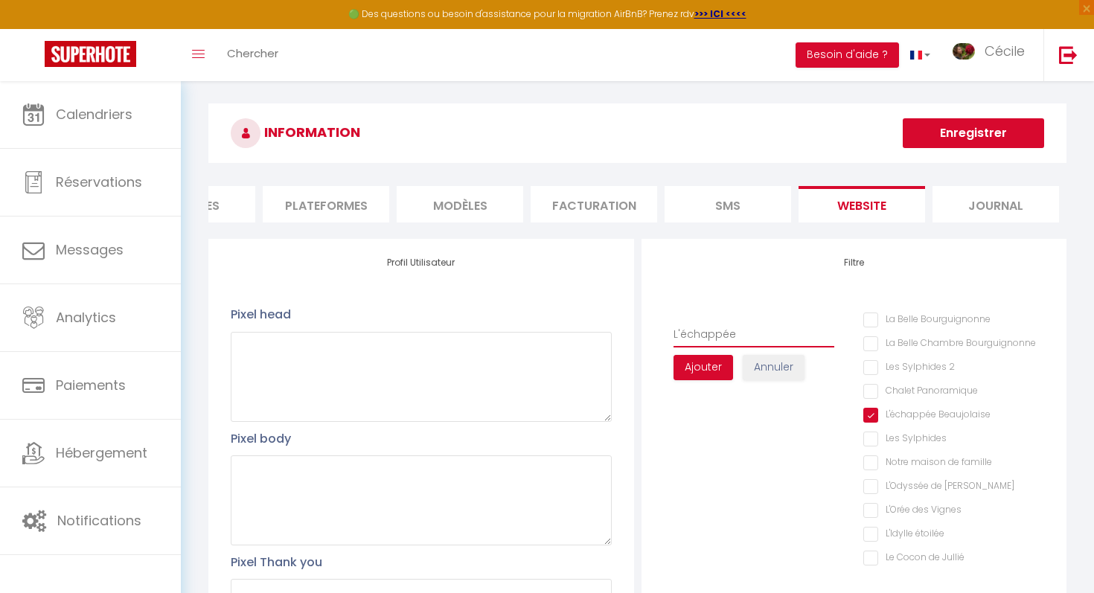
checkbox Jullié "false"
type input "L'échappée B"
checkbox Bourguignonne "false"
checkbox 2 "false"
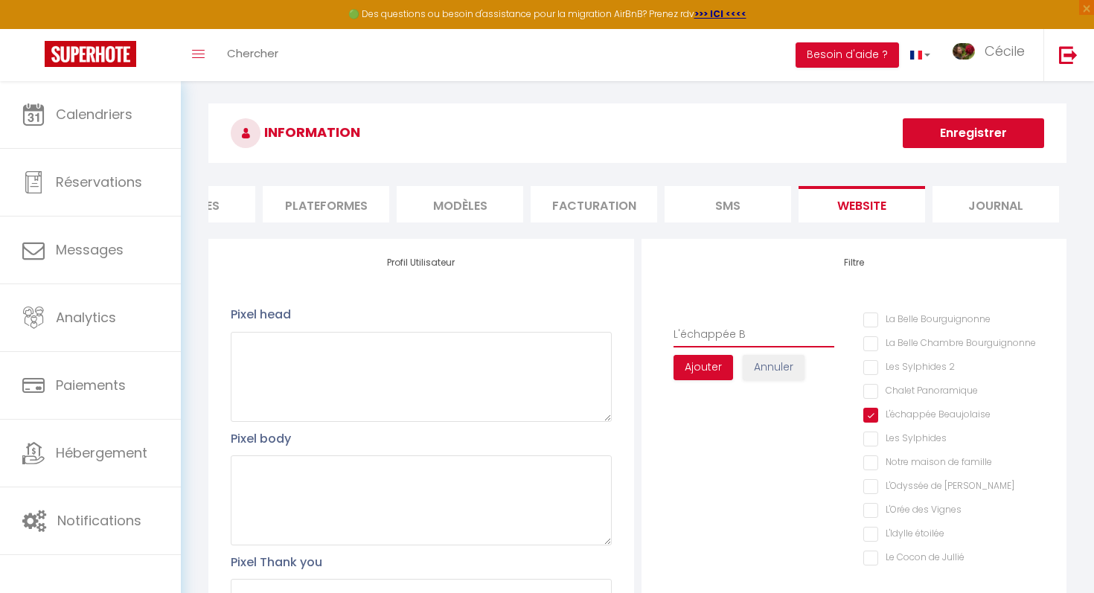
checkbox Panoramique "false"
checkbox Sylphides "false"
checkbox famille "false"
checkbox Mélyna "false"
checkbox Vignes "false"
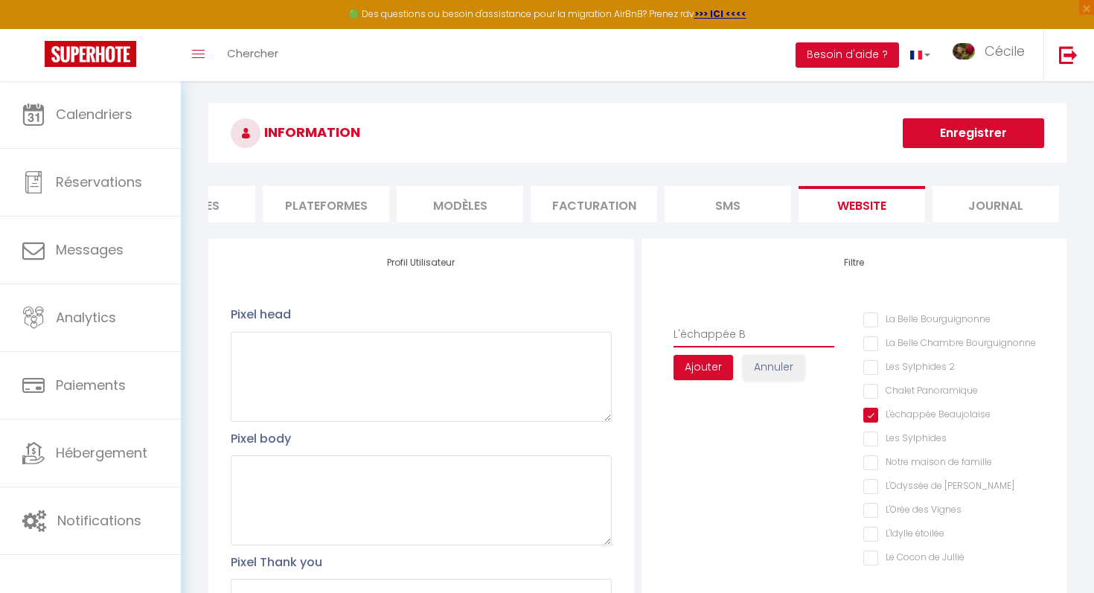
checkbox étoilée "false"
checkbox Jullié "false"
type input "L'échappée Be"
checkbox Bourguignonne "false"
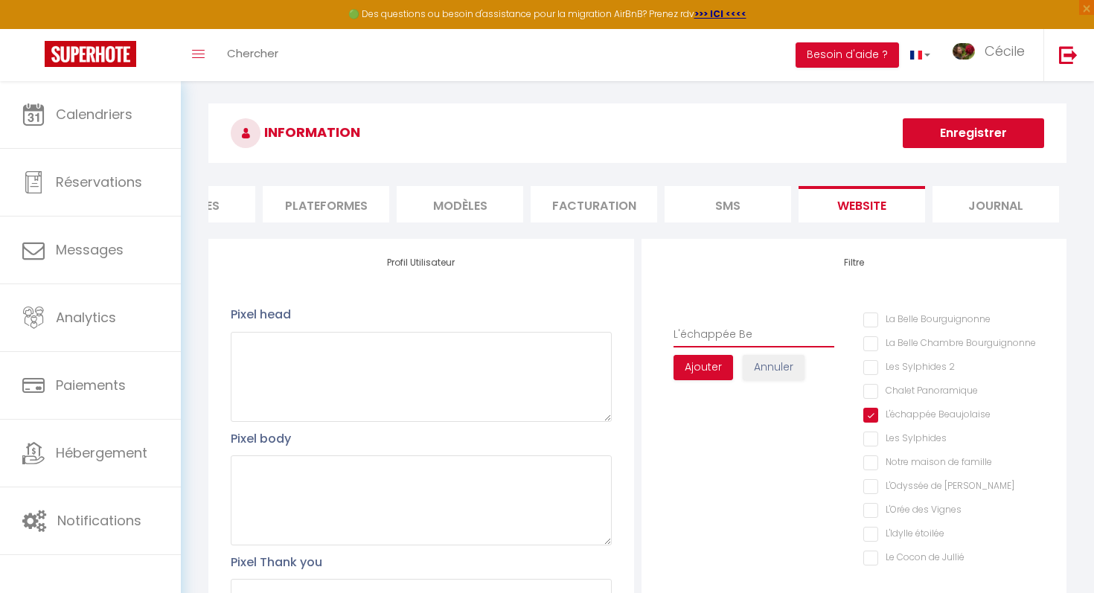
checkbox 2 "false"
checkbox Panoramique "false"
checkbox Sylphides "false"
checkbox famille "false"
click button "Enregistrer" at bounding box center [972, 133] width 141 height 30
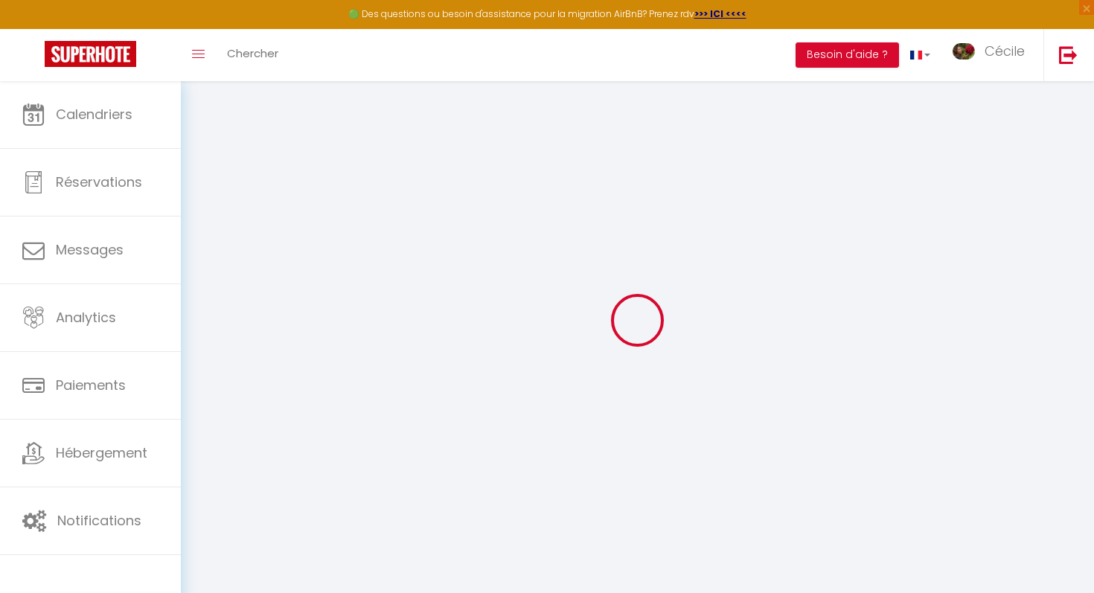
scroll to position [0, 0]
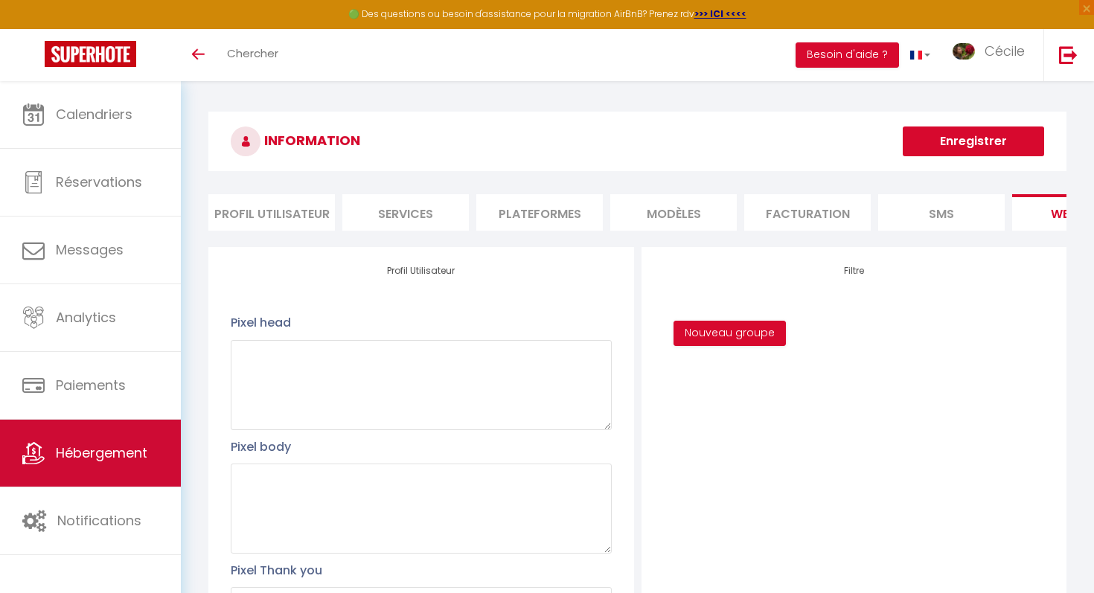
click at [106, 469] on link "Hébergement" at bounding box center [90, 453] width 181 height 67
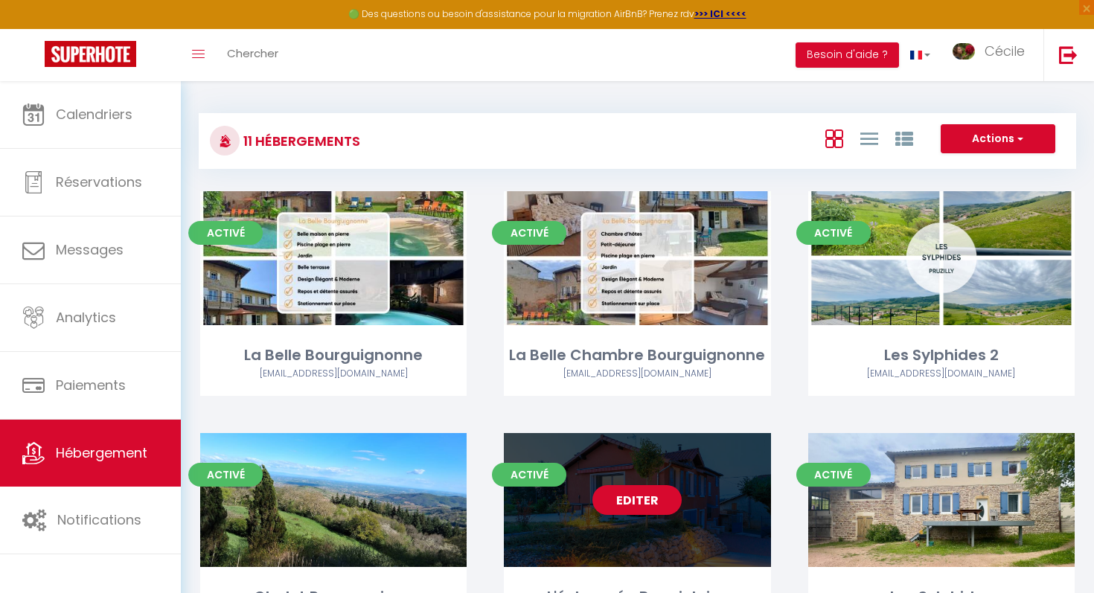
click at [613, 495] on link "Editer" at bounding box center [636, 500] width 89 height 30
click at [621, 496] on link "Editer" at bounding box center [636, 500] width 89 height 30
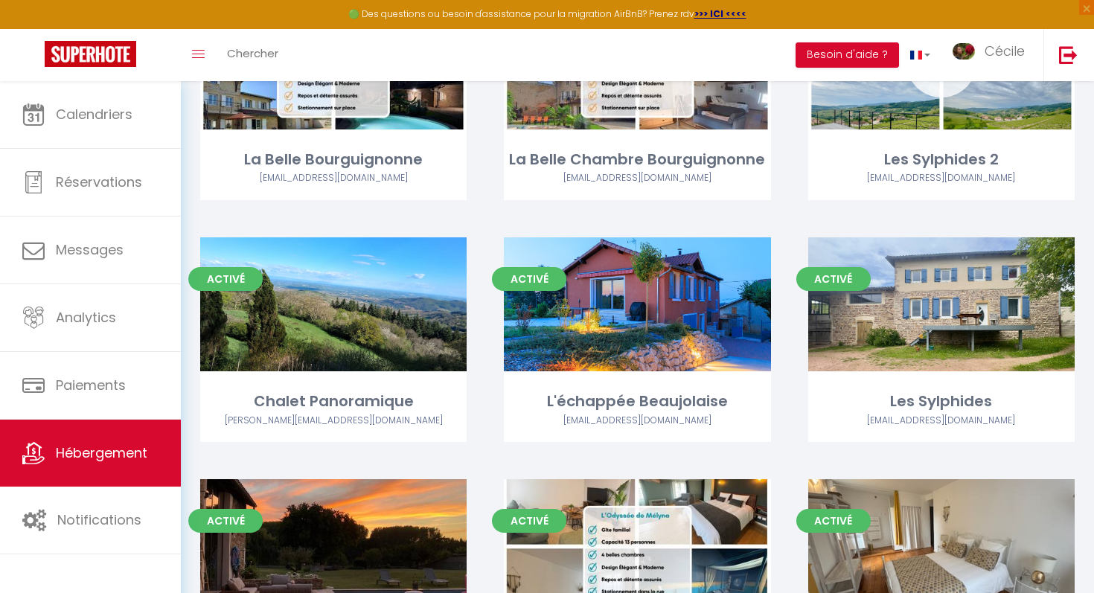
scroll to position [204, 0]
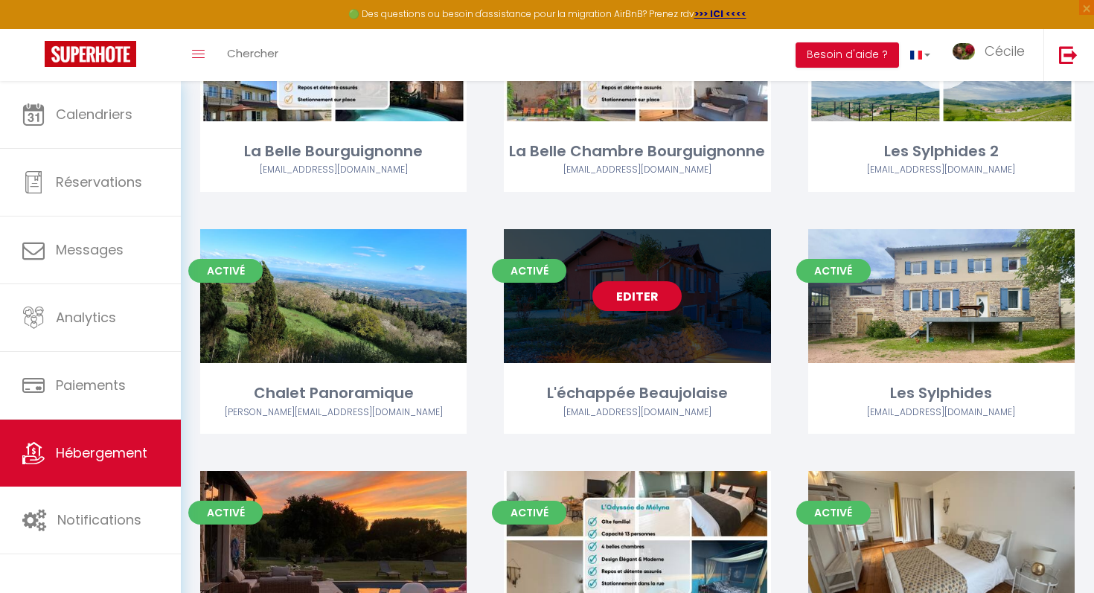
click at [660, 295] on link "Editer" at bounding box center [636, 296] width 89 height 30
select select "3"
select select "2"
select select "1"
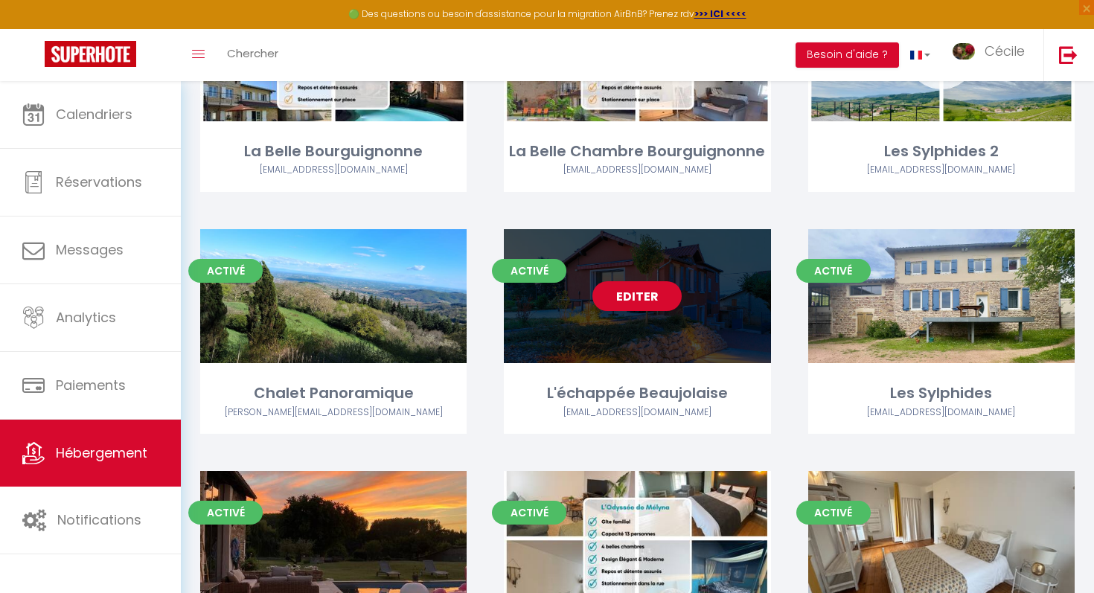
select select
select select "28"
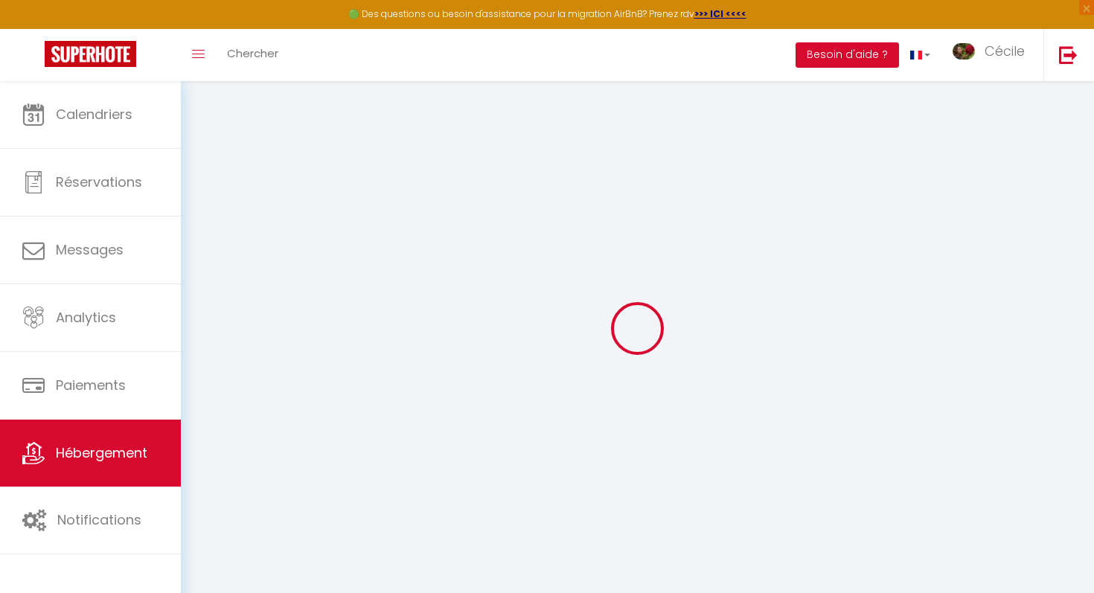
select select
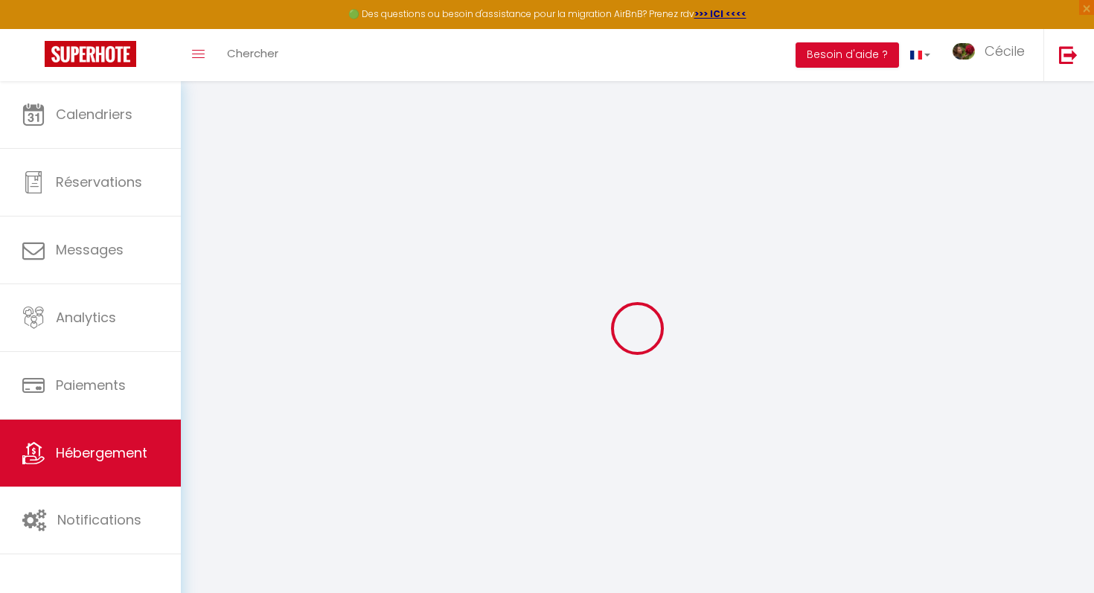
select select
checkbox input "false"
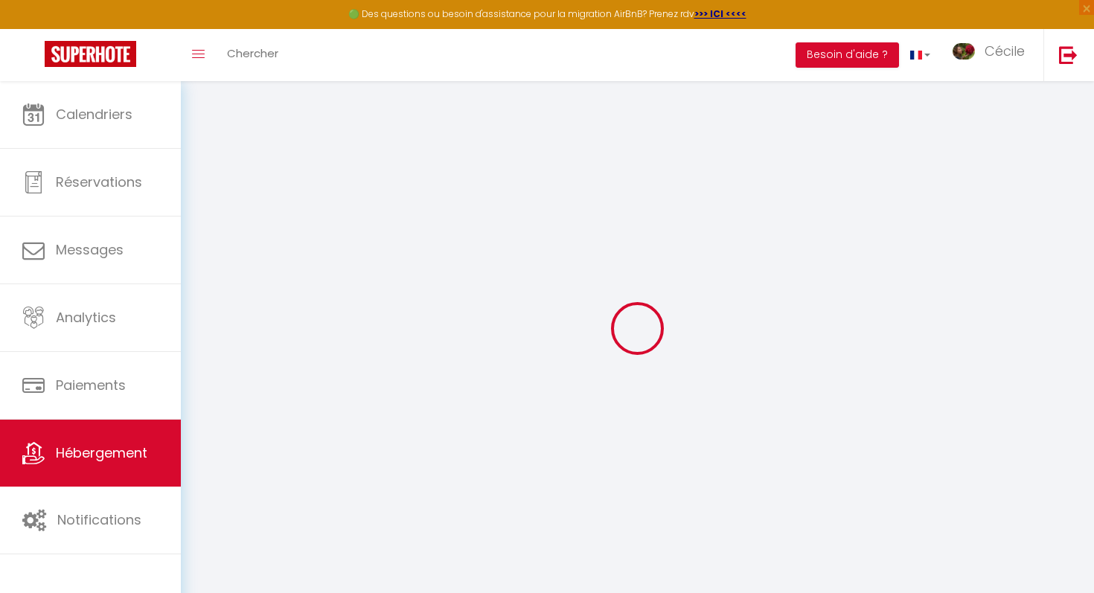
select select
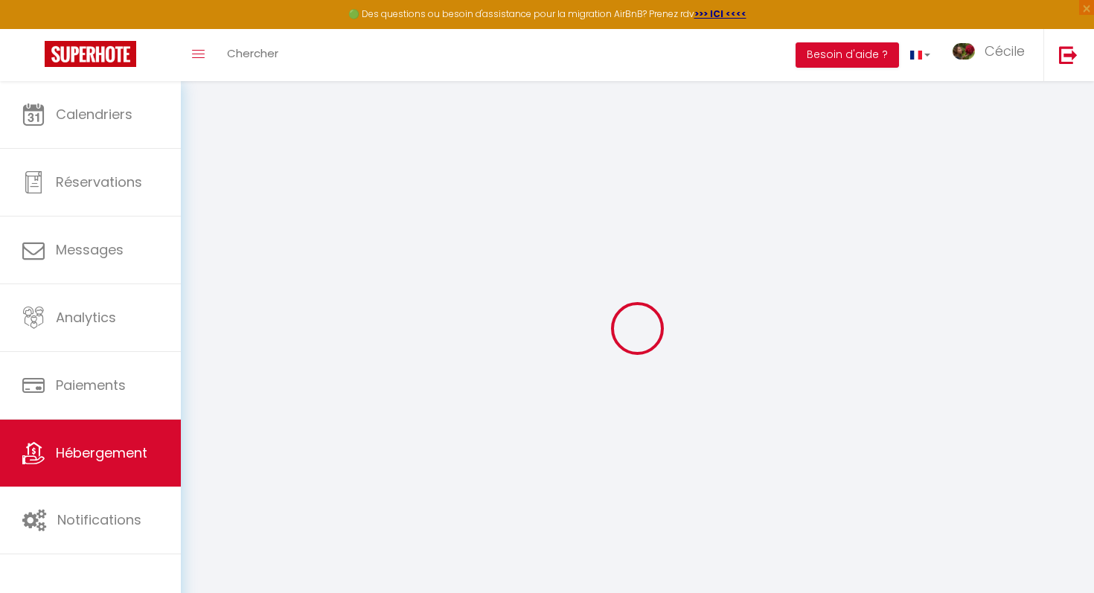
select select
checkbox input "false"
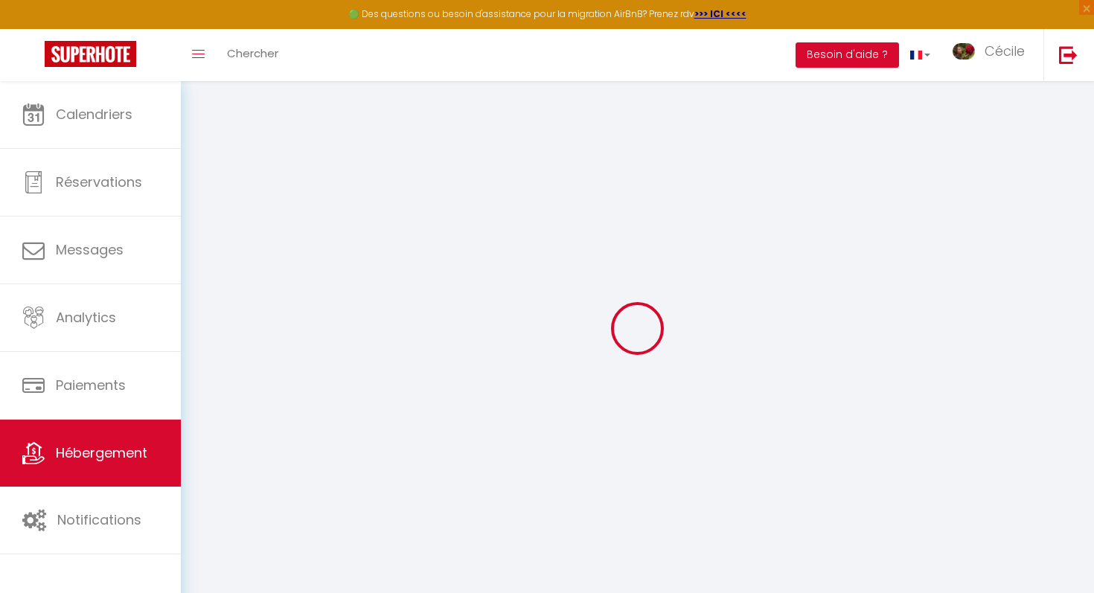
checkbox input "false"
select select
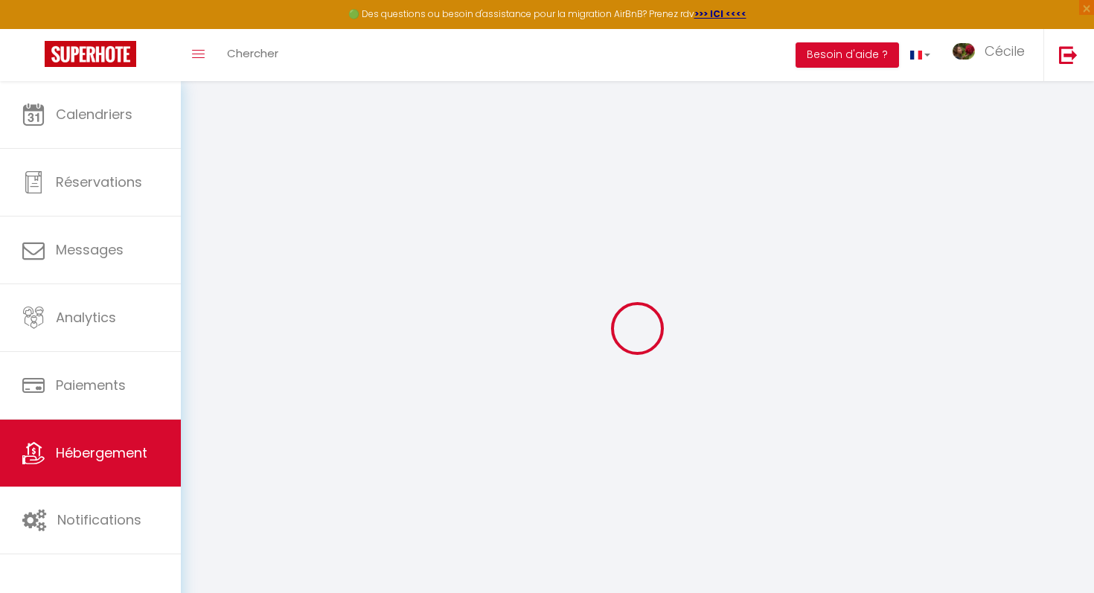
select select
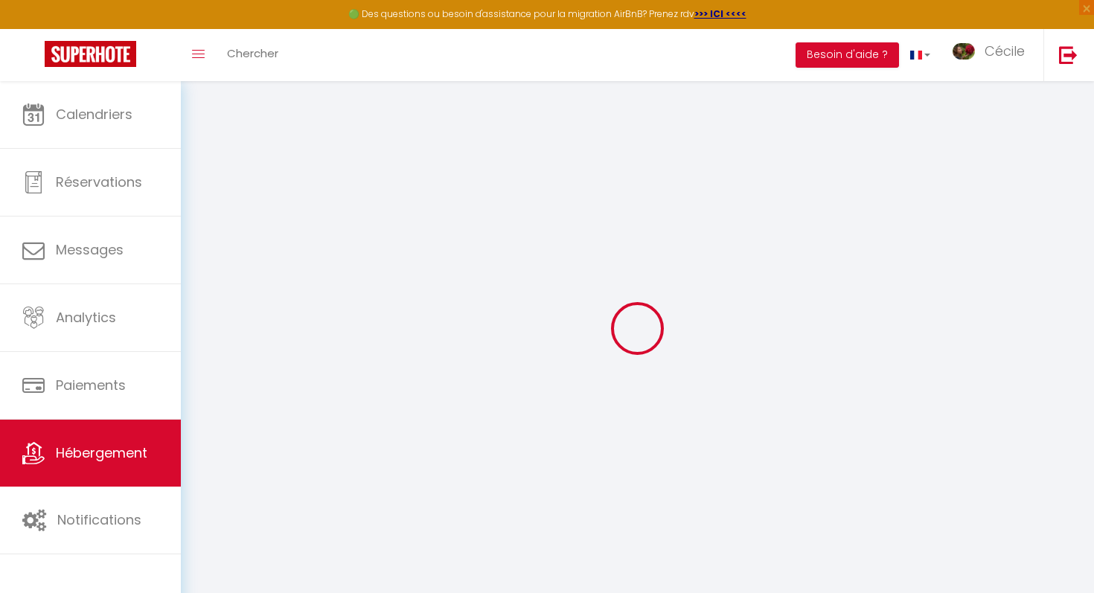
checkbox input "false"
select select
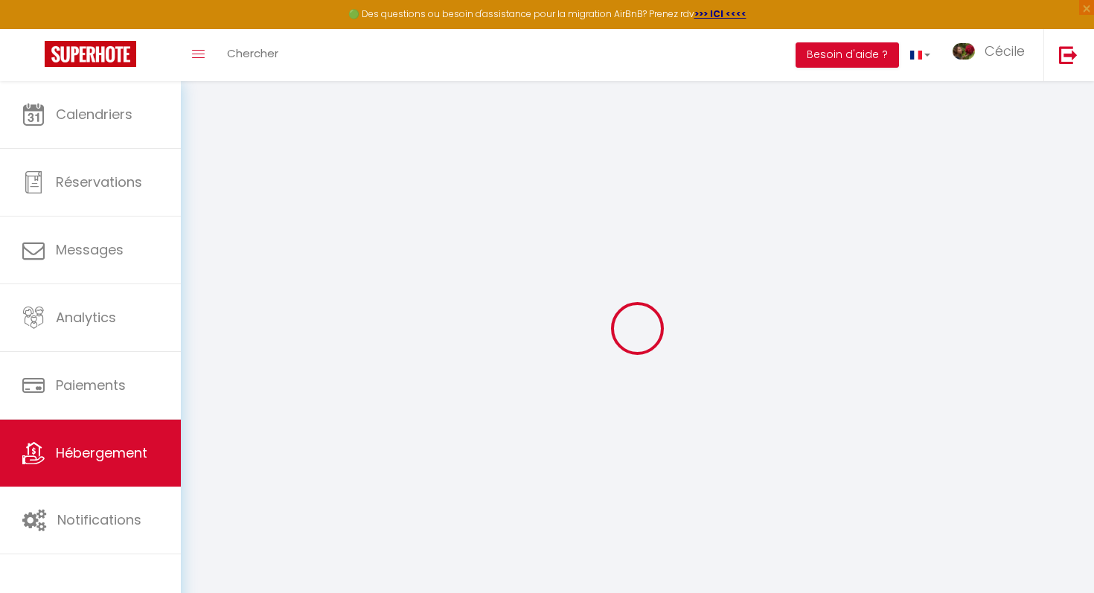
select select
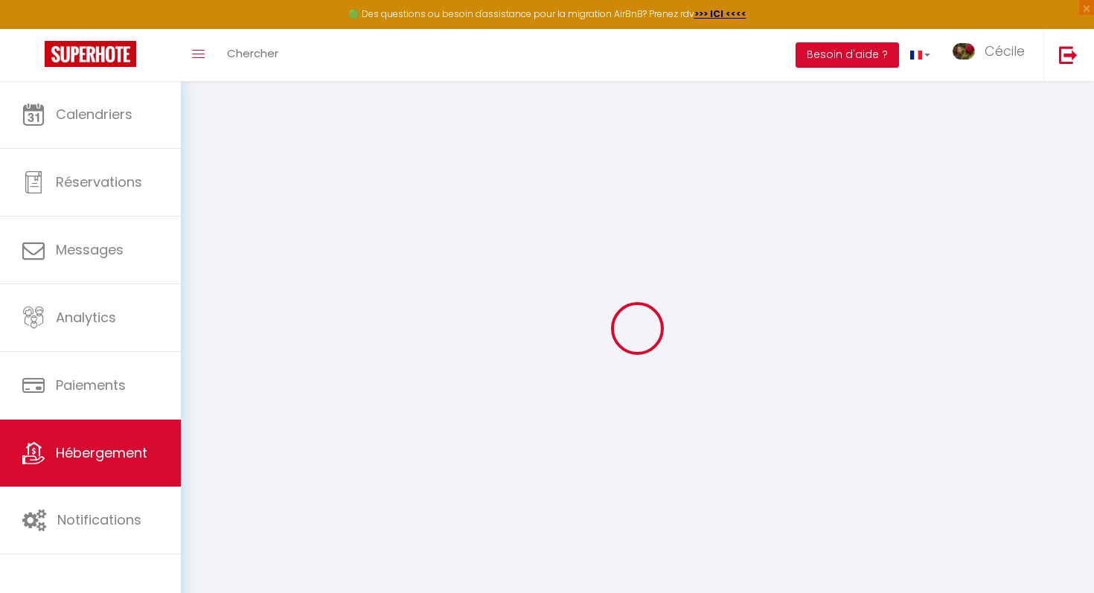
select select
checkbox input "false"
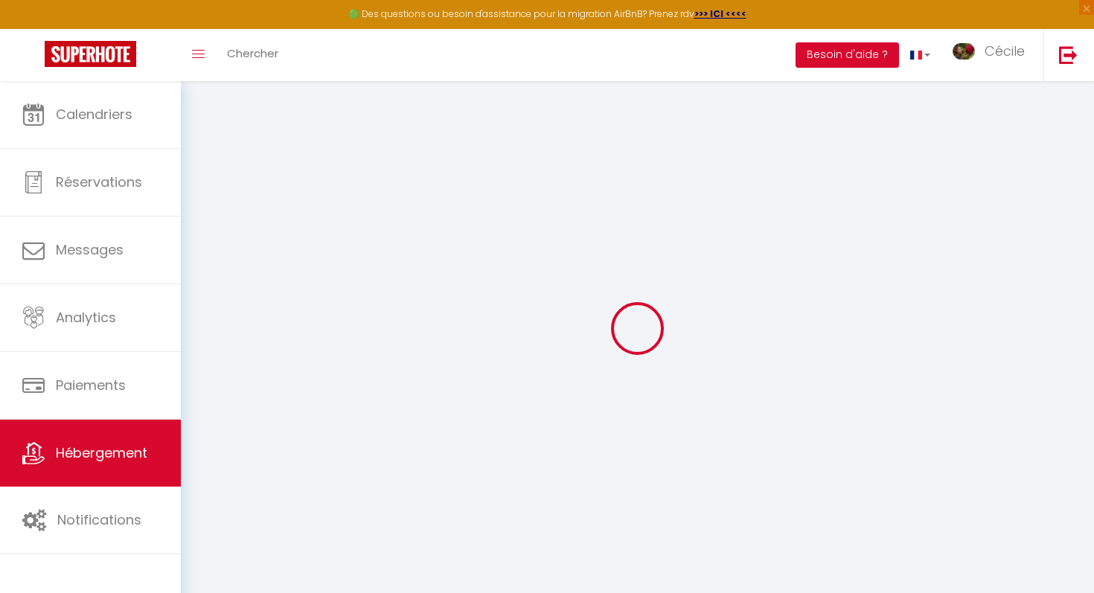
checkbox input "false"
select select
type input "L'échappée Beaujolaise"
type input "[PERSON_NAME]"
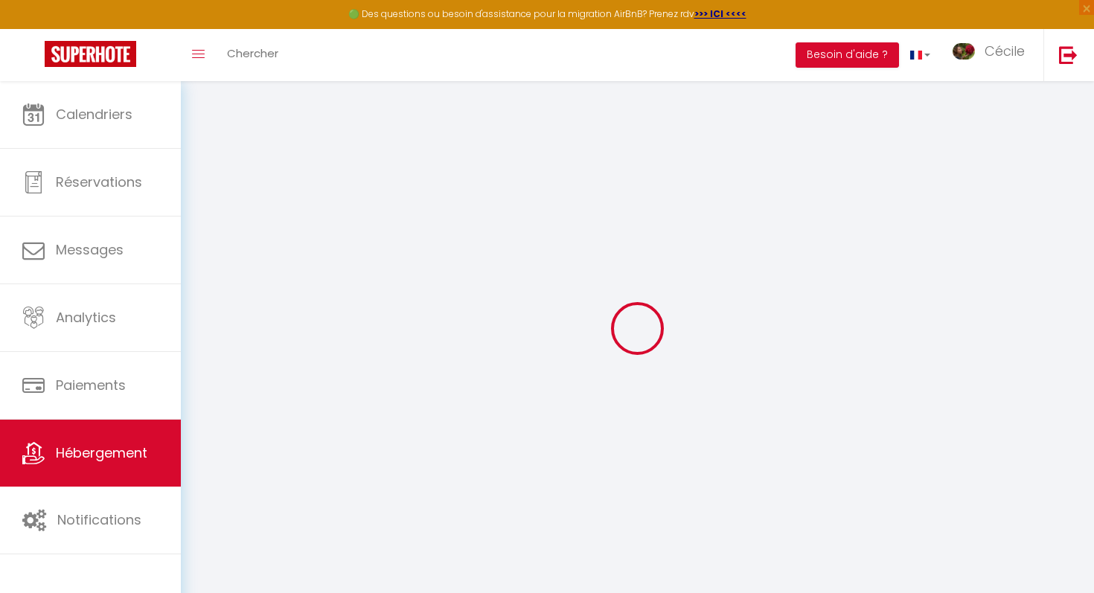
type input "Perraud"
type input "[STREET_ADDRESS]"
type input "69840"
type input "JULIENAS"
select select "houses"
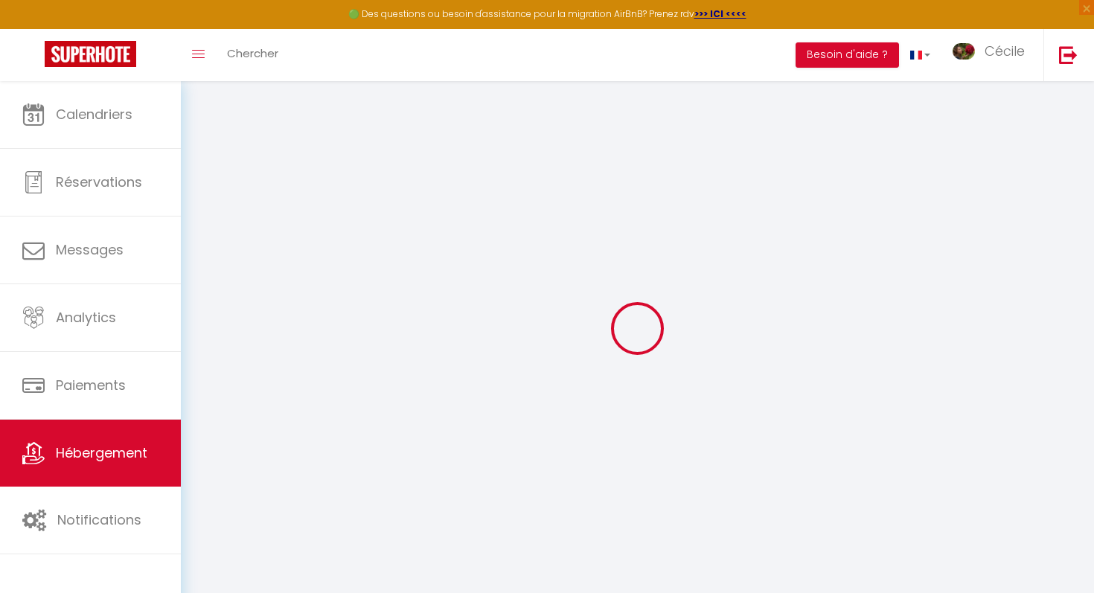
select select "10"
select select "5"
select select "4"
type input "370"
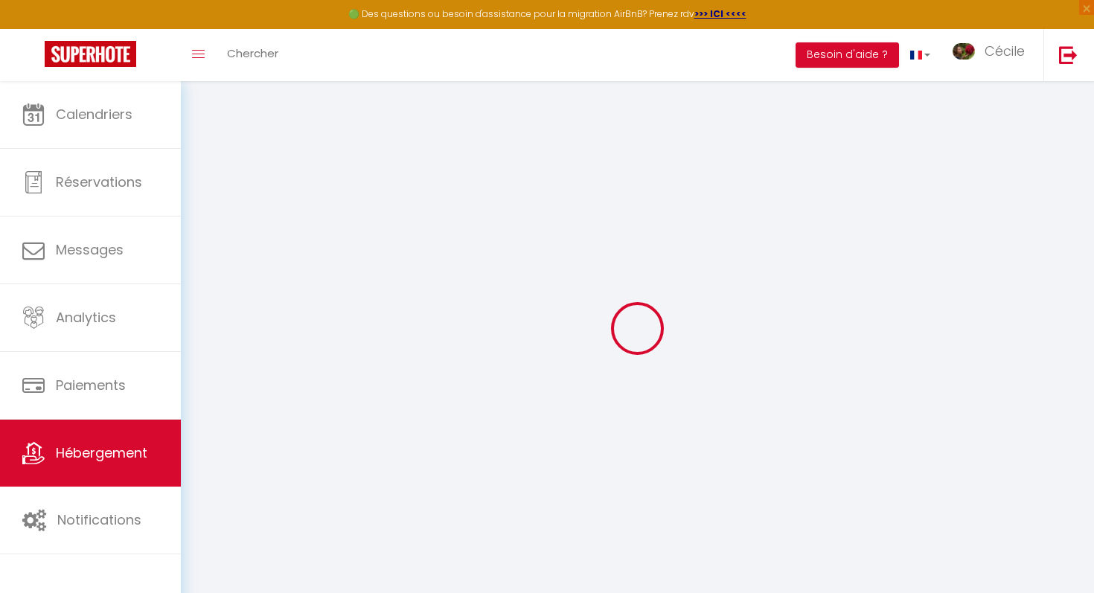
type input "180"
type input "500"
select select
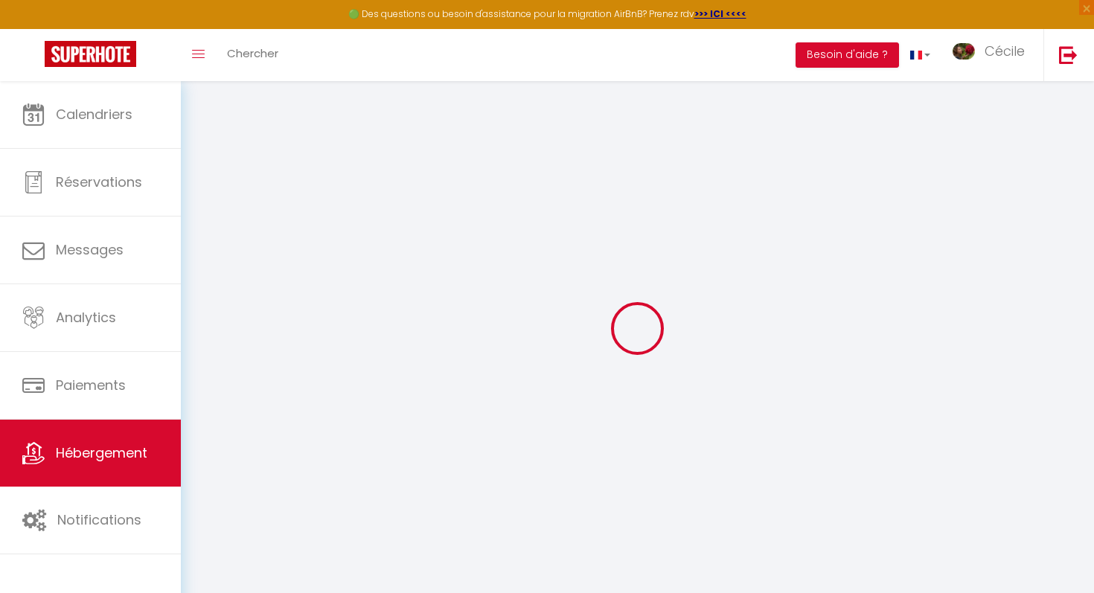
select select
type input "[STREET_ADDRESS]"
type input "69840"
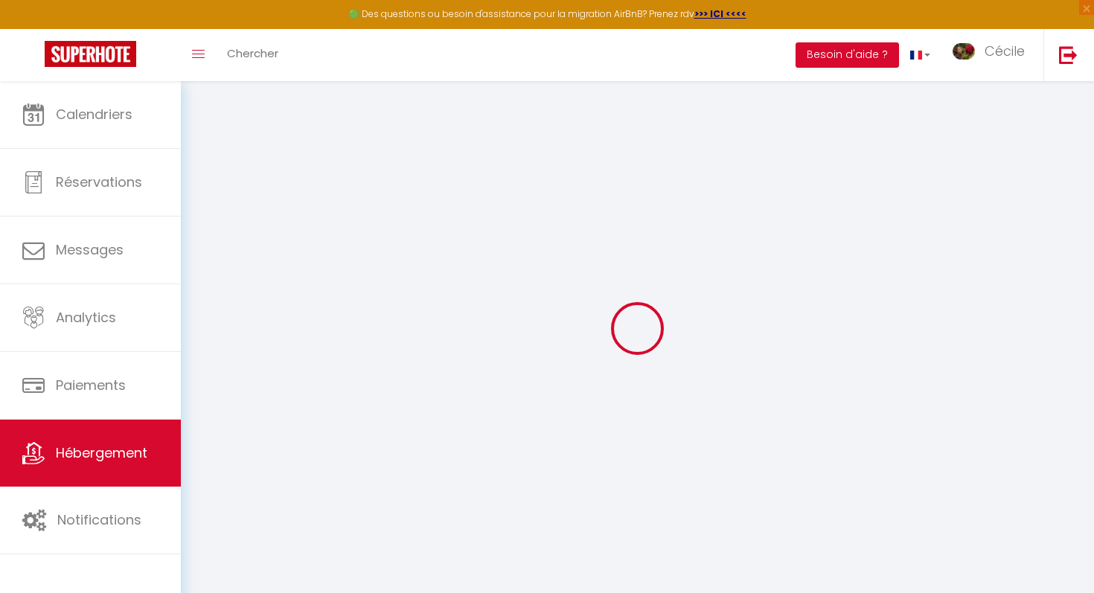
type input "Juliénas"
type input "[EMAIL_ADDRESS][DOMAIN_NAME]"
select select
checkbox input "false"
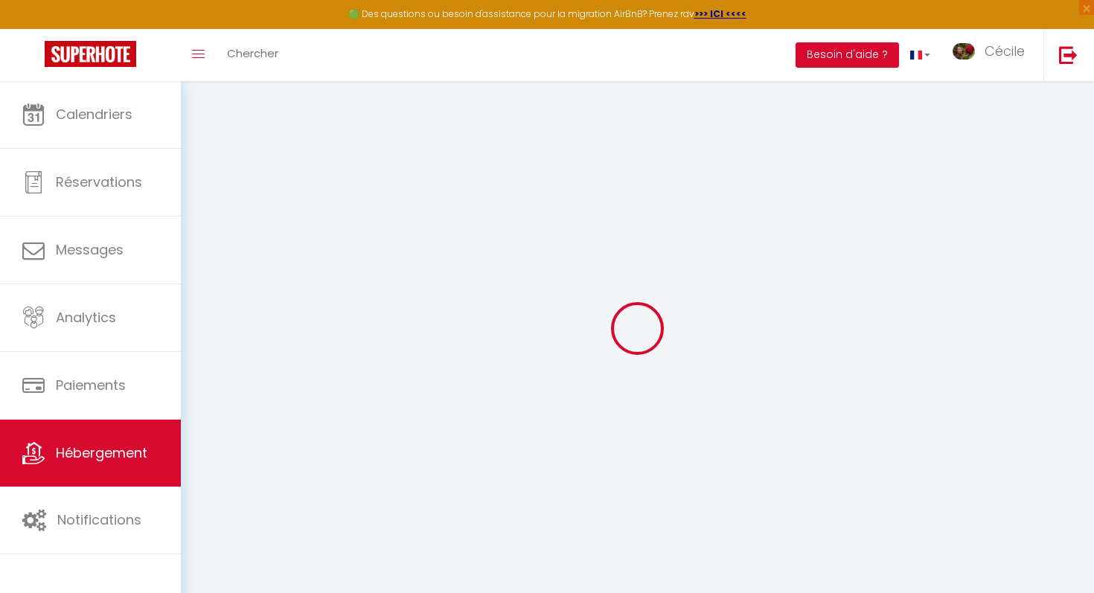
checkbox input "false"
type input "25"
type input "184"
type input "0"
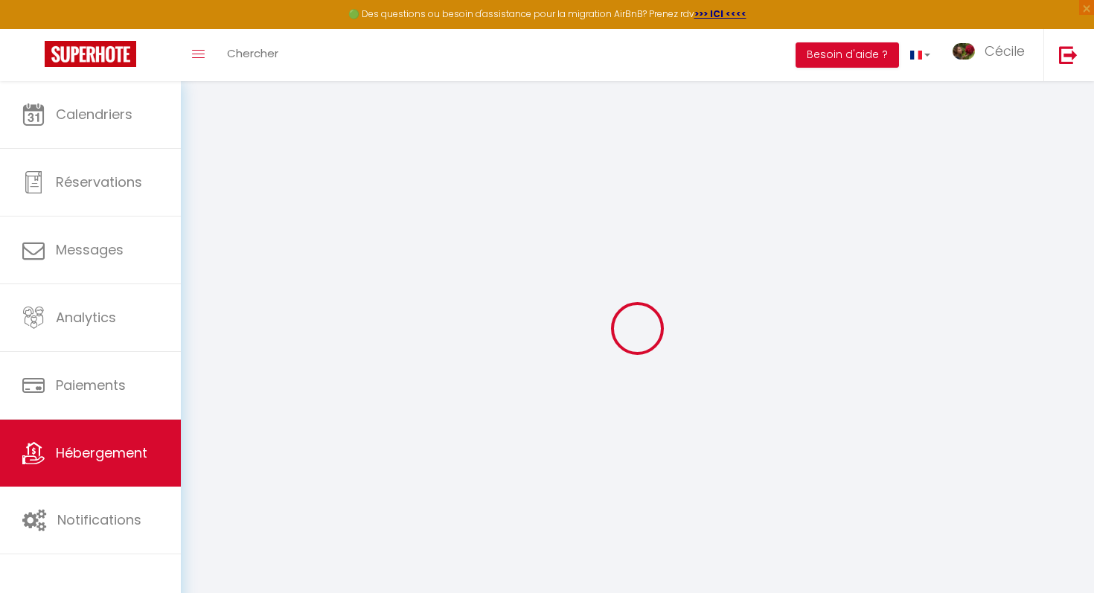
type input "0"
select select
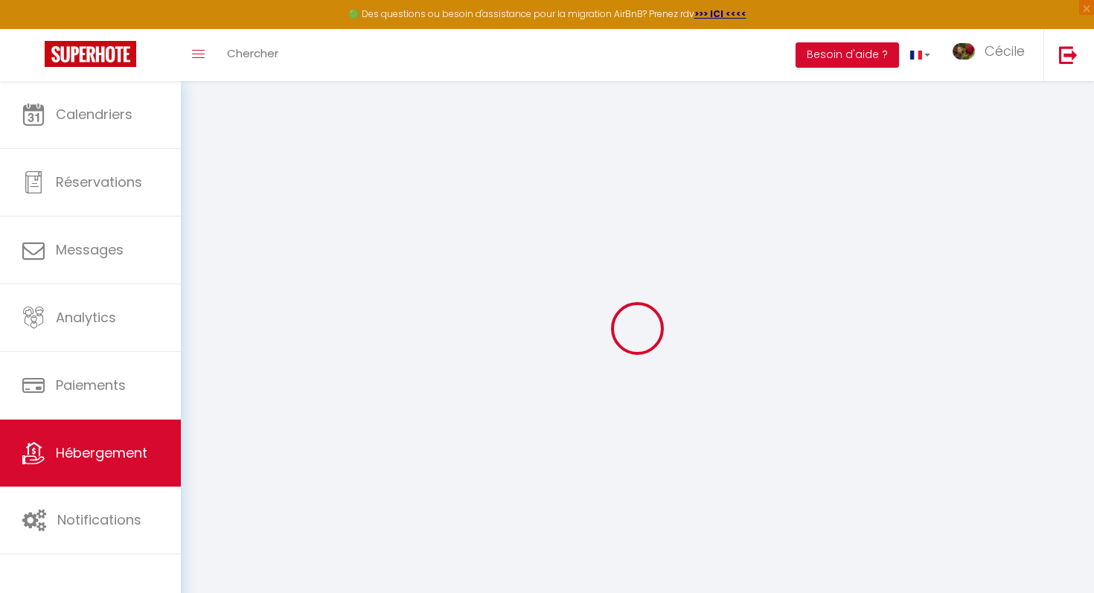
select select
checkbox input "false"
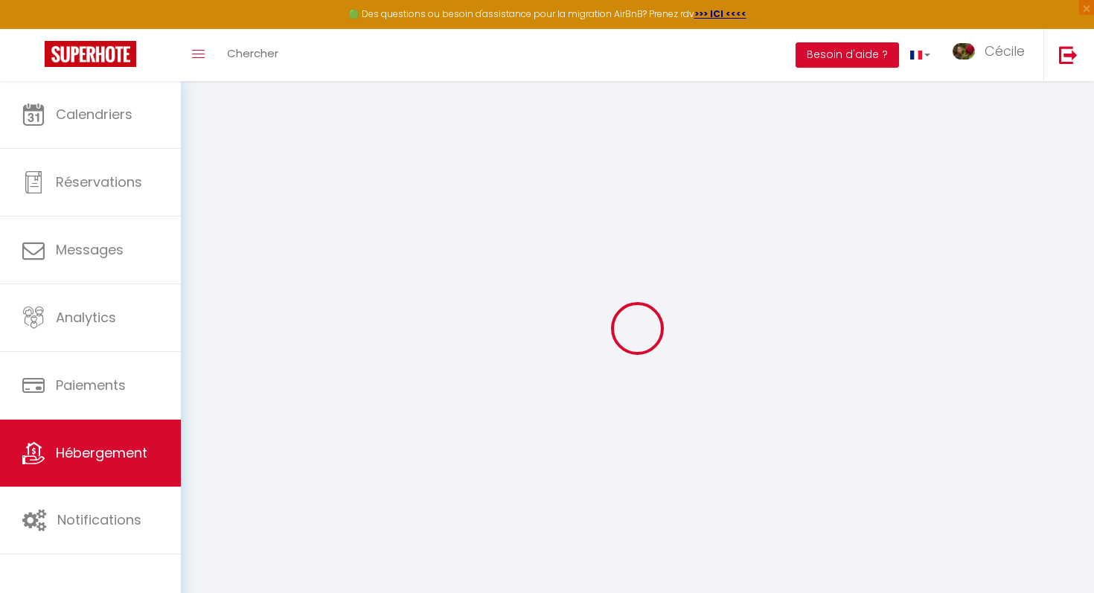
checkbox input "false"
select select
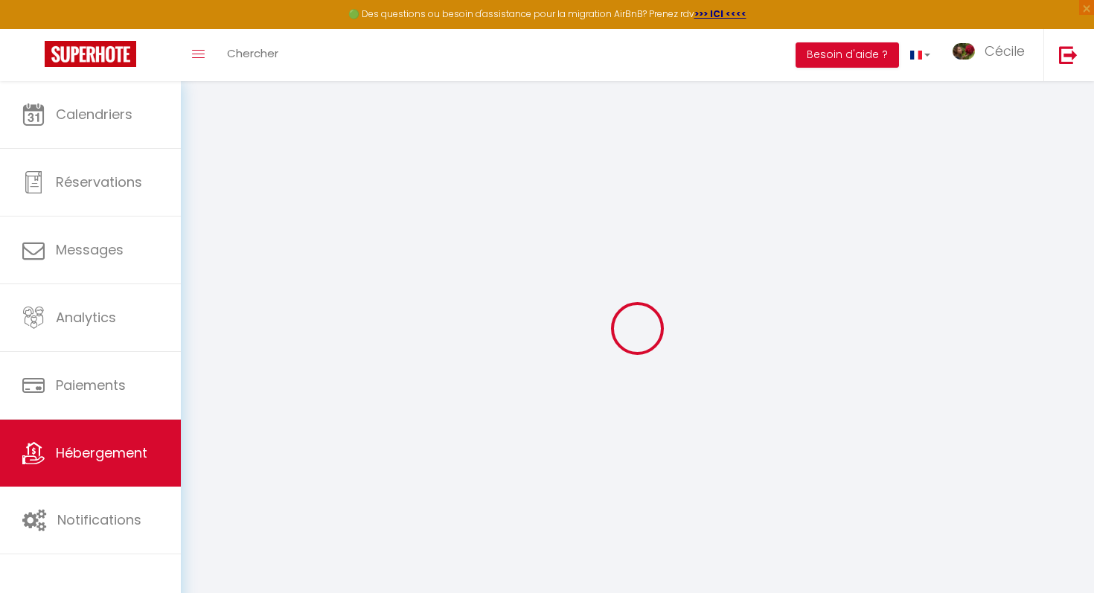
select select
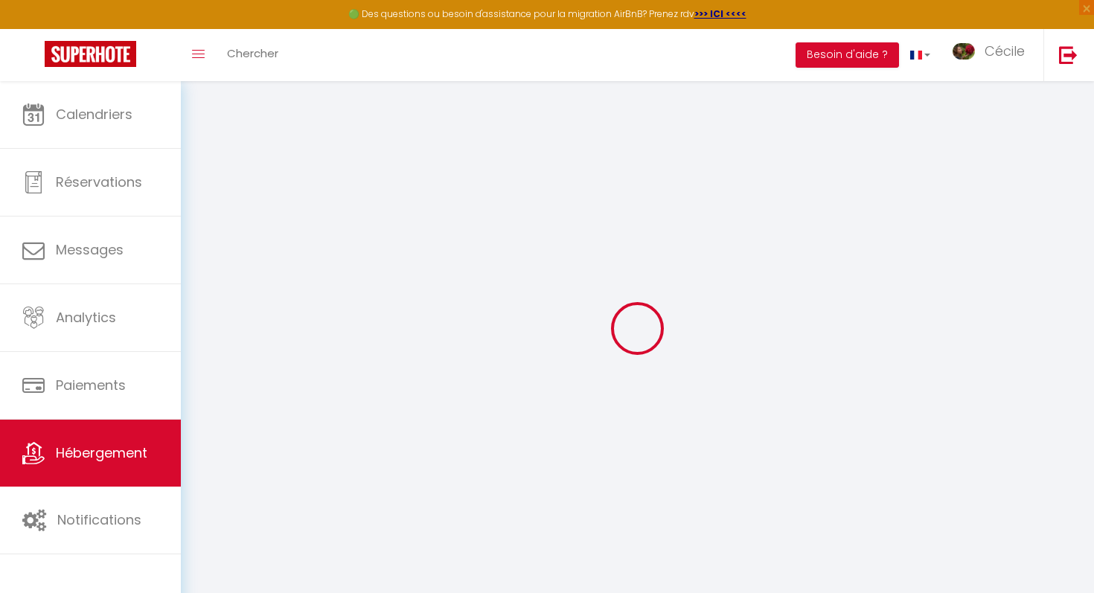
checkbox input "false"
select select
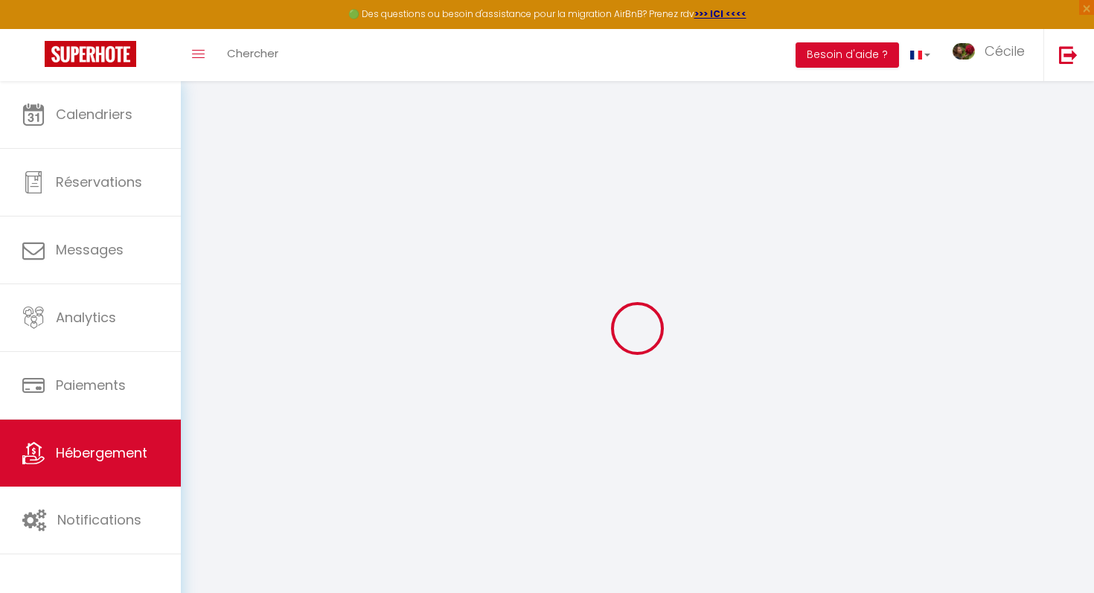
checkbox input "false"
select select "villa"
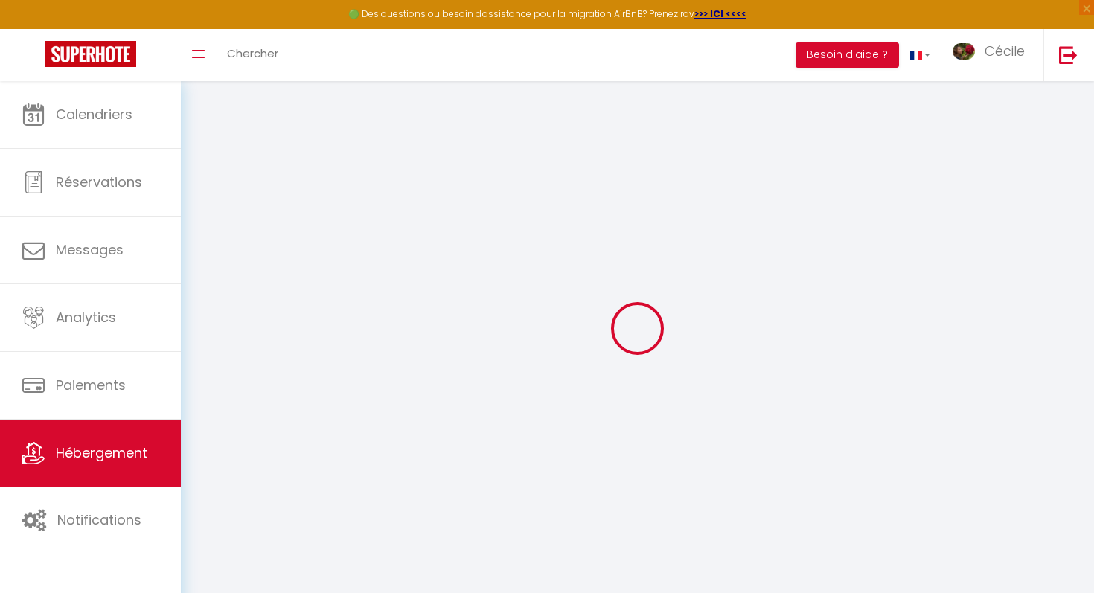
select select "17:00"
select select "23:00"
select select "11:00"
select select "30"
select select "120"
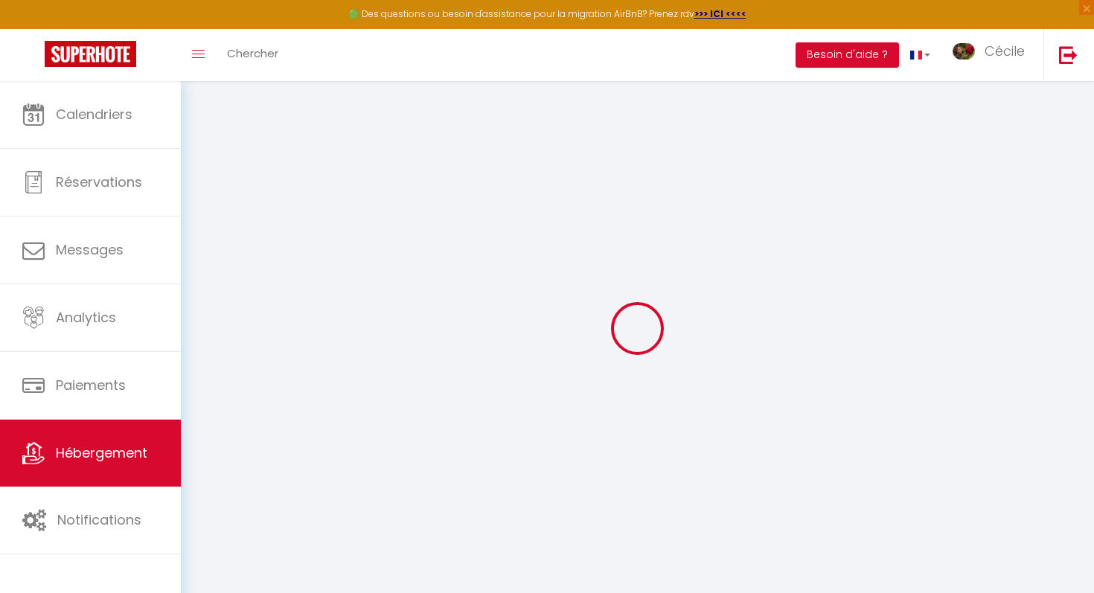
select select "10:00"
select select
checkbox input "false"
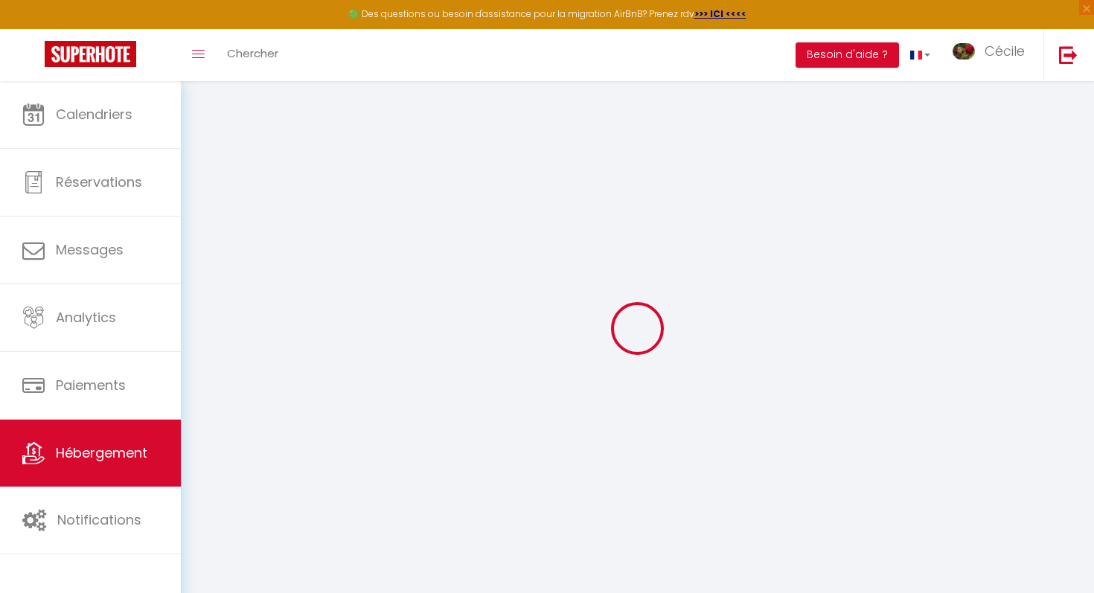
checkbox input "false"
select select
checkbox input "false"
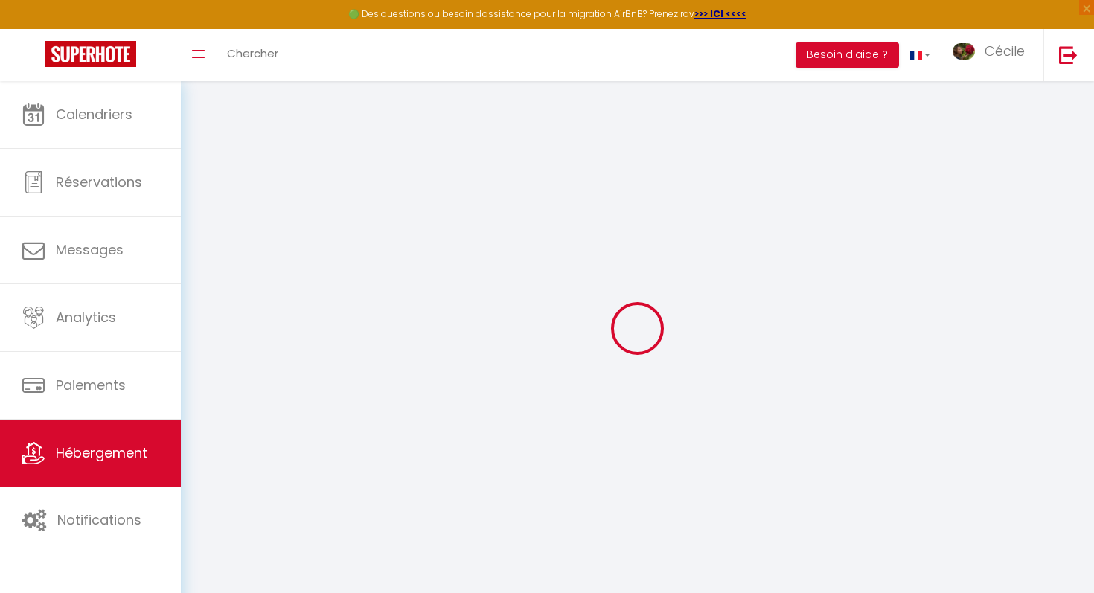
checkbox input "false"
select select
checkbox input "false"
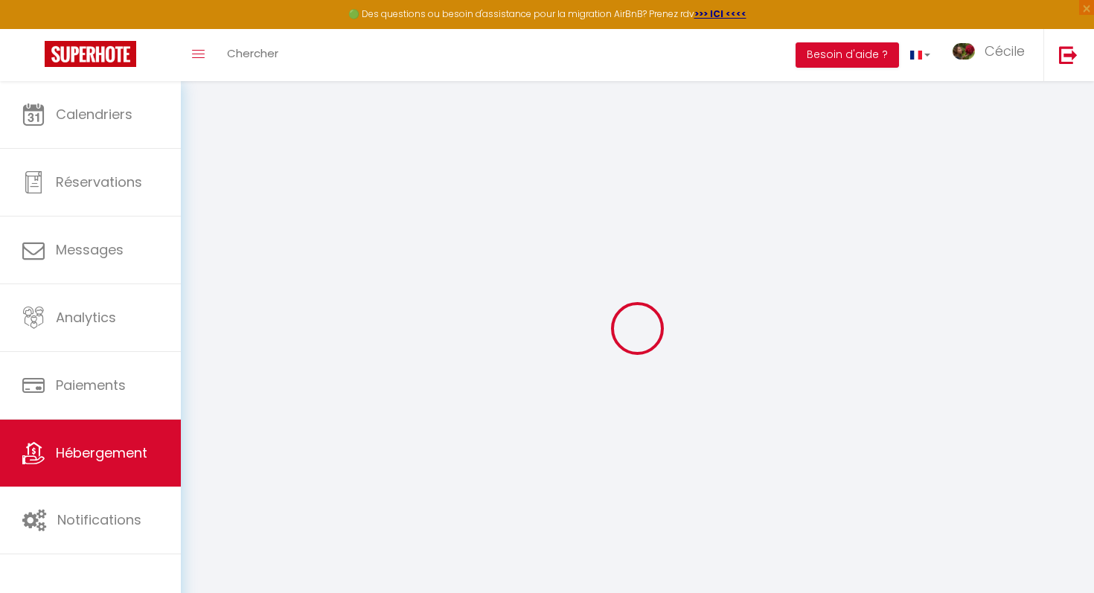
checkbox input "false"
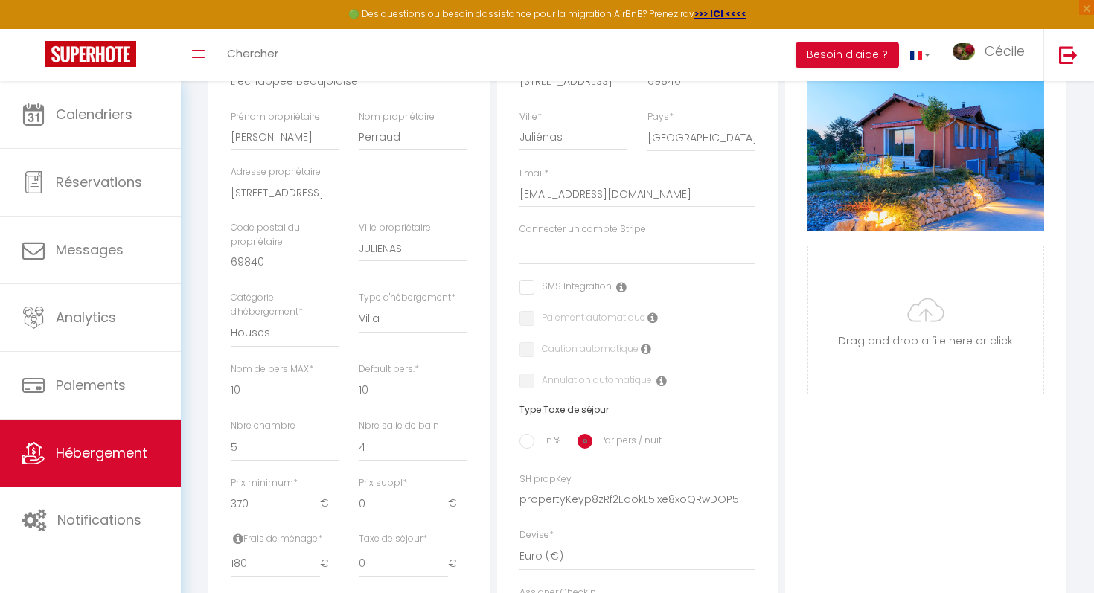
scroll to position [285, 0]
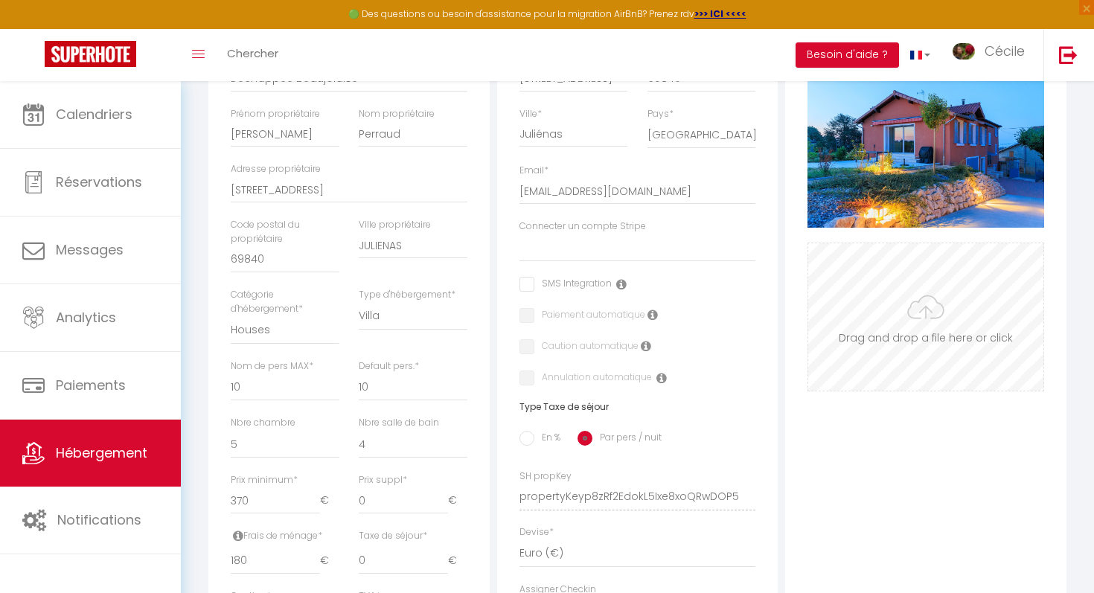
drag, startPoint x: 1019, startPoint y: 346, endPoint x: 868, endPoint y: 339, distance: 151.2
click at [868, 339] on input "Photo" at bounding box center [925, 316] width 235 height 147
click at [914, 312] on input "Photo" at bounding box center [925, 316] width 235 height 147
click at [925, 318] on input "Photo" at bounding box center [925, 316] width 235 height 147
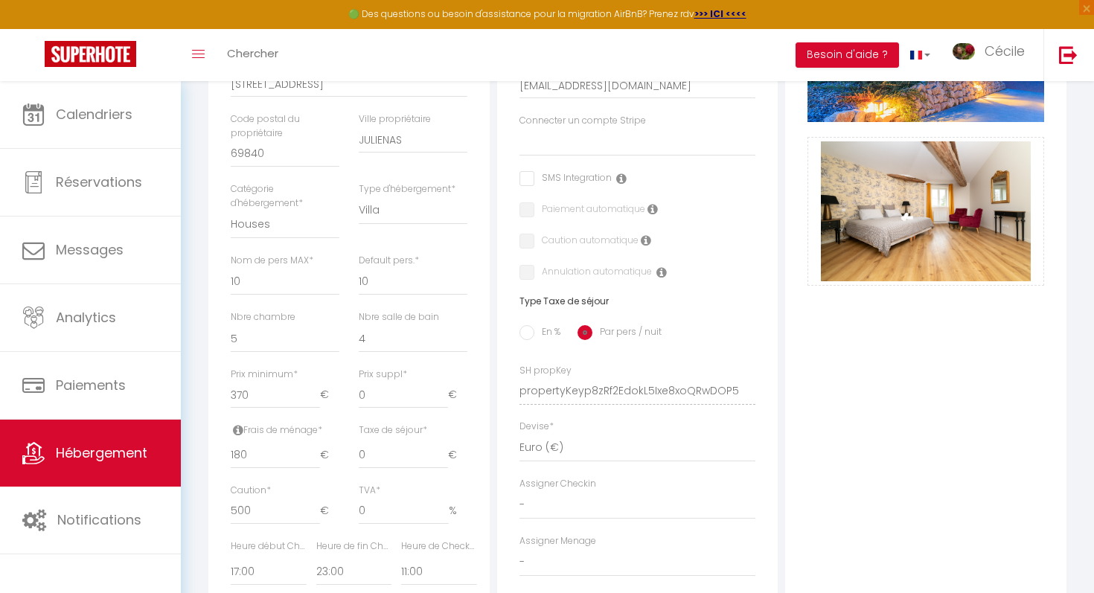
scroll to position [384, 0]
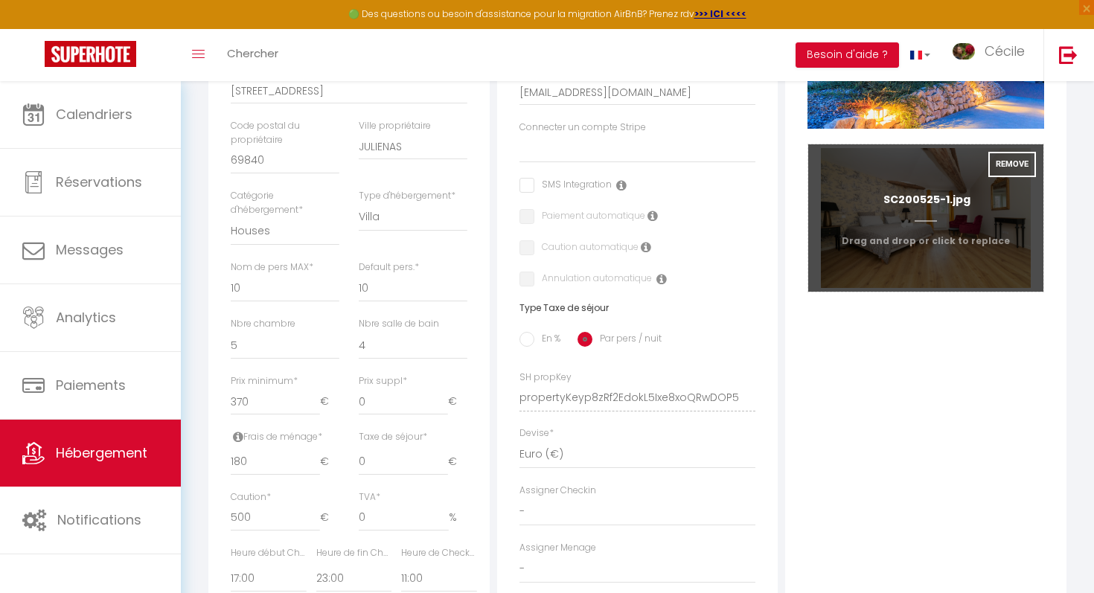
click at [869, 275] on input "Photo" at bounding box center [925, 217] width 235 height 147
type input "C:\fakepath\IMG_3349.jpeg"
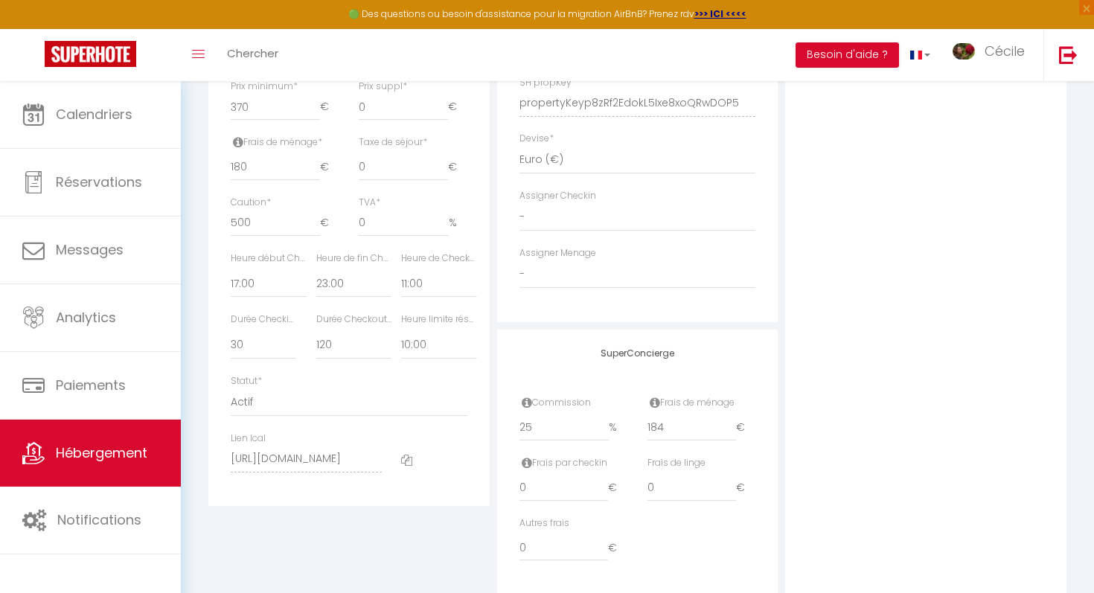
scroll to position [717, 0]
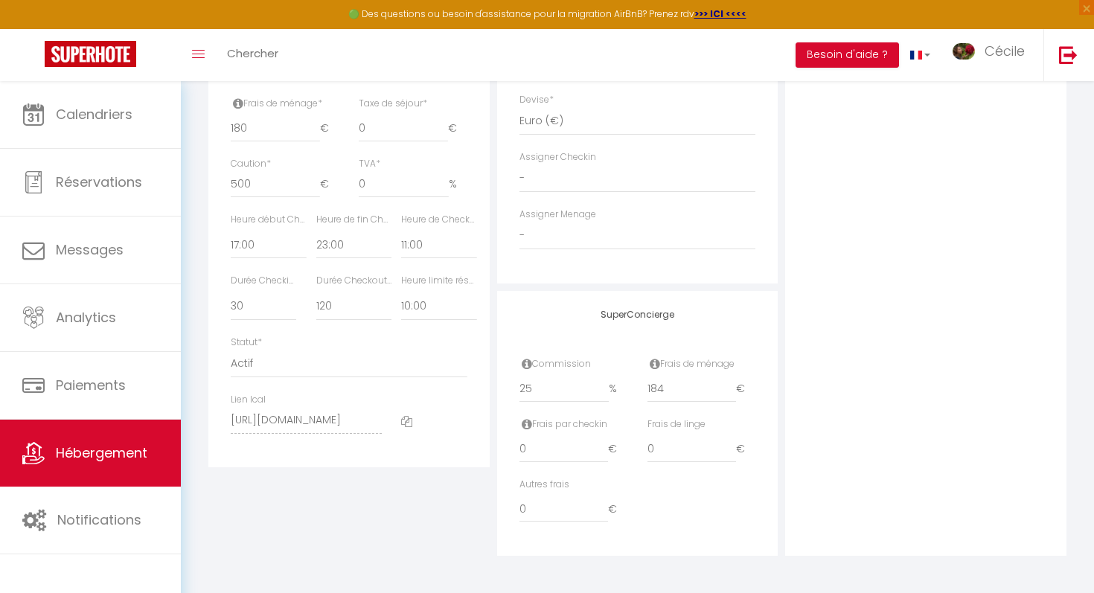
click at [946, 442] on div "Photo Photo Supprimer Drag and drop a file here or click Ooops, something wrong…" at bounding box center [925, 54] width 281 height 1004
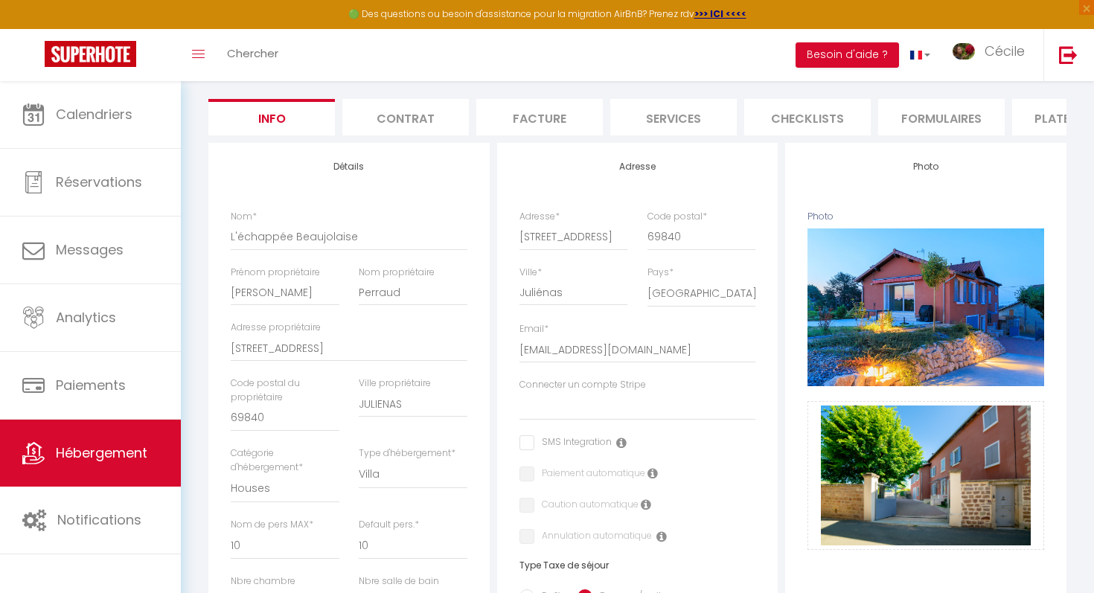
scroll to position [121, 0]
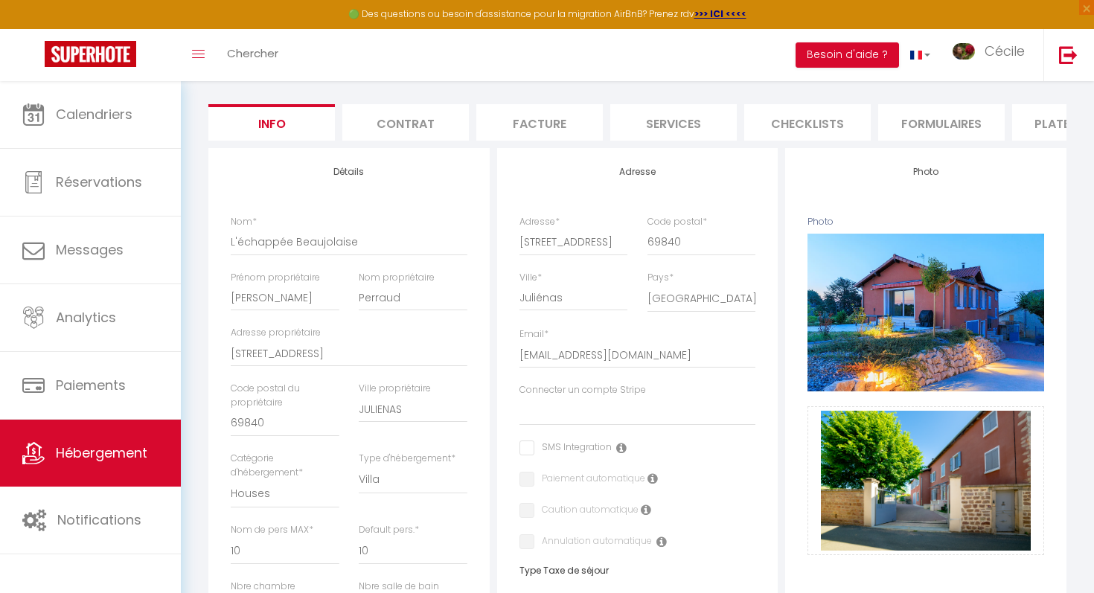
click at [416, 124] on li "Contrat" at bounding box center [405, 122] width 126 height 36
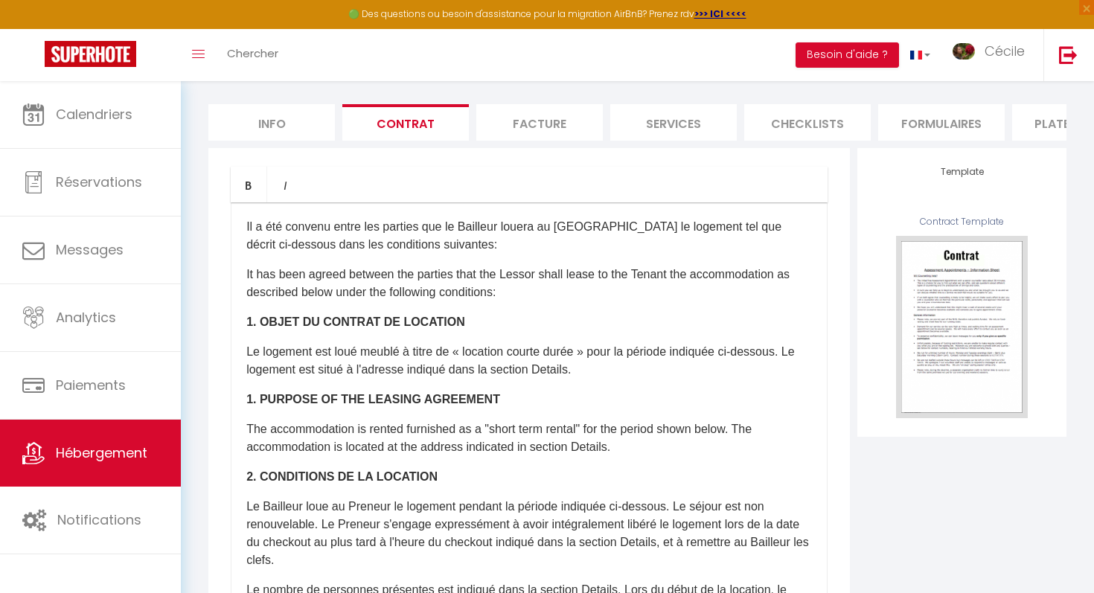
click at [534, 123] on li "Facture" at bounding box center [539, 122] width 126 height 36
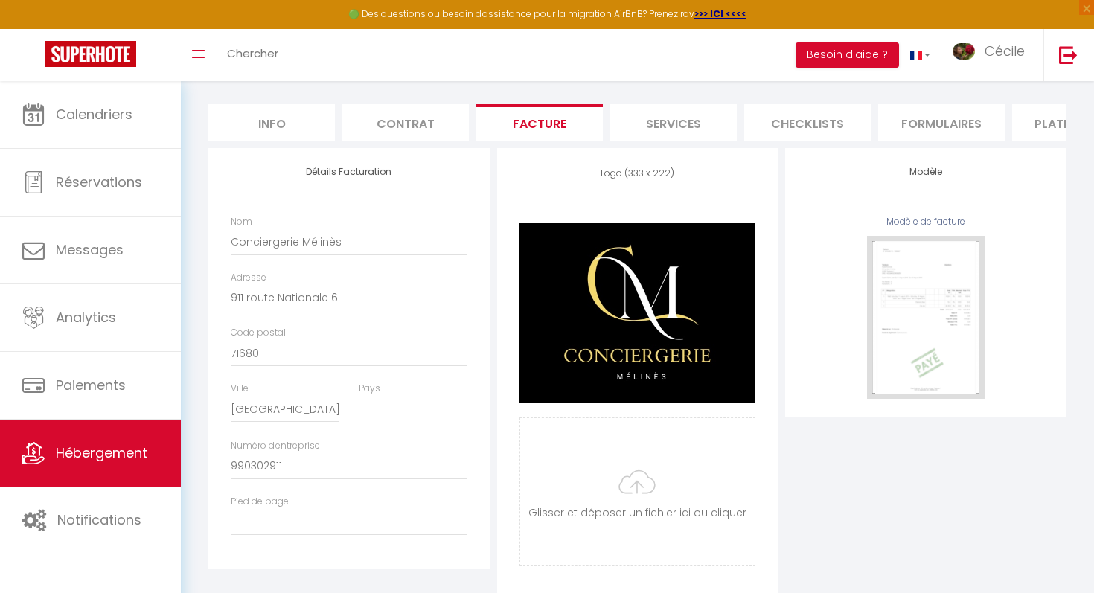
select select
click at [1021, 123] on li "Plateformes" at bounding box center [1075, 122] width 126 height 36
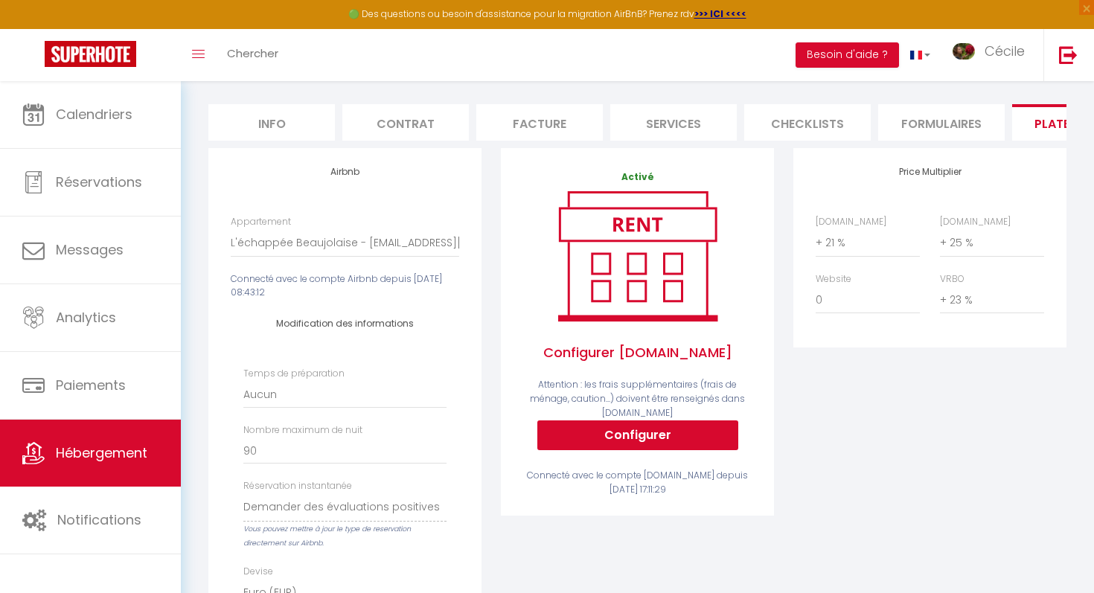
select select "well_reviewed_guests"
select select "EUR"
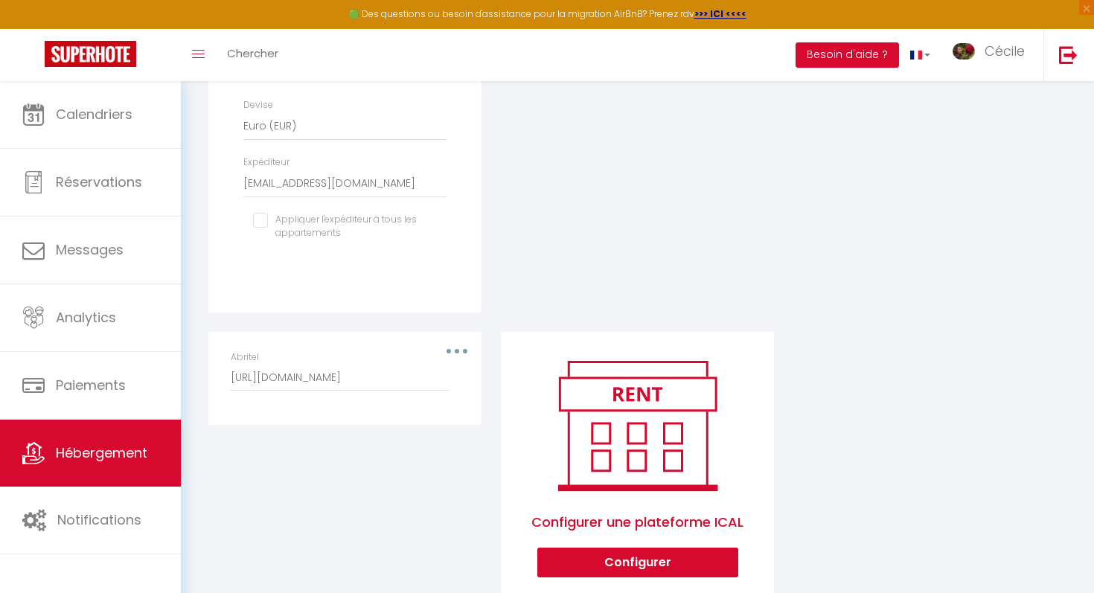
scroll to position [628, 0]
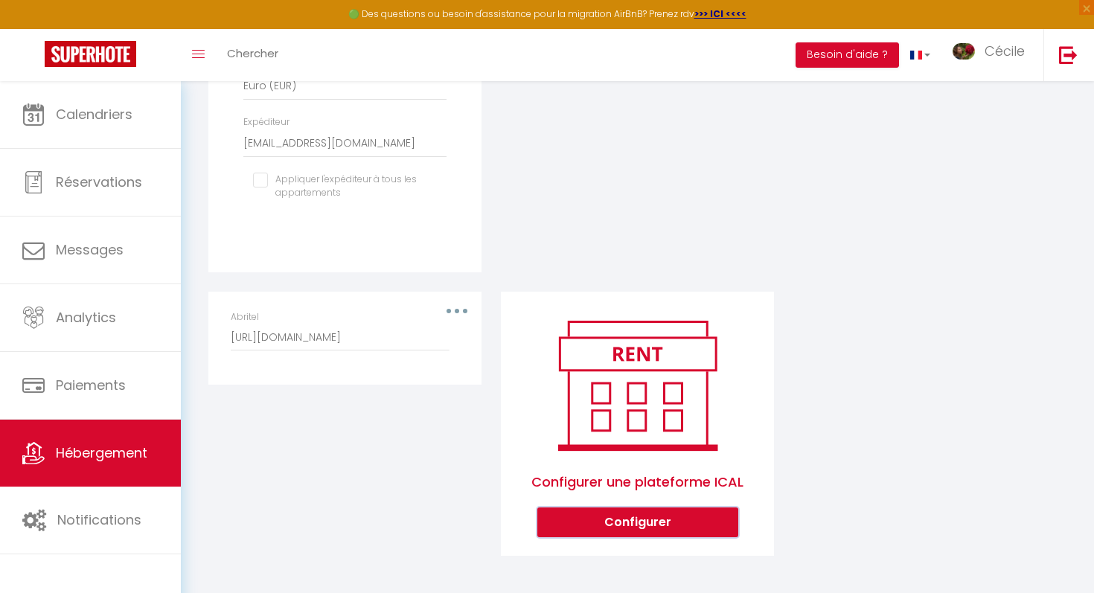
click at [653, 513] on button "Configurer" at bounding box center [637, 522] width 201 height 30
select select "1"
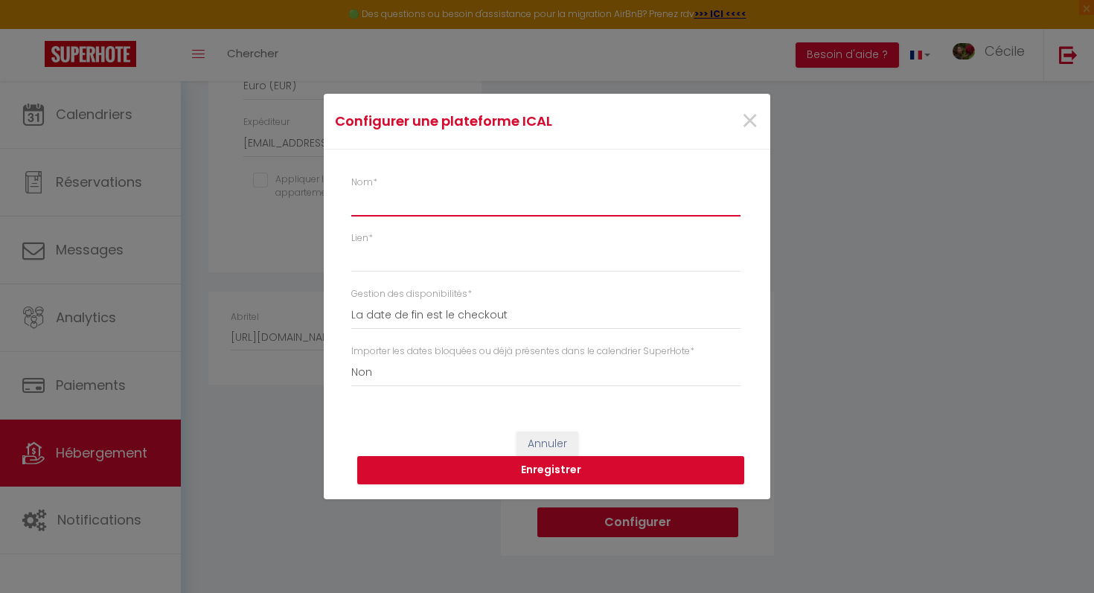
click at [641, 199] on input "Nom *" at bounding box center [545, 203] width 389 height 27
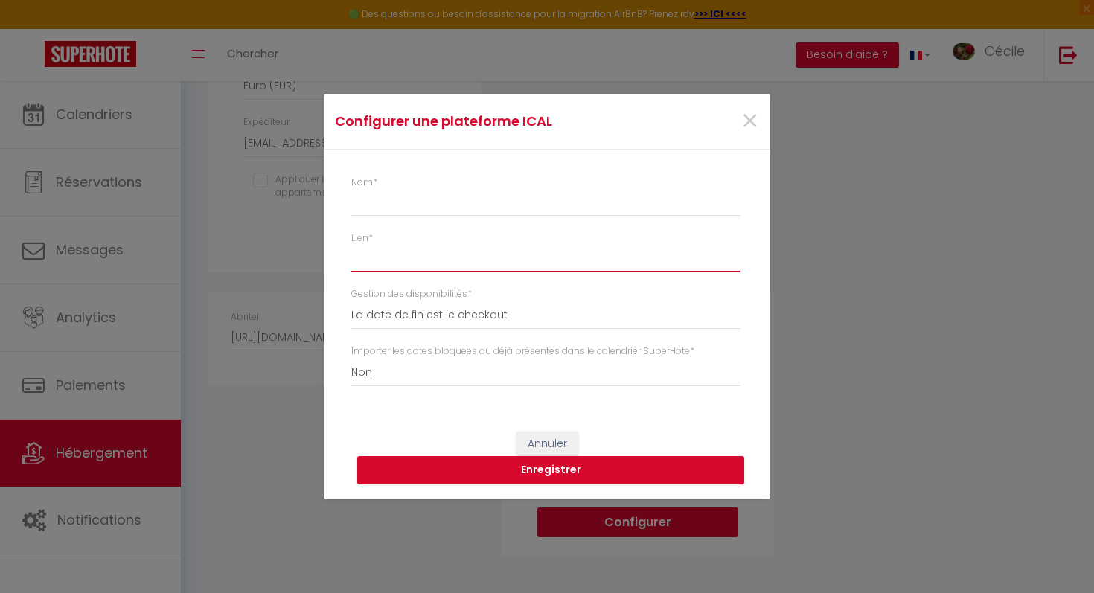
click at [604, 258] on input "Lien *" at bounding box center [545, 258] width 389 height 27
click at [593, 299] on div "Gestion des disponibilités * La date de fin est le checkout La date de fin est …" at bounding box center [550, 308] width 399 height 42
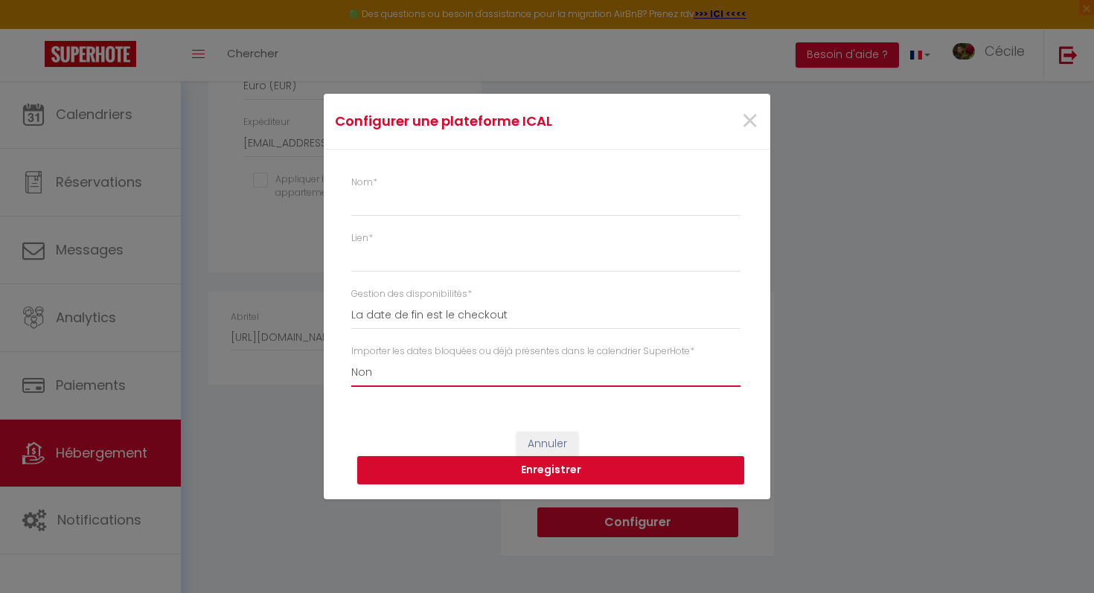
click at [587, 368] on select "Oui Non" at bounding box center [545, 373] width 389 height 28
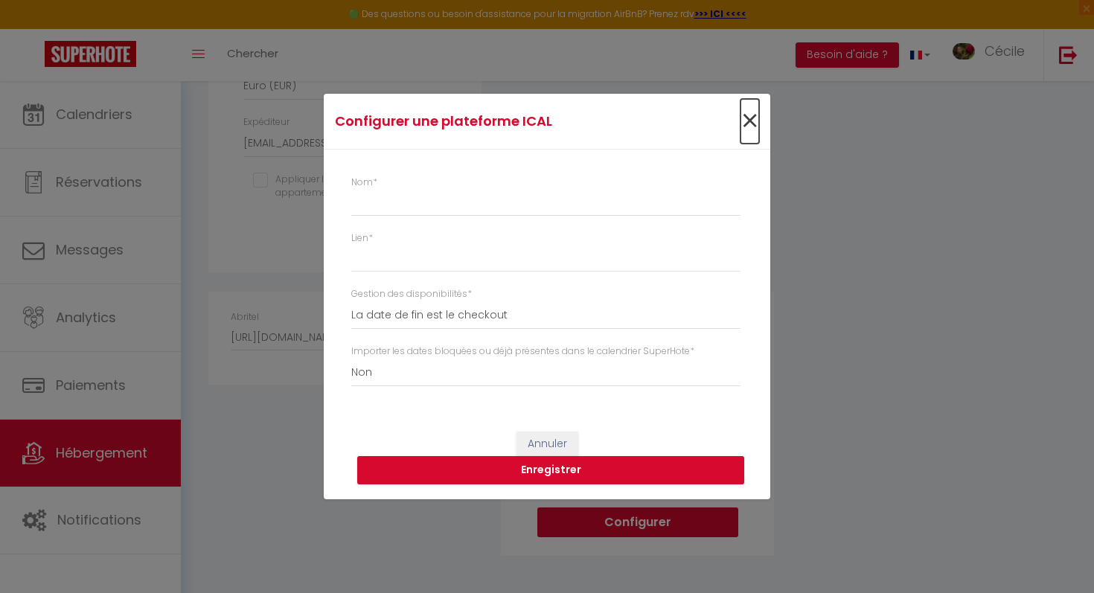
click at [742, 126] on span "×" at bounding box center [749, 121] width 19 height 45
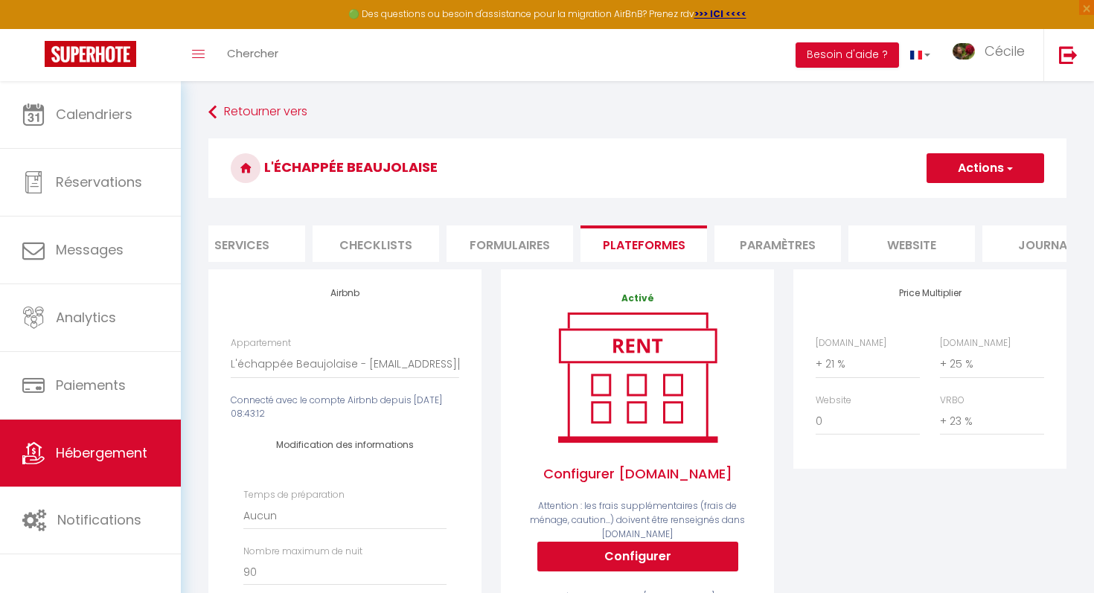
scroll to position [0, 437]
click at [787, 246] on li "Paramètres" at bounding box center [771, 243] width 126 height 36
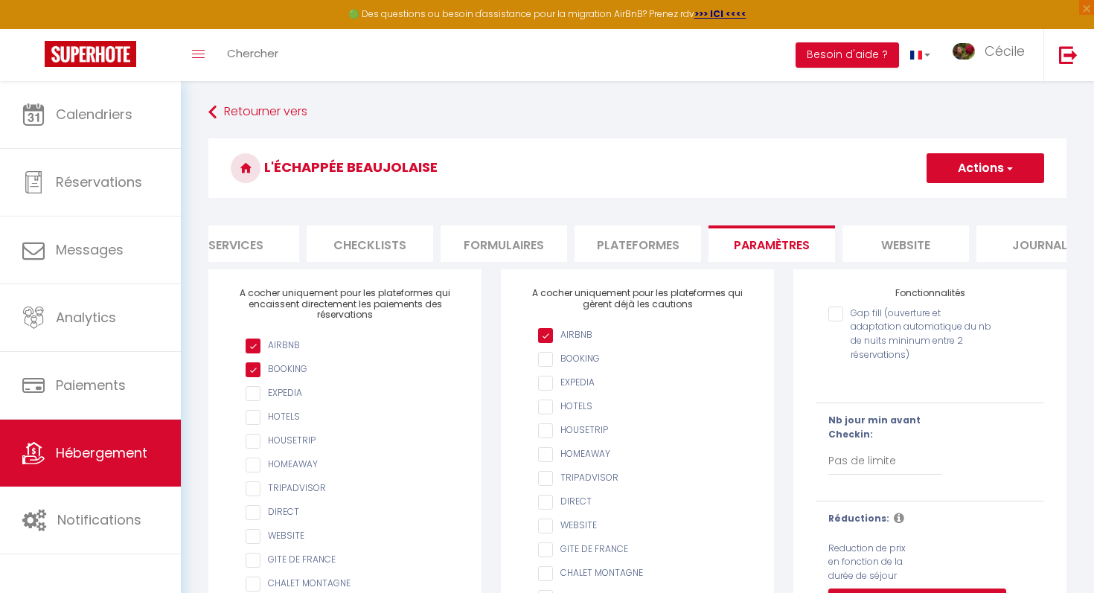
click at [854, 243] on li "website" at bounding box center [905, 243] width 126 height 36
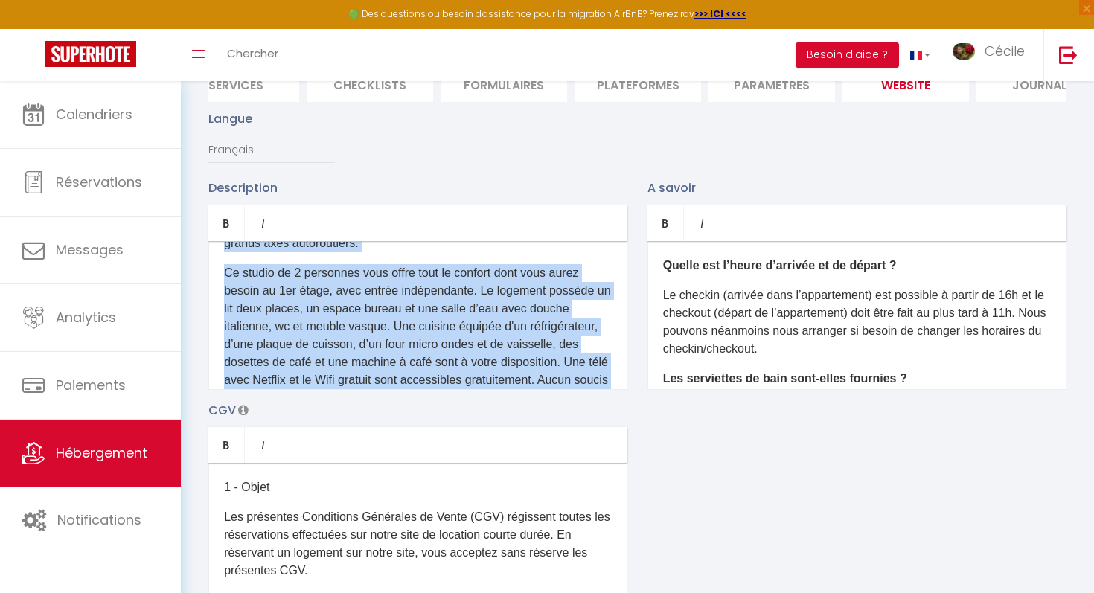
scroll to position [189, 0]
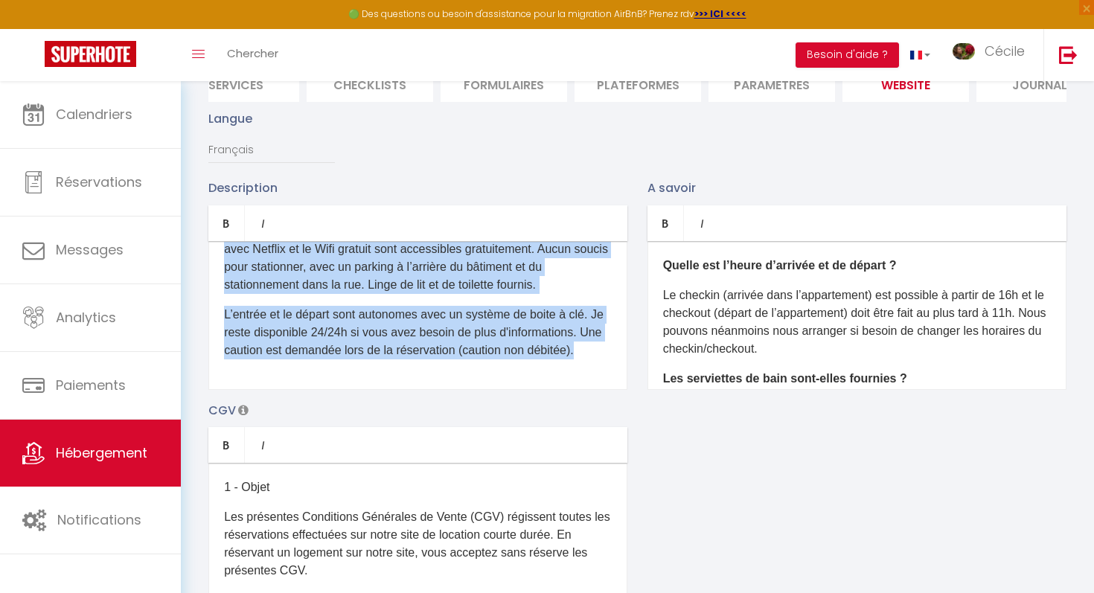
drag, startPoint x: 220, startPoint y: 263, endPoint x: 649, endPoint y: 409, distance: 452.6
click at [649, 409] on div "Description Bold Italic Rich text editor D'un accès aisé depuis les autoroutes,…" at bounding box center [637, 395] width 877 height 432
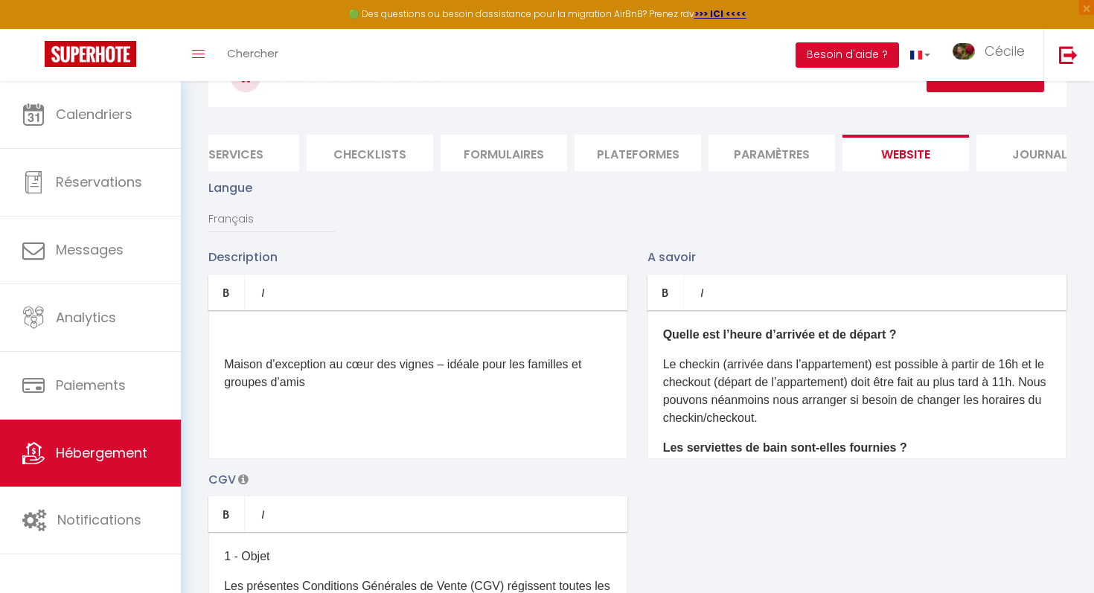
scroll to position [38, 0]
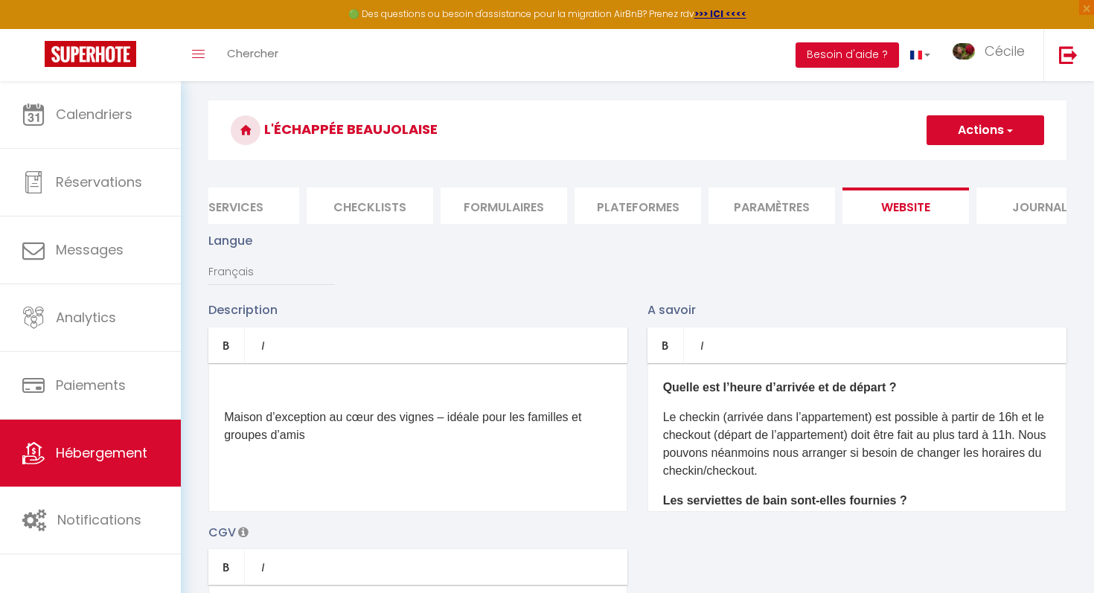
click at [443, 396] on div "Maison d’exception au cœur des vignes – idéale pour les familles et groupes d’a…" at bounding box center [417, 437] width 419 height 149
click at [302, 389] on p at bounding box center [418, 388] width 388 height 18
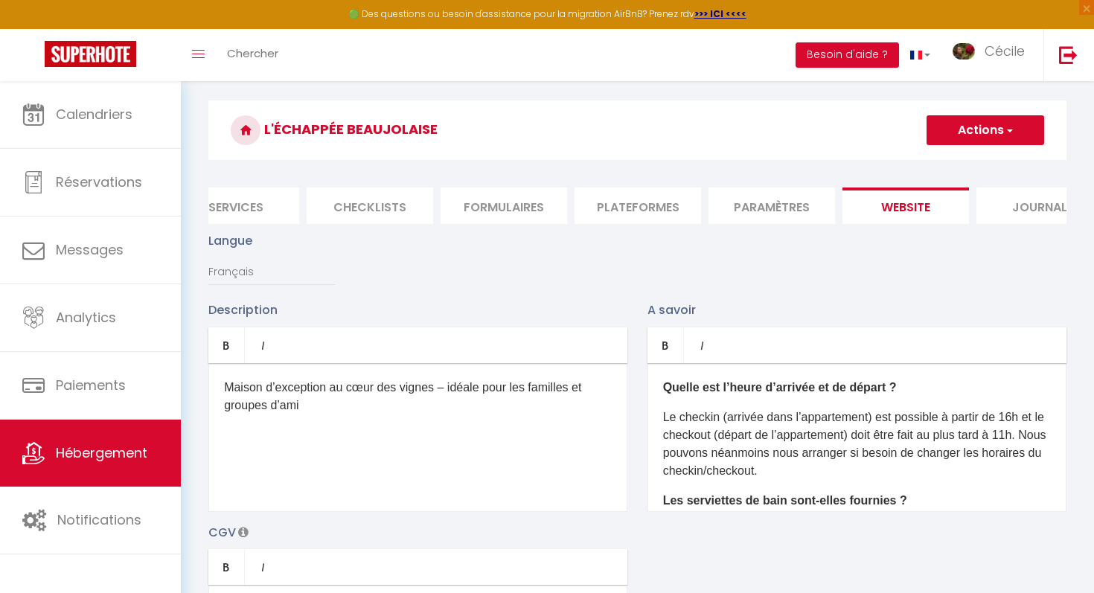
click at [337, 408] on p "Maison d’exception au cœur des vignes – idéale pour les familles et groupes d’a…" at bounding box center [418, 397] width 388 height 36
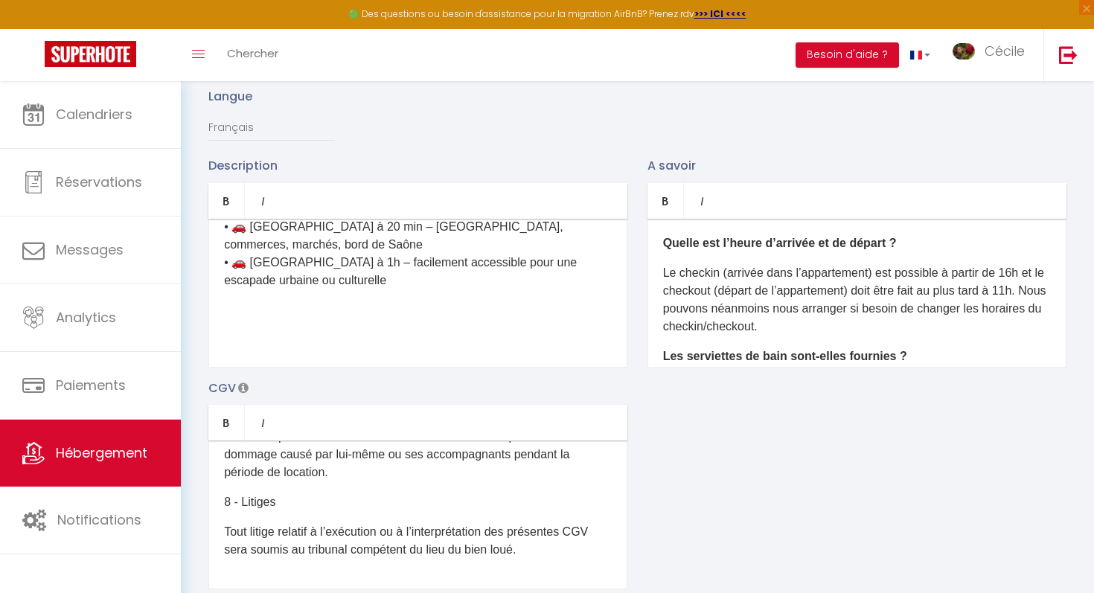
scroll to position [220, 0]
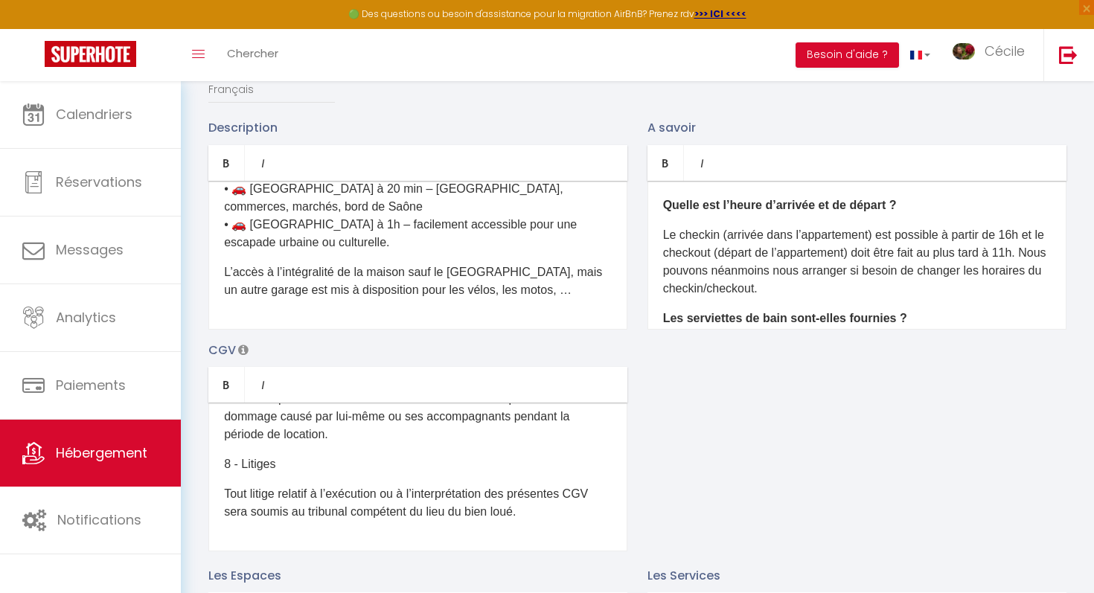
click at [218, 274] on div "Maison d’exception au cœur des vignes – idéale pour les familles et groupes d’a…" at bounding box center [417, 255] width 419 height 149
click at [294, 310] on p "Vous disposez de l’accès à l’intégralité de la maison sauf le grand garage, mai…" at bounding box center [418, 290] width 388 height 54
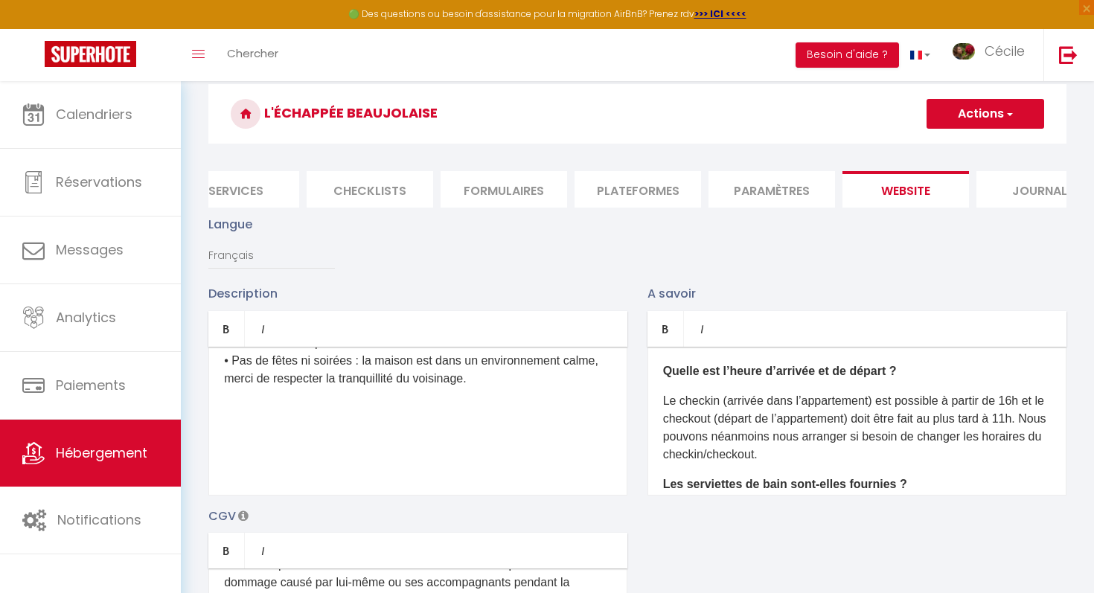
scroll to position [60, 0]
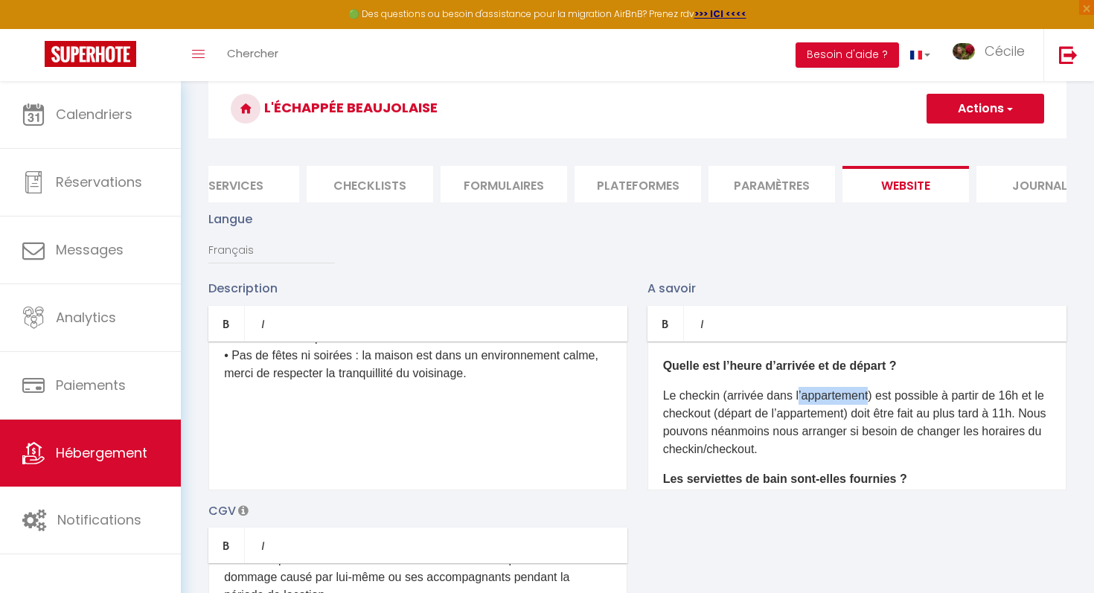
drag, startPoint x: 873, startPoint y: 396, endPoint x: 800, endPoint y: 390, distance: 73.2
click at [800, 390] on p "Le checkin (arrivée dans l’appartement) est possible à partir de 16h et le chec…" at bounding box center [857, 422] width 388 height 71
click at [988, 392] on p "Le checkin (arrivée dans la maison) est possible à partir de 16h et le checkout…" at bounding box center [857, 422] width 388 height 71
click at [1015, 410] on p "Le checkin (arrivée dans la maison) est possible à partir de 17h et le checkout…" at bounding box center [857, 422] width 388 height 71
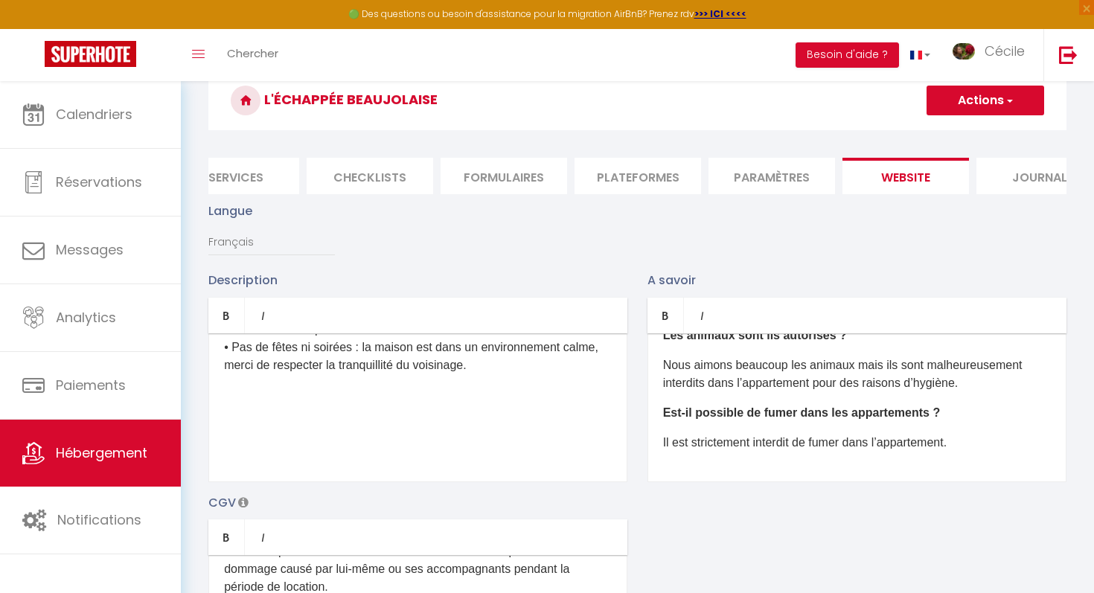
scroll to position [74, 0]
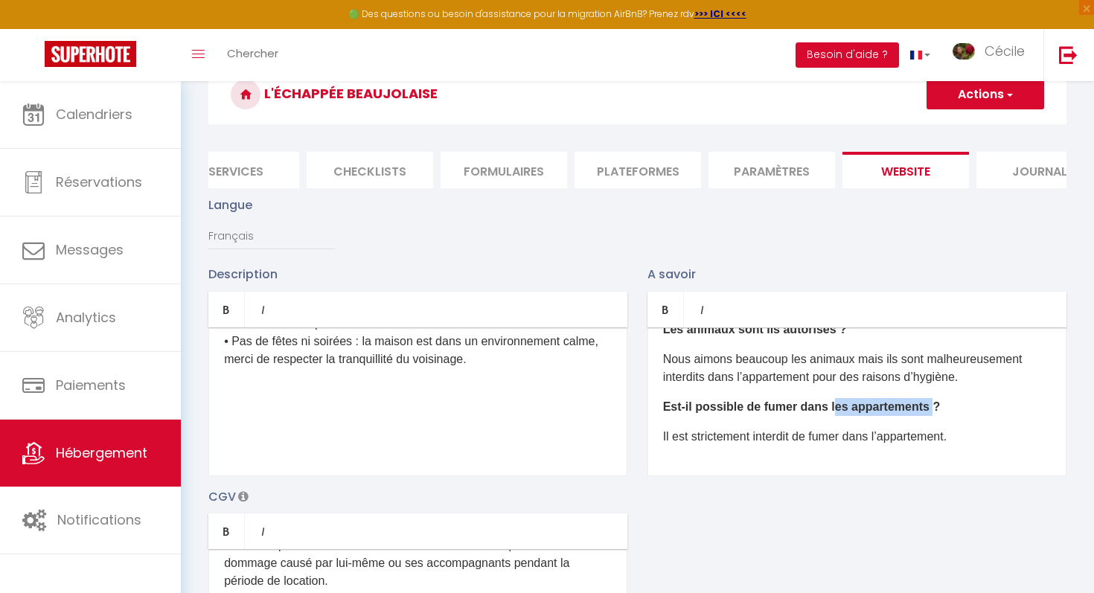
drag, startPoint x: 925, startPoint y: 407, endPoint x: 830, endPoint y: 406, distance: 95.2
click at [830, 406] on b "Est-il possible de fumer dans les appartements ?" at bounding box center [801, 406] width 277 height 13
drag, startPoint x: 960, startPoint y: 437, endPoint x: 887, endPoint y: 431, distance: 72.4
click at [887, 431] on p "Il est strictement interdit de fumer dans l’appartement." at bounding box center [857, 437] width 388 height 18
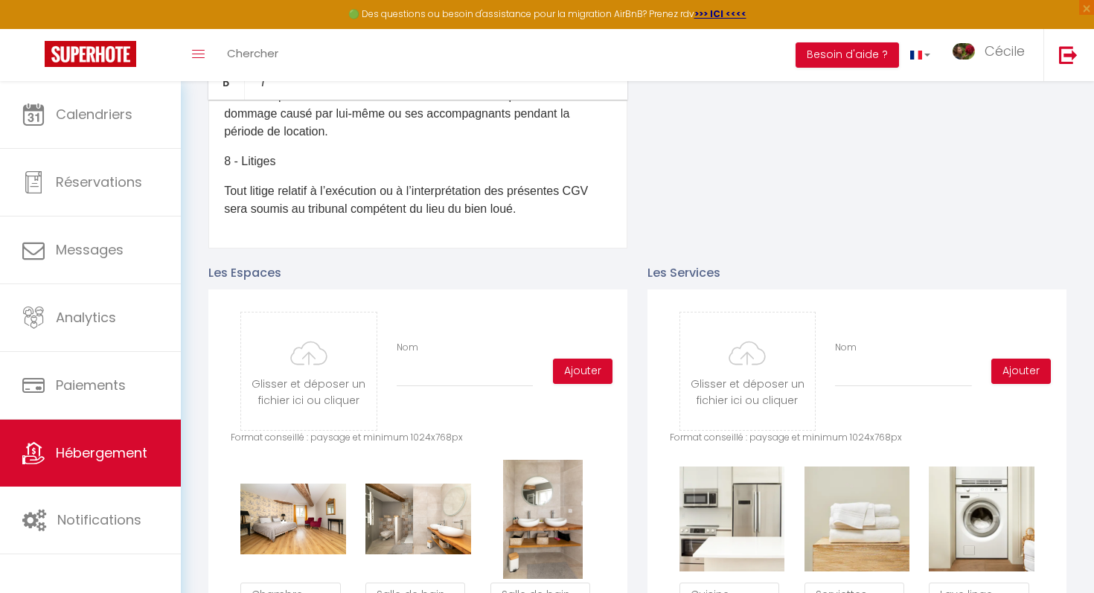
scroll to position [0, 0]
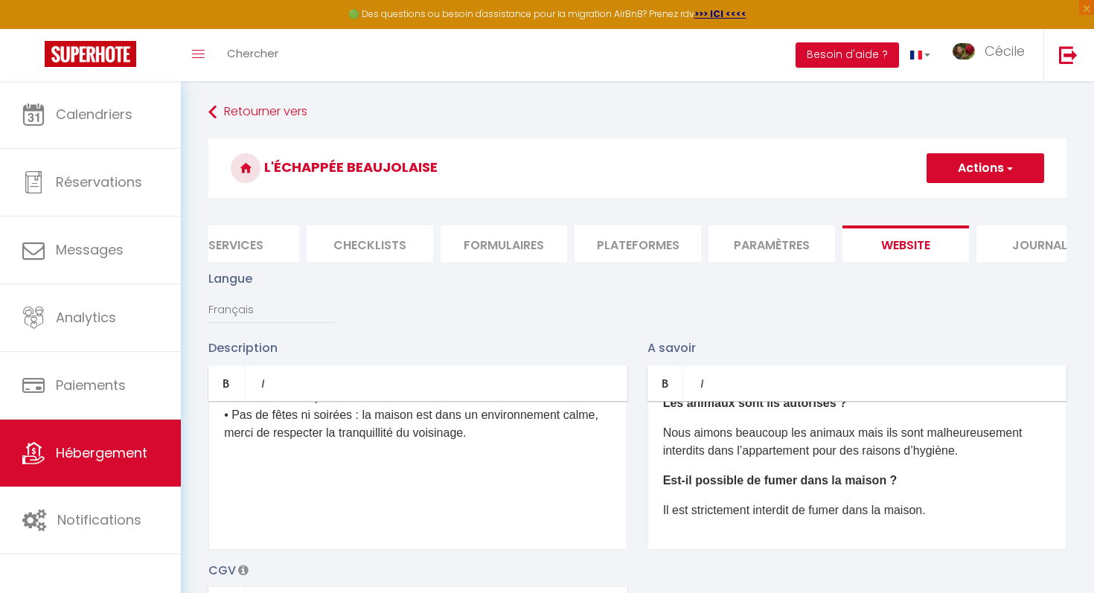
click at [976, 167] on button "Actions" at bounding box center [985, 168] width 118 height 30
click at [967, 199] on input "Enregistrer" at bounding box center [967, 200] width 55 height 15
checkbox input "true"
checkbox input "false"
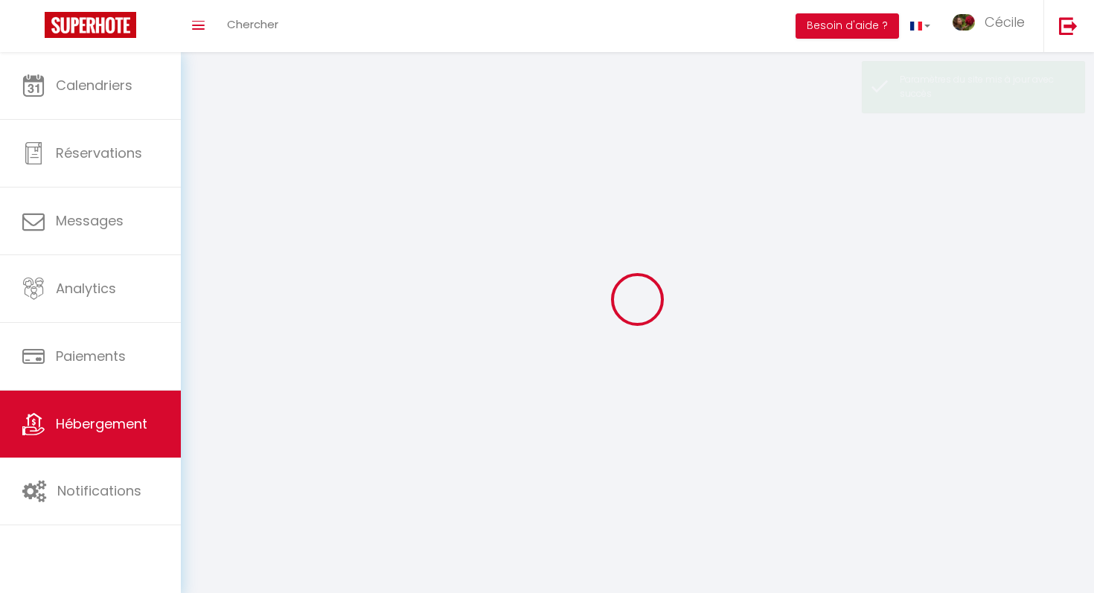
click at [966, 201] on div at bounding box center [637, 299] width 877 height 459
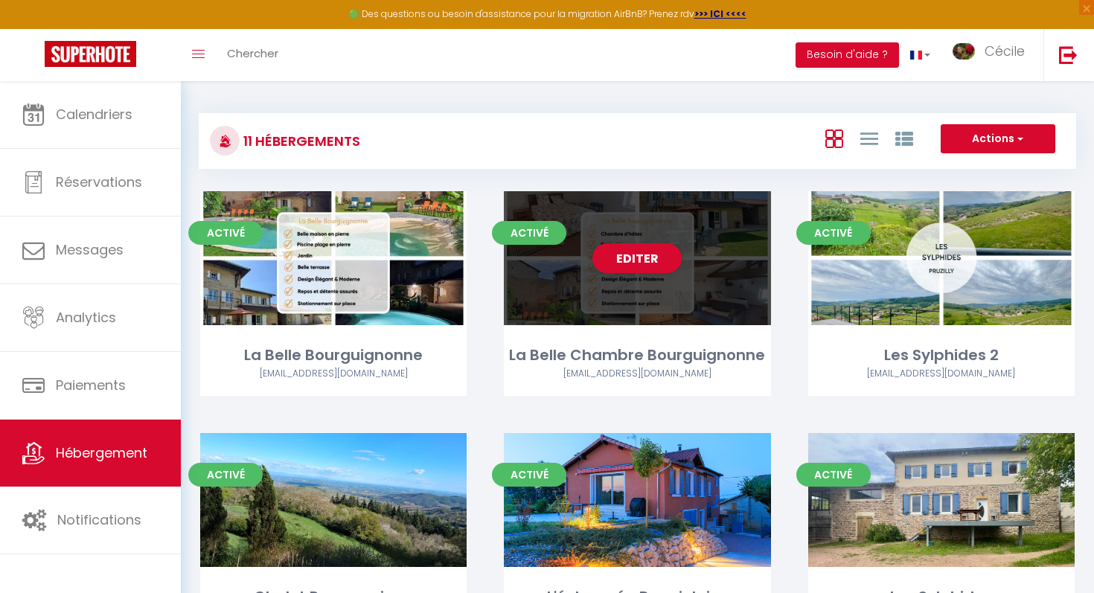
click at [549, 302] on div "Editer" at bounding box center [637, 258] width 266 height 134
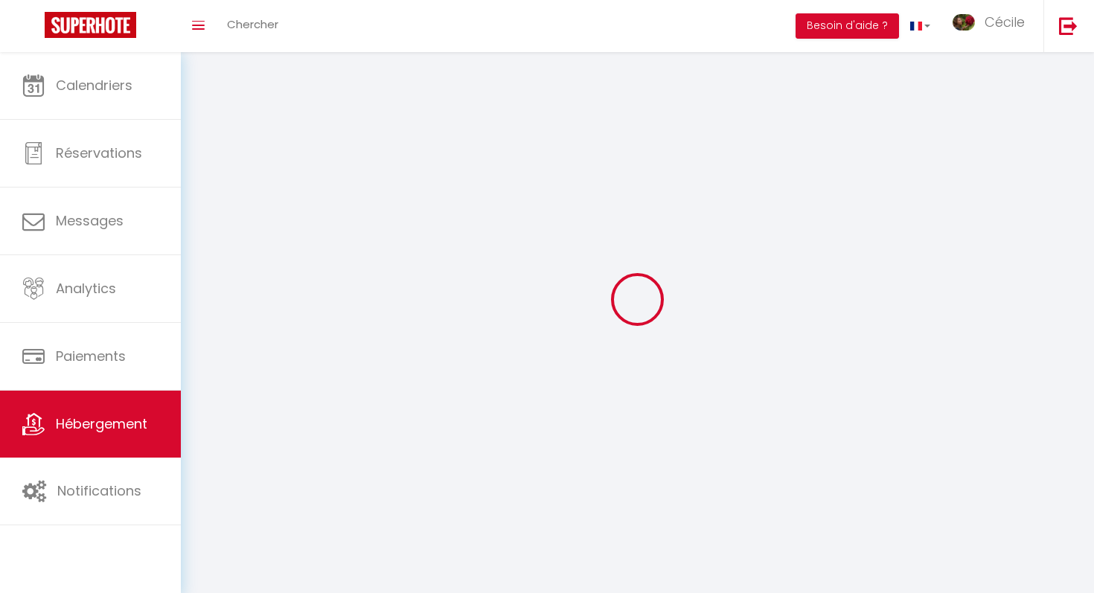
select select
select select "28"
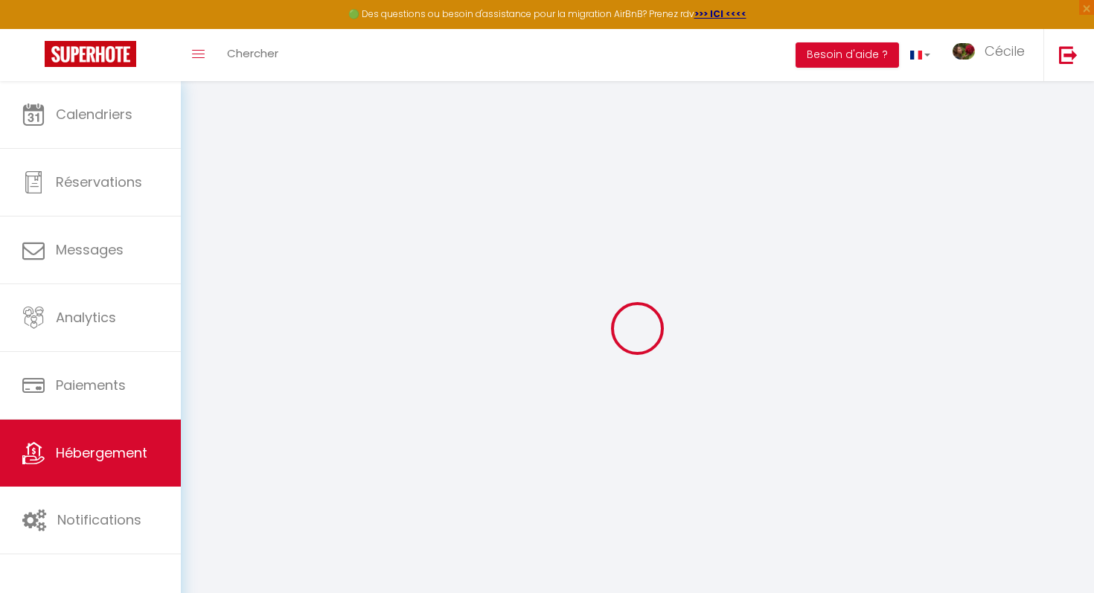
select select
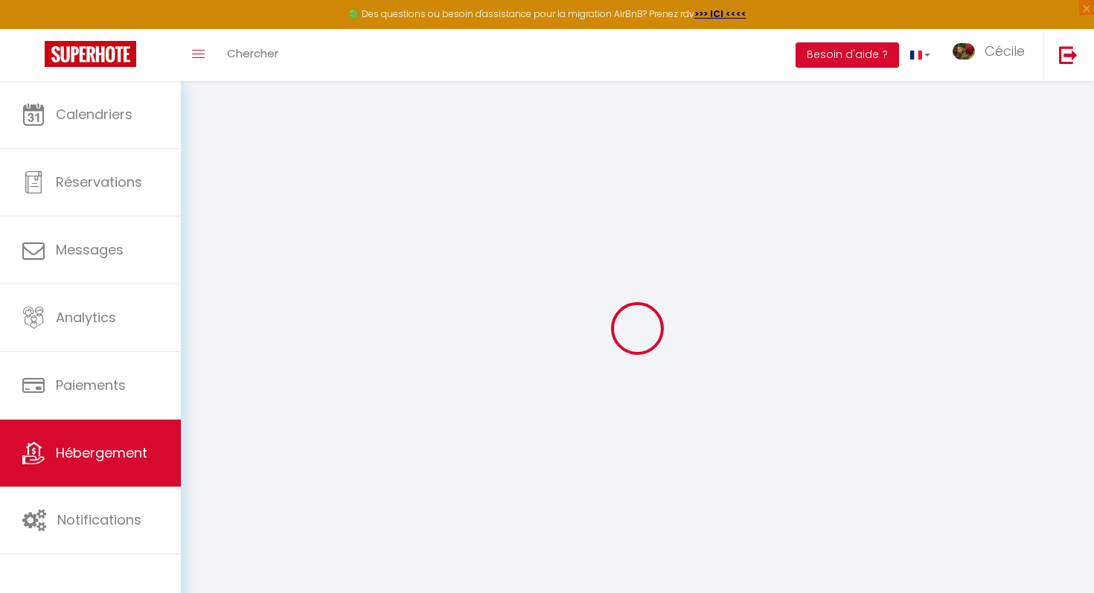
select select
checkbox input "false"
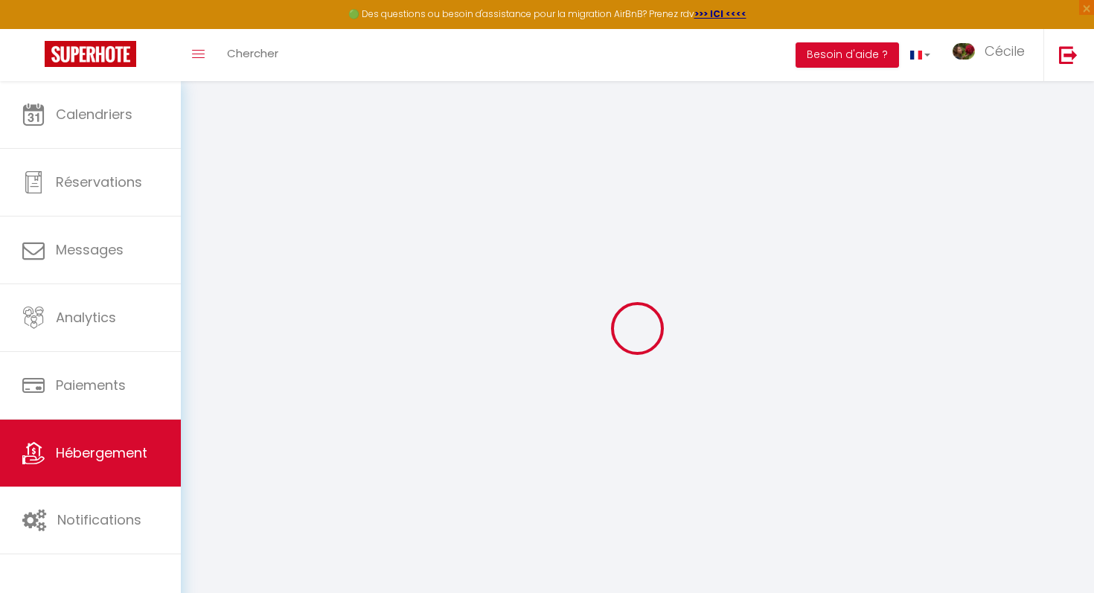
select select
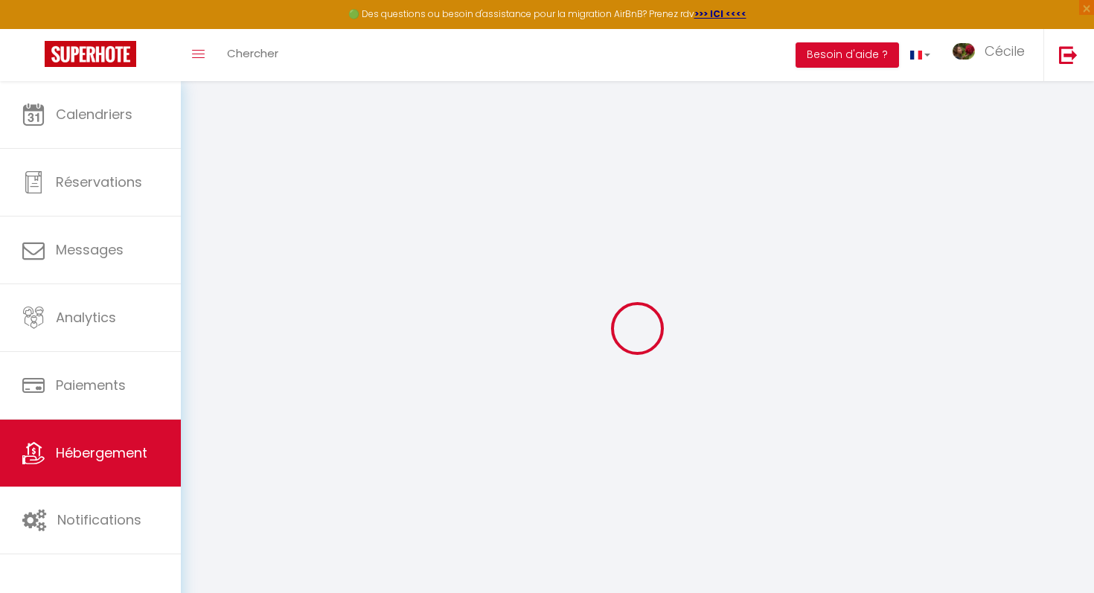
select select
checkbox input "false"
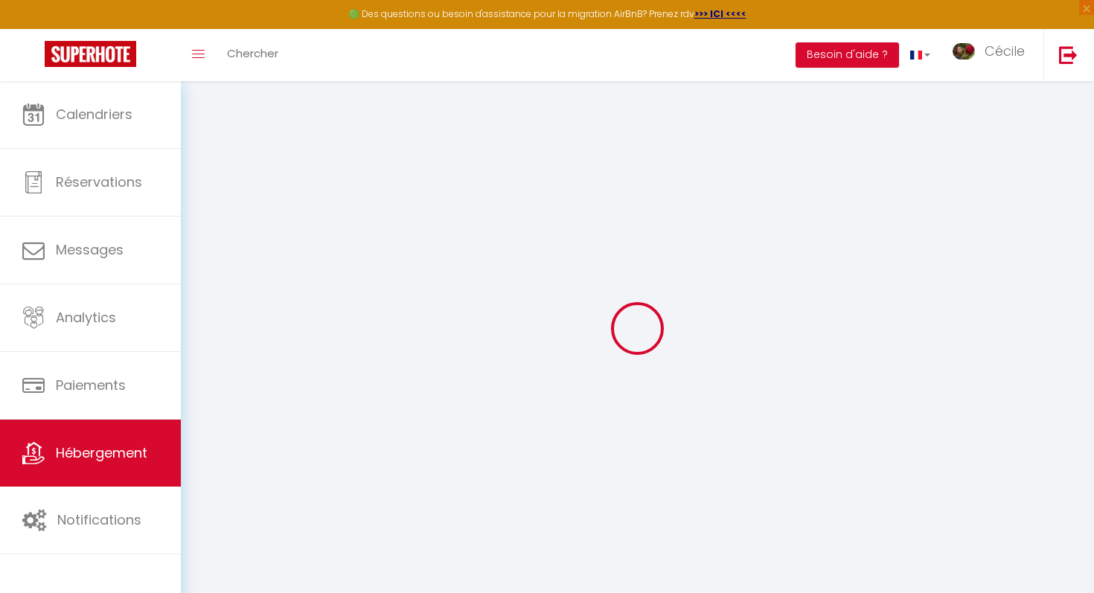
checkbox input "false"
select select
type input "La Belle Chambre Bourguignonne"
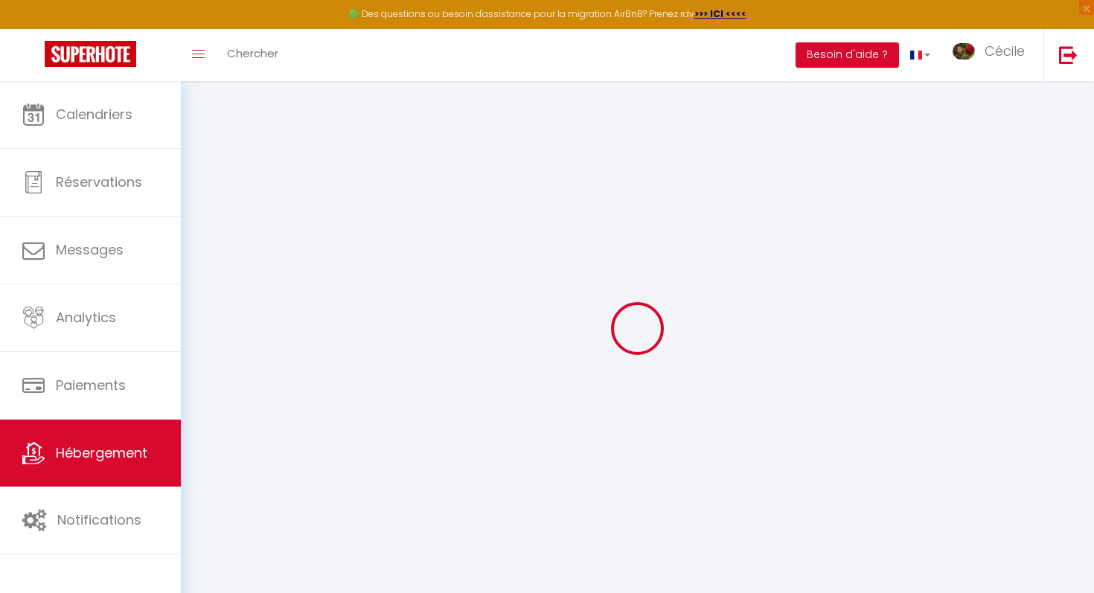
type input "Fabrice"
type input "Paget"
type input "[STREET_ADDRESS]"
type input "71680"
type input "[GEOGRAPHIC_DATA]"
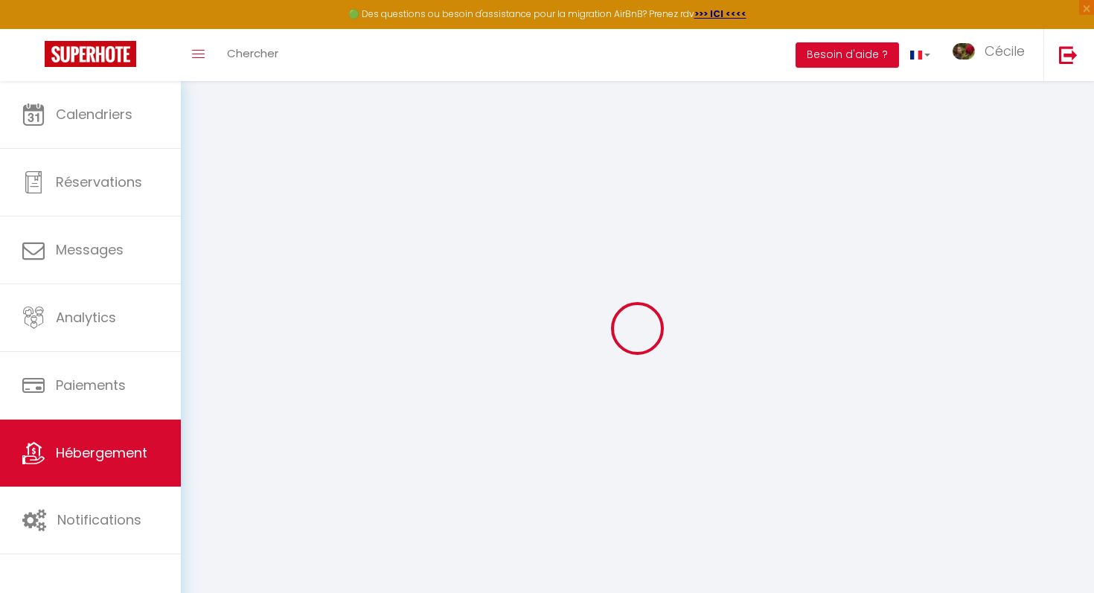
select select "bnb"
select select "2"
type input "65"
type input "45"
type input "200"
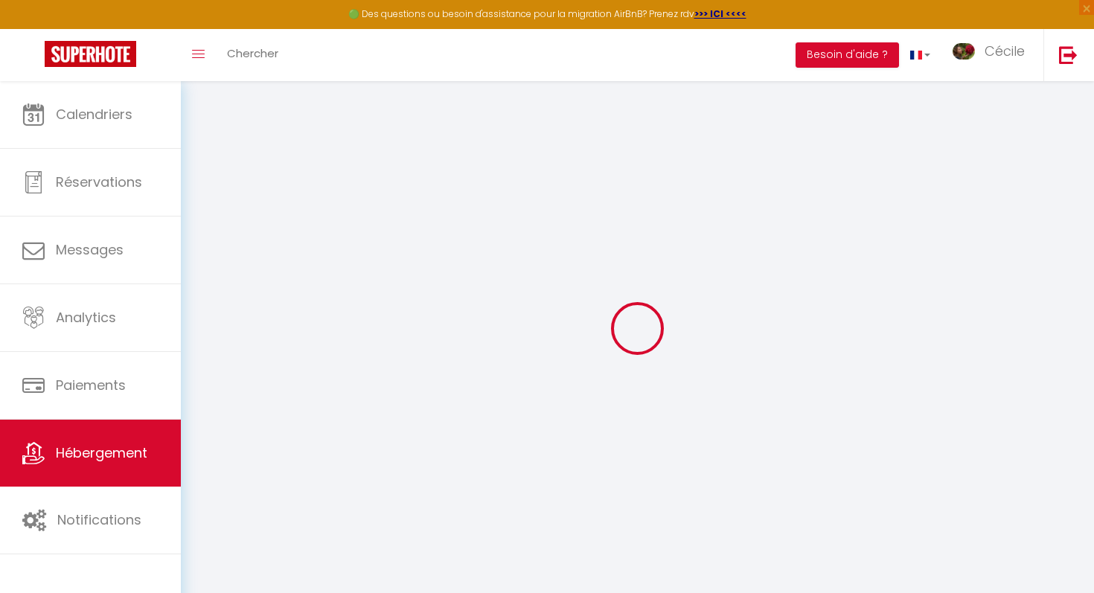
select select
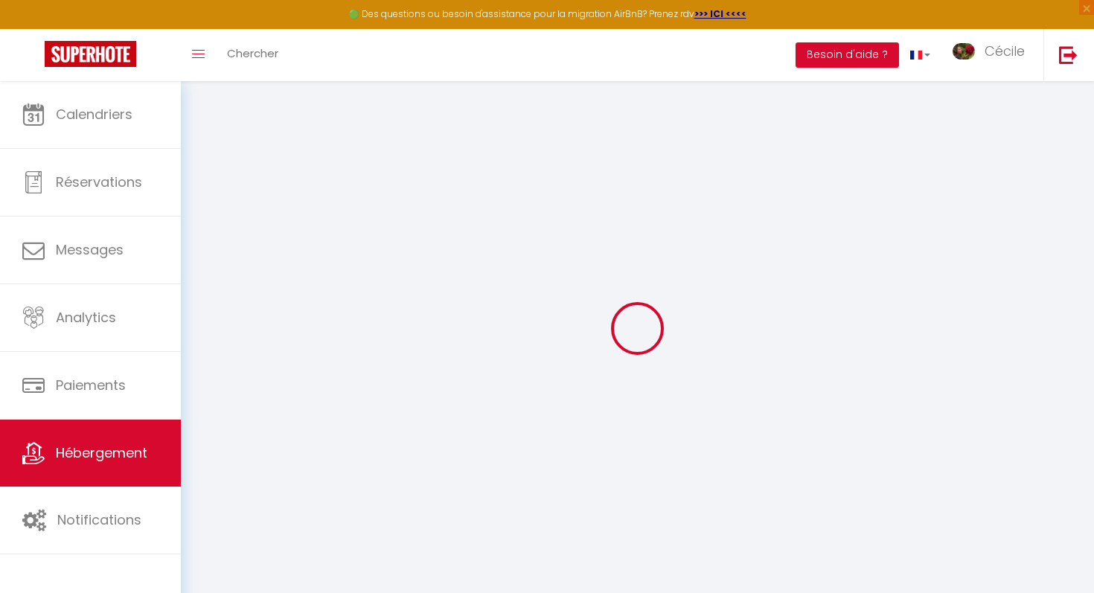
type input "[STREET_ADDRESS]"
type input "71680"
type input "[GEOGRAPHIC_DATA]"
type input "[EMAIL_ADDRESS][DOMAIN_NAME]"
select select
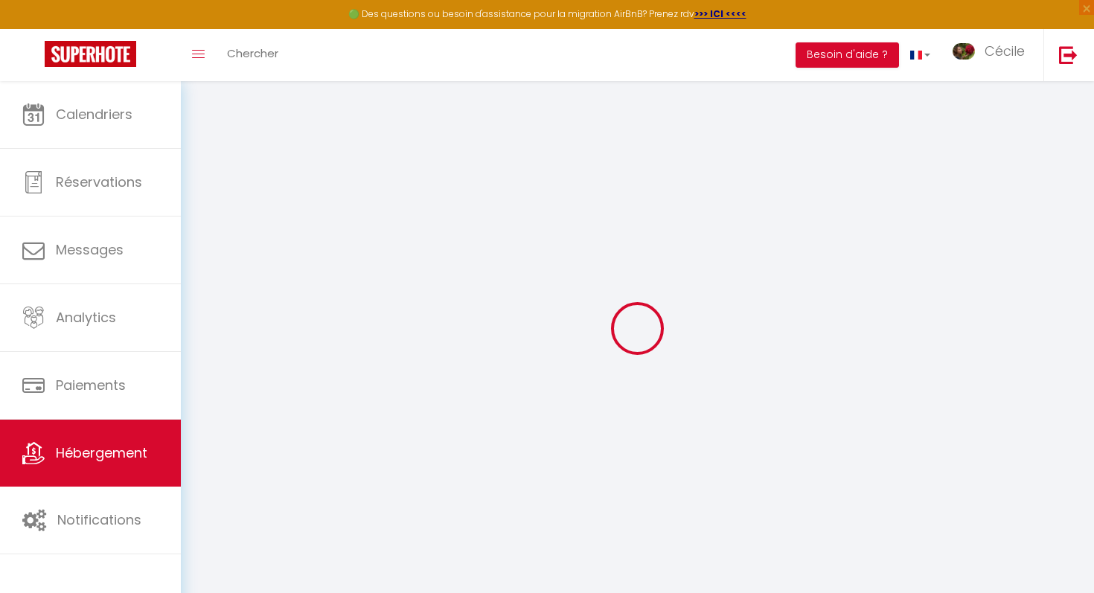
checkbox input "false"
type input "0"
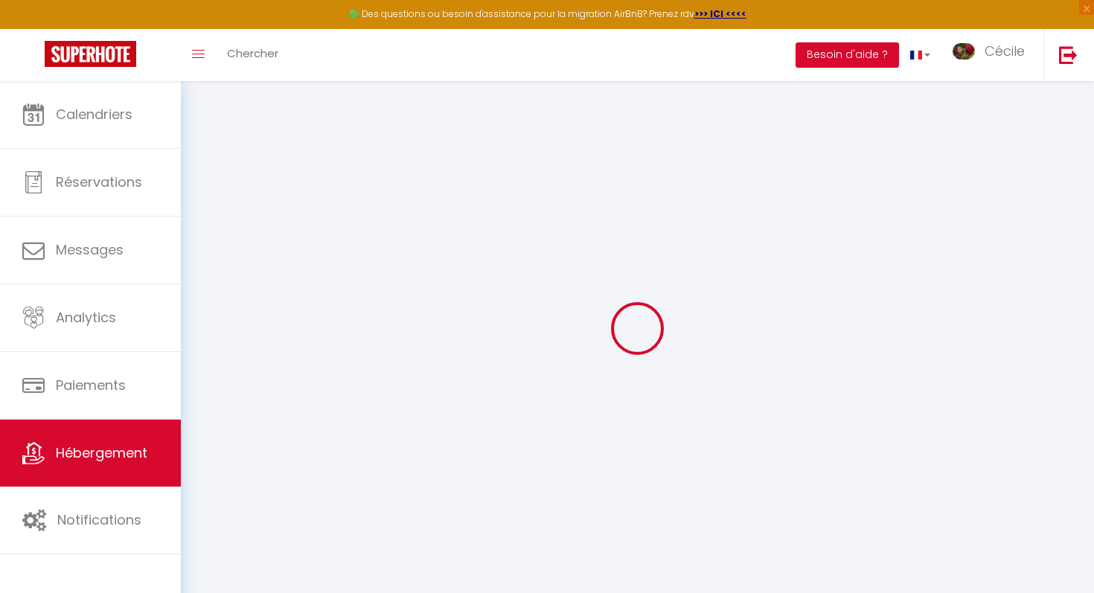
type input "0"
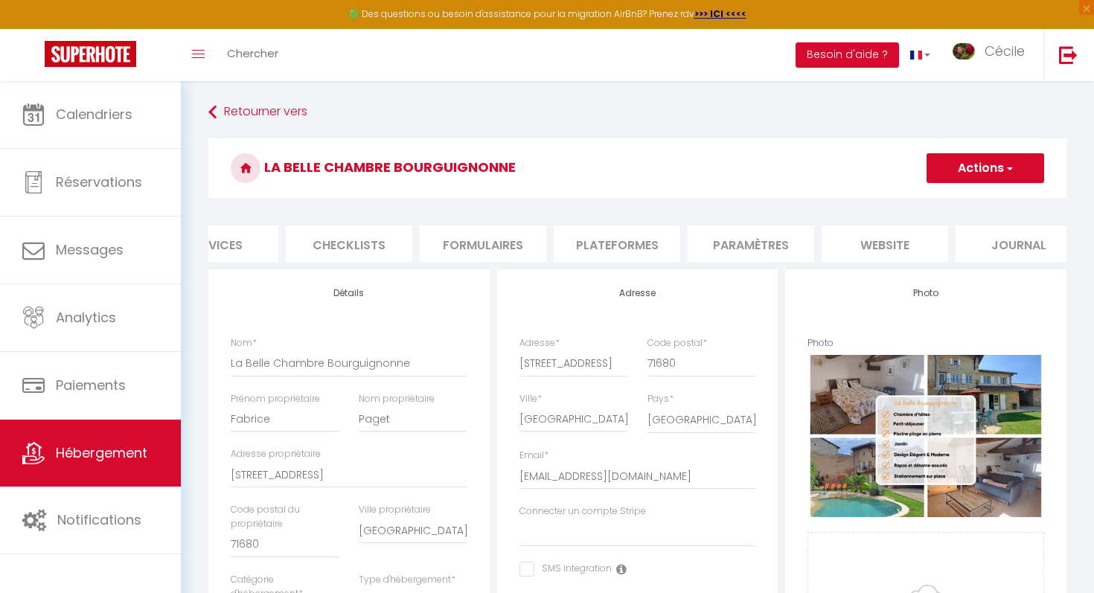
scroll to position [0, 481]
click at [861, 248] on li "website" at bounding box center [861, 243] width 126 height 36
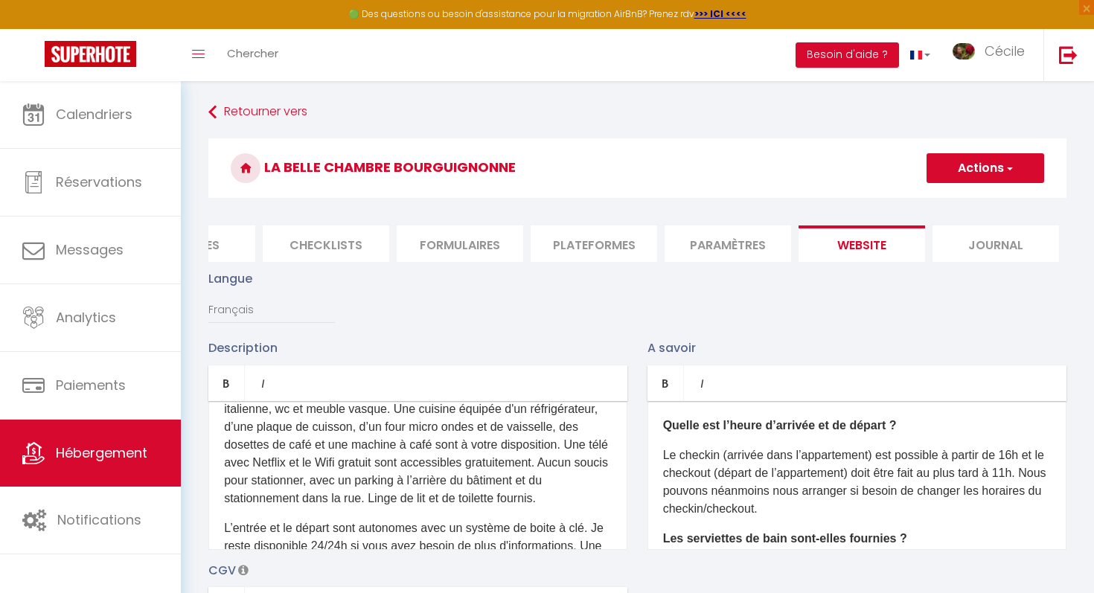
scroll to position [186, 0]
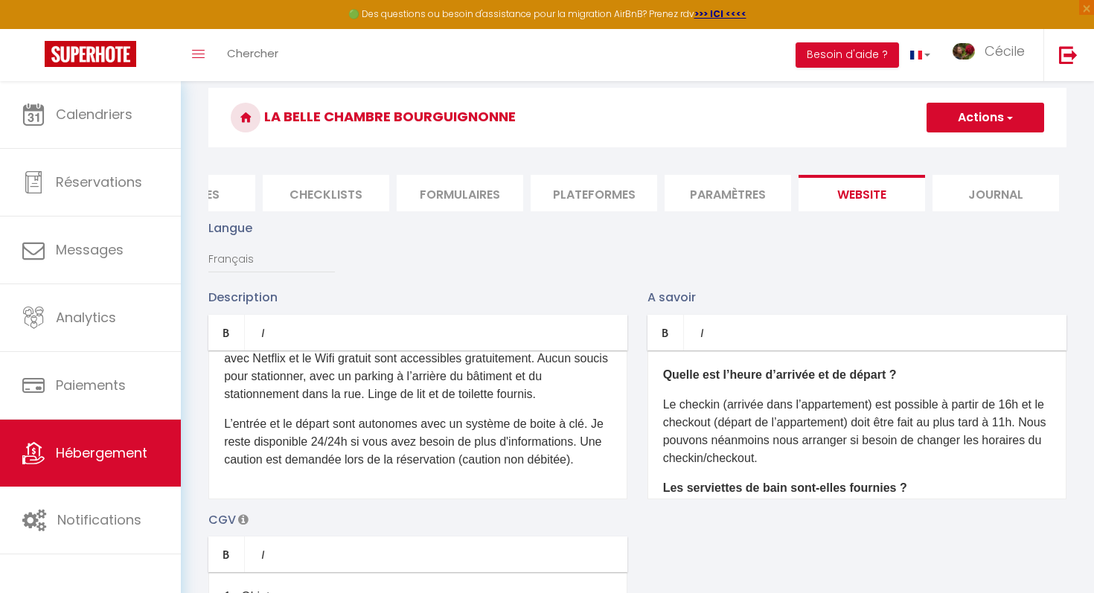
scroll to position [54, 0]
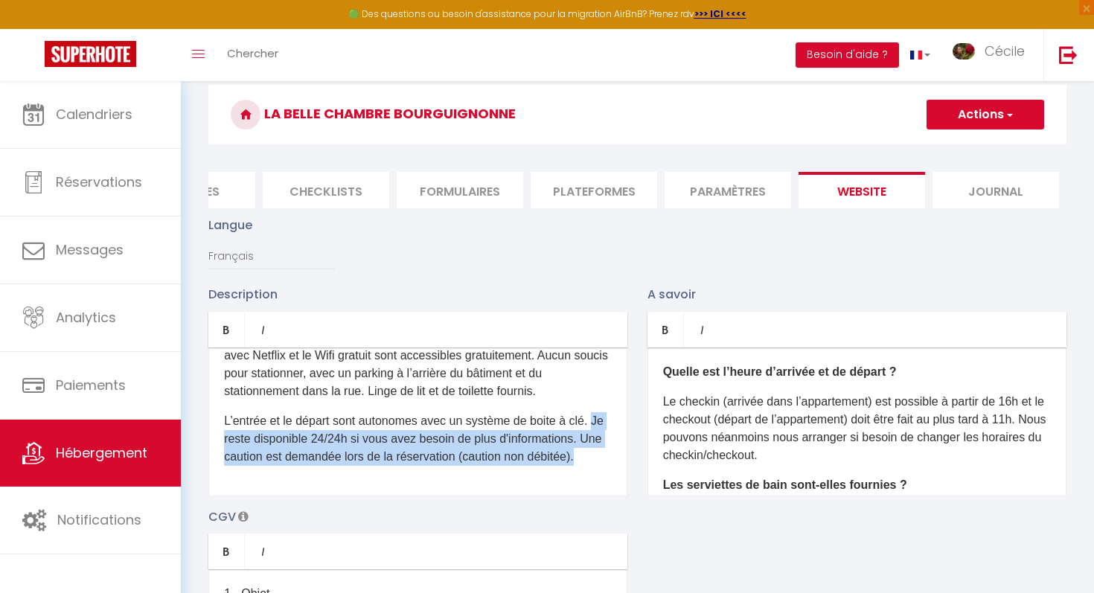
drag, startPoint x: 221, startPoint y: 441, endPoint x: 634, endPoint y: 455, distance: 413.1
click at [634, 455] on div "Description Bold Italic Rich text editor D'un accès aisé depuis les autoroutes,…" at bounding box center [418, 390] width 439 height 211
copy p "Je reste disponible 24/24h si vous avez besoin de plus d'informations. Une caut…"
click at [143, 449] on span "Hébergement" at bounding box center [101, 452] width 91 height 19
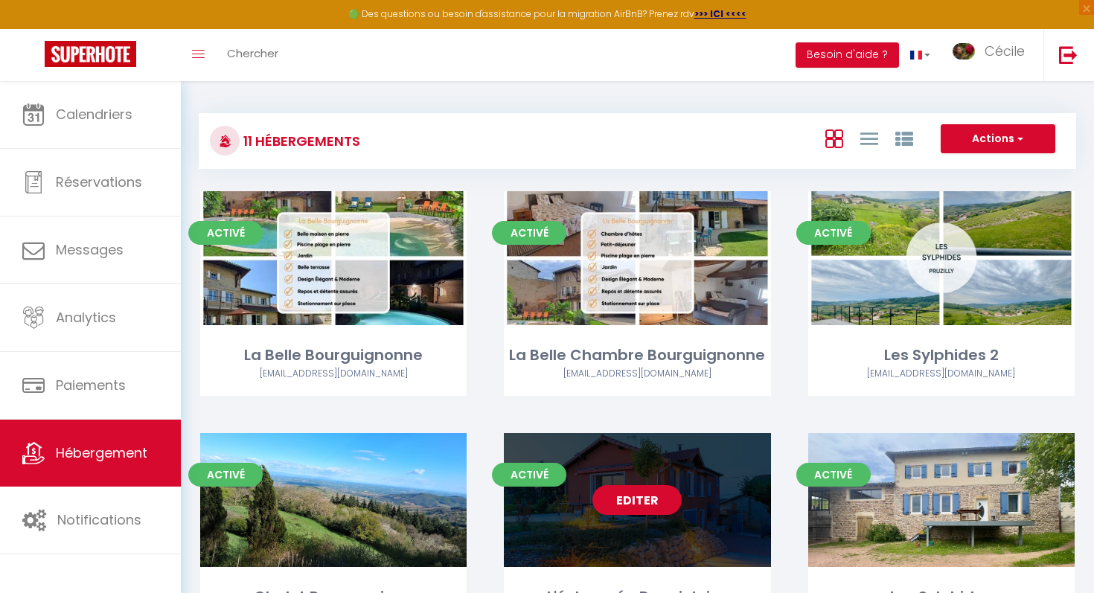
click at [617, 510] on link "Editer" at bounding box center [636, 500] width 89 height 30
select select "3"
select select "2"
select select "1"
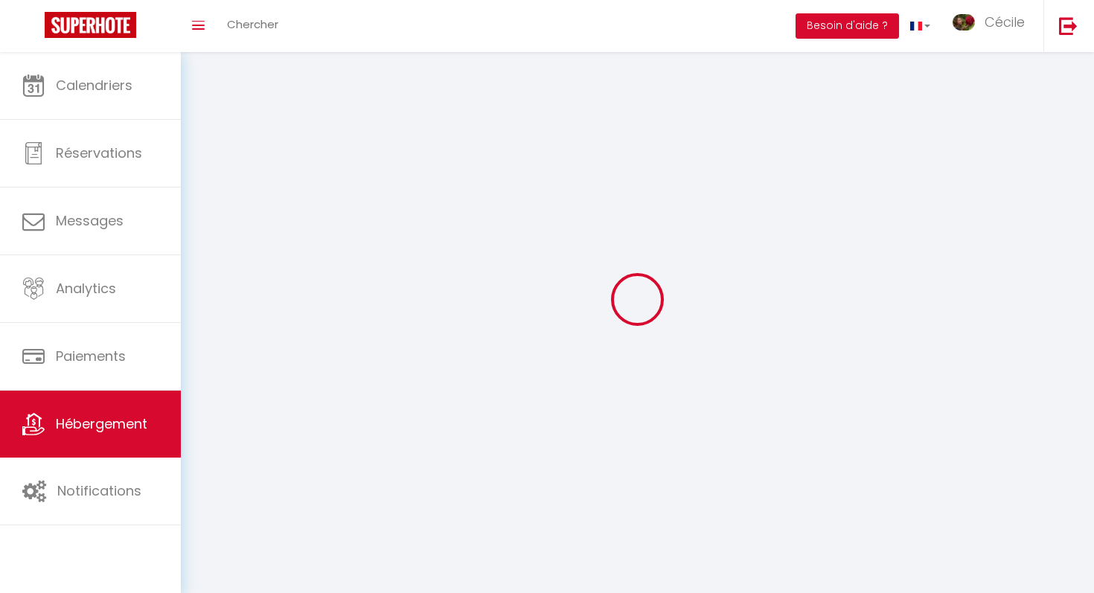
select select
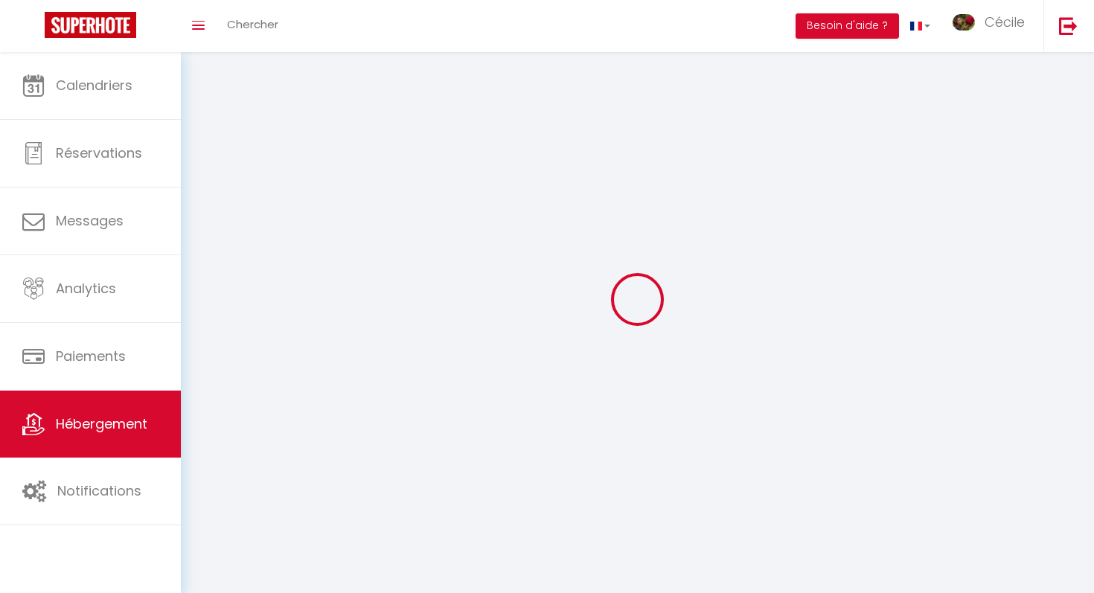
select select
checkbox input "false"
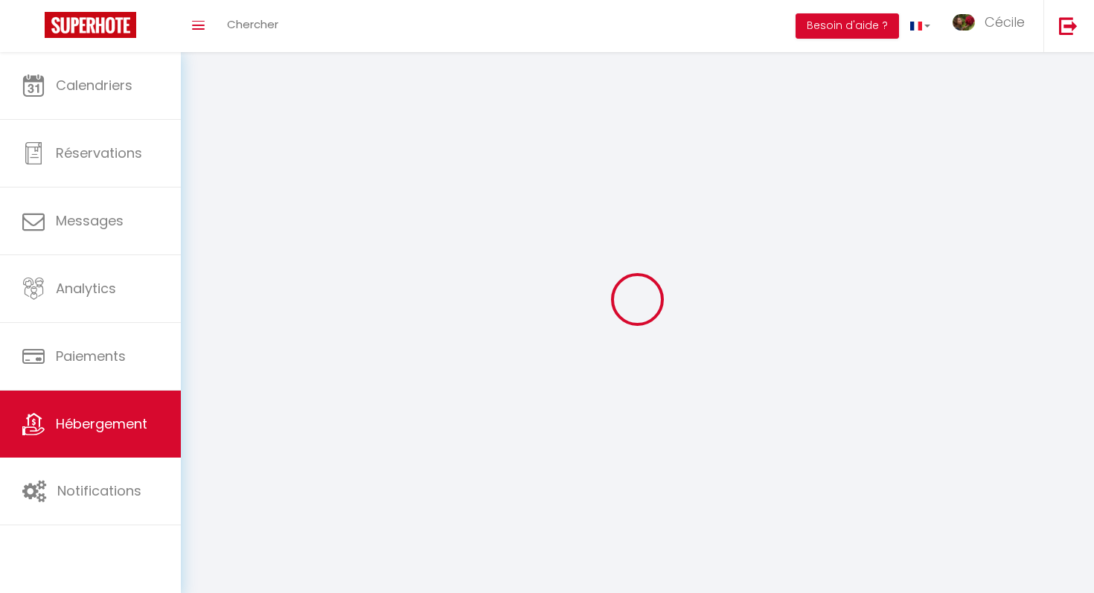
select select
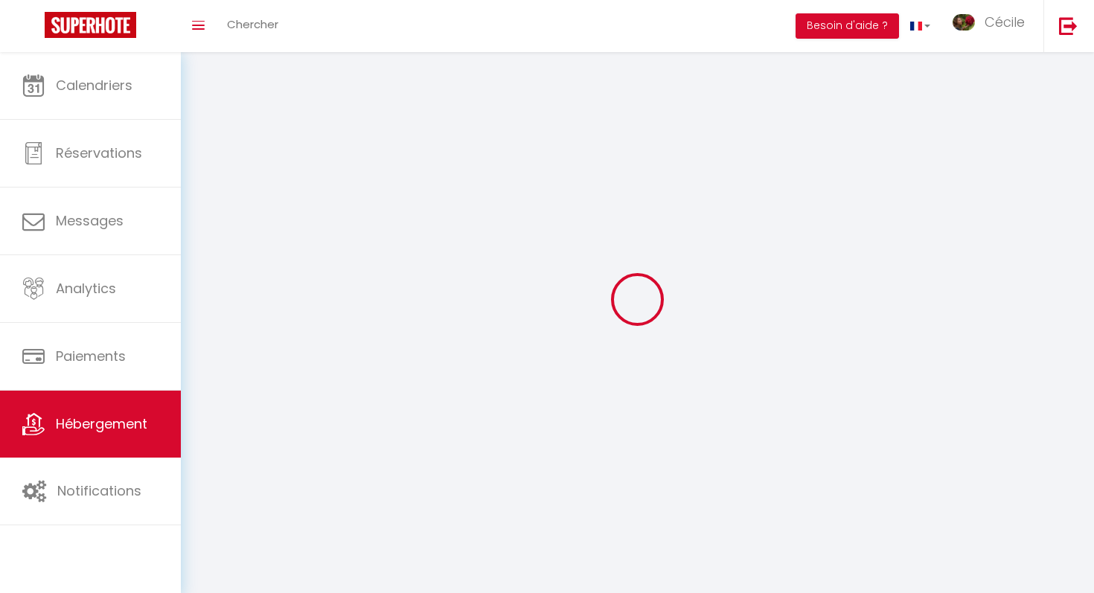
select select
checkbox input "false"
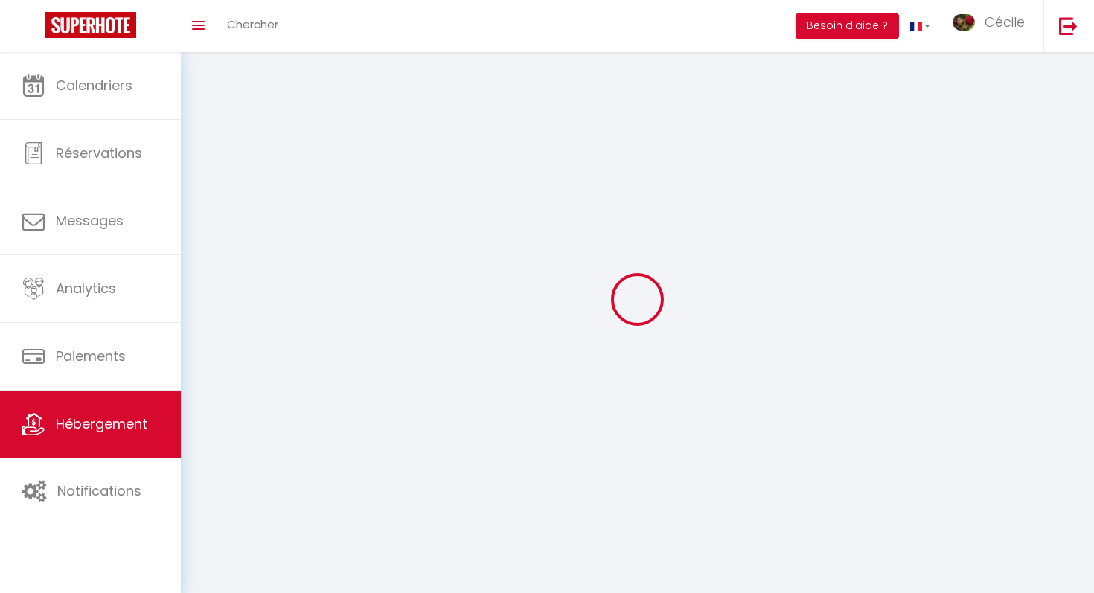
checkbox input "false"
select select
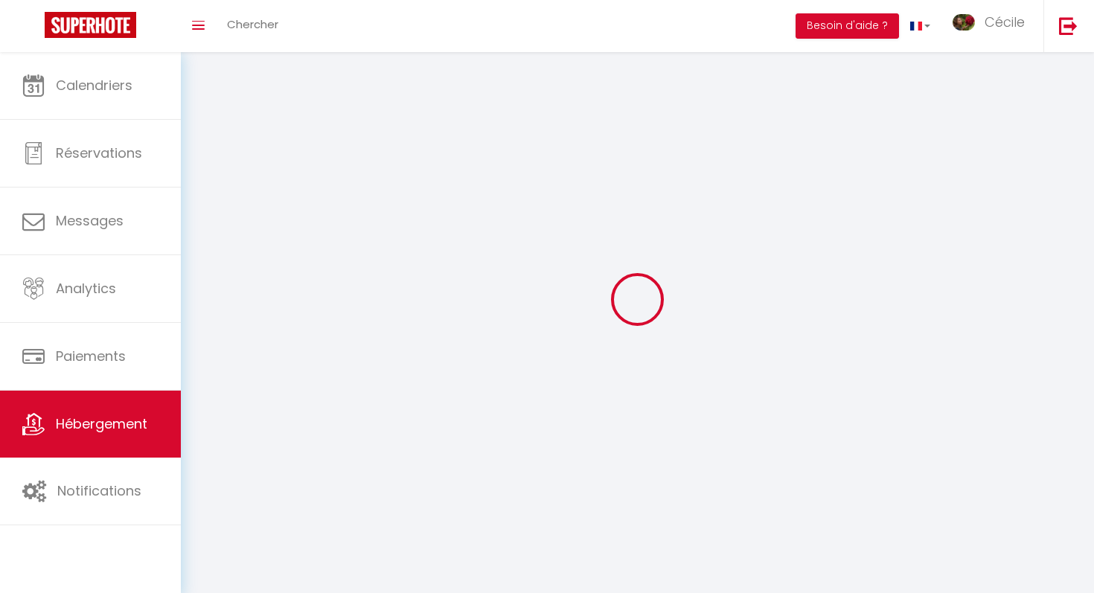
select select
checkbox input "false"
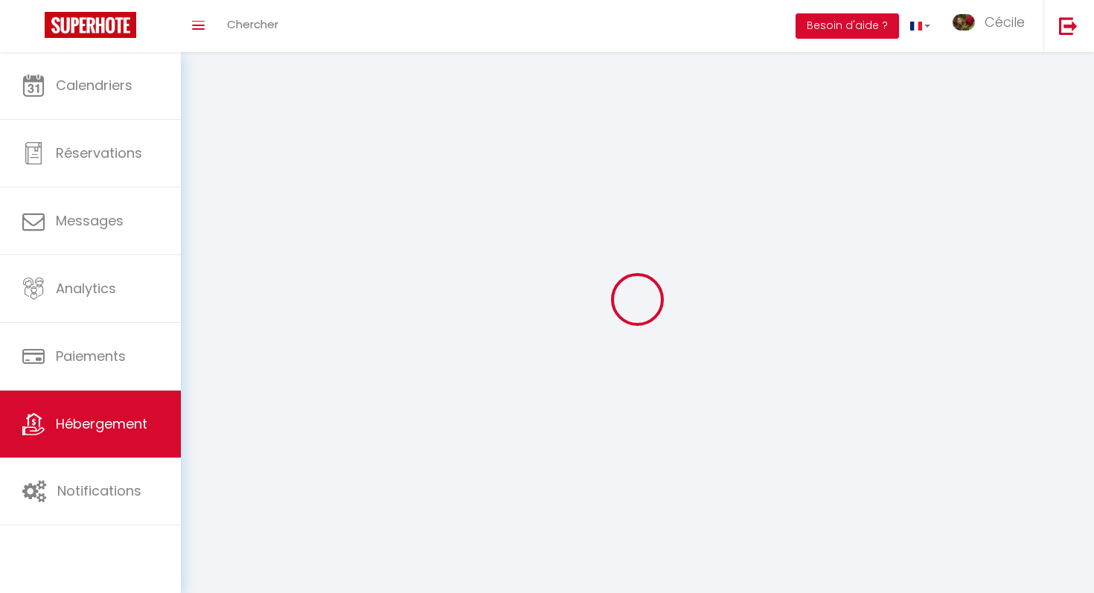
checkbox input "false"
select select
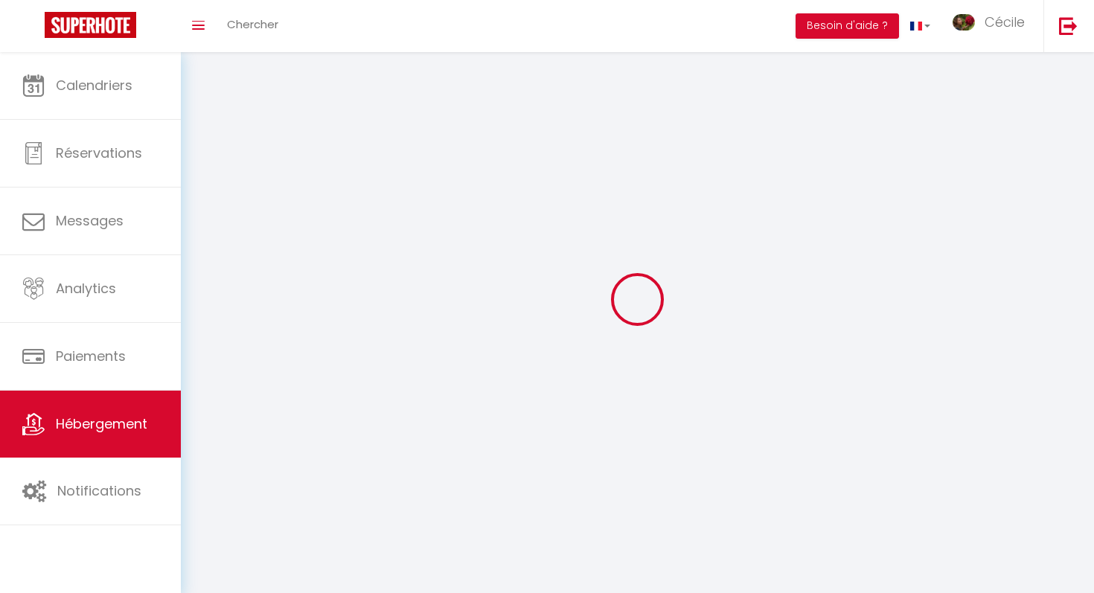
select select
checkbox input "false"
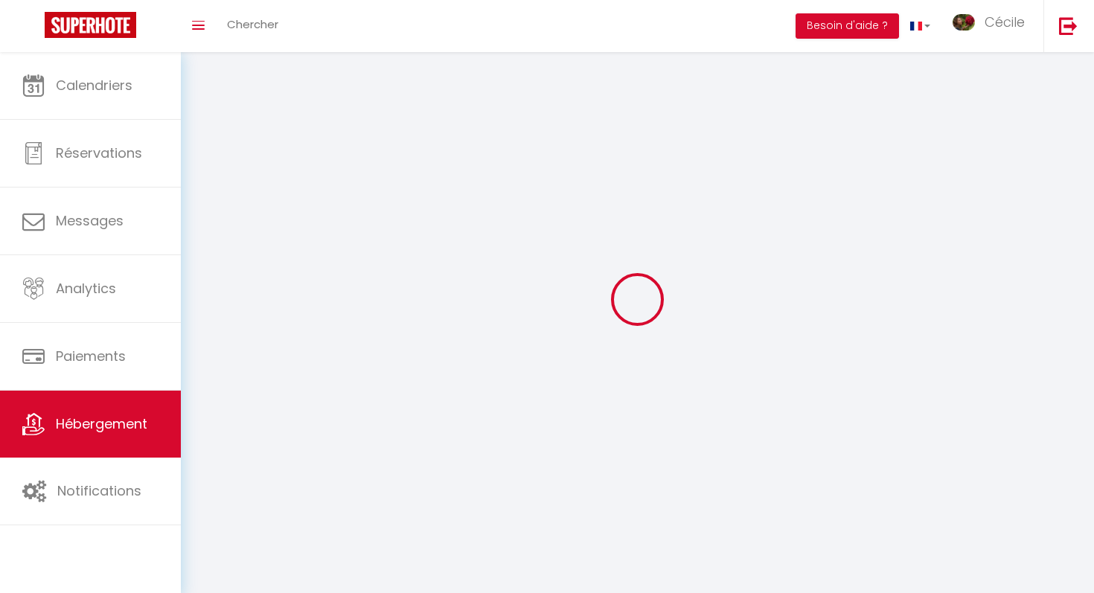
checkbox input "false"
select select
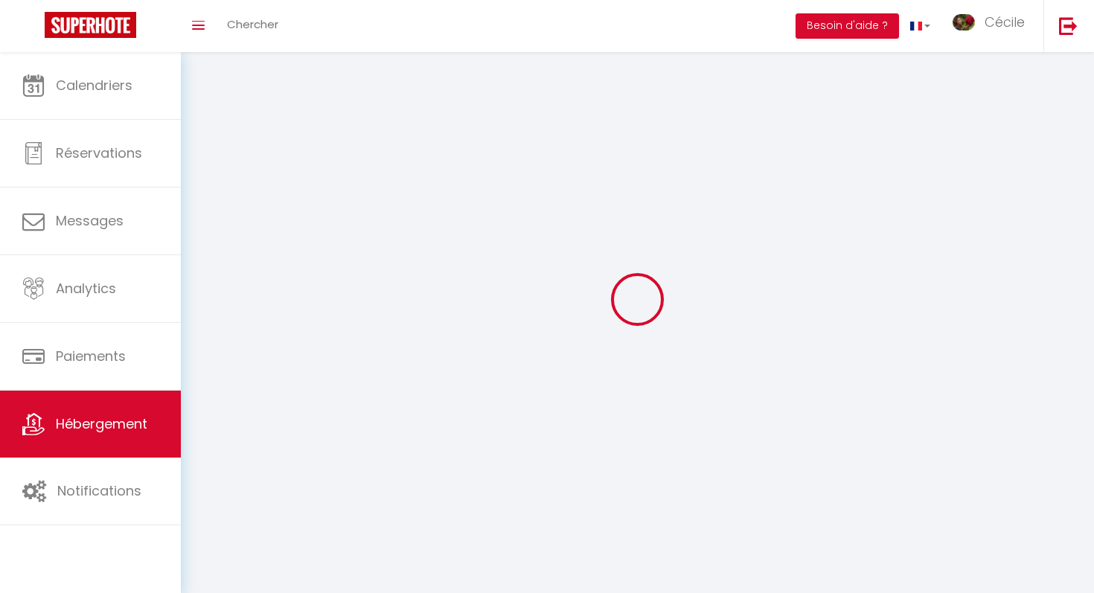
select select
select select "28"
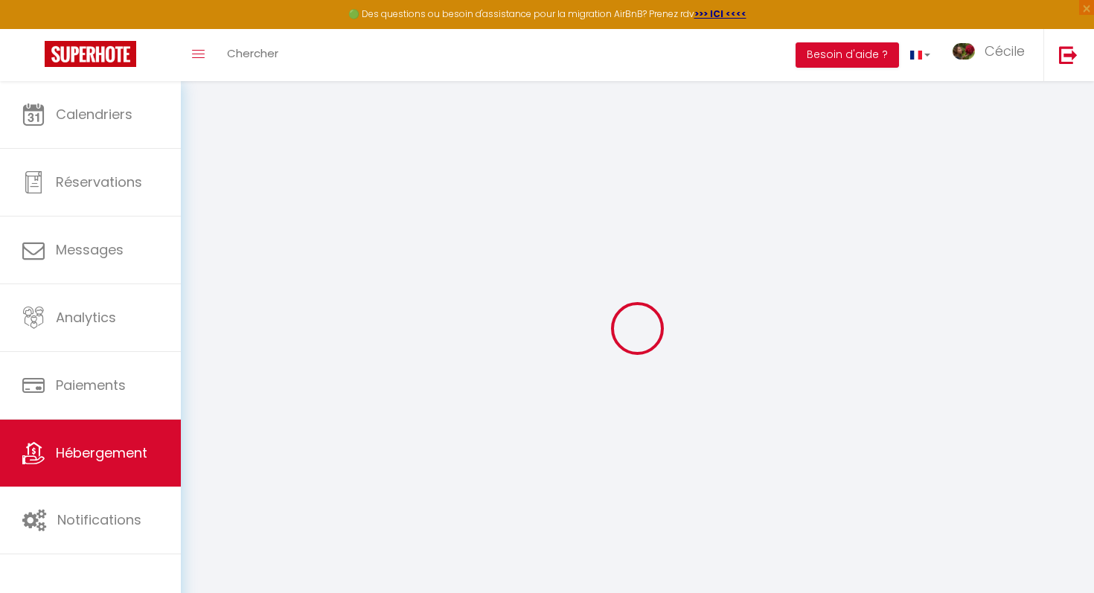
select select
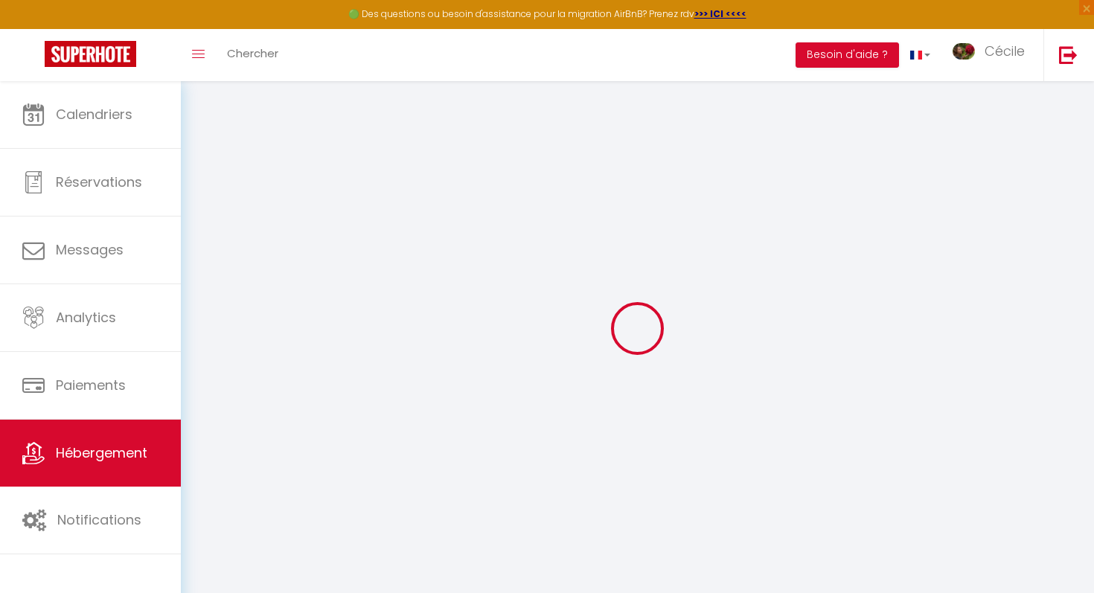
select select
checkbox input "false"
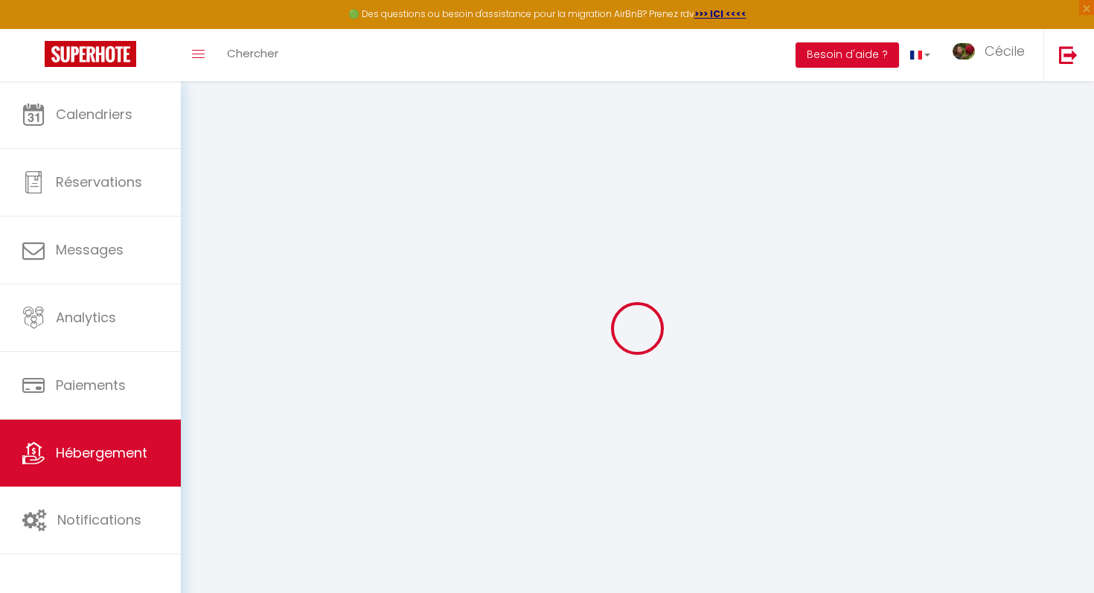
select select
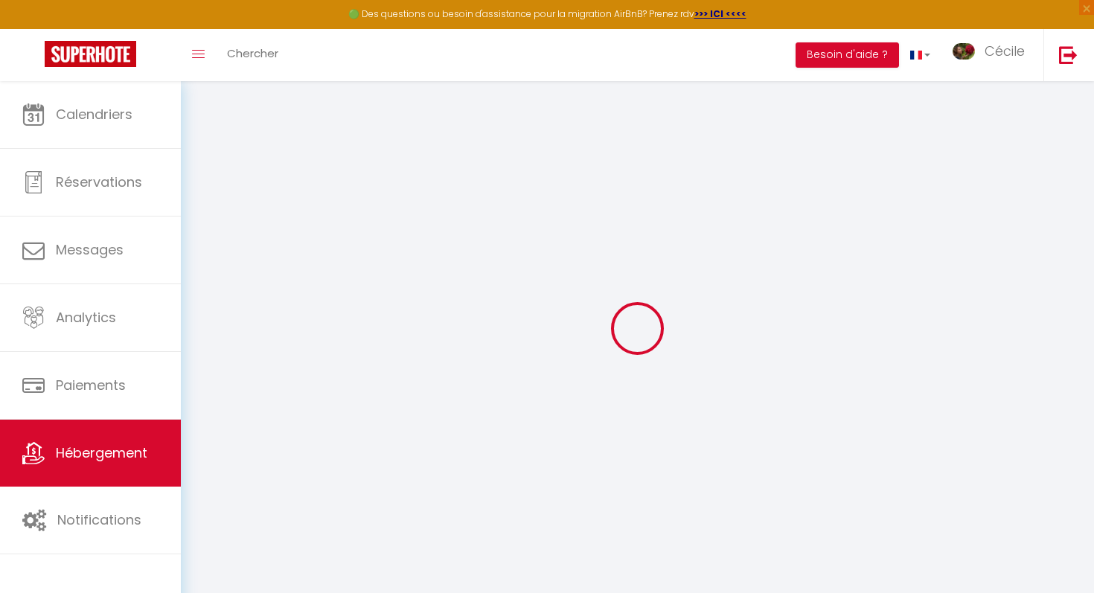
select select
checkbox input "false"
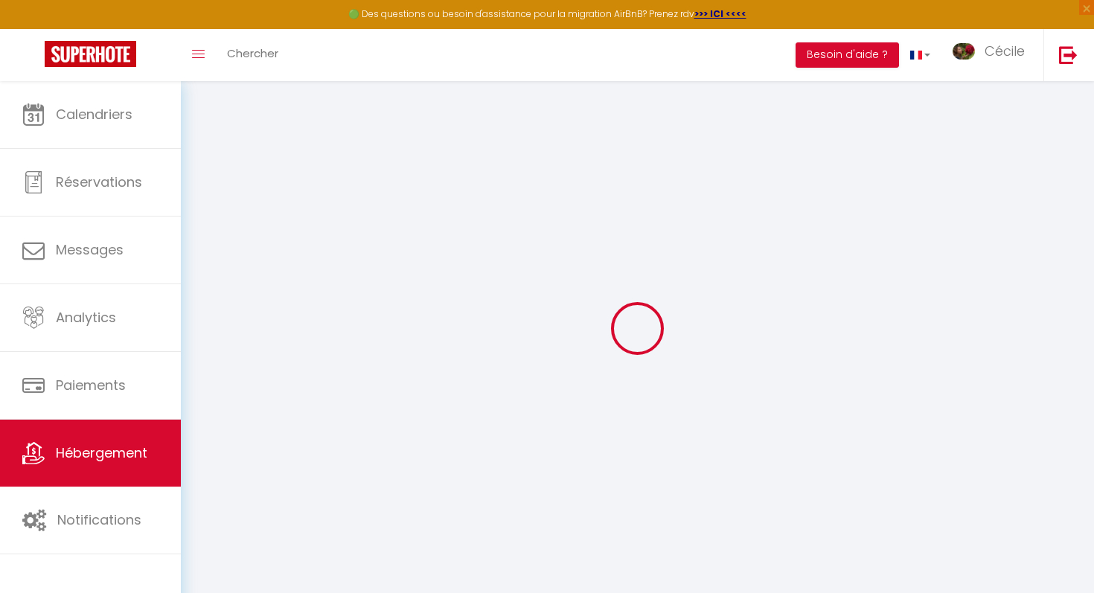
checkbox input "false"
select select
type input "L'échappée Beaujolaise"
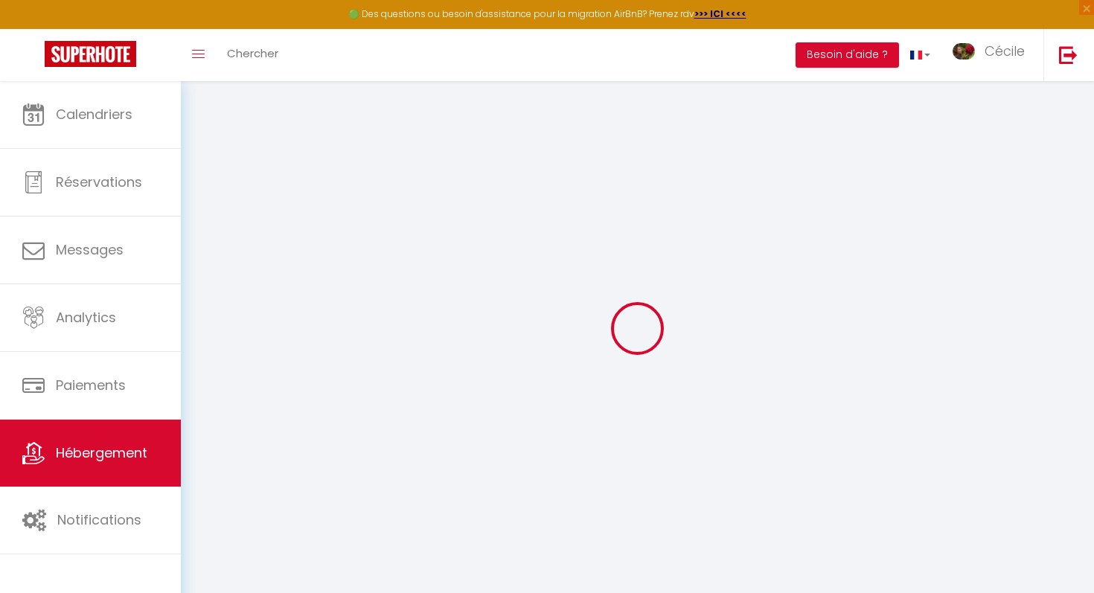
type input "[PERSON_NAME]"
type input "Perraud"
type input "[STREET_ADDRESS]"
type input "69840"
type input "JULIENAS"
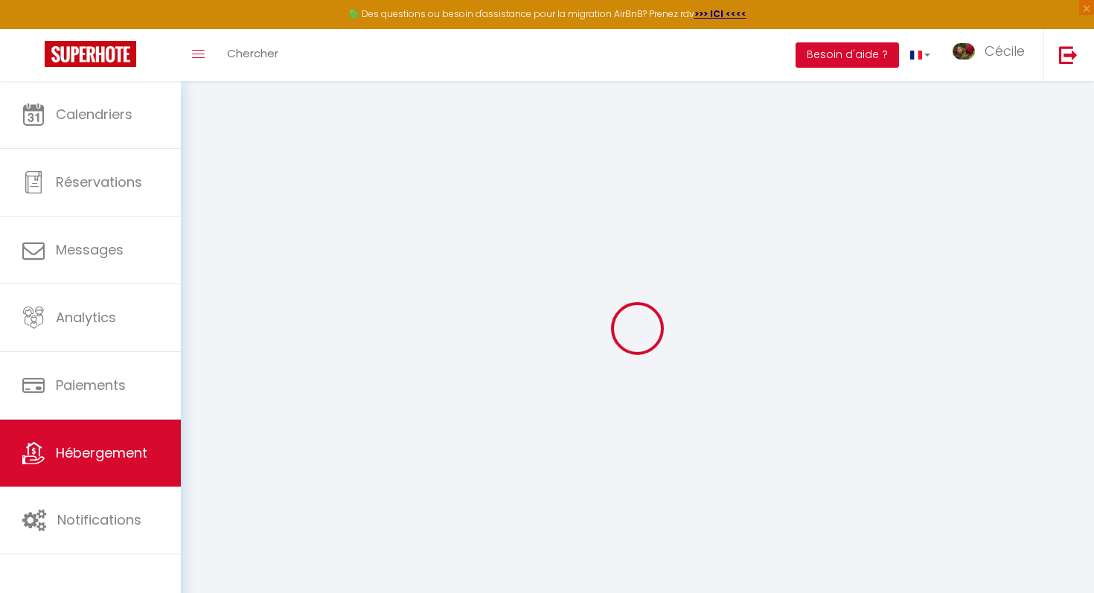
select select "houses"
select select "10"
select select "5"
select select "4"
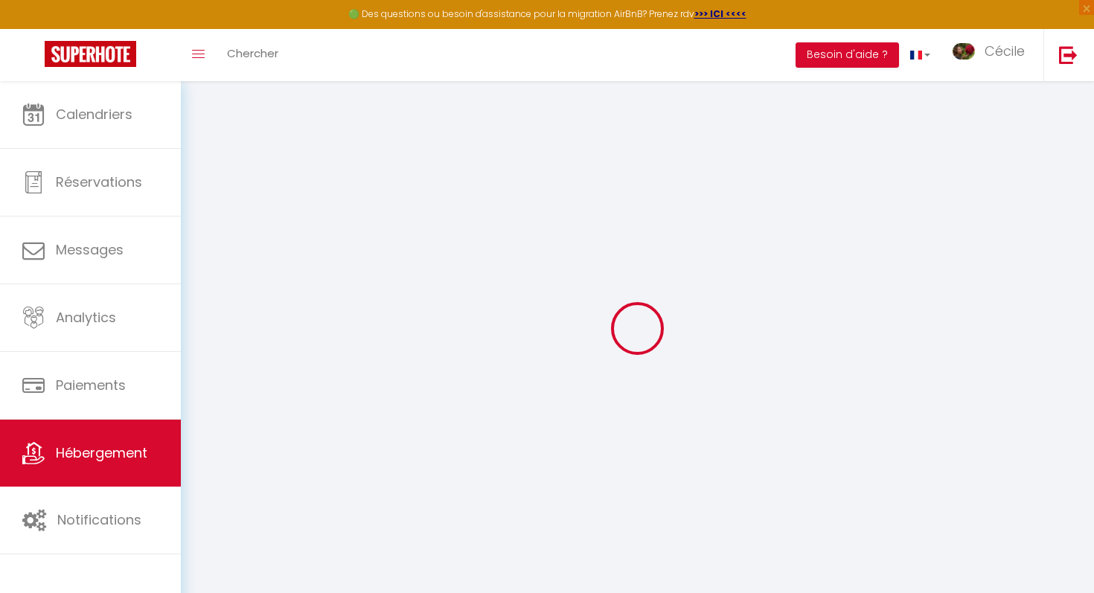
type input "370"
type input "180"
type input "500"
select select
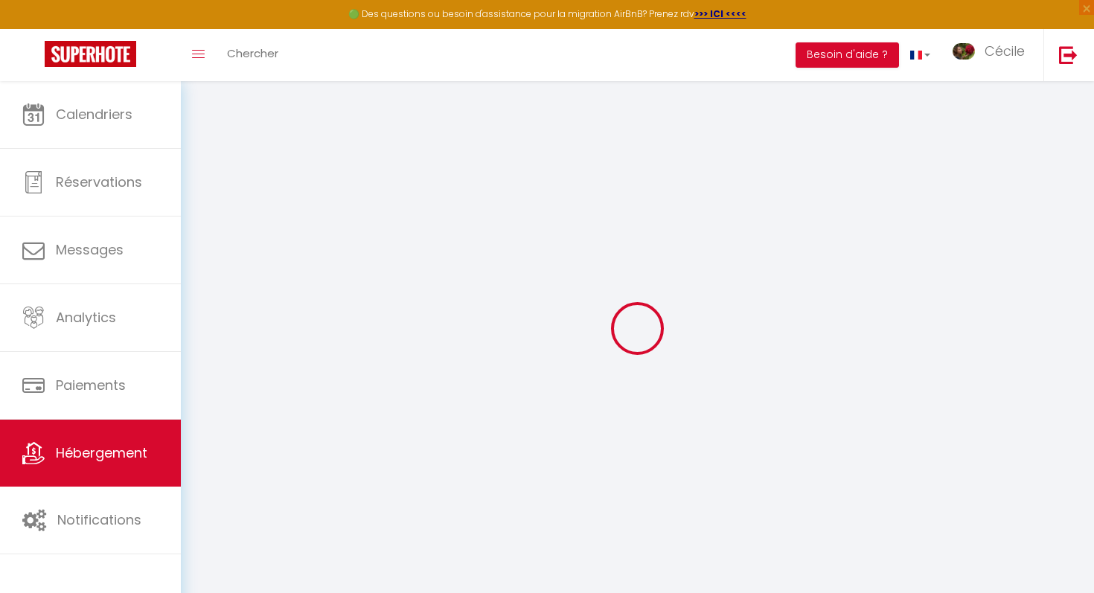
select select
type input "[STREET_ADDRESS]"
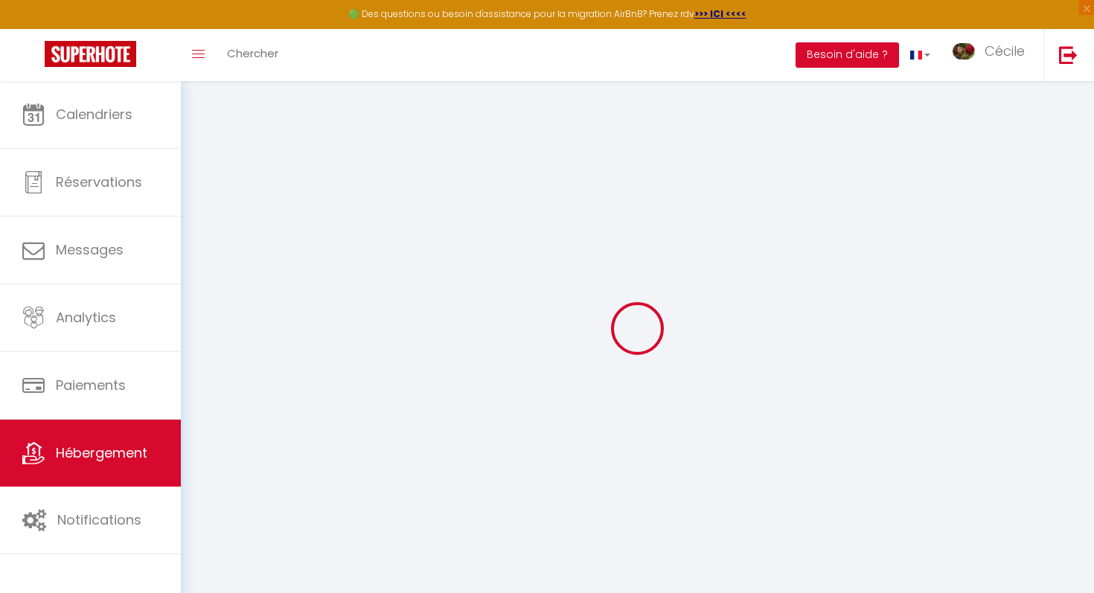
type input "69840"
type input "Juliénas"
type input "[EMAIL_ADDRESS][DOMAIN_NAME]"
select select
checkbox input "false"
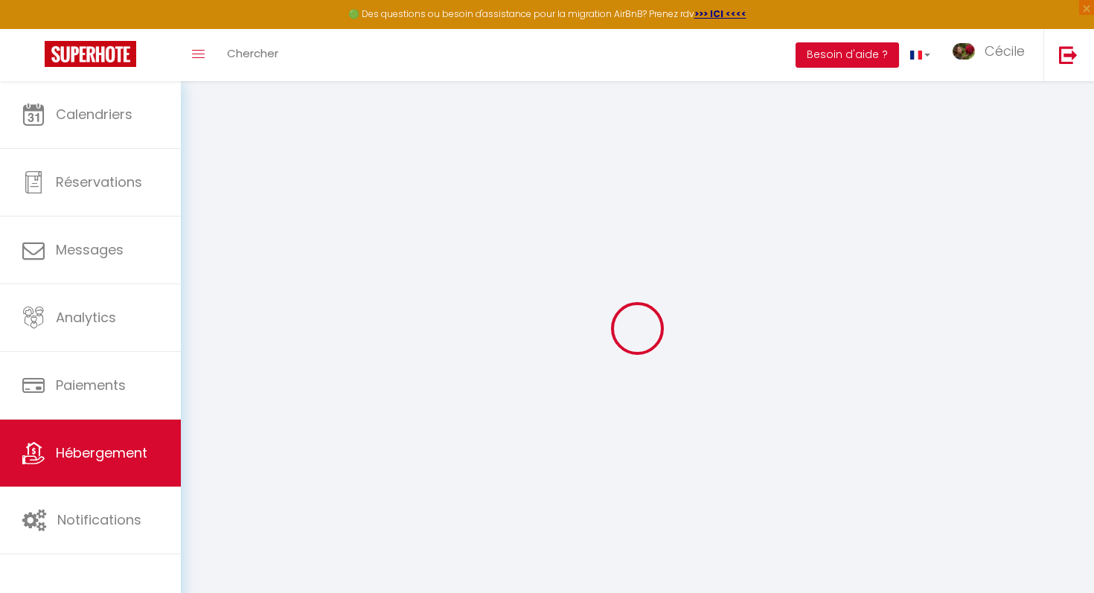
checkbox input "false"
type input "25"
type input "184"
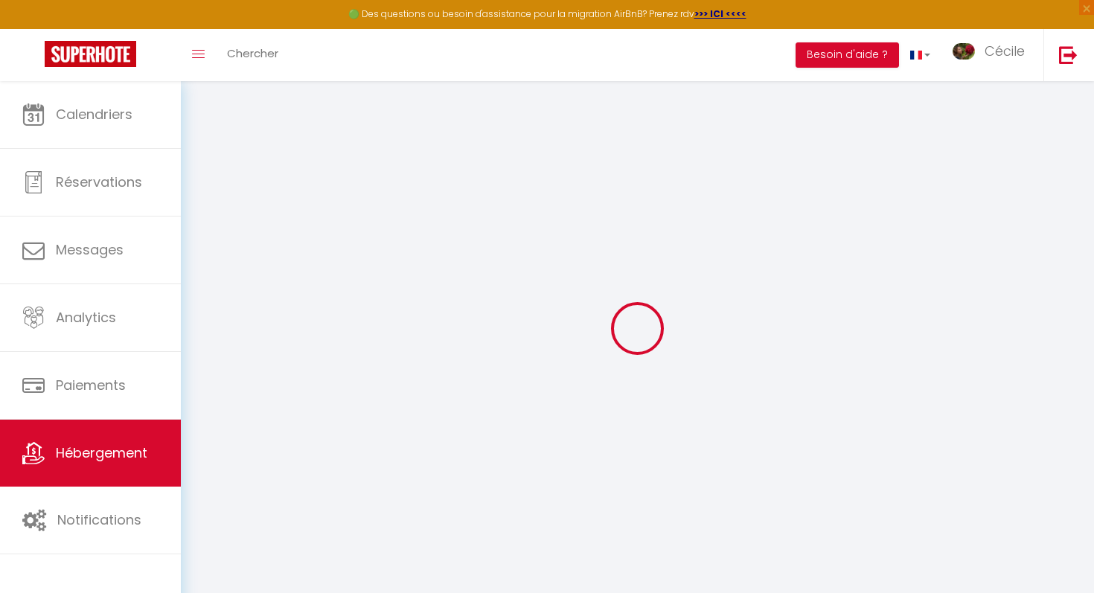
type input "0"
select select
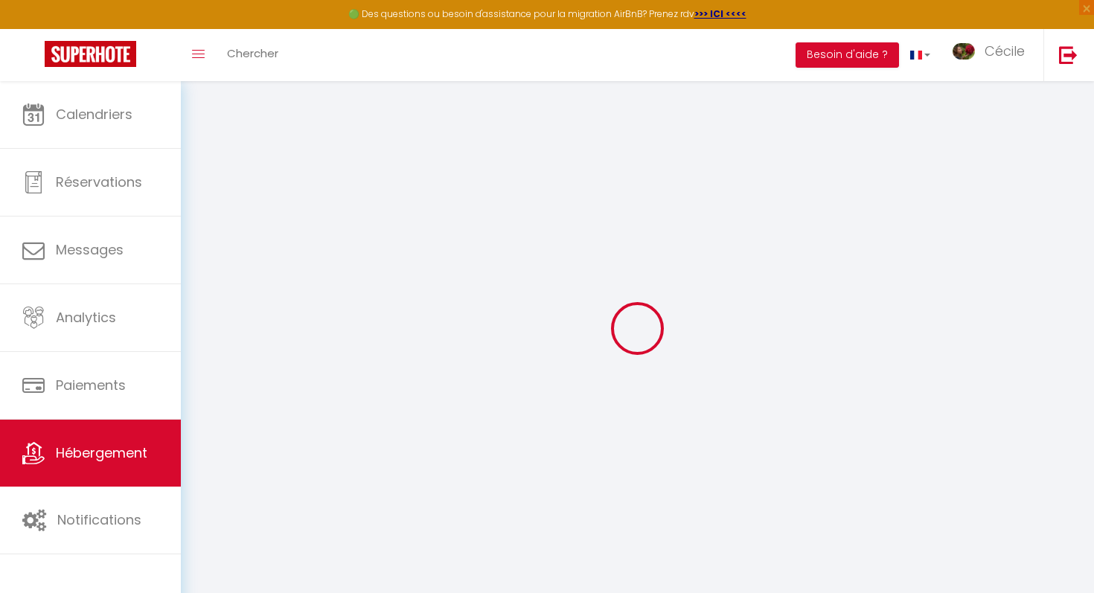
select select
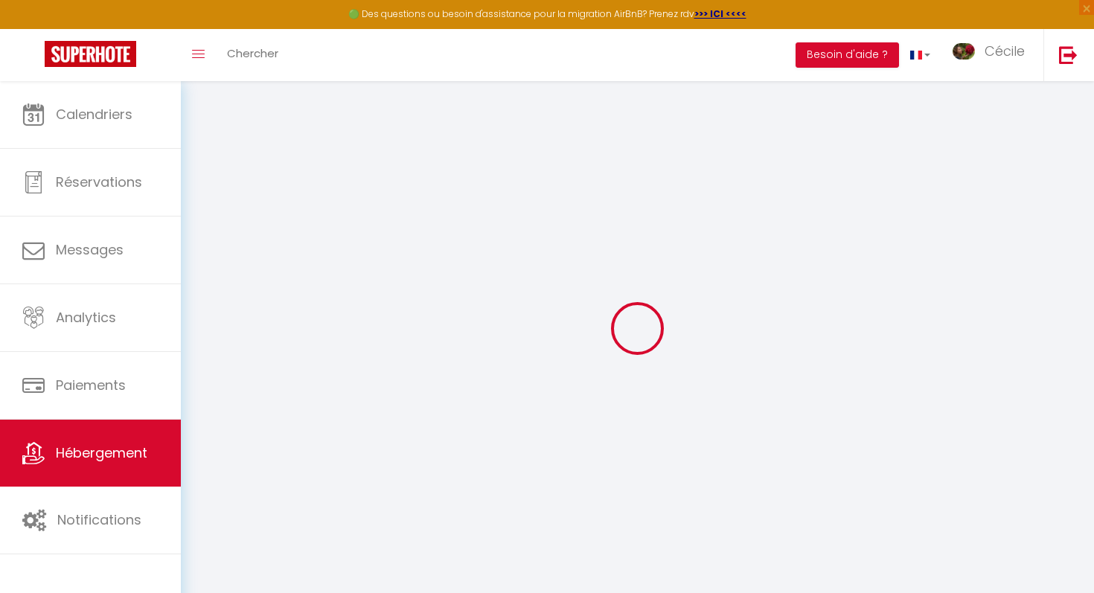
checkbox input "false"
select select
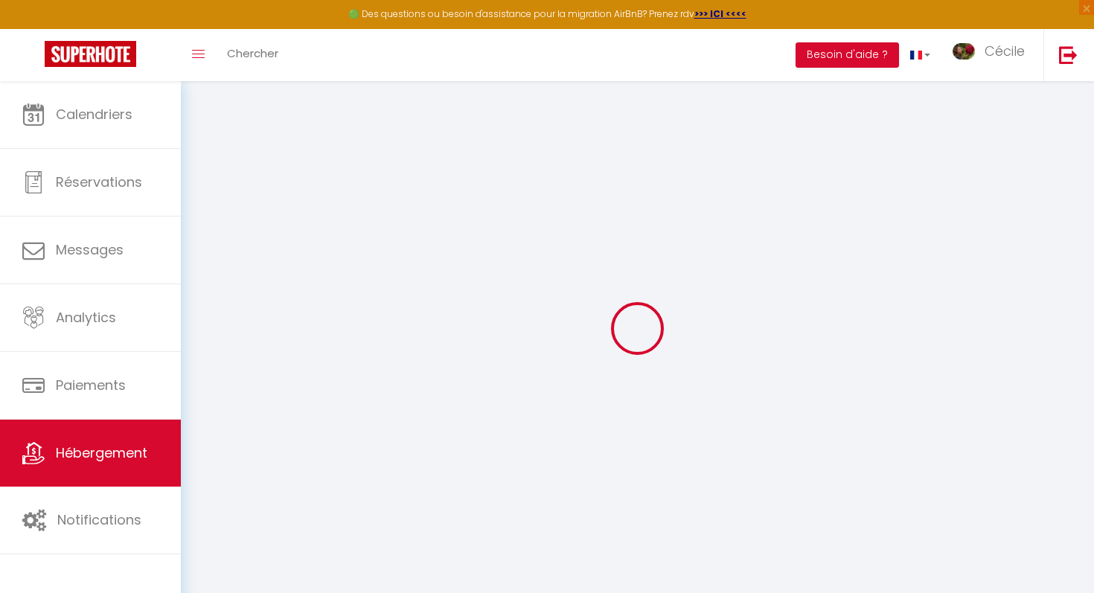
select select
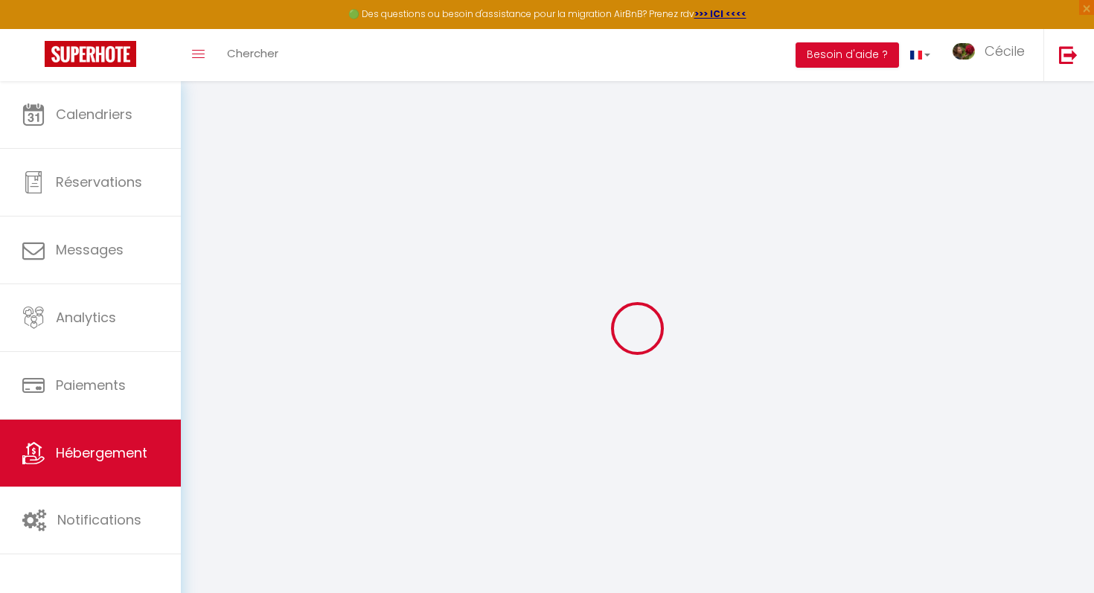
select select
checkbox input "false"
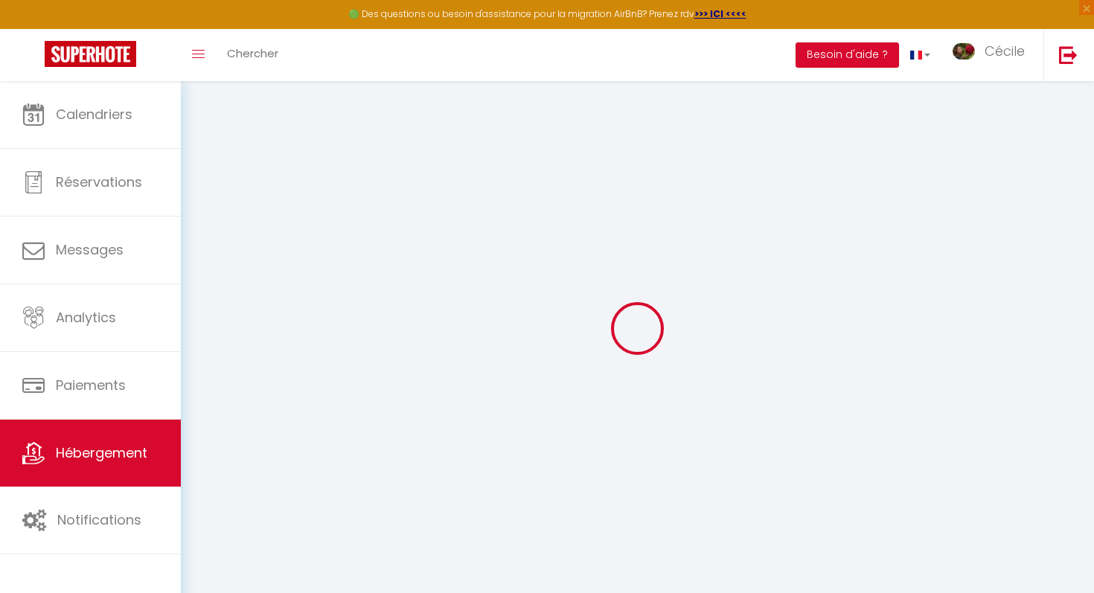
select select
checkbox input "false"
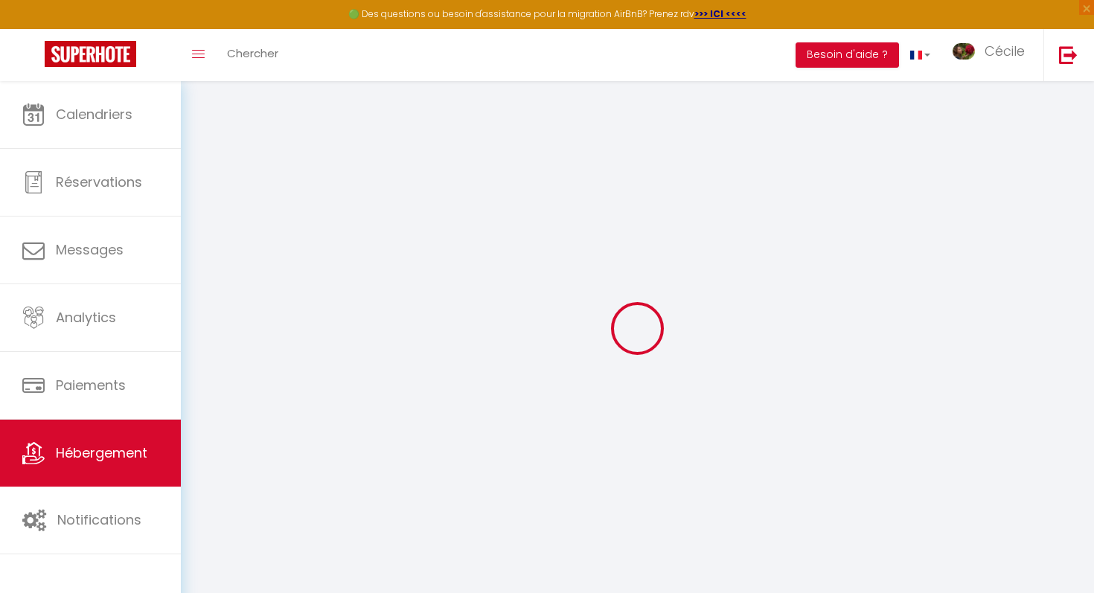
select select
checkbox input "false"
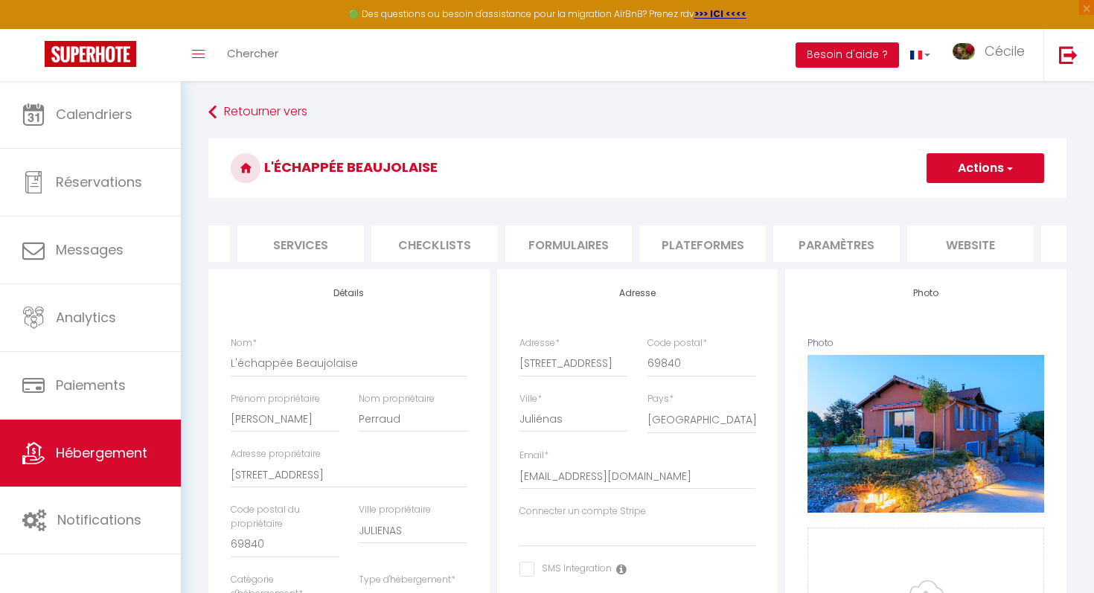
scroll to position [0, 467]
click at [903, 243] on li "website" at bounding box center [875, 243] width 126 height 36
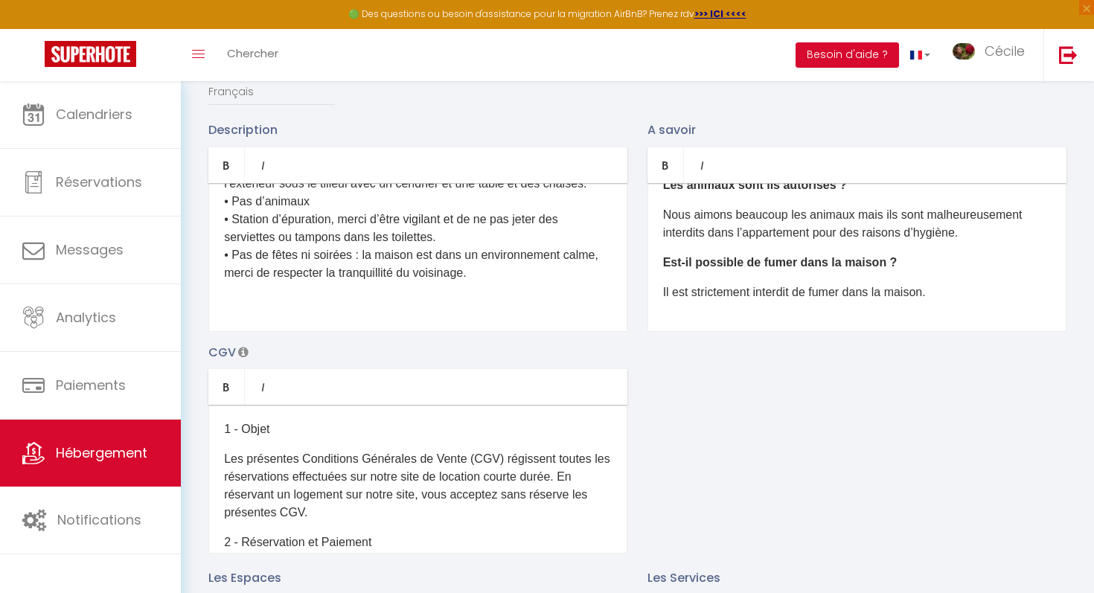
scroll to position [1135, 0]
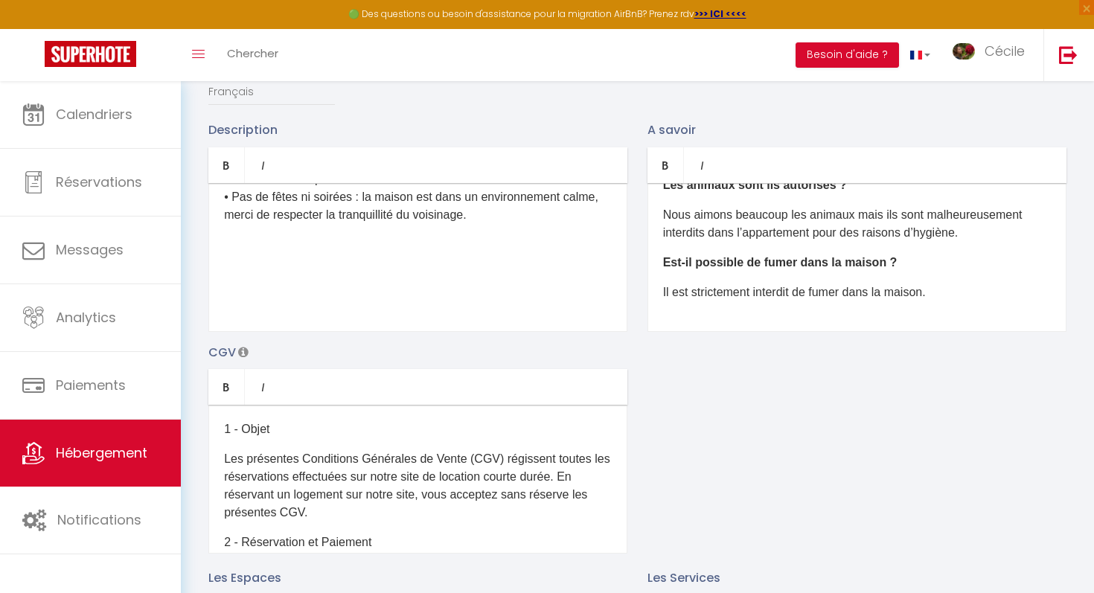
click at [497, 221] on p "Afin de garantir à tous un séjour agréable, merci de respecter les règles suiva…" at bounding box center [418, 143] width 388 height 161
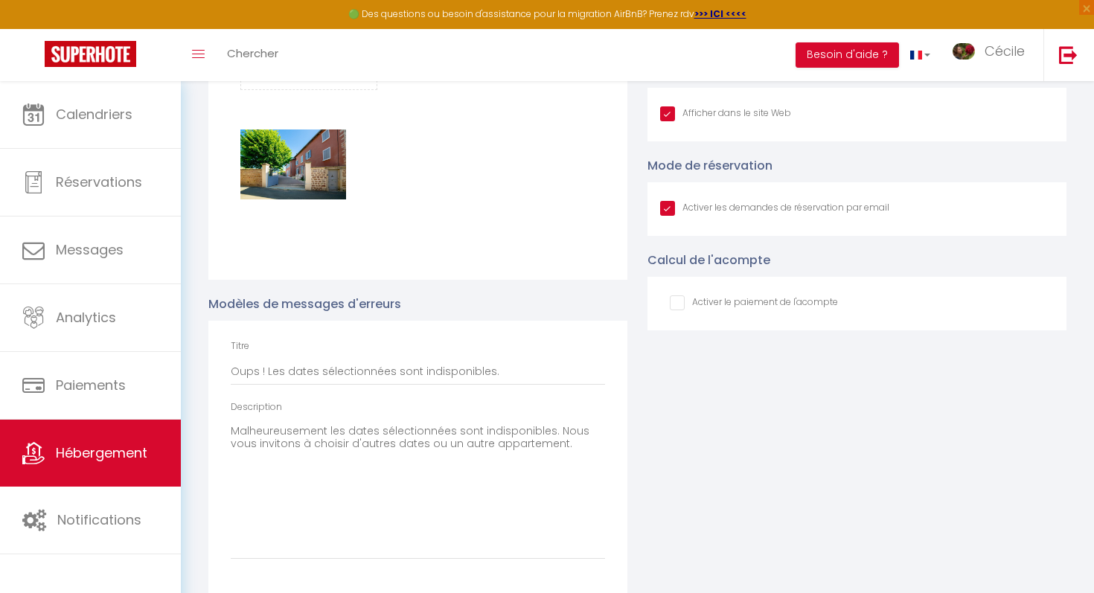
scroll to position [2535, 0]
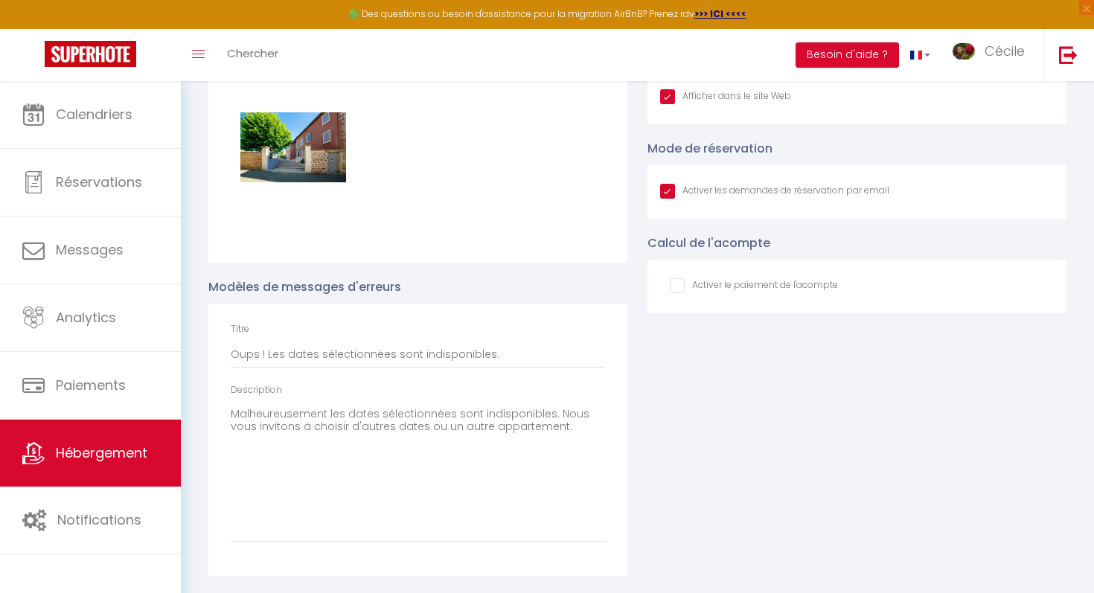
click at [391, 286] on label "Modèles de messages d'erreurs" at bounding box center [304, 286] width 193 height 19
click at [434, 362] on input "Oups ! Les dates sélectionnées sont indisponibles." at bounding box center [418, 354] width 374 height 27
click at [431, 465] on textarea "Malheureusement les dates sélectionnées sont indisponibles. Nous vous invitons …" at bounding box center [418, 472] width 374 height 140
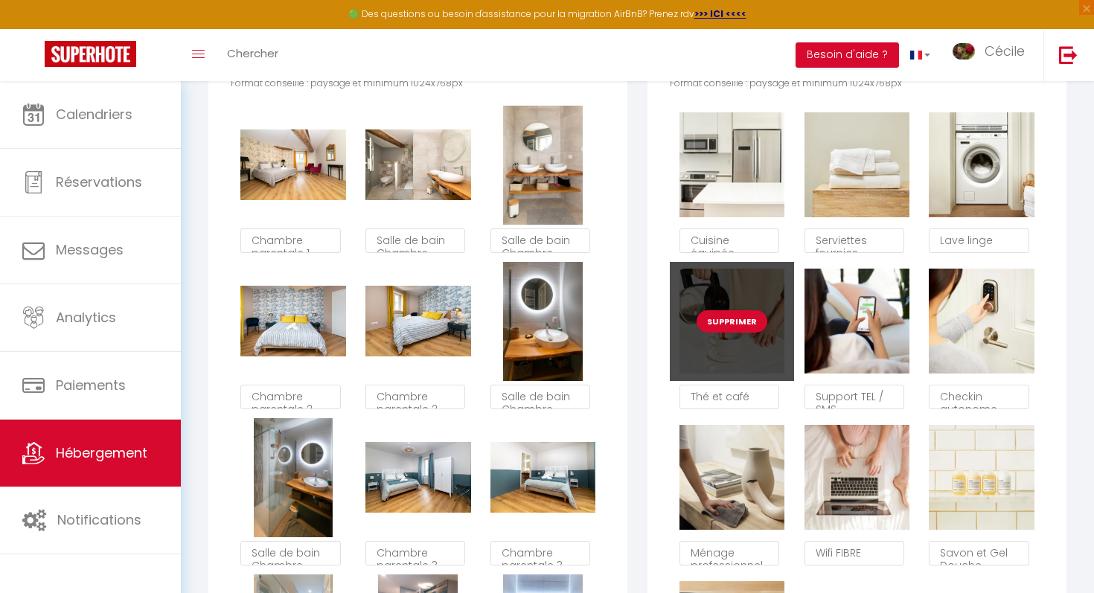
scroll to position [882, 0]
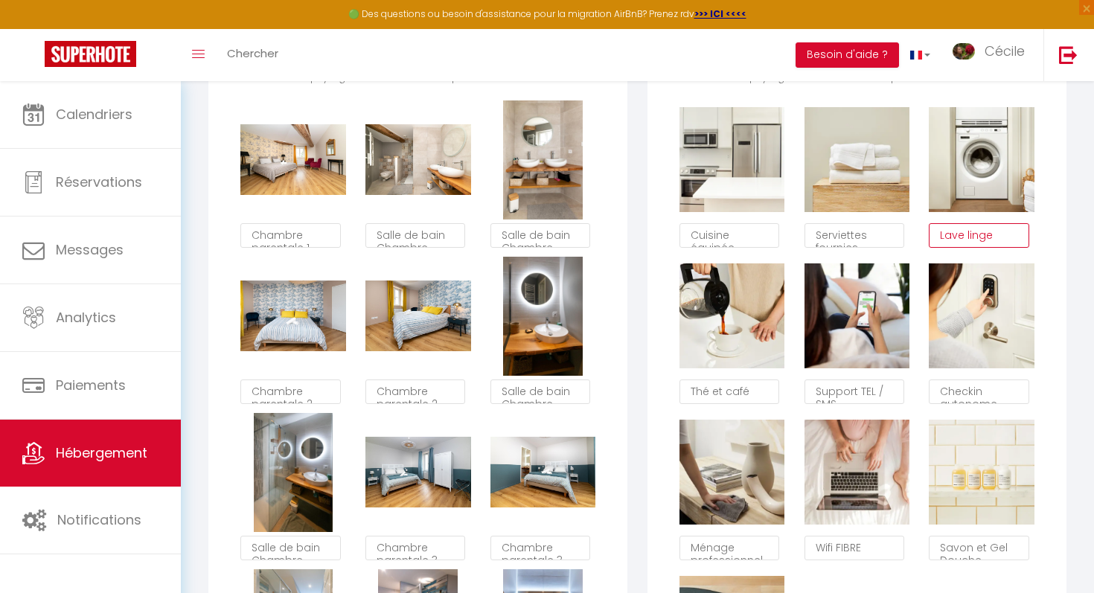
click at [1002, 234] on textarea "Lave linge" at bounding box center [978, 235] width 100 height 25
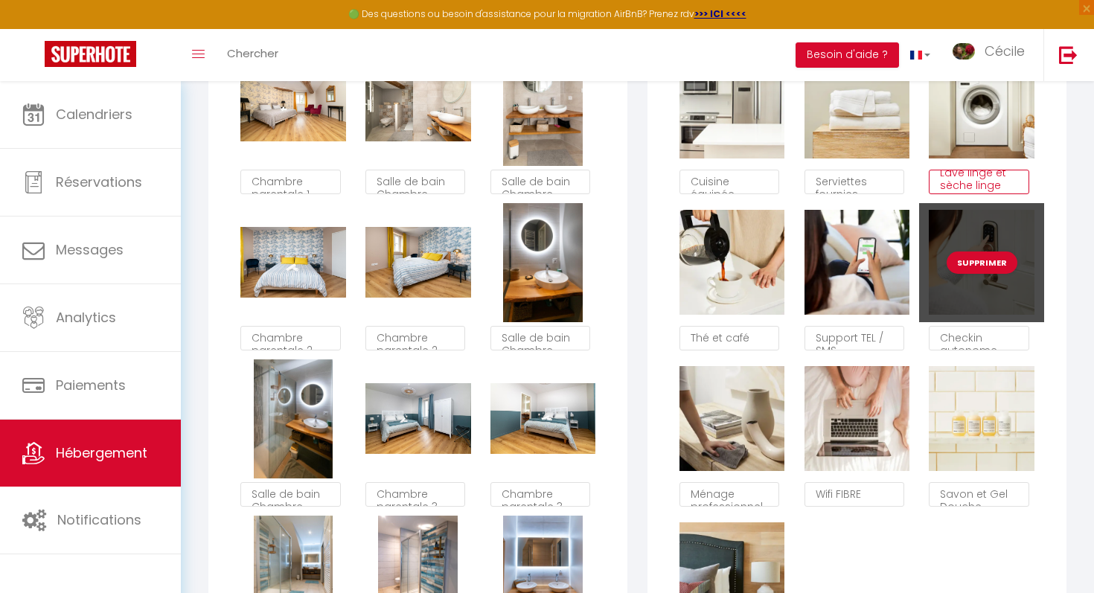
scroll to position [934, 0]
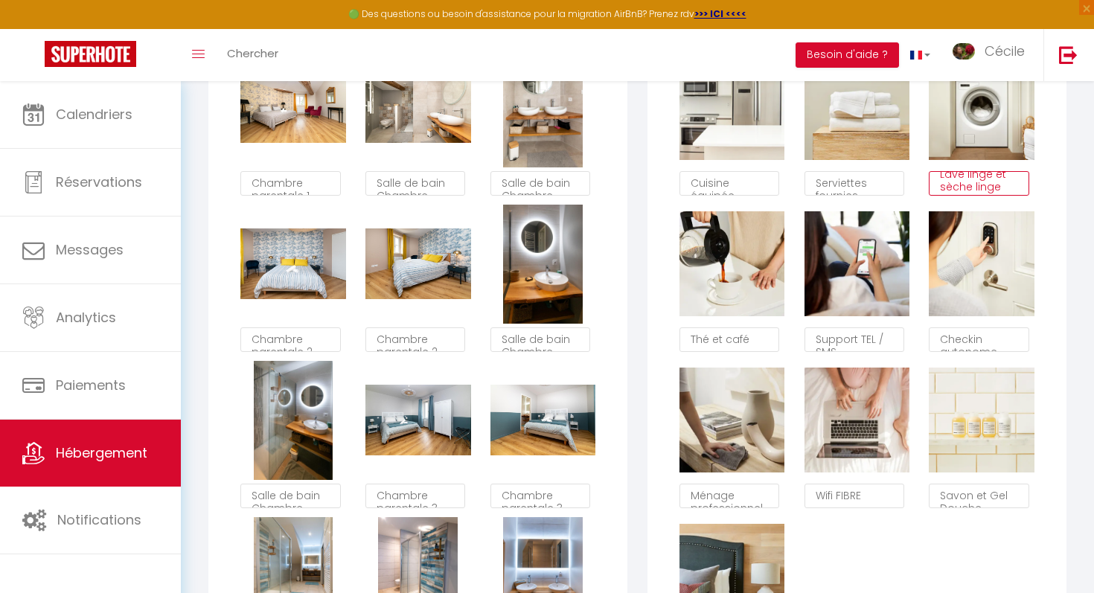
type textarea "Lave linge et sèche linge"
click at [961, 344] on textarea "Checkin autonome" at bounding box center [978, 339] width 100 height 25
click at [997, 341] on textarea "Checkin autonome" at bounding box center [978, 339] width 100 height 25
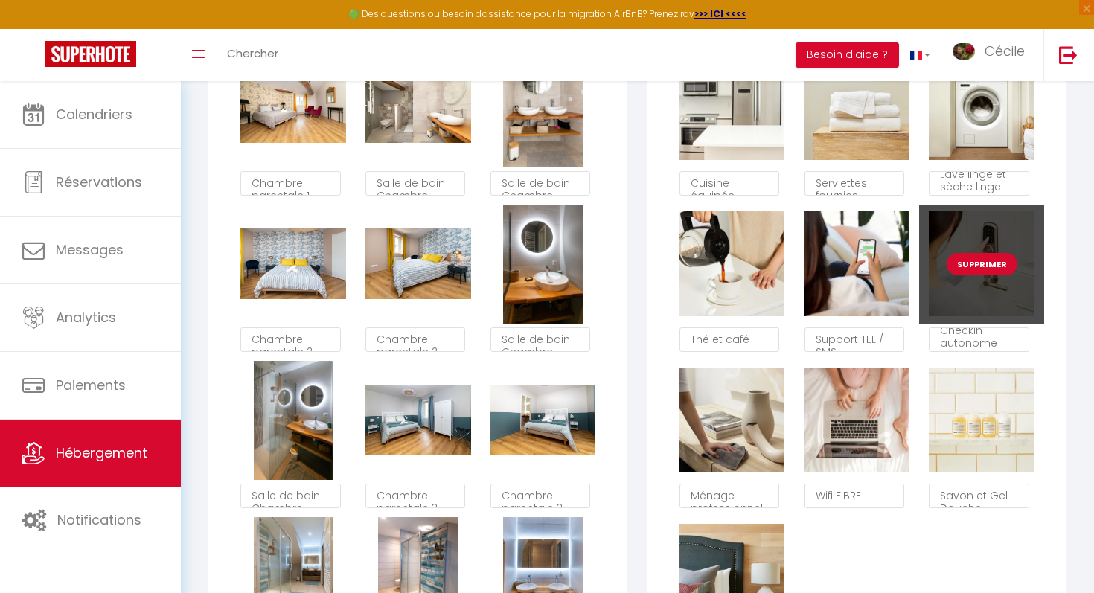
click at [984, 266] on button "Supprimer" at bounding box center [981, 264] width 71 height 22
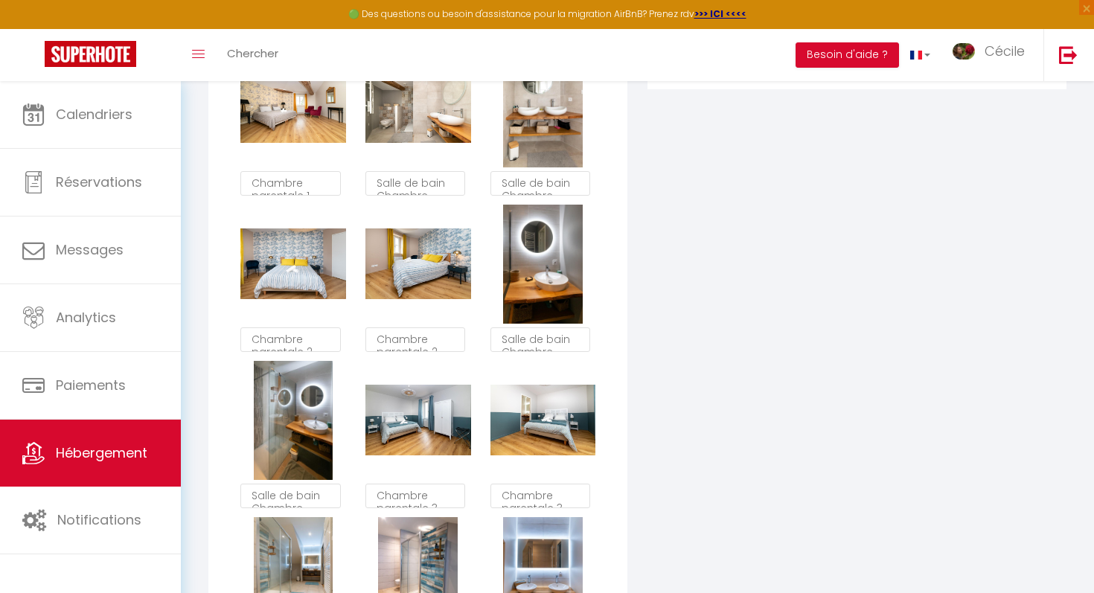
checkbox input "true"
checkbox input "false"
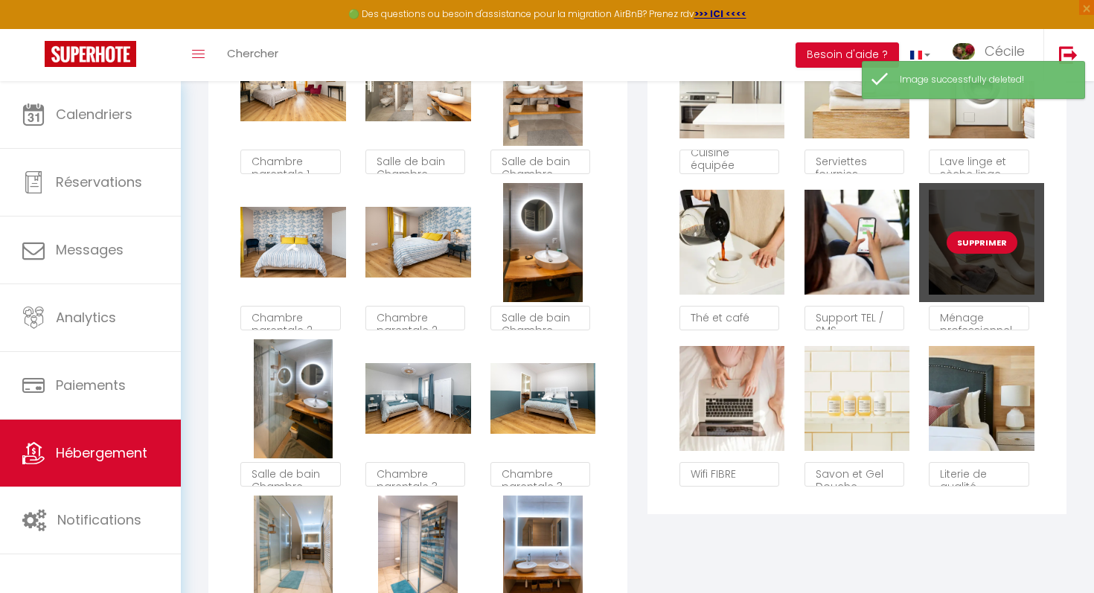
scroll to position [954, 0]
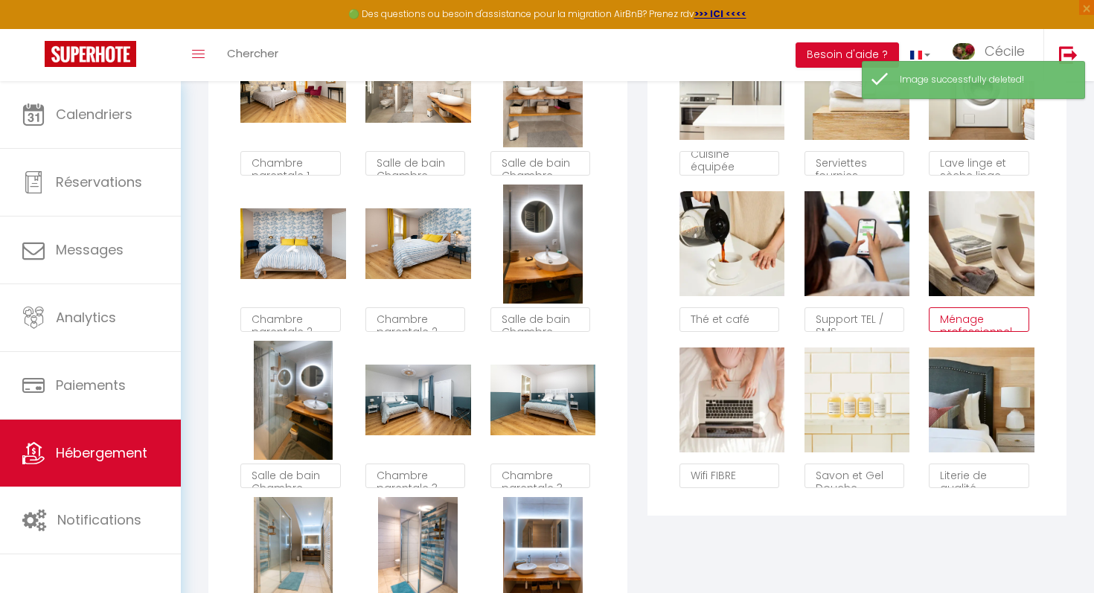
click at [981, 321] on textarea "Ménage professionnel" at bounding box center [978, 319] width 100 height 25
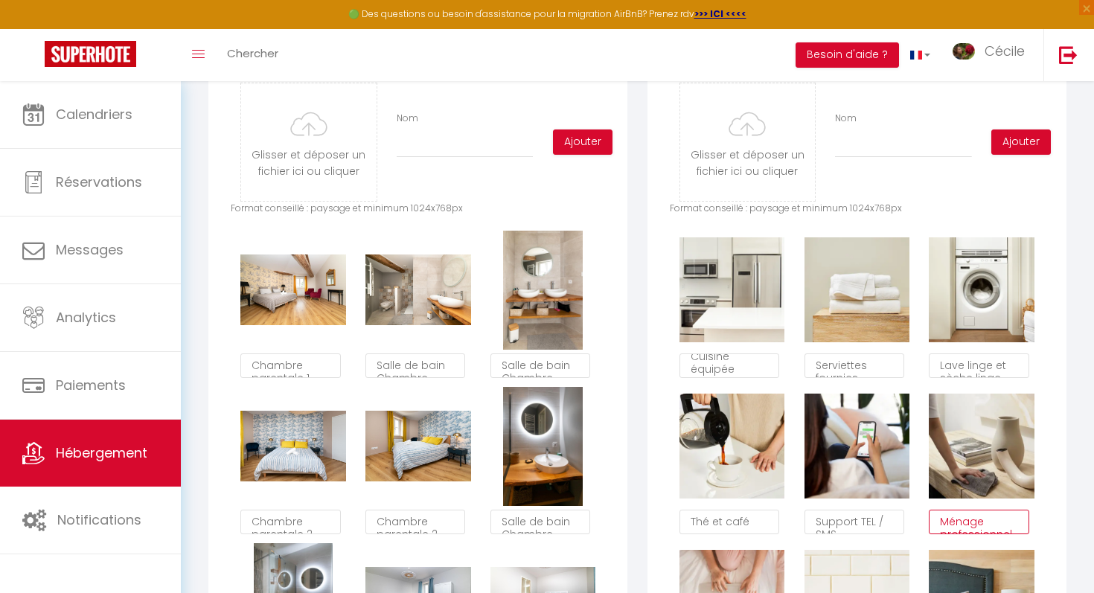
scroll to position [749, 0]
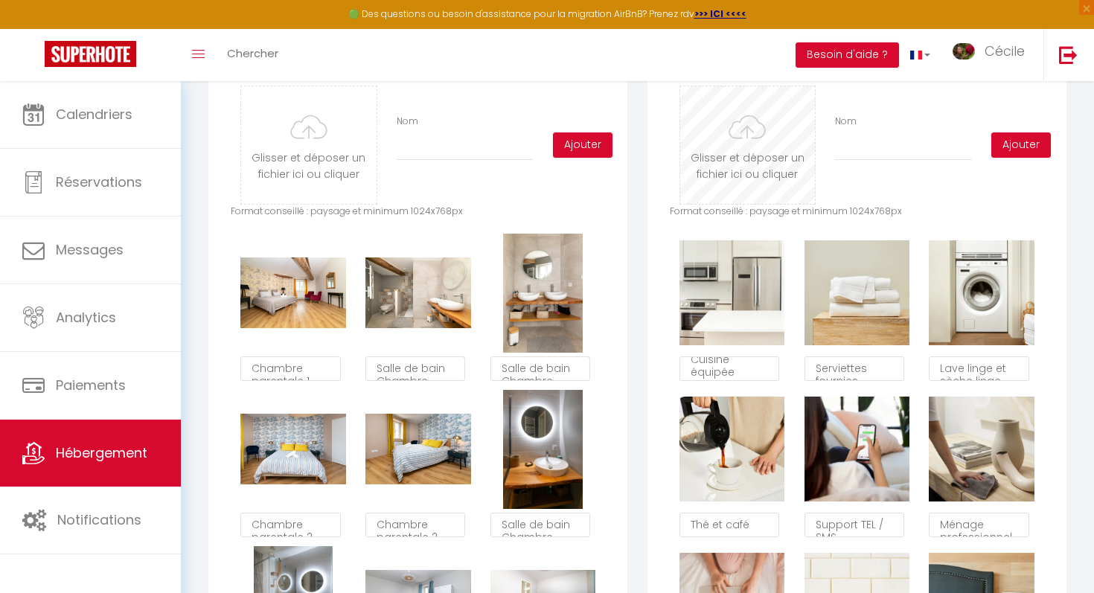
click at [728, 141] on input "file" at bounding box center [747, 145] width 135 height 118
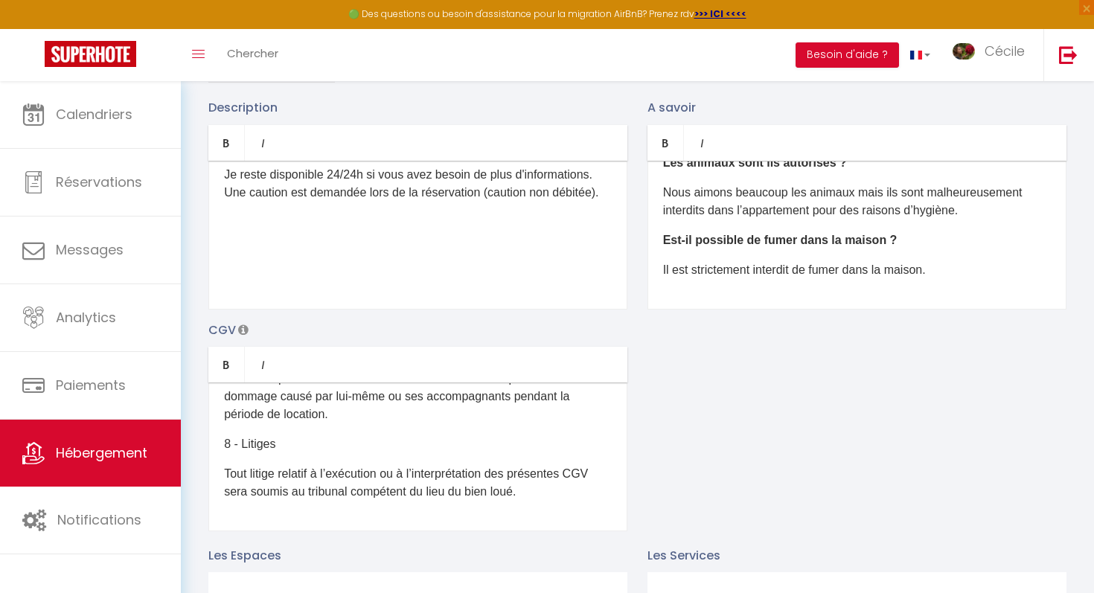
scroll to position [0, 0]
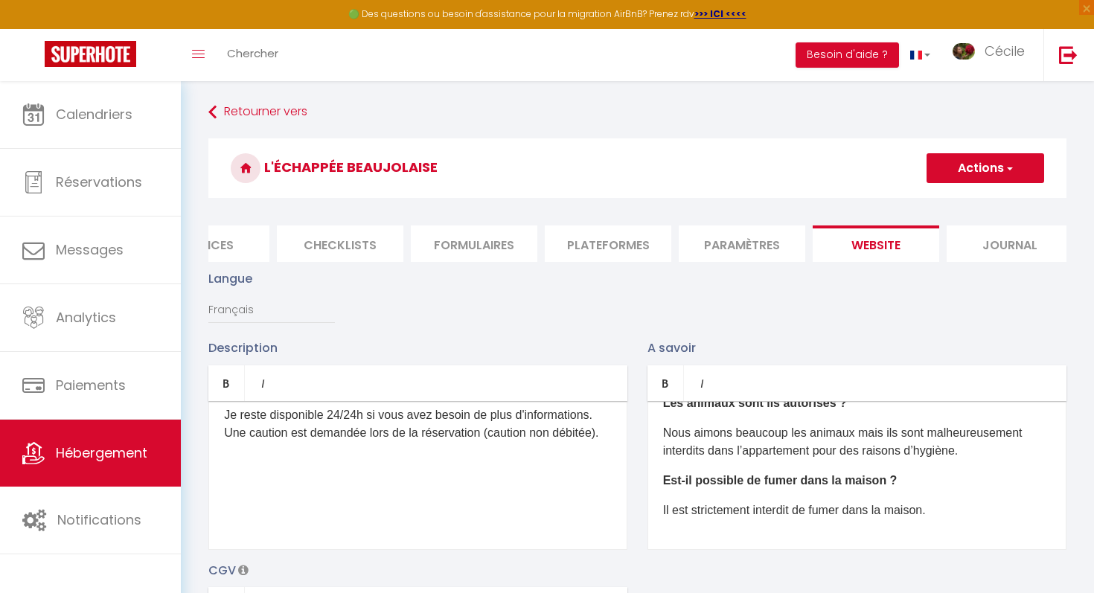
click at [1010, 170] on span "button" at bounding box center [1009, 168] width 10 height 15
click at [979, 205] on input "Enregistrer" at bounding box center [967, 200] width 55 height 15
checkbox input "true"
checkbox input "false"
